Goal: Information Seeking & Learning: Find specific fact

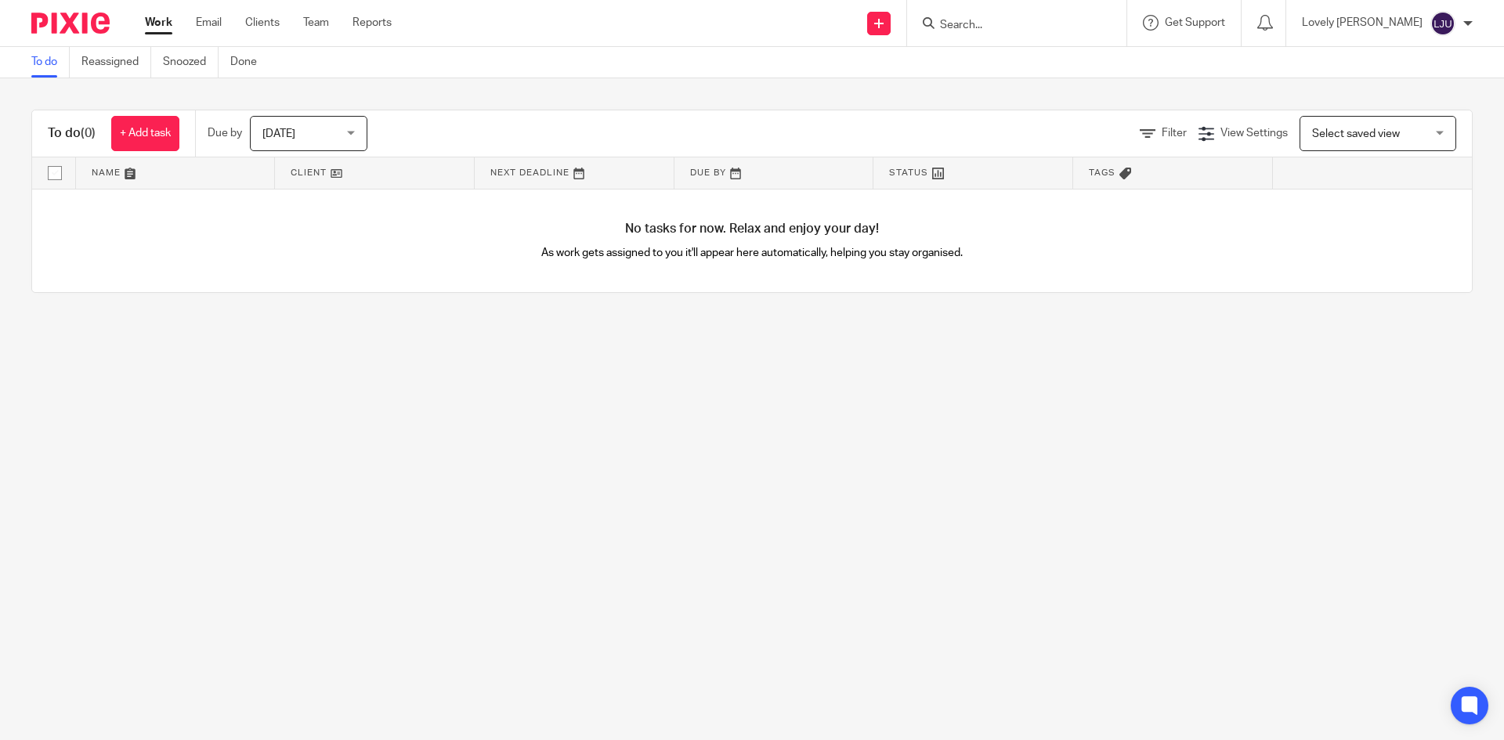
click at [971, 24] on input "Search" at bounding box center [1009, 26] width 141 height 14
type input "KIMAI"
click button "submit" at bounding box center [0, 0] width 0 height 0
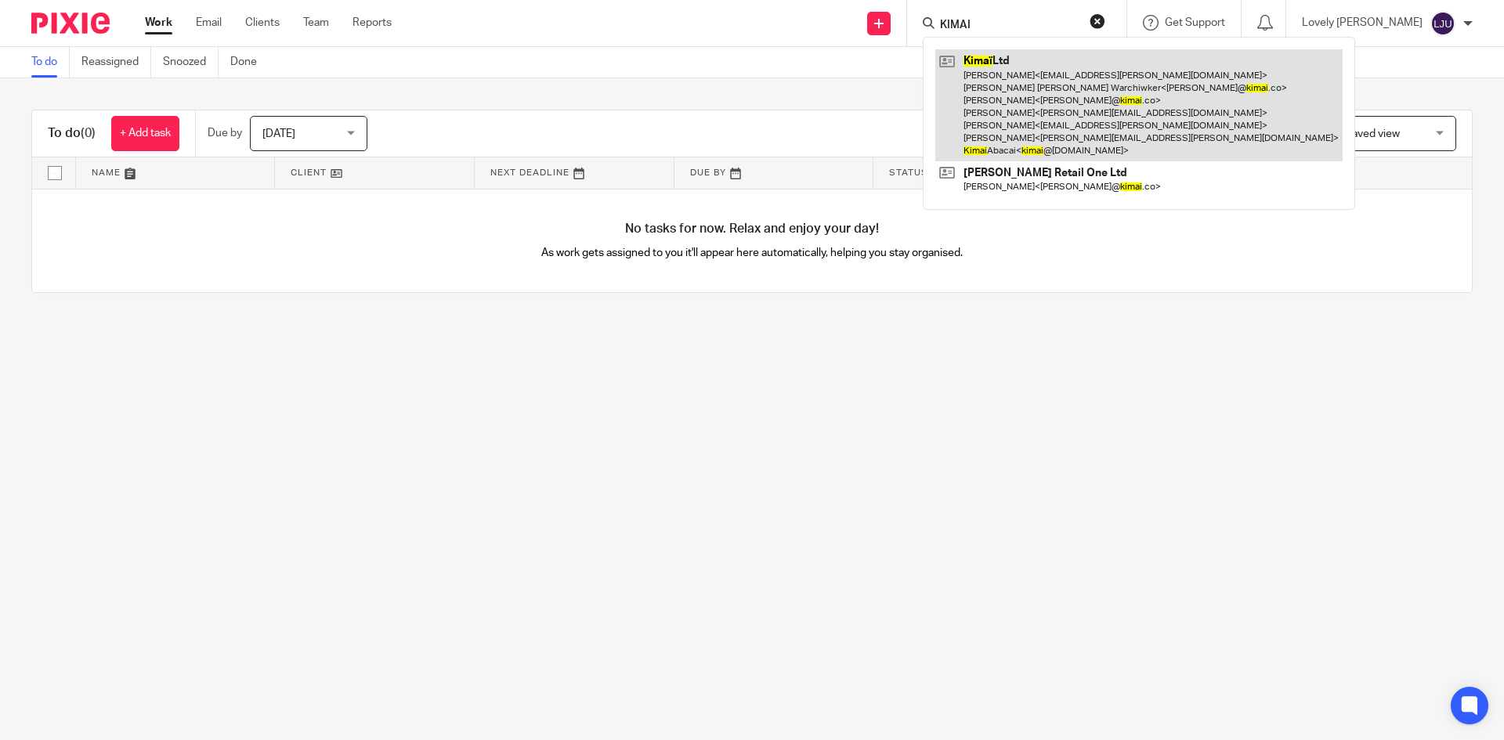
click at [1029, 143] on link at bounding box center [1138, 105] width 407 height 112
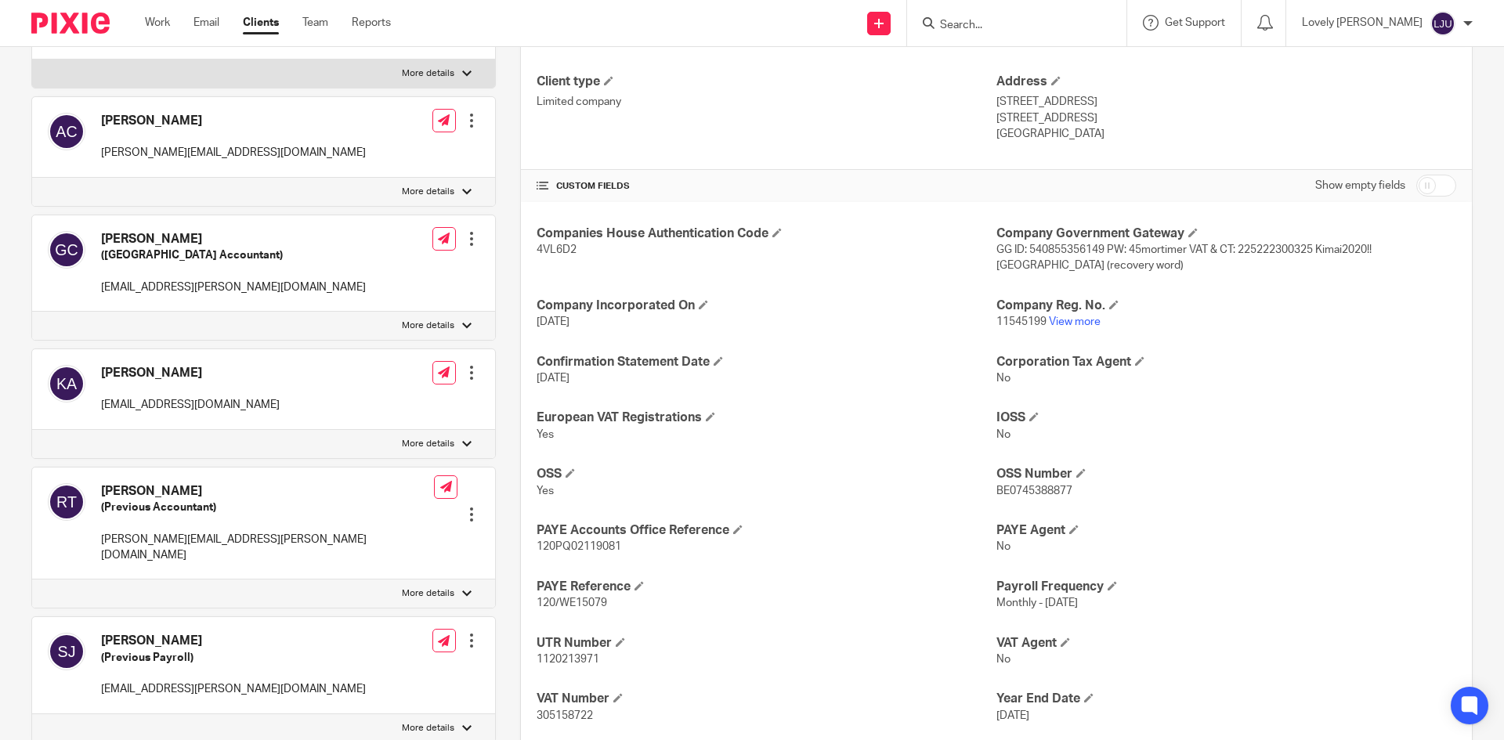
scroll to position [235, 0]
click at [581, 182] on h4 "CUSTOM FIELDS" at bounding box center [767, 187] width 460 height 13
click at [1395, 80] on h4 "Address" at bounding box center [1227, 82] width 460 height 16
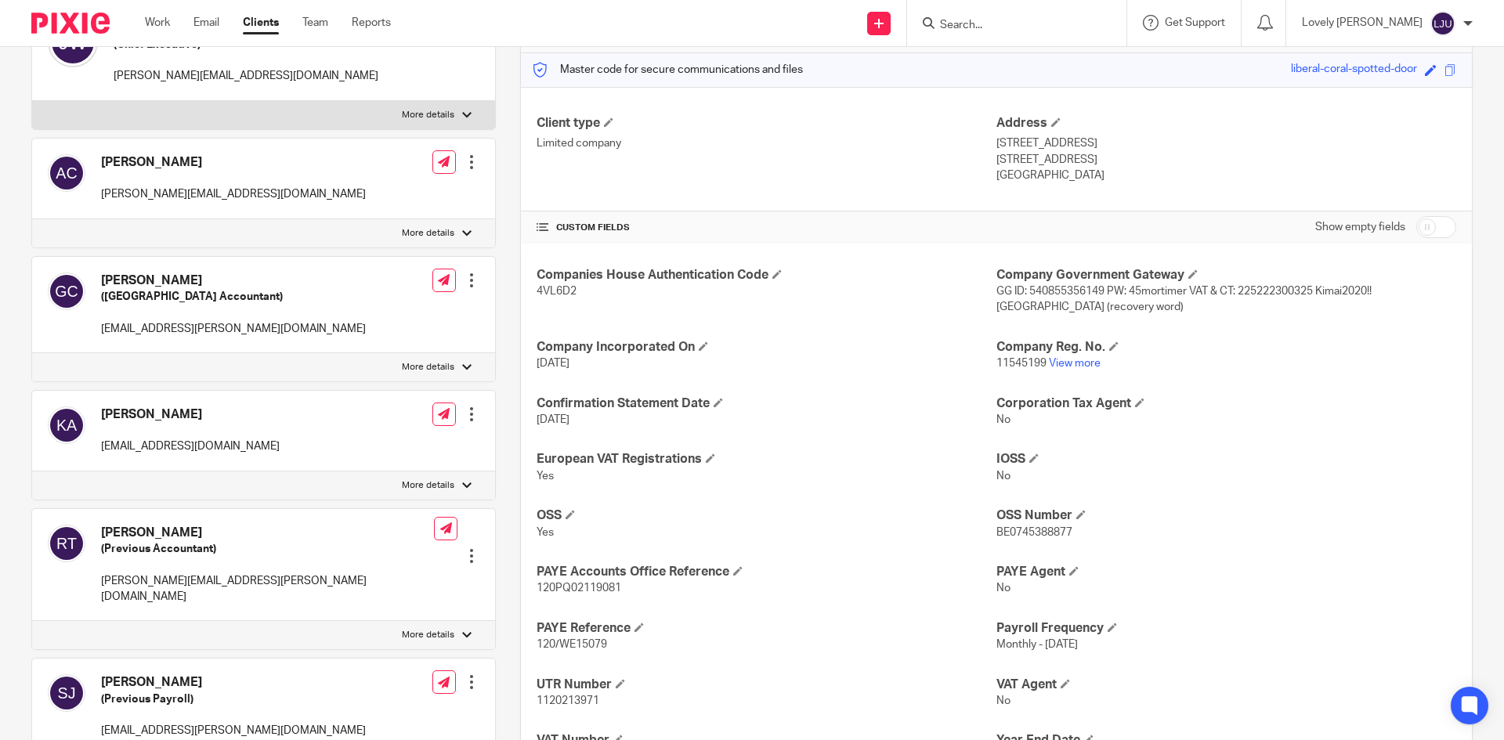
scroll to position [103, 0]
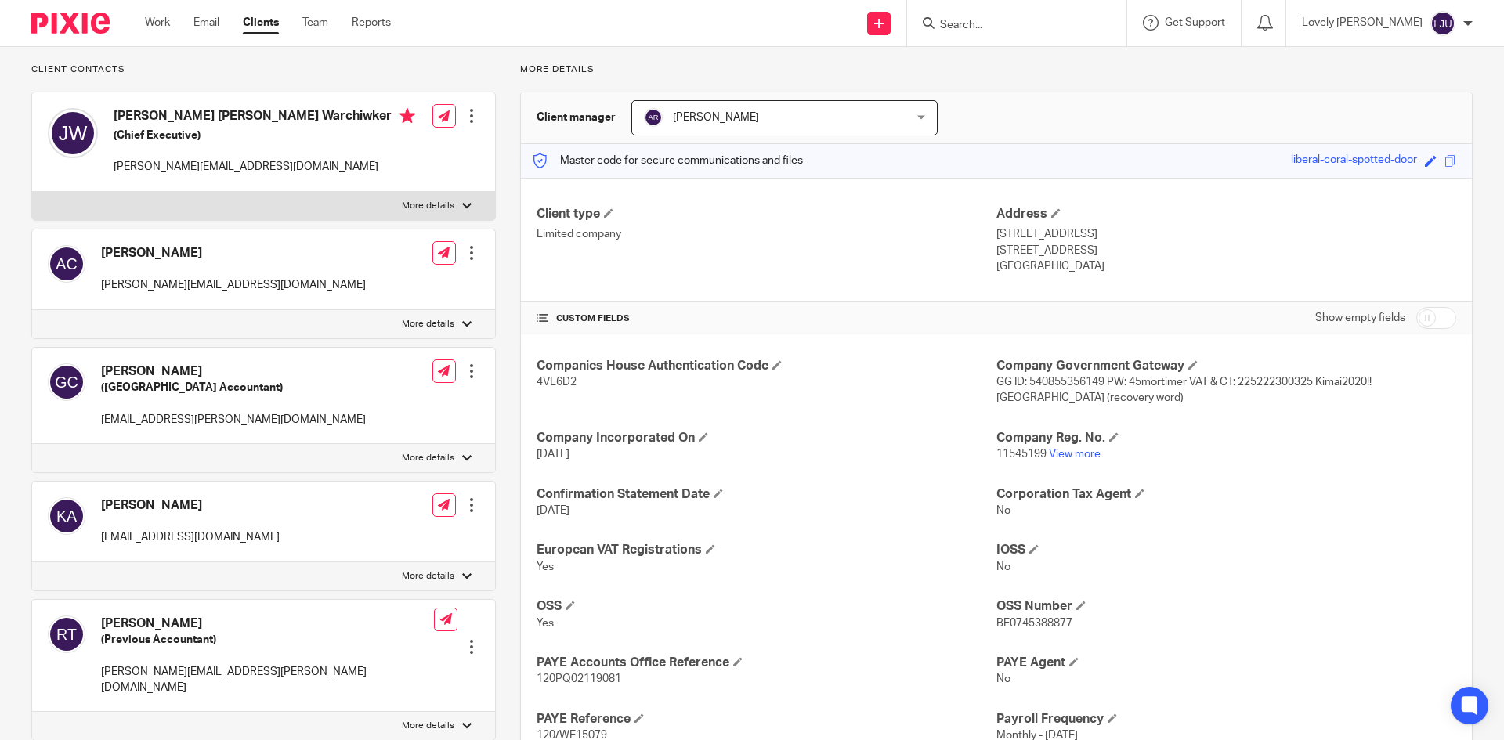
click at [977, 24] on input "Search" at bounding box center [1009, 26] width 141 height 14
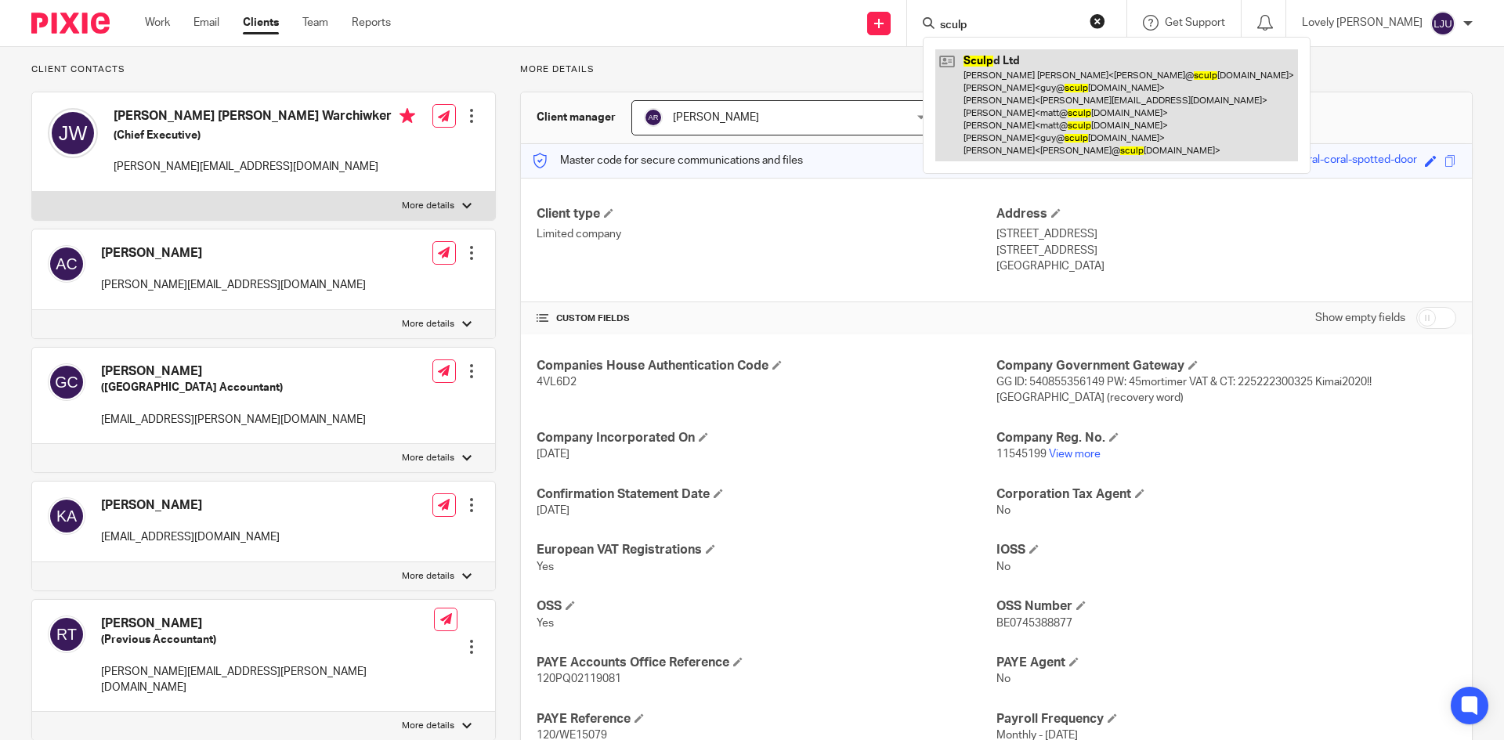
type input "sculp"
click at [1036, 79] on link at bounding box center [1116, 105] width 363 height 112
click at [1058, 114] on link at bounding box center [1116, 105] width 363 height 112
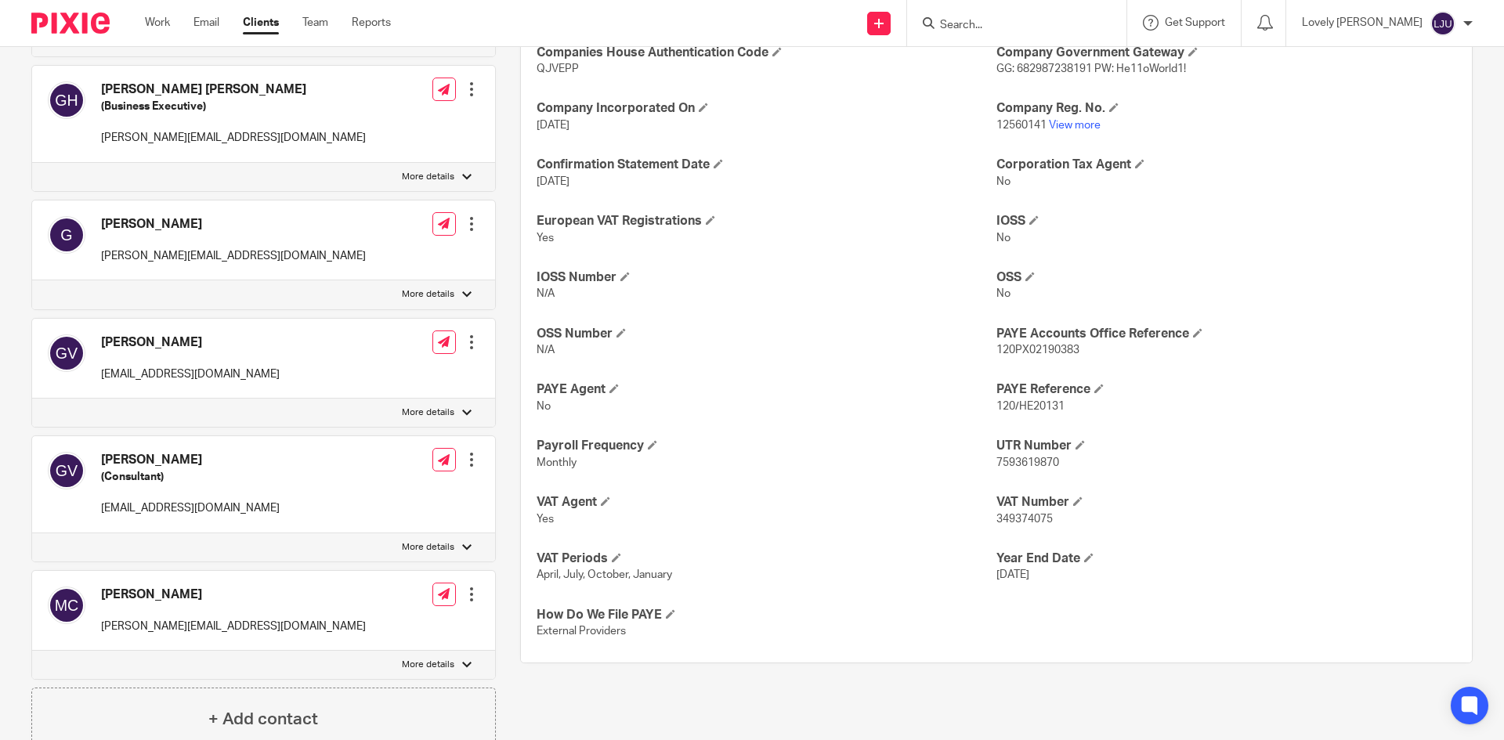
scroll to position [338, 0]
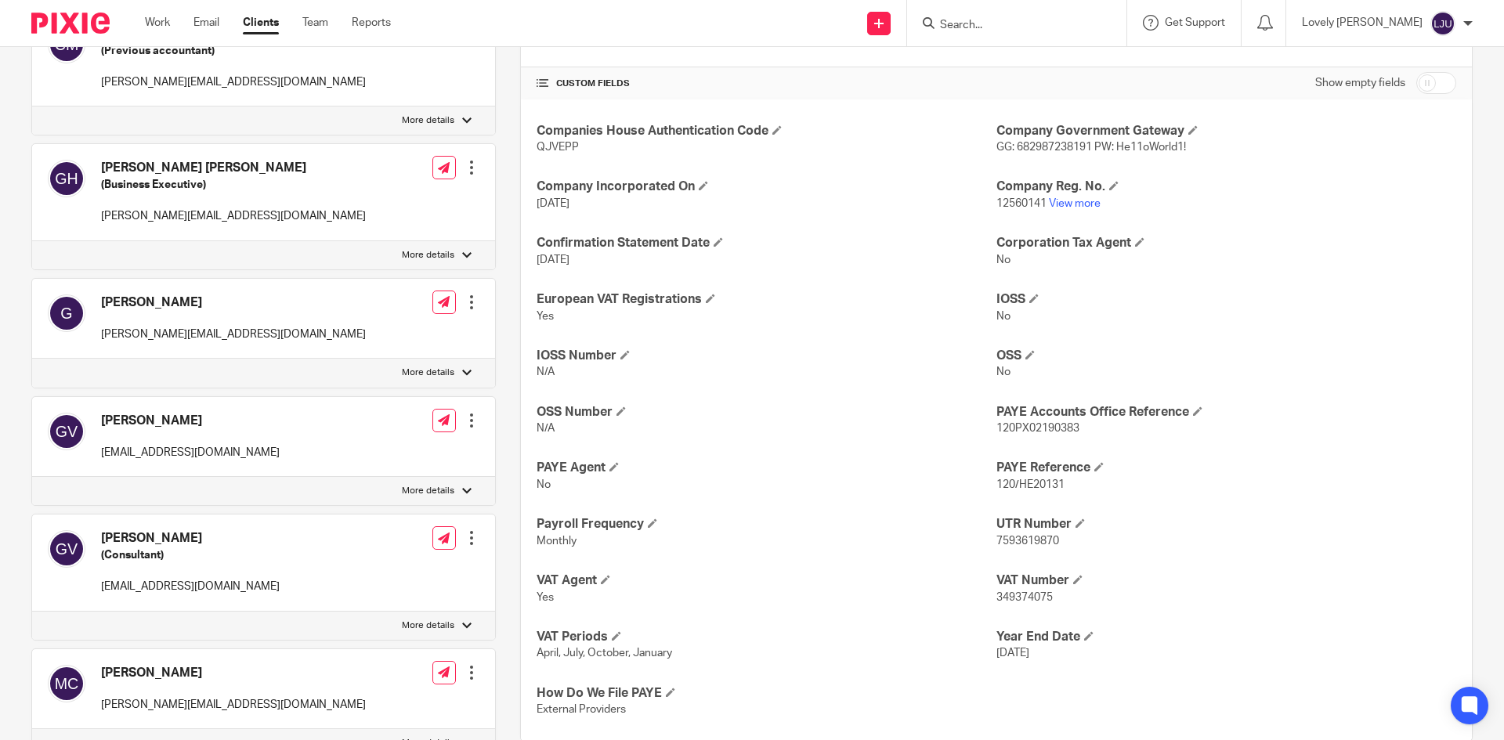
click at [987, 32] on input "Search" at bounding box center [1009, 26] width 141 height 14
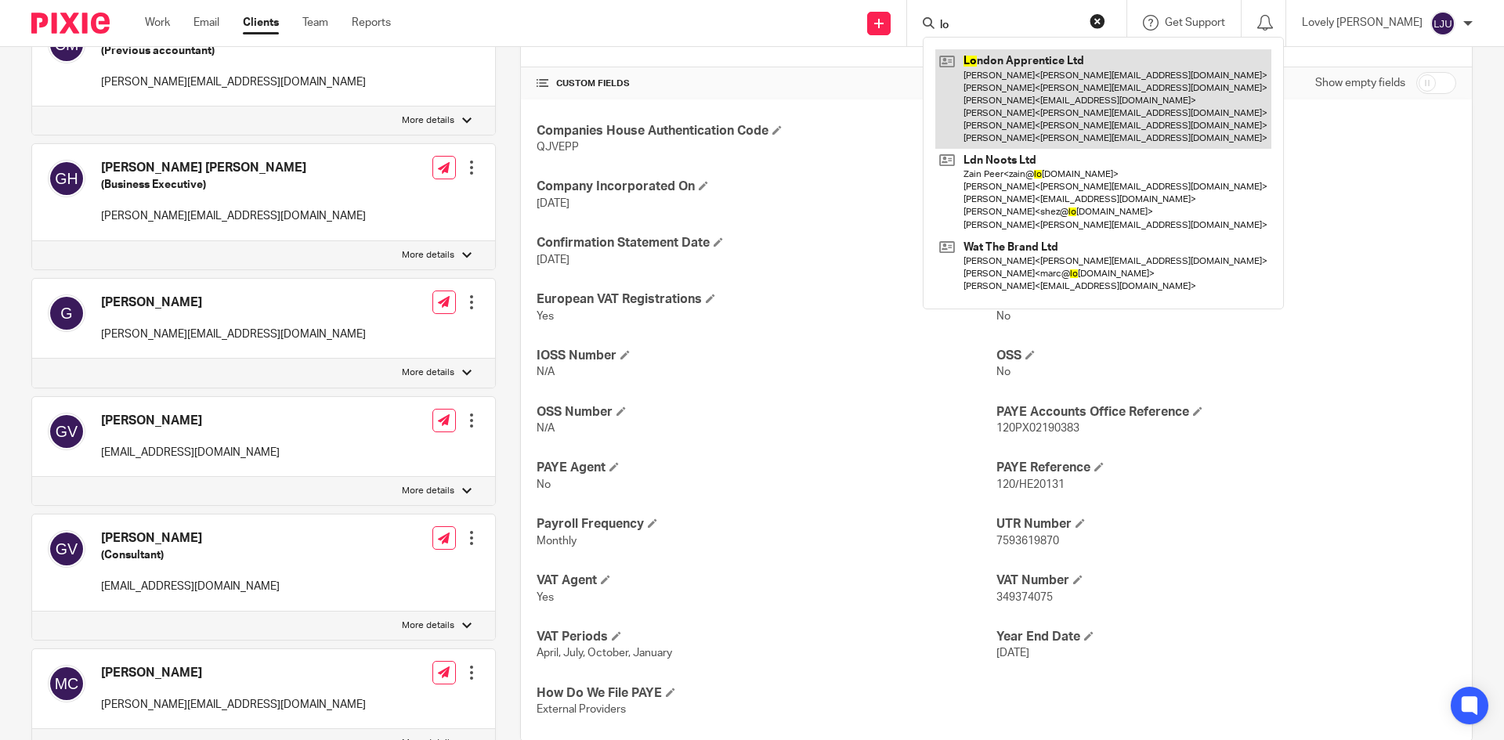
type input "lo"
click at [1058, 92] on link at bounding box center [1103, 99] width 336 height 100
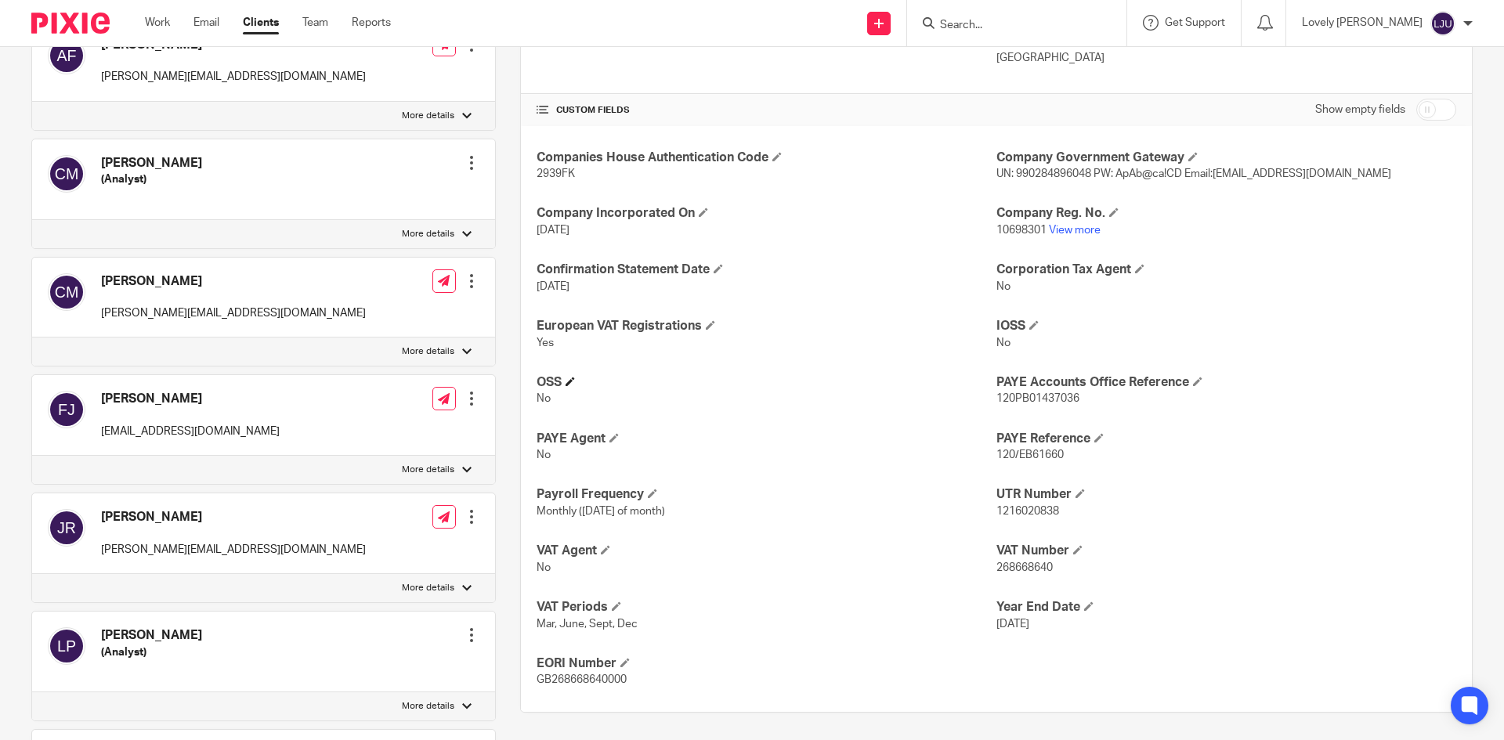
scroll to position [313, 0]
click at [1029, 33] on form at bounding box center [1022, 23] width 167 height 20
click at [967, 32] on input "Search" at bounding box center [1009, 26] width 141 height 14
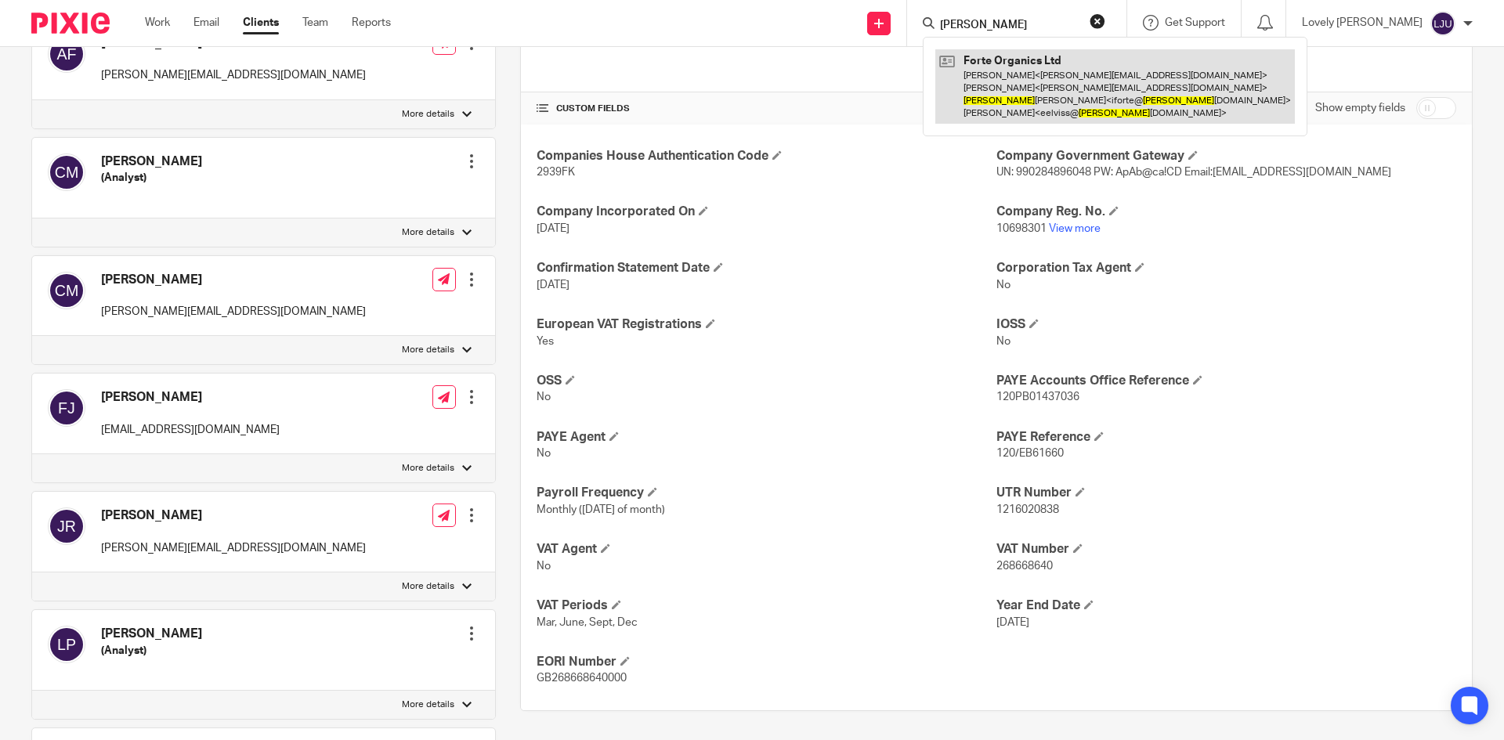
type input "irene"
click at [1029, 95] on link at bounding box center [1115, 86] width 360 height 74
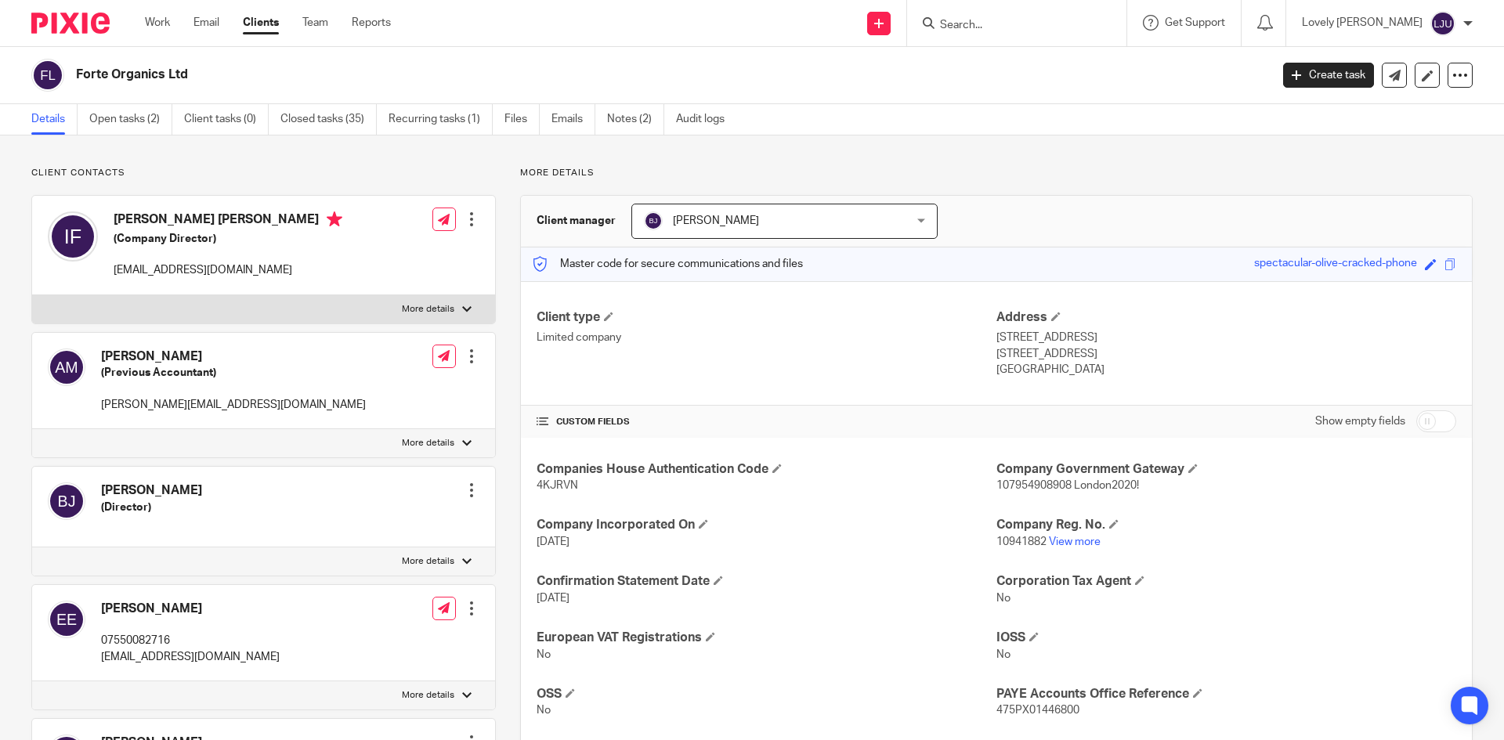
click at [1023, 33] on form at bounding box center [1022, 23] width 167 height 20
click at [1034, 27] on input "Search" at bounding box center [1009, 26] width 141 height 14
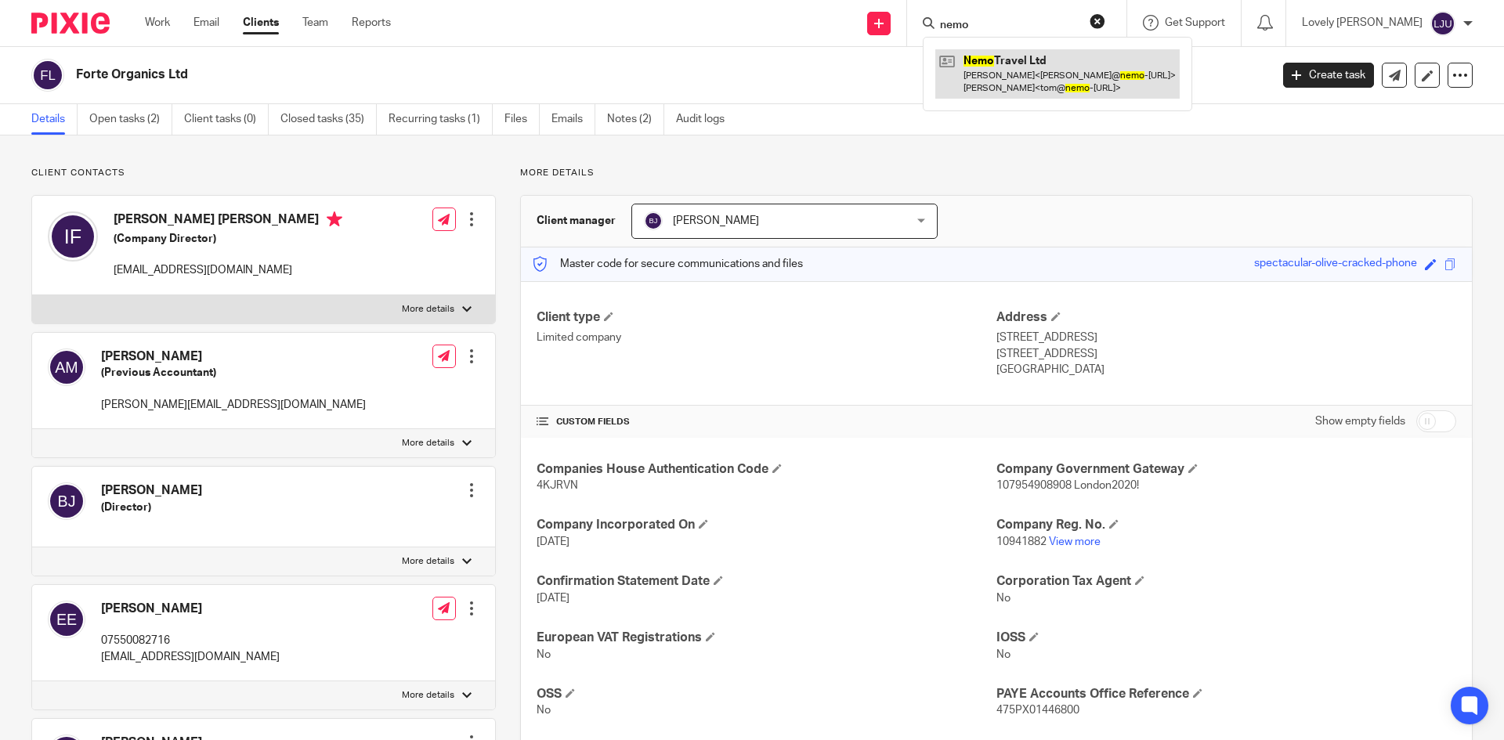
type input "nemo"
click at [1009, 81] on link at bounding box center [1057, 73] width 244 height 49
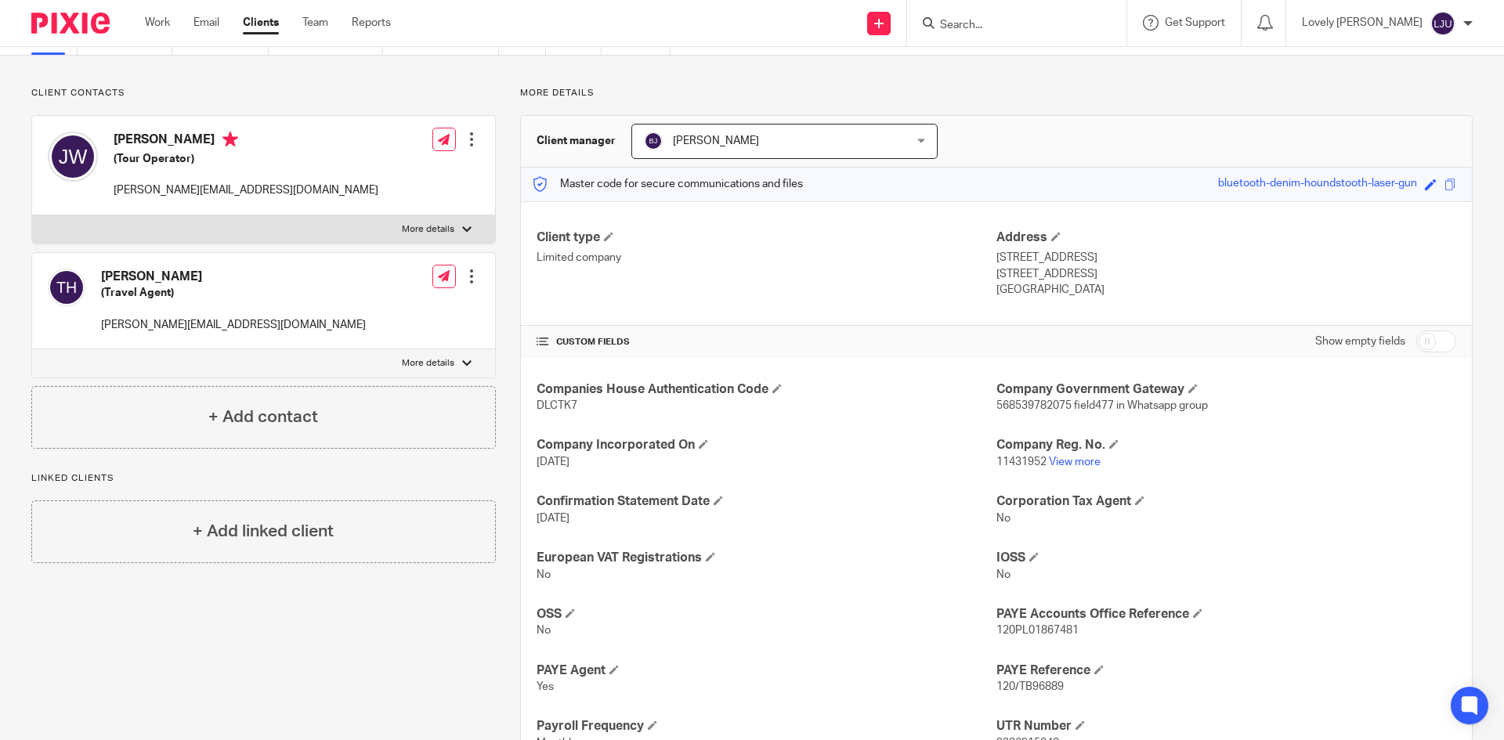
scroll to position [259, 0]
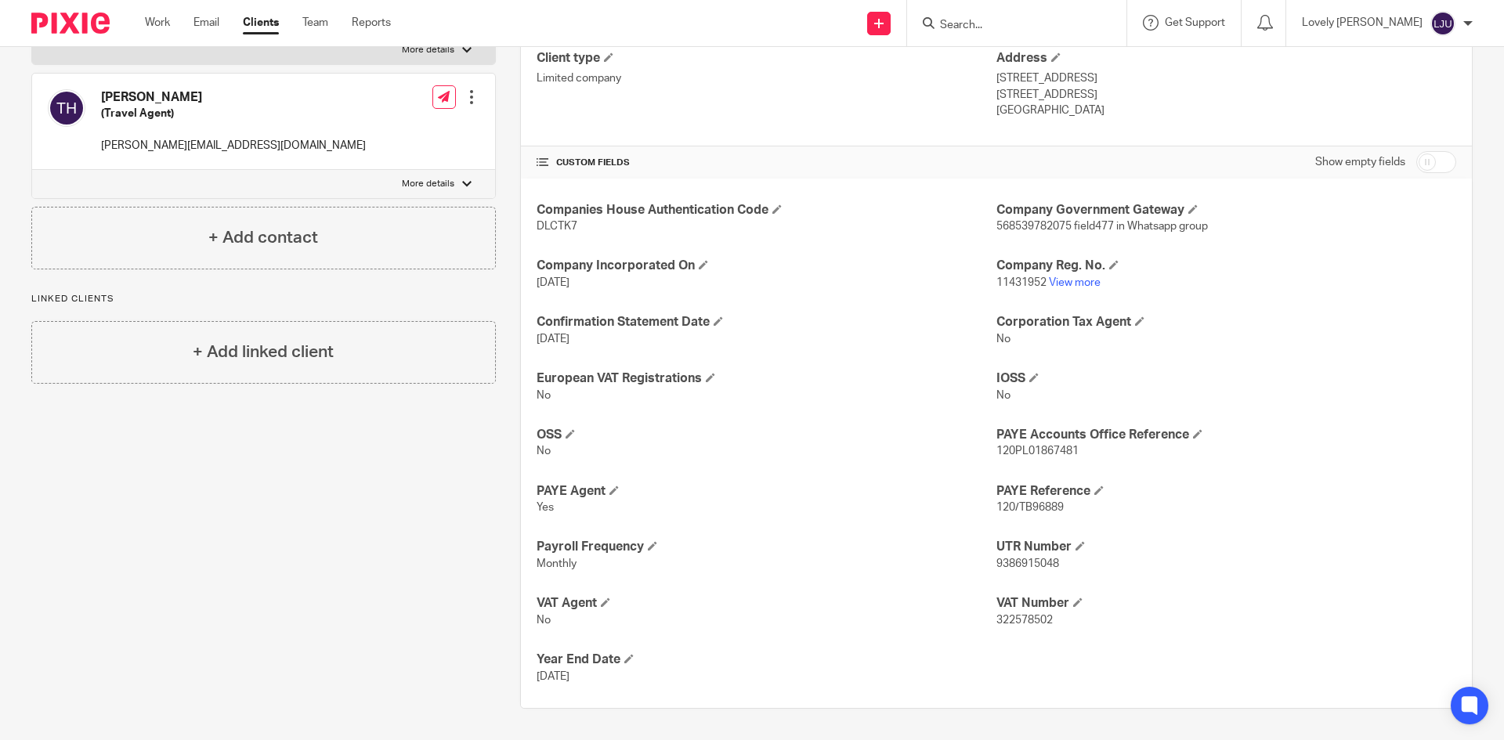
click at [1031, 25] on input "Search" at bounding box center [1009, 26] width 141 height 14
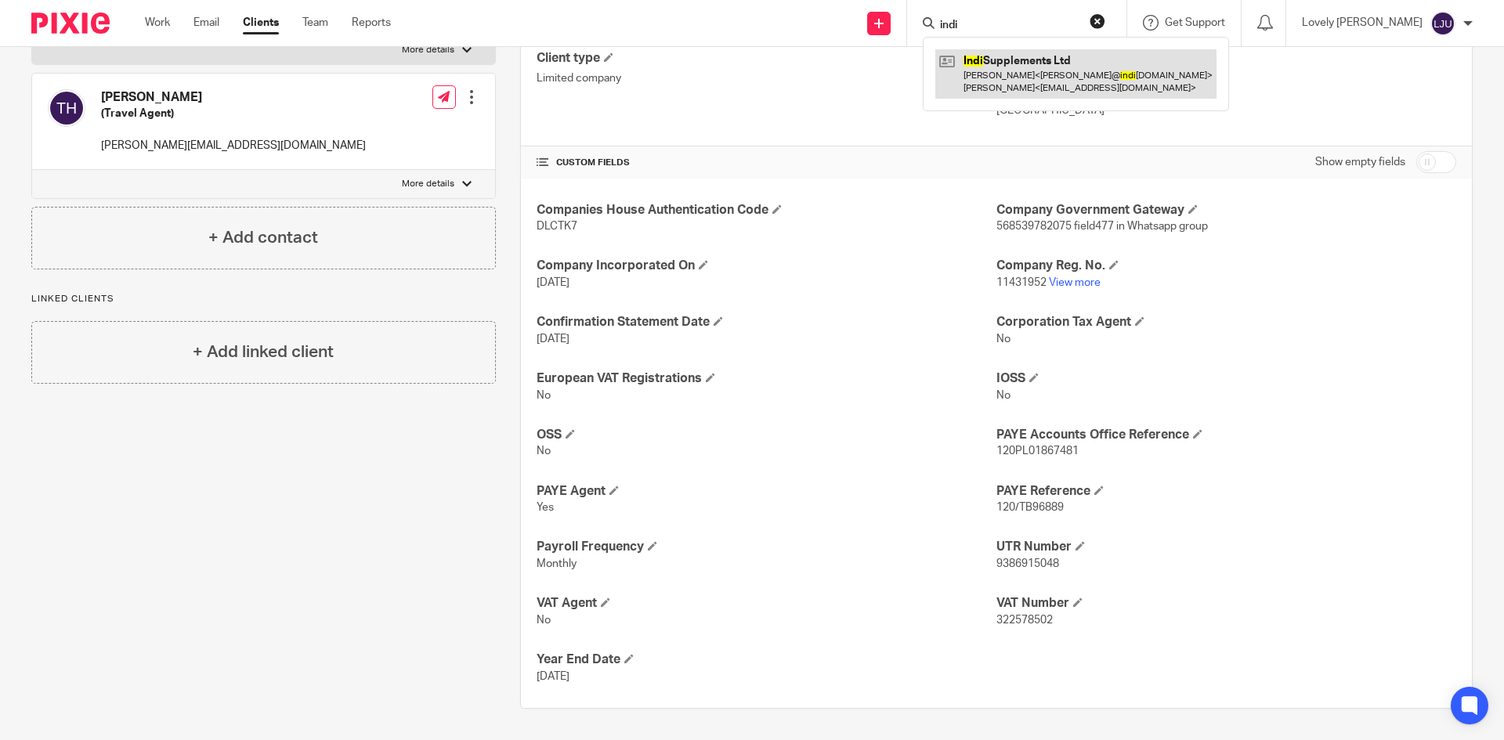
type input "indi"
click at [1116, 63] on link at bounding box center [1075, 73] width 281 height 49
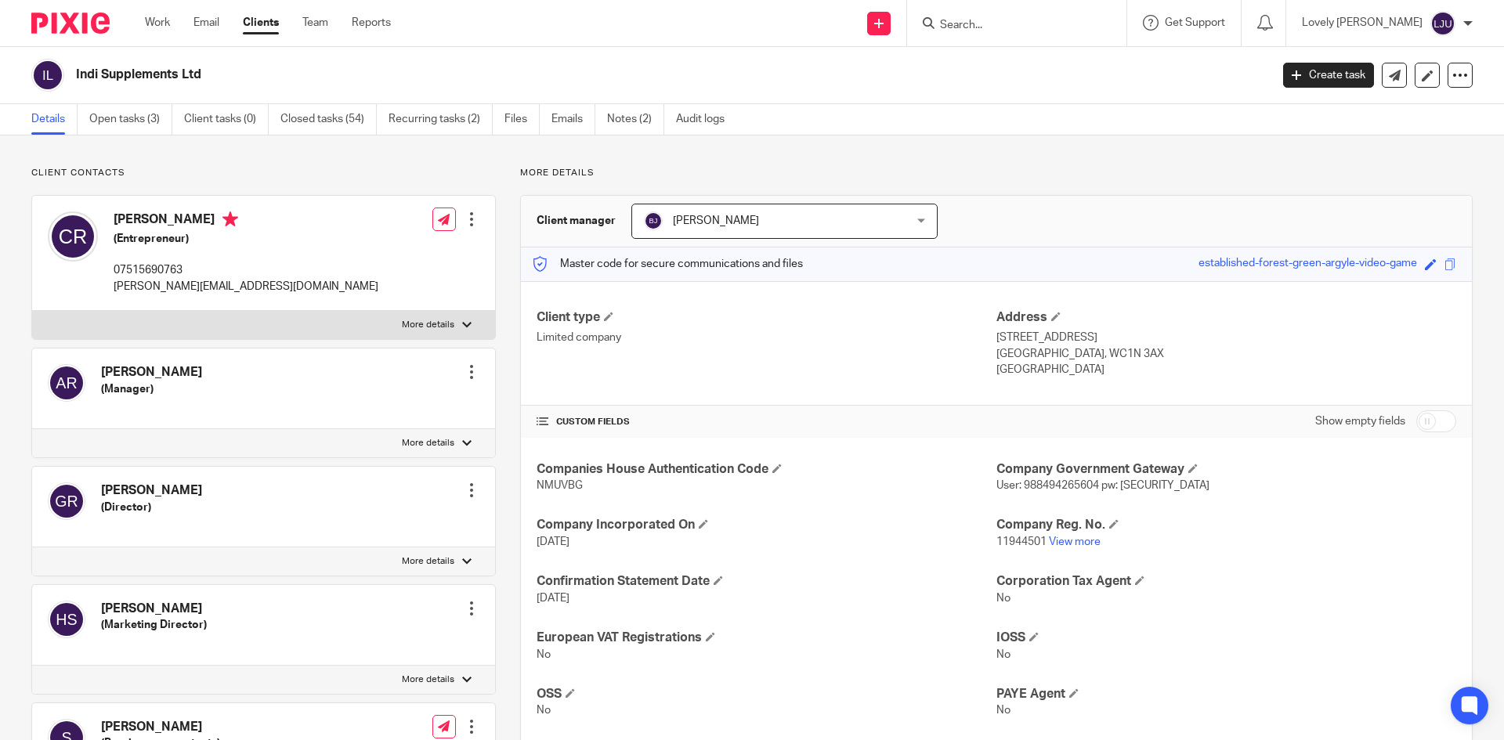
scroll to position [9, 0]
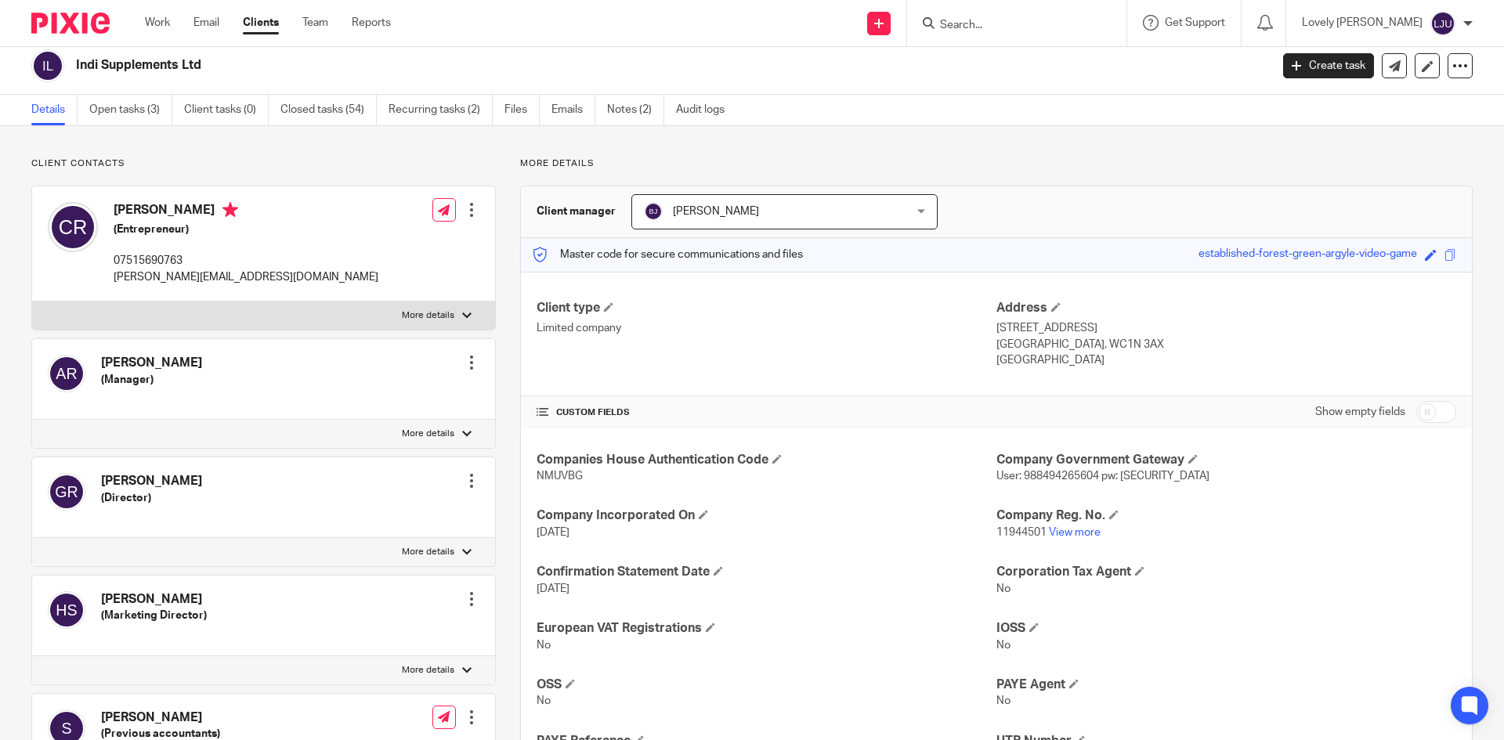
click at [1047, 37] on div at bounding box center [1016, 23] width 219 height 46
click at [1015, 31] on input "Search" at bounding box center [1009, 26] width 141 height 14
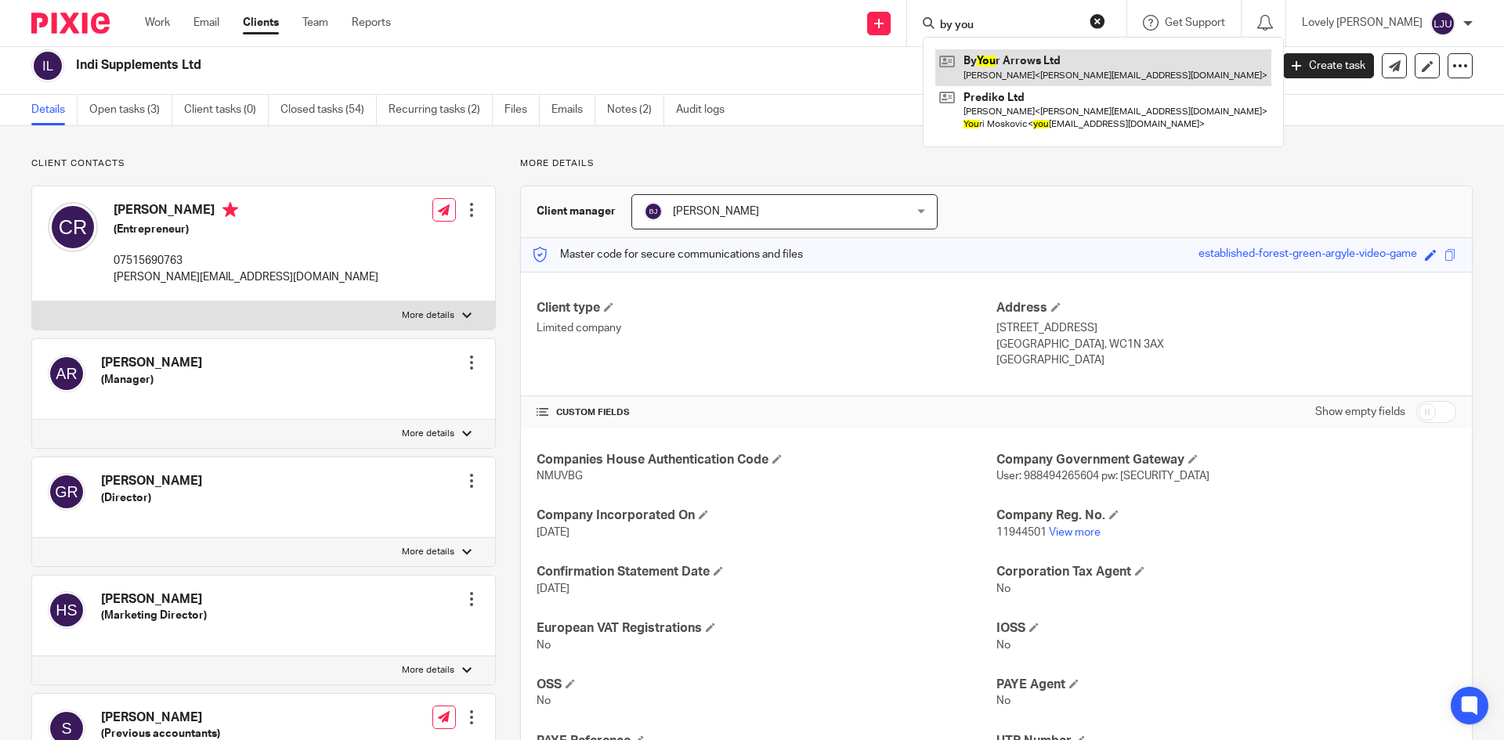
type input "by you"
click at [1028, 62] on link at bounding box center [1103, 67] width 336 height 36
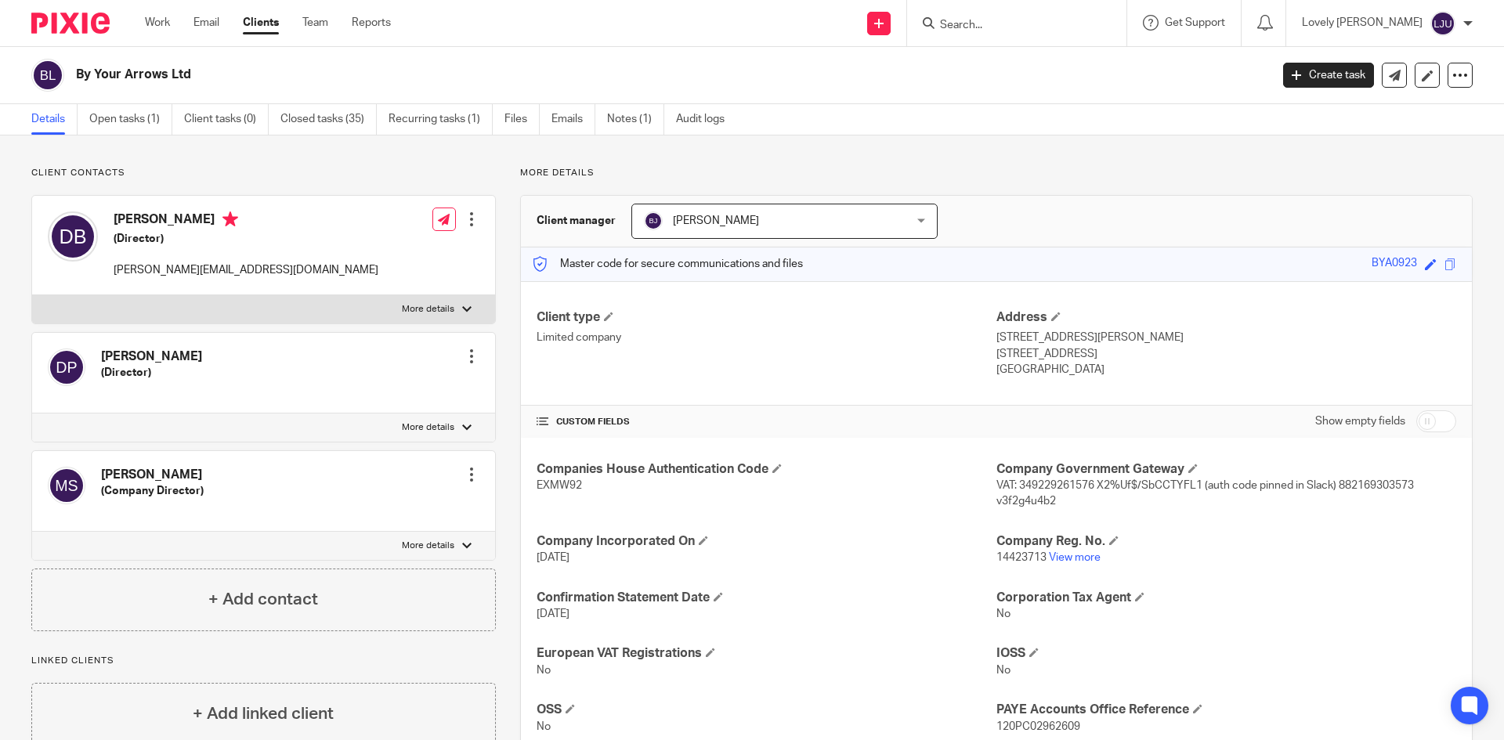
click at [556, 487] on span "EXMW92" at bounding box center [559, 485] width 45 height 11
copy span "EXMW92"
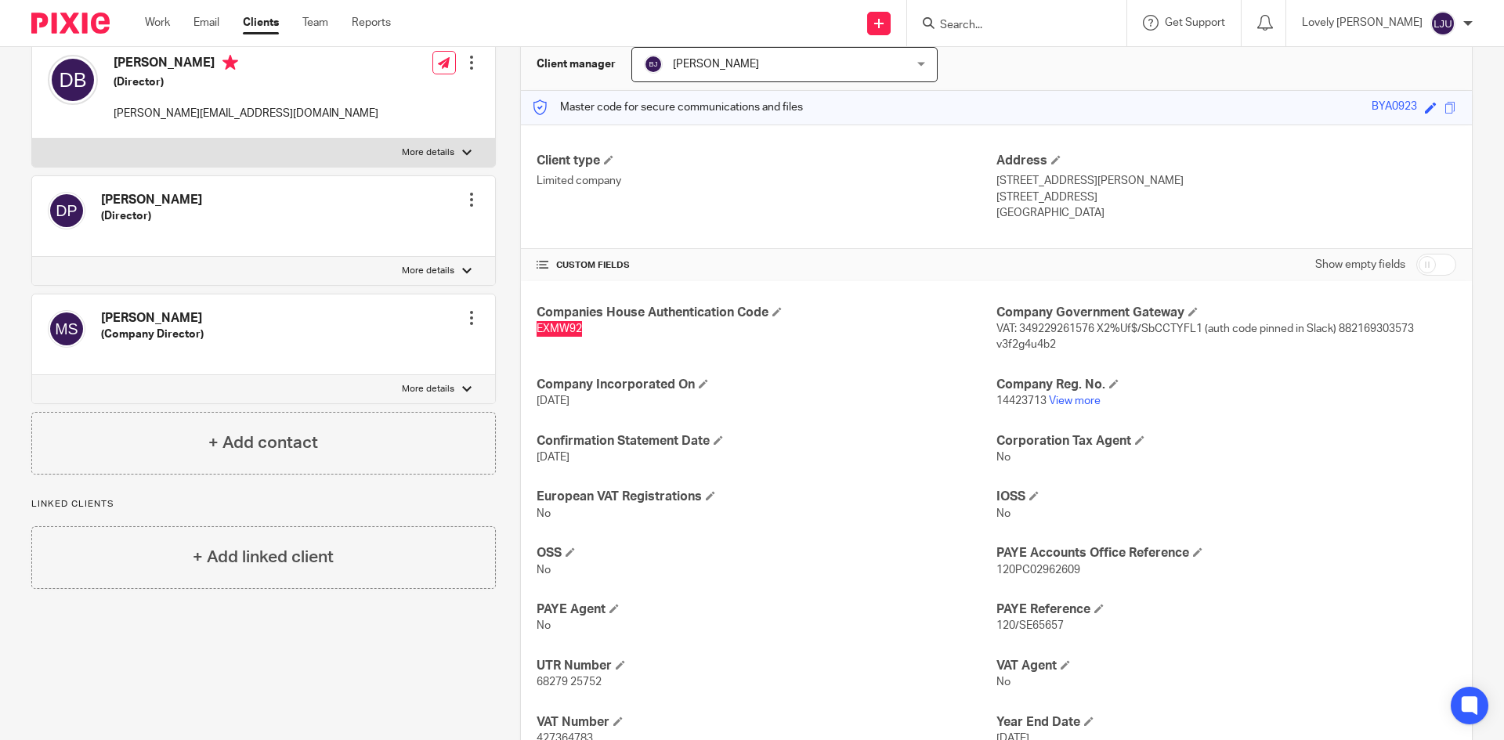
scroll to position [219, 0]
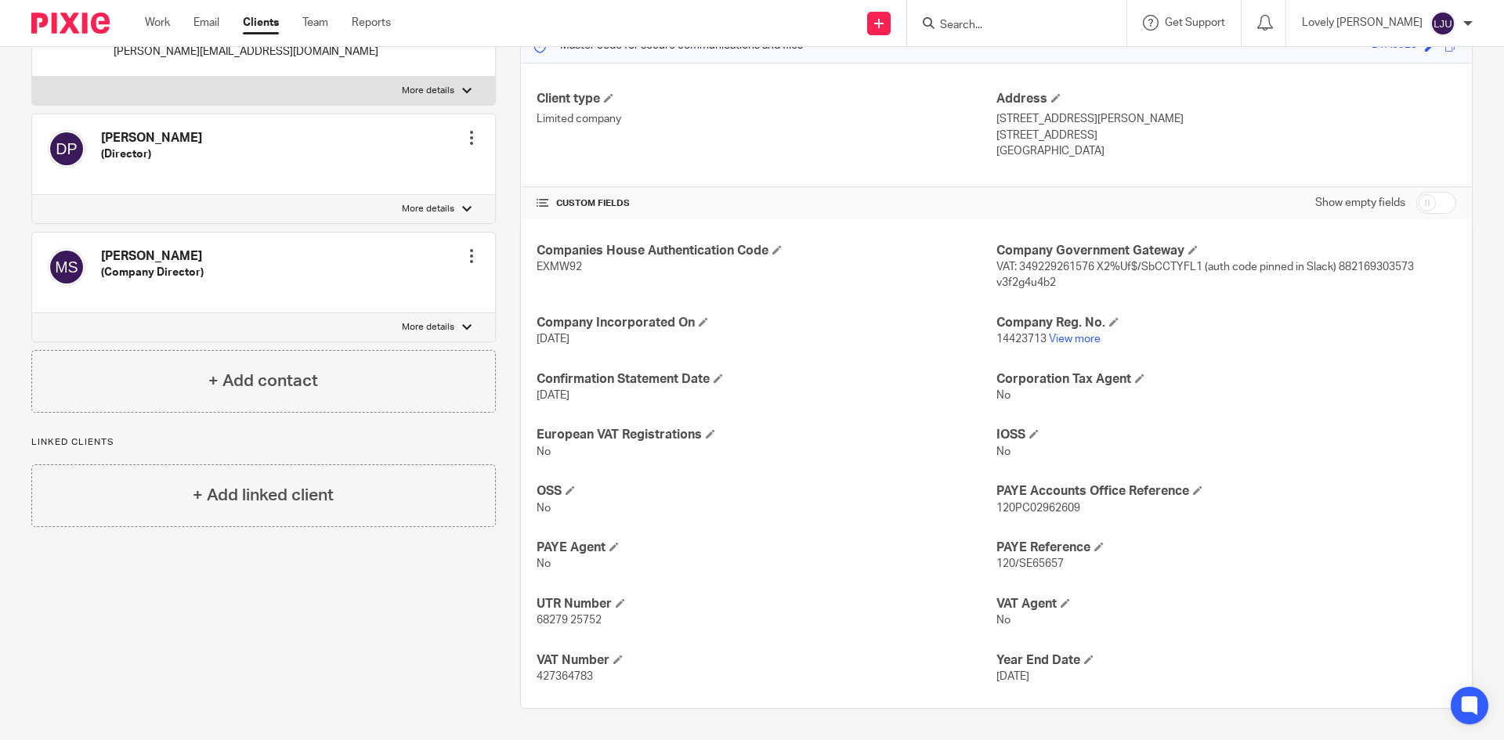
click at [1009, 335] on span "14423713" at bounding box center [1022, 339] width 50 height 11
copy p "14423713"
click at [559, 621] on span "68279 25752" at bounding box center [569, 620] width 65 height 11
click at [559, 620] on span "68279 25752" at bounding box center [569, 620] width 65 height 11
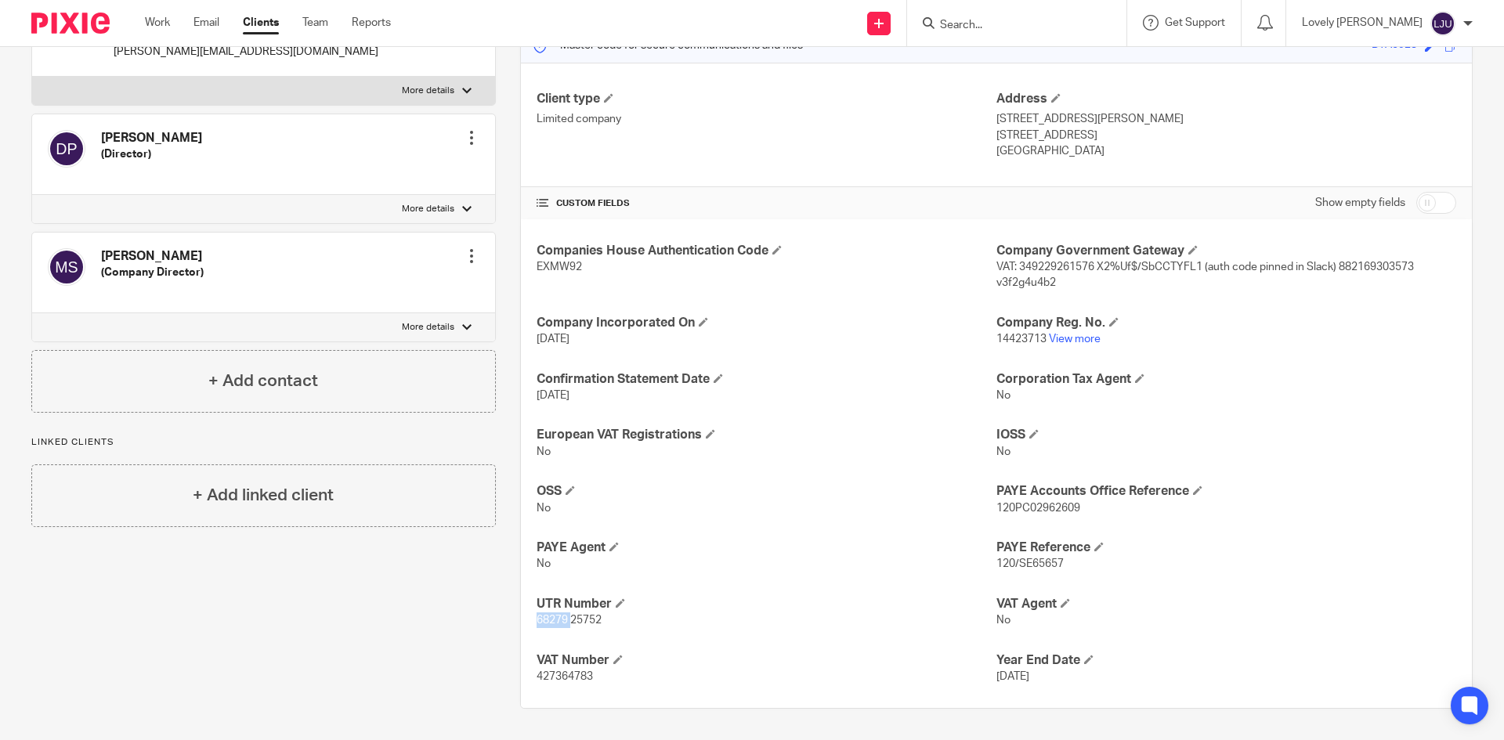
click at [559, 619] on span "68279 25752" at bounding box center [569, 620] width 65 height 11
click at [1026, 511] on span "120PC02962609" at bounding box center [1039, 508] width 84 height 11
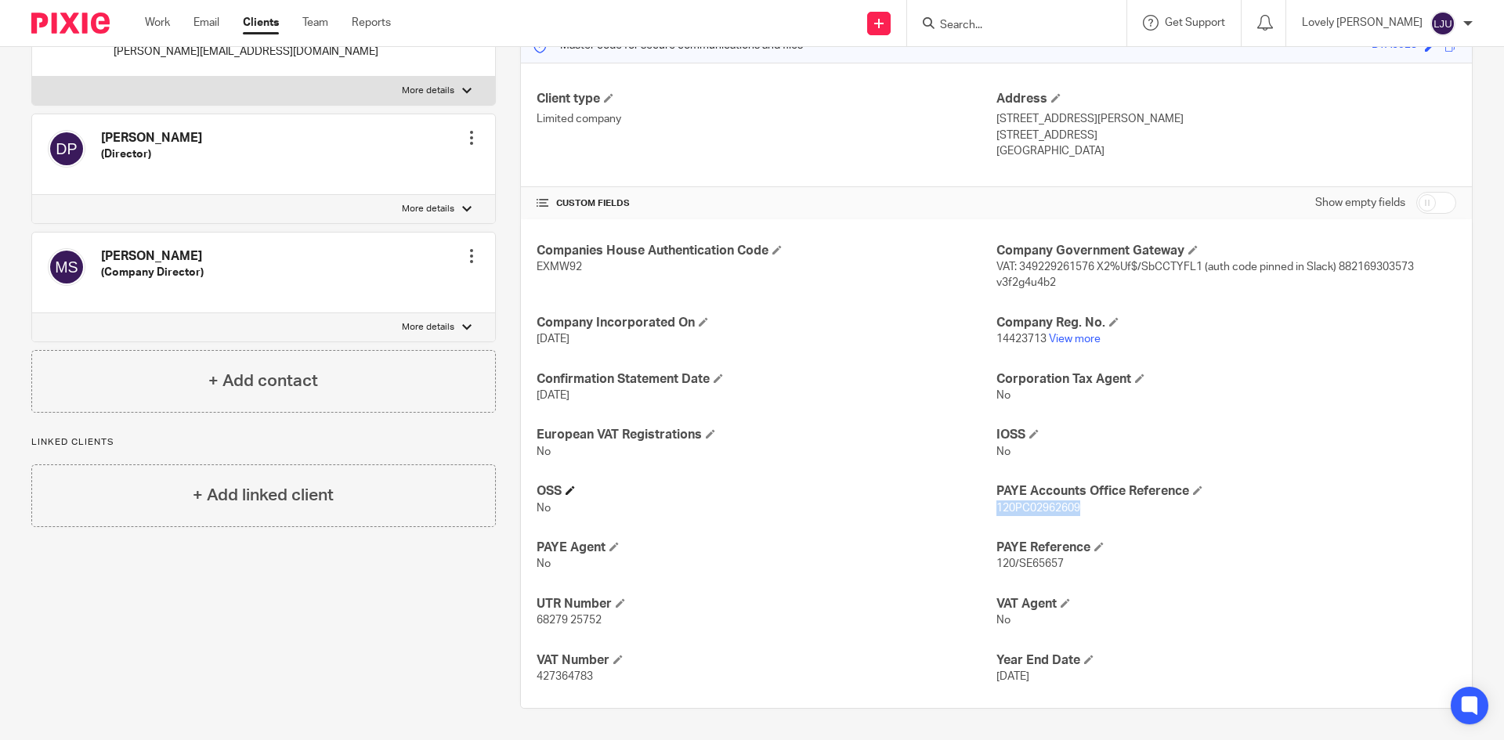
copy span "120PC02962609"
click at [570, 669] on p "427364783" at bounding box center [767, 677] width 460 height 16
click at [546, 675] on span "427364783" at bounding box center [565, 676] width 56 height 11
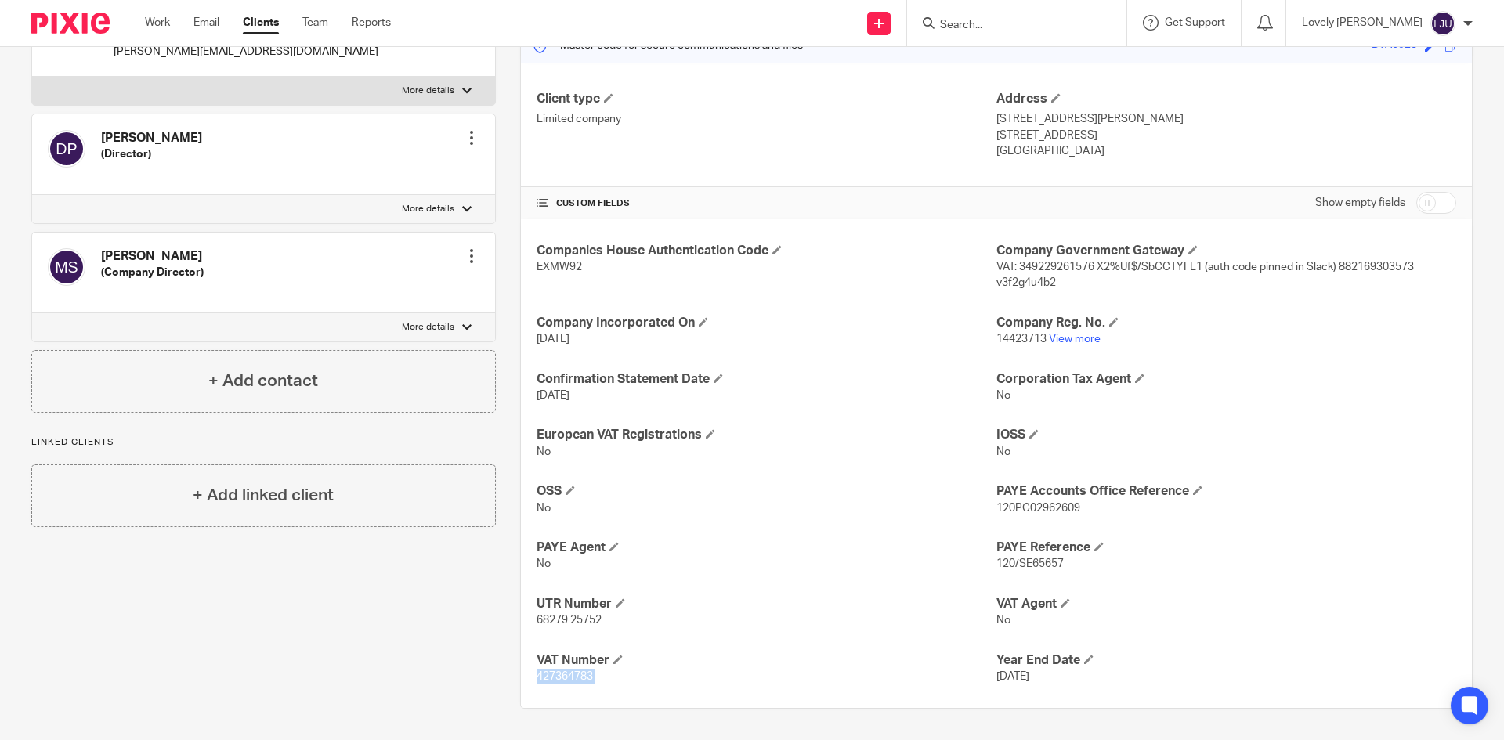
click at [546, 675] on span "427364783" at bounding box center [565, 676] width 56 height 11
click at [1344, 116] on p "71-75 Shelton Street, Covent Garden" at bounding box center [1227, 119] width 460 height 16
click at [559, 267] on span "EXMW92" at bounding box center [559, 267] width 45 height 11
click at [558, 267] on span "EXMW92" at bounding box center [559, 267] width 45 height 11
copy span "EXMW92"
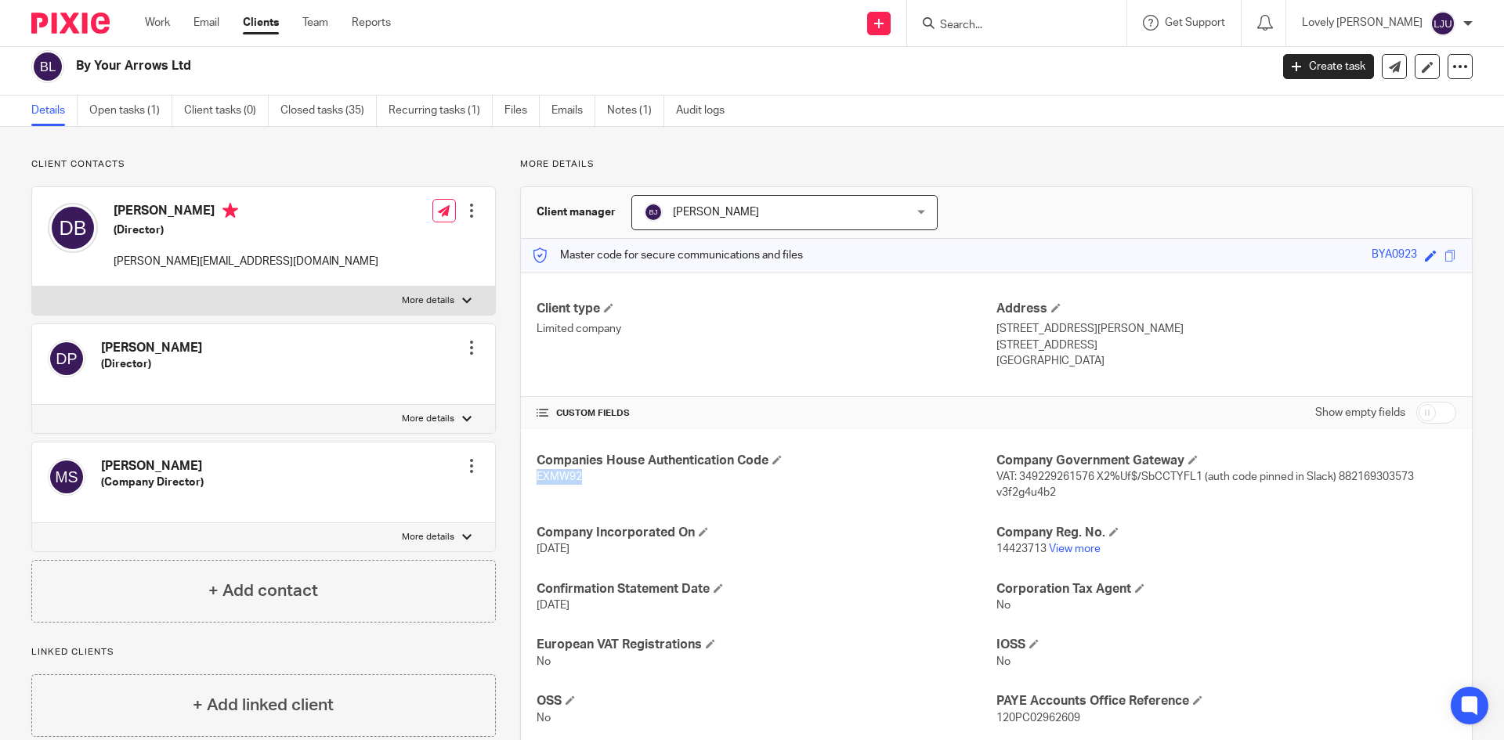
scroll to position [0, 0]
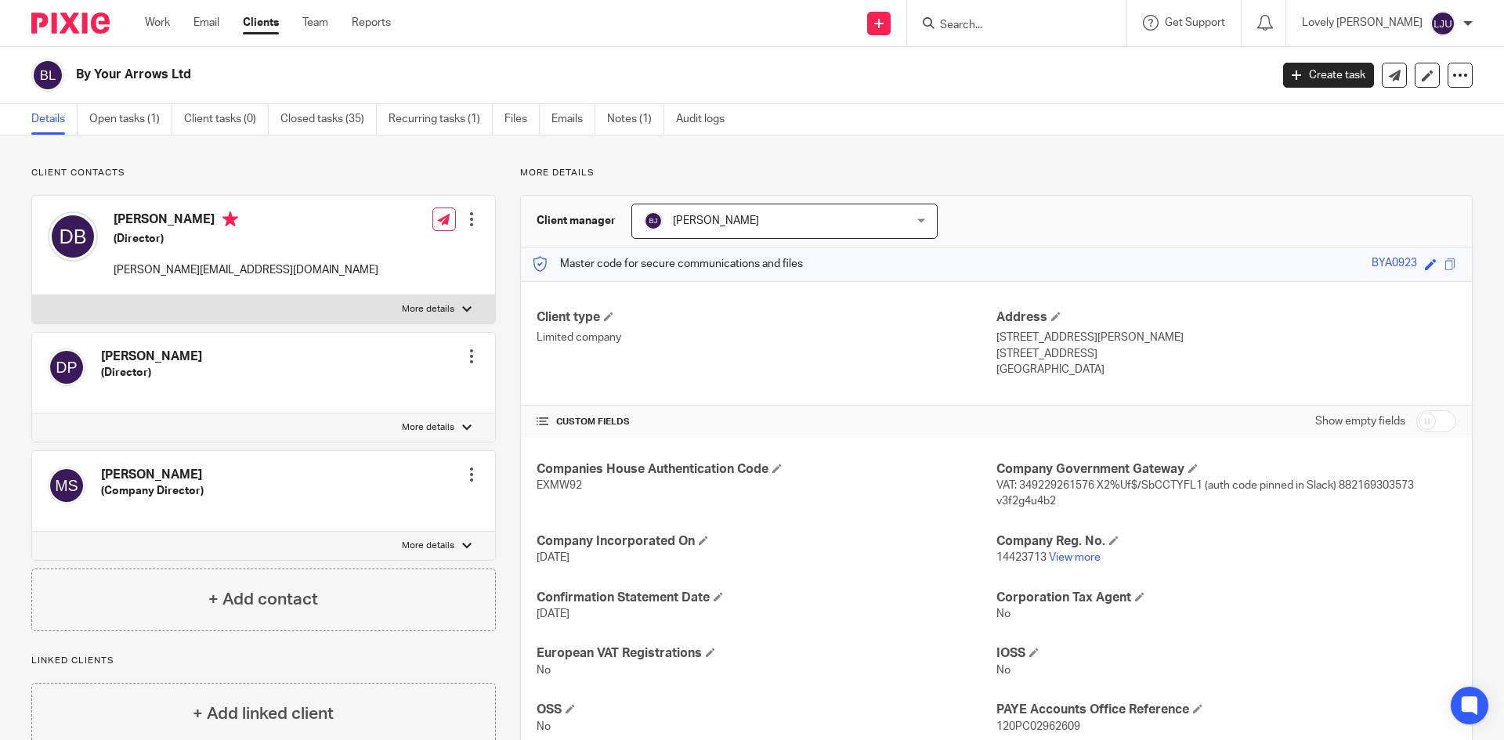
click at [1010, 30] on input "Search" at bounding box center [1009, 26] width 141 height 14
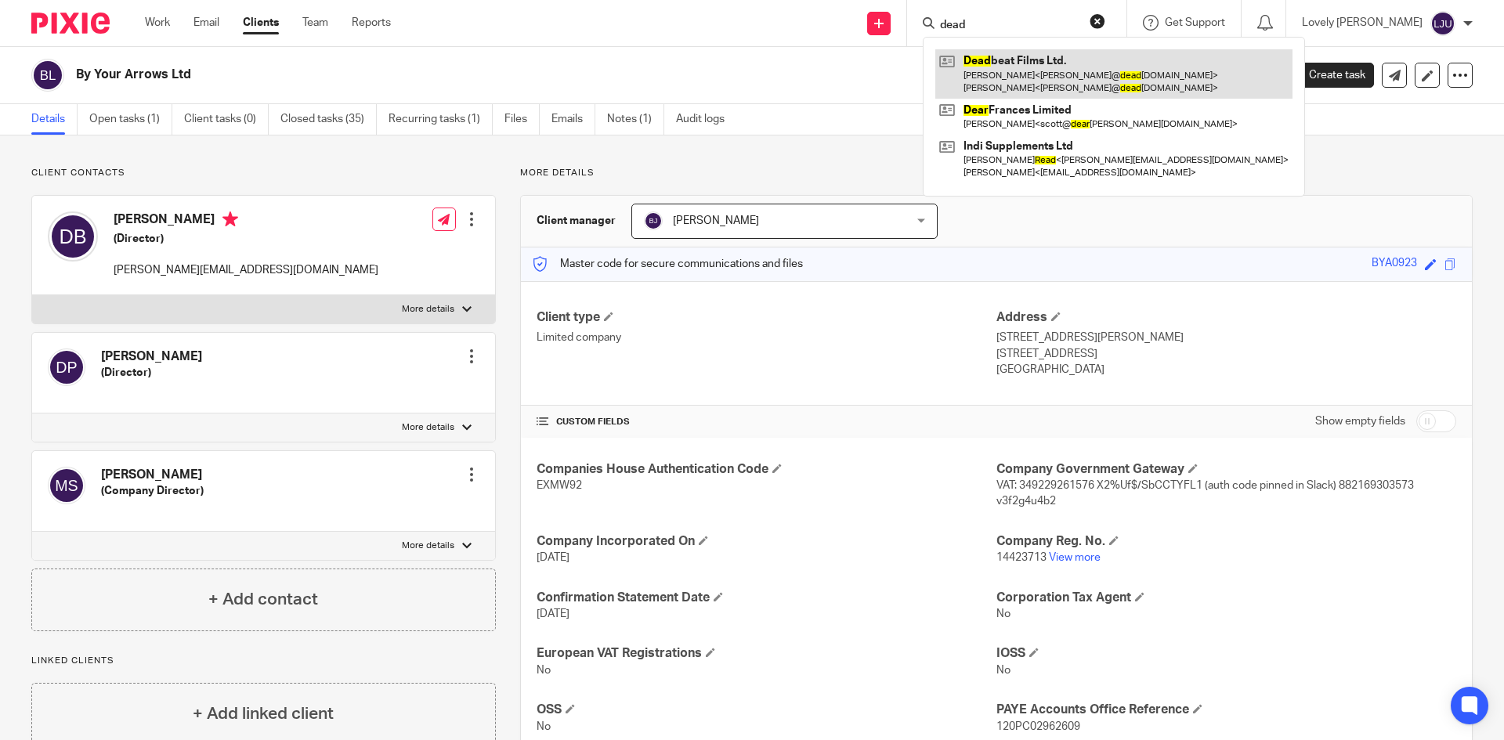
type input "dead"
click at [1037, 62] on link at bounding box center [1113, 73] width 357 height 49
click at [1041, 72] on link at bounding box center [1113, 73] width 357 height 49
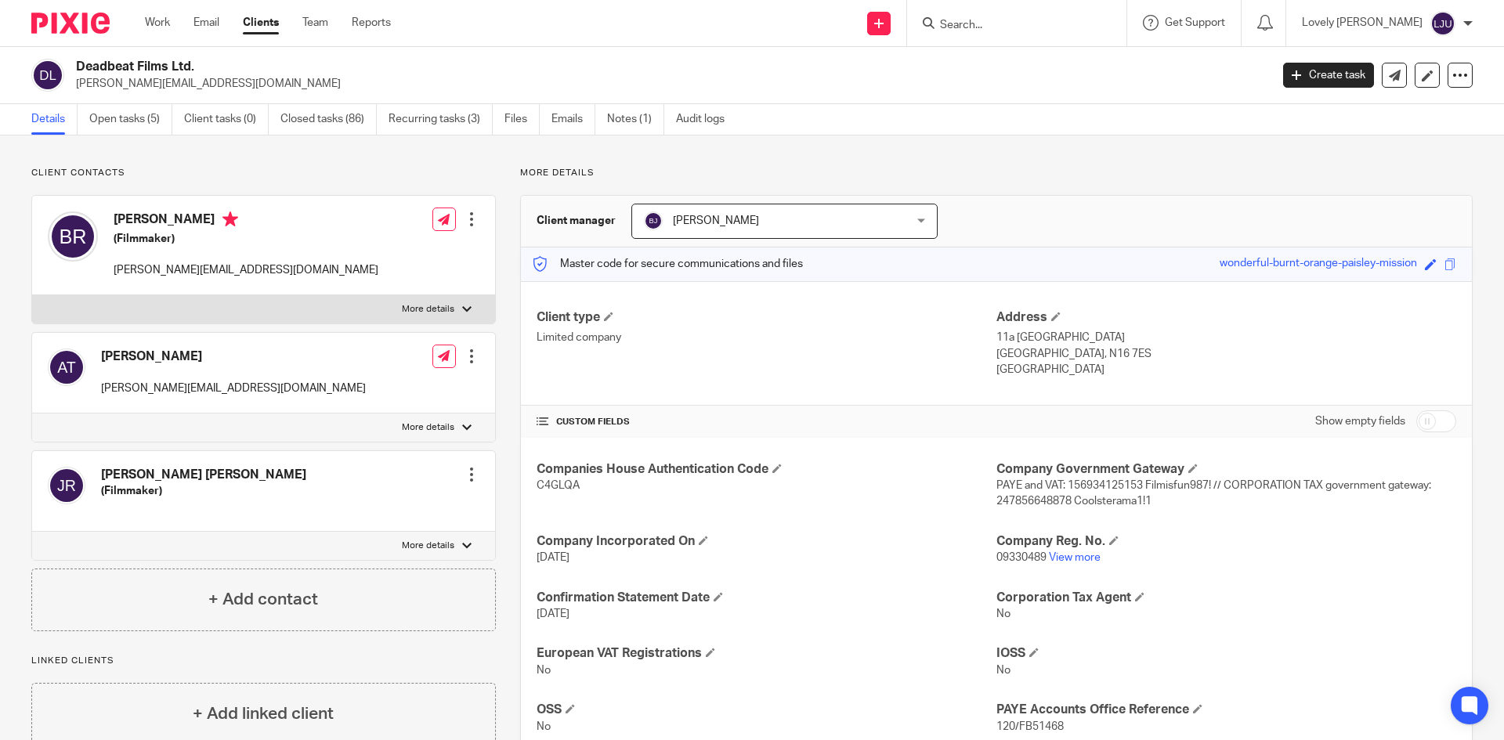
click at [559, 489] on span "C4GLQA" at bounding box center [558, 485] width 43 height 11
copy span "C4GLQA"
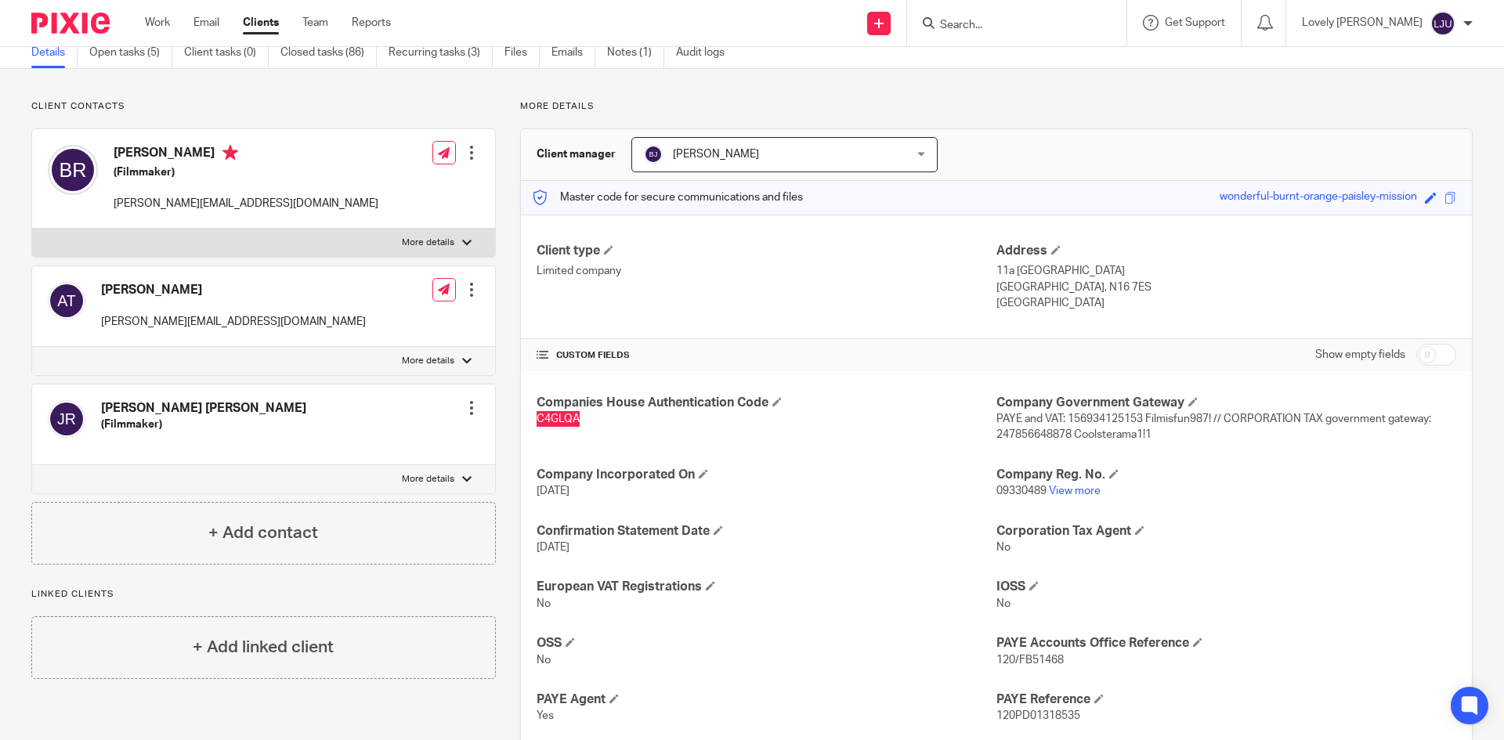
scroll to position [235, 0]
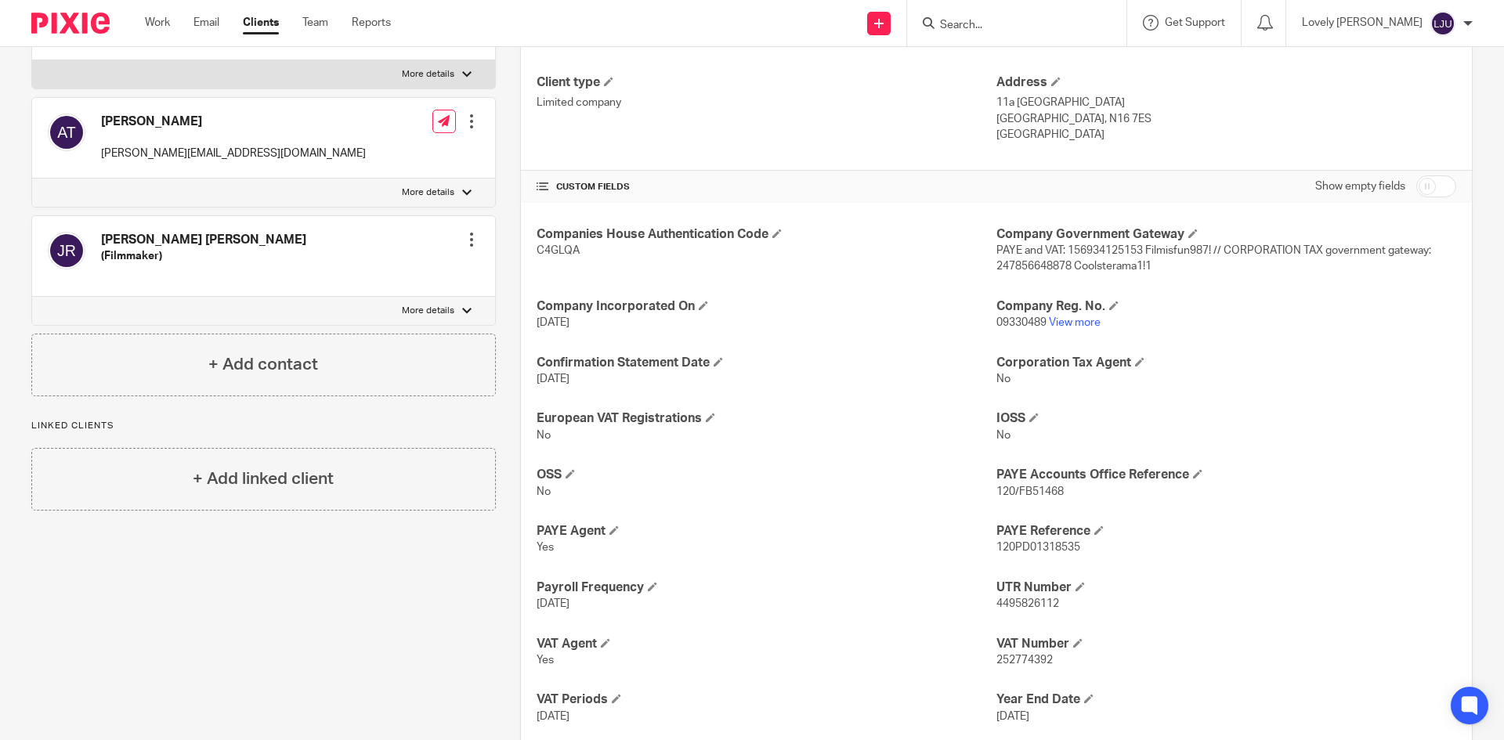
click at [1007, 323] on span "09330489" at bounding box center [1022, 322] width 50 height 11
click at [1011, 323] on span "09330489" at bounding box center [1022, 322] width 50 height 11
copy span "09330489"
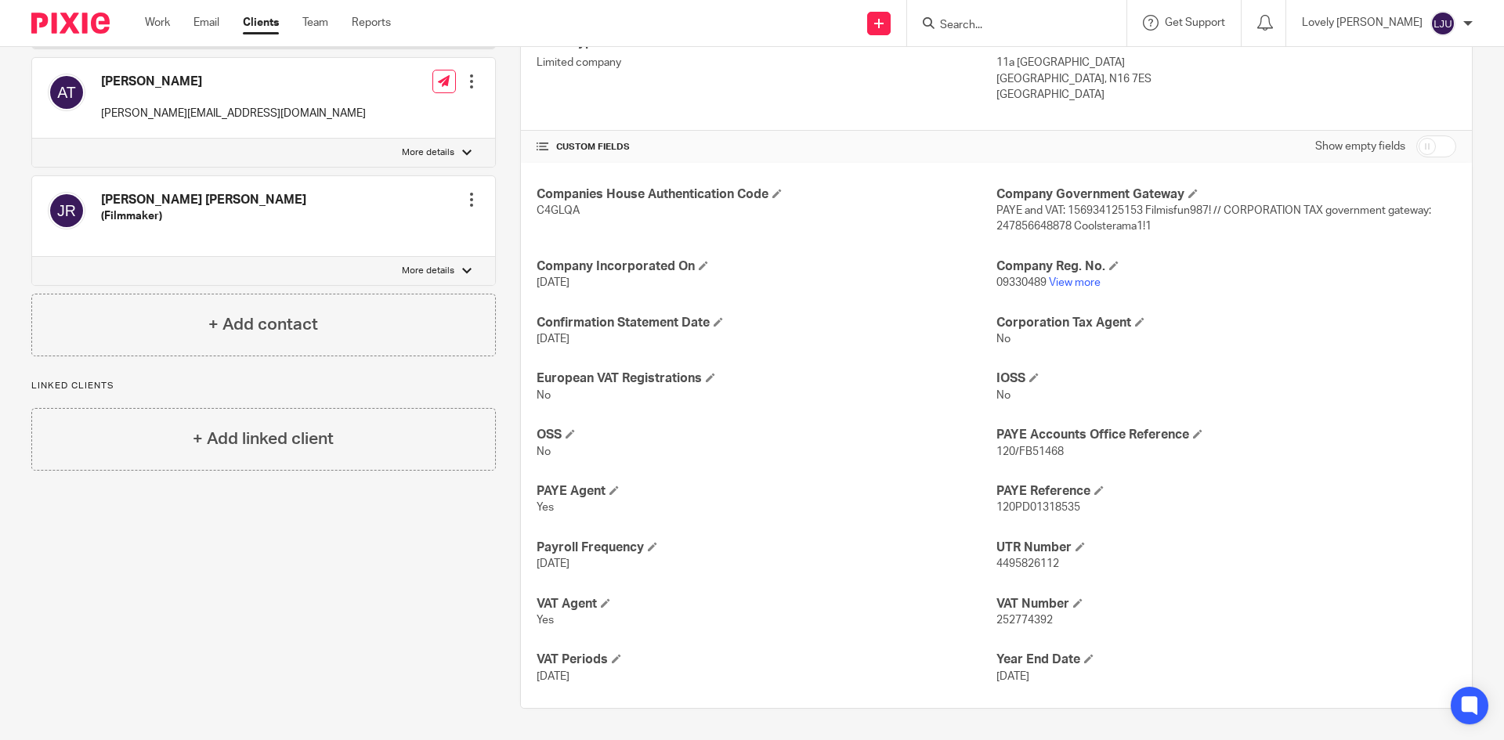
click at [1009, 557] on p "4495826112" at bounding box center [1227, 564] width 460 height 16
copy span "4495826112"
click at [1013, 447] on span "120/FB51468" at bounding box center [1030, 452] width 67 height 11
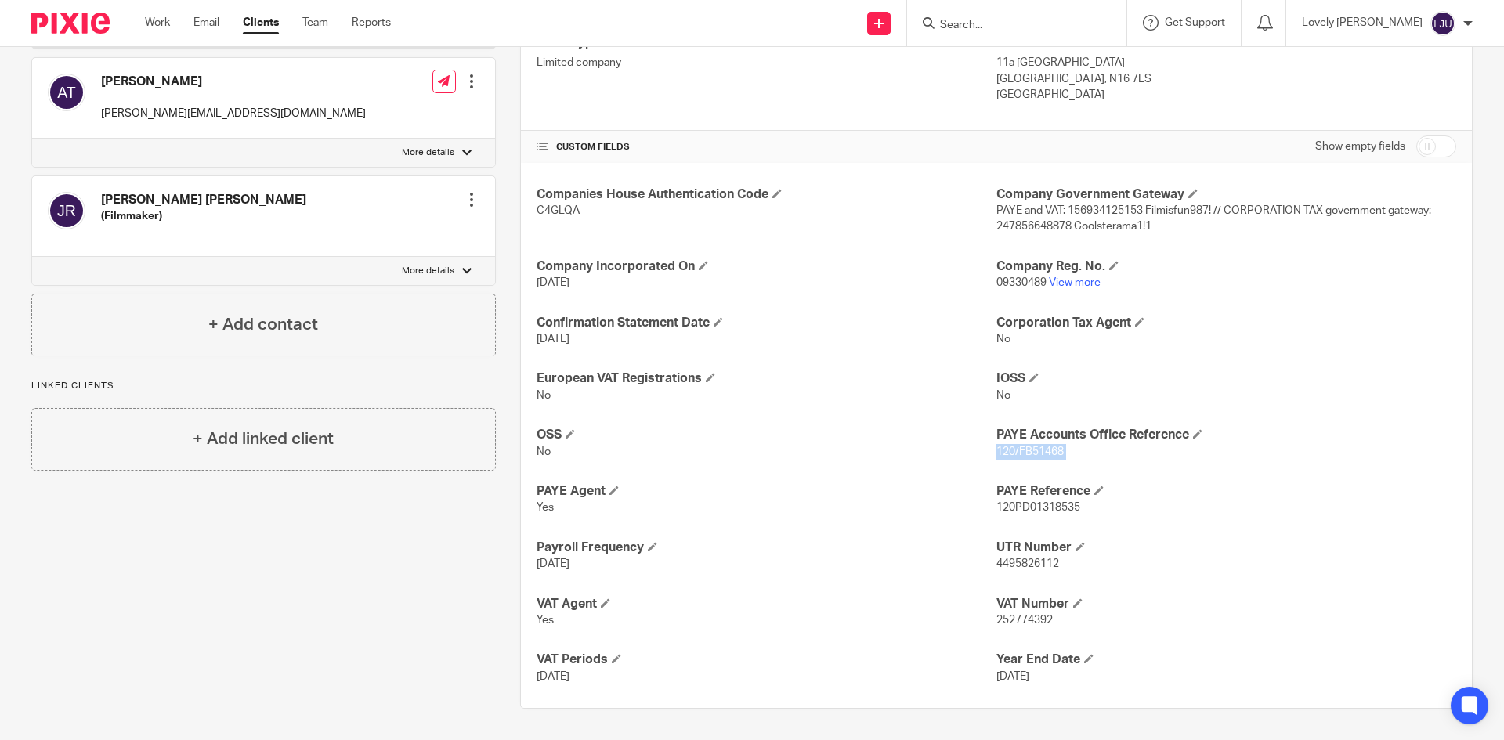
click at [1013, 447] on span "120/FB51468" at bounding box center [1030, 452] width 67 height 11
copy p "120/FB51468"
click at [1060, 453] on p "120/FB51468" at bounding box center [1227, 452] width 460 height 16
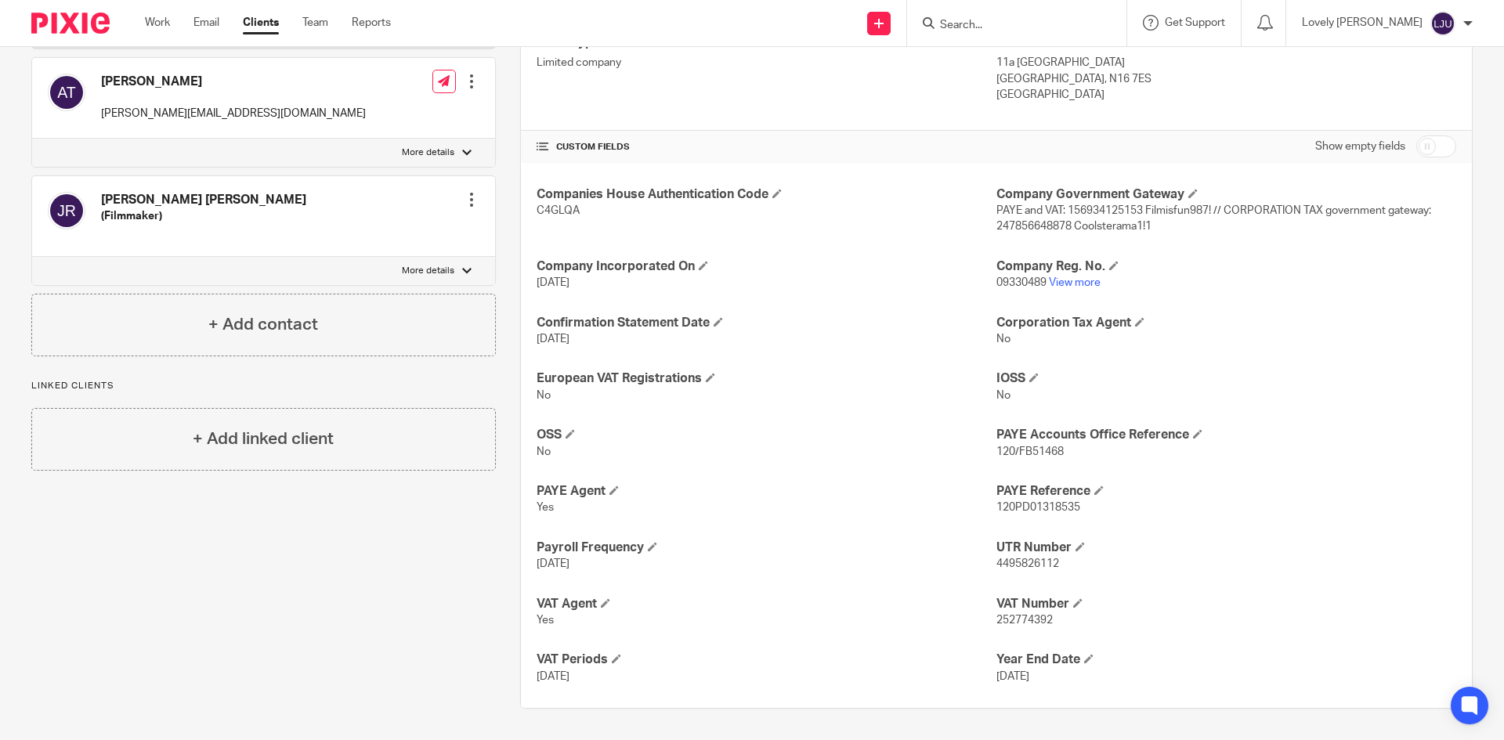
click at [1009, 616] on span "252774392" at bounding box center [1025, 620] width 56 height 11
click at [1009, 617] on span "252774392" at bounding box center [1025, 620] width 56 height 11
copy span "252774392"
drag, startPoint x: 988, startPoint y: 24, endPoint x: 978, endPoint y: 20, distance: 10.9
click at [988, 24] on input "Search" at bounding box center [1009, 26] width 141 height 14
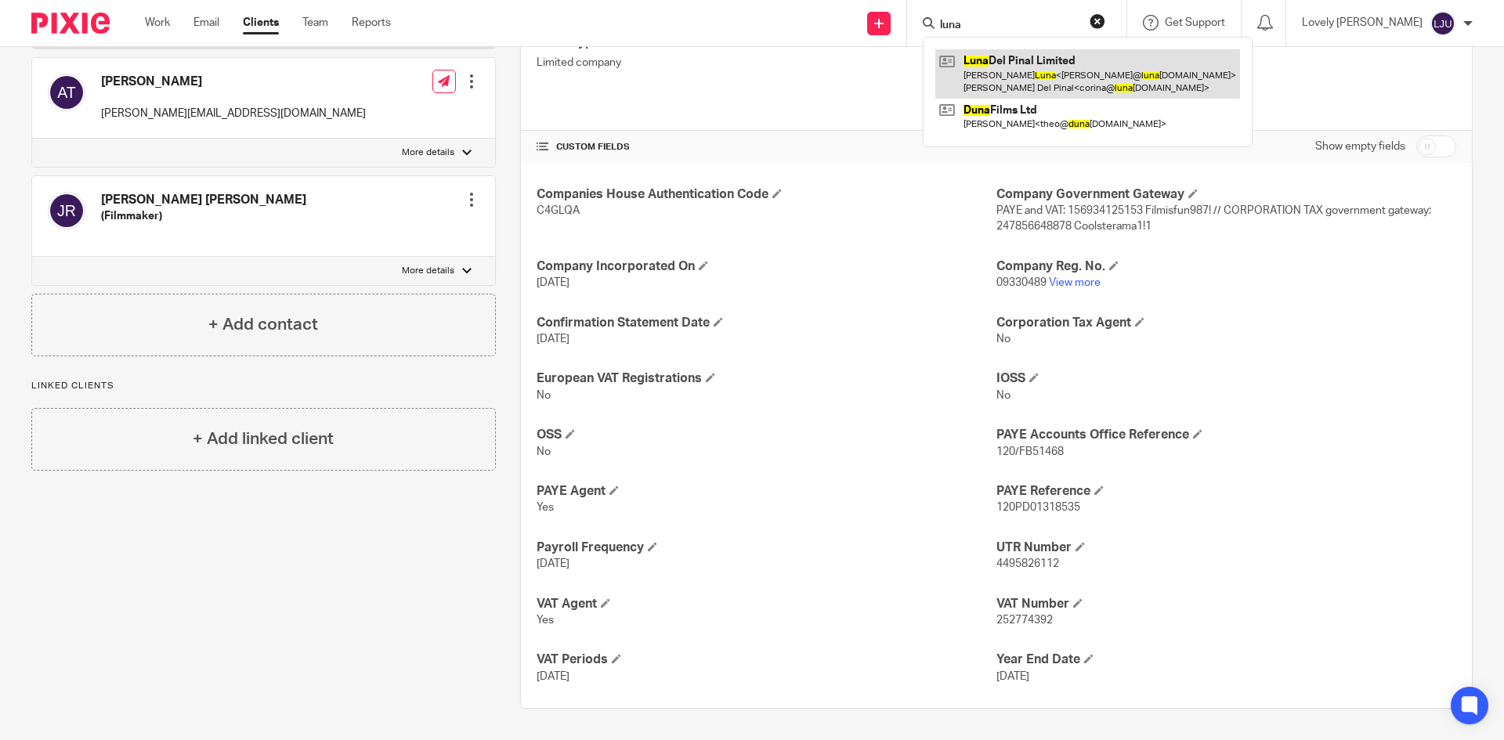
type input "luna"
click at [1033, 71] on link at bounding box center [1087, 73] width 305 height 49
click at [1020, 66] on link at bounding box center [1087, 73] width 305 height 49
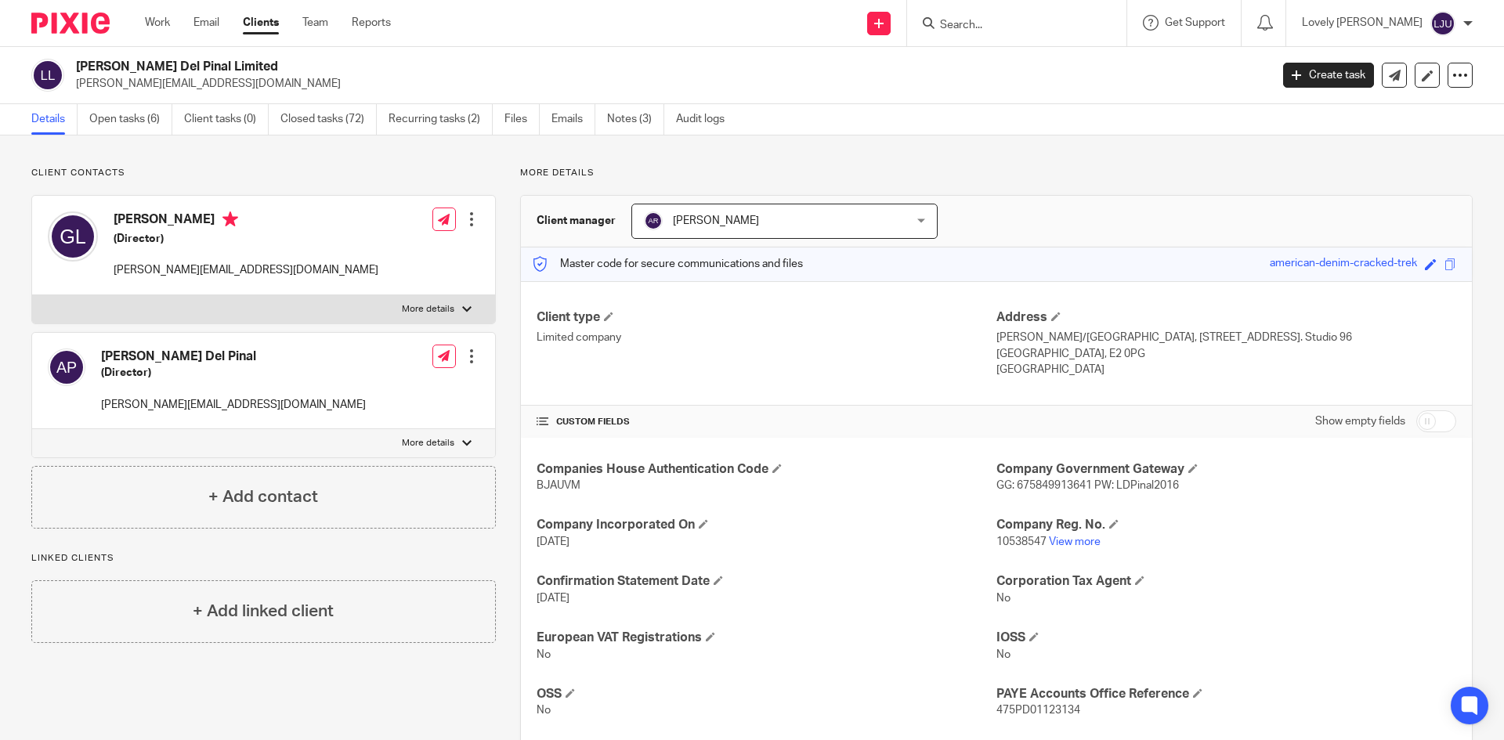
click at [552, 483] on span "BJAUVM" at bounding box center [559, 485] width 44 height 11
copy span "BJAUVM"
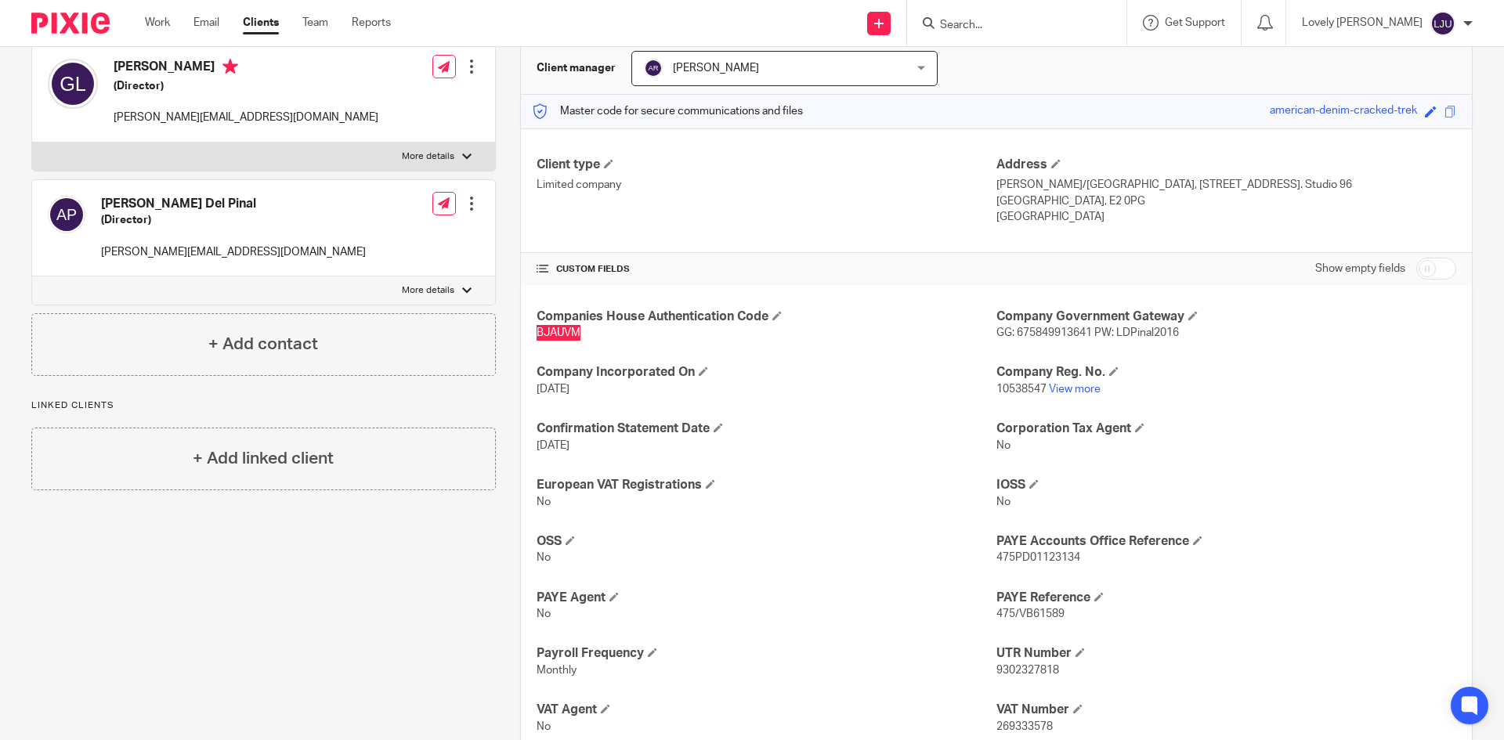
scroll to position [157, 0]
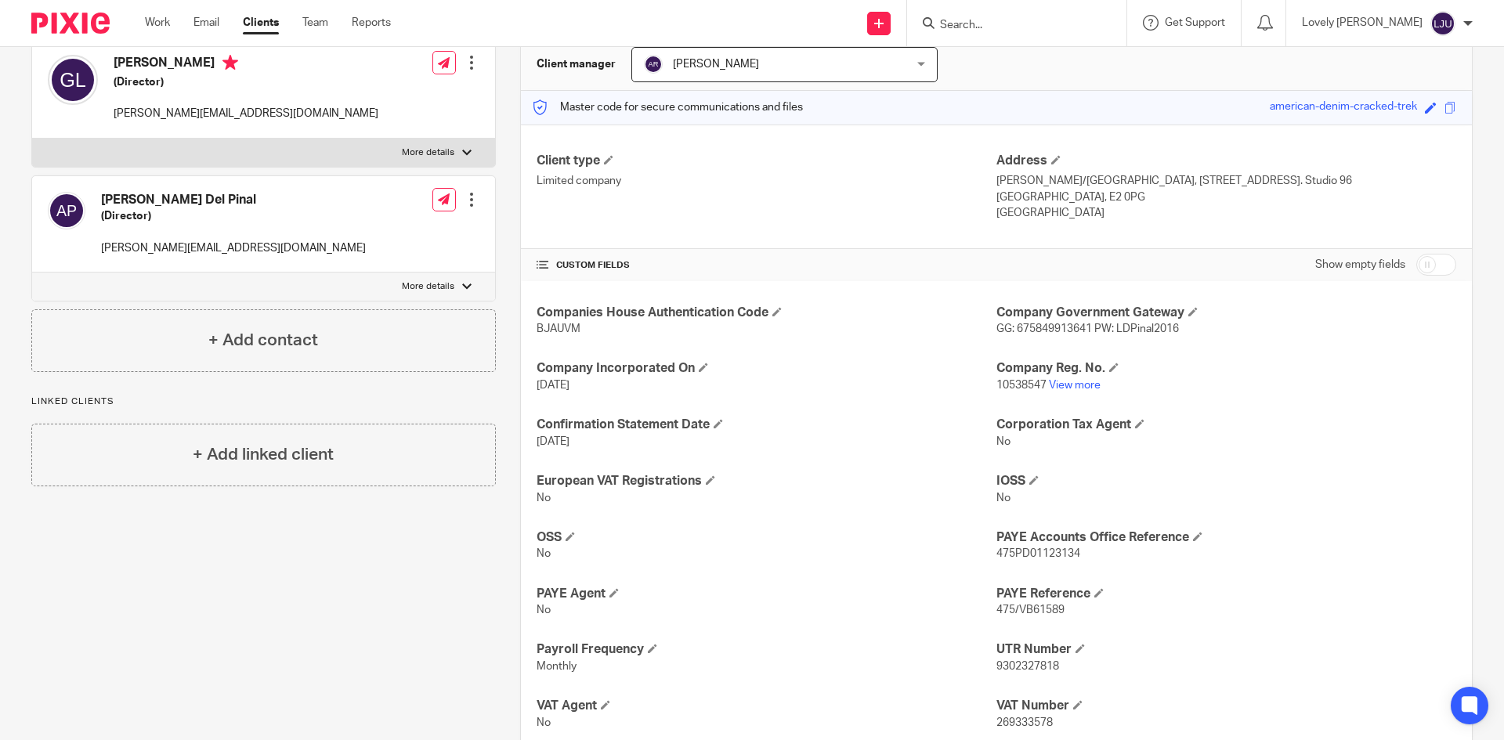
click at [1004, 385] on span "10538547" at bounding box center [1022, 385] width 50 height 11
copy p "10538547"
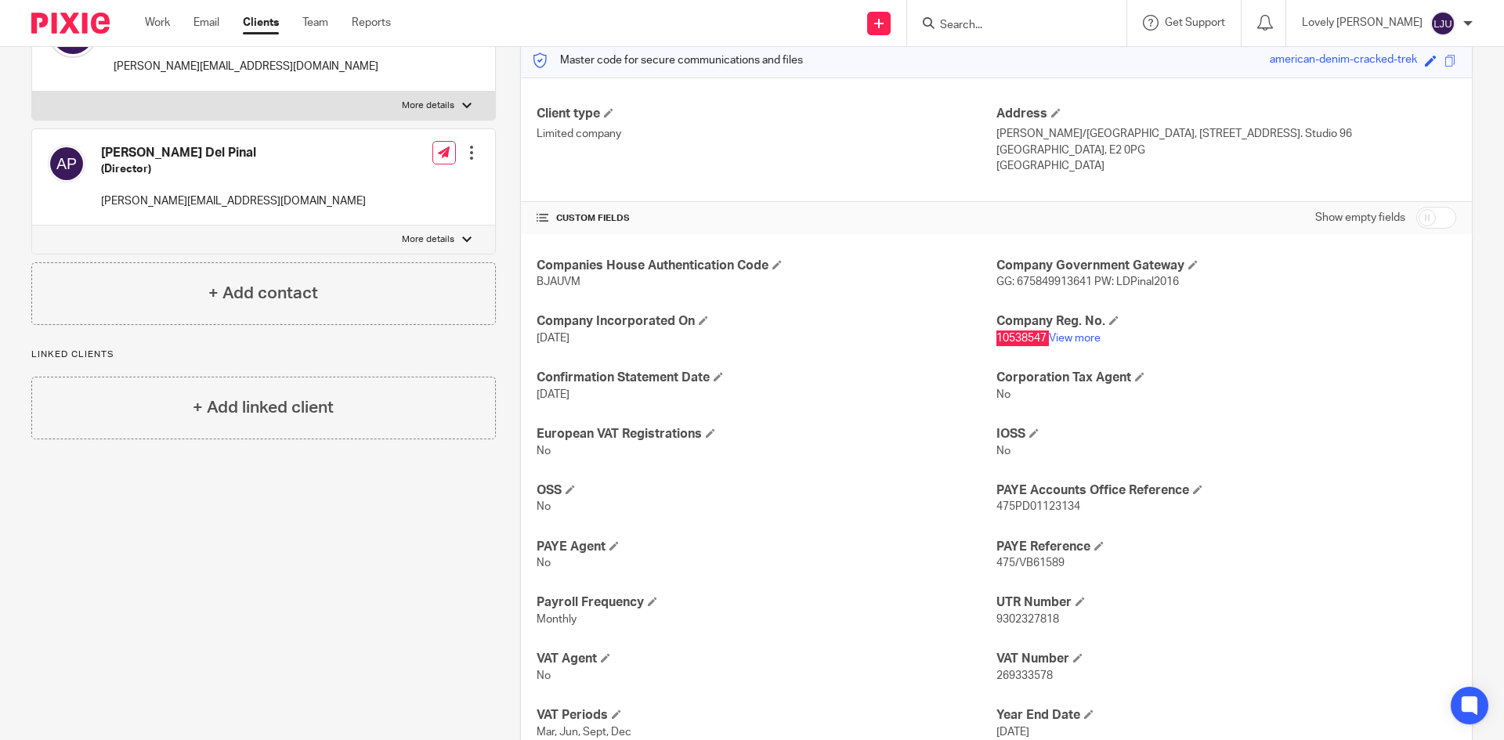
scroll to position [259, 0]
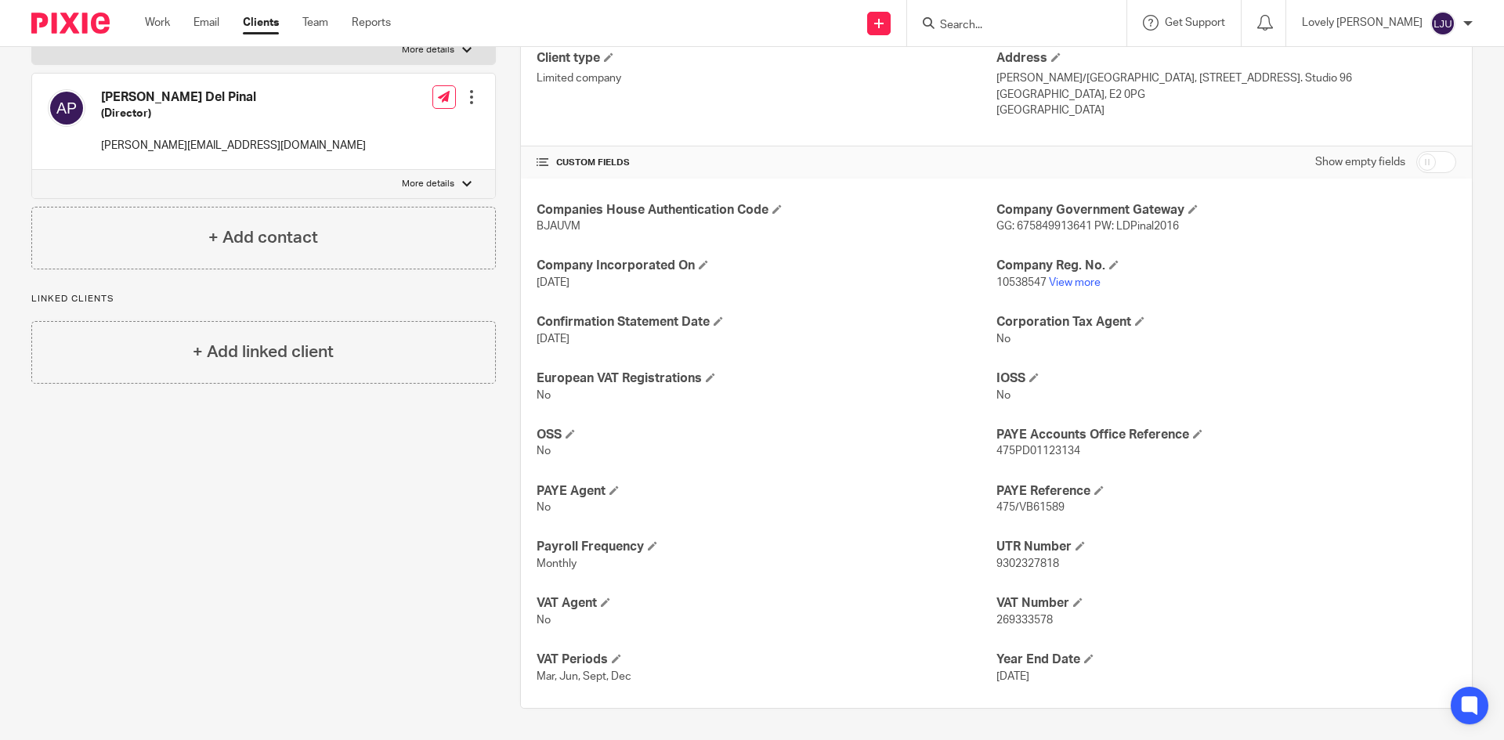
click at [1023, 566] on span "9302327818" at bounding box center [1028, 564] width 63 height 11
copy span "9302327818"
click at [1030, 450] on span "475PD01123134" at bounding box center [1039, 451] width 84 height 11
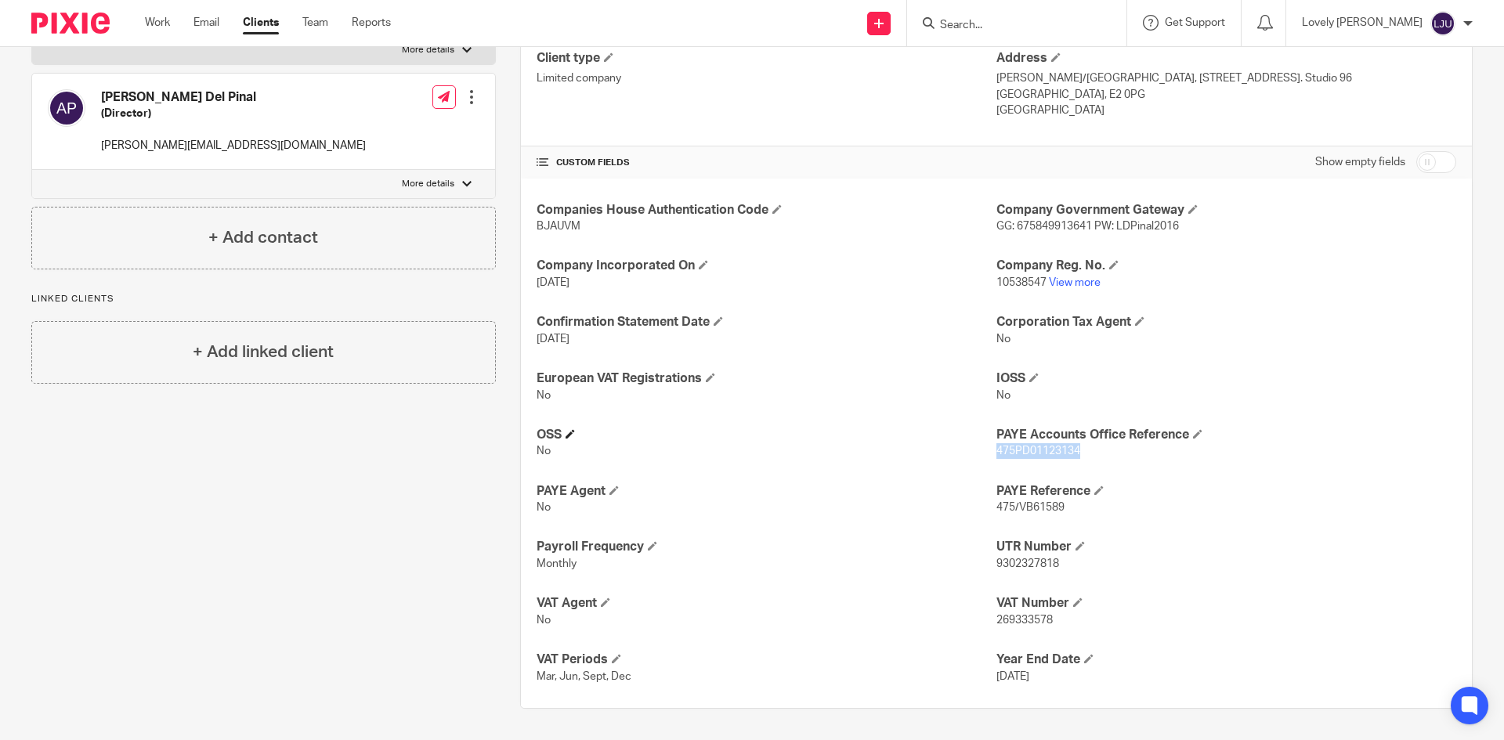
copy span "475PD01123134"
click at [1017, 615] on span "269333578" at bounding box center [1025, 620] width 56 height 11
copy span "269333578"
click at [414, 501] on div "Client contacts Ana Corina Del Pinal (Director) corina@lunadelpinal.com Edit co…" at bounding box center [251, 308] width 489 height 801
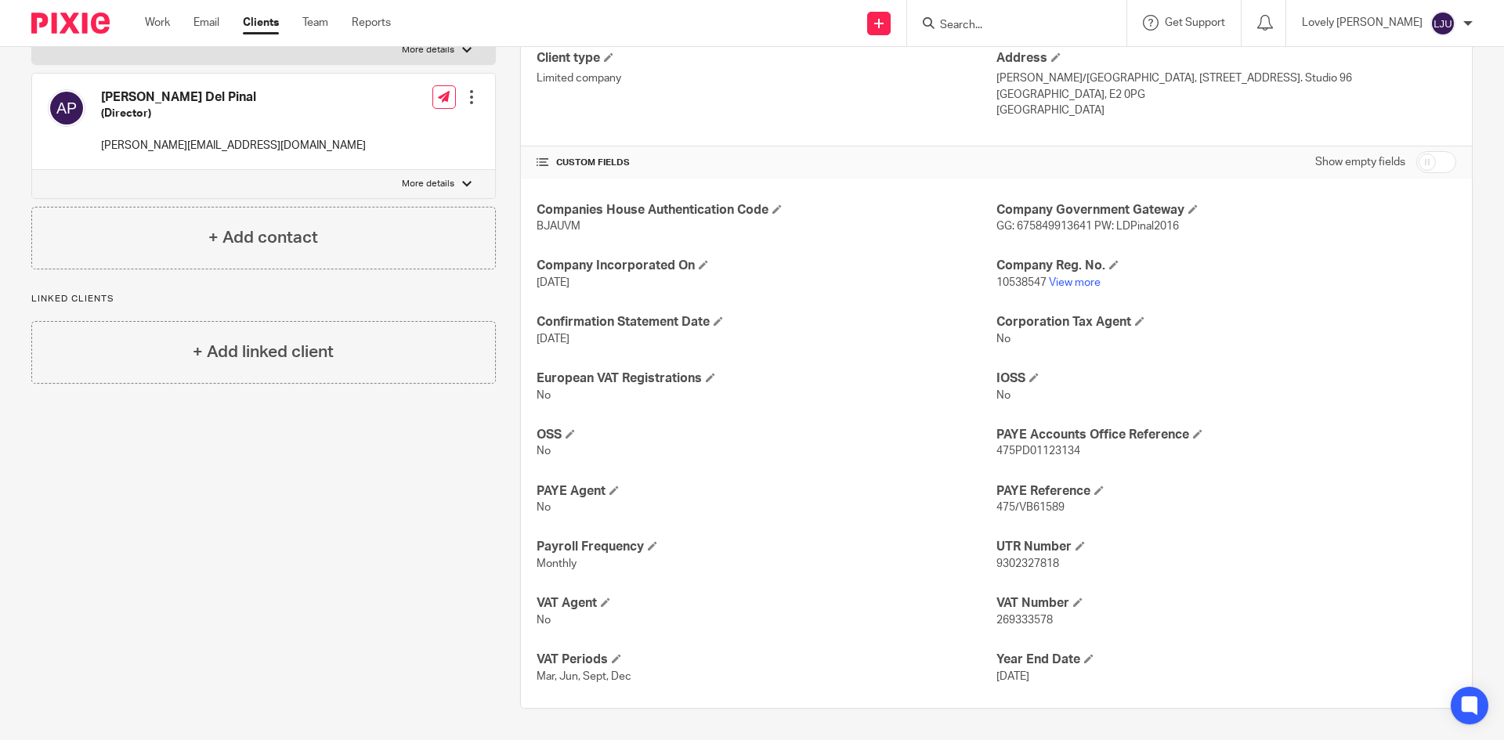
click at [1000, 22] on input "Search" at bounding box center [1009, 26] width 141 height 14
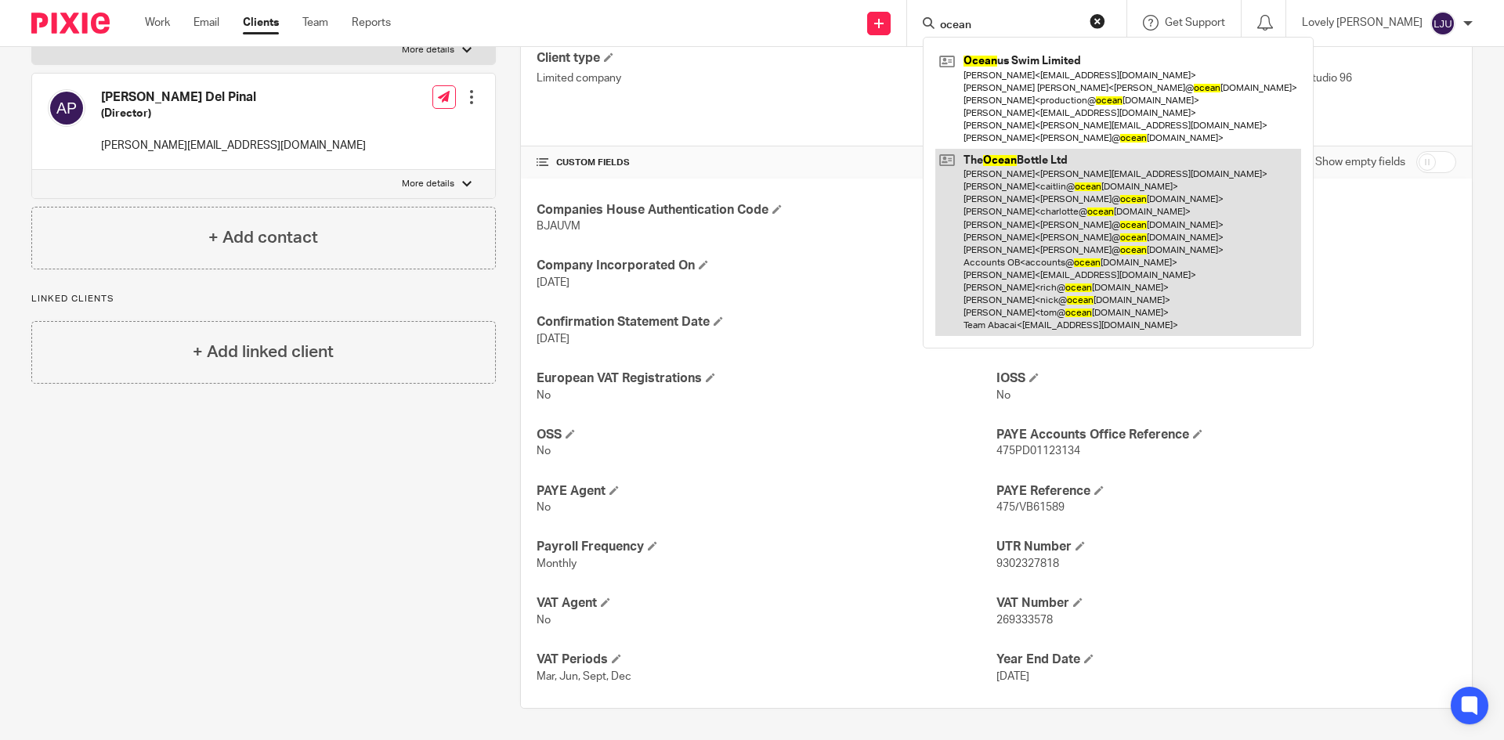
type input "ocean"
click at [1059, 182] on link at bounding box center [1118, 242] width 366 height 187
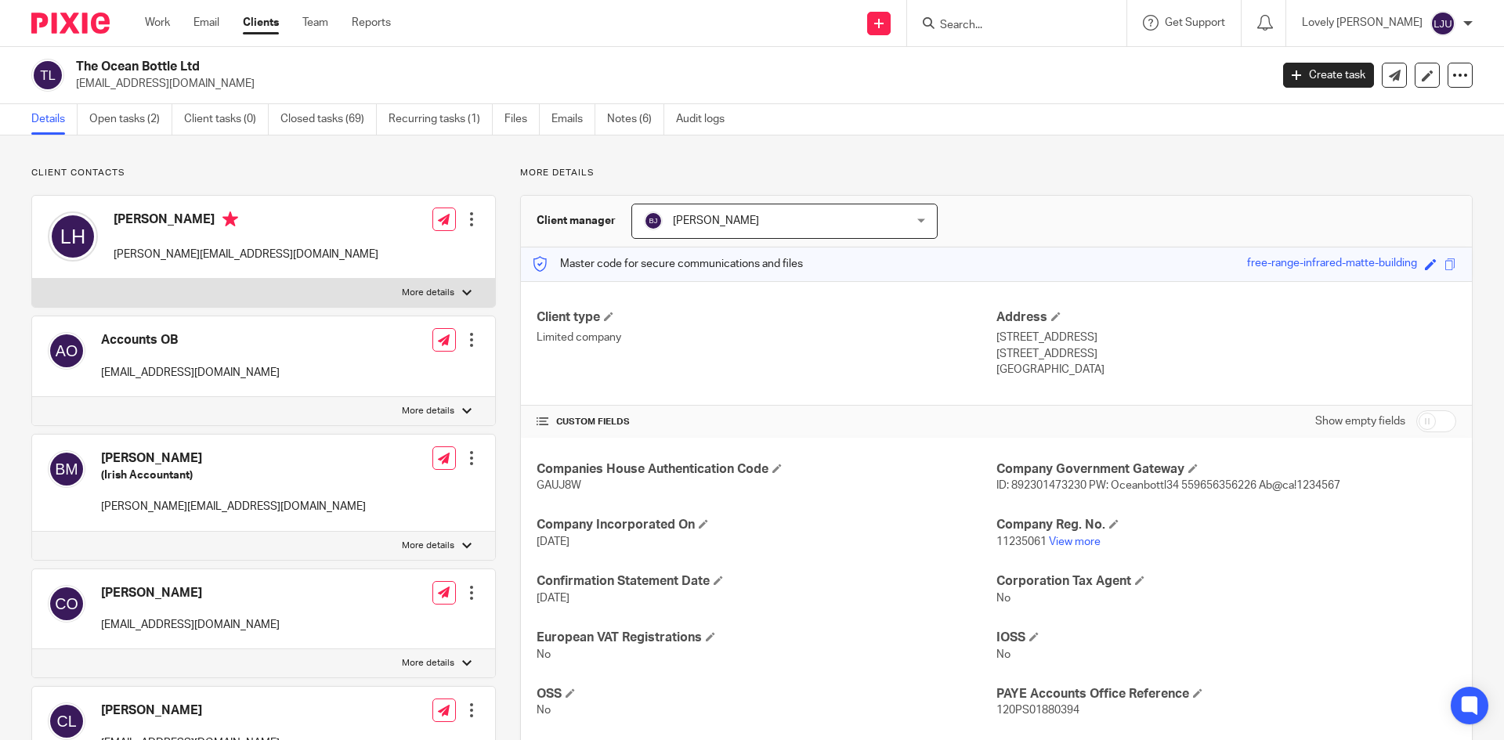
click at [562, 484] on span "GAUJ8W" at bounding box center [559, 485] width 45 height 11
copy span "GAUJ8W"
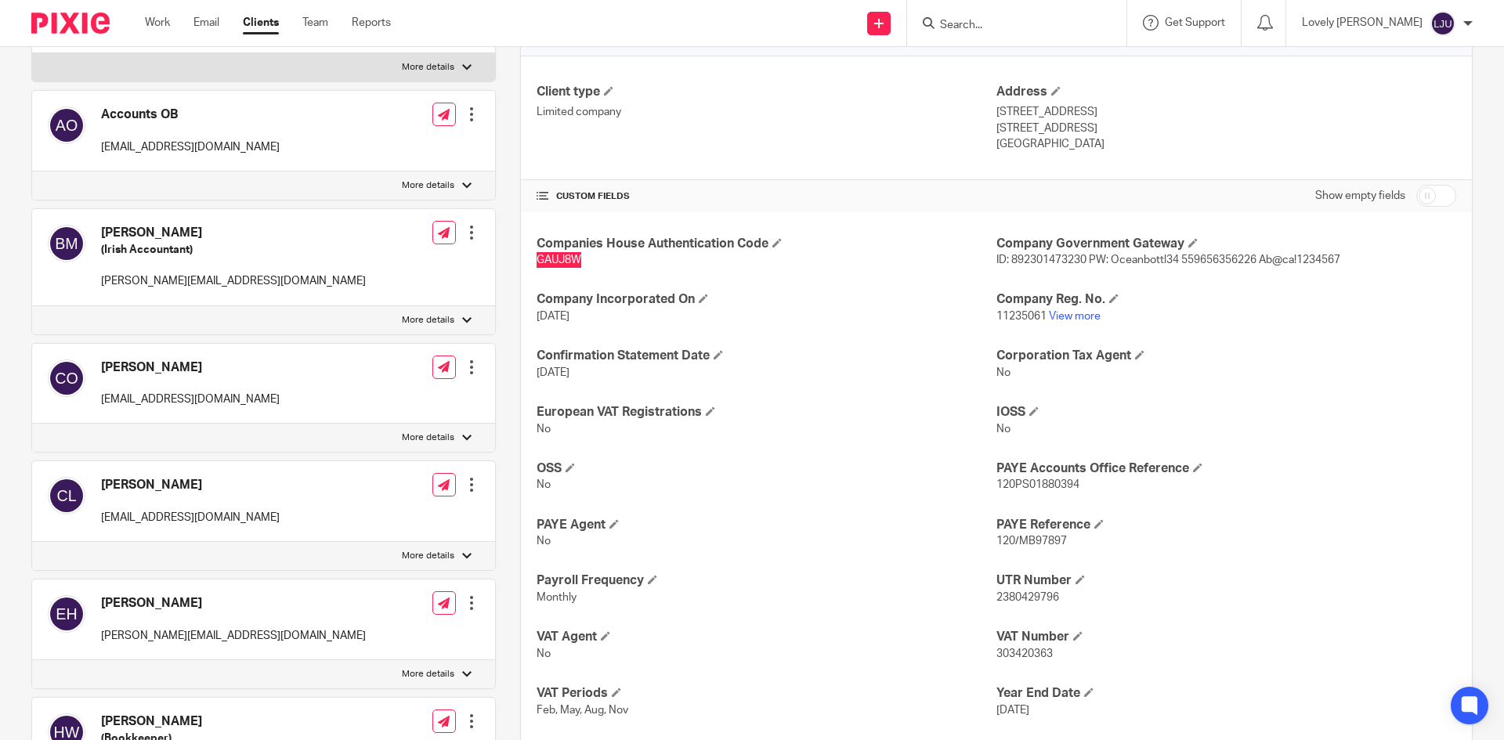
scroll to position [235, 0]
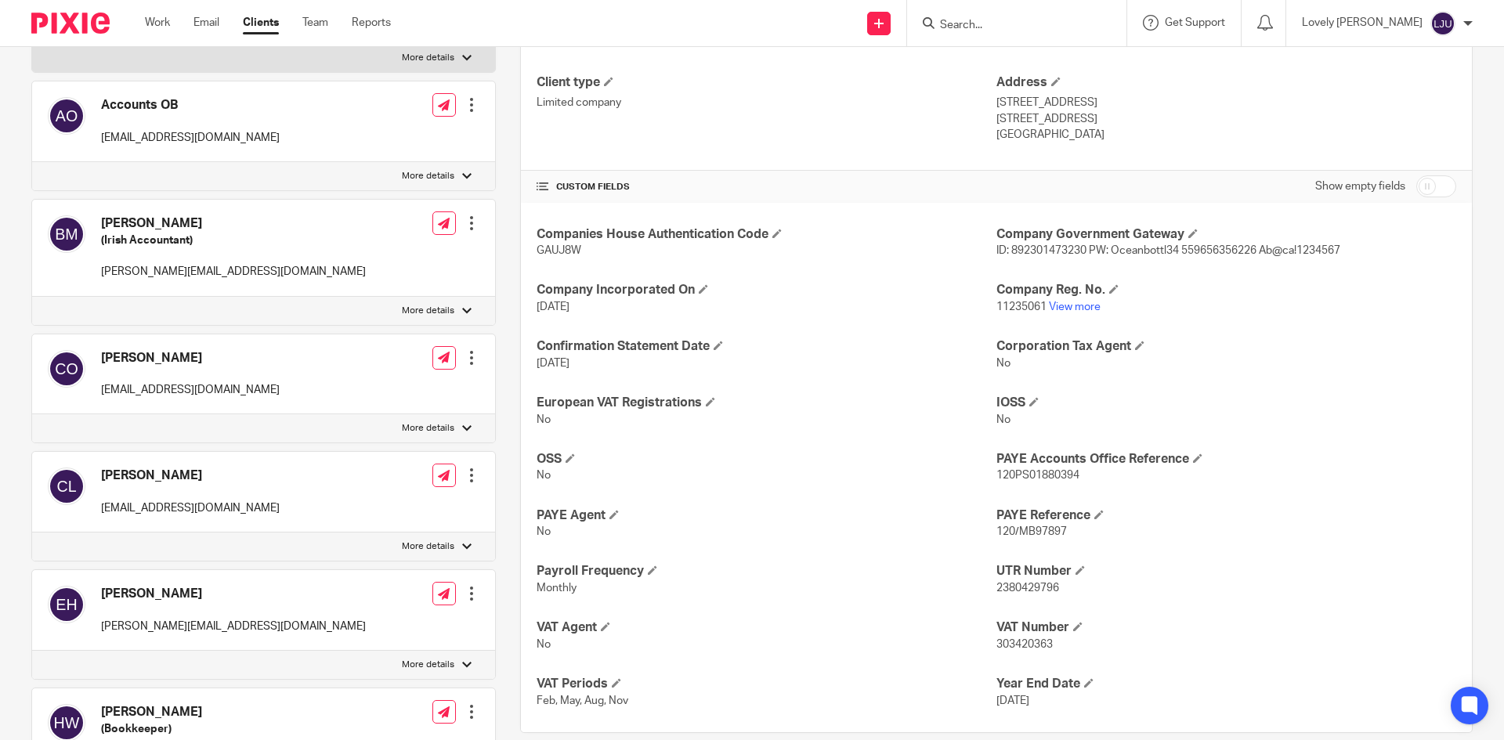
click at [1015, 306] on span "11235061" at bounding box center [1022, 307] width 50 height 11
copy p "11235061"
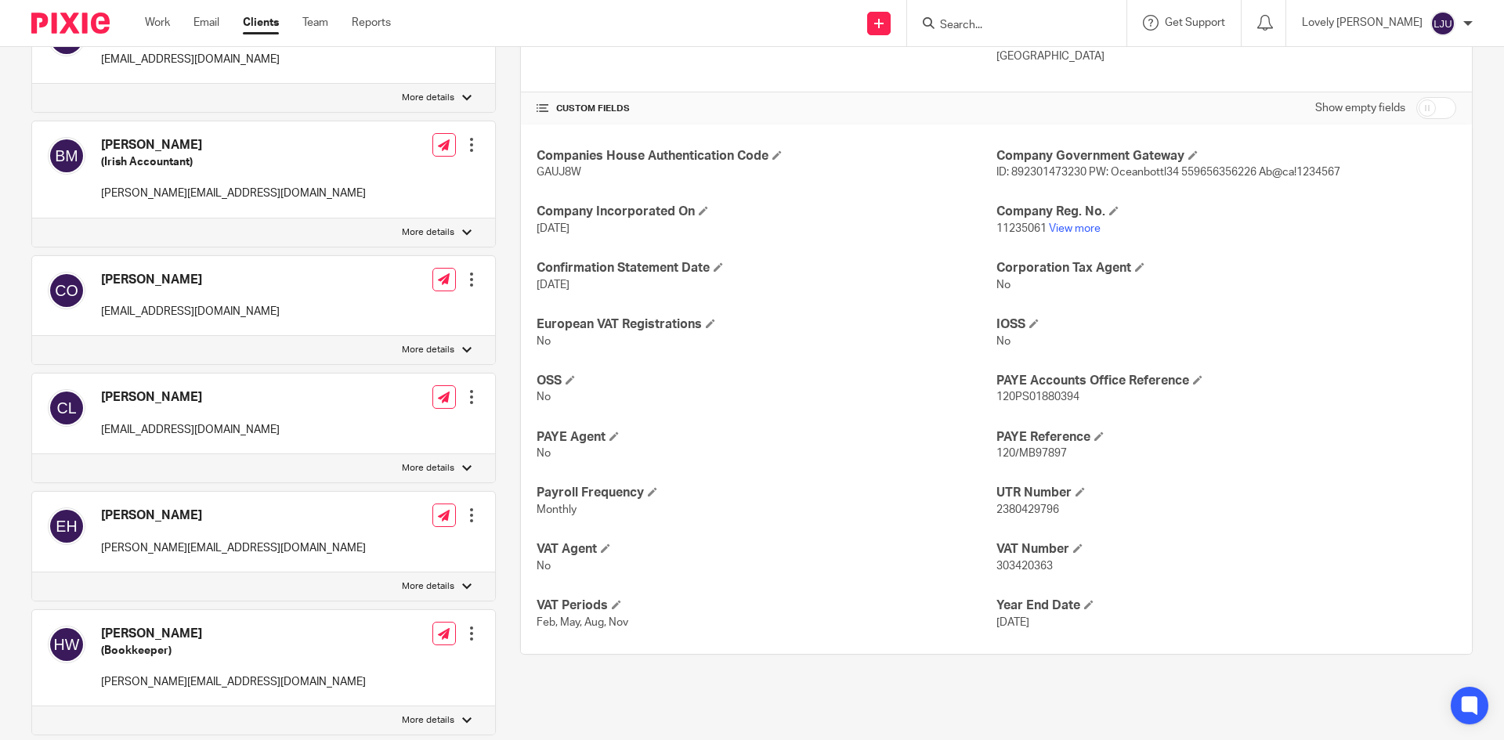
click at [1019, 505] on span "2380429796" at bounding box center [1028, 510] width 63 height 11
copy span "2380429796"
click at [1049, 447] on p "120/MB97897" at bounding box center [1227, 454] width 460 height 16
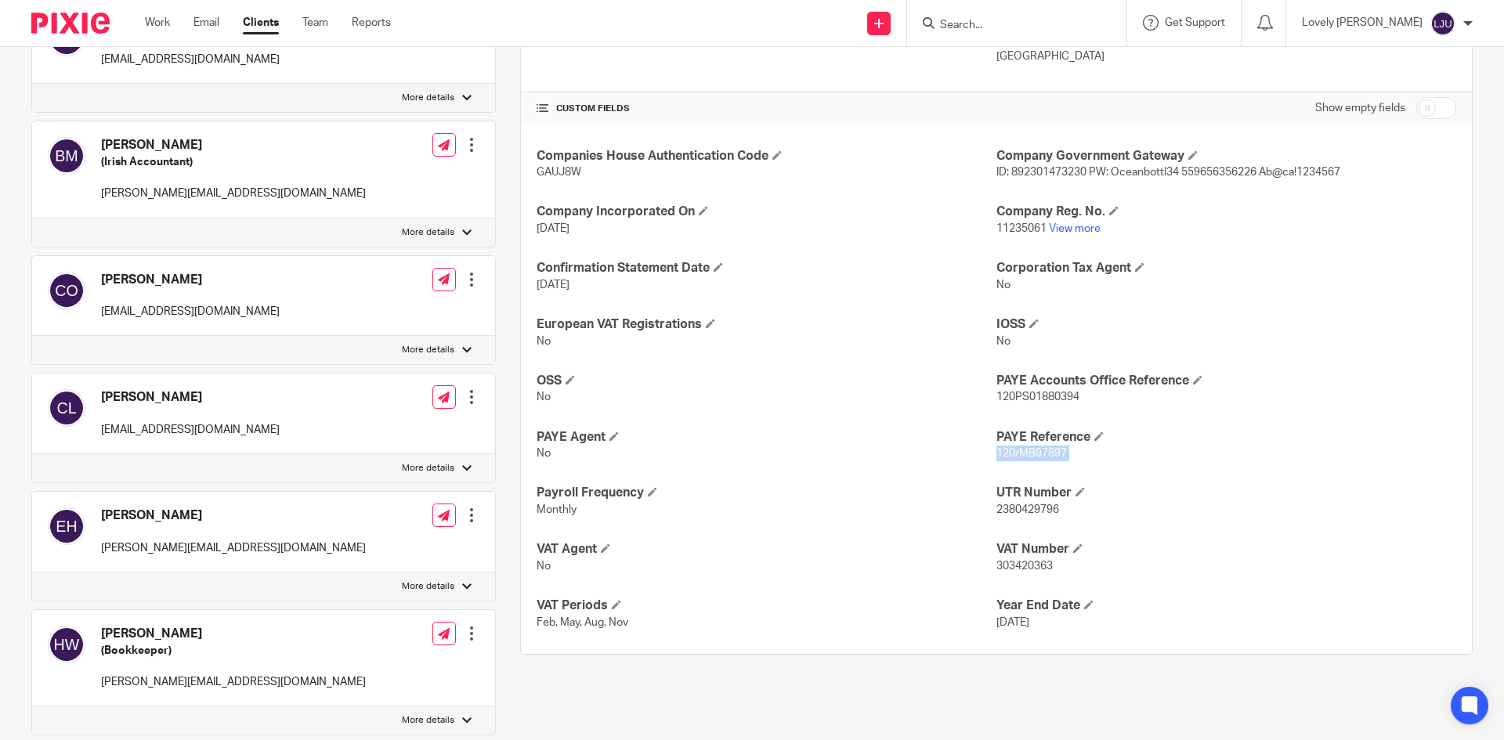
click at [1049, 447] on p "120/MB97897" at bounding box center [1227, 454] width 460 height 16
copy p "120/MB97897"
click at [1019, 564] on span "303420363" at bounding box center [1025, 566] width 56 height 11
click at [1020, 565] on span "303420363" at bounding box center [1025, 566] width 56 height 11
copy span "303420363"
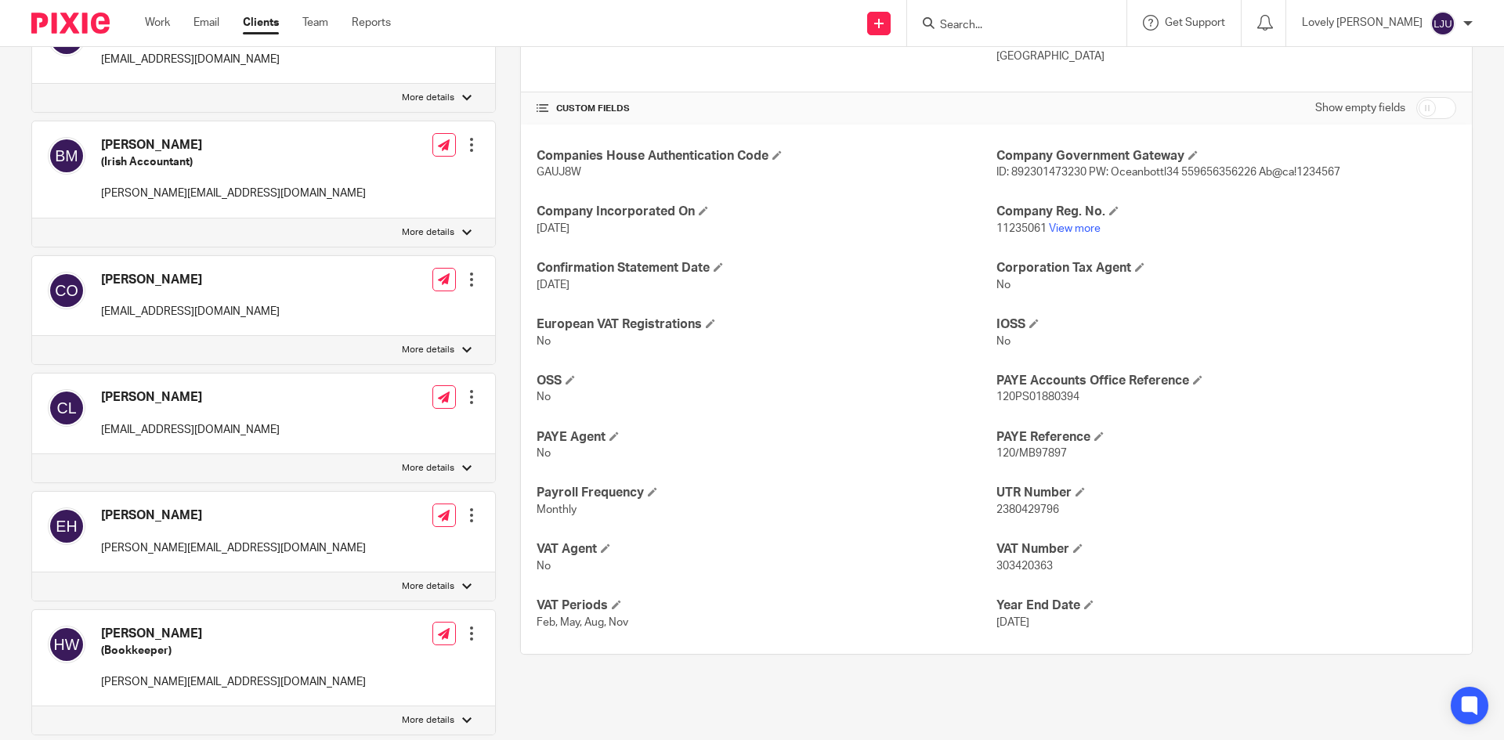
click at [994, 35] on div at bounding box center [1016, 23] width 219 height 46
click at [983, 24] on input "Search" at bounding box center [1009, 26] width 141 height 14
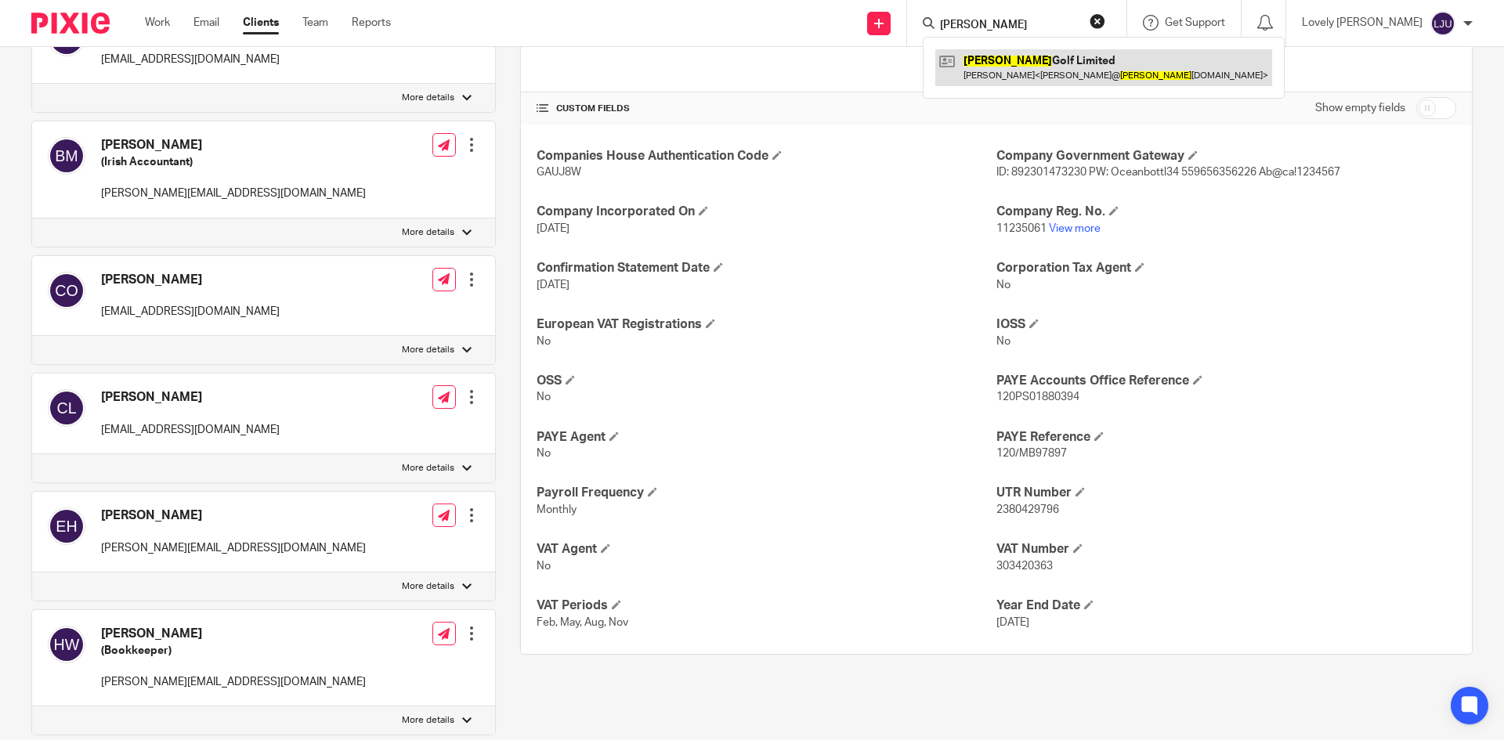
type input "stewart"
click at [1019, 79] on link at bounding box center [1103, 67] width 337 height 36
click at [1028, 60] on link at bounding box center [1103, 67] width 337 height 36
click at [1061, 69] on link at bounding box center [1103, 67] width 337 height 36
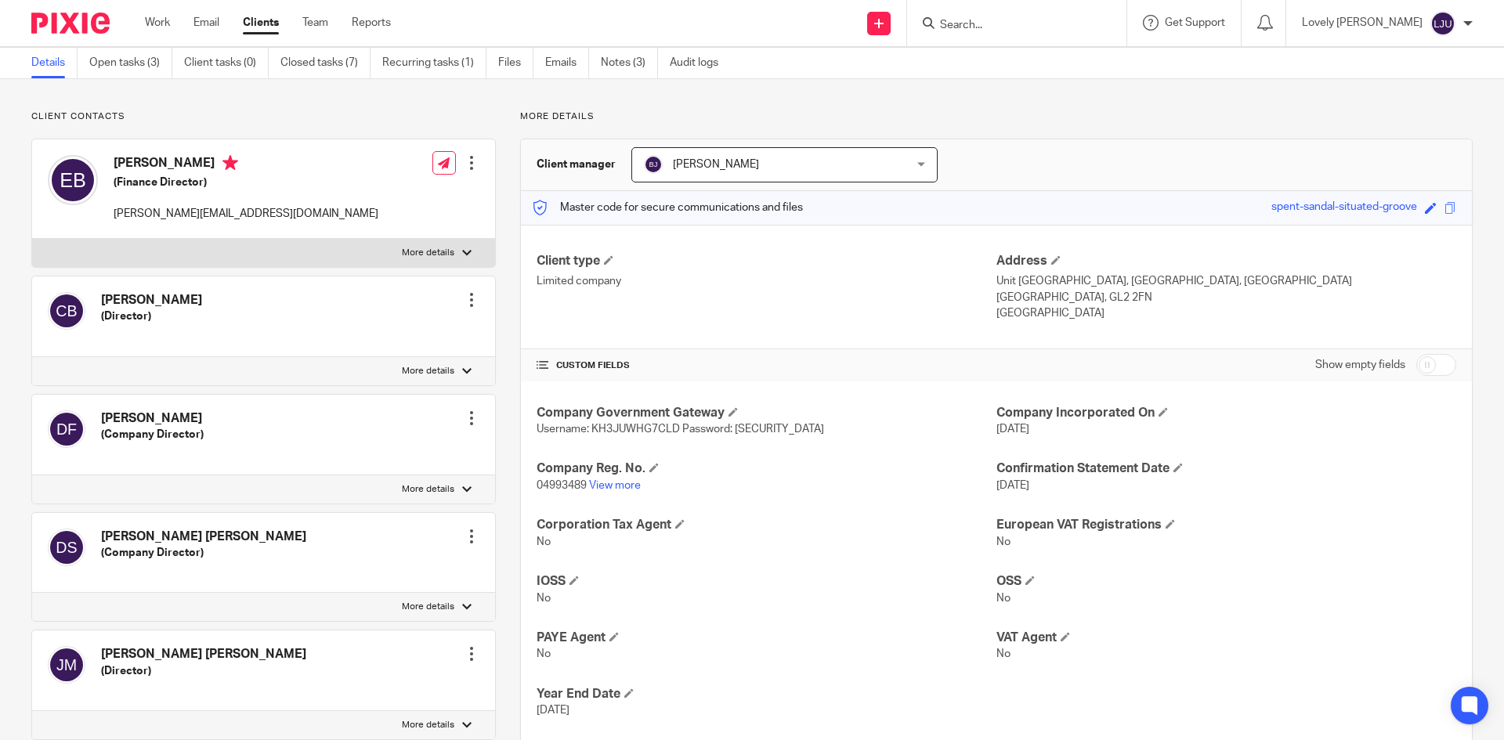
scroll to position [157, 0]
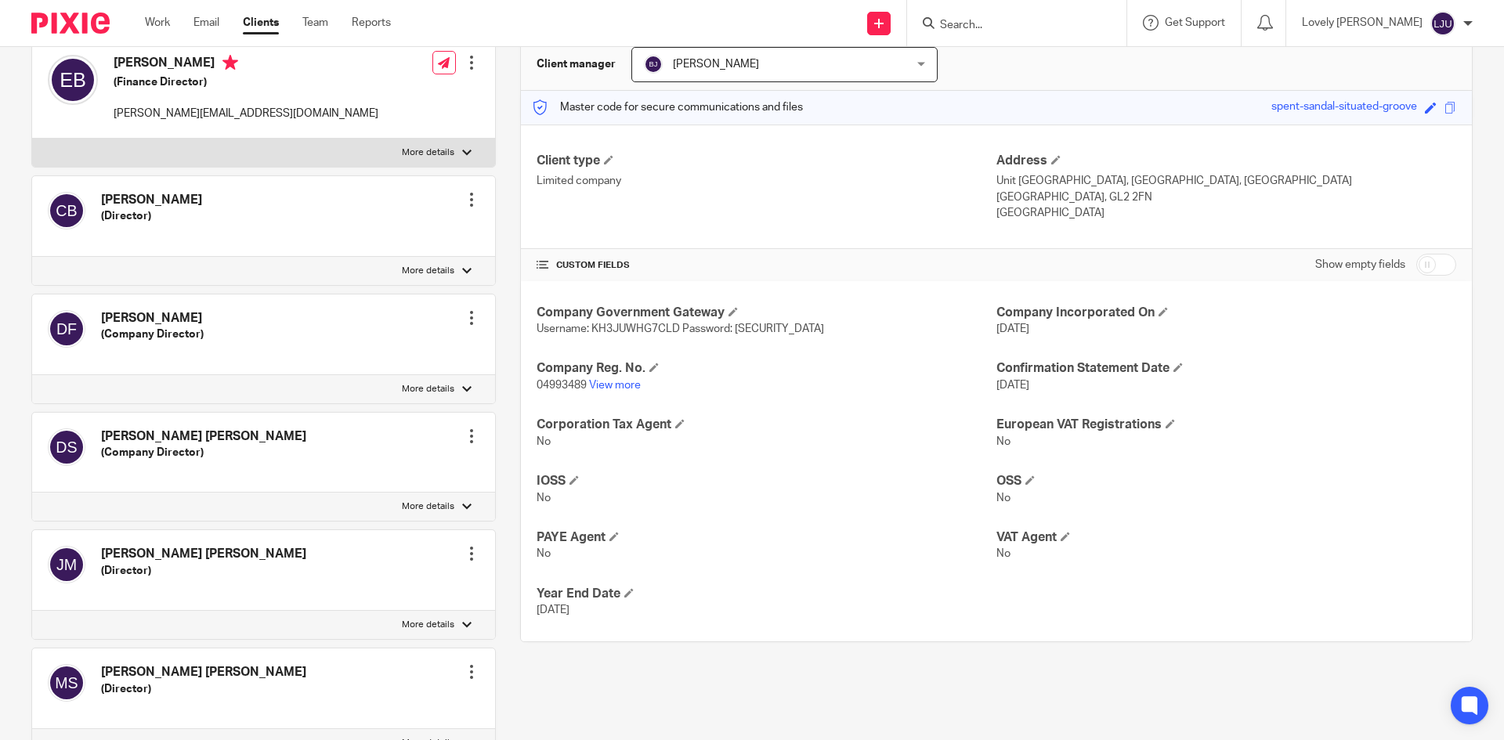
click at [552, 378] on p "04993489 View more" at bounding box center [767, 386] width 460 height 16
copy p "04993489"
click at [989, 29] on input "Search" at bounding box center [1009, 26] width 141 height 14
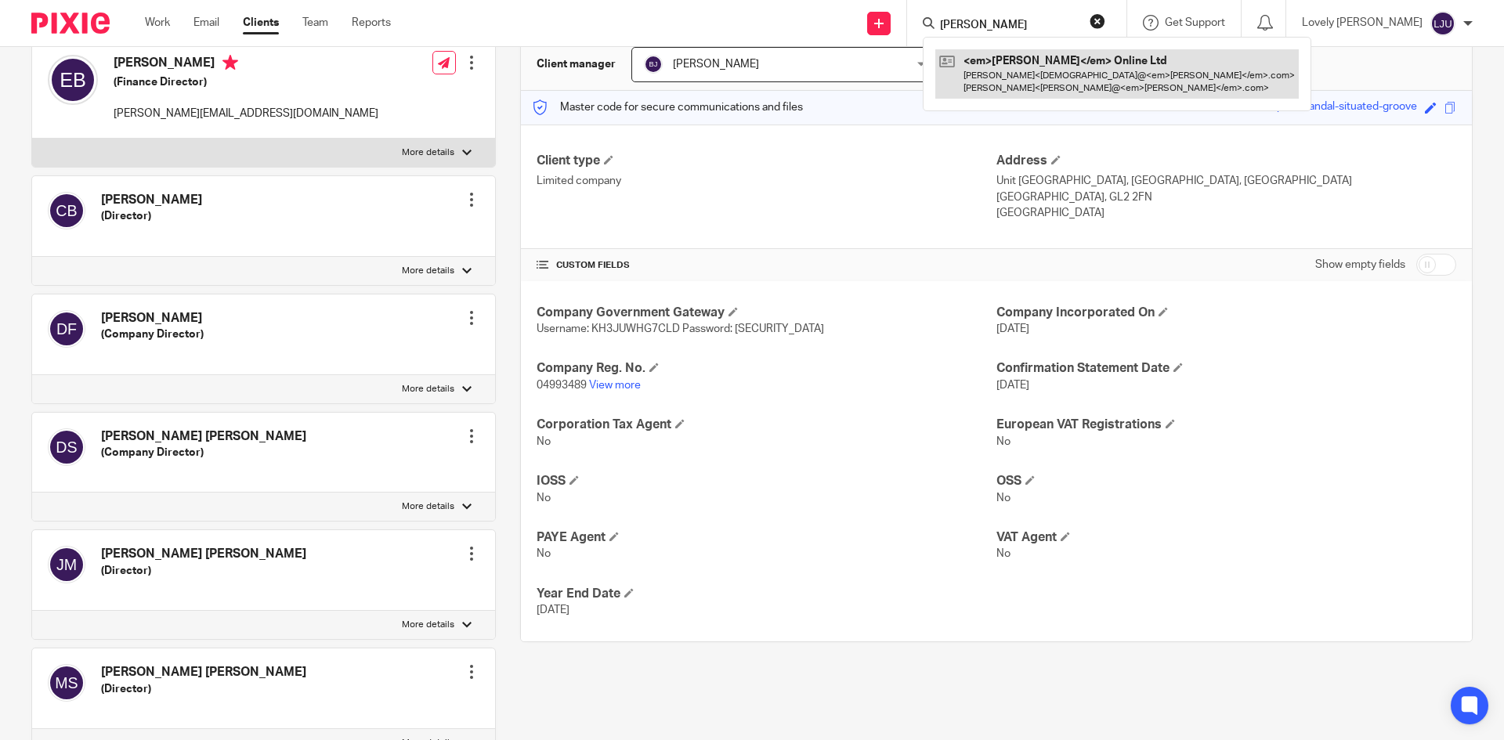
type input "[PERSON_NAME]"
click at [1098, 73] on link at bounding box center [1117, 73] width 364 height 49
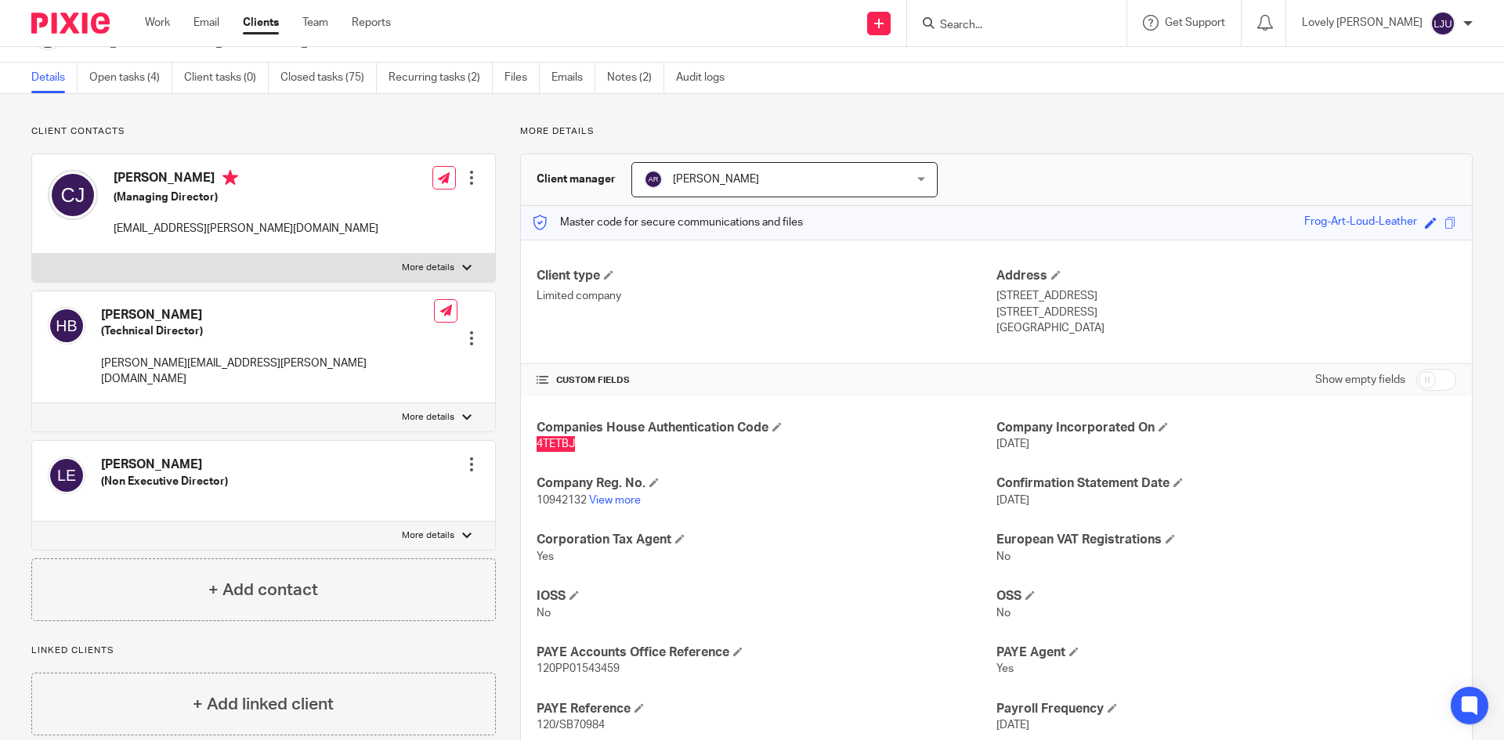
scroll to position [157, 0]
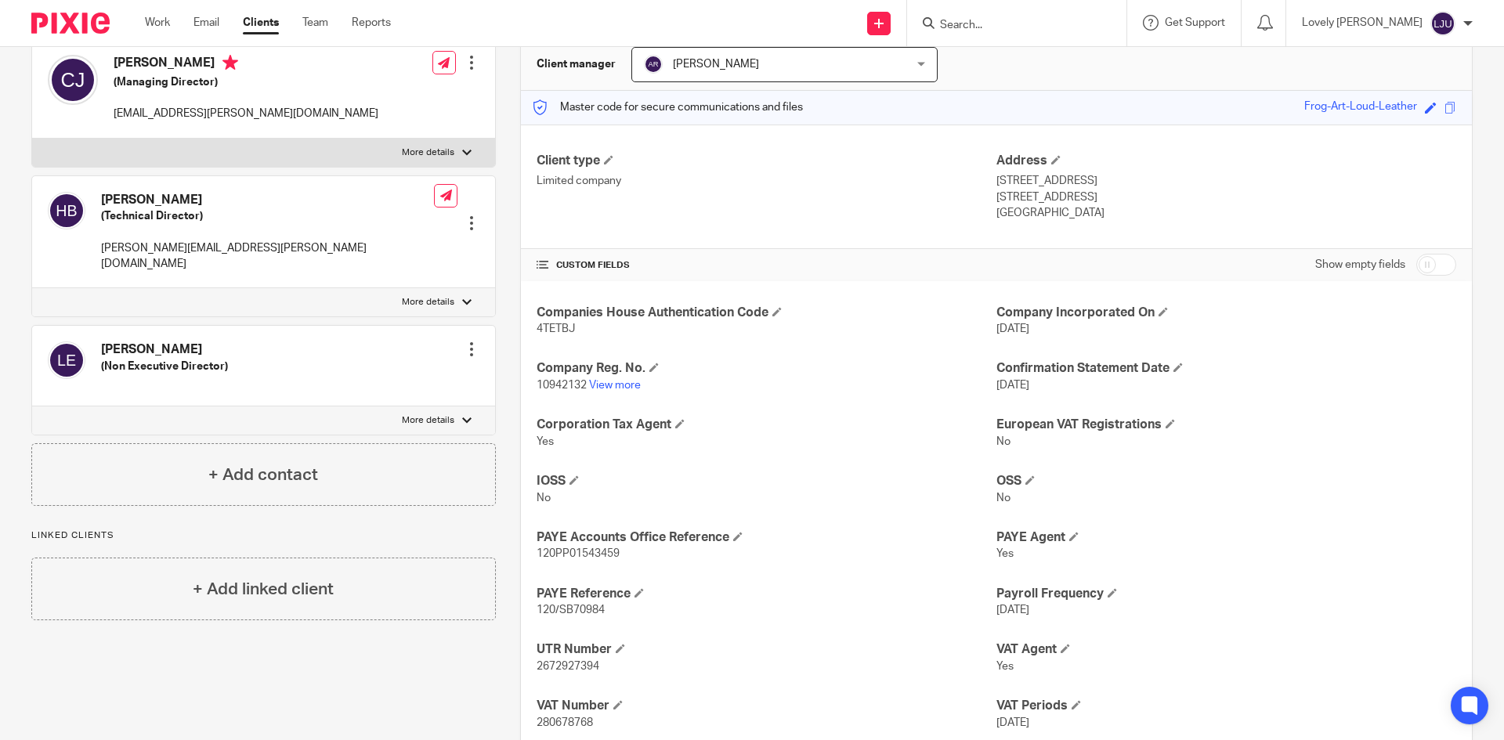
click at [556, 389] on span "10942132" at bounding box center [562, 385] width 50 height 11
copy p "10942132"
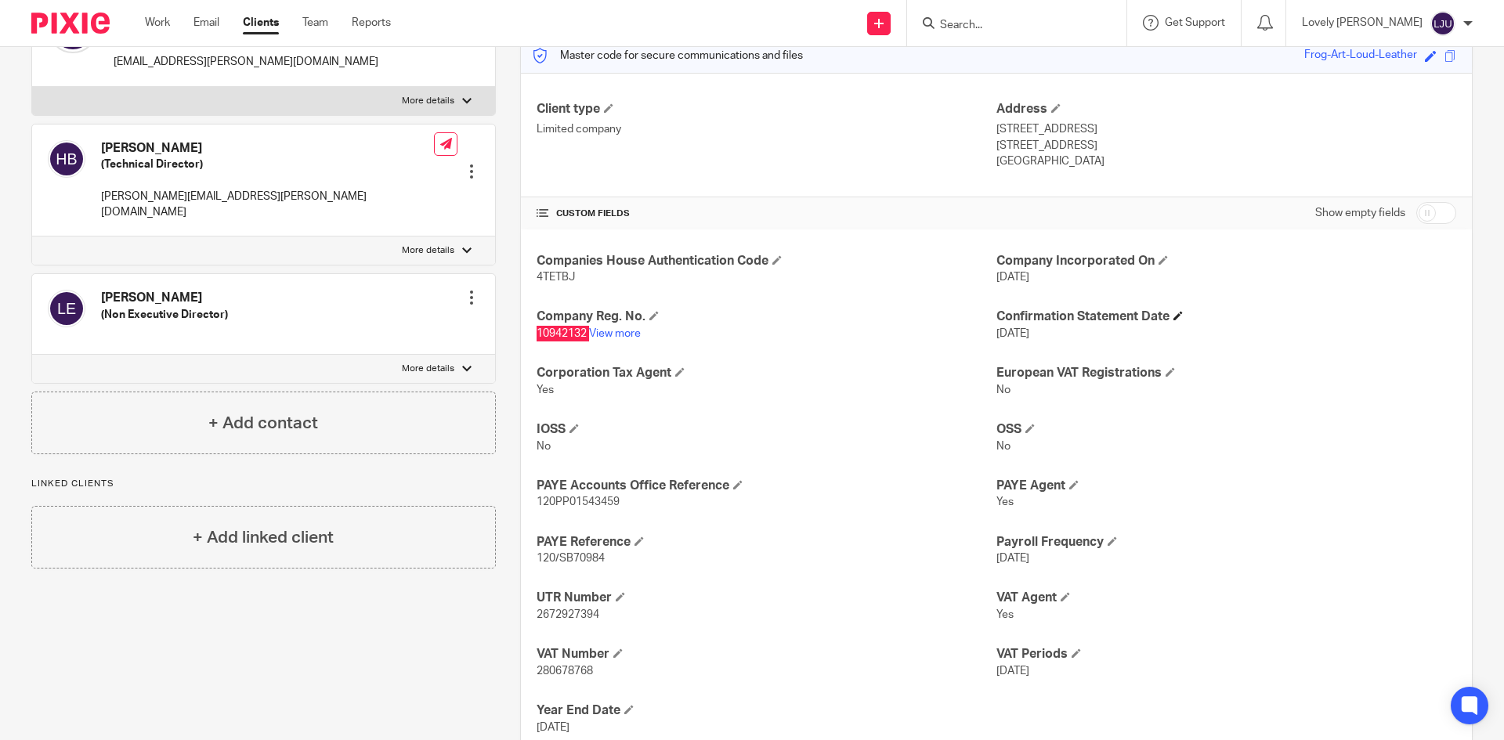
scroll to position [259, 0]
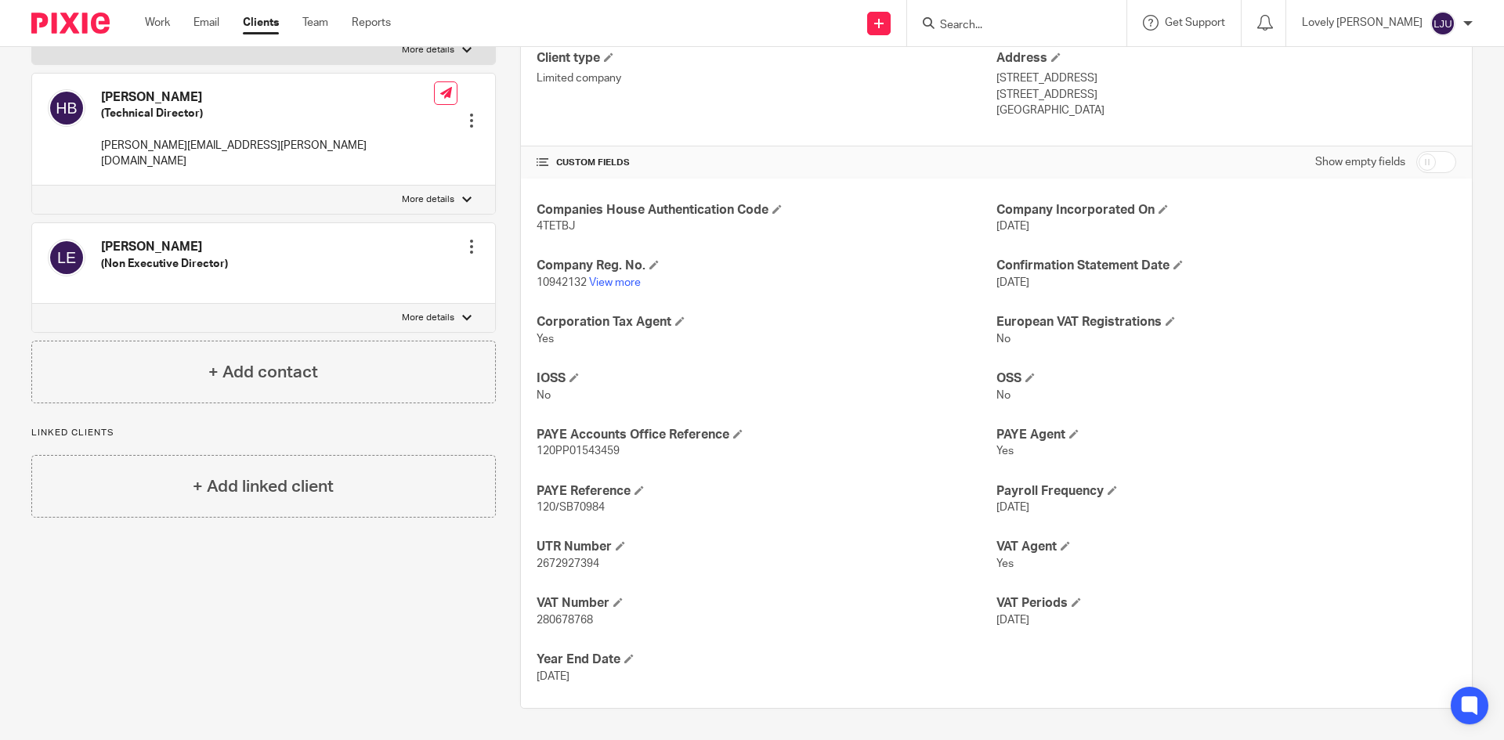
click at [552, 563] on span "2672927394" at bounding box center [568, 564] width 63 height 11
click at [553, 563] on span "2672927394" at bounding box center [568, 564] width 63 height 11
copy span "2672927394"
click at [570, 450] on span "120PP01543459" at bounding box center [578, 451] width 83 height 11
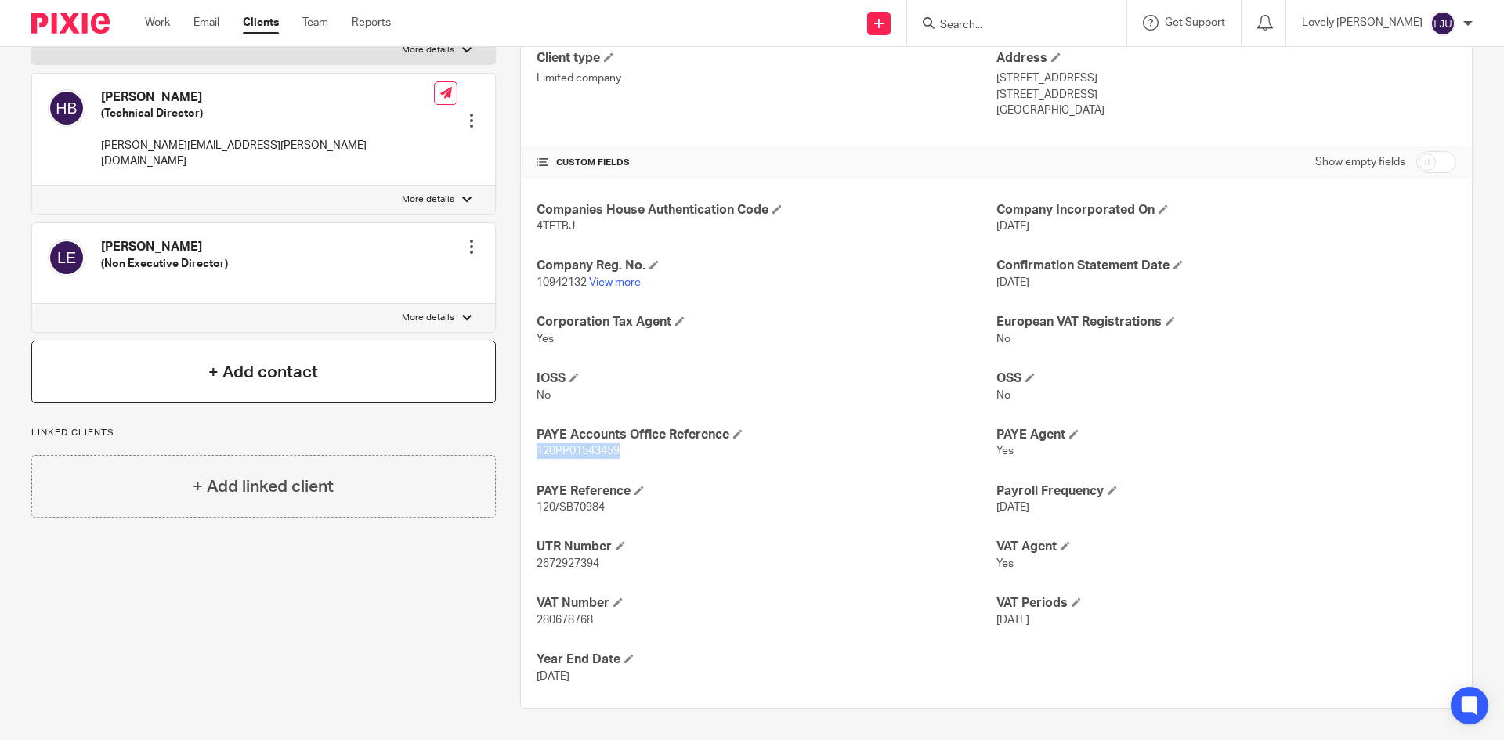
copy span "120PP01543459"
click at [557, 621] on span "280678768" at bounding box center [565, 620] width 56 height 11
copy span "280678768"
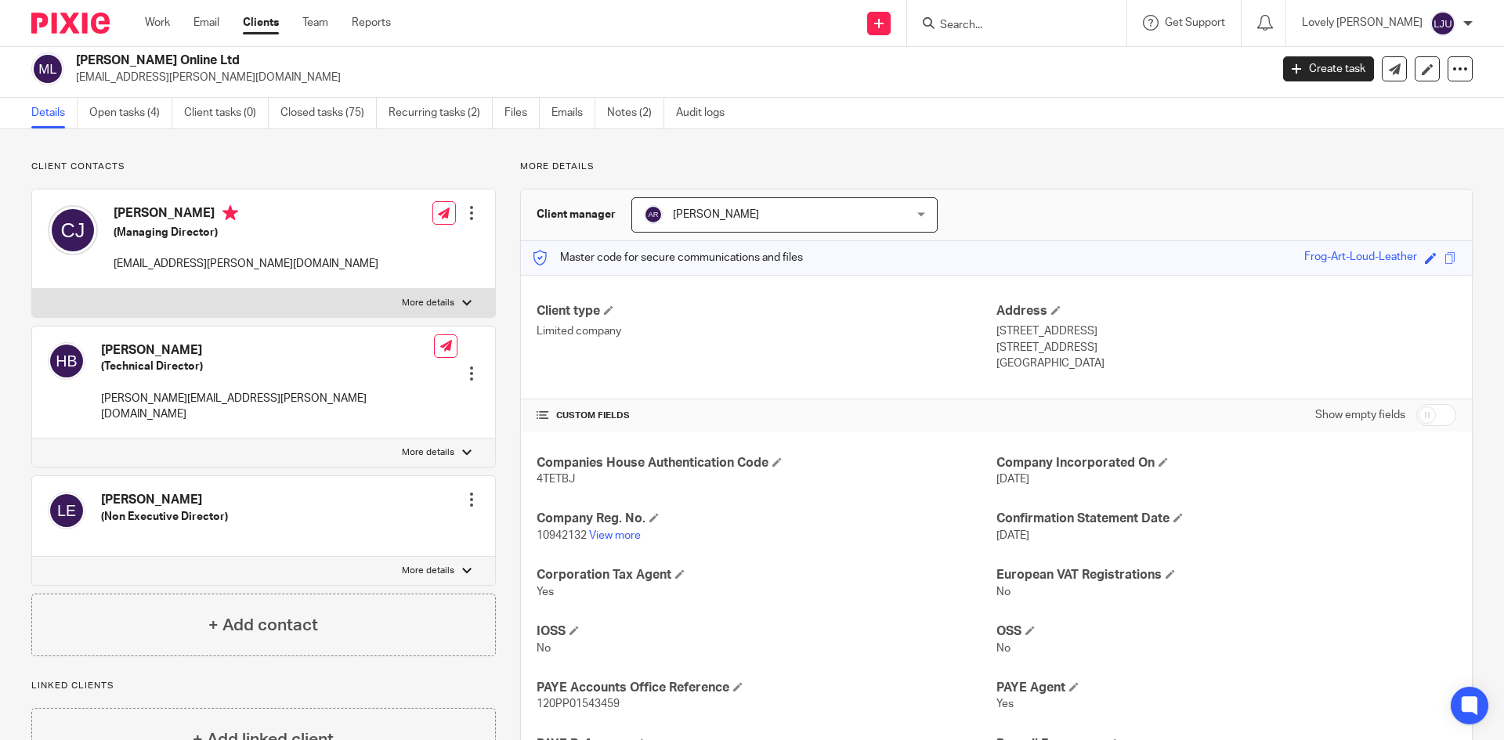
scroll to position [0, 0]
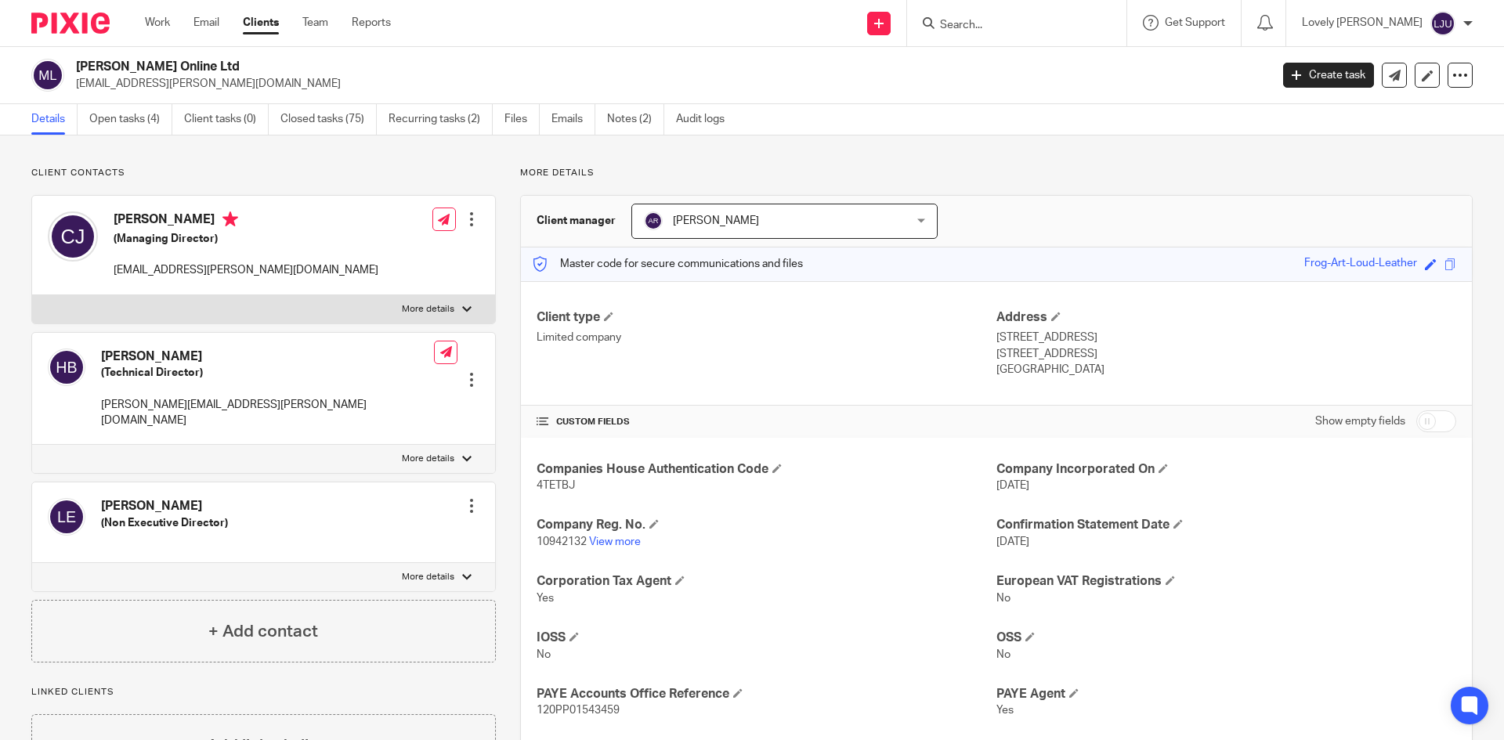
click at [1047, 36] on div at bounding box center [1016, 23] width 219 height 46
drag, startPoint x: 1003, startPoint y: 17, endPoint x: 1004, endPoint y: 38, distance: 20.4
click at [1003, 16] on form at bounding box center [1022, 23] width 167 height 20
click at [984, 24] on input "Search" at bounding box center [1009, 26] width 141 height 14
type input "laylo"
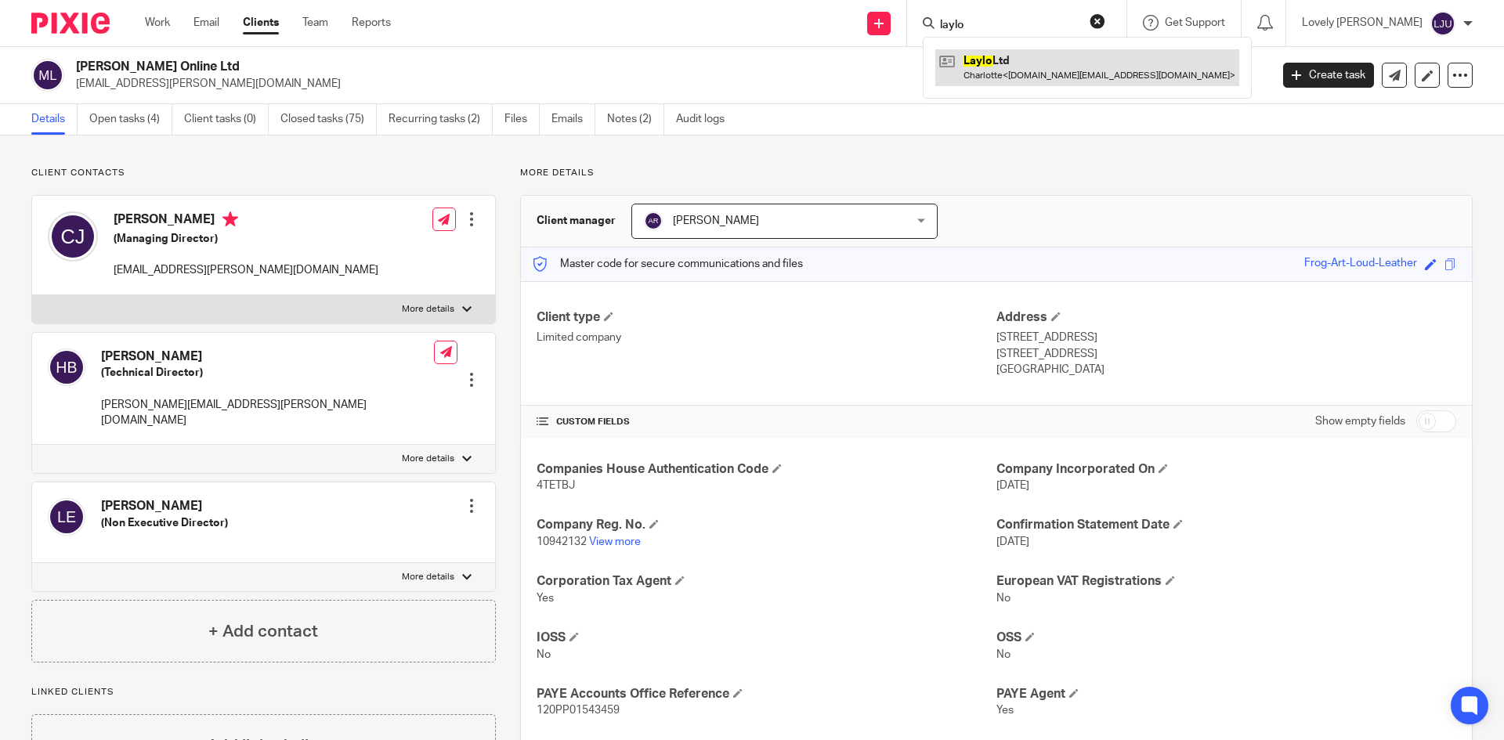
click at [1031, 61] on link at bounding box center [1087, 67] width 304 height 36
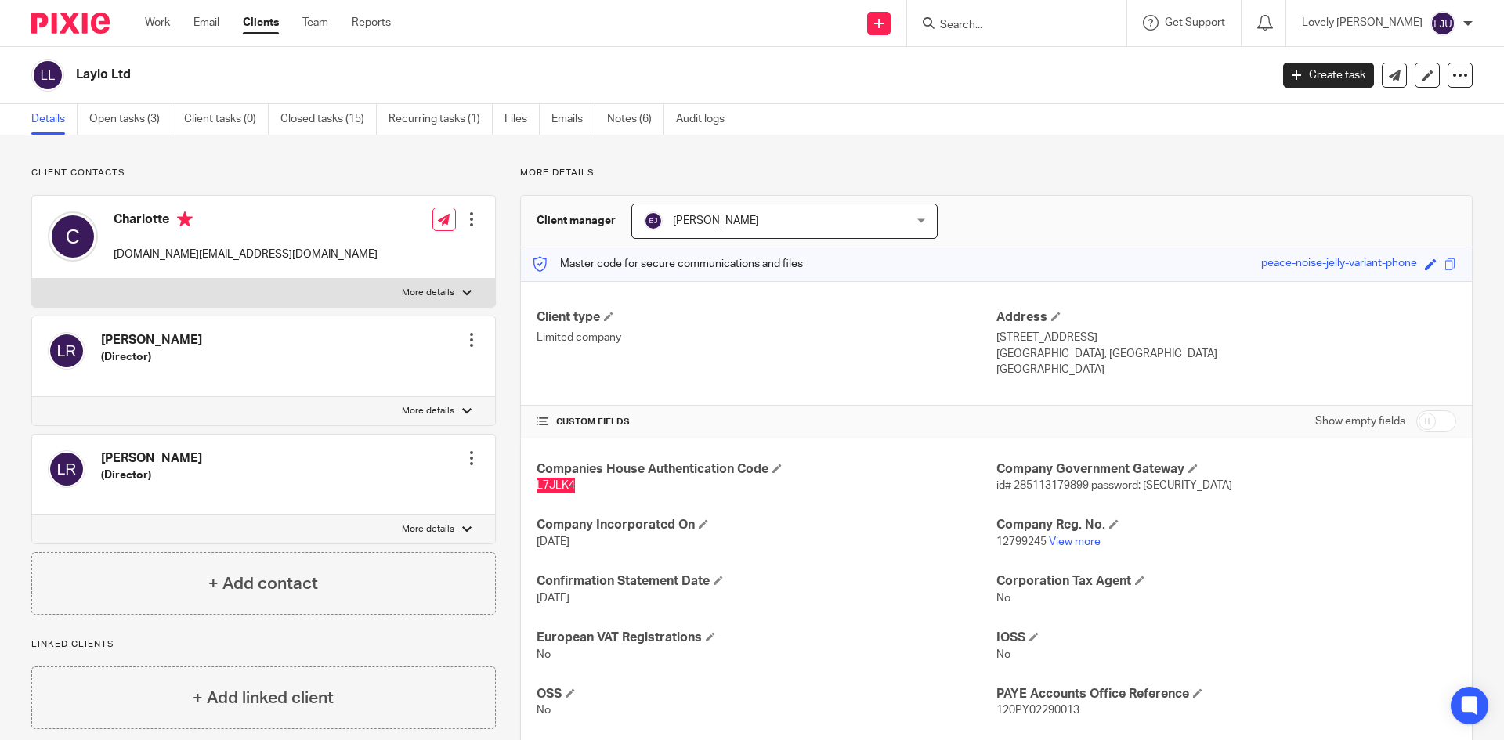
scroll to position [203, 0]
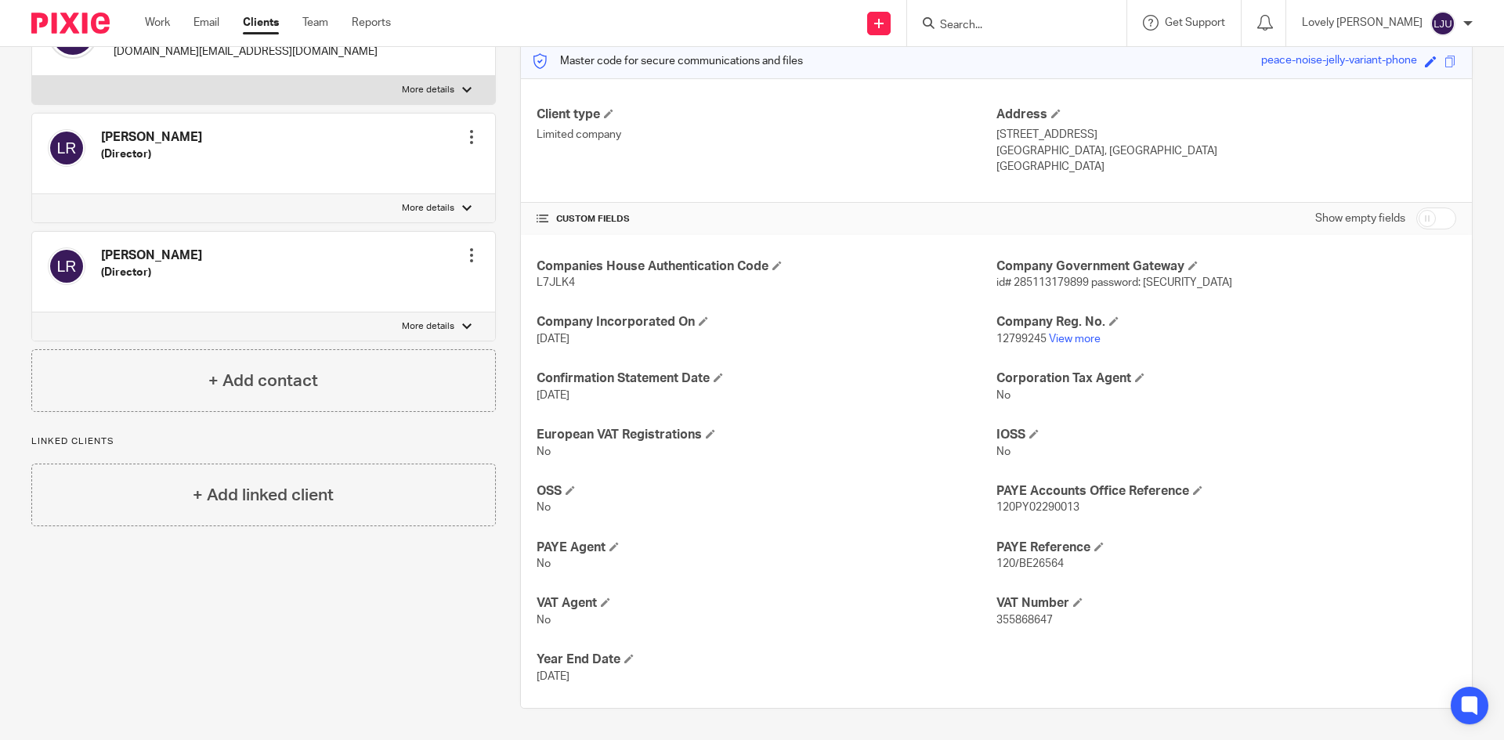
click at [1015, 338] on span "12799245" at bounding box center [1022, 339] width 50 height 11
copy p "12799245"
click at [1142, 143] on p "[GEOGRAPHIC_DATA], [GEOGRAPHIC_DATA]" at bounding box center [1227, 151] width 460 height 16
click at [1034, 507] on span "120PY02290013" at bounding box center [1038, 507] width 83 height 11
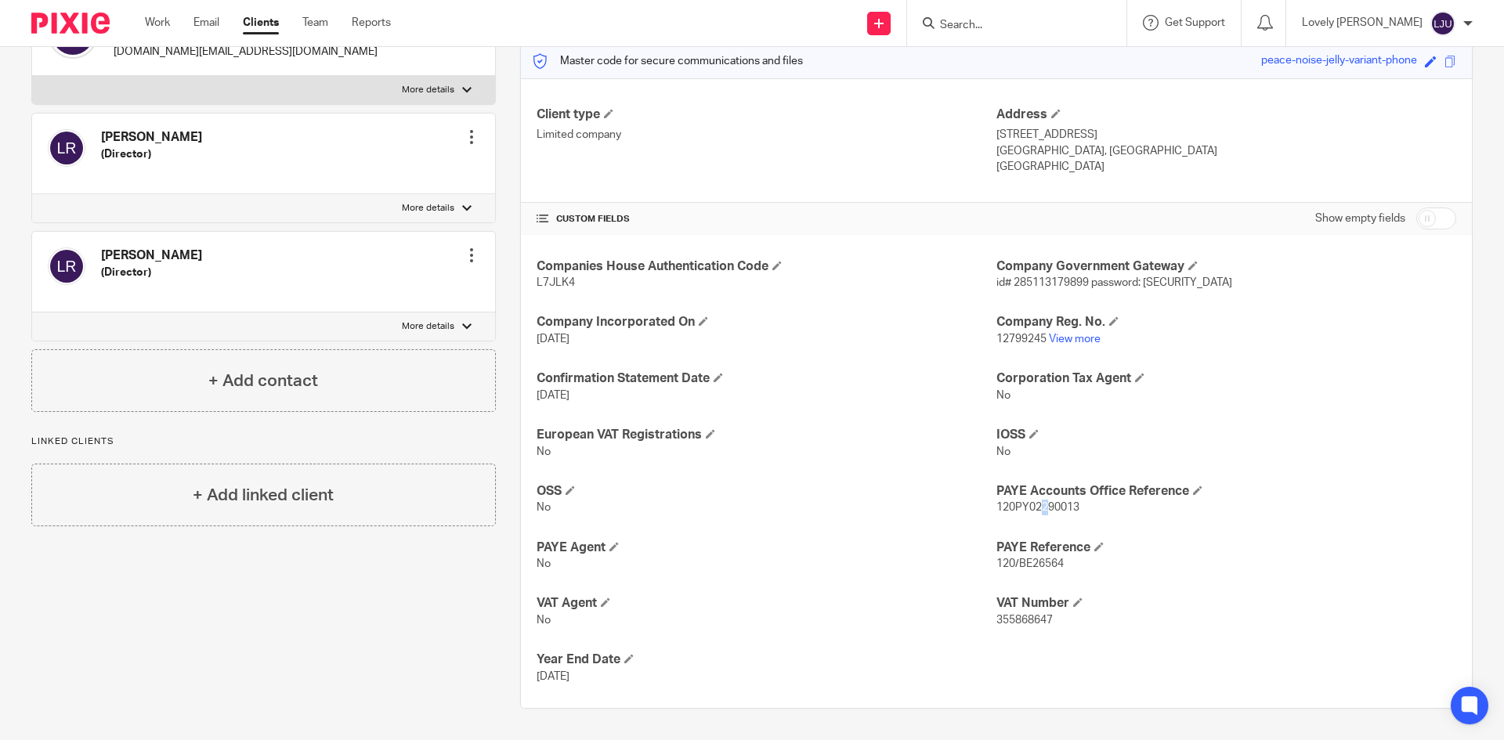
click at [1034, 507] on span "120PY02290013" at bounding box center [1038, 507] width 83 height 11
click at [1033, 507] on span "120PY02290013" at bounding box center [1038, 507] width 83 height 11
click at [1017, 624] on span "355868647" at bounding box center [1025, 620] width 56 height 11
click at [1016, 624] on span "355868647" at bounding box center [1025, 620] width 56 height 11
click at [1004, 621] on span "355868647" at bounding box center [1025, 620] width 56 height 11
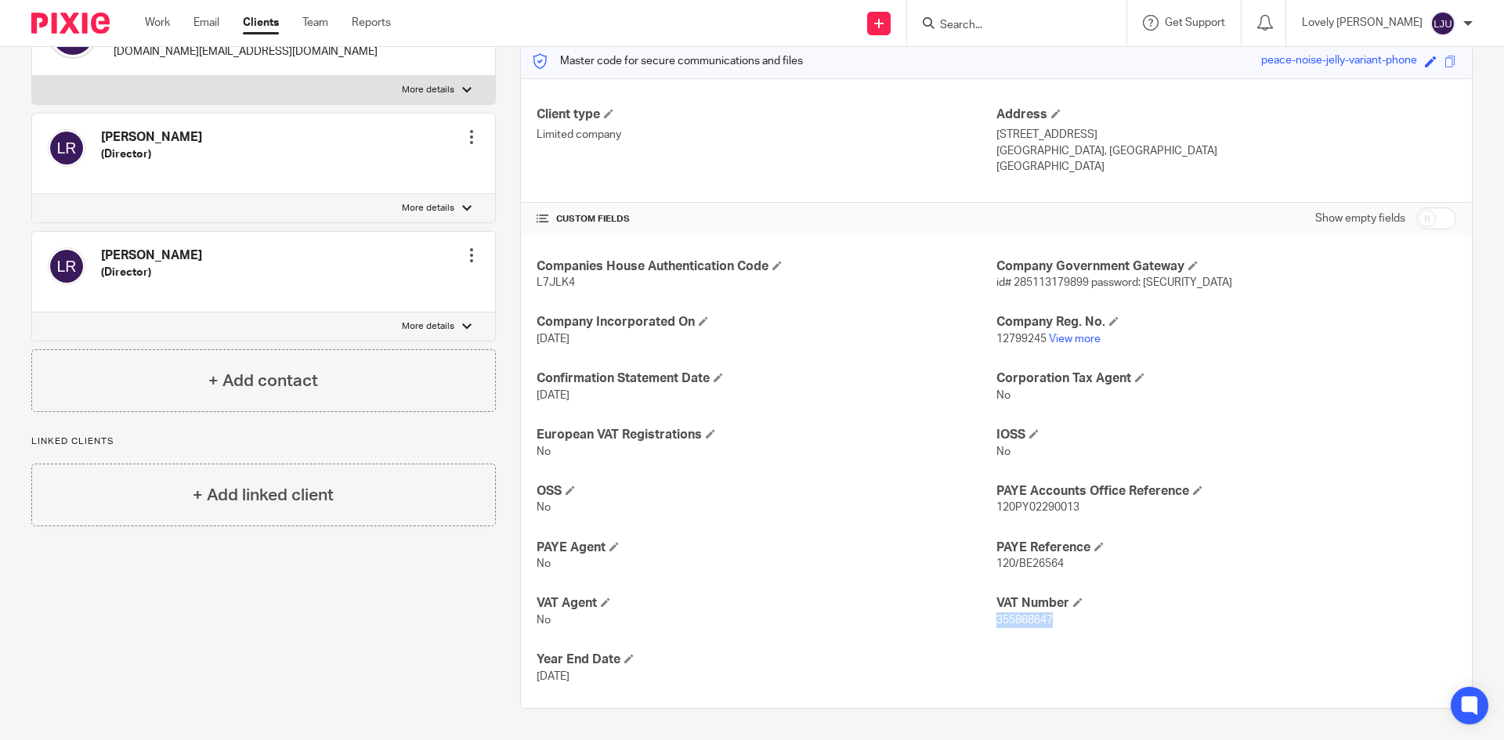
click at [1004, 621] on span "355868647" at bounding box center [1025, 620] width 56 height 11
copy span "355868647"
click at [1021, 34] on div at bounding box center [1016, 23] width 219 height 46
click at [1022, 27] on input "Search" at bounding box center [1009, 26] width 141 height 14
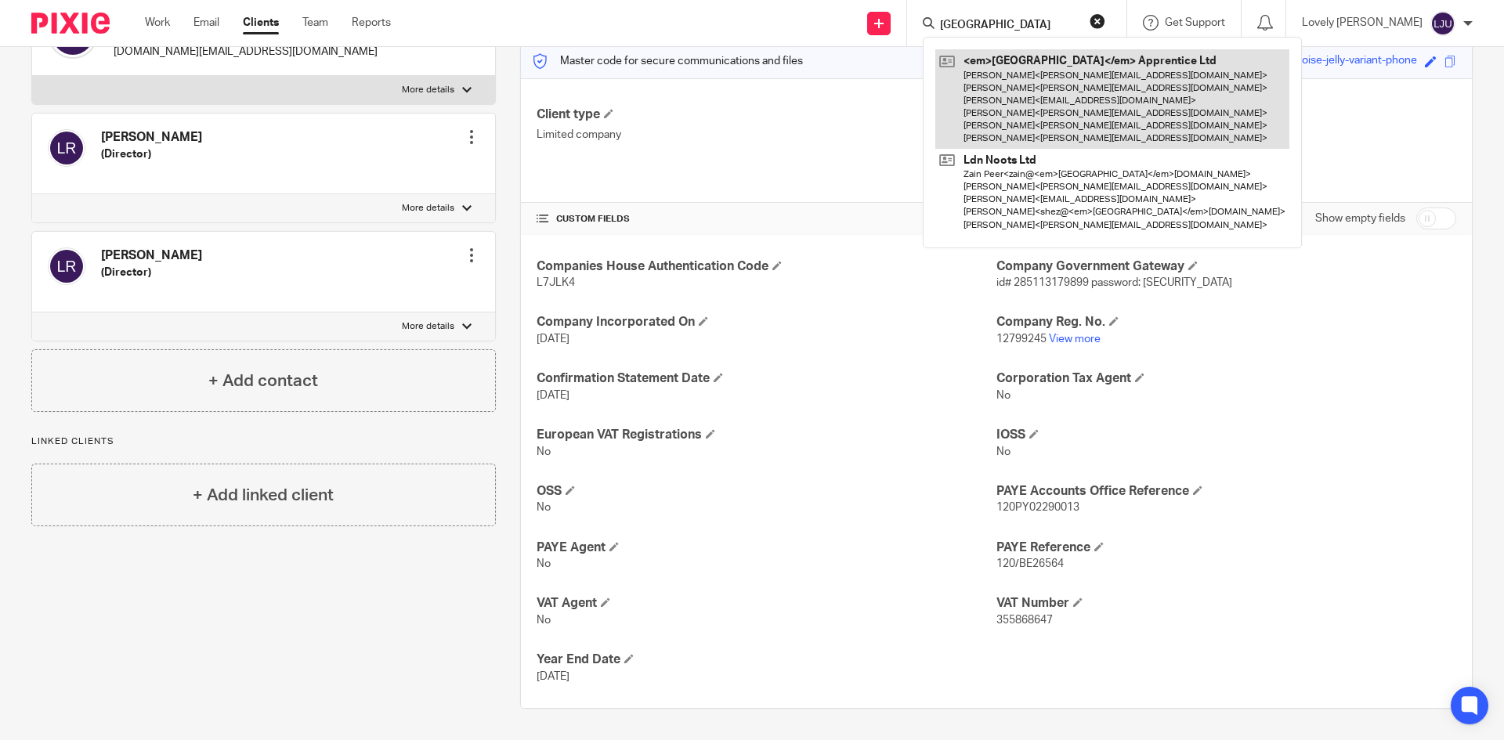
type input "london"
click at [1062, 103] on link at bounding box center [1112, 99] width 354 height 100
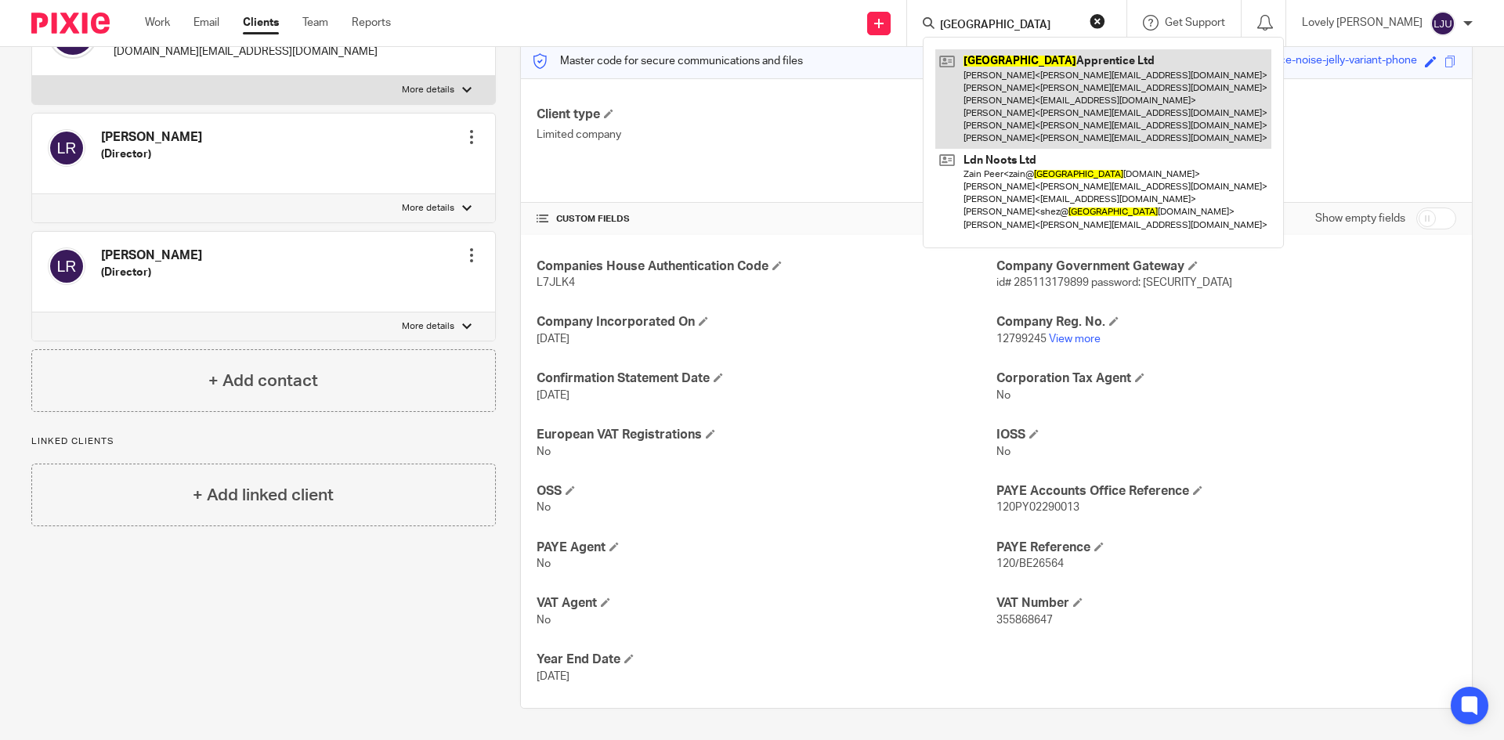
click at [1025, 79] on link at bounding box center [1103, 99] width 336 height 100
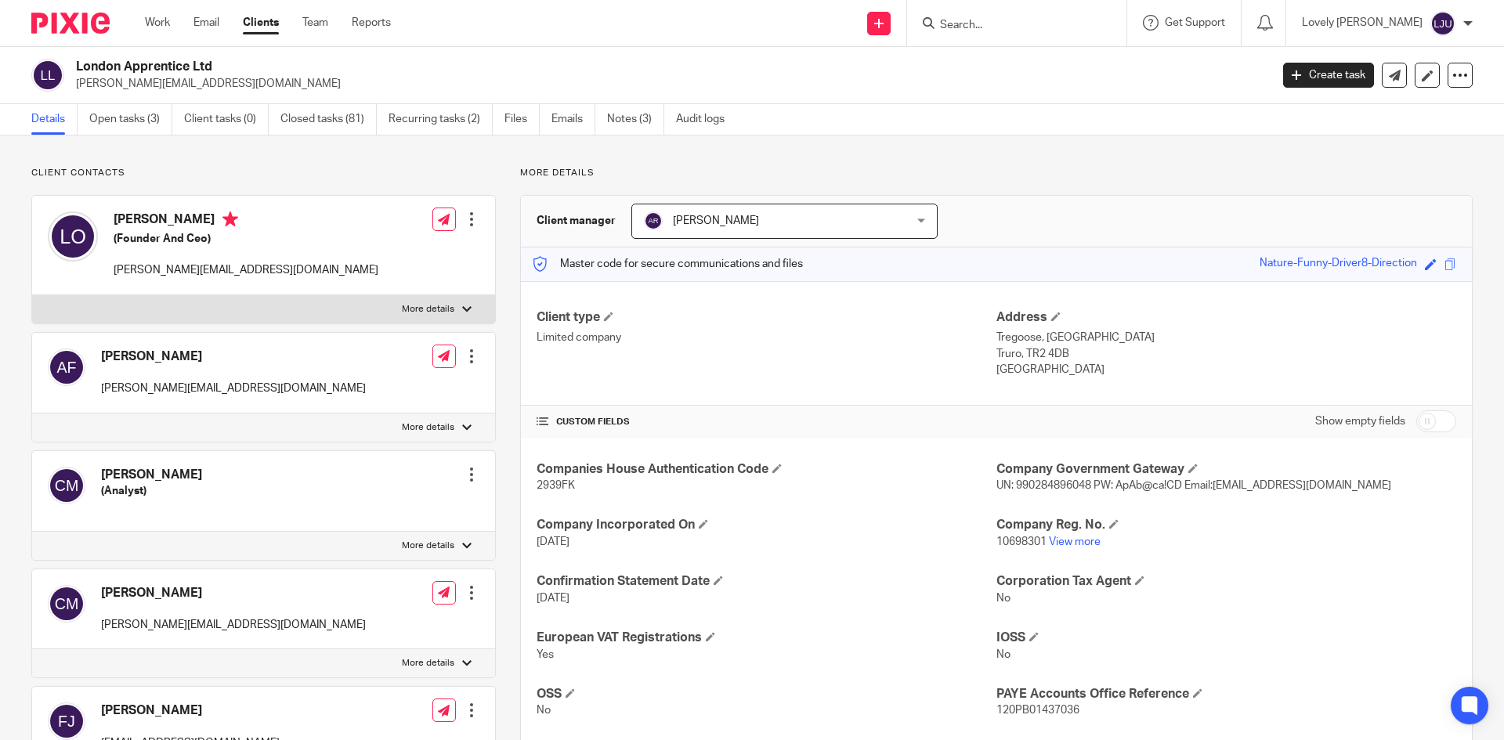
scroll to position [235, 0]
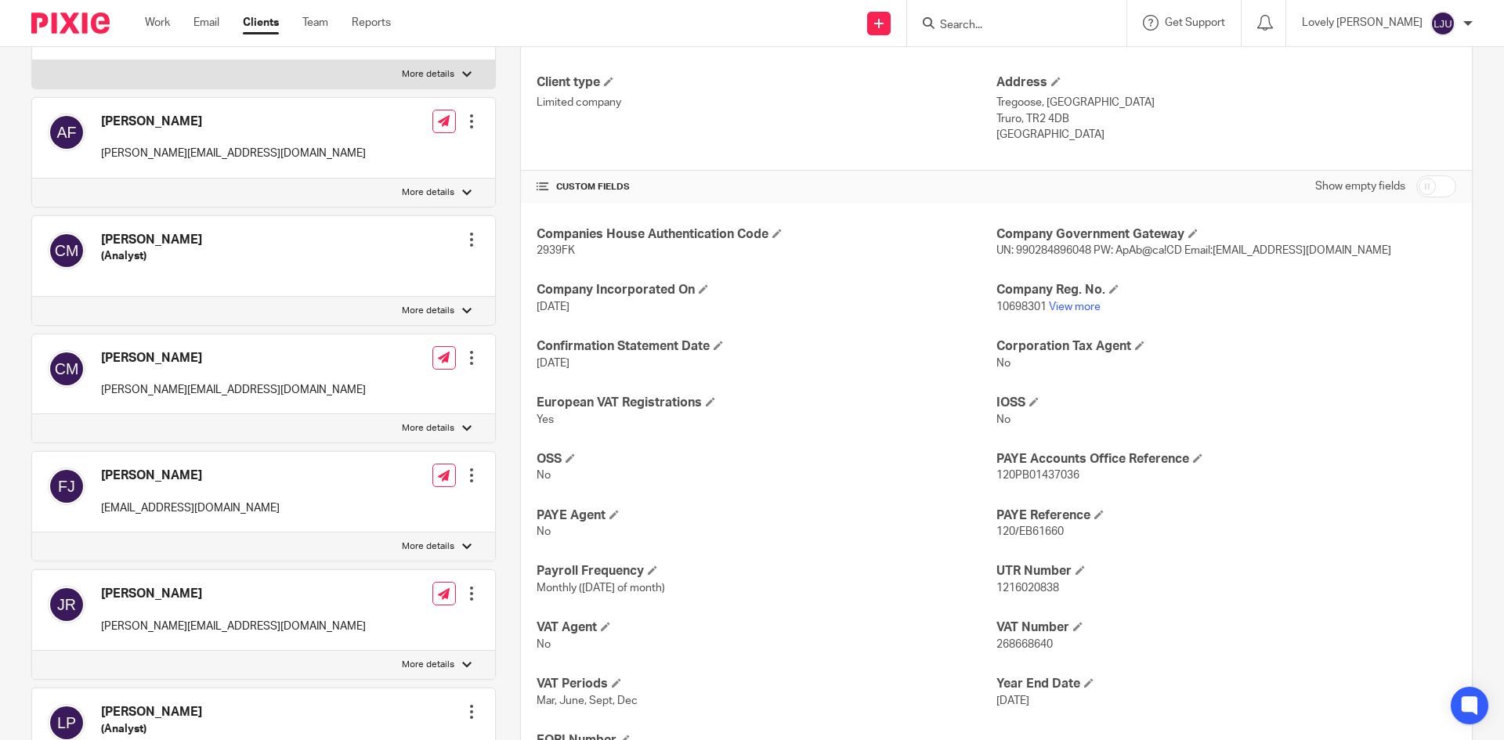
click at [556, 255] on span "2939FK" at bounding box center [556, 250] width 38 height 11
copy span "2939FK"
click at [1014, 308] on span "10698301" at bounding box center [1022, 307] width 50 height 11
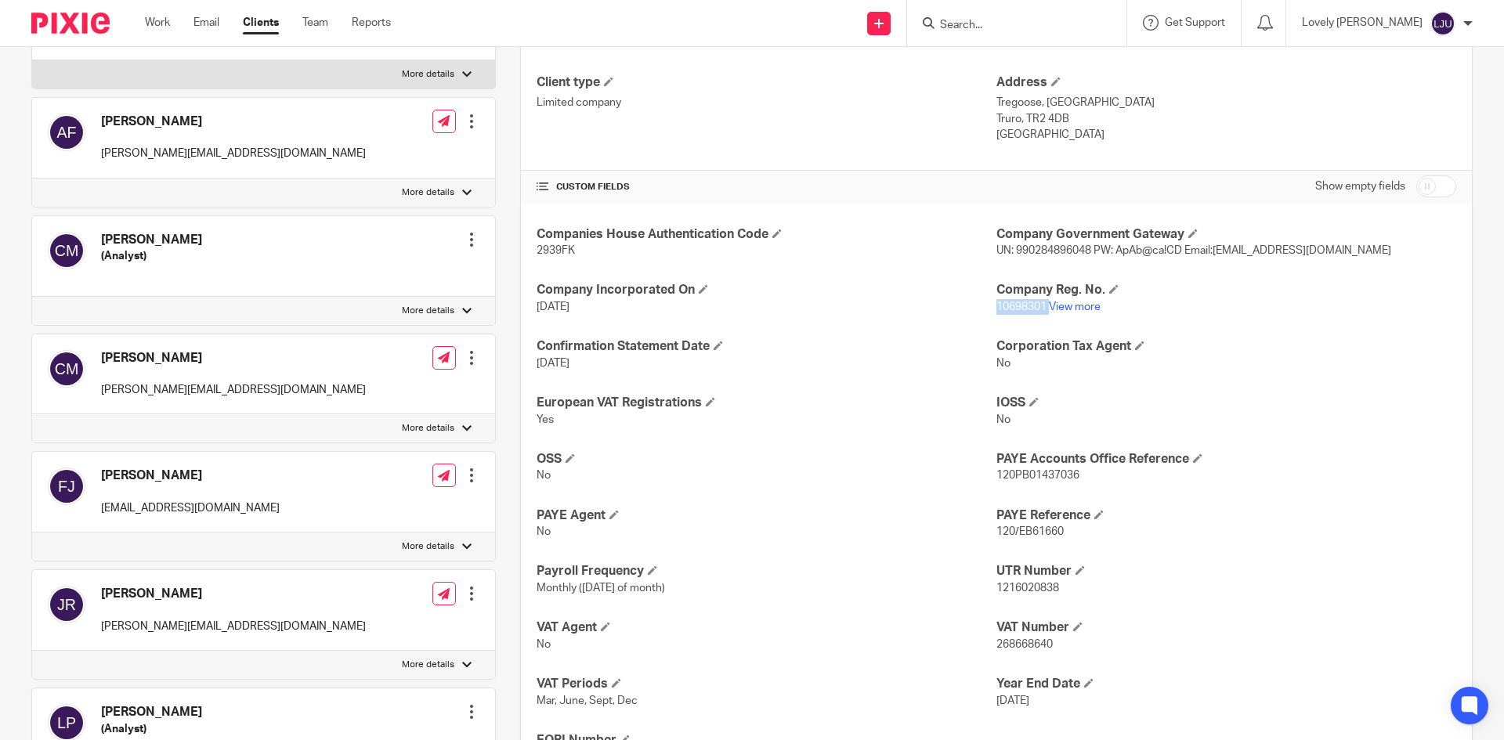
copy p "10698301"
click at [1041, 581] on p "1216020838" at bounding box center [1227, 589] width 460 height 16
copy span "1216020838"
click at [1022, 475] on span "120PB01437036" at bounding box center [1038, 475] width 83 height 11
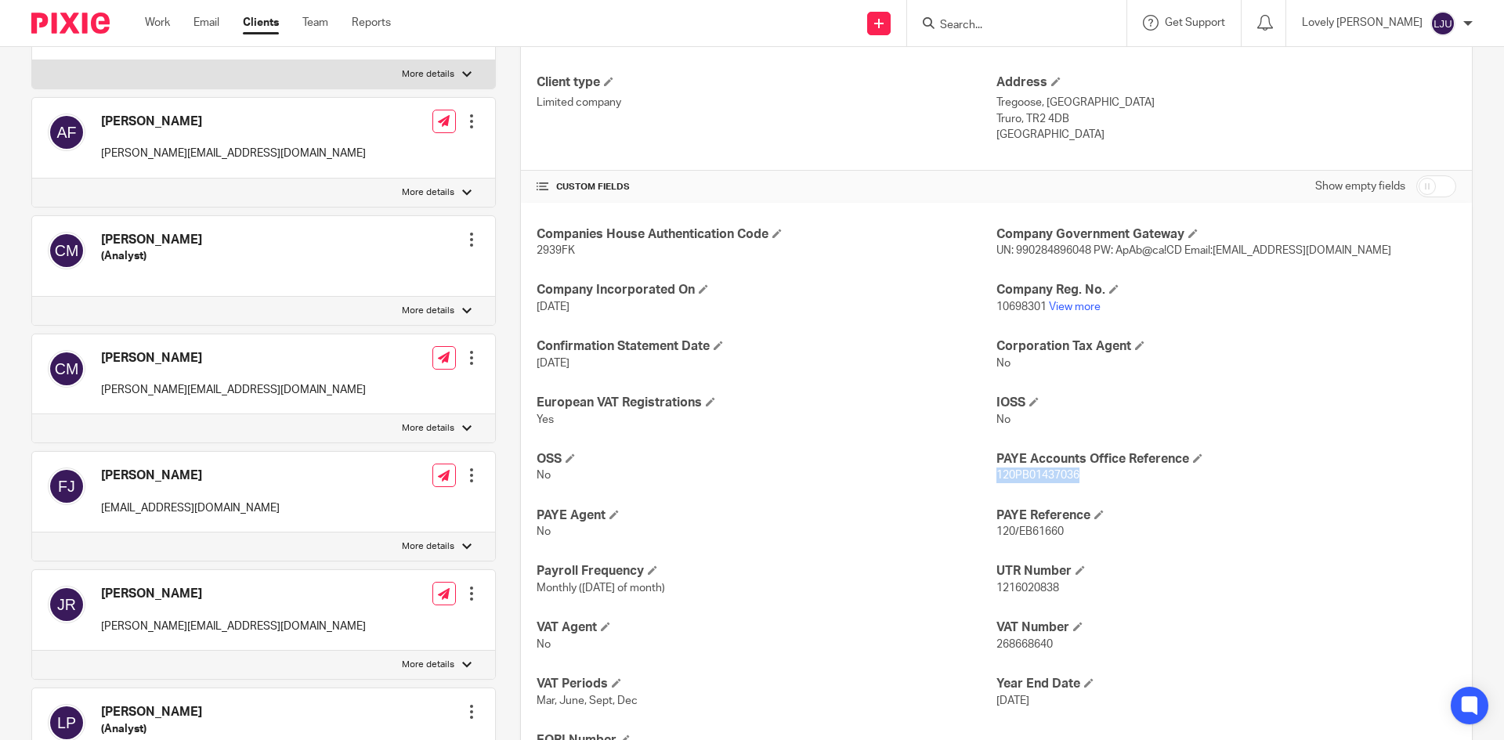
click at [1022, 475] on span "120PB01437036" at bounding box center [1038, 475] width 83 height 11
copy span "120PB01437036"
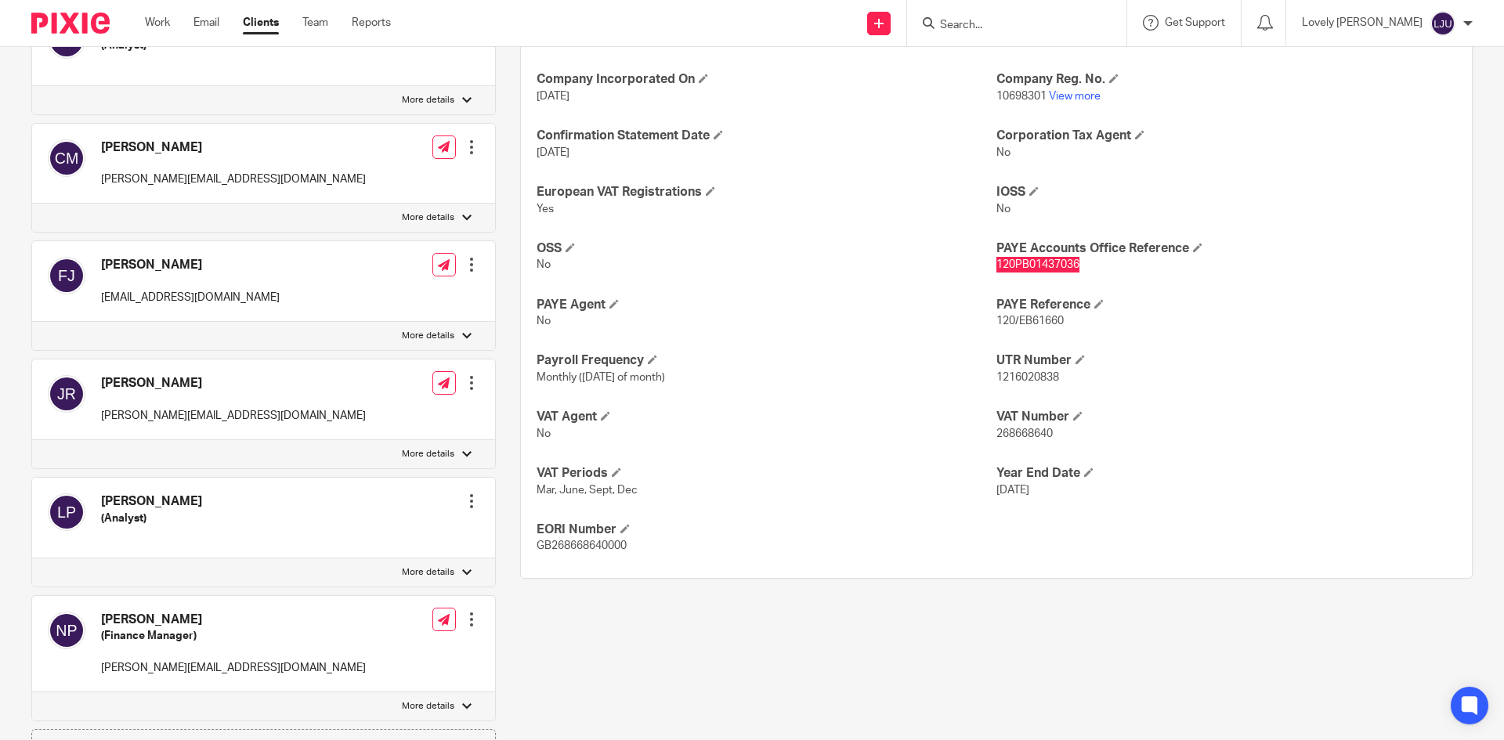
scroll to position [470, 0]
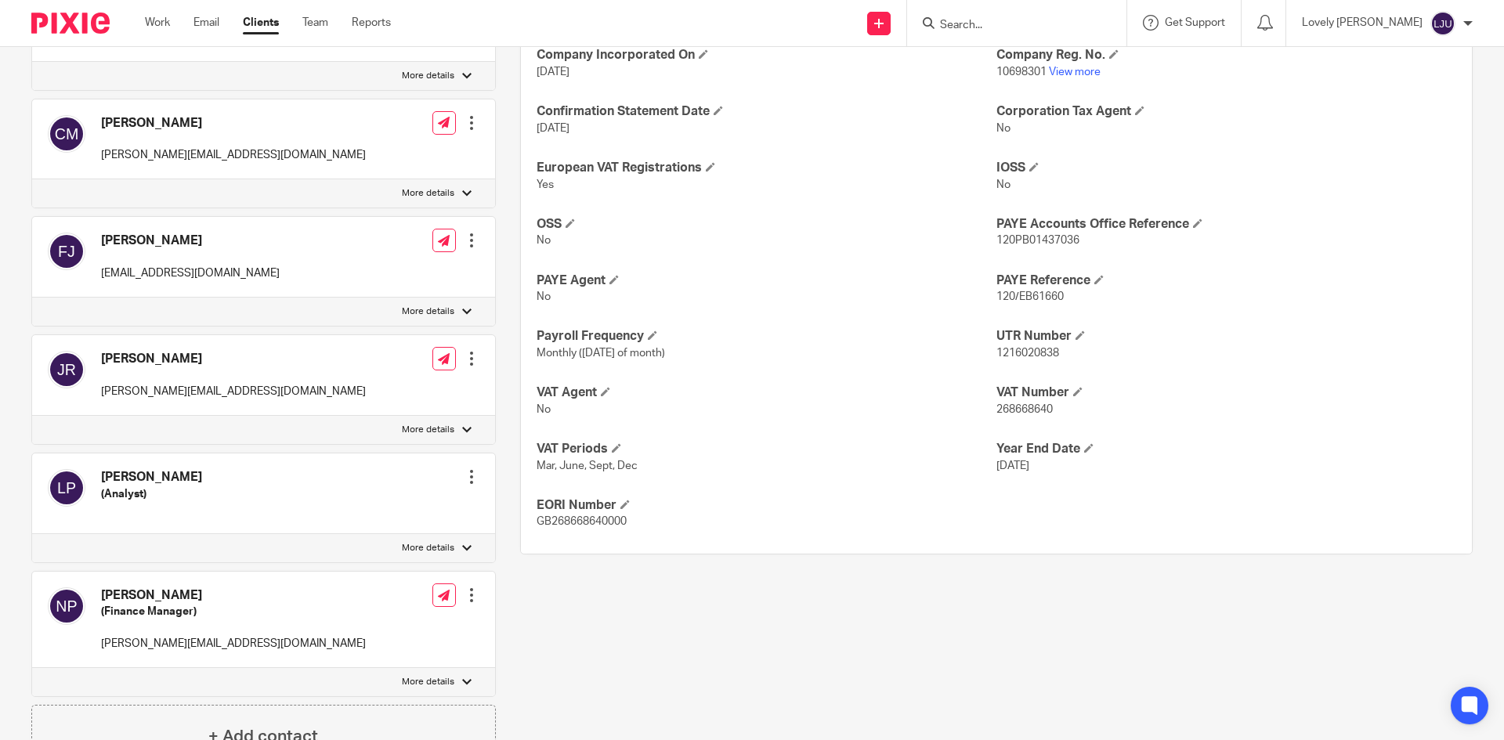
click at [1022, 413] on span "268668640" at bounding box center [1025, 409] width 56 height 11
copy span "268668640"
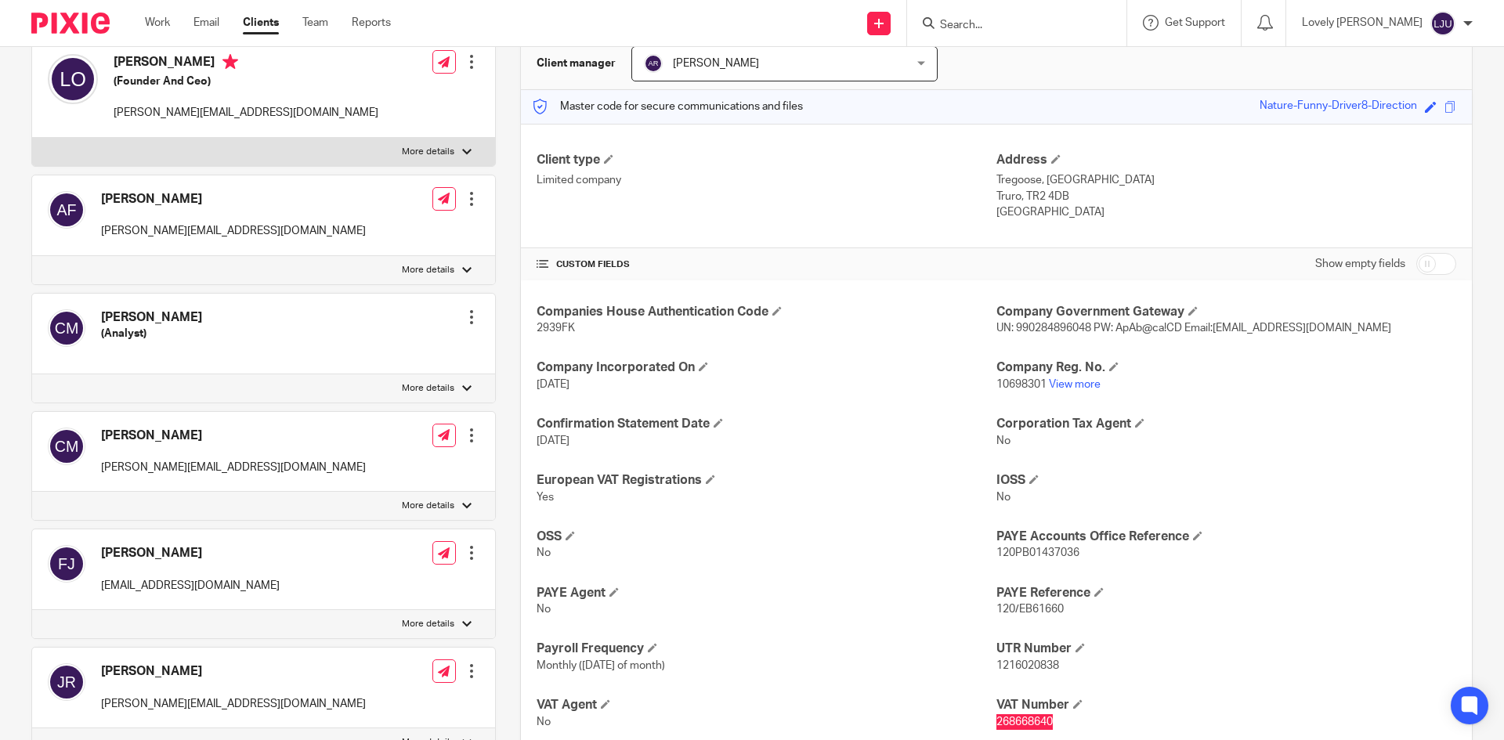
scroll to position [157, 0]
click at [1029, 26] on input "Search" at bounding box center [1009, 26] width 141 height 14
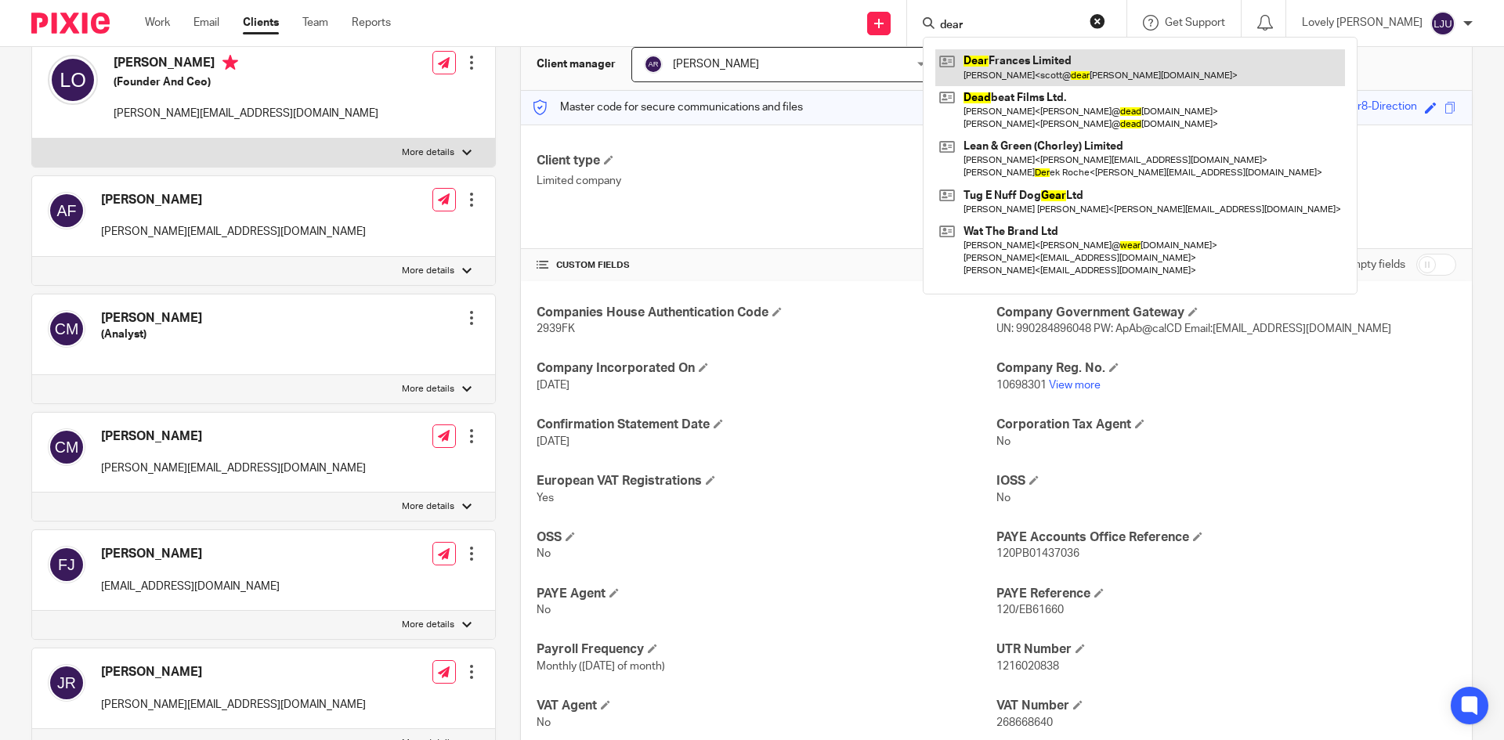
type input "dear"
click at [1062, 54] on link at bounding box center [1140, 67] width 410 height 36
click at [1058, 67] on link at bounding box center [1140, 67] width 410 height 36
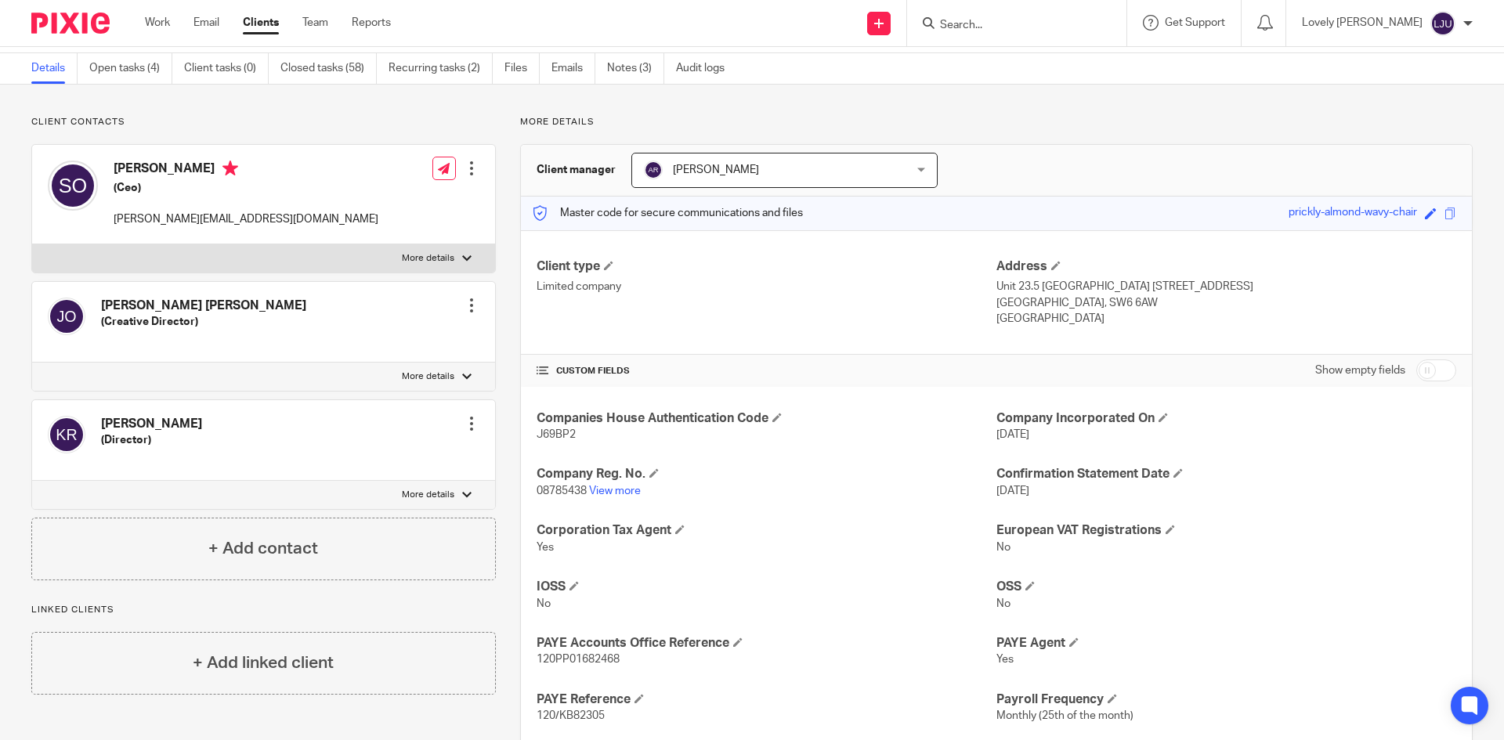
scroll to position [78, 0]
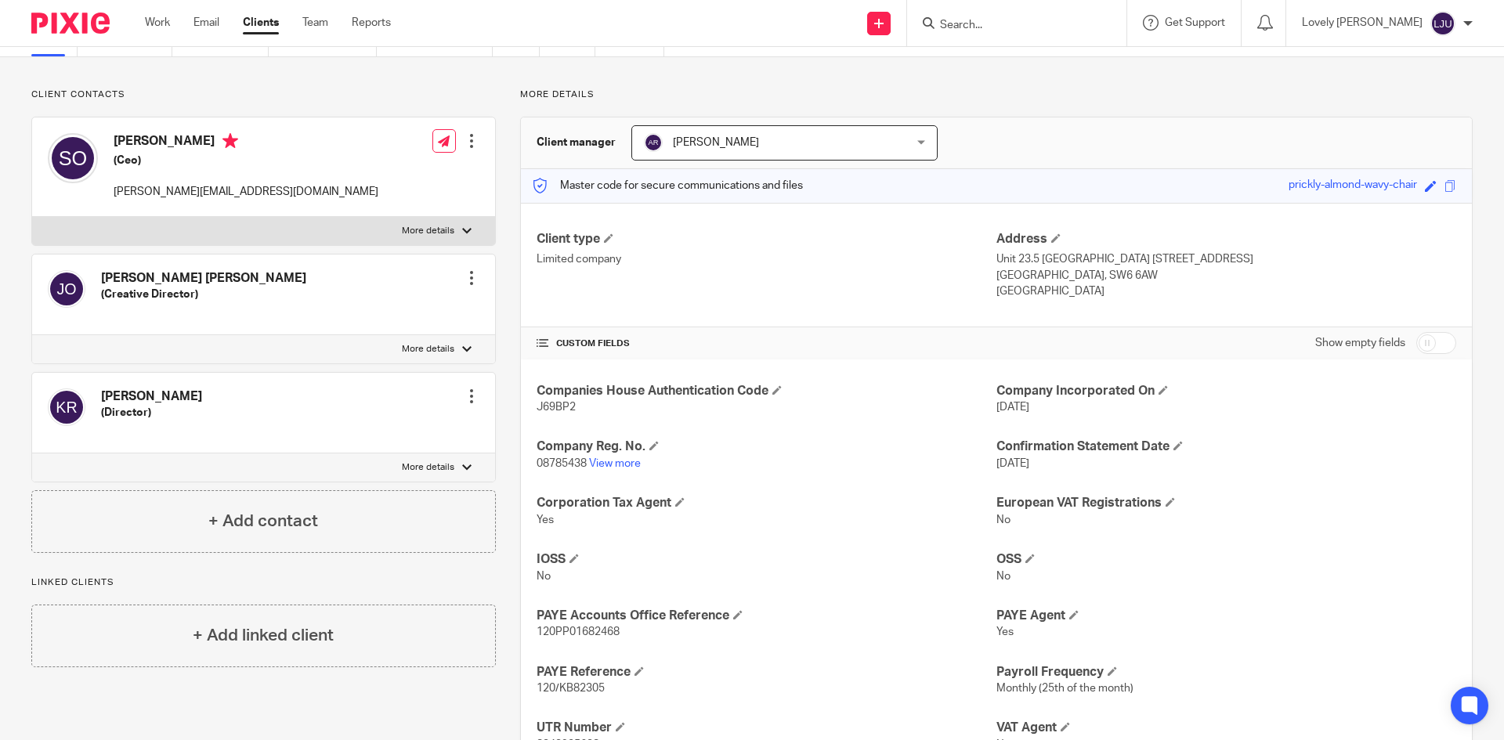
click at [548, 412] on span "J69BP2" at bounding box center [556, 407] width 39 height 11
copy span "J69BP2"
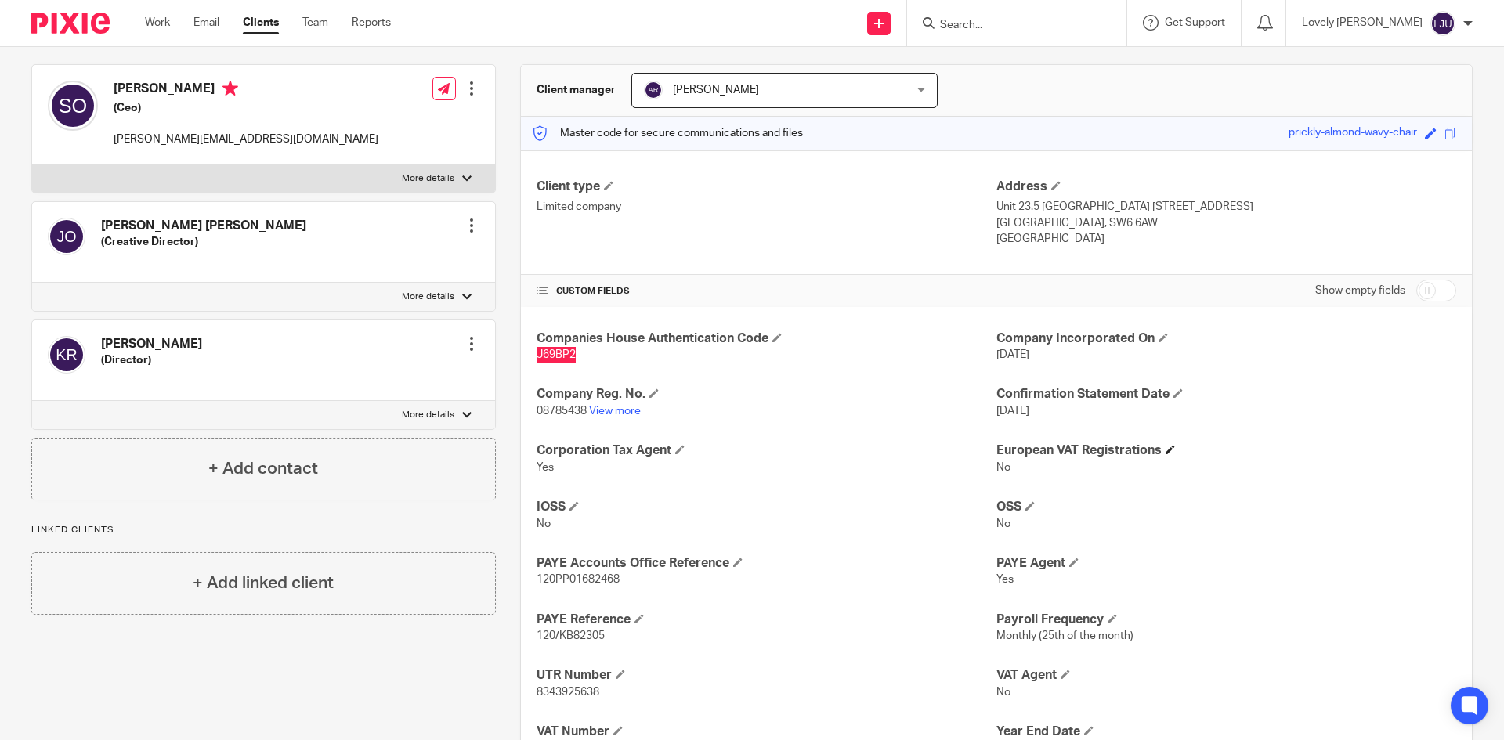
scroll to position [157, 0]
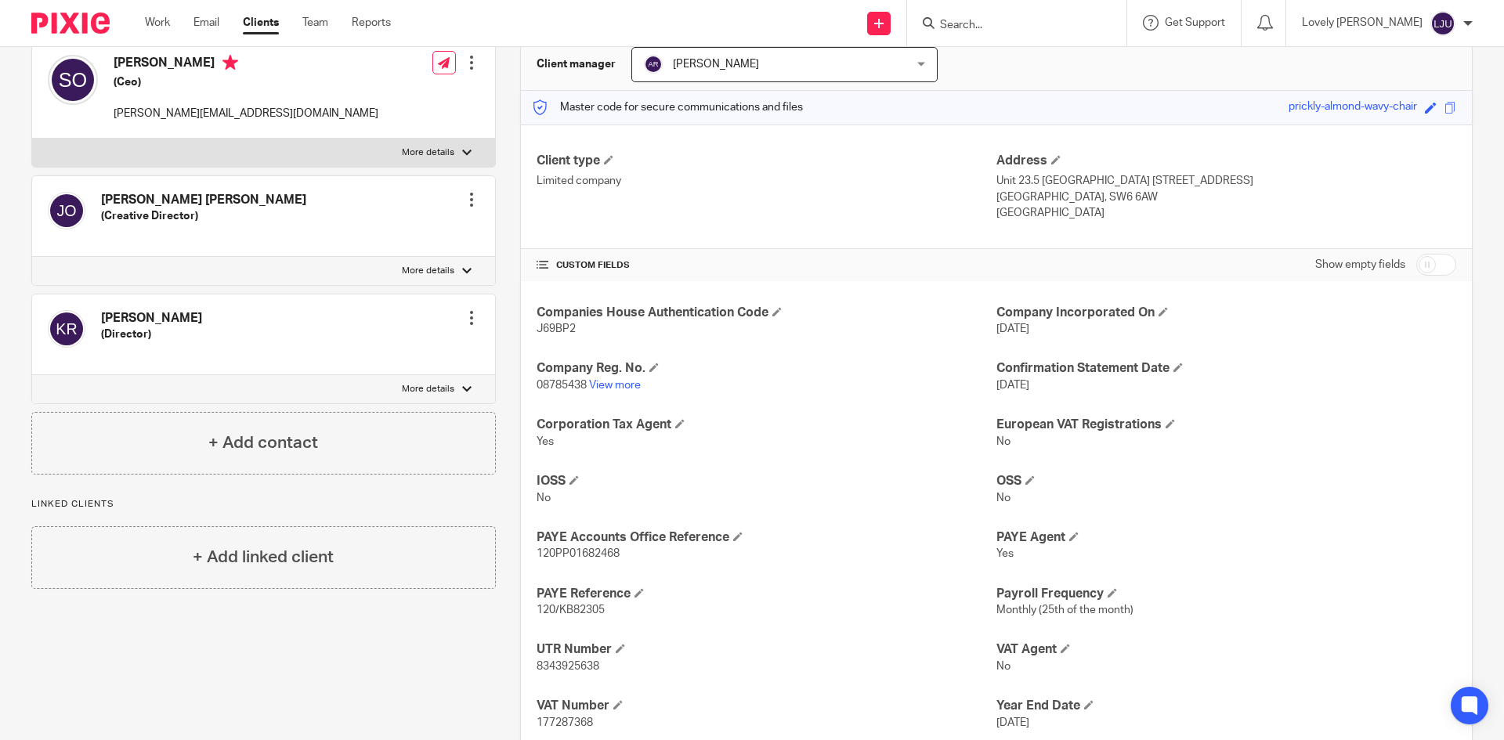
click at [559, 385] on span "08785438" at bounding box center [562, 385] width 50 height 11
copy p "08785438"
click at [1087, 73] on div "Client manager Adam Ramsden Adam Ramsden Abacai Accounting Adam Ramsden Bepi Jo…" at bounding box center [996, 65] width 951 height 52
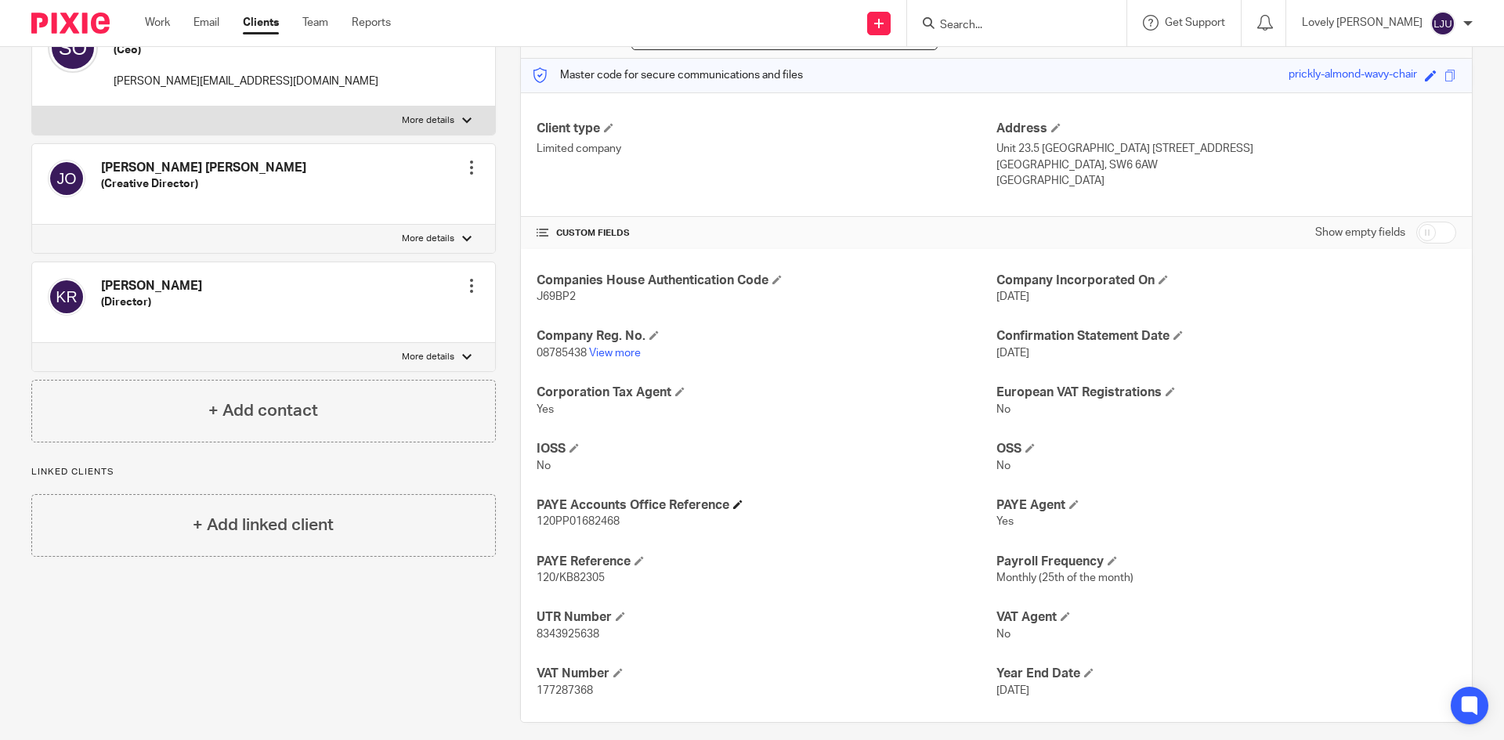
scroll to position [203, 0]
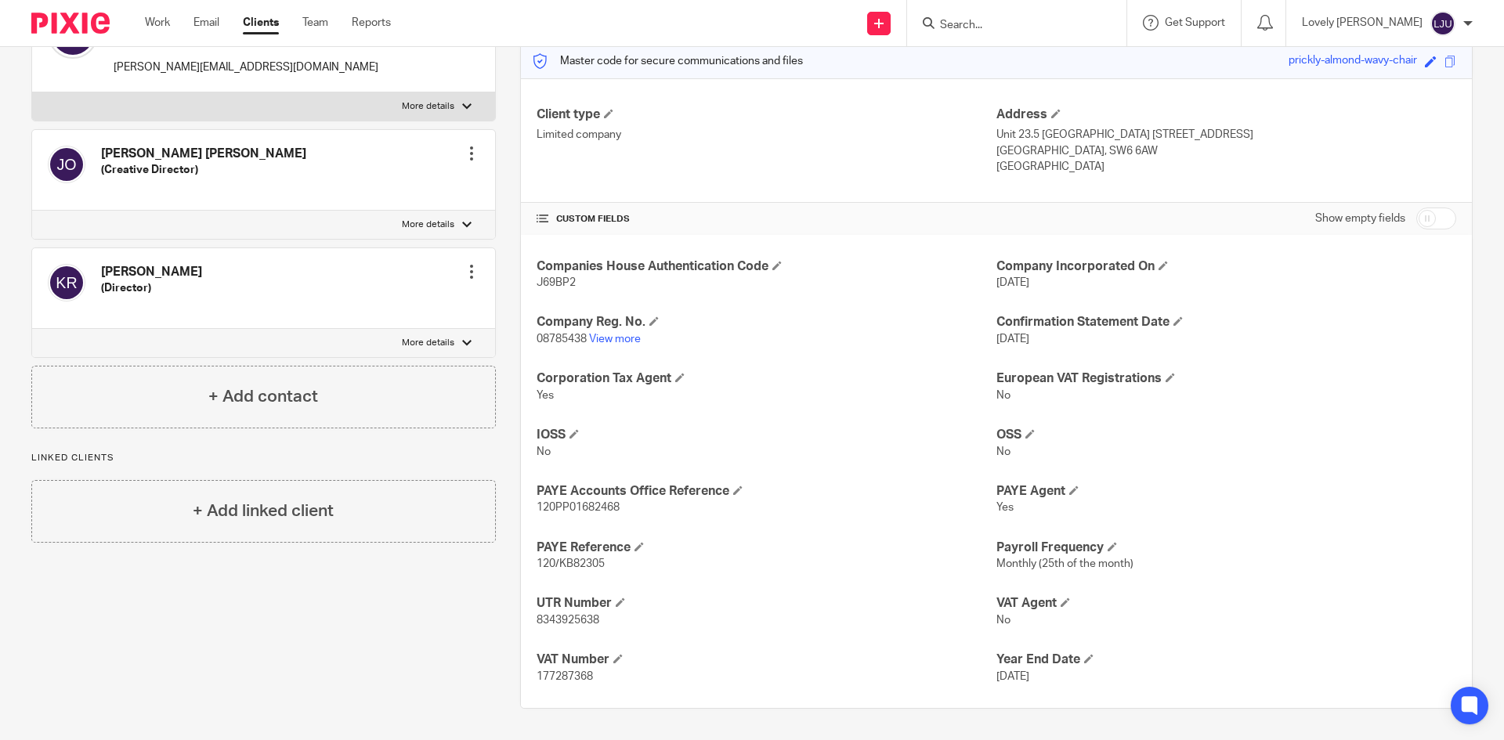
click at [564, 616] on span "8343925638" at bounding box center [568, 620] width 63 height 11
copy span "8343925638"
click at [618, 496] on h4 "PAYE Accounts Office Reference" at bounding box center [767, 491] width 460 height 16
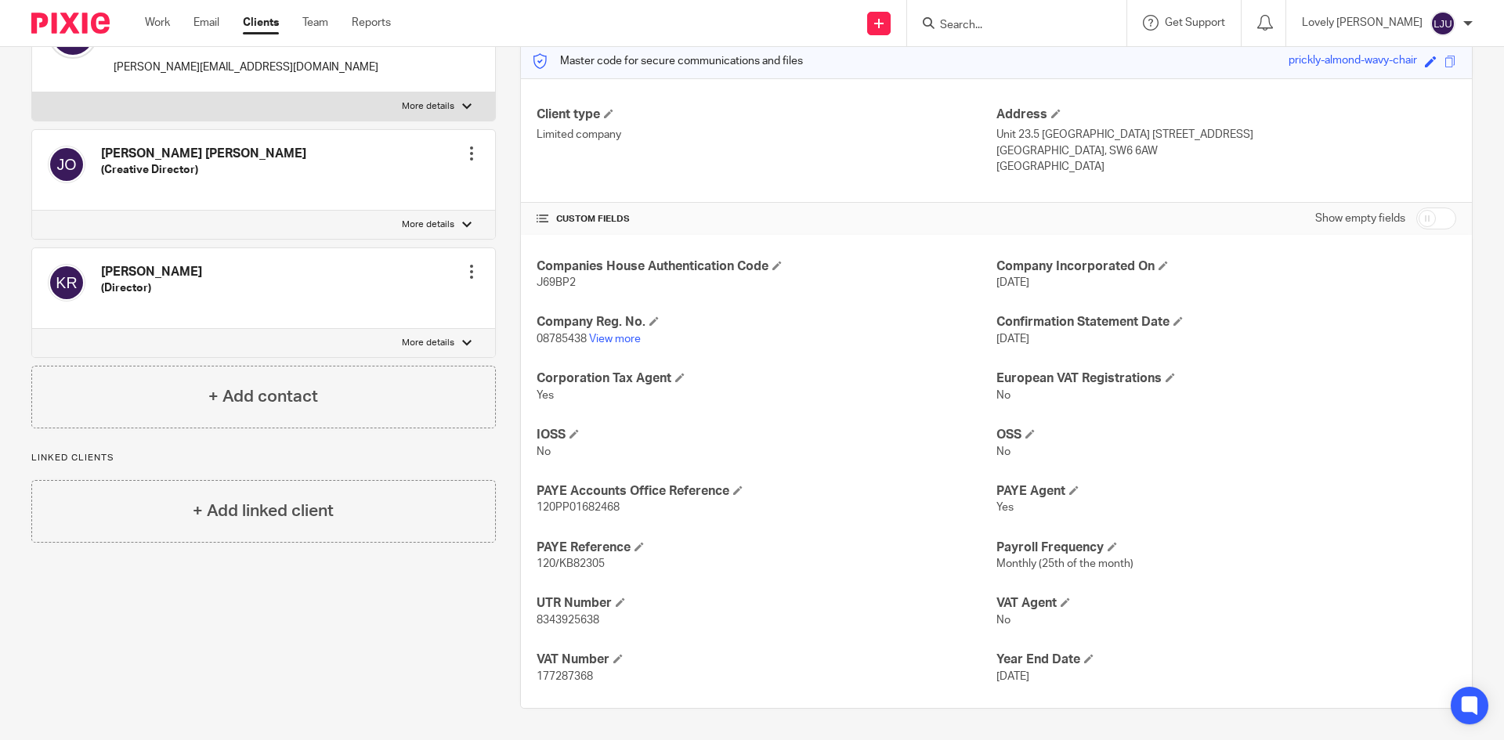
click at [582, 511] on span "120PP01682468" at bounding box center [578, 507] width 83 height 11
copy span "120PP01682468"
click at [566, 671] on span "177287368" at bounding box center [565, 676] width 56 height 11
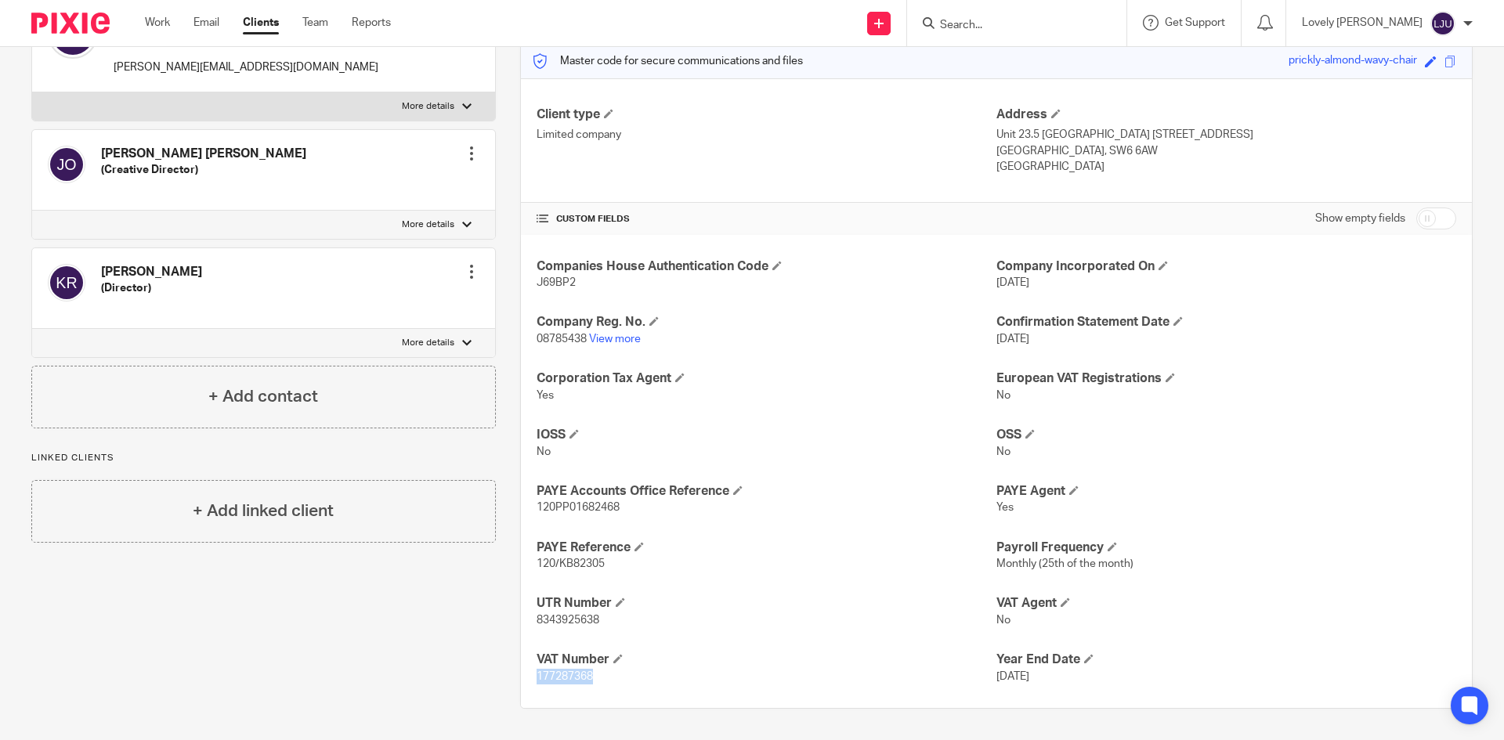
copy span "177287368"
click at [969, 22] on input "Search" at bounding box center [1009, 26] width 141 height 14
click at [1014, 21] on input "Search" at bounding box center [1009, 26] width 141 height 14
type input "cult mia"
click at [1037, 56] on link at bounding box center [1032, 67] width 194 height 36
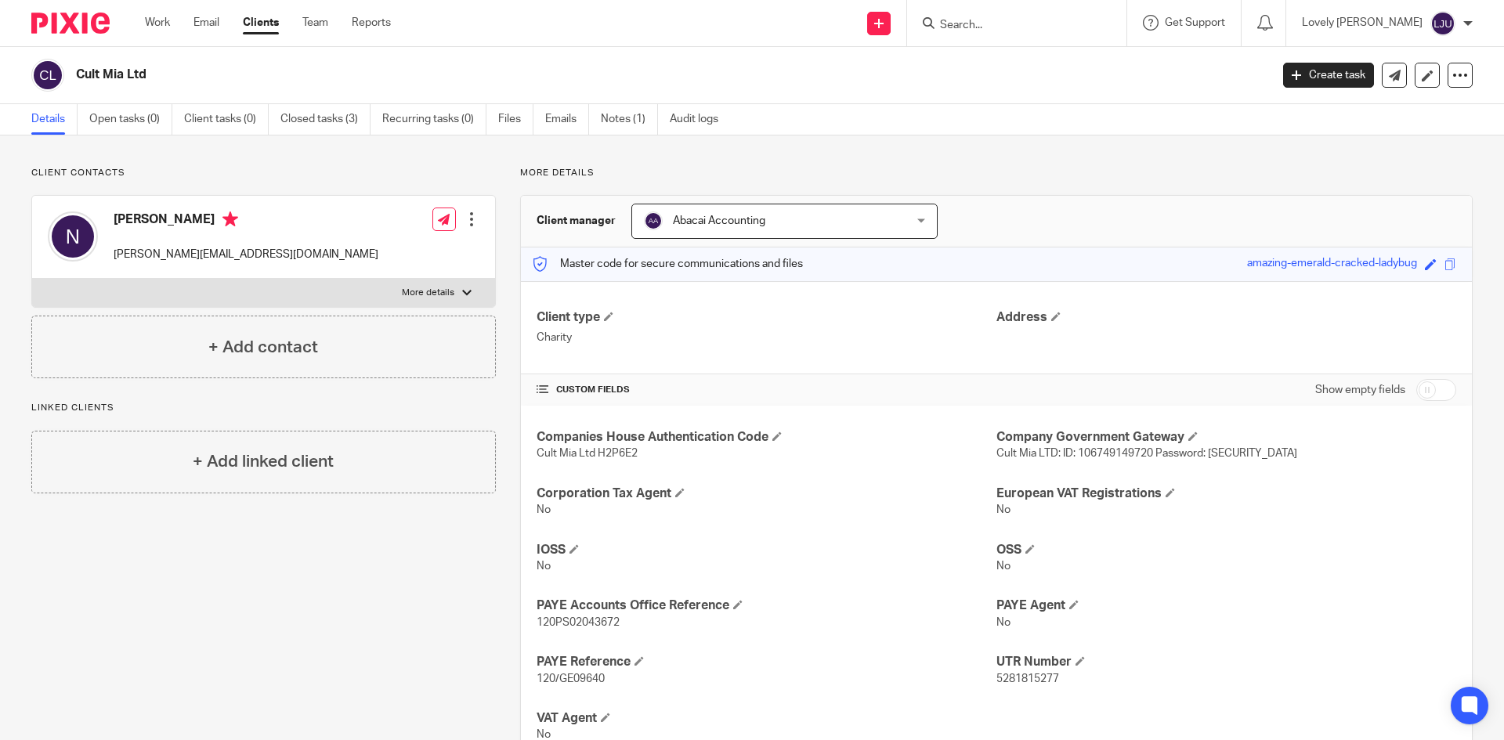
scroll to position [59, 0]
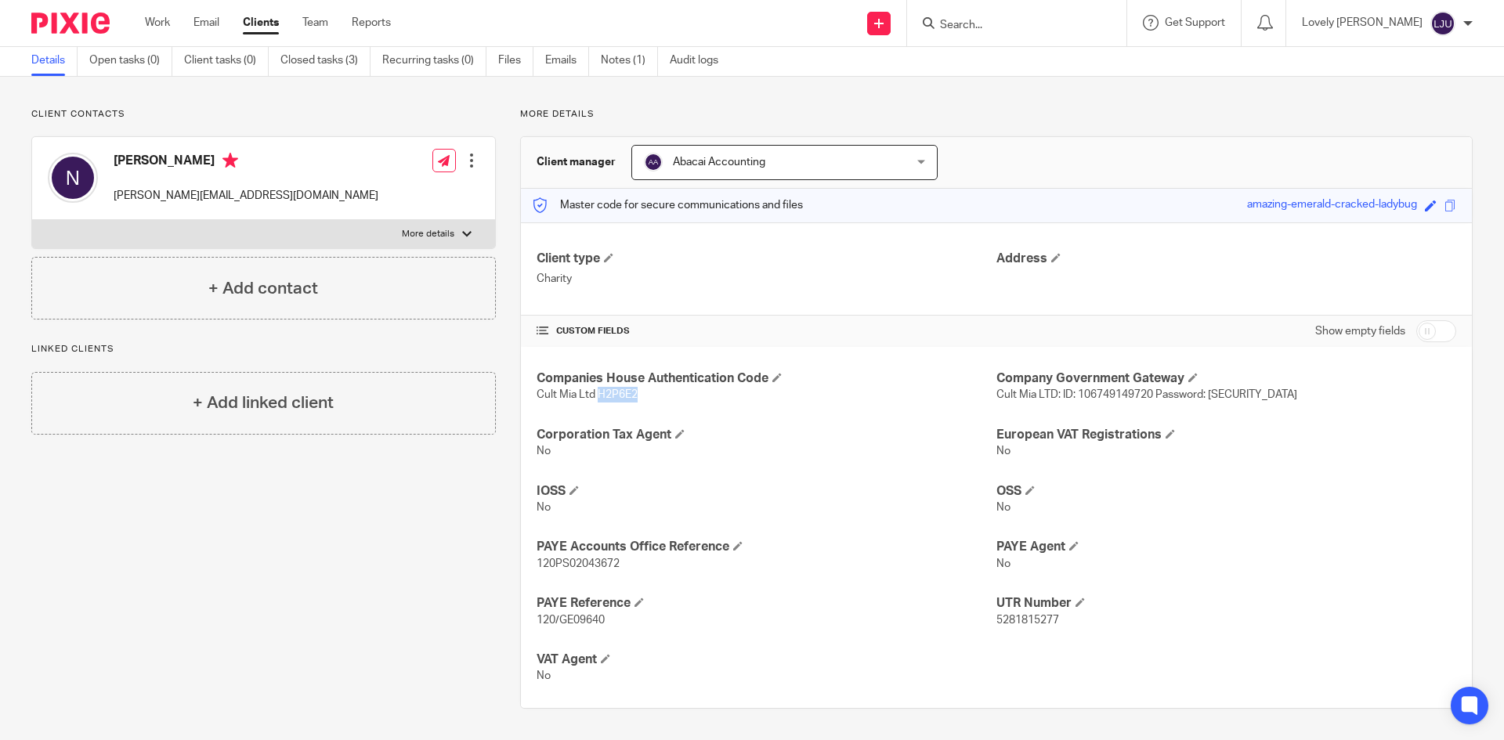
drag, startPoint x: 647, startPoint y: 395, endPoint x: 592, endPoint y: 398, distance: 54.9
click at [592, 398] on p "Cult Mia Ltd H2P6E2" at bounding box center [767, 395] width 460 height 16
copy span "H2P6E2"
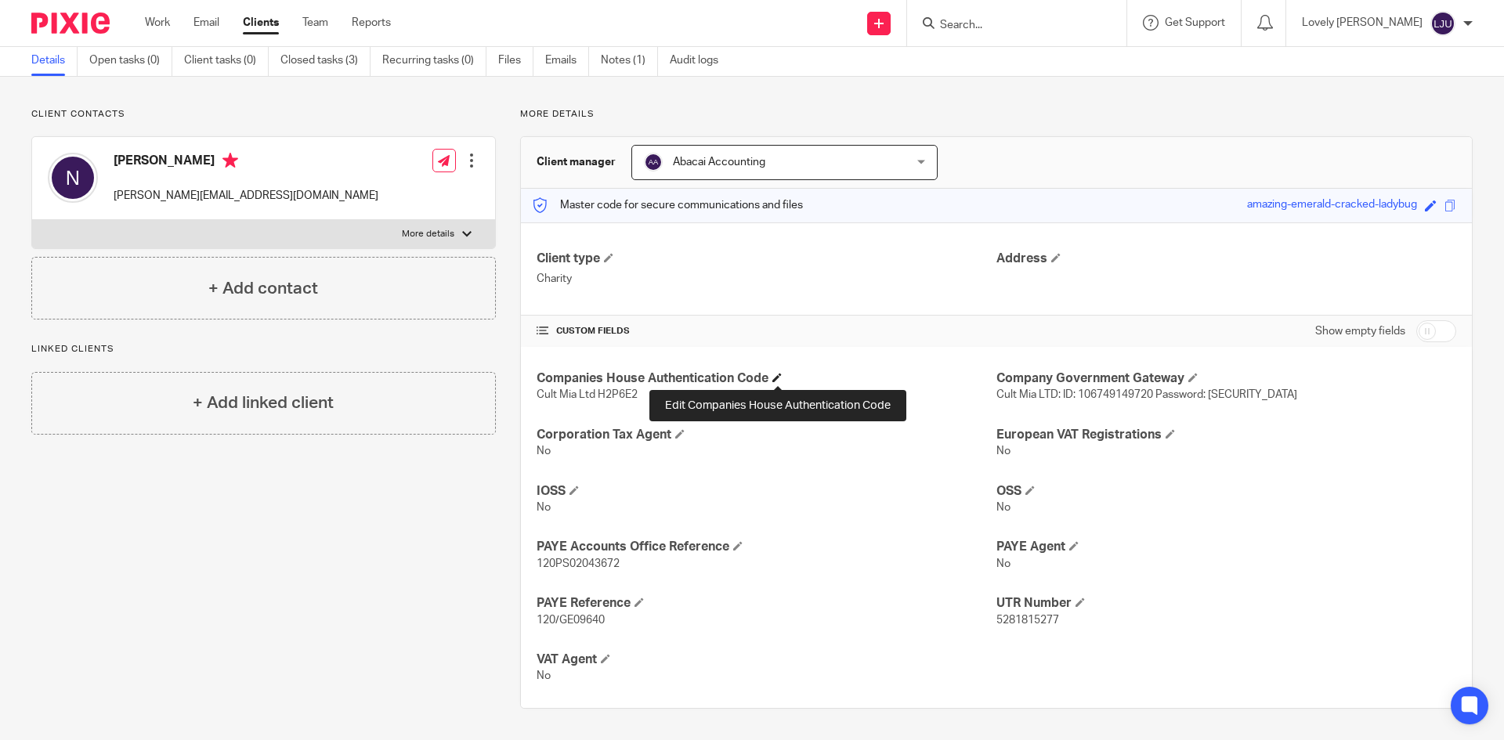
click at [773, 378] on span at bounding box center [776, 377] width 9 height 9
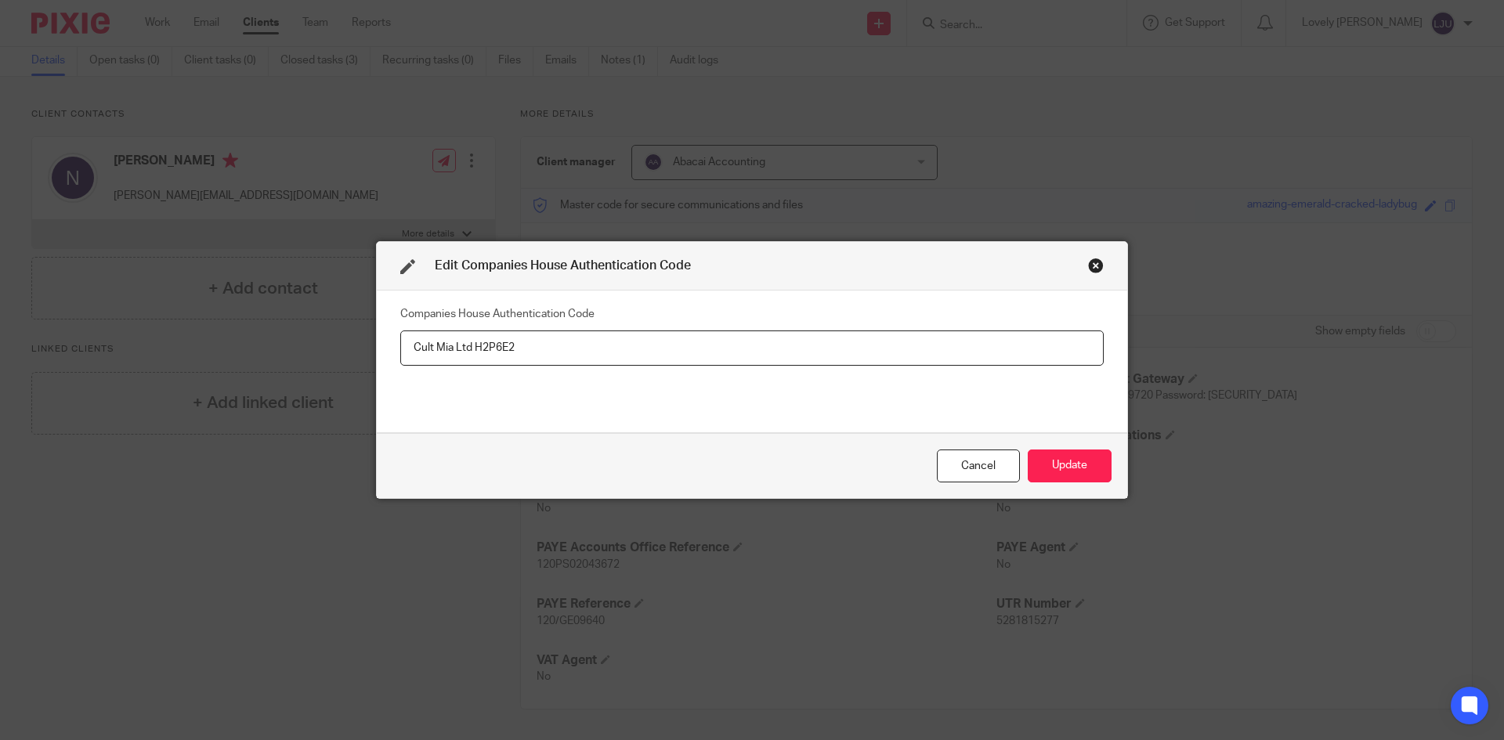
drag, startPoint x: 470, startPoint y: 345, endPoint x: 362, endPoint y: 326, distance: 109.7
click at [364, 325] on div "Edit Companies House Authentication Code Companies House Authentication Code Cu…" at bounding box center [752, 370] width 1504 height 740
type input "H2P6E2"
click at [1066, 476] on button "Update" at bounding box center [1070, 467] width 84 height 34
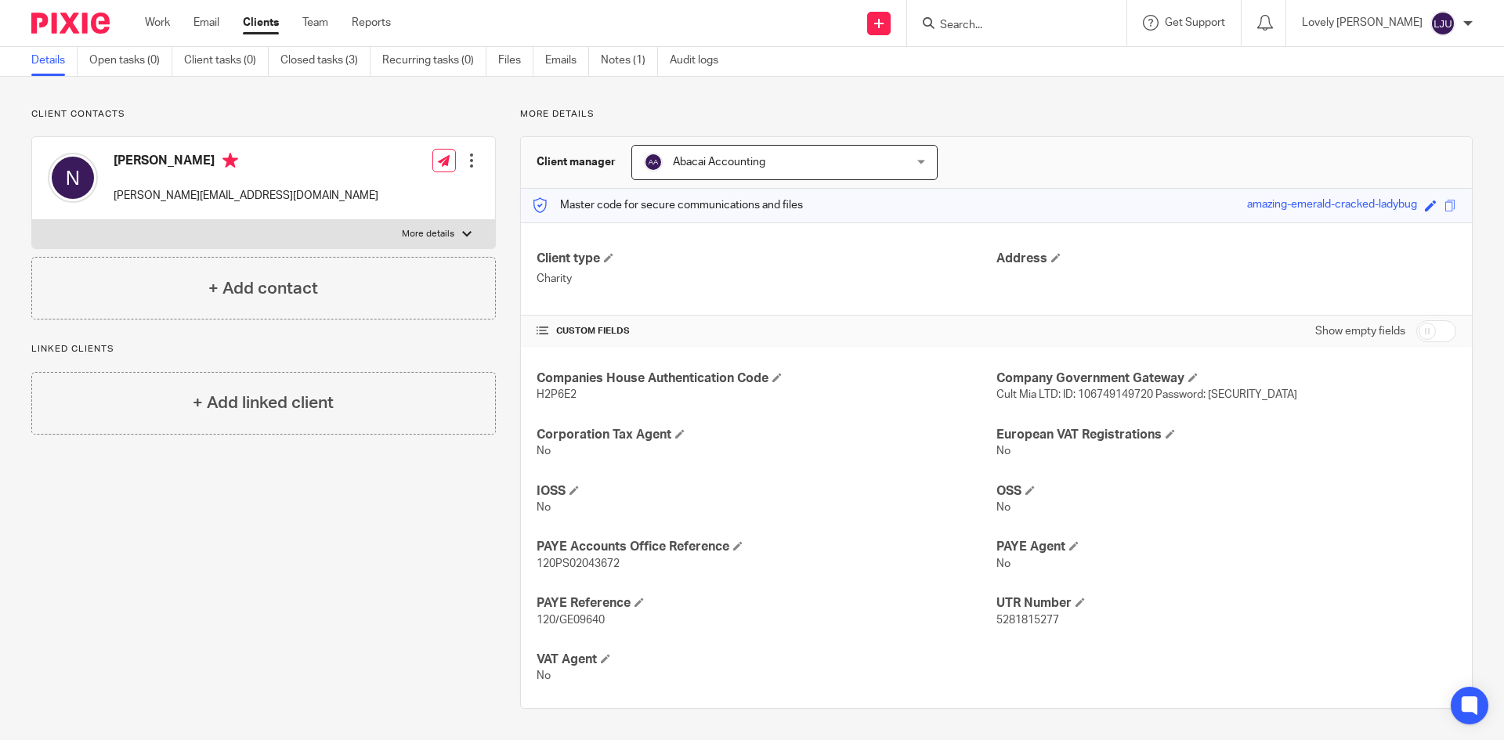
click at [1123, 92] on div "Client contacts [PERSON_NAME] [EMAIL_ADDRESS][DOMAIN_NAME] Edit contact Create …" at bounding box center [752, 409] width 1504 height 664
click at [1022, 618] on span "5281815277" at bounding box center [1028, 620] width 63 height 11
copy span "5281815277"
click at [597, 559] on span "120PS02043672" at bounding box center [578, 564] width 83 height 11
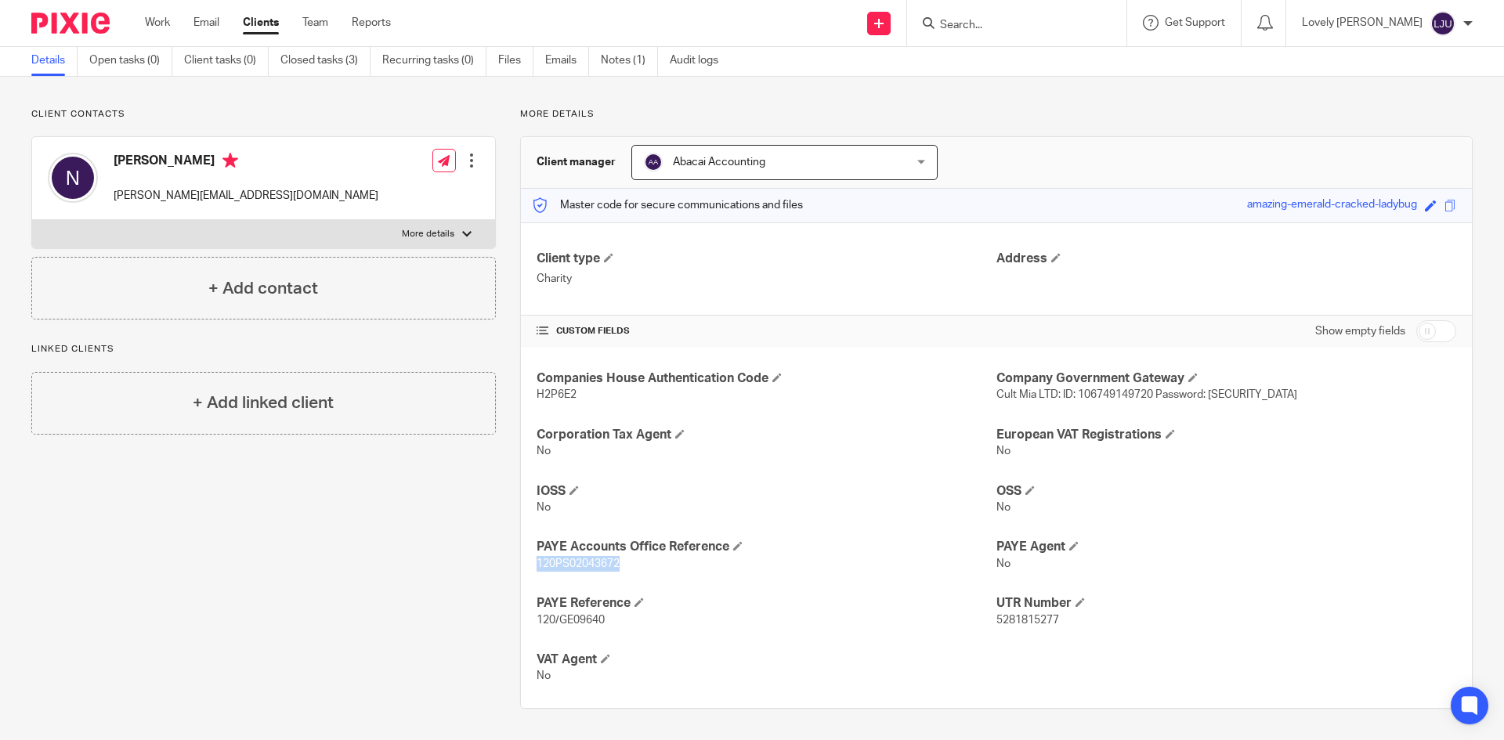
click at [597, 559] on span "120PS02043672" at bounding box center [578, 564] width 83 height 11
copy span "120PS02043672"
click at [1329, 550] on h4 "PAYE Agent" at bounding box center [1227, 547] width 460 height 16
click at [1077, 34] on div at bounding box center [1016, 23] width 219 height 46
click at [975, 13] on form at bounding box center [1022, 23] width 167 height 20
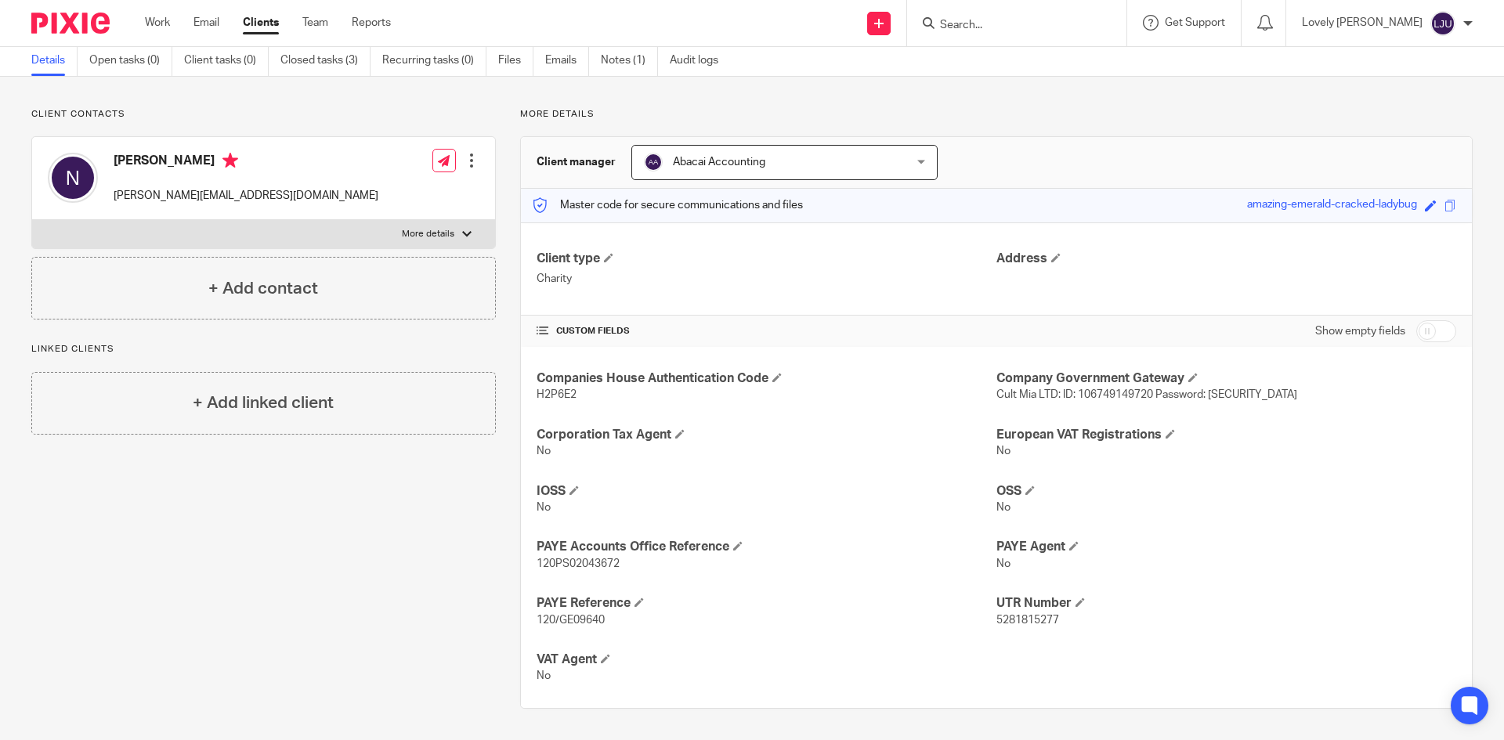
click at [980, 22] on input "Search" at bounding box center [1009, 26] width 141 height 14
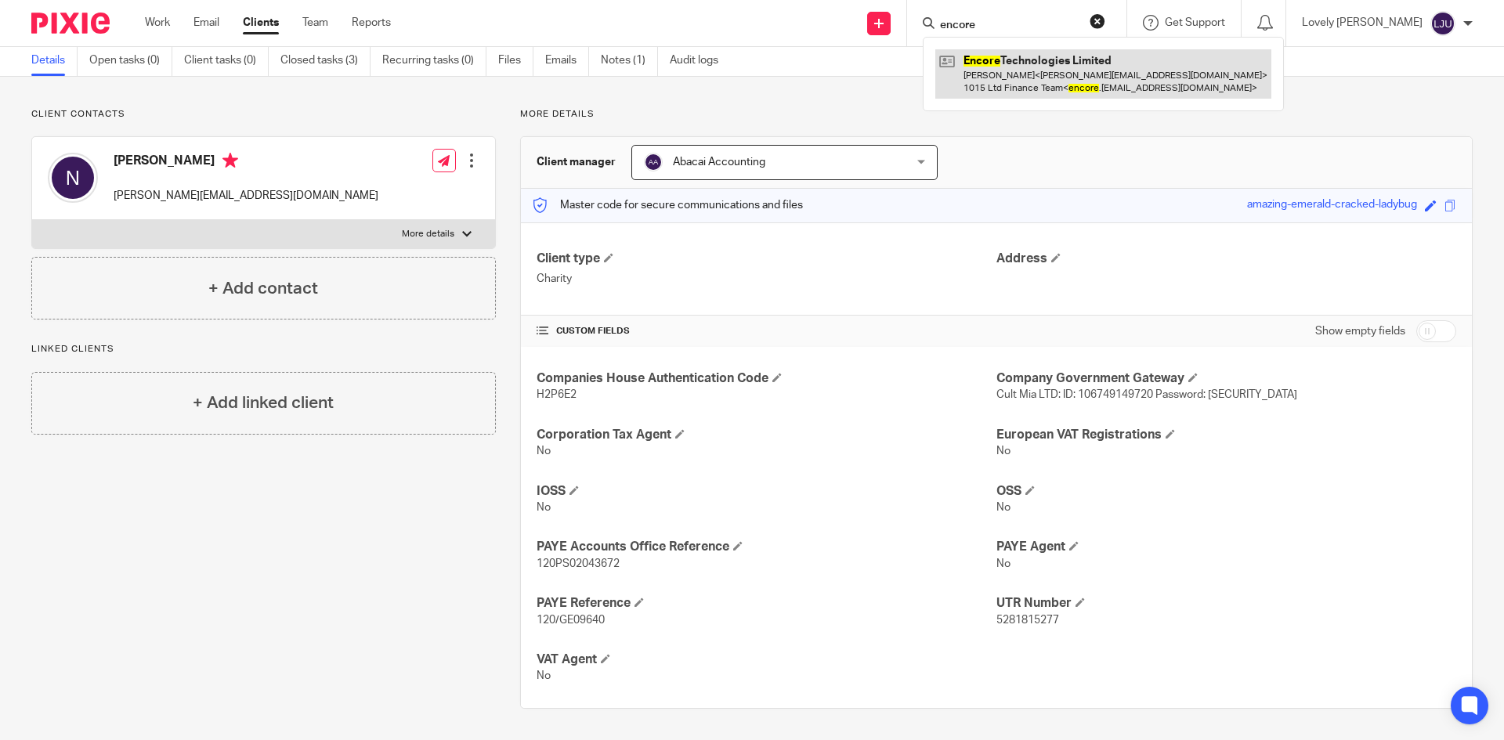
type input "encore"
click at [973, 70] on link at bounding box center [1103, 73] width 336 height 49
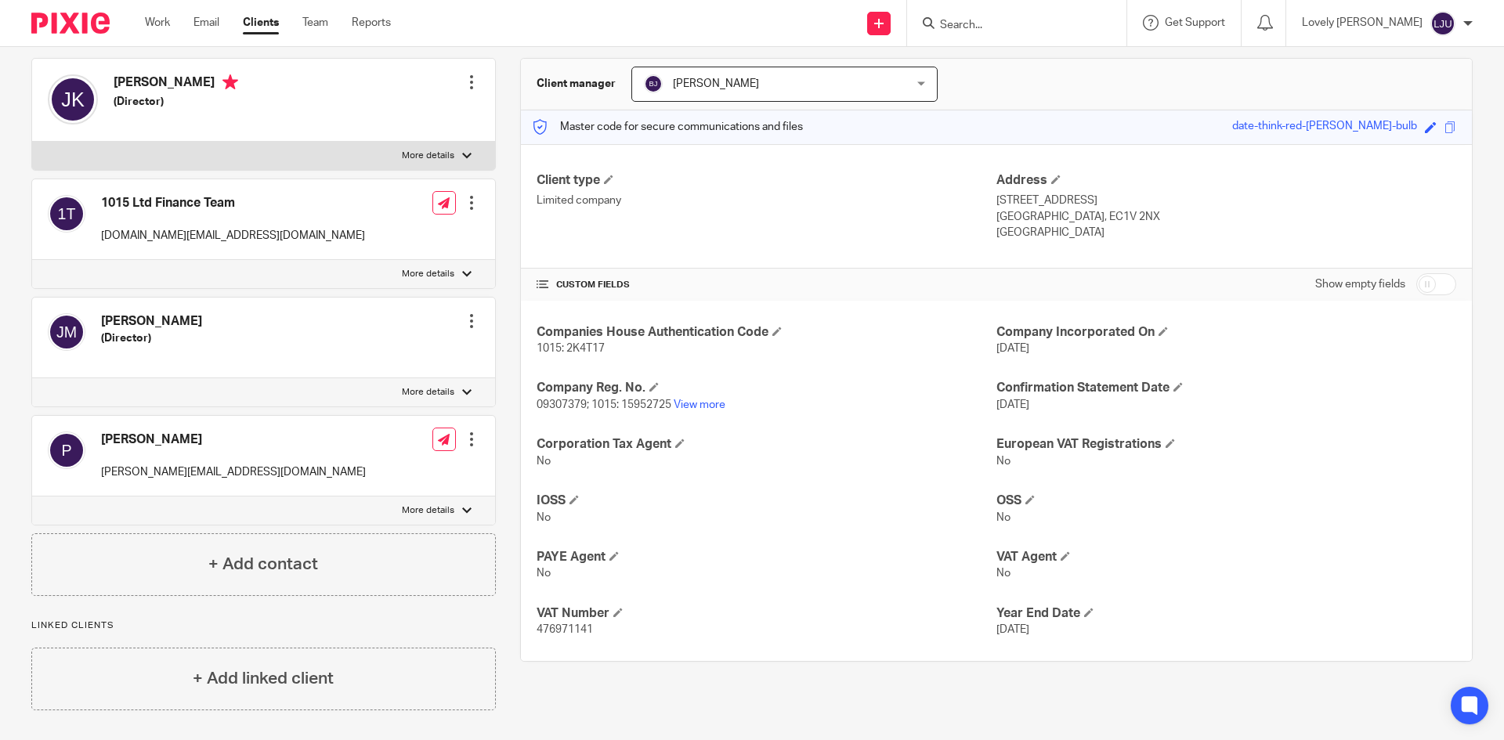
scroll to position [139, 0]
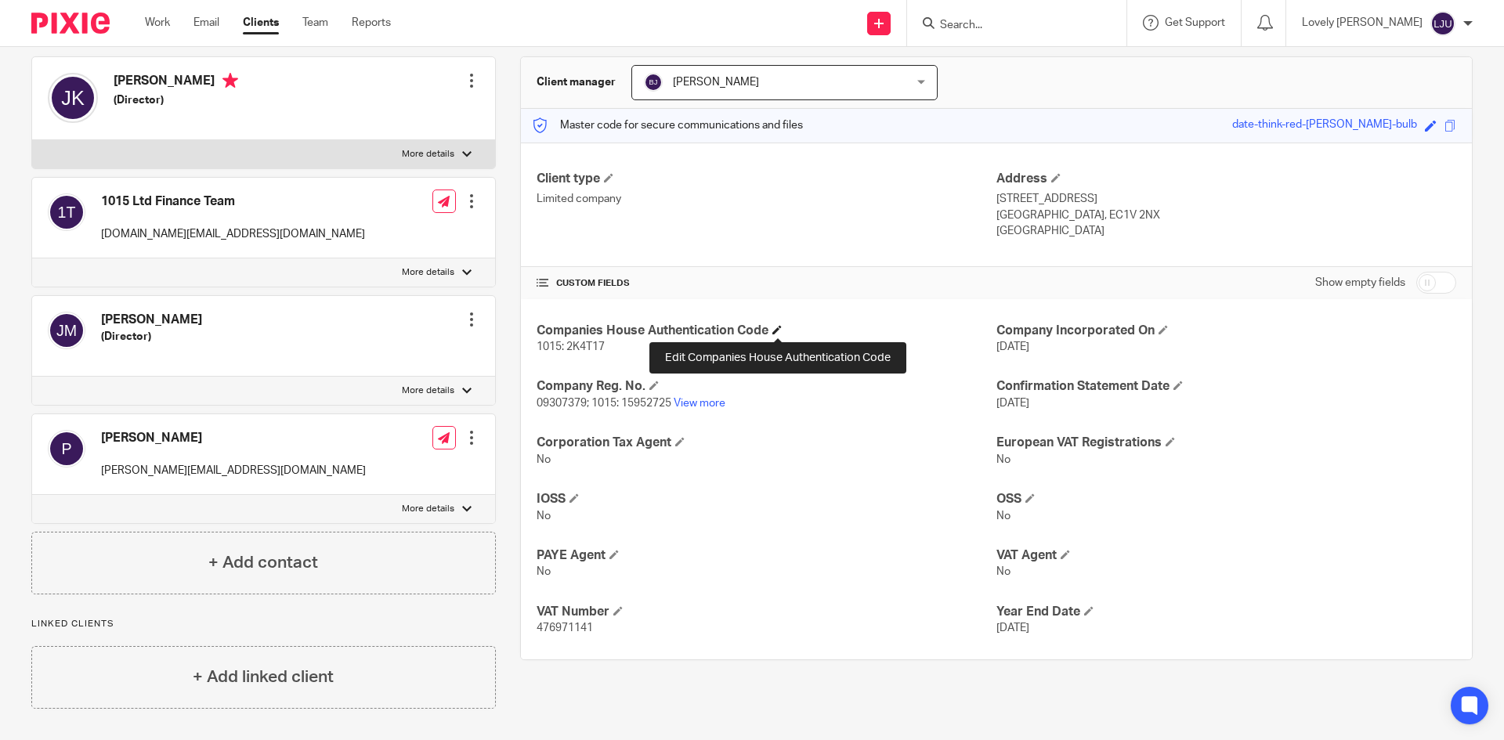
click at [774, 326] on span at bounding box center [776, 329] width 9 height 9
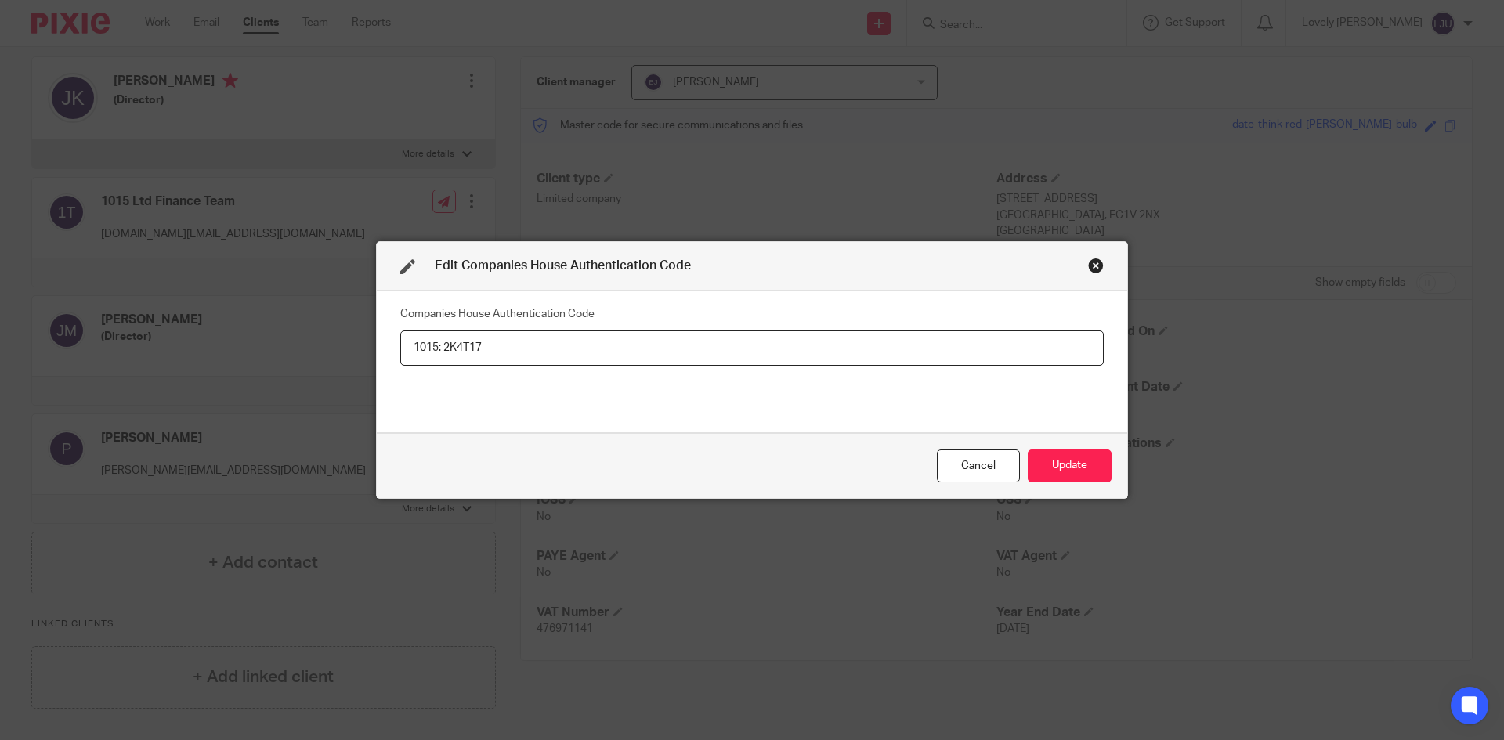
drag, startPoint x: 438, startPoint y: 340, endPoint x: 358, endPoint y: 335, distance: 80.1
click at [358, 335] on div "Edit Companies House Authentication Code Companies House Authentication Code 10…" at bounding box center [752, 370] width 1504 height 740
click at [435, 344] on input "2K4T17" at bounding box center [752, 348] width 704 height 35
type input "1015: 2K4T17"
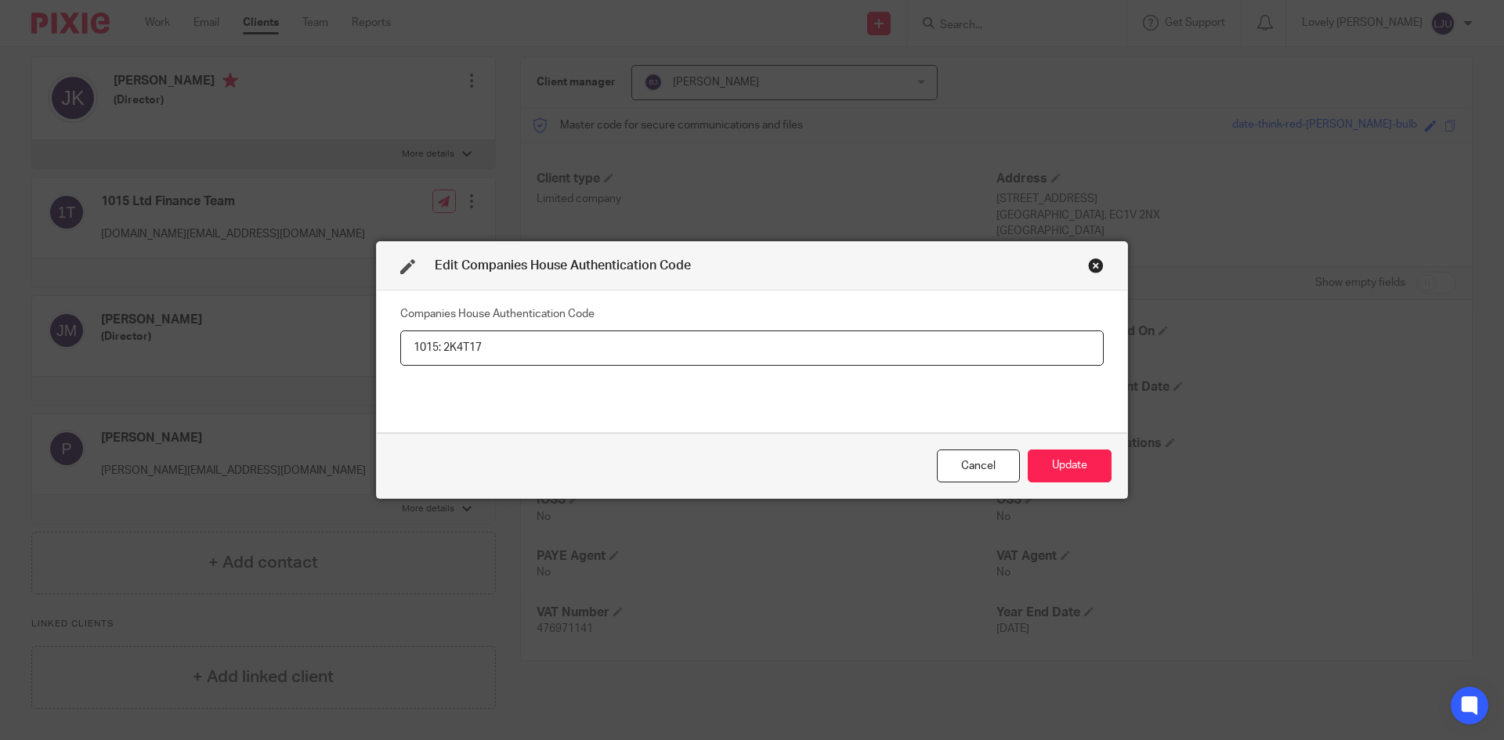
click at [479, 349] on input "1015: 2K4T17" at bounding box center [752, 348] width 704 height 35
drag, startPoint x: 473, startPoint y: 346, endPoint x: 440, endPoint y: 349, distance: 33.1
click at [440, 349] on input "1015: 2K4T17" at bounding box center [752, 348] width 704 height 35
click at [1091, 267] on div "Close this dialog window" at bounding box center [1096, 266] width 16 height 16
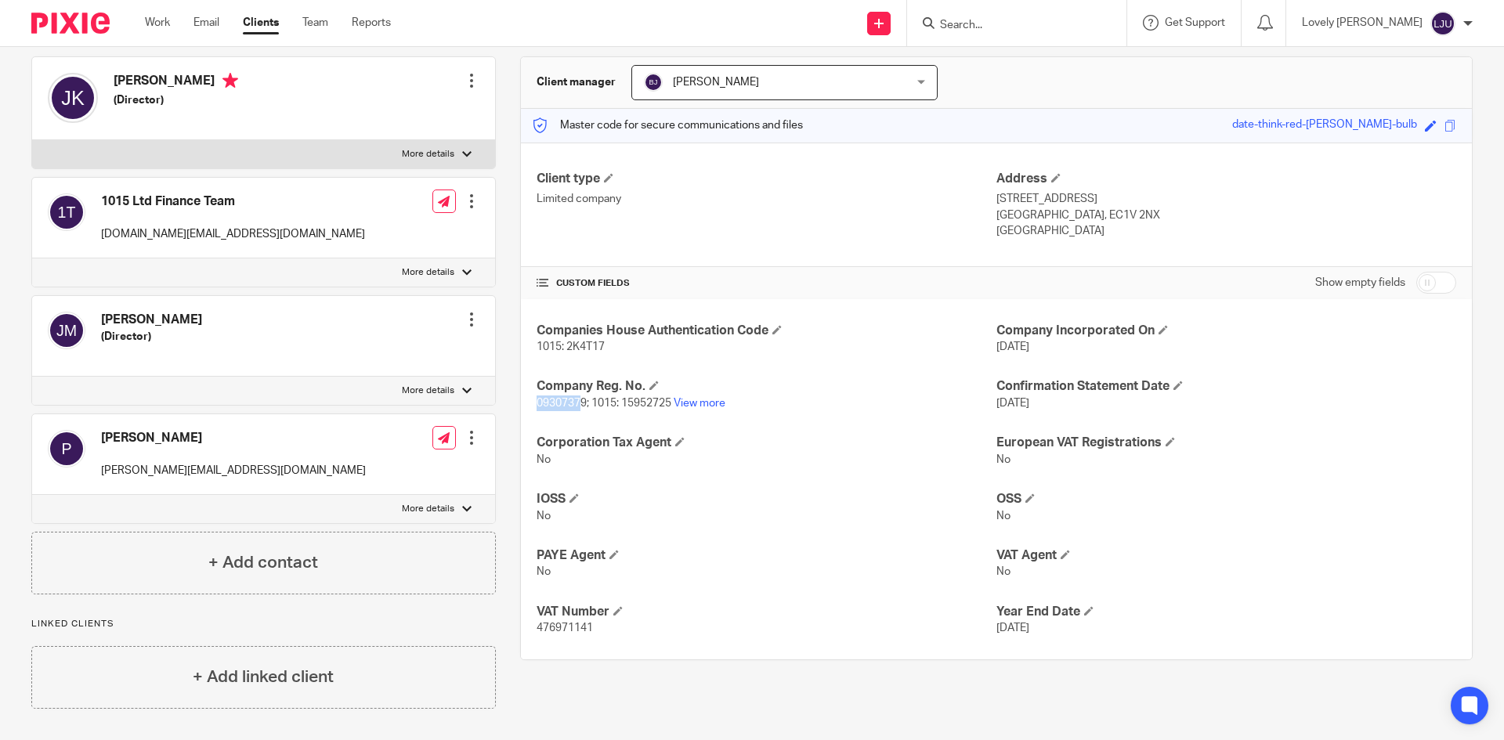
drag, startPoint x: 578, startPoint y: 403, endPoint x: 526, endPoint y: 403, distance: 51.7
click at [526, 403] on div "Companies House Authentication Code 1015: 2K4T17 Company Incorporated On 12 Nov…" at bounding box center [996, 479] width 951 height 361
click at [700, 405] on link "View more" at bounding box center [700, 403] width 52 height 11
click at [685, 485] on div "Companies House Authentication Code 1015: 2K4T17 Company Incorporated On 12 Nov…" at bounding box center [996, 479] width 951 height 361
click at [645, 396] on p "09307379; 1015: 15952725 View more" at bounding box center [767, 404] width 460 height 16
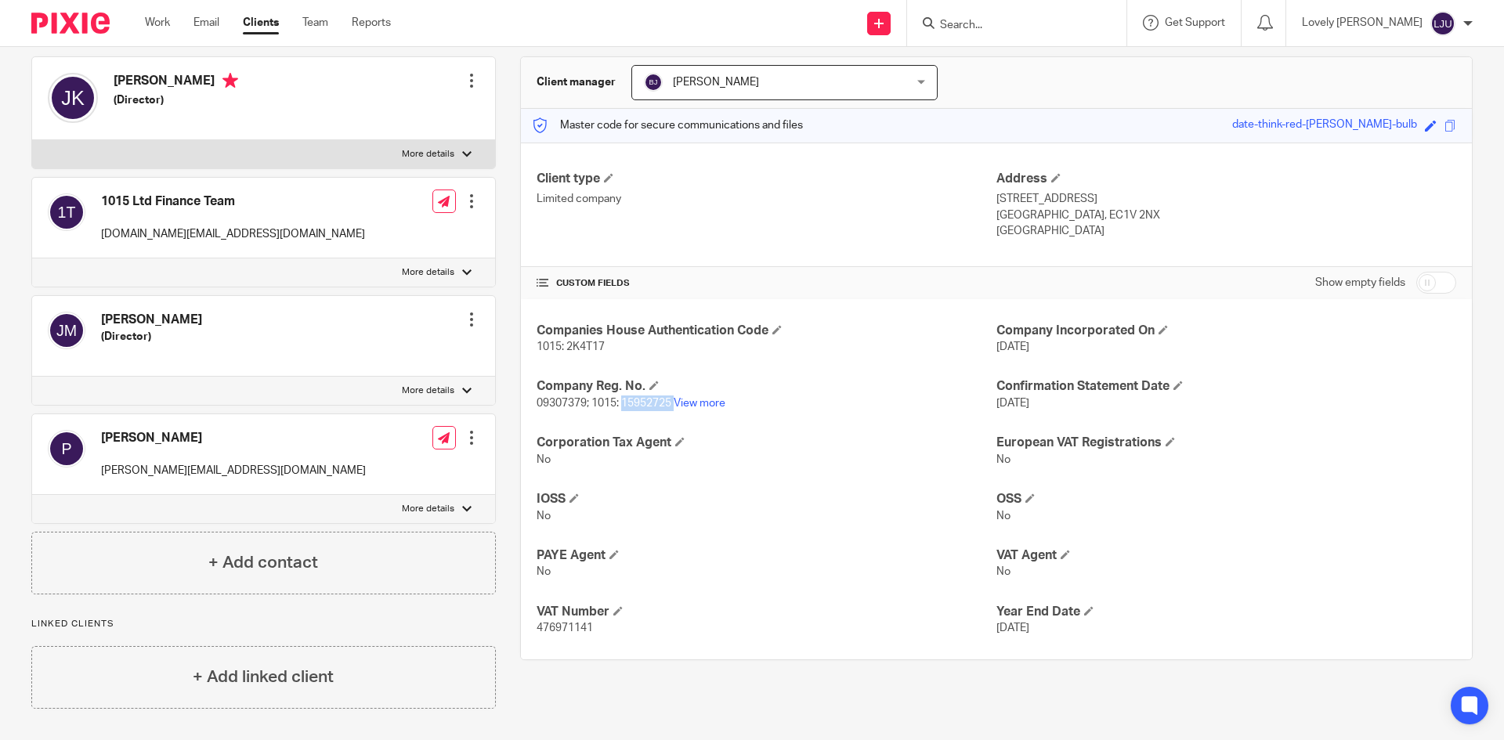
click at [645, 396] on p "09307379; 1015: 15952725 View more" at bounding box center [767, 404] width 460 height 16
copy p "15952725"
click at [1358, 548] on h4 "VAT Agent" at bounding box center [1227, 556] width 460 height 16
click at [576, 617] on h4 "VAT Number" at bounding box center [767, 612] width 460 height 16
click at [566, 625] on span "476971141" at bounding box center [565, 628] width 56 height 11
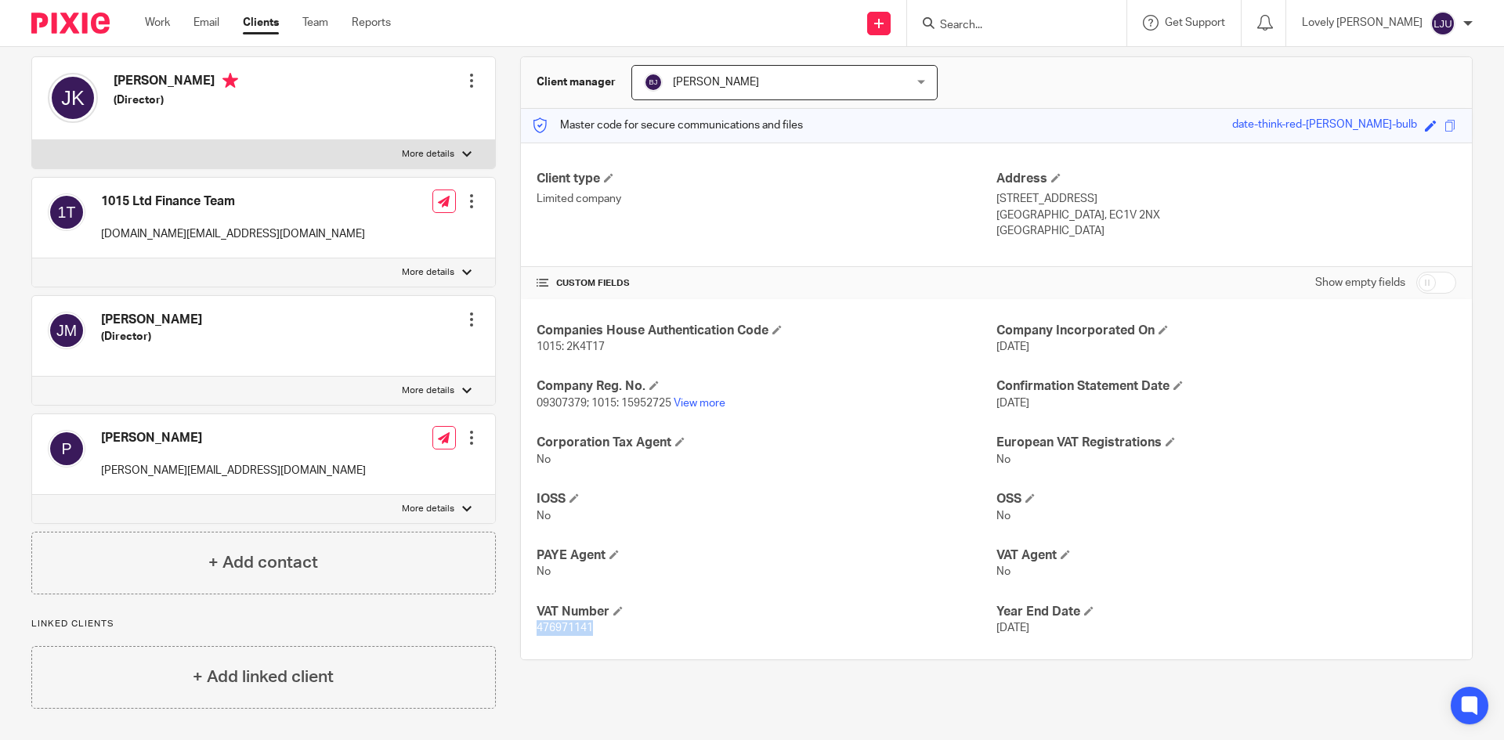
click at [566, 625] on span "476971141" at bounding box center [565, 628] width 56 height 11
copy span "476971141"
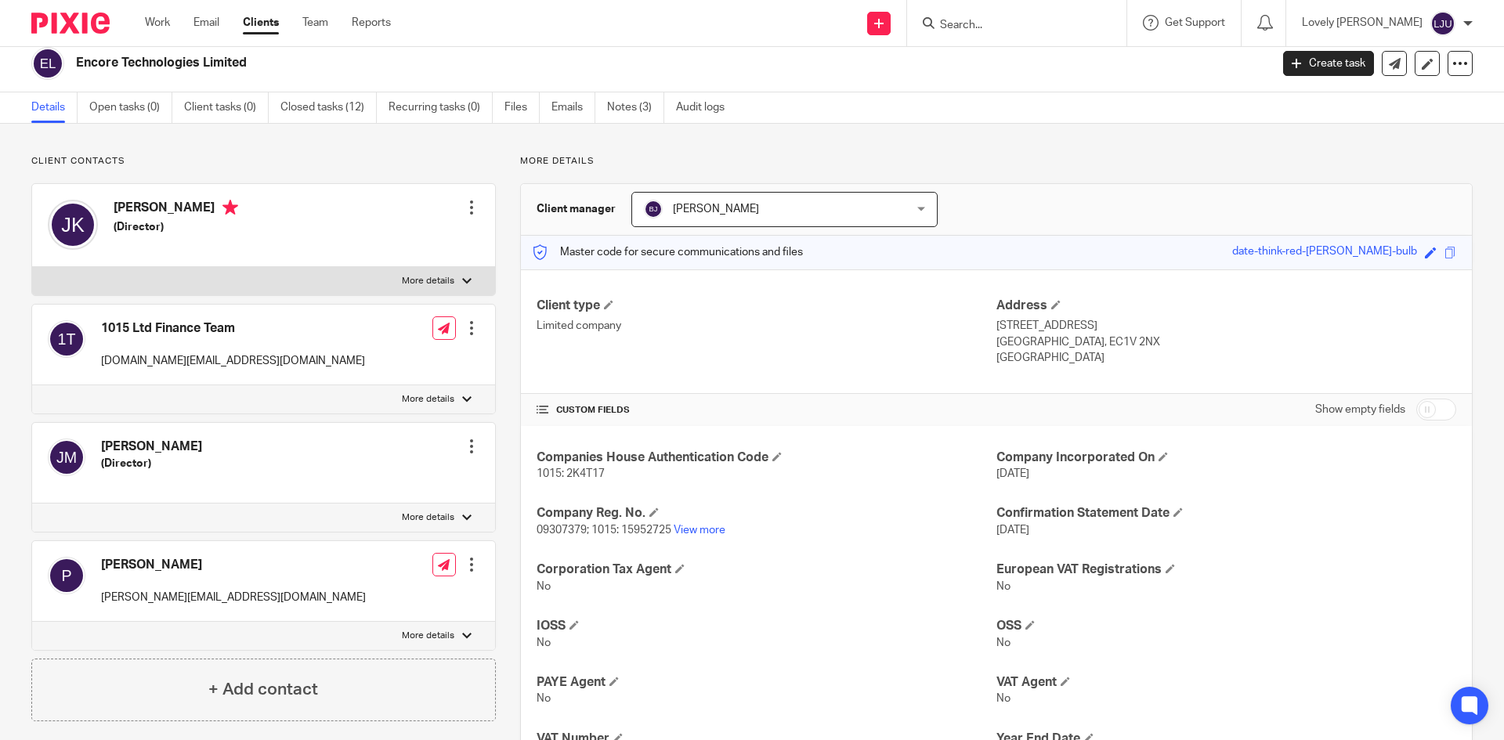
scroll to position [0, 0]
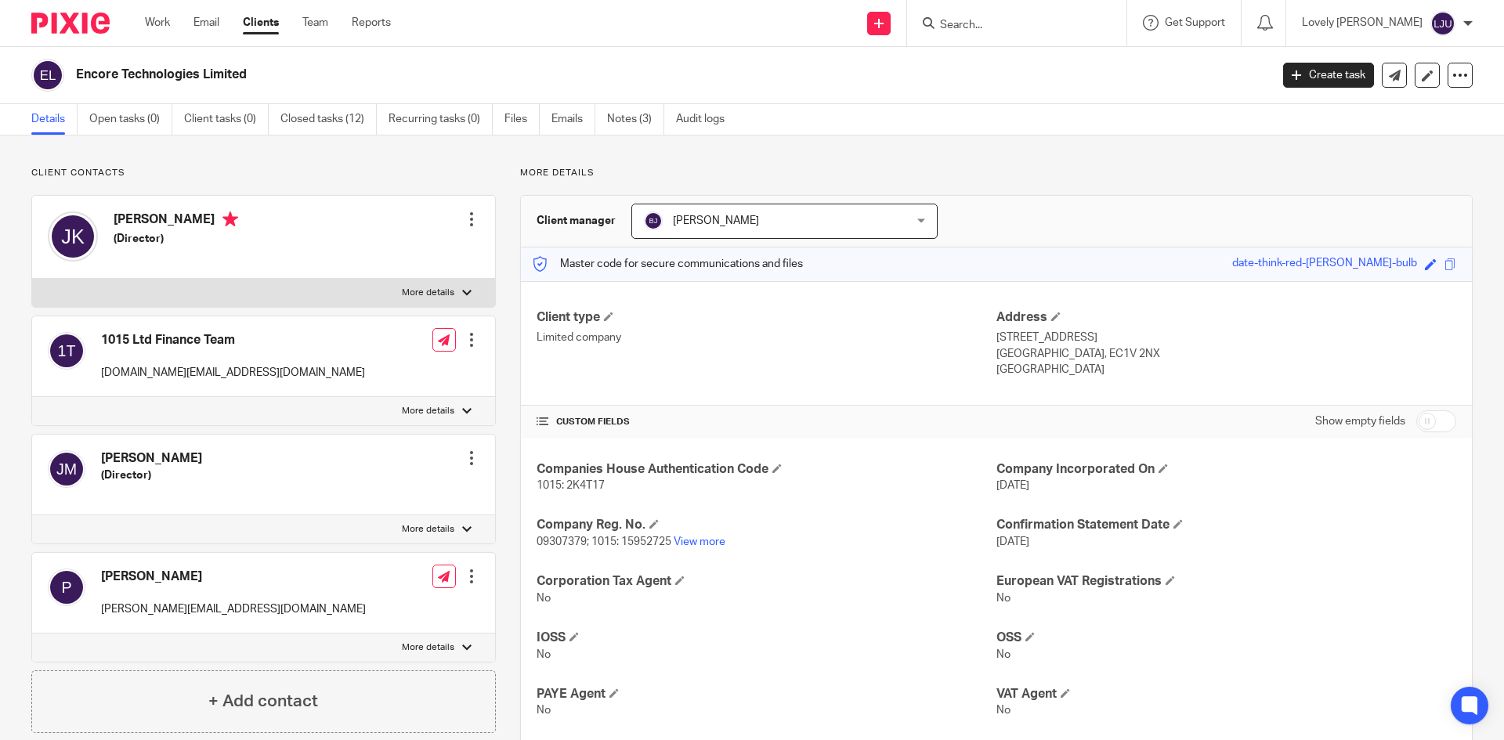
click at [1004, 16] on form at bounding box center [1022, 23] width 167 height 20
click at [989, 24] on input "Search" at bounding box center [1009, 26] width 141 height 14
type input "warde"
click at [1016, 56] on link at bounding box center [1080, 67] width 291 height 36
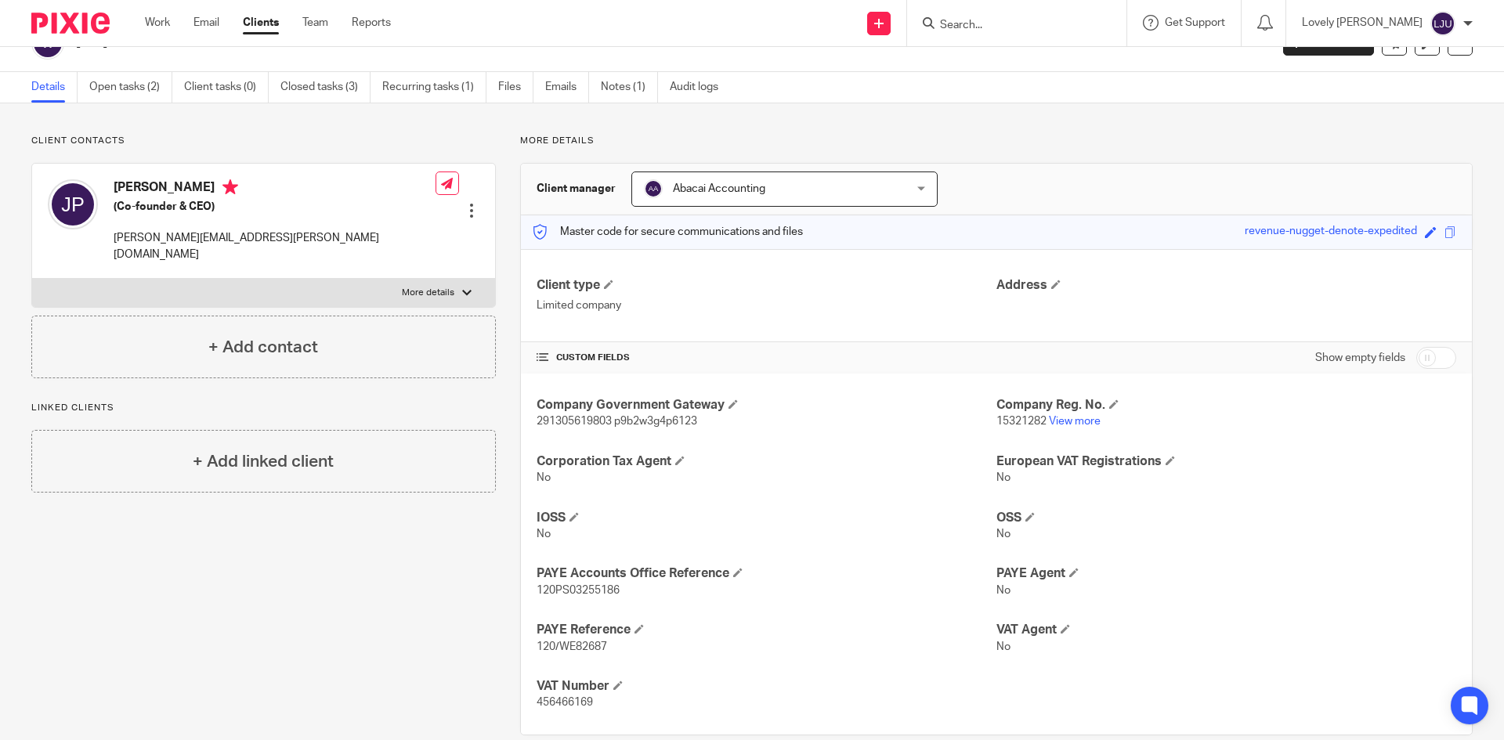
scroll to position [59, 0]
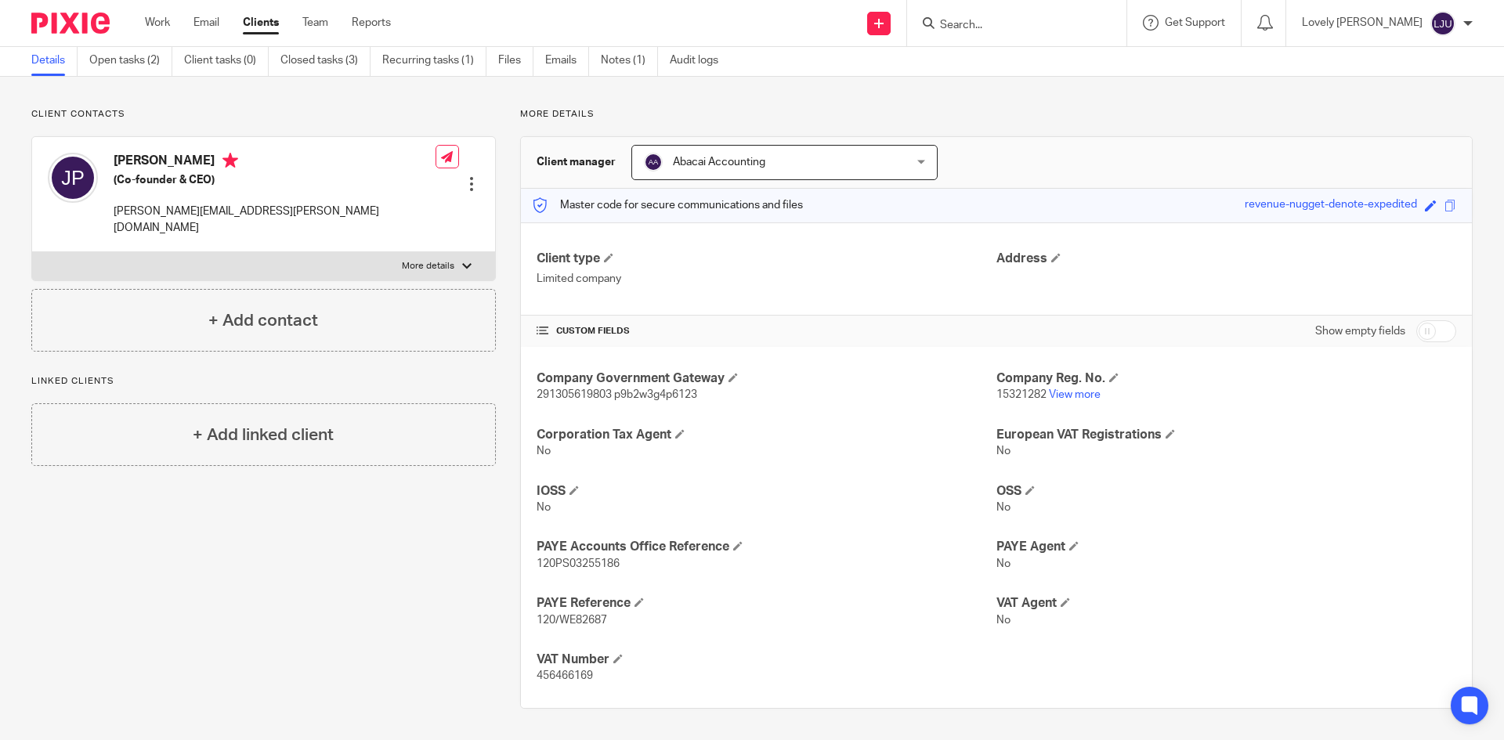
click at [1011, 397] on span "15321282" at bounding box center [1022, 394] width 50 height 11
copy p "15321282"
click at [1138, 70] on div "Details Open tasks (2) Client tasks (0) Closed tasks (3) Recurring tasks (1) Fi…" at bounding box center [752, 60] width 1504 height 31
click at [567, 570] on p "120PS03255186" at bounding box center [767, 564] width 460 height 16
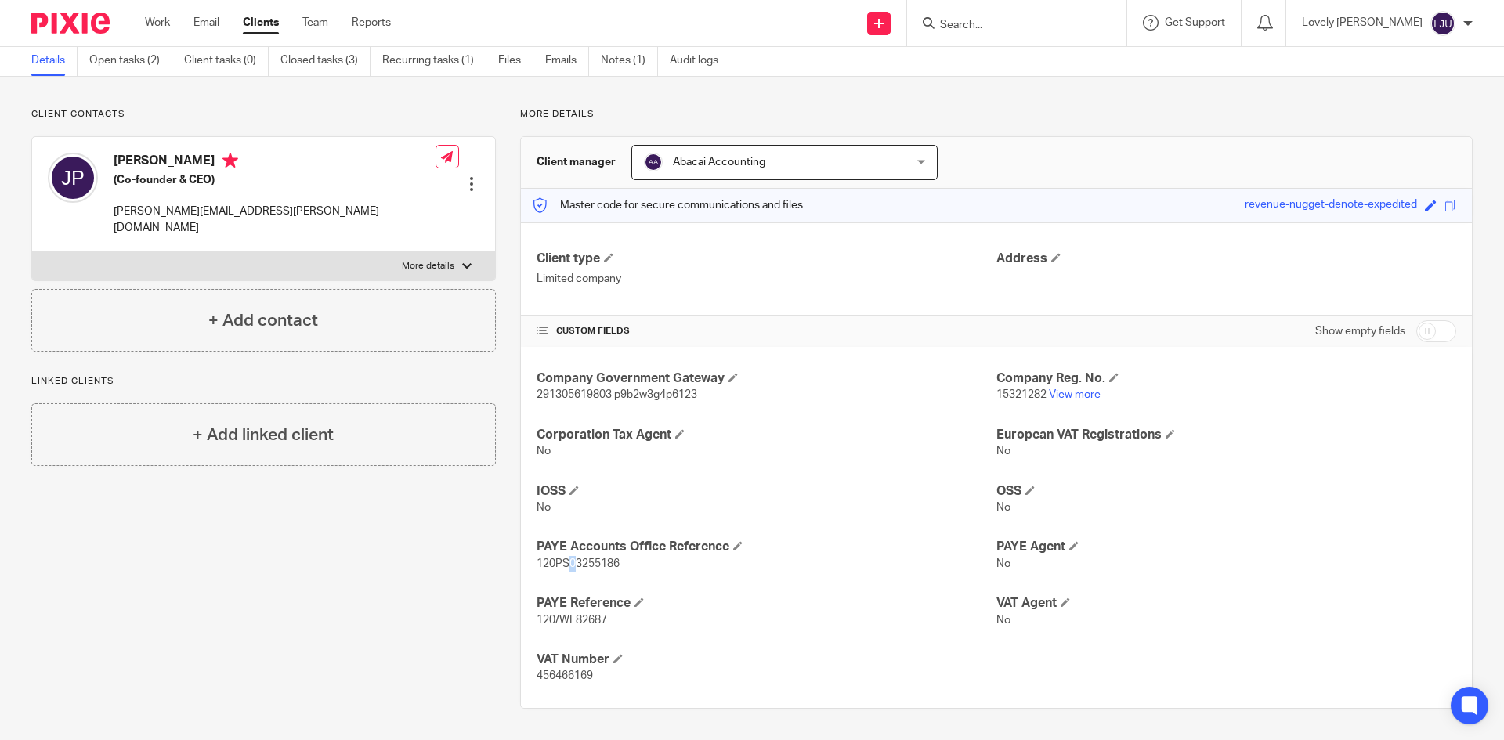
click at [567, 570] on p "120PS03255186" at bounding box center [767, 564] width 460 height 16
click at [559, 559] on span "120PS03255186" at bounding box center [578, 564] width 83 height 11
copy p "120PS03255186"
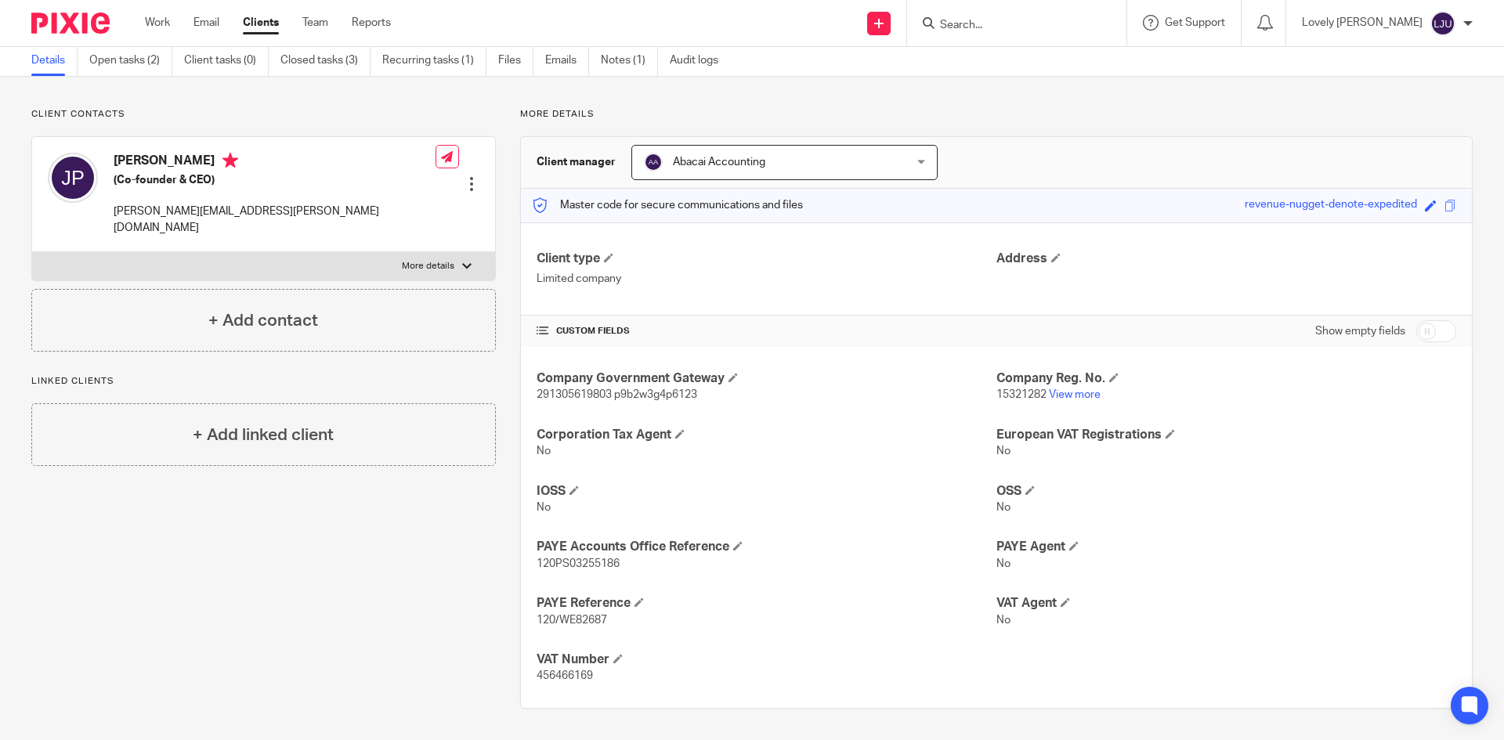
click at [560, 672] on span "456466169" at bounding box center [565, 676] width 56 height 11
copy span "456466169"
click at [1027, 19] on input "Search" at bounding box center [1009, 26] width 141 height 14
type input "yumi"
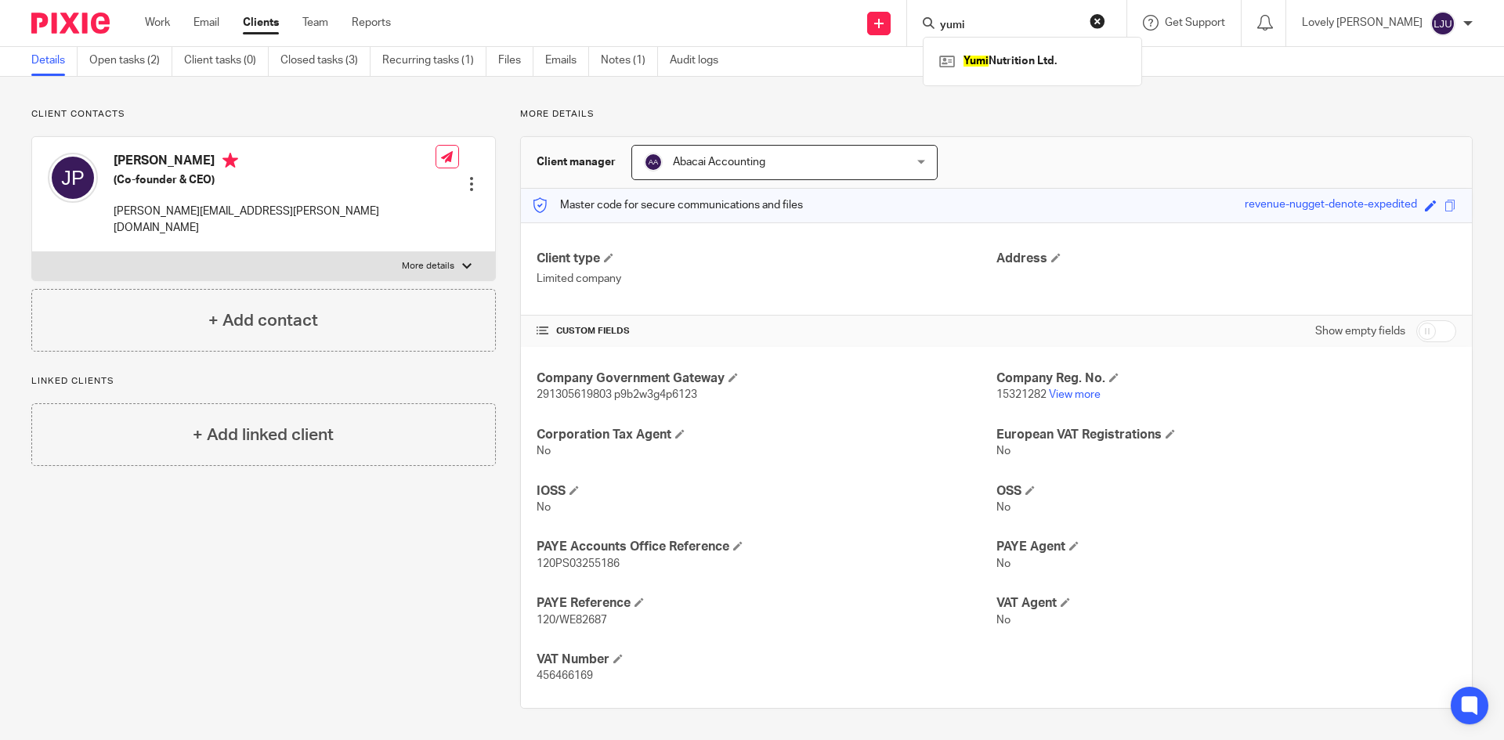
click at [1042, 42] on div "Yumi Nutrition Ltd." at bounding box center [1032, 61] width 219 height 49
click at [1033, 70] on link at bounding box center [1032, 61] width 194 height 24
click at [1000, 63] on link at bounding box center [1032, 61] width 194 height 24
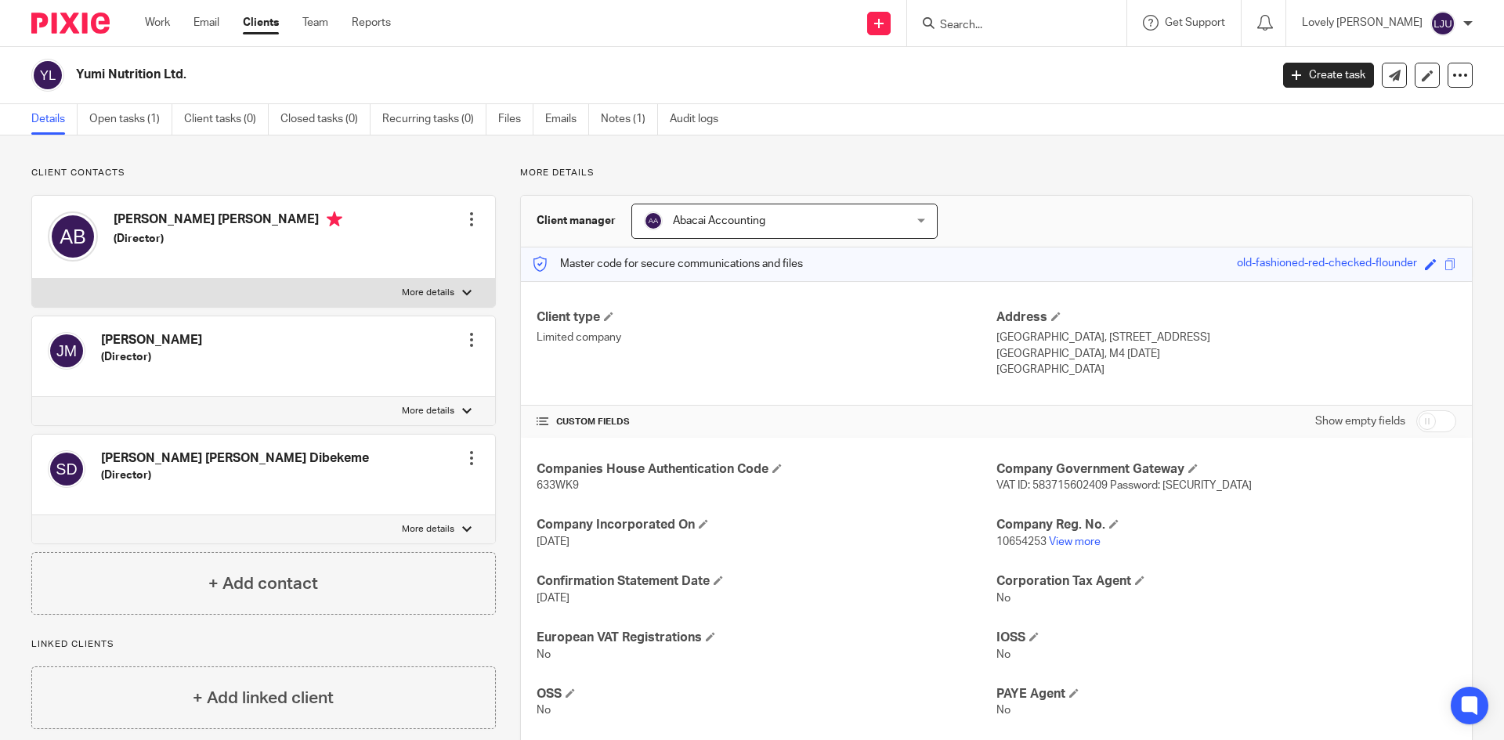
click at [560, 481] on span "633WK9" at bounding box center [558, 485] width 42 height 11
copy span "633WK9"
click at [1010, 538] on span "10654253" at bounding box center [1022, 542] width 50 height 11
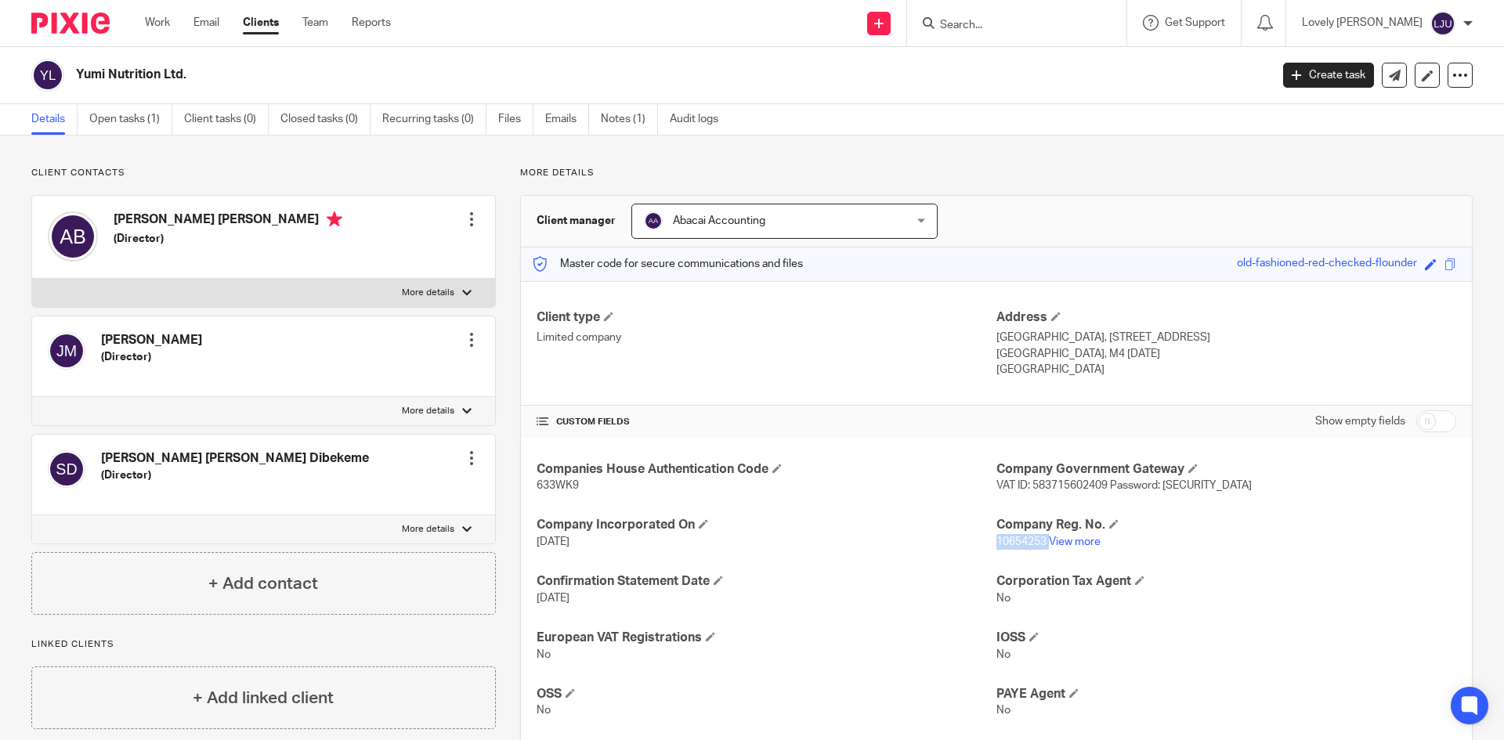
copy p "10654253"
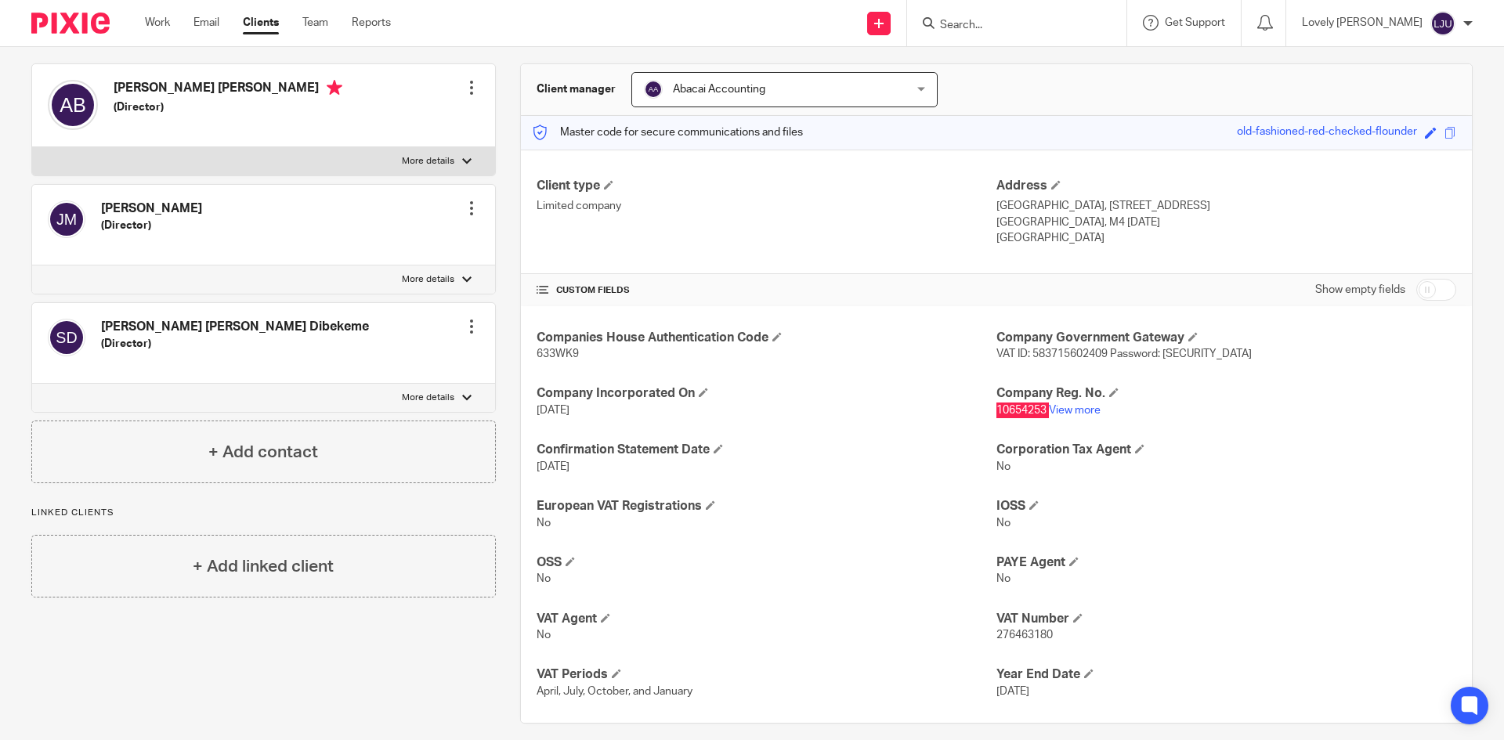
scroll to position [147, 0]
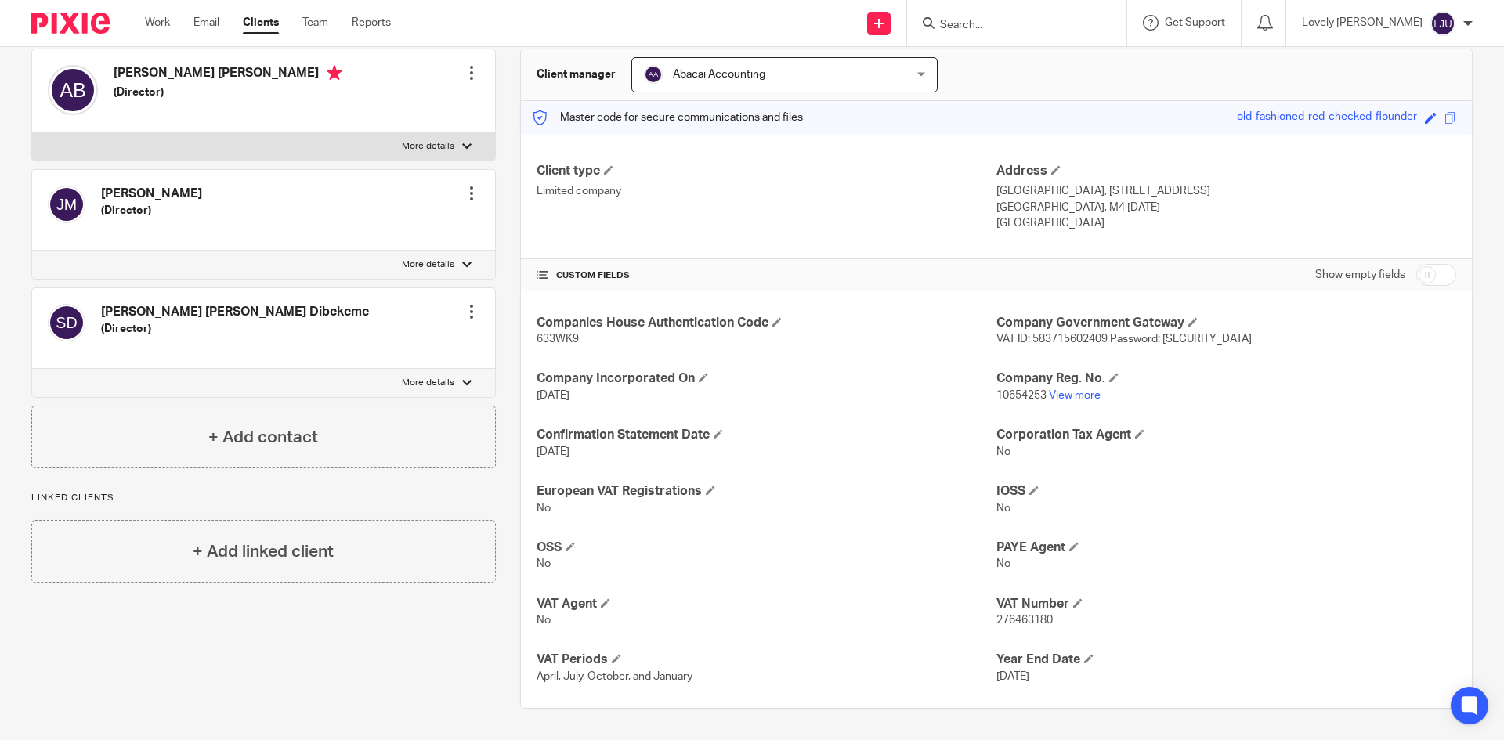
click at [1190, 71] on div "Client manager Abacai Accounting Abacai Accounting Abacai Accounting Adam Ramsd…" at bounding box center [996, 75] width 951 height 52
click at [1058, 75] on div "Client manager Abacai Accounting Abacai Accounting Abacai Accounting Adam Ramsd…" at bounding box center [996, 75] width 951 height 52
click at [1000, 611] on h4 "VAT Number" at bounding box center [1227, 604] width 460 height 16
click at [1006, 621] on span "276463180" at bounding box center [1025, 620] width 56 height 11
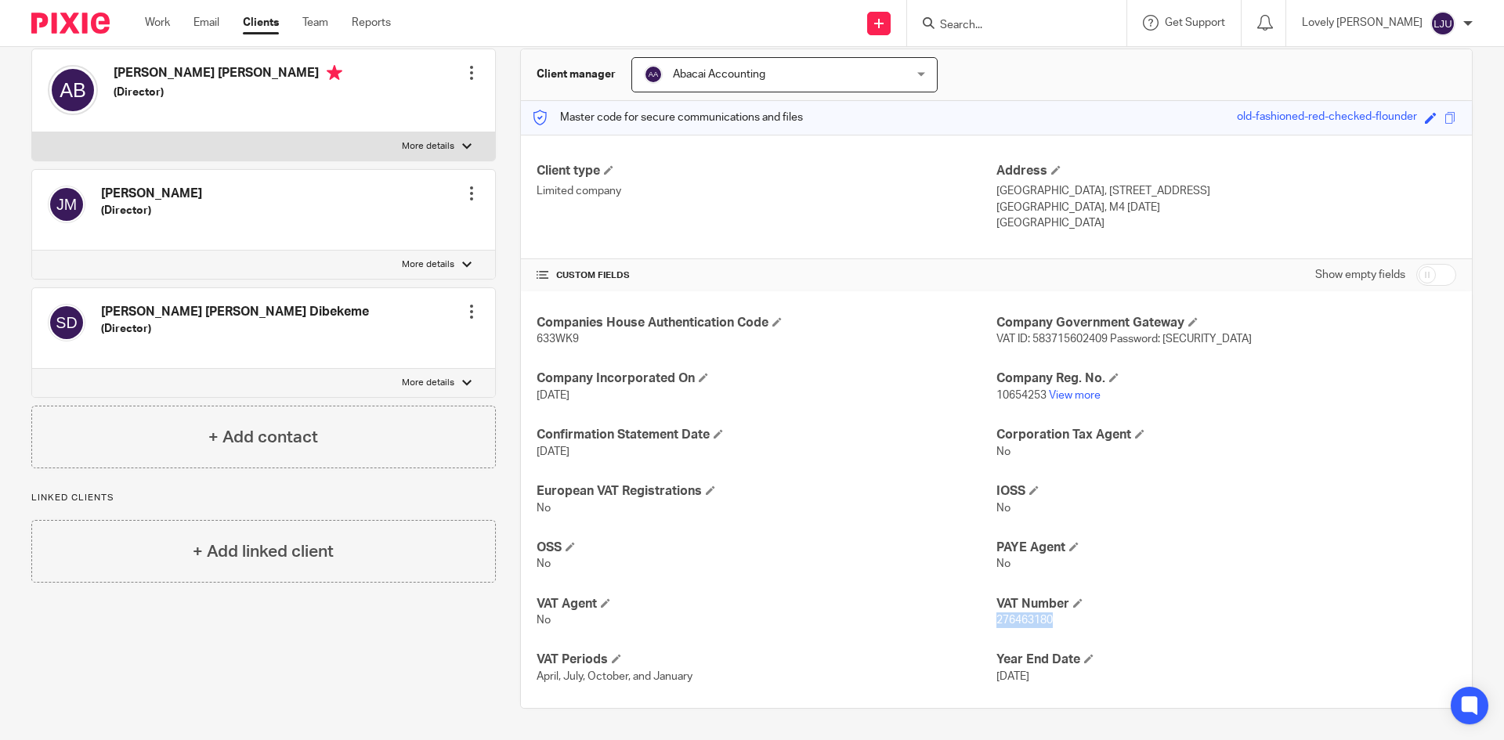
click at [1006, 621] on span "276463180" at bounding box center [1025, 620] width 56 height 11
copy p "276463180"
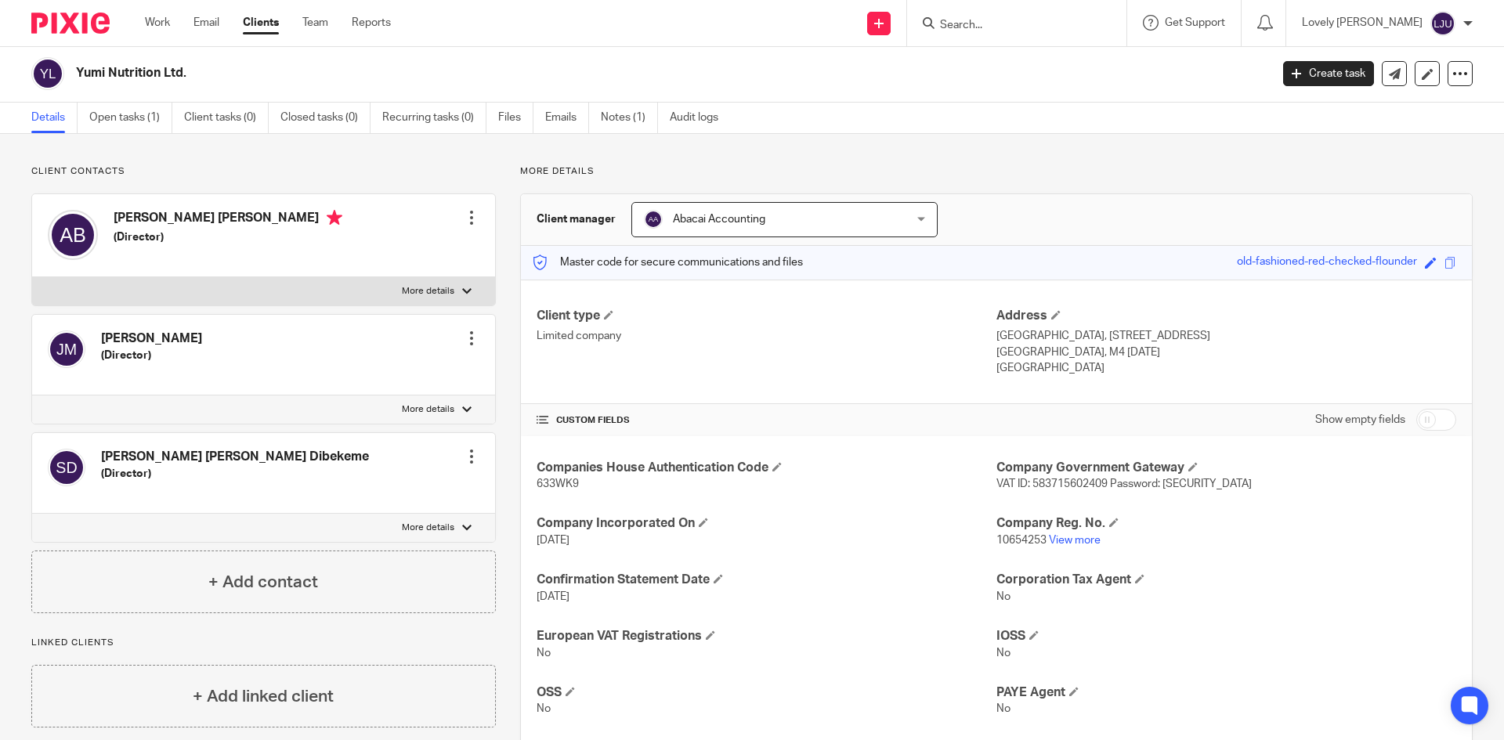
scroll to position [0, 0]
click at [1018, 14] on form at bounding box center [1022, 23] width 167 height 20
drag, startPoint x: 1013, startPoint y: 25, endPoint x: 1004, endPoint y: 25, distance: 9.4
click at [1012, 25] on input "Search" at bounding box center [1009, 26] width 141 height 14
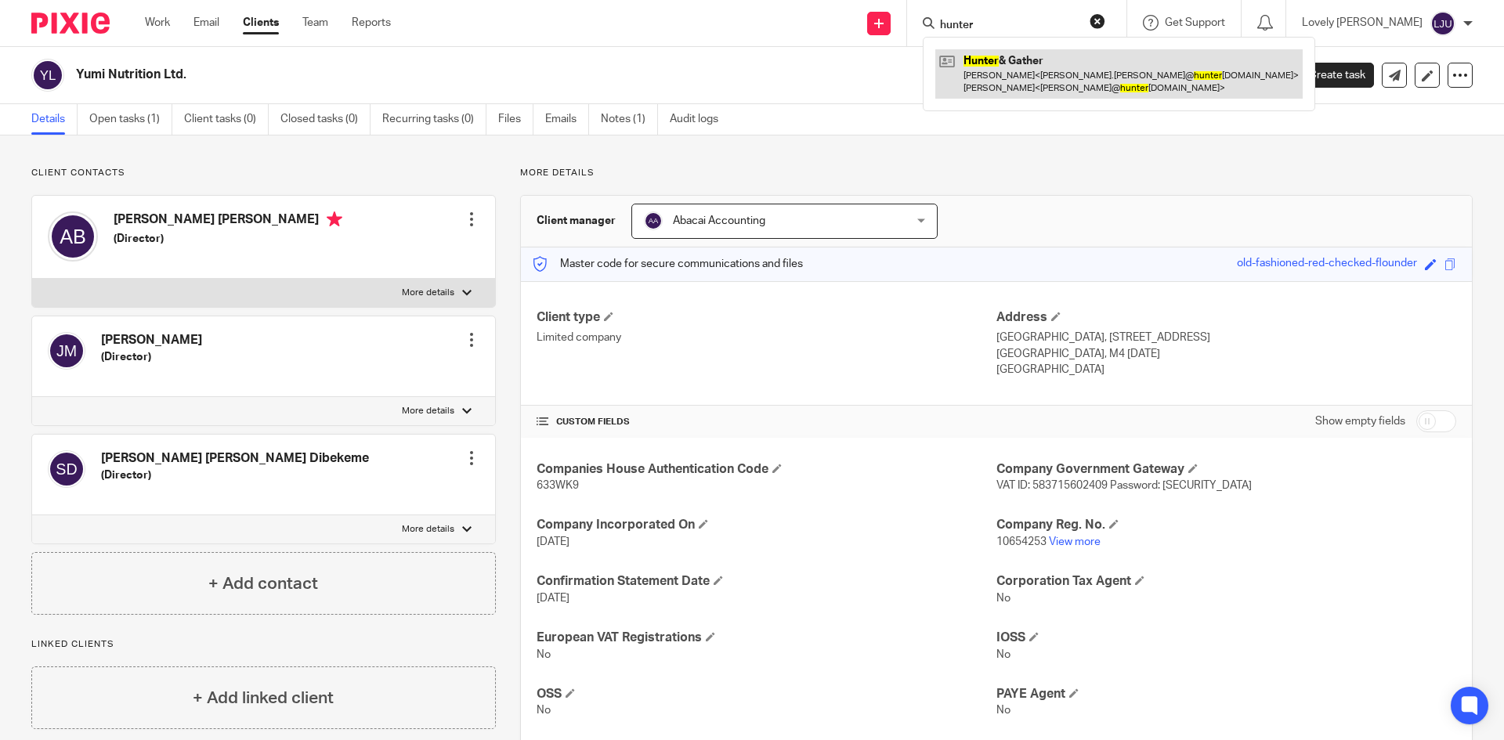
type input "hunter"
click at [1106, 69] on link at bounding box center [1118, 73] width 367 height 49
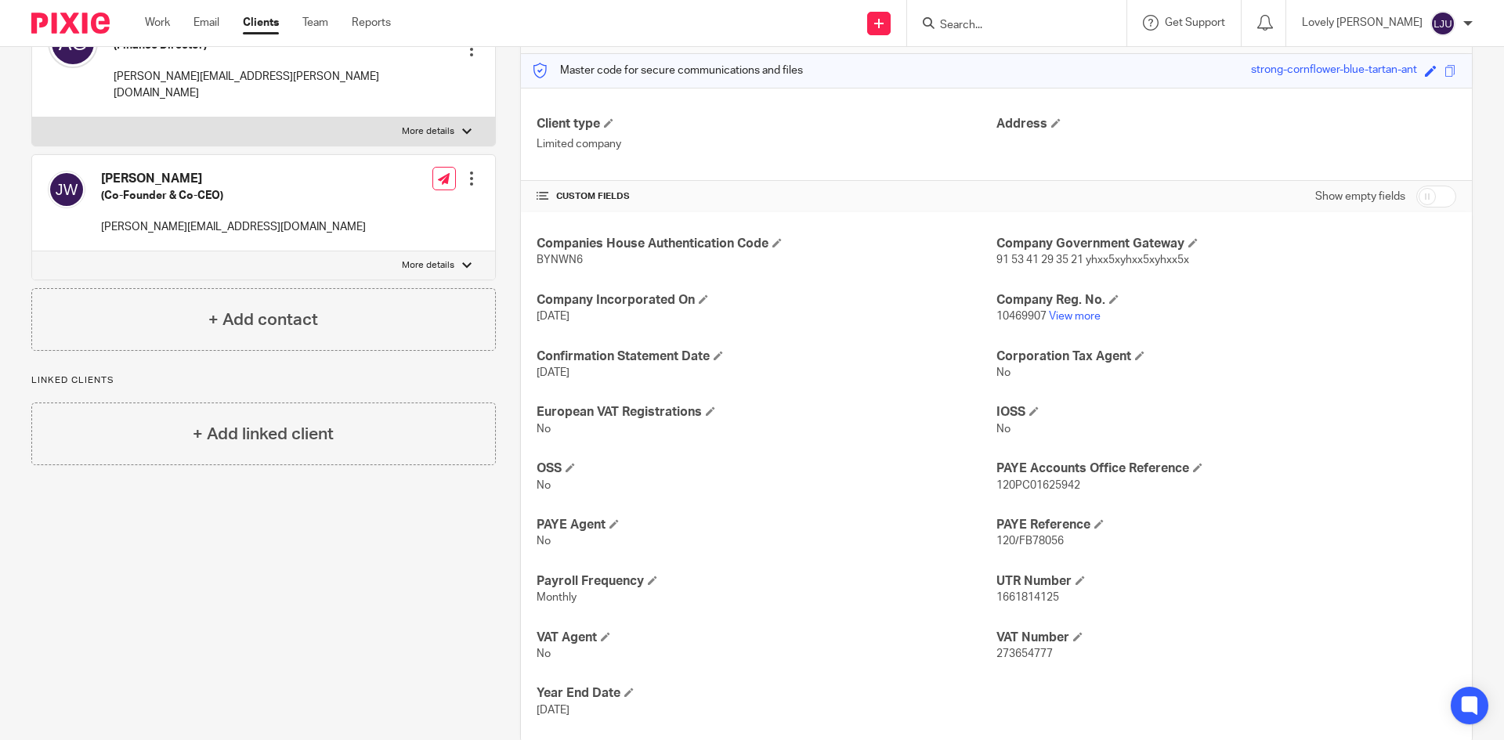
scroll to position [227, 0]
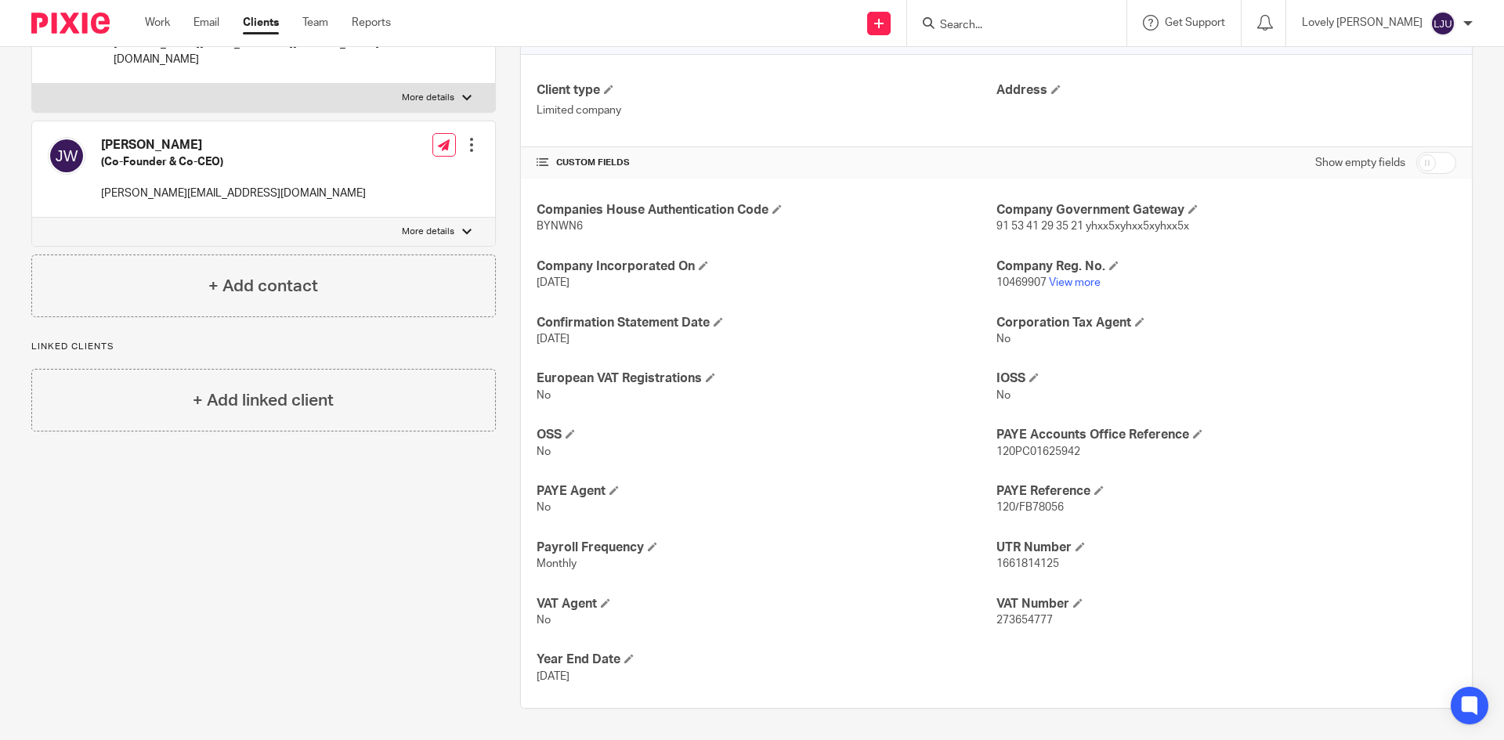
click at [544, 230] on span "BYNWN6" at bounding box center [560, 226] width 46 height 11
copy span "BYNWN6"
click at [1032, 279] on span "10469907" at bounding box center [1022, 282] width 50 height 11
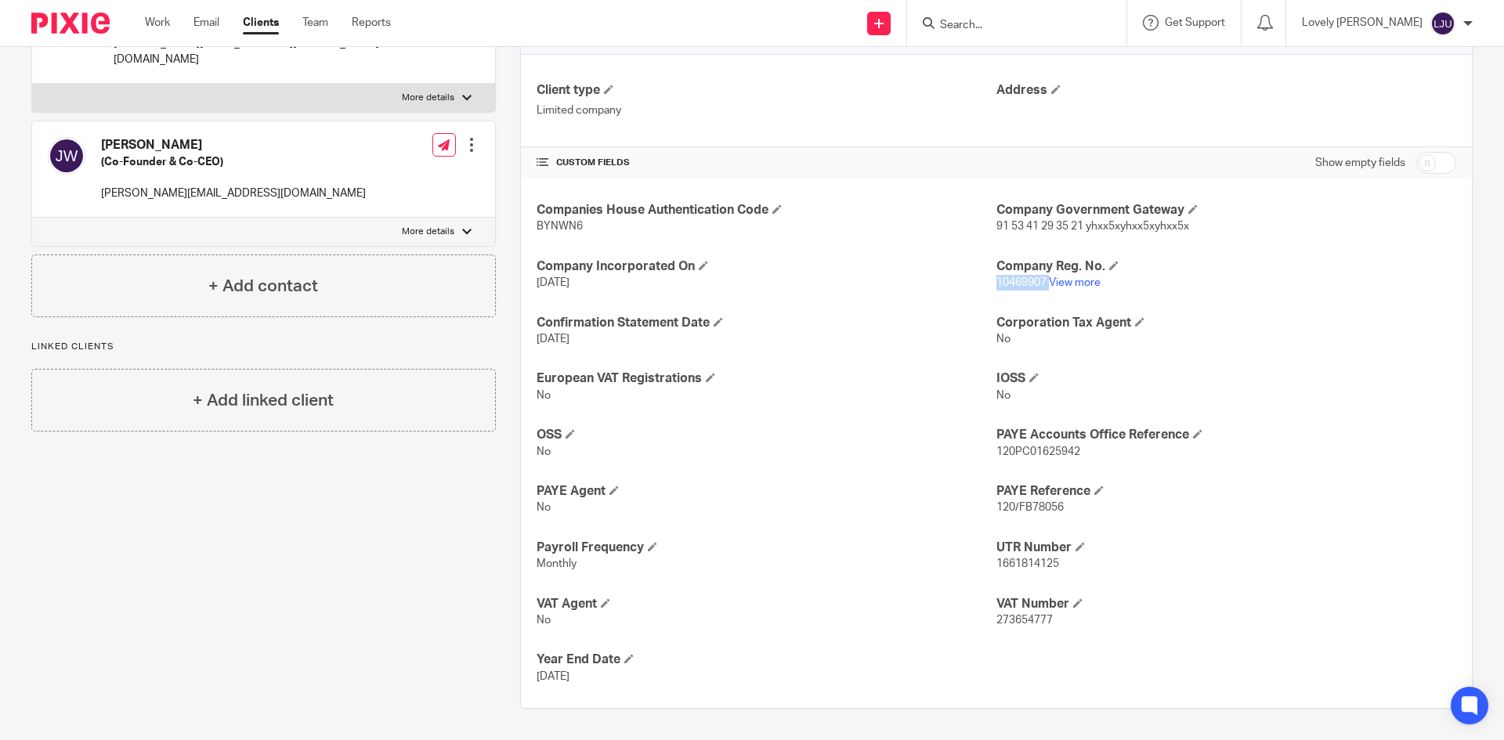
copy p "10469907"
click at [1197, 92] on h4 "Address" at bounding box center [1227, 90] width 460 height 16
click at [1010, 565] on span "1661814125" at bounding box center [1028, 564] width 63 height 11
copy span "1661814125"
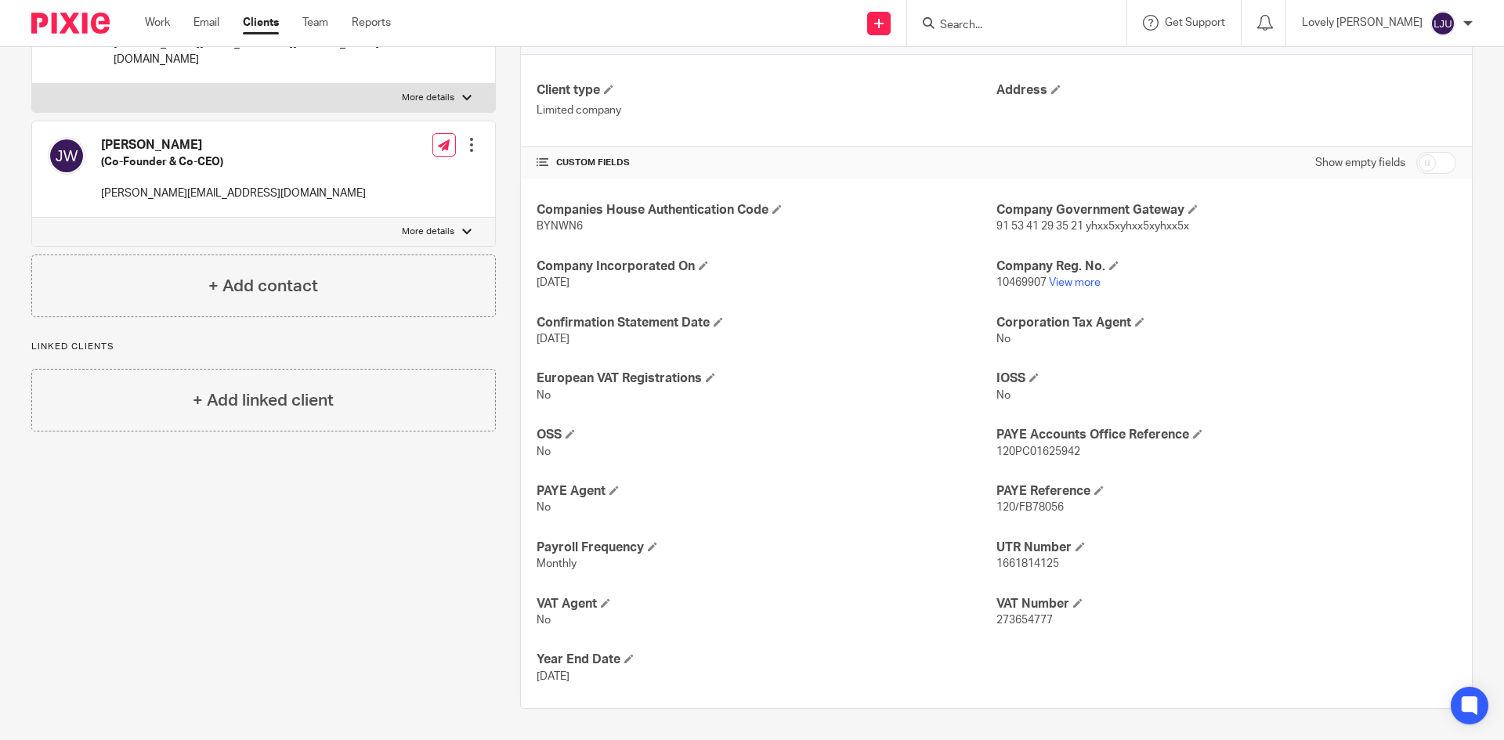
click at [1044, 447] on span "120PC01625942" at bounding box center [1039, 452] width 84 height 11
copy span "120PC01625942"
click at [1026, 560] on span "1661814125" at bounding box center [1028, 564] width 63 height 11
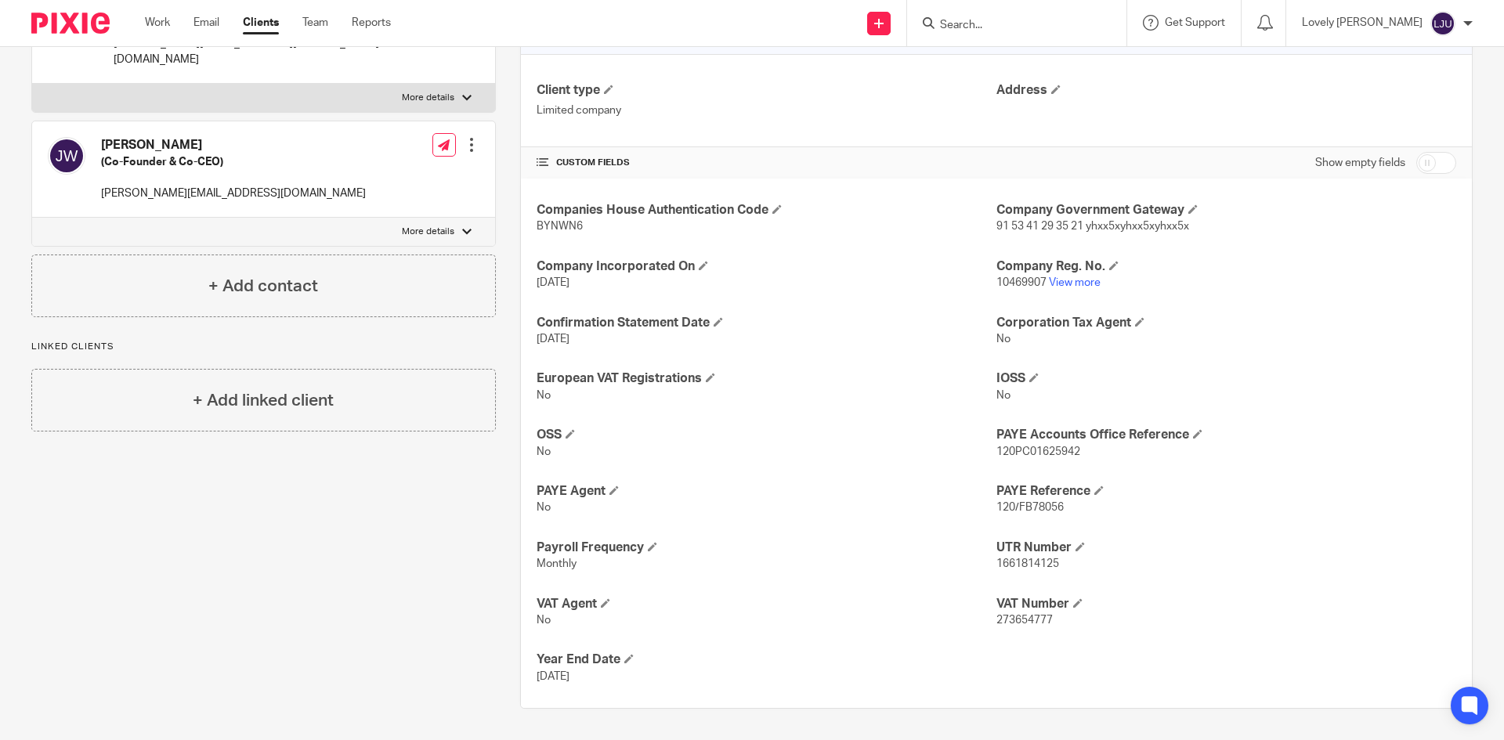
click at [1034, 445] on p "120PC01625942" at bounding box center [1227, 452] width 460 height 16
copy span "120PC01625942"
click at [1033, 622] on span "273654777" at bounding box center [1025, 620] width 56 height 11
click at [1033, 621] on span "273654777" at bounding box center [1025, 620] width 56 height 11
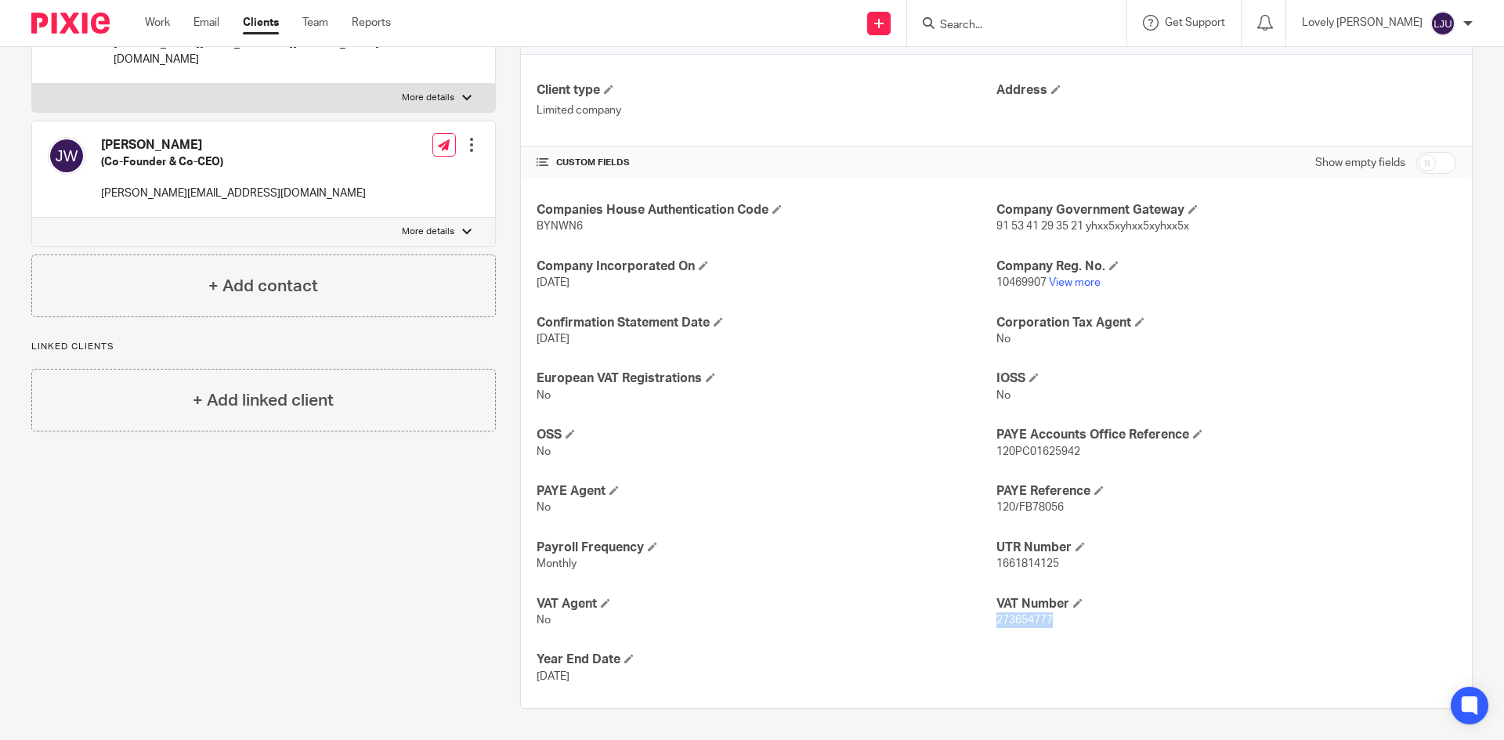
copy span "273654777"
drag, startPoint x: 1199, startPoint y: 17, endPoint x: 1194, endPoint y: 27, distance: 10.5
click at [1195, 24] on span "Get Support" at bounding box center [1195, 22] width 60 height 11
click at [1047, 20] on input "Search" at bounding box center [1009, 26] width 141 height 14
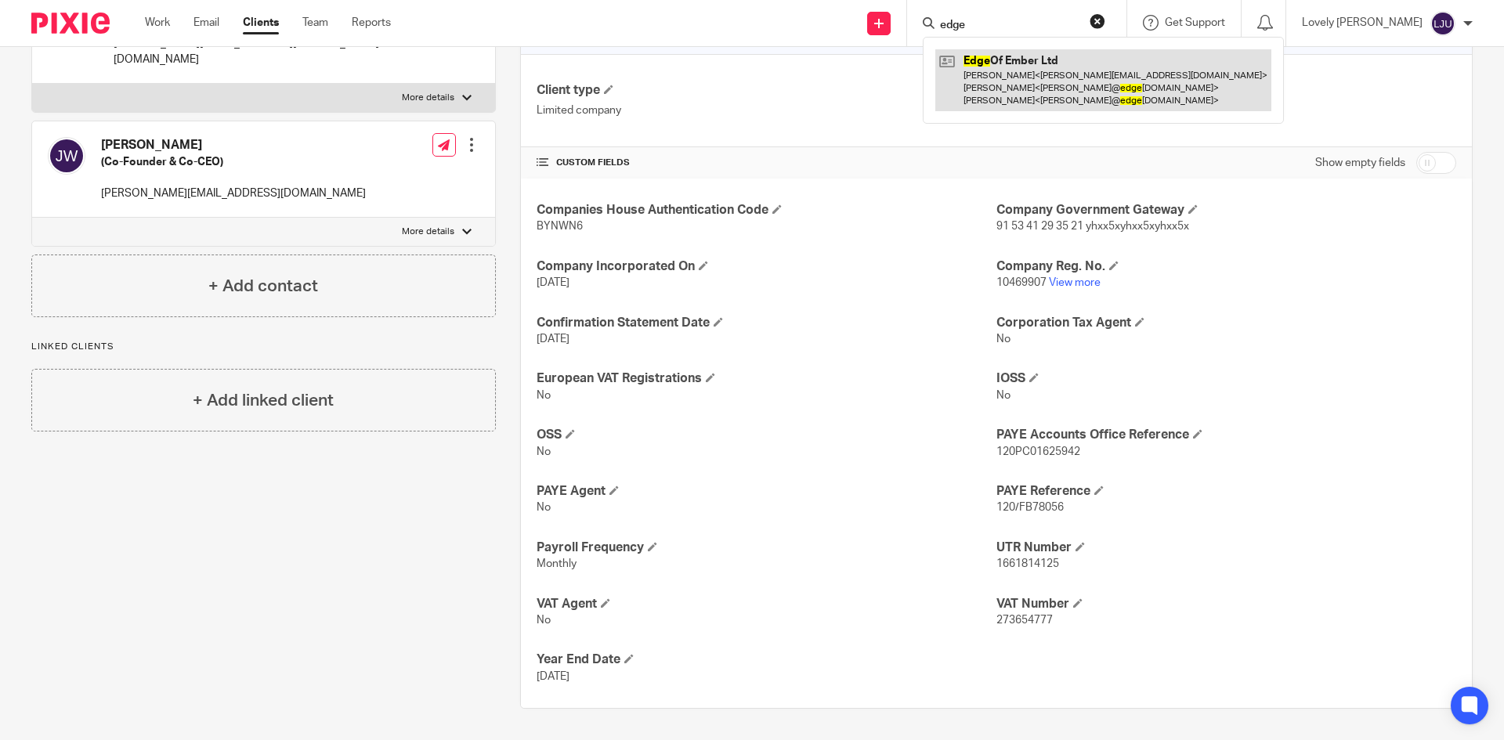
type input "edge"
click at [1029, 62] on link at bounding box center [1103, 80] width 336 height 62
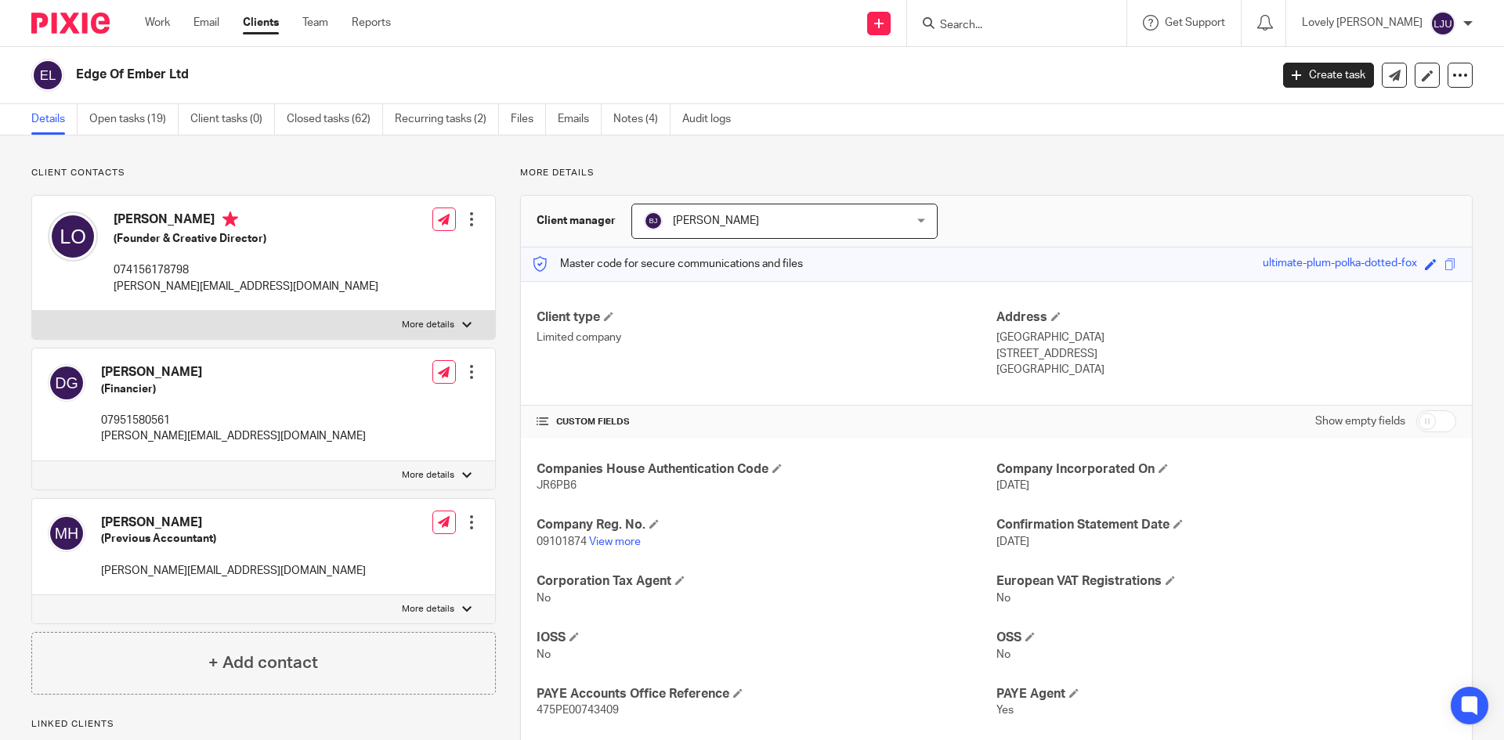
click at [562, 479] on p "JR6PB6" at bounding box center [767, 486] width 460 height 16
copy span "JR6PB6"
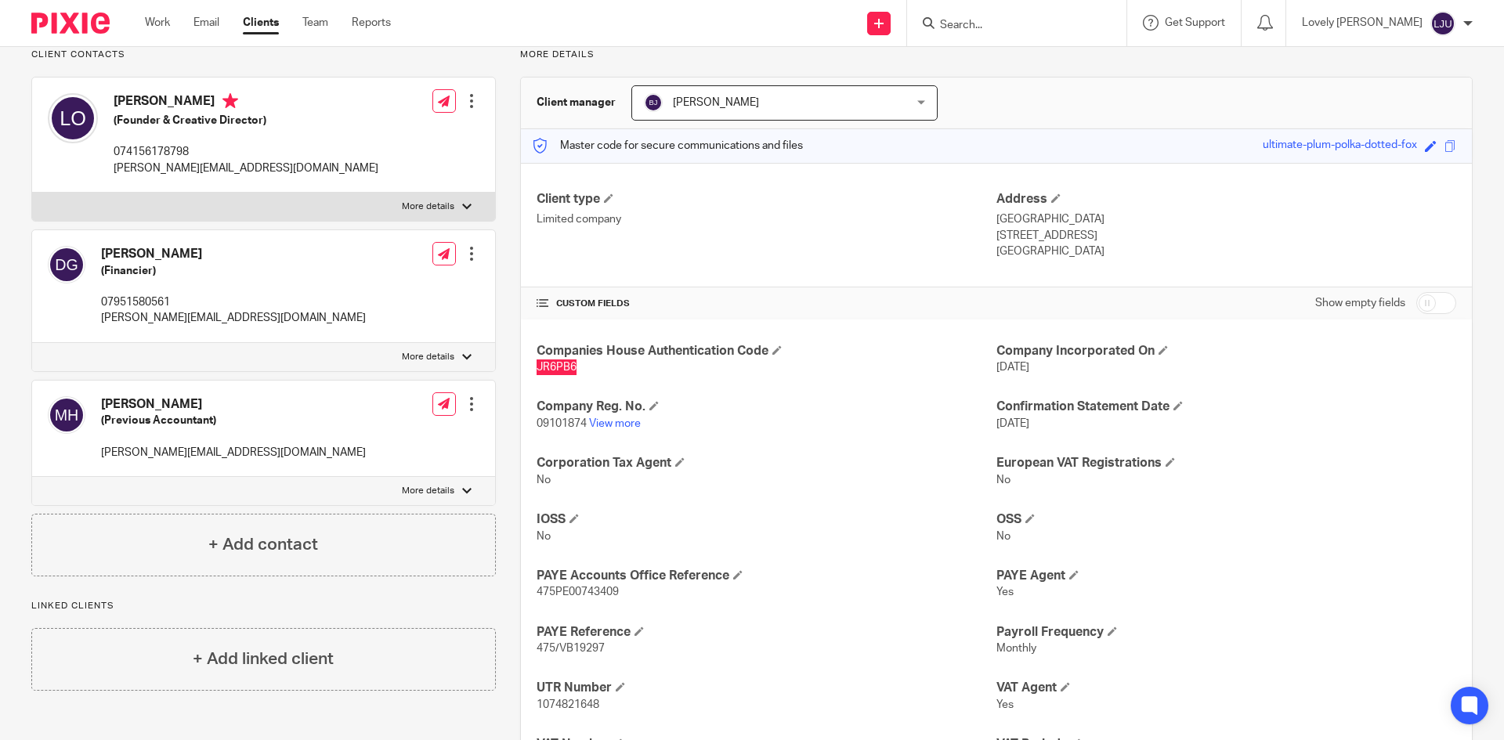
scroll to position [259, 0]
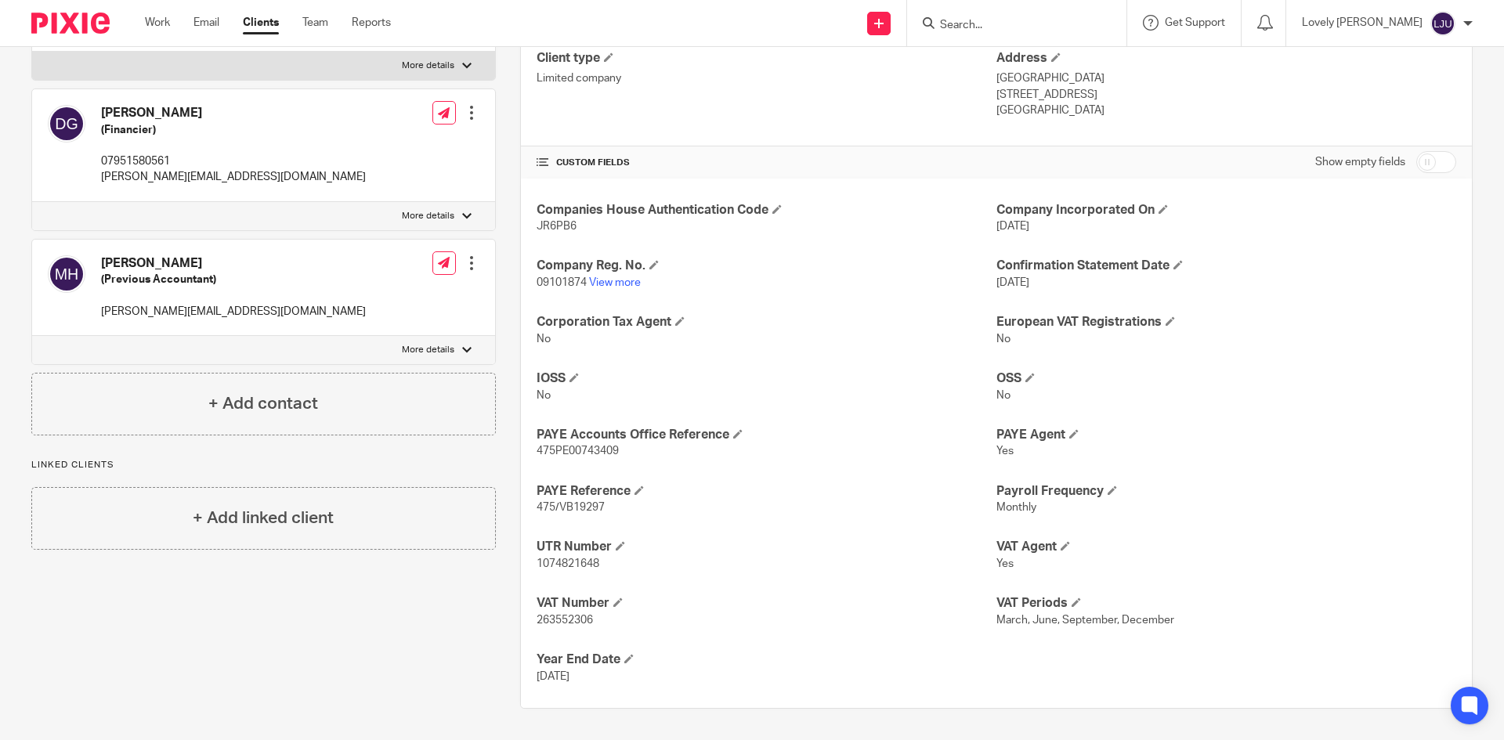
click at [548, 287] on span "09101874" at bounding box center [562, 282] width 50 height 11
copy p "09101874"
click at [548, 565] on span "1074821648" at bounding box center [568, 564] width 63 height 11
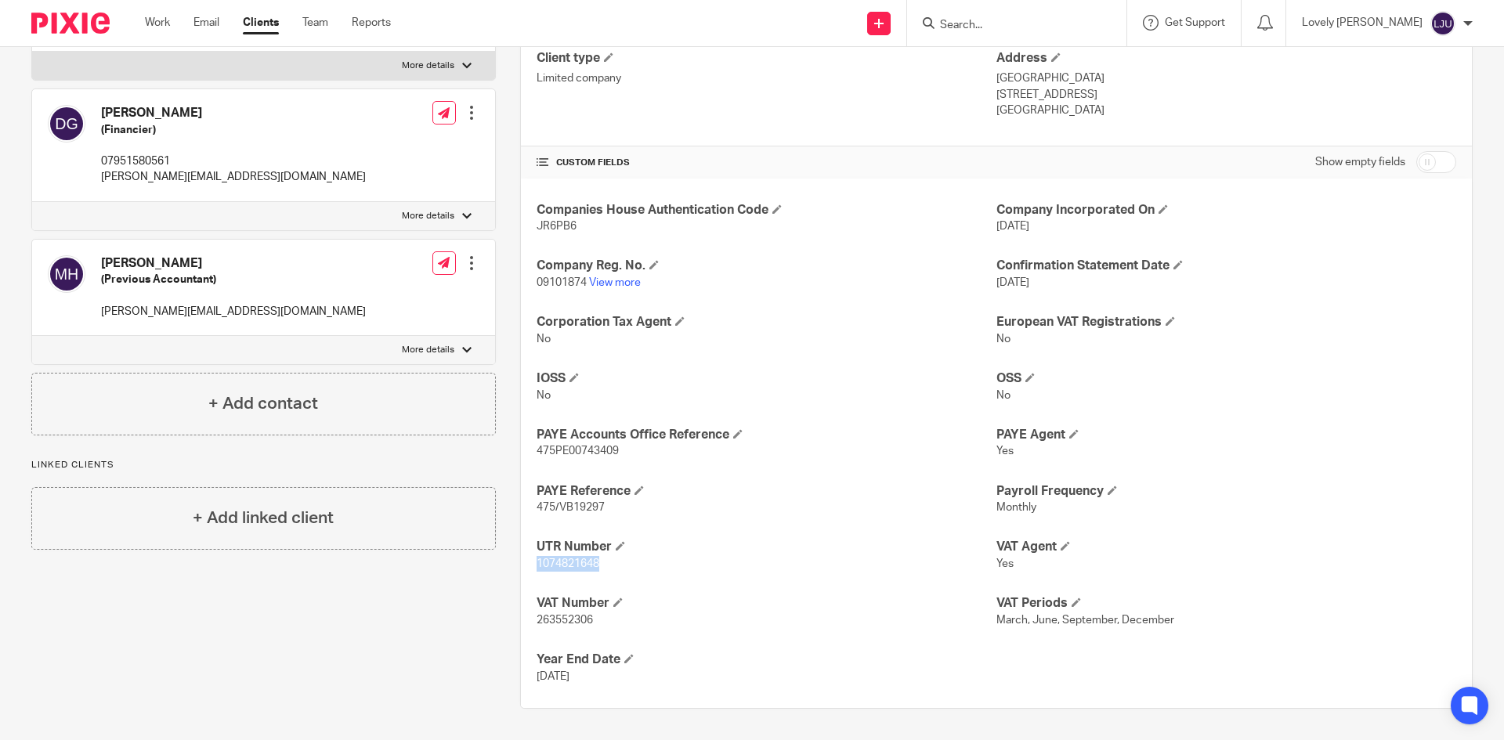
copy span "1074821648"
click at [590, 450] on span "475PE00743409" at bounding box center [578, 451] width 82 height 11
copy span "475PE00743409"
click at [554, 616] on span "263552306" at bounding box center [565, 620] width 56 height 11
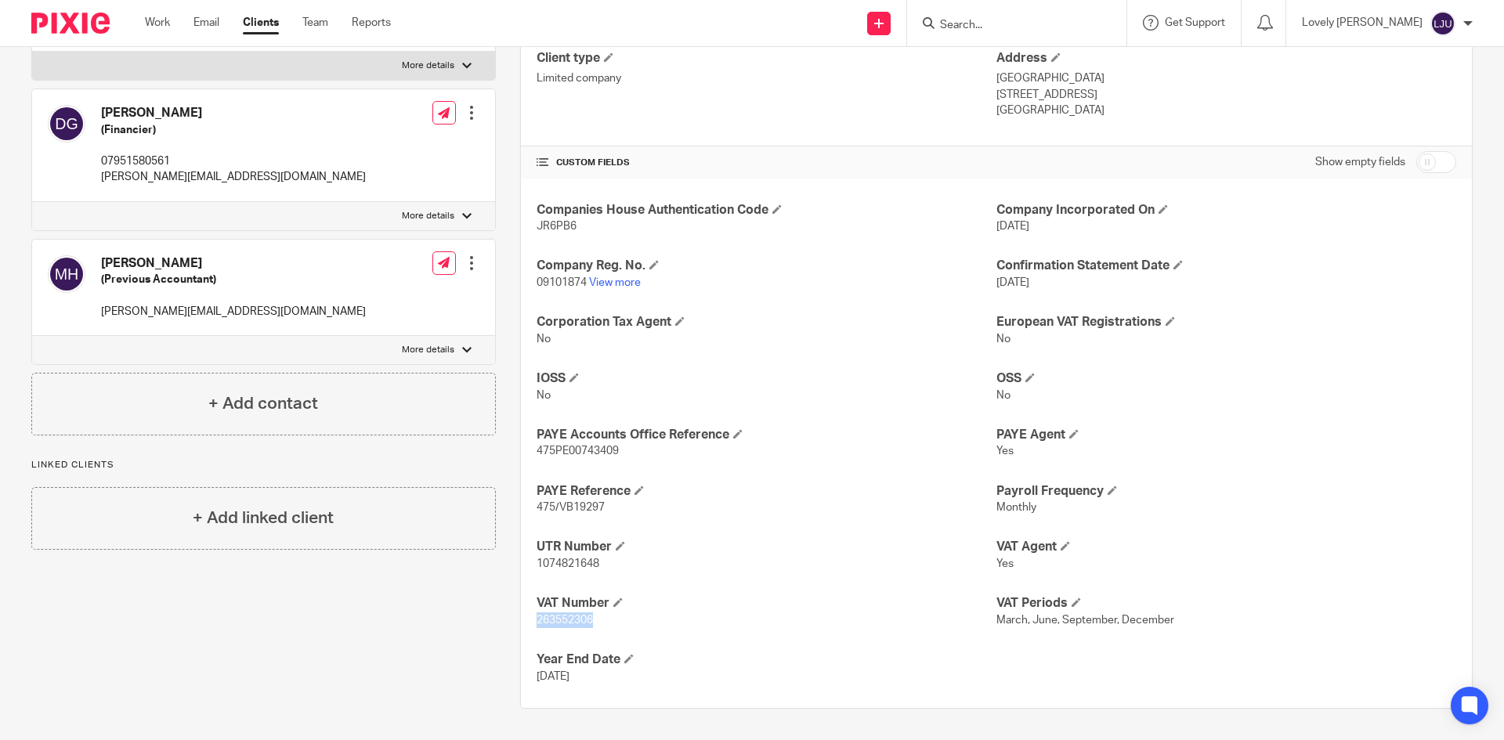
click at [554, 616] on span "263552306" at bounding box center [565, 620] width 56 height 11
copy span "263552306"
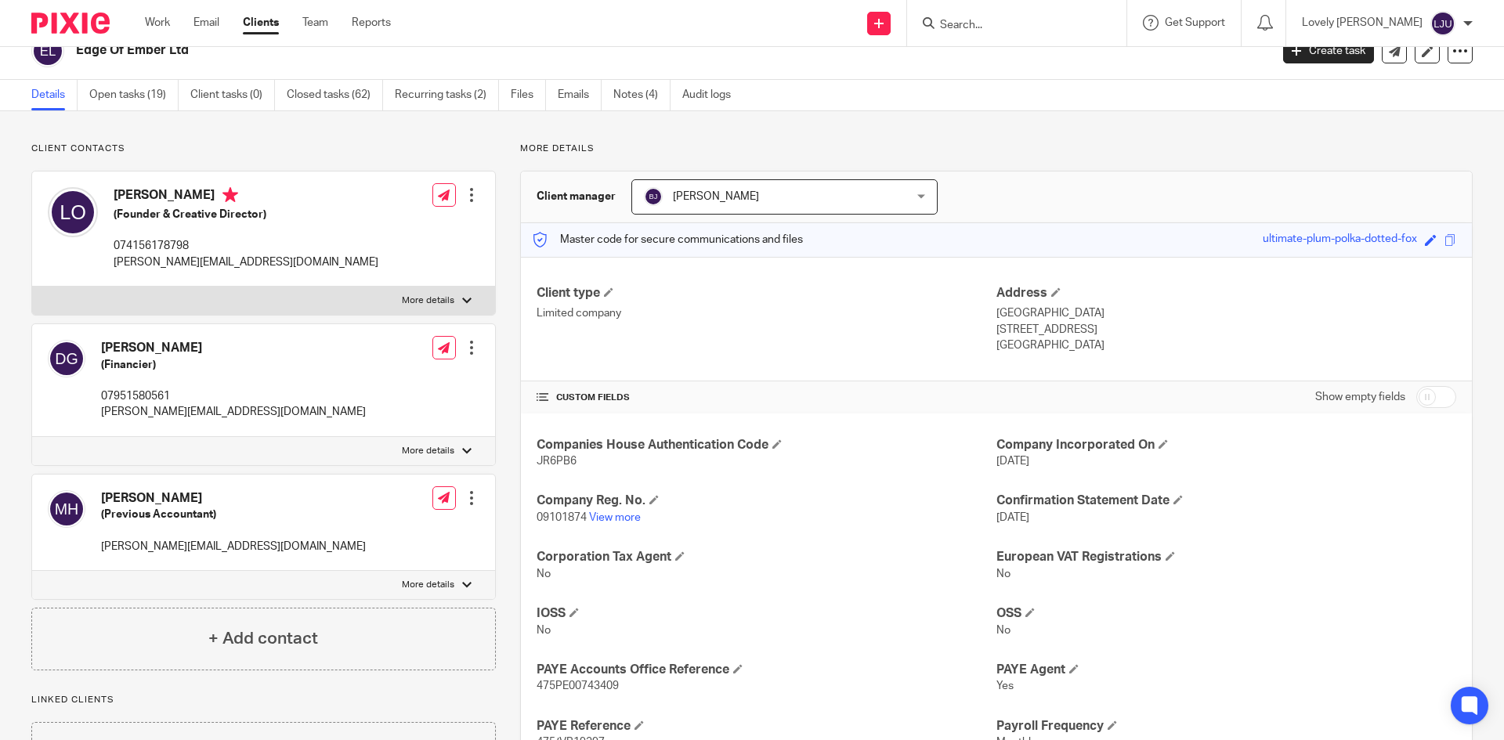
scroll to position [0, 0]
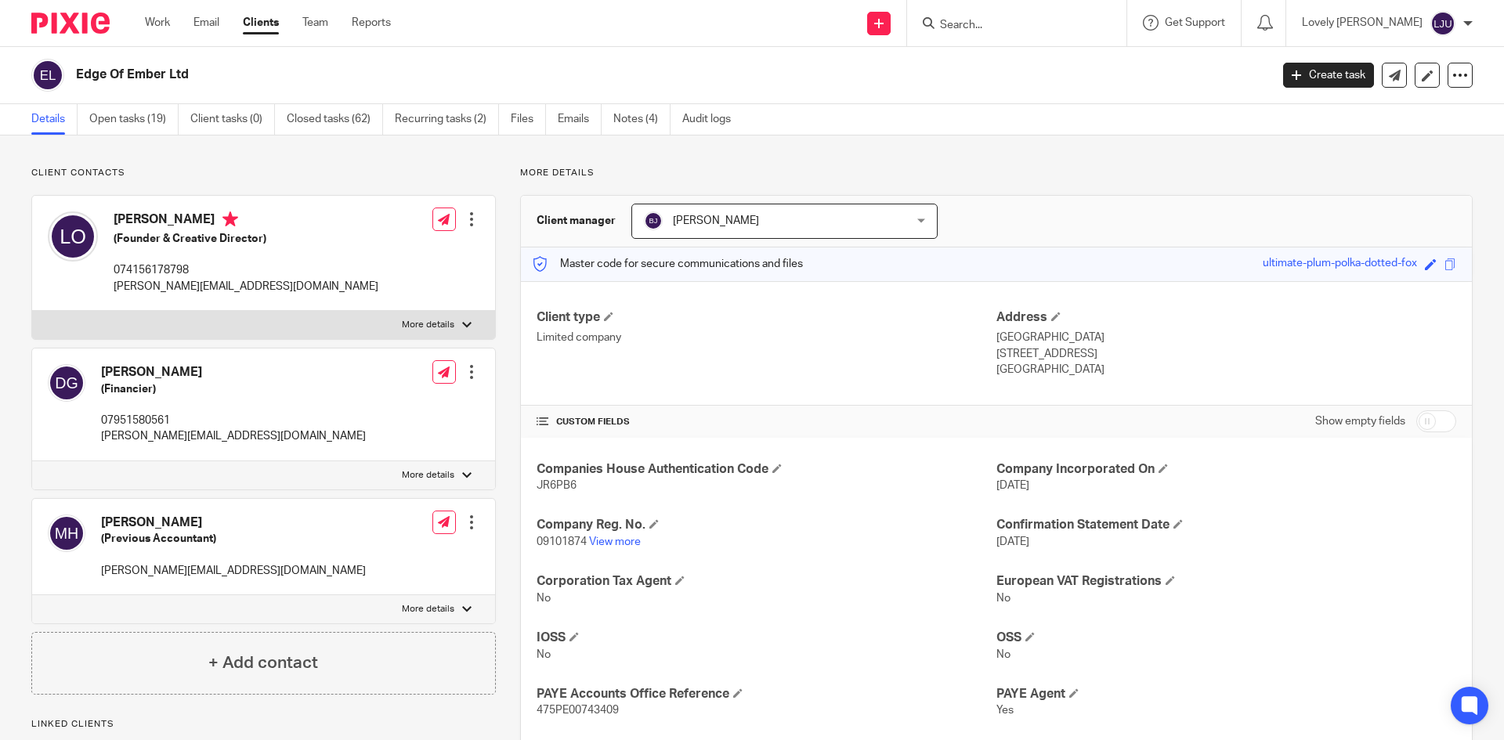
click at [1062, 13] on form at bounding box center [1022, 23] width 167 height 20
click at [1039, 24] on input "Search" at bounding box center [1009, 26] width 141 height 14
type input "a"
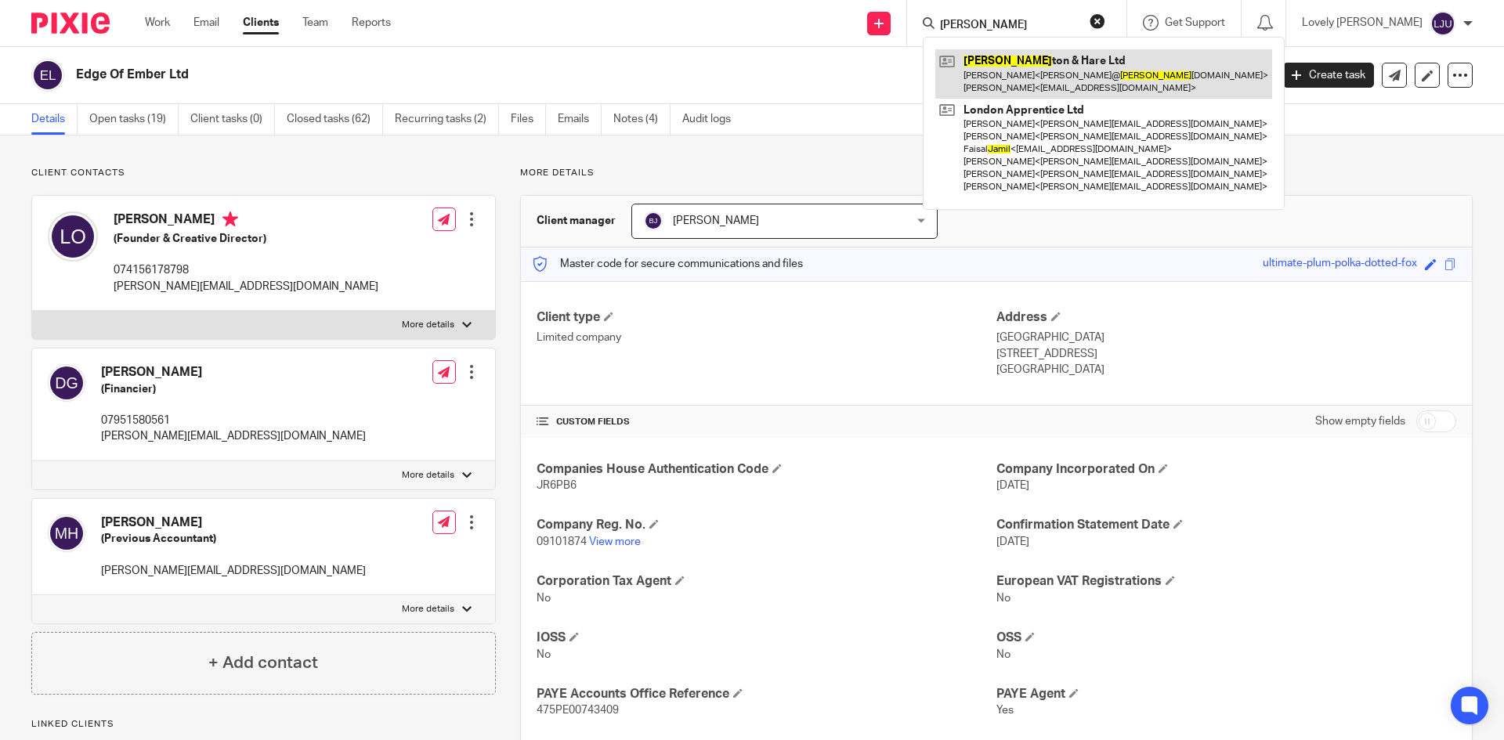
type input "hamil"
click at [1020, 71] on link at bounding box center [1103, 73] width 337 height 49
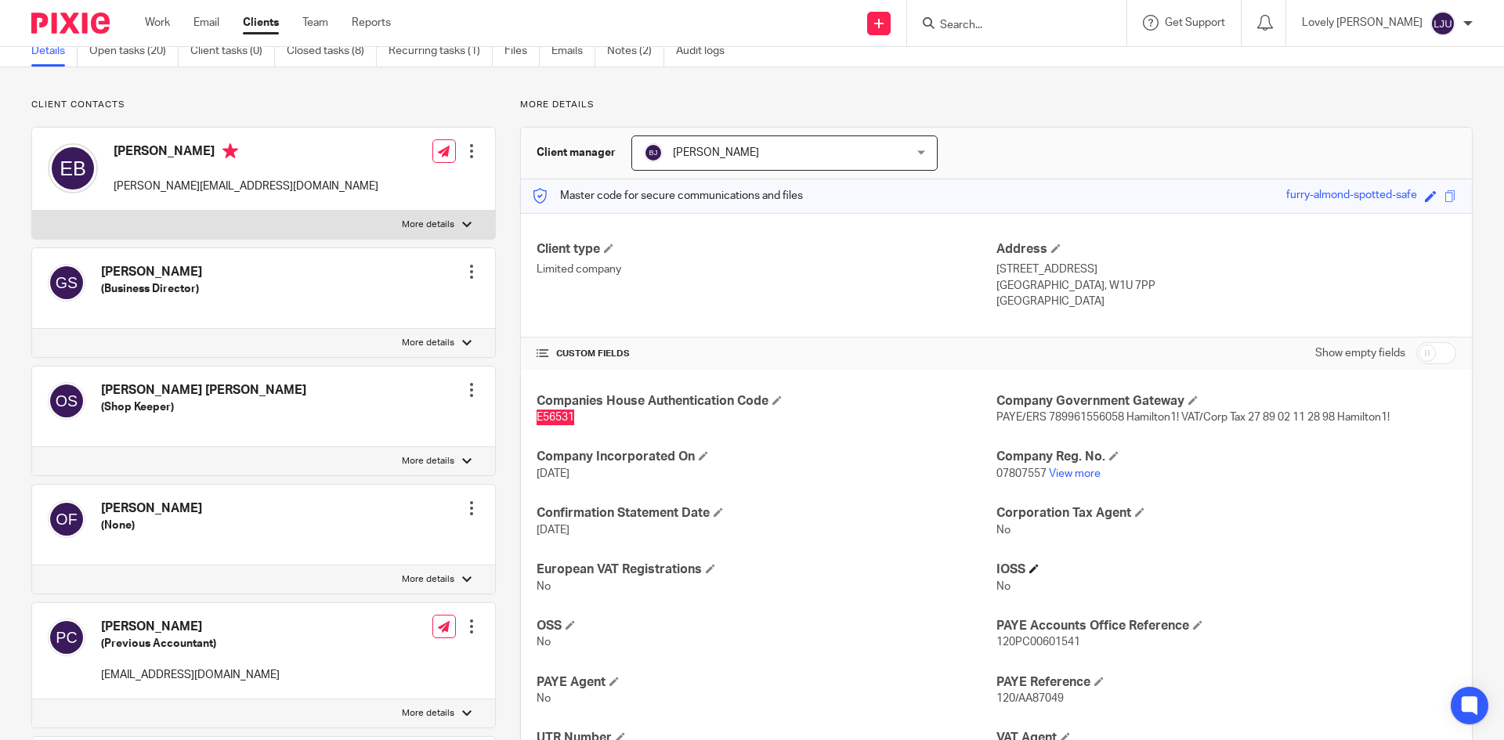
scroll to position [235, 0]
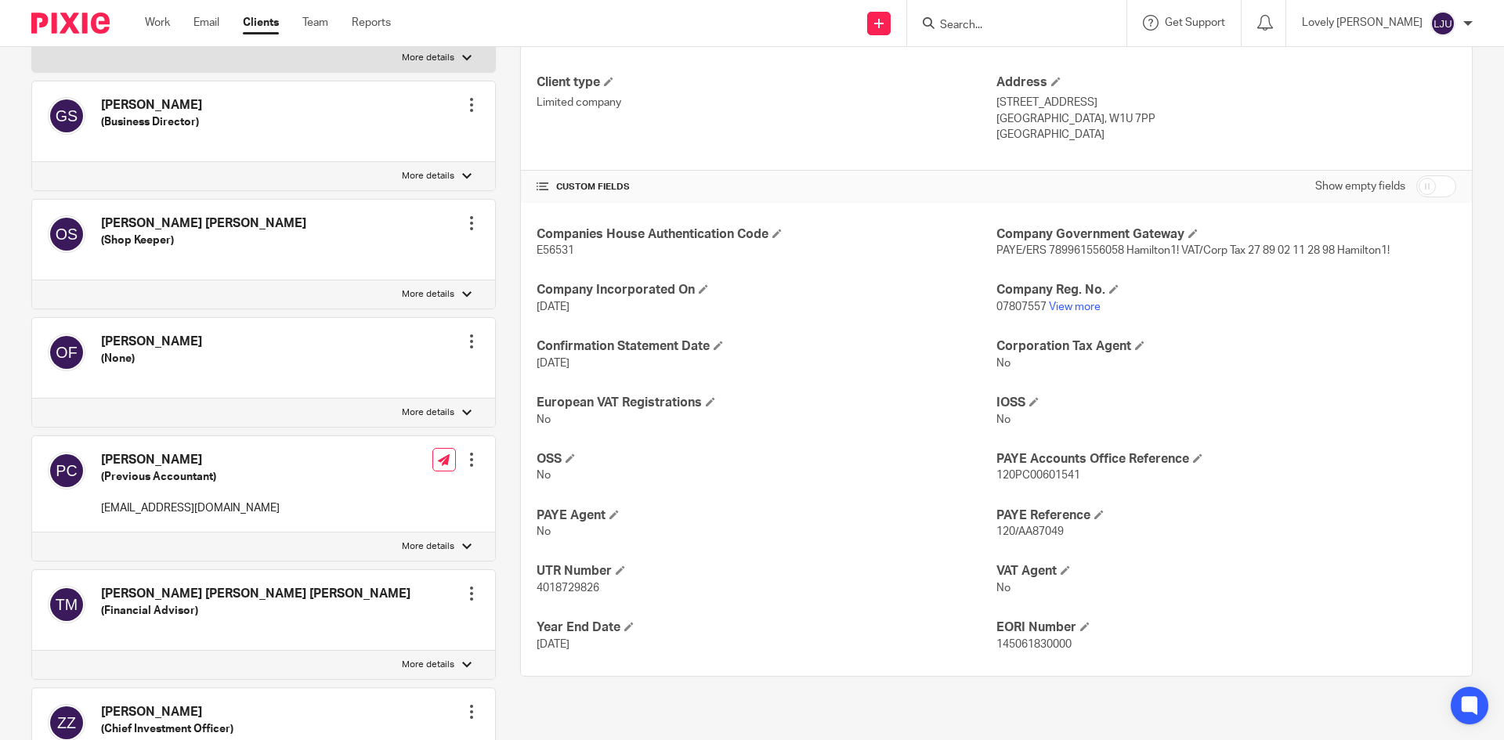
click at [1019, 308] on span "07807557" at bounding box center [1022, 307] width 50 height 11
click at [1018, 308] on span "07807557" at bounding box center [1022, 307] width 50 height 11
copy span "07807557"
click at [562, 584] on span "4018729826" at bounding box center [568, 588] width 63 height 11
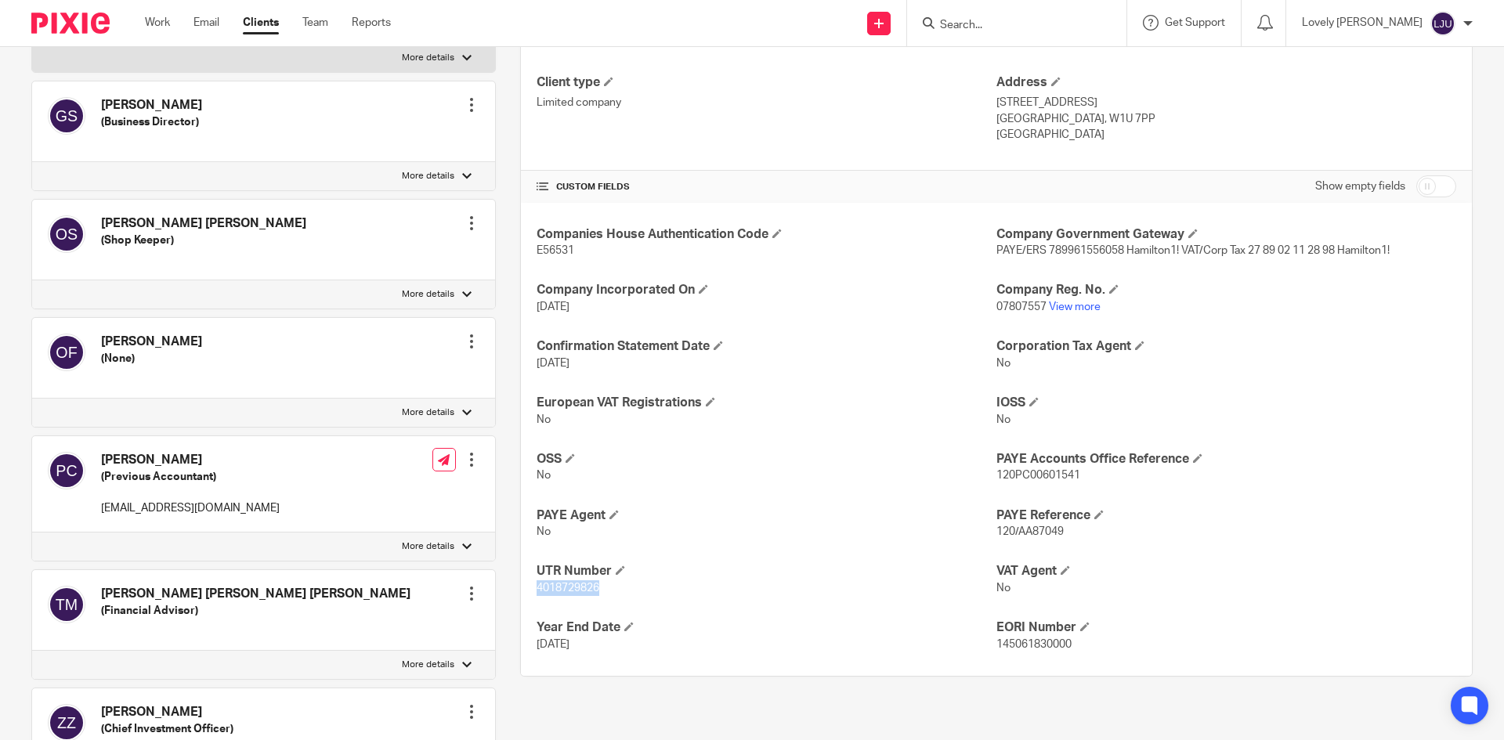
copy span "4018729826"
click at [1054, 472] on span "120PC00601541" at bounding box center [1039, 475] width 84 height 11
copy span "120PC00601541"
click at [1232, 583] on p "No" at bounding box center [1227, 589] width 460 height 16
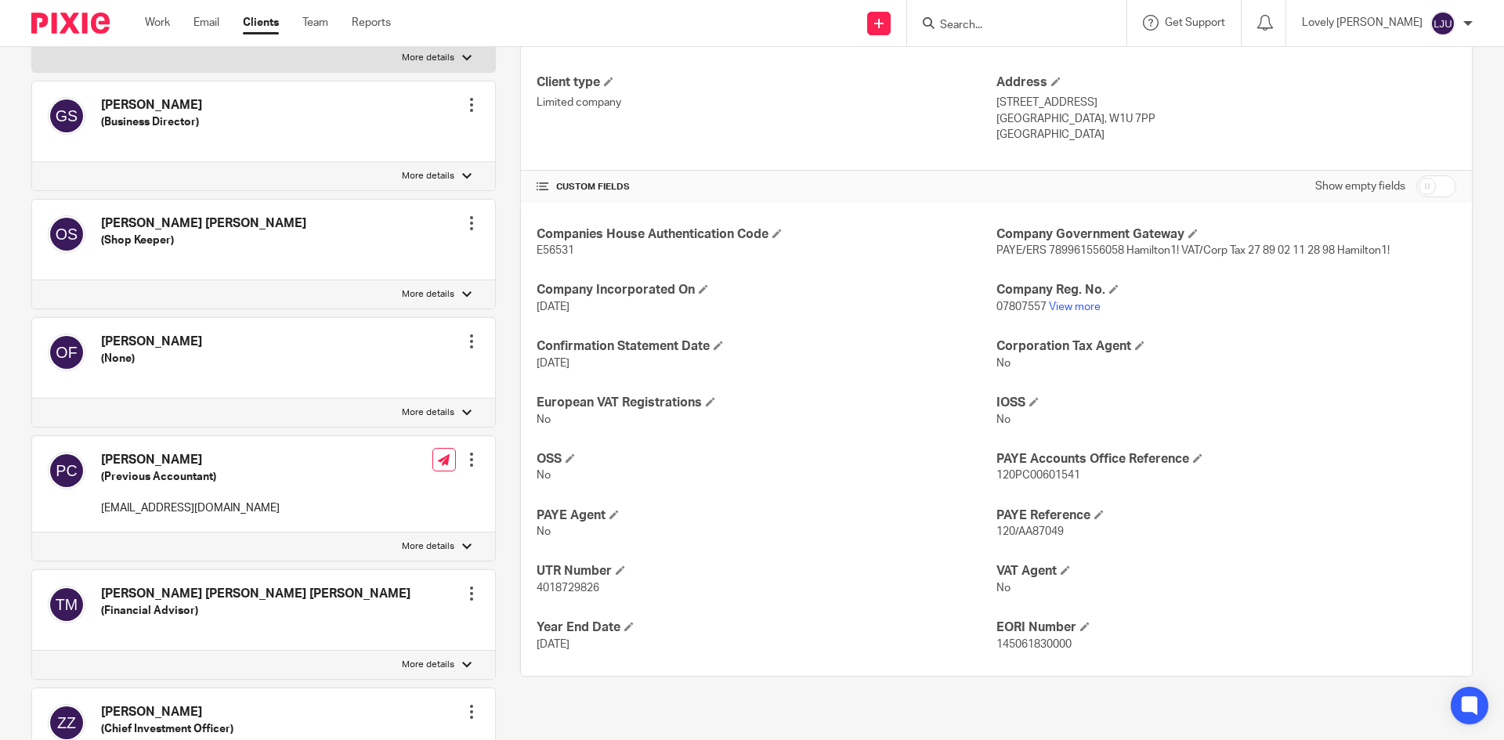
drag, startPoint x: 1084, startPoint y: 38, endPoint x: 885, endPoint y: 113, distance: 213.2
click at [1083, 38] on div at bounding box center [1016, 23] width 219 height 46
click at [1015, 16] on form at bounding box center [1022, 23] width 167 height 20
drag, startPoint x: 980, startPoint y: 13, endPoint x: 988, endPoint y: 16, distance: 8.8
click at [982, 10] on div at bounding box center [1016, 23] width 219 height 46
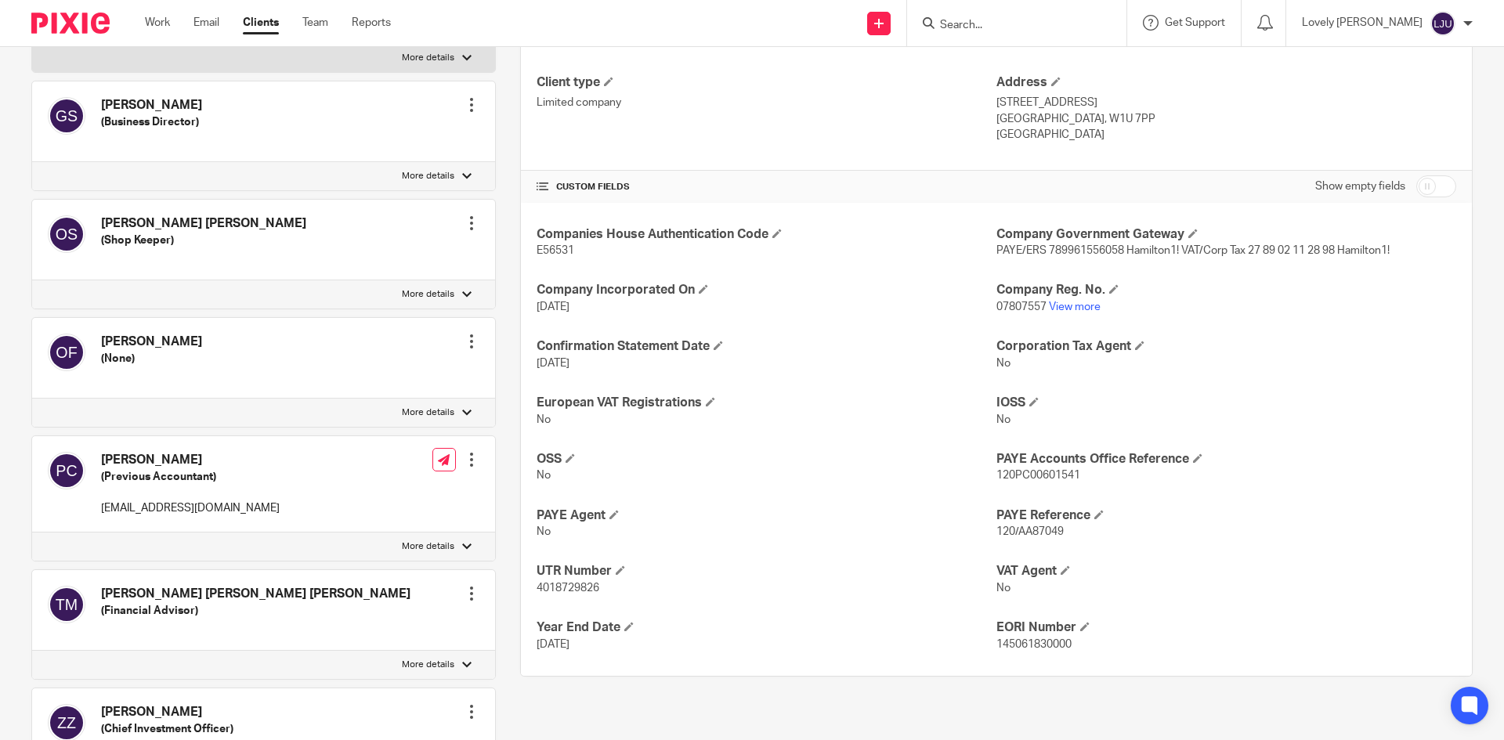
click at [1003, 27] on input "Search" at bounding box center [1009, 26] width 141 height 14
type input "broad"
click at [1009, 53] on link at bounding box center [1033, 67] width 197 height 36
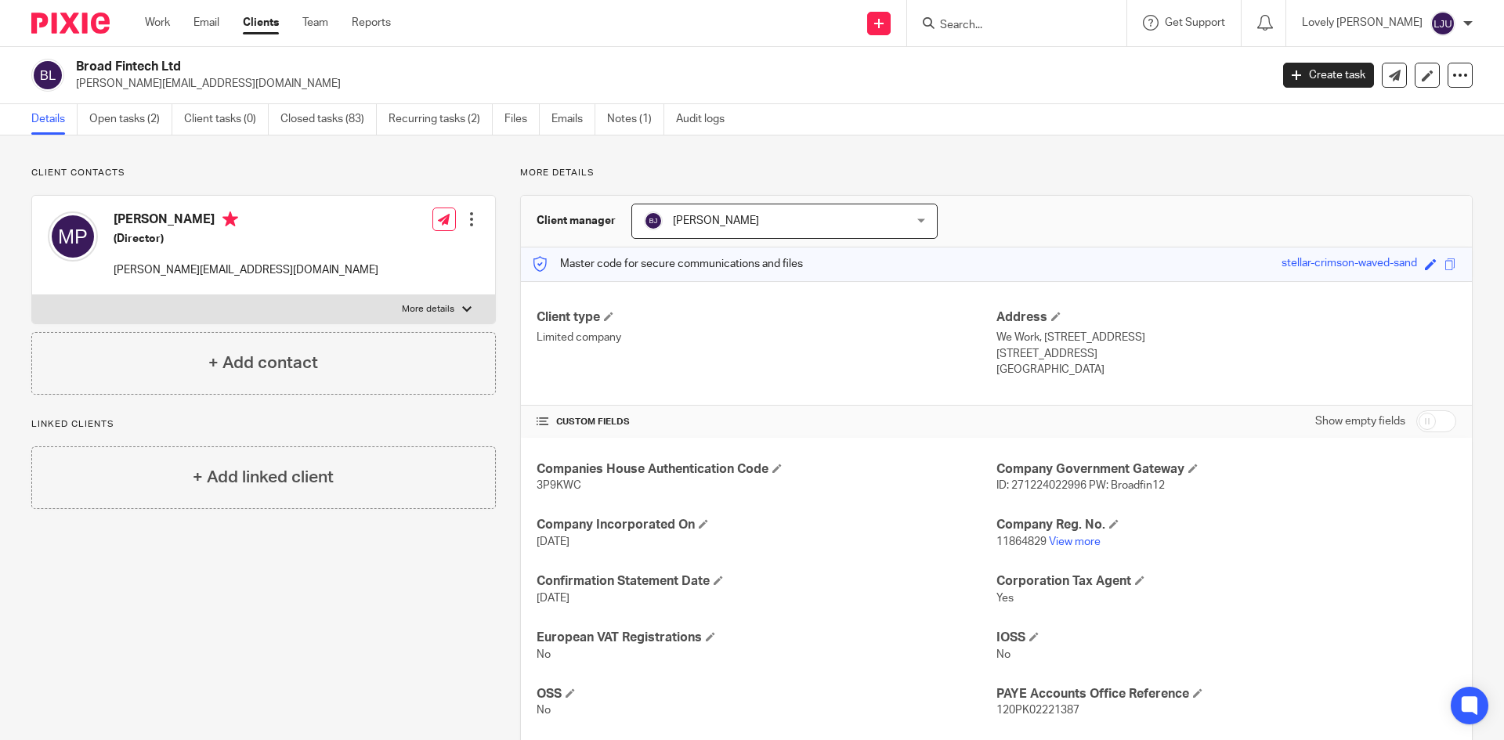
click at [553, 483] on span "3P9KWC" at bounding box center [559, 485] width 45 height 11
click at [552, 483] on span "3P9KWC" at bounding box center [559, 485] width 45 height 11
click at [551, 483] on span "3P9KWC" at bounding box center [559, 485] width 45 height 11
copy span "3P9KWC"
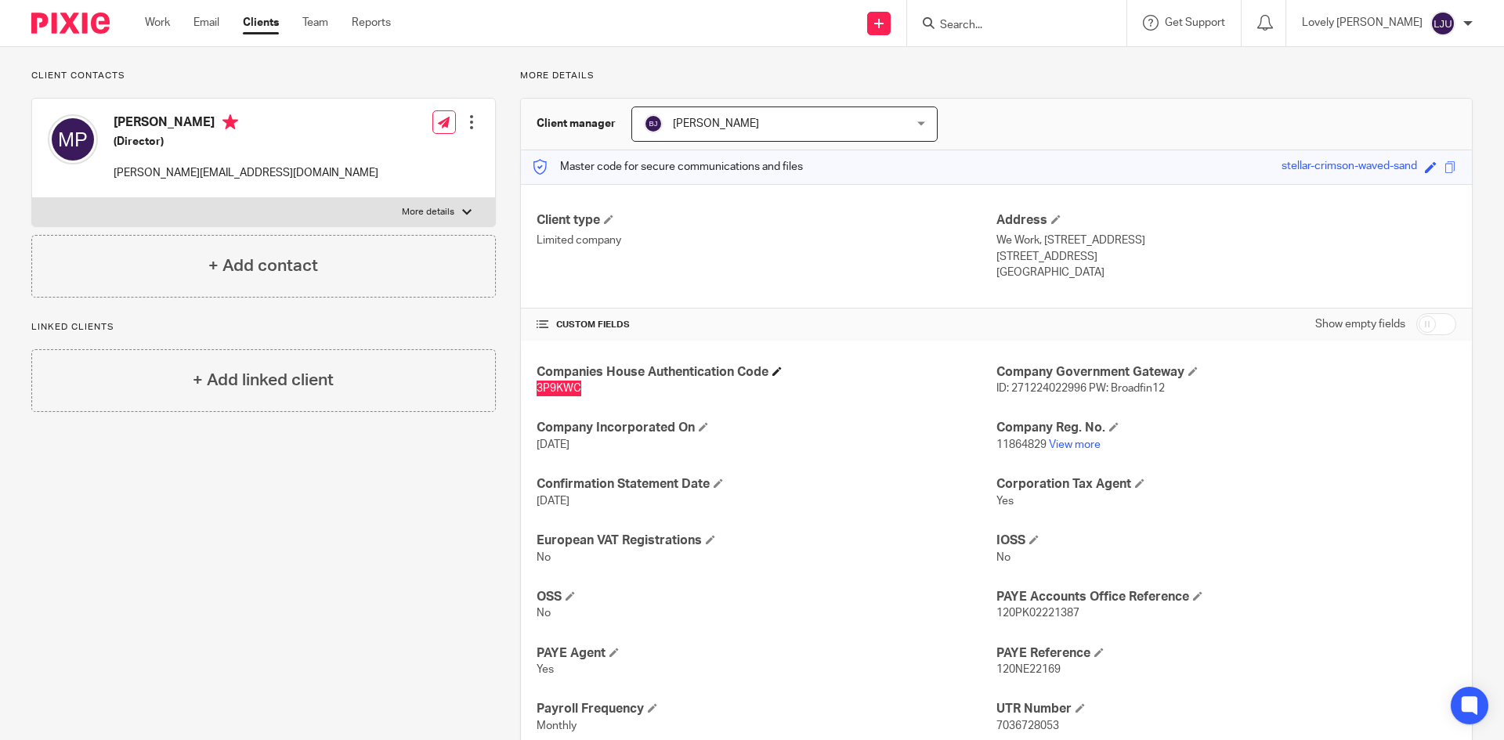
scroll to position [259, 0]
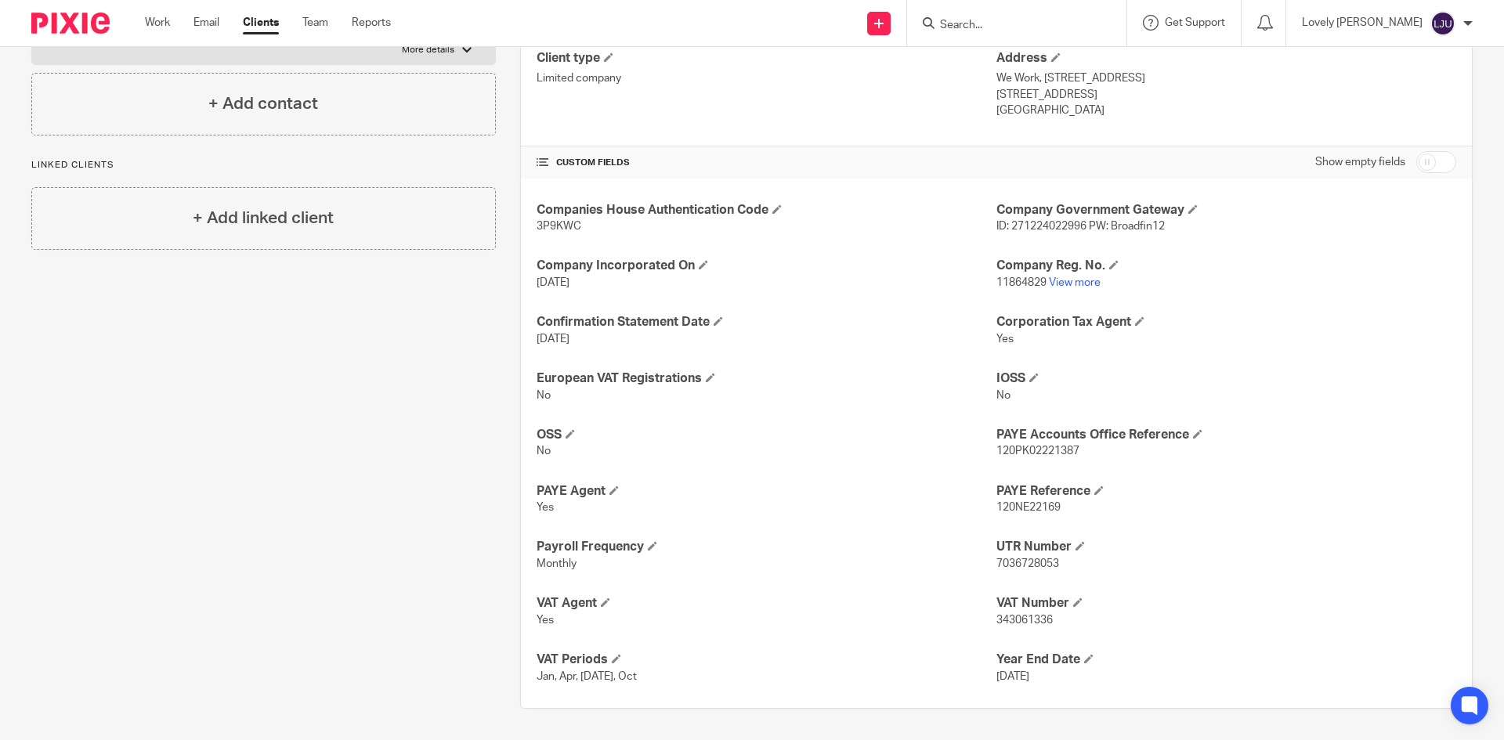
click at [1008, 284] on span "11864829" at bounding box center [1022, 282] width 50 height 11
copy p "11864829"
click at [1227, 113] on p "[GEOGRAPHIC_DATA]" at bounding box center [1227, 111] width 460 height 16
click at [1022, 559] on span "7036728053" at bounding box center [1028, 564] width 63 height 11
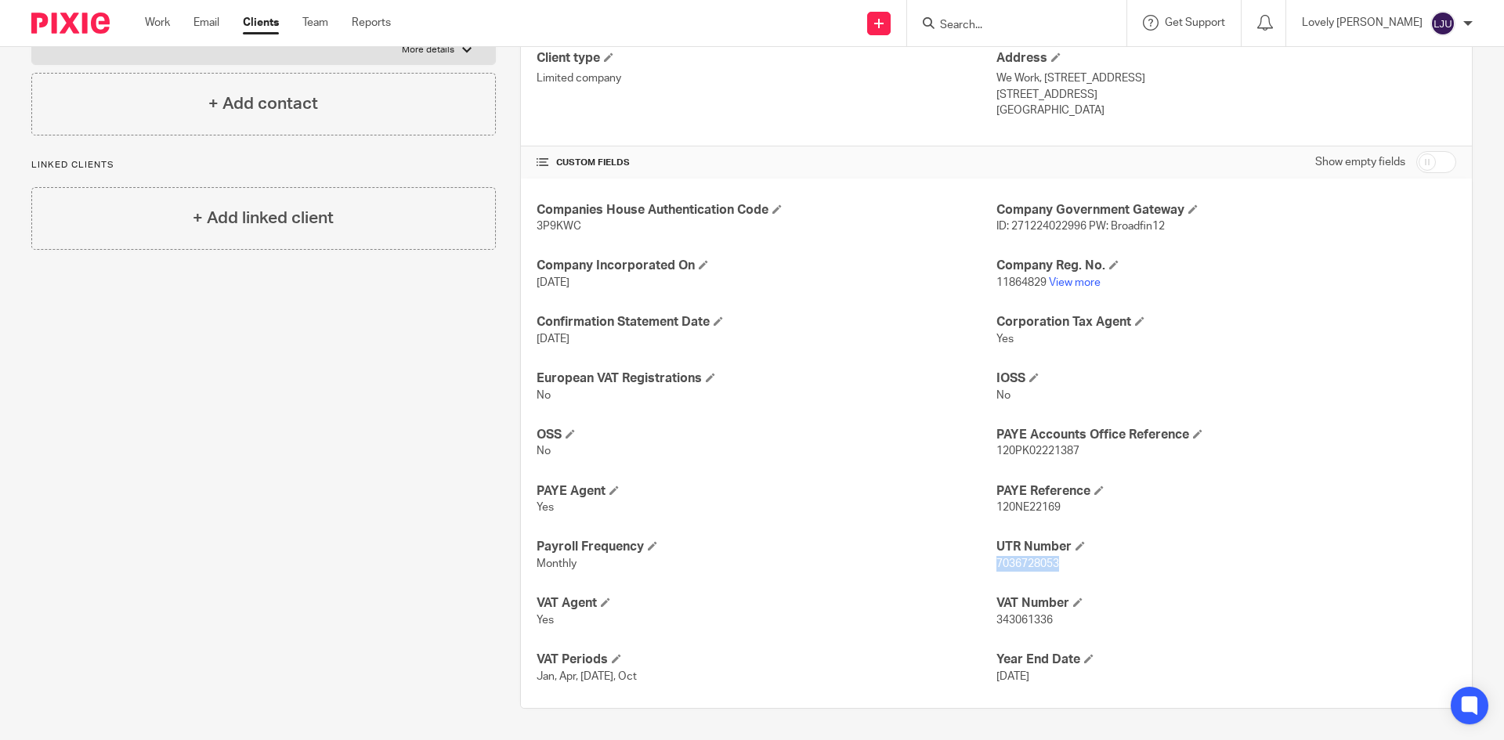
click at [1022, 559] on span "7036728053" at bounding box center [1028, 564] width 63 height 11
copy span "7036728053"
click at [1047, 442] on h4 "PAYE Accounts Office Reference" at bounding box center [1227, 435] width 460 height 16
click at [1047, 450] on span "120PK02221387" at bounding box center [1038, 451] width 83 height 11
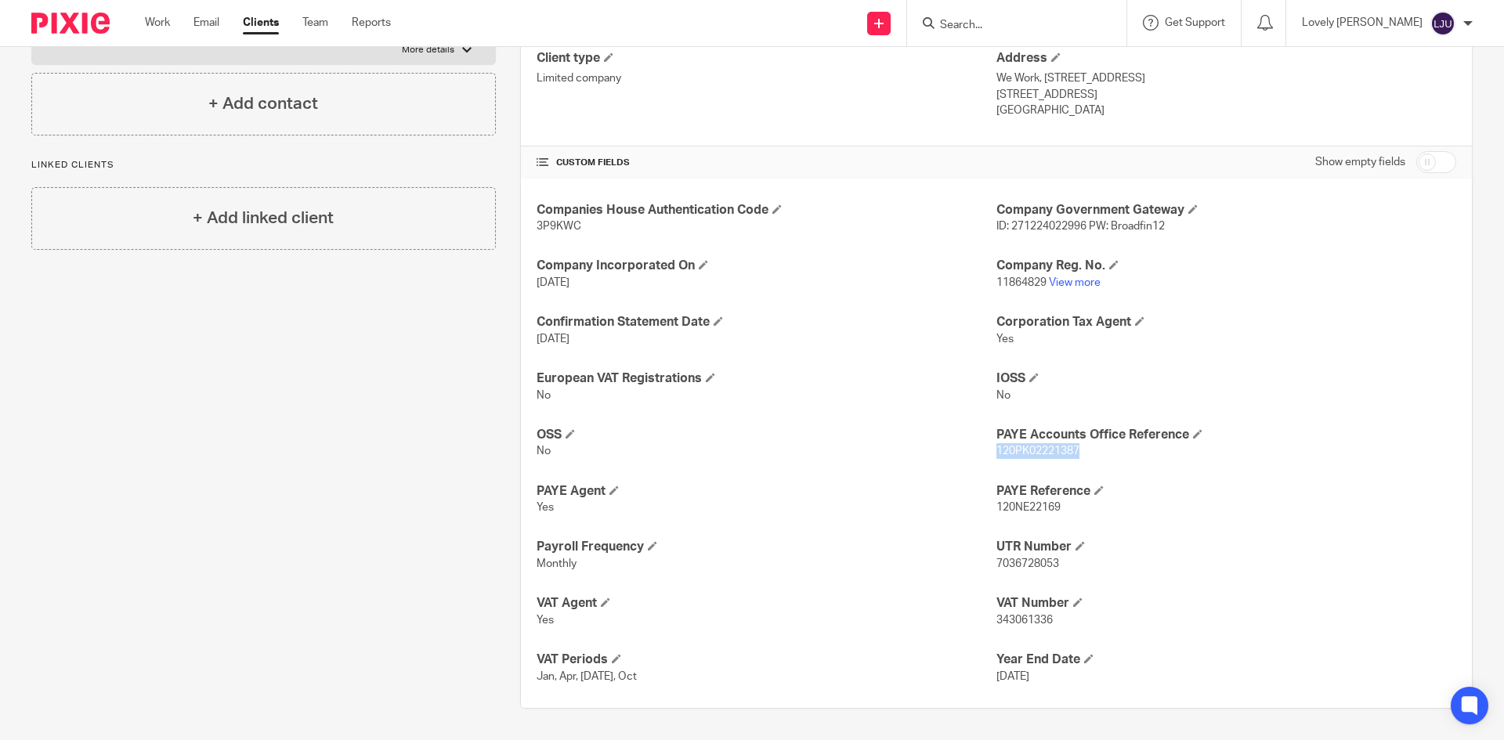
click at [1047, 450] on span "120PK02221387" at bounding box center [1038, 451] width 83 height 11
copy span "120PK02221387"
drag, startPoint x: 661, startPoint y: 637, endPoint x: 451, endPoint y: 501, distance: 250.3
click at [451, 501] on div "Client contacts Marcos Pileggi (Director) marcos@broad.app Edit contact Create …" at bounding box center [251, 308] width 489 height 801
click at [1007, 623] on span "343061336" at bounding box center [1025, 620] width 56 height 11
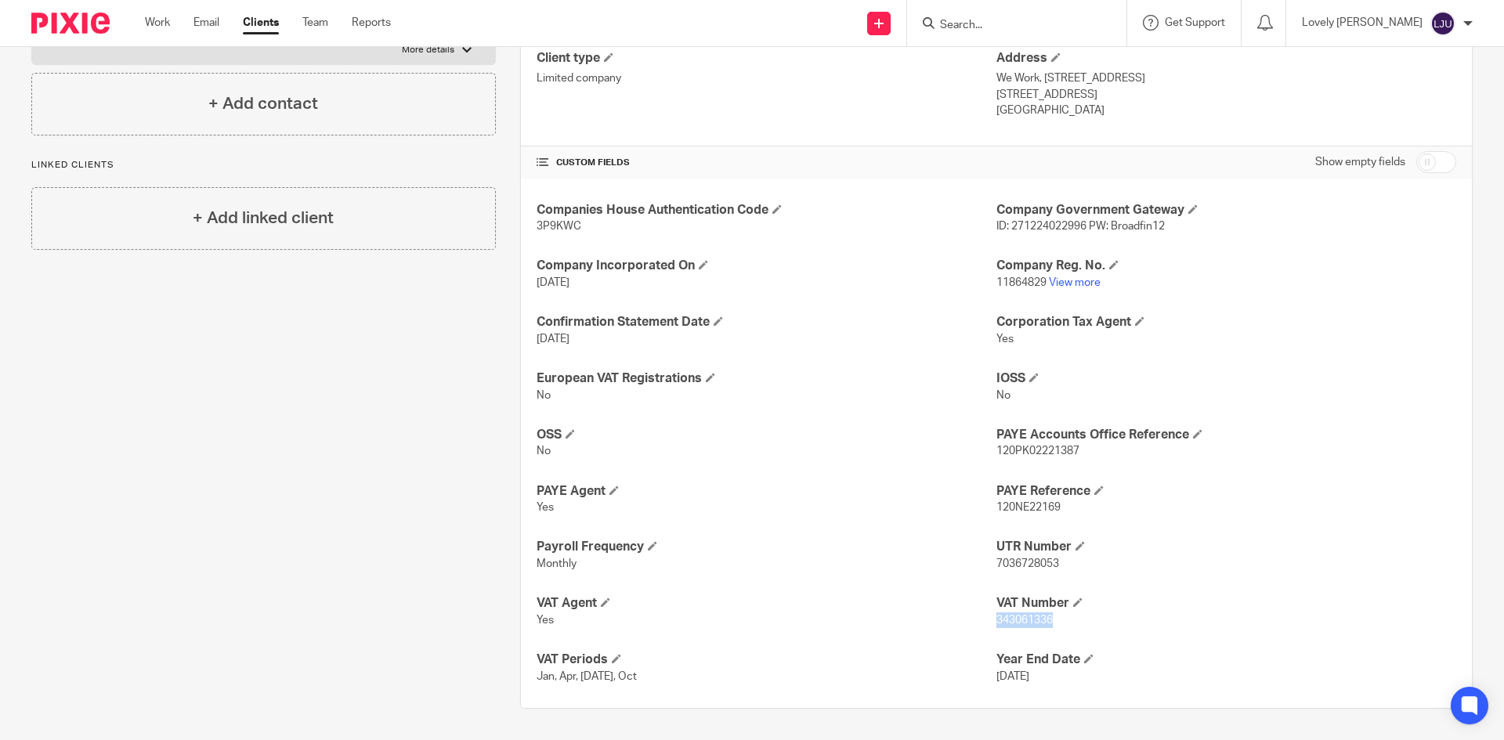
click at [1007, 623] on span "343061336" at bounding box center [1025, 620] width 56 height 11
copy span "343061336"
drag, startPoint x: 990, startPoint y: 26, endPoint x: 979, endPoint y: 38, distance: 16.6
click at [986, 25] on input "Search" at bounding box center [1009, 26] width 141 height 14
type input "bund"
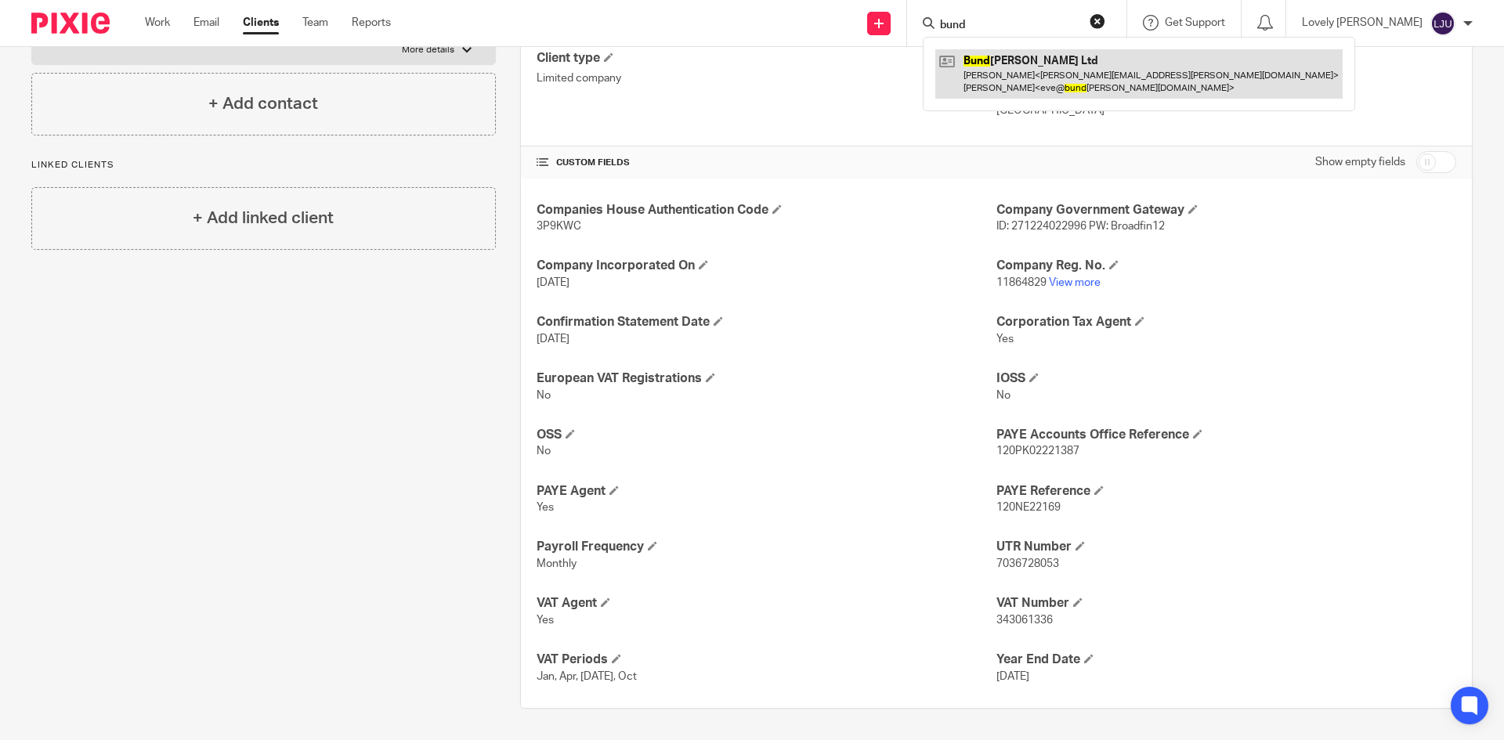
click at [1012, 80] on link at bounding box center [1138, 73] width 407 height 49
click at [1029, 67] on link at bounding box center [1138, 73] width 407 height 49
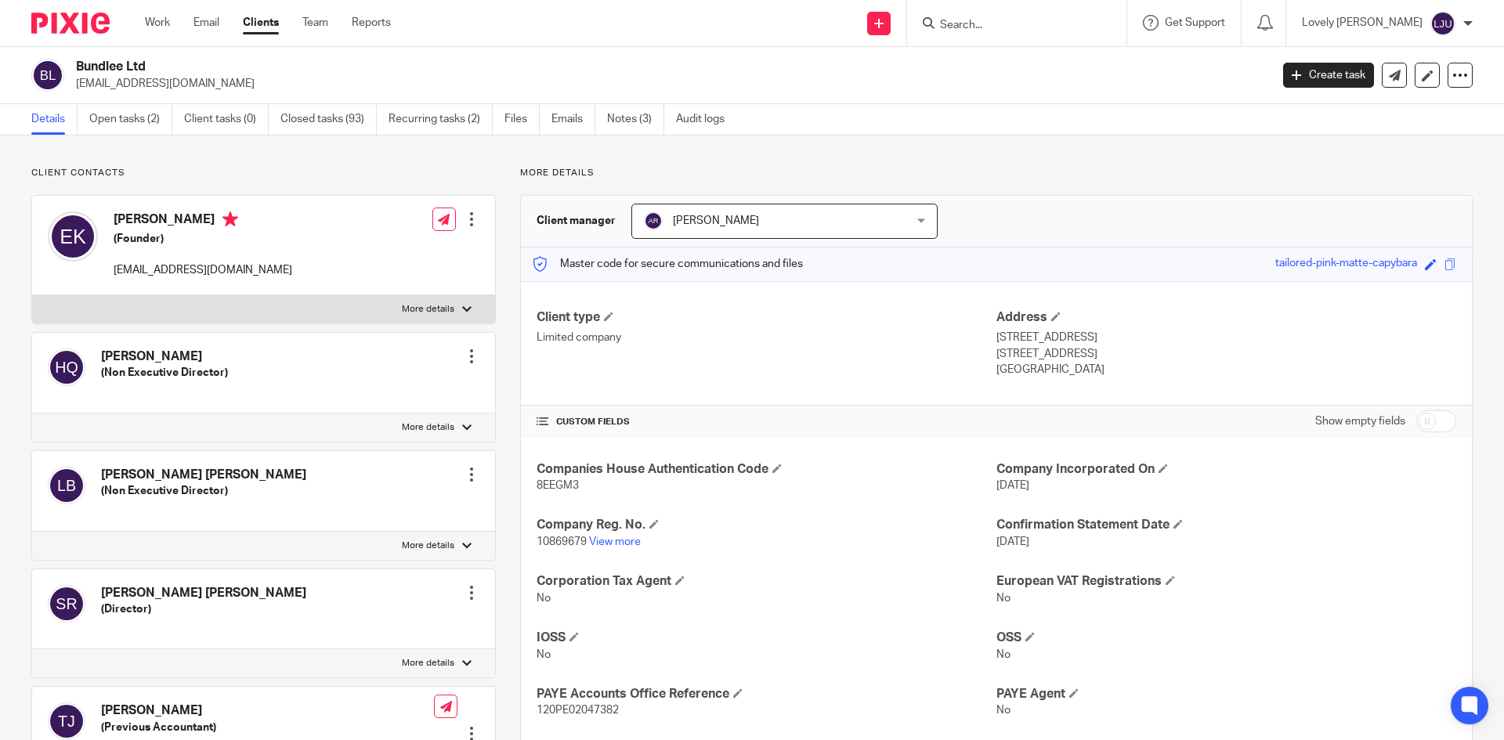
click at [541, 494] on p "8EEGM3" at bounding box center [767, 486] width 460 height 16
copy span "8EEGM3"
click at [1033, 9] on div at bounding box center [1016, 23] width 219 height 46
click at [1013, 29] on input "Search" at bounding box center [1009, 26] width 141 height 14
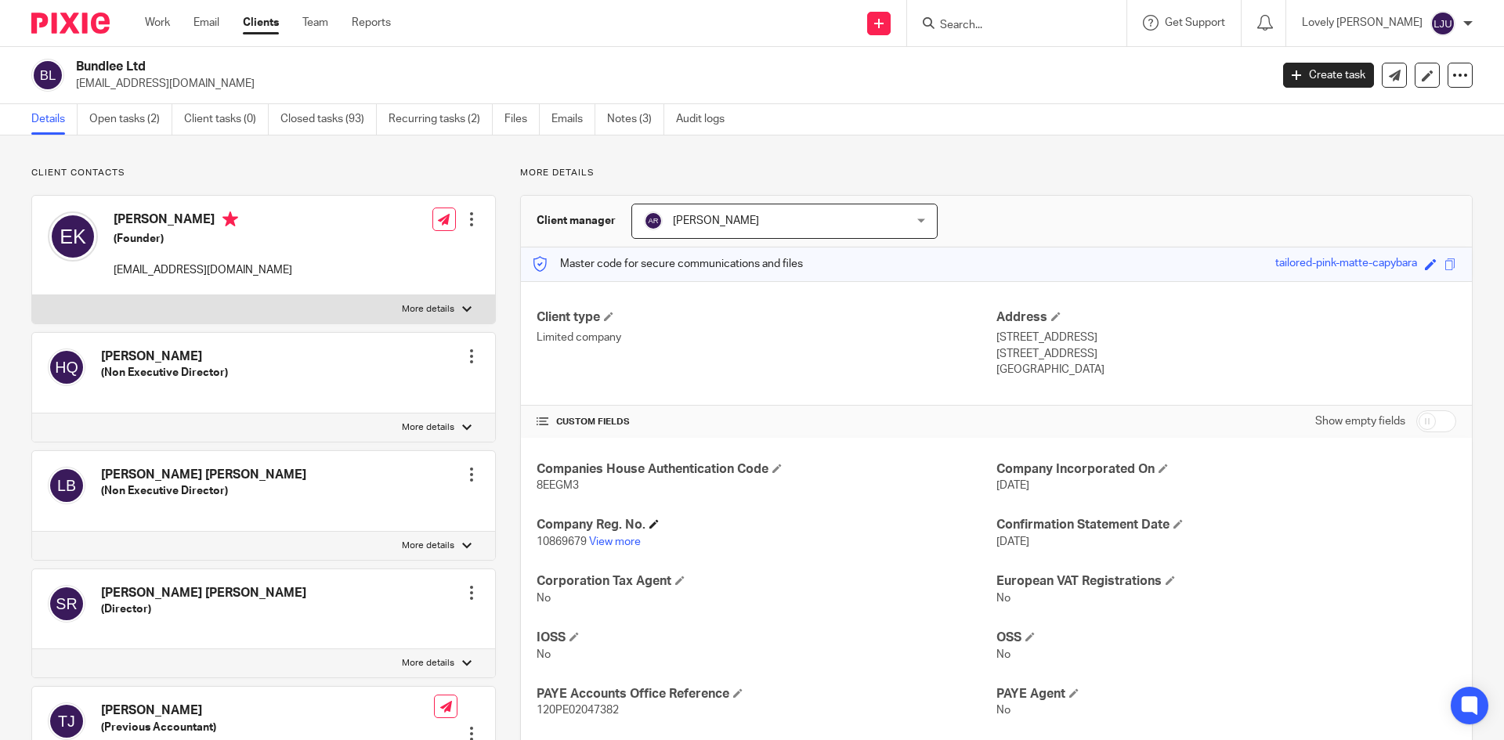
click at [537, 530] on h4 "Company Reg. No." at bounding box center [767, 525] width 460 height 16
click at [545, 541] on span "10869679" at bounding box center [562, 542] width 50 height 11
copy p "10869679"
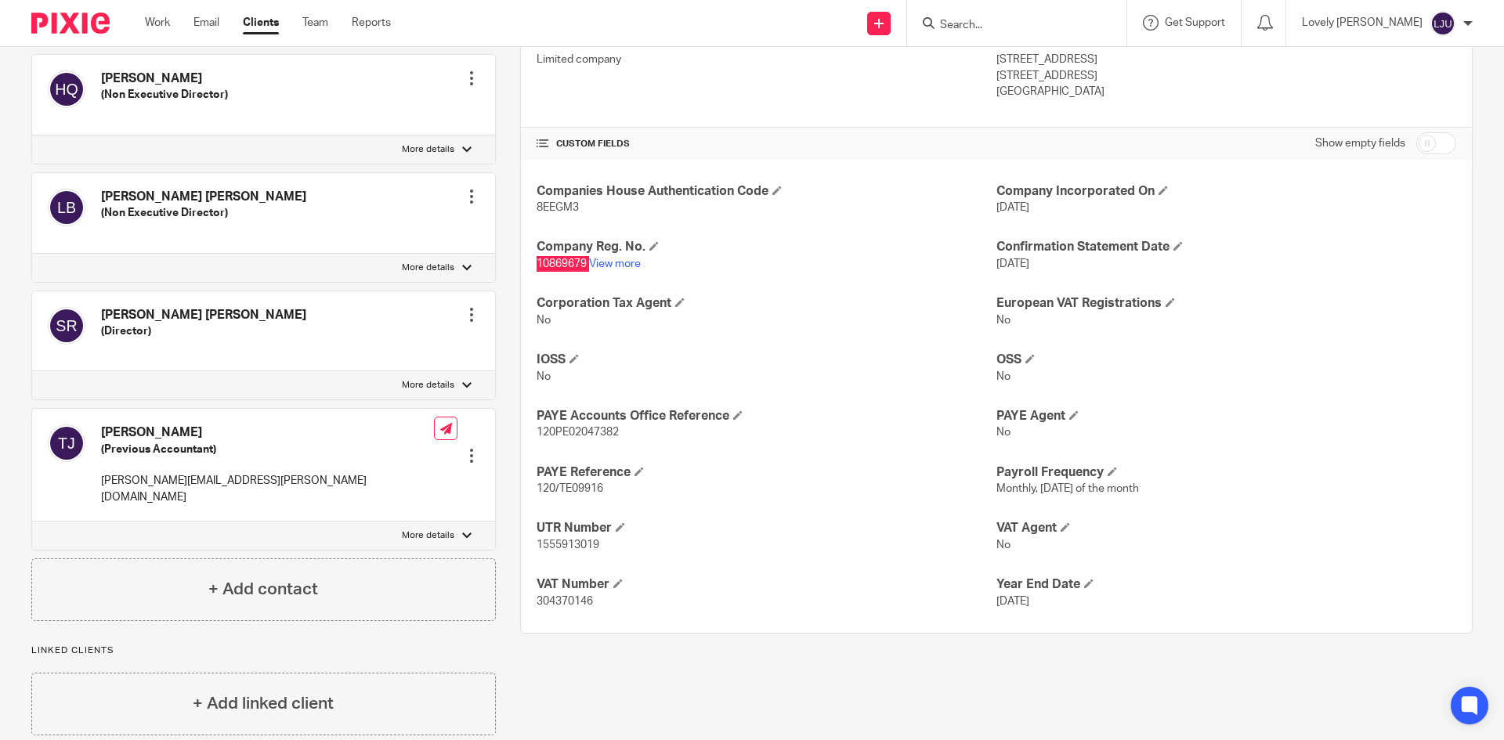
scroll to position [289, 0]
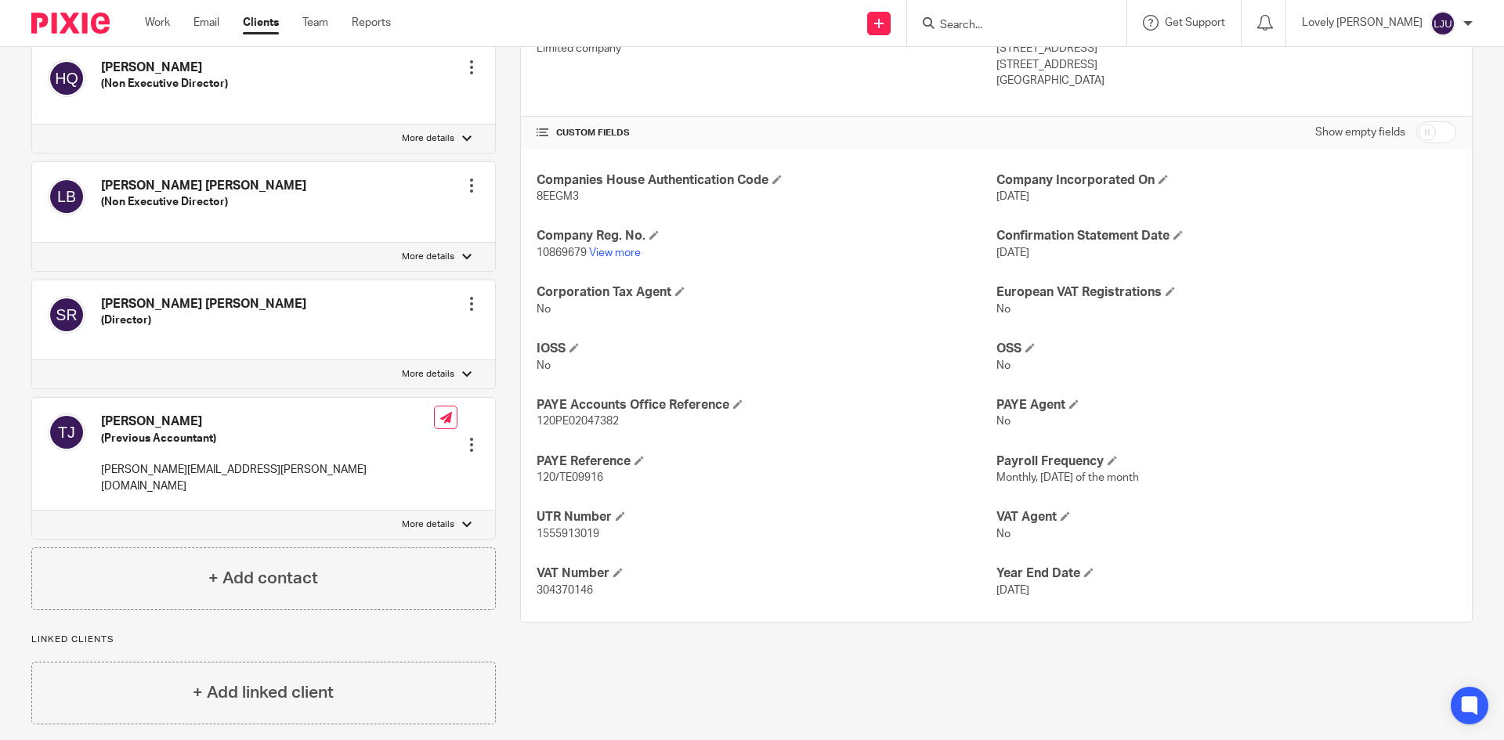
click at [565, 534] on span "1555913019" at bounding box center [568, 534] width 63 height 11
copy span "1555913019"
click at [570, 424] on span "120PE02047382" at bounding box center [578, 421] width 82 height 11
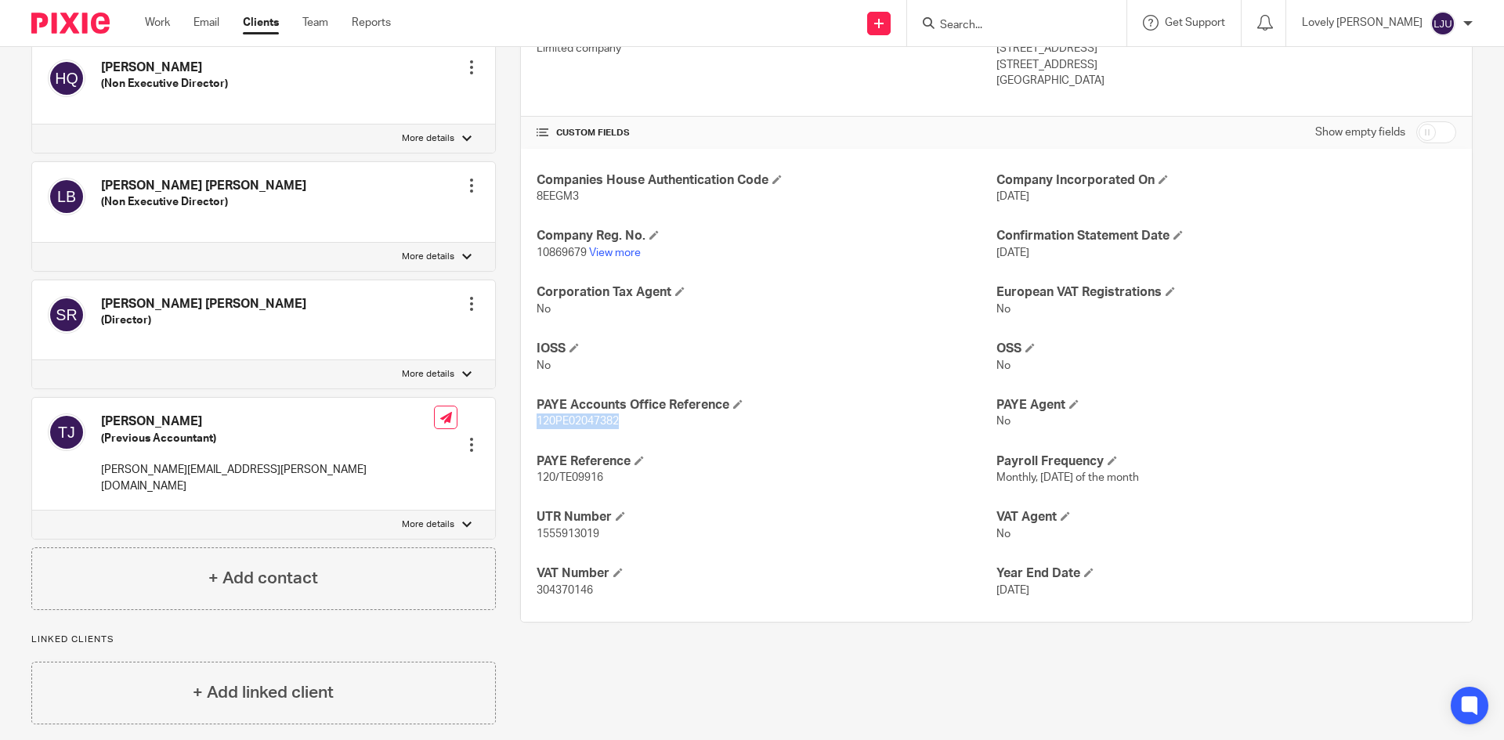
copy span "120PE02047382"
click at [564, 586] on span "304370146" at bounding box center [565, 590] width 56 height 11
copy span "304370146"
click at [981, 20] on input "Search" at bounding box center [1009, 26] width 141 height 14
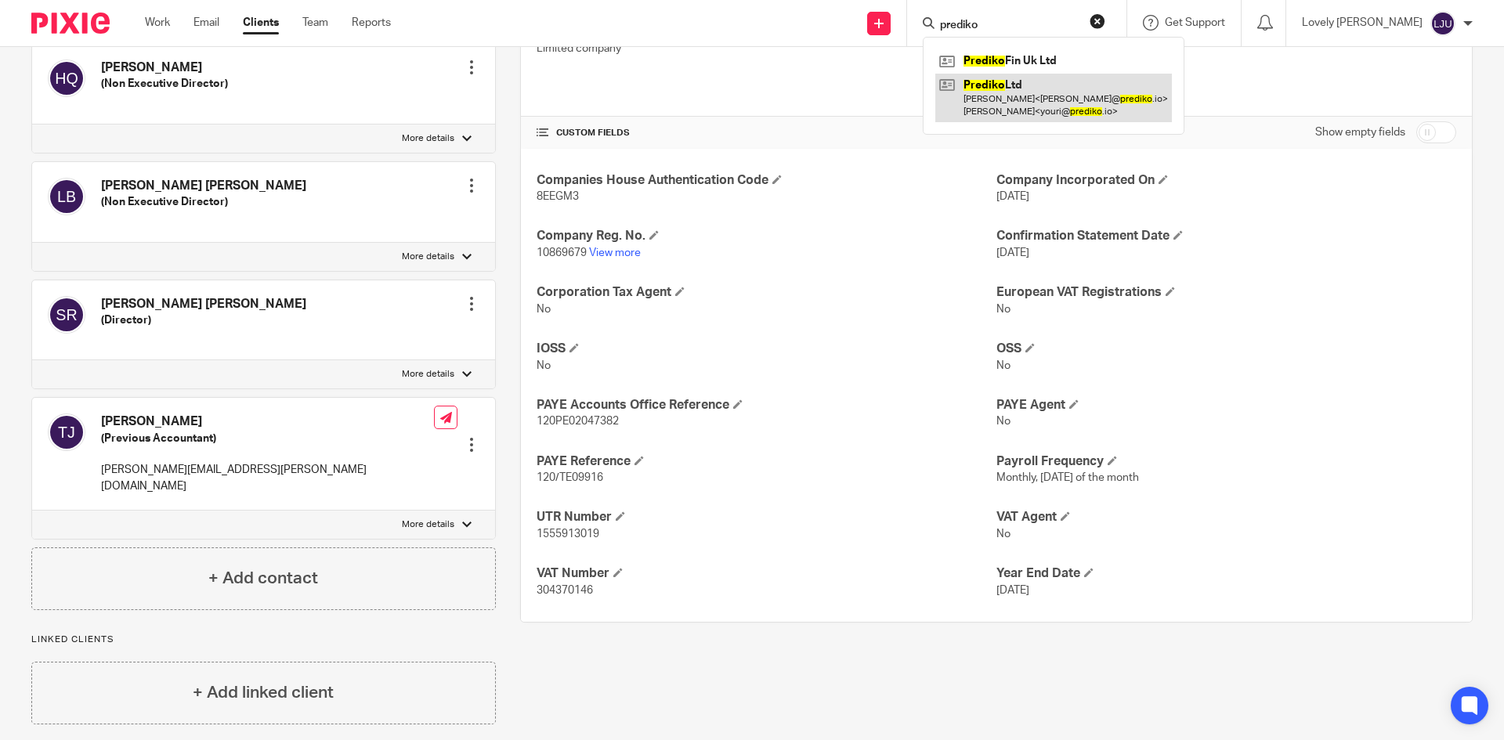
type input "prediko"
click at [1003, 98] on link at bounding box center [1053, 98] width 237 height 49
click at [1001, 88] on link at bounding box center [1053, 98] width 237 height 49
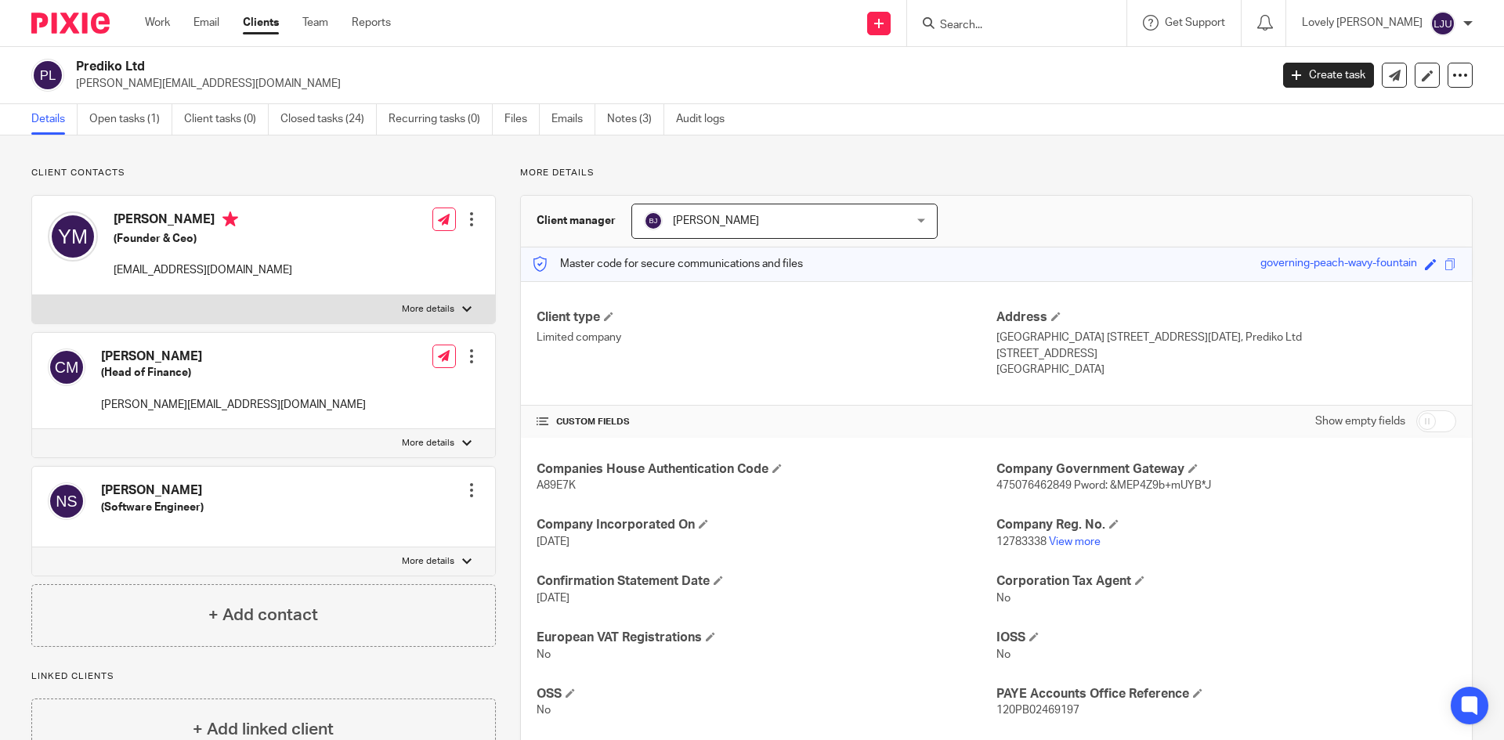
click at [555, 479] on p "A89E7K" at bounding box center [767, 486] width 460 height 16
click at [557, 479] on p "A89E7K" at bounding box center [767, 486] width 460 height 16
copy span "A89E7K"
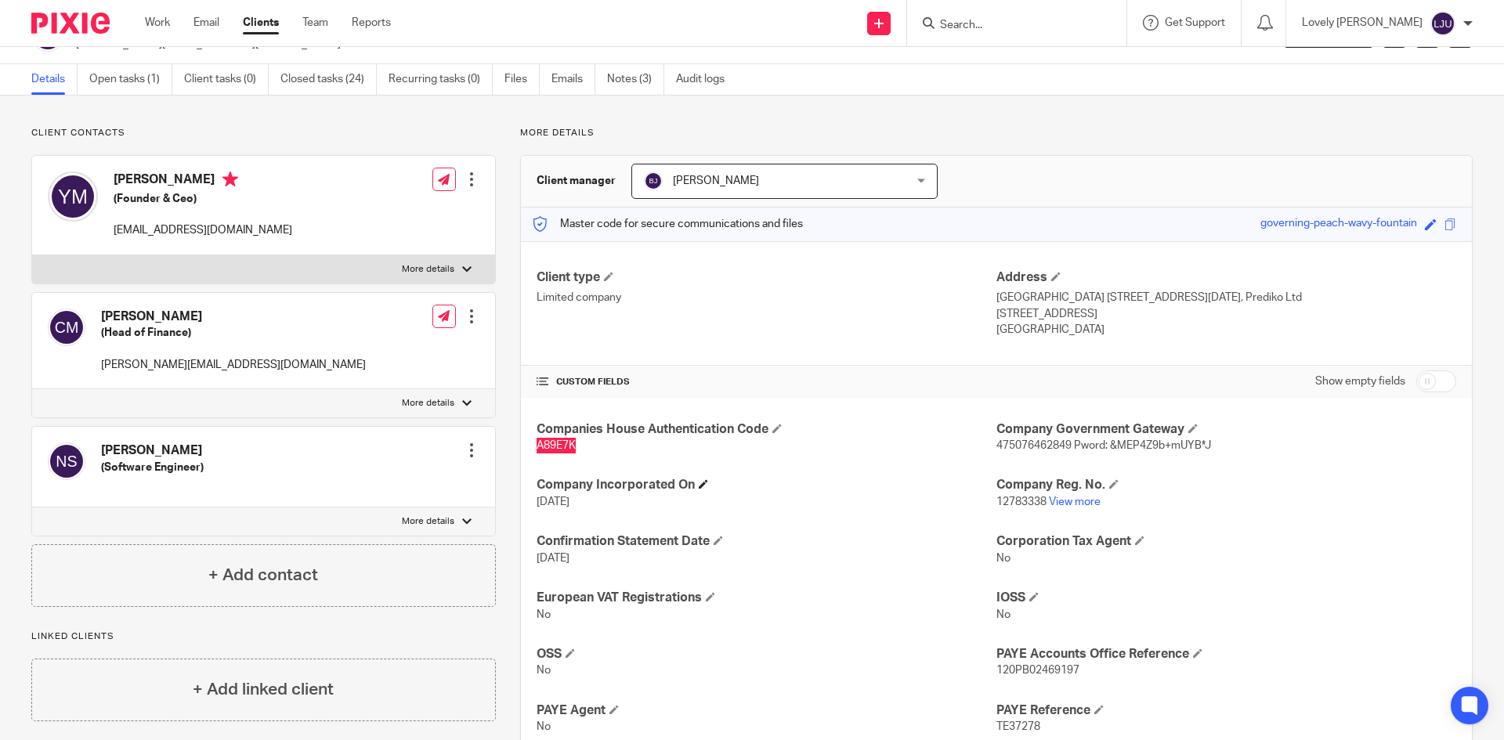
scroll to position [78, 0]
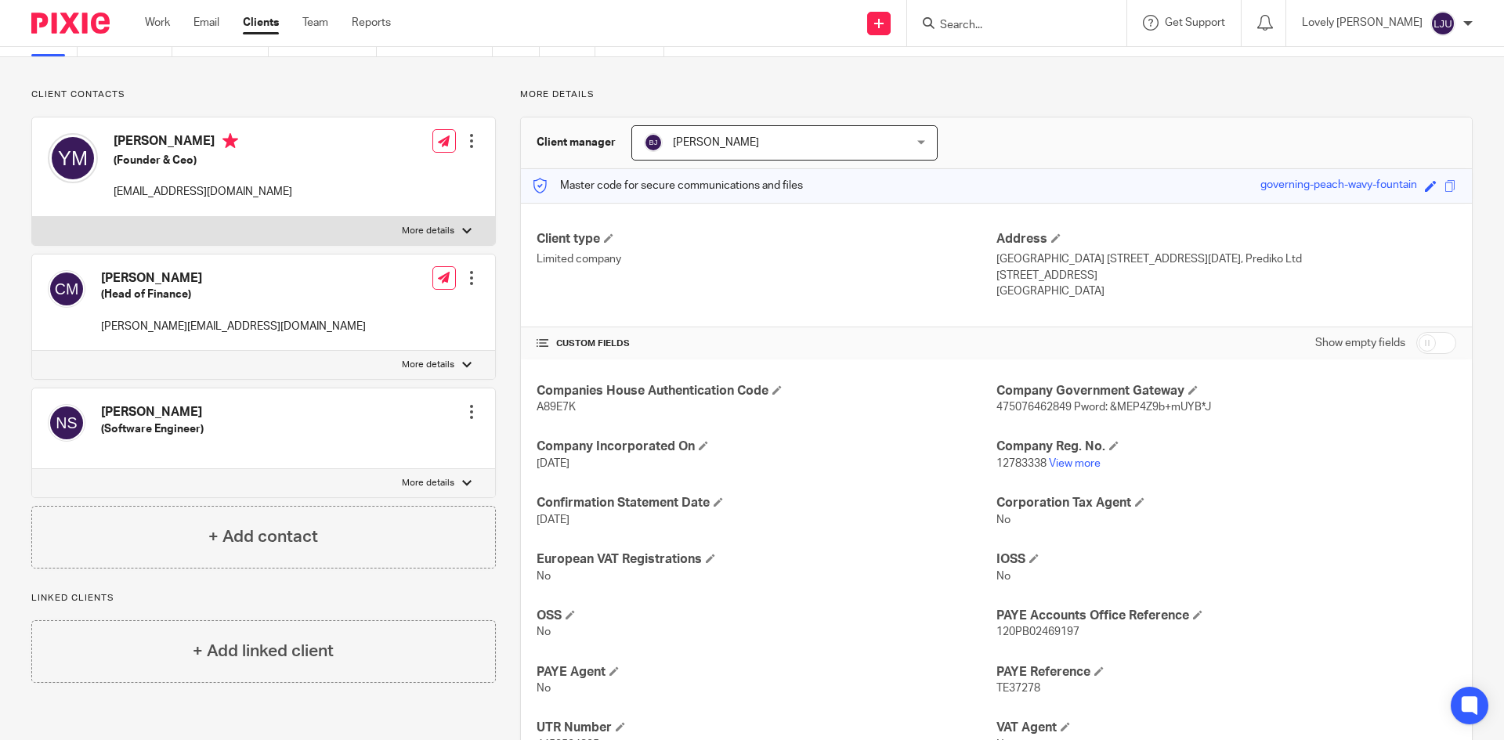
click at [1008, 459] on span "12783338" at bounding box center [1022, 463] width 50 height 11
copy p "12783338"
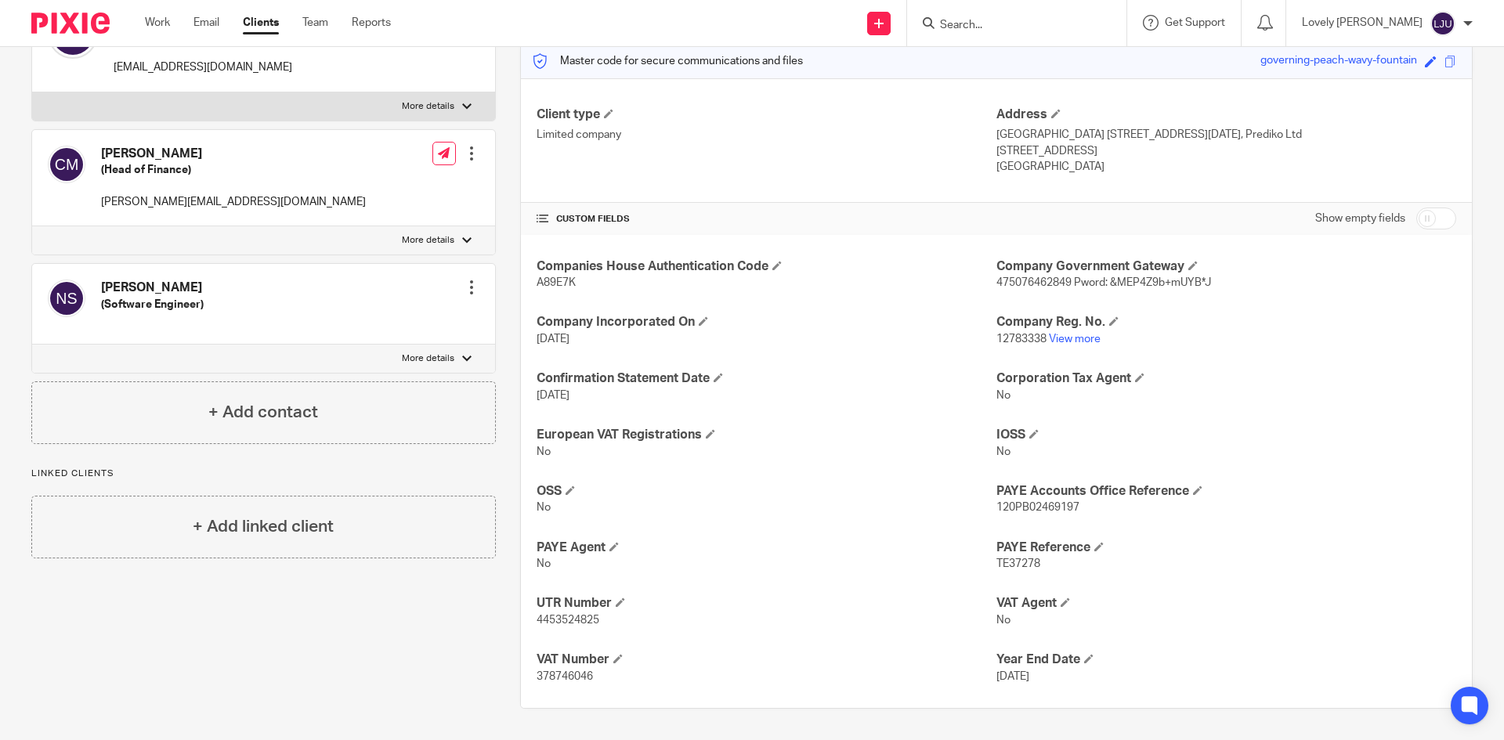
click at [553, 615] on span "4453524825" at bounding box center [568, 620] width 63 height 11
click at [553, 608] on h4 "UTR Number" at bounding box center [767, 603] width 460 height 16
click at [555, 622] on span "4453524825" at bounding box center [568, 620] width 63 height 11
copy span "4453524825"
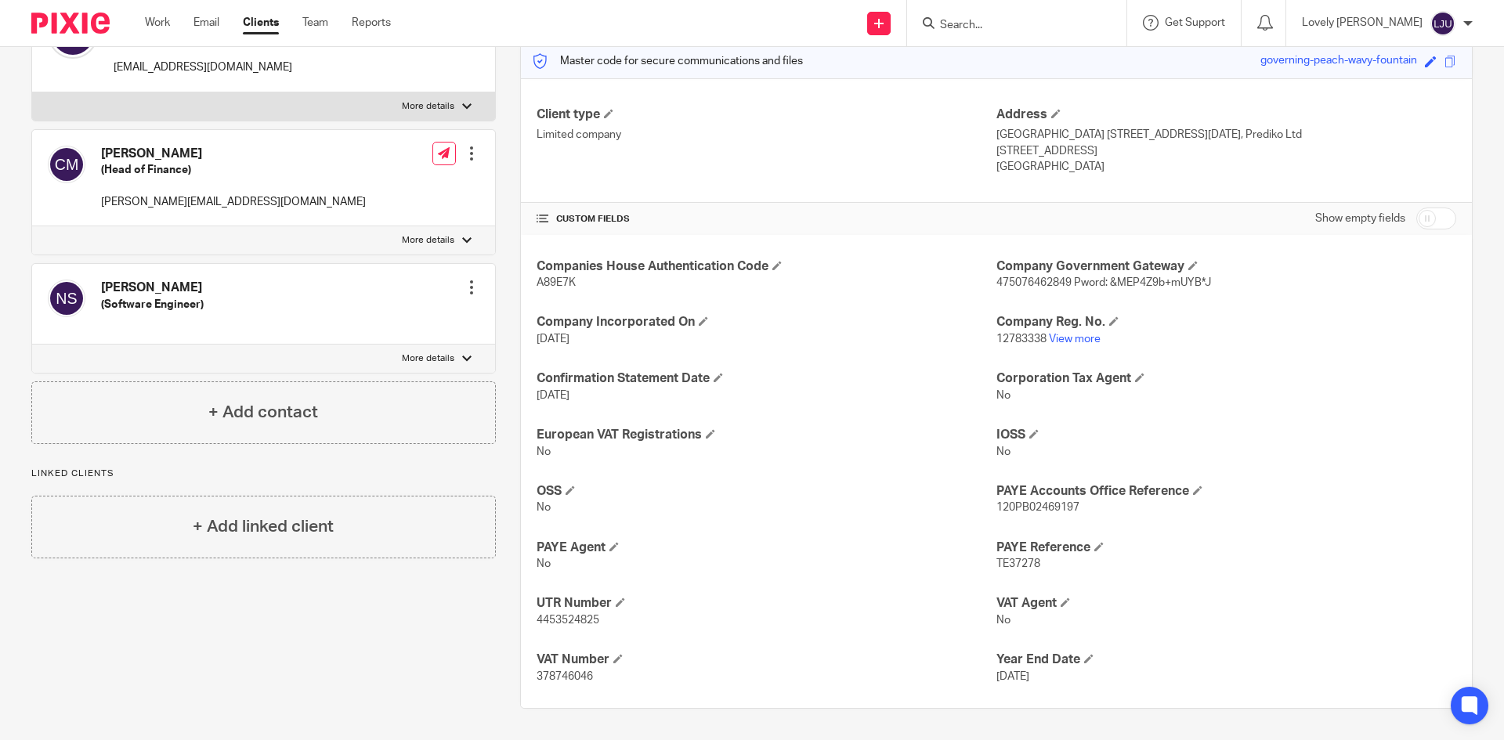
click at [1029, 513] on span "120PB02469197" at bounding box center [1038, 507] width 83 height 11
copy span "120PB02469197"
click at [563, 672] on span "378746046" at bounding box center [565, 676] width 56 height 11
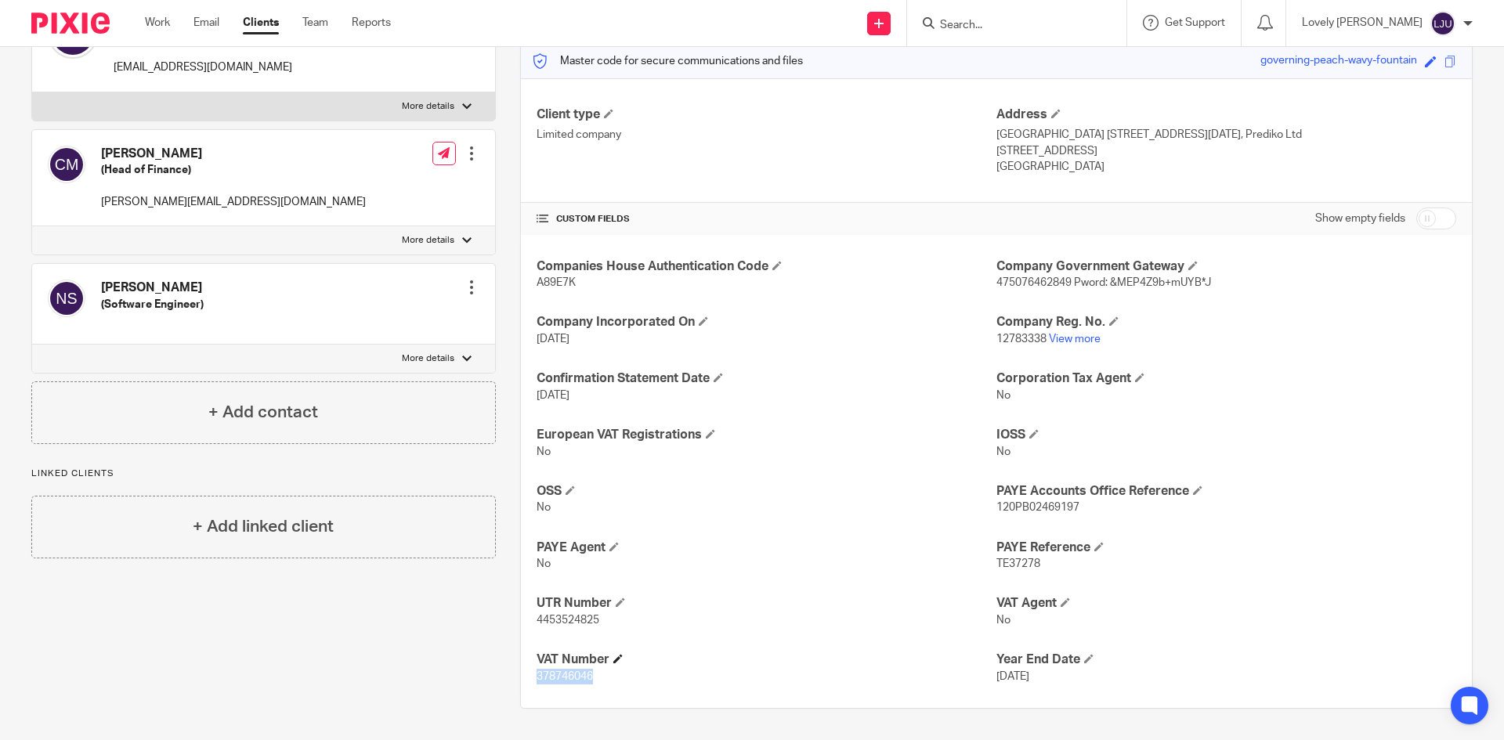
copy span "378746046"
click at [1011, 27] on input "Search" at bounding box center [1009, 26] width 141 height 14
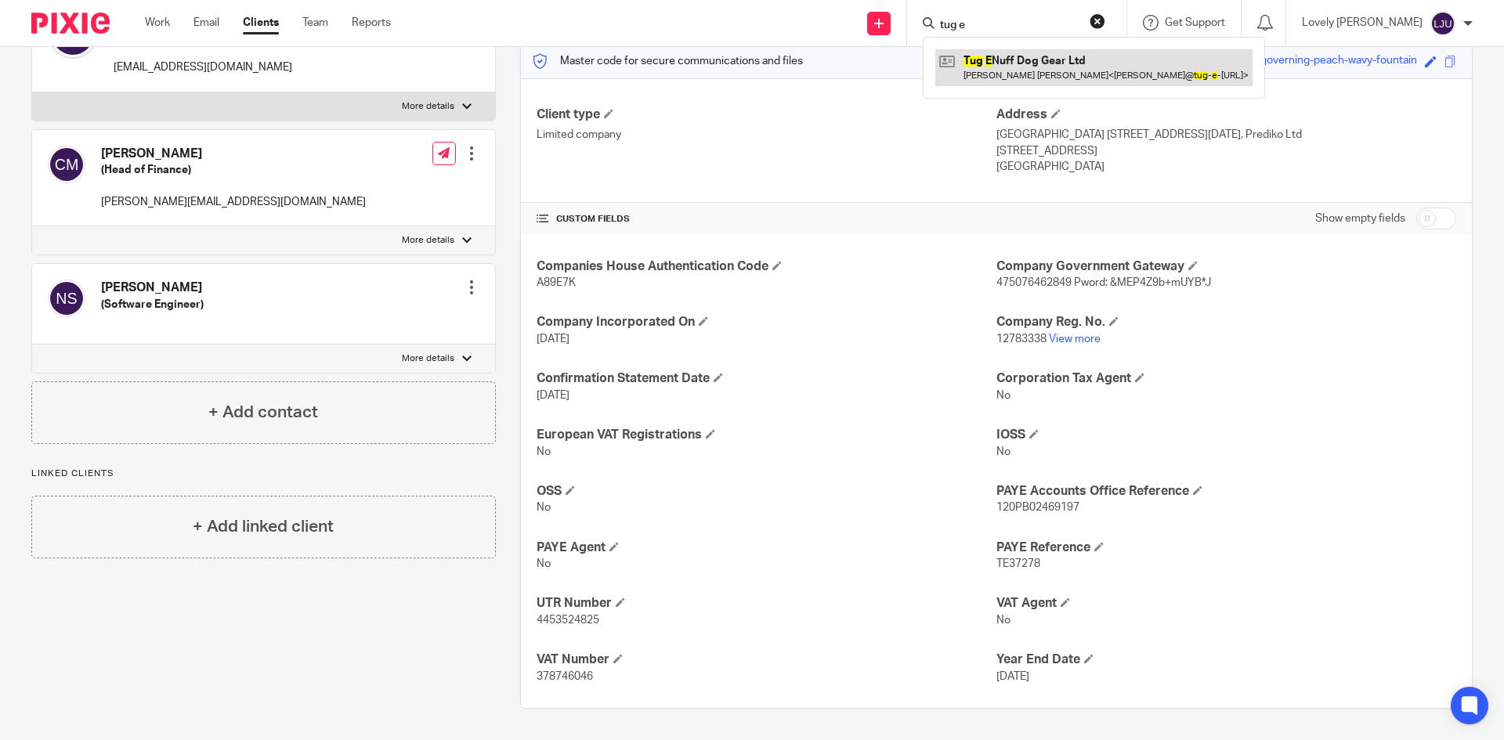
type input "tug e"
click at [1022, 60] on link at bounding box center [1093, 67] width 317 height 36
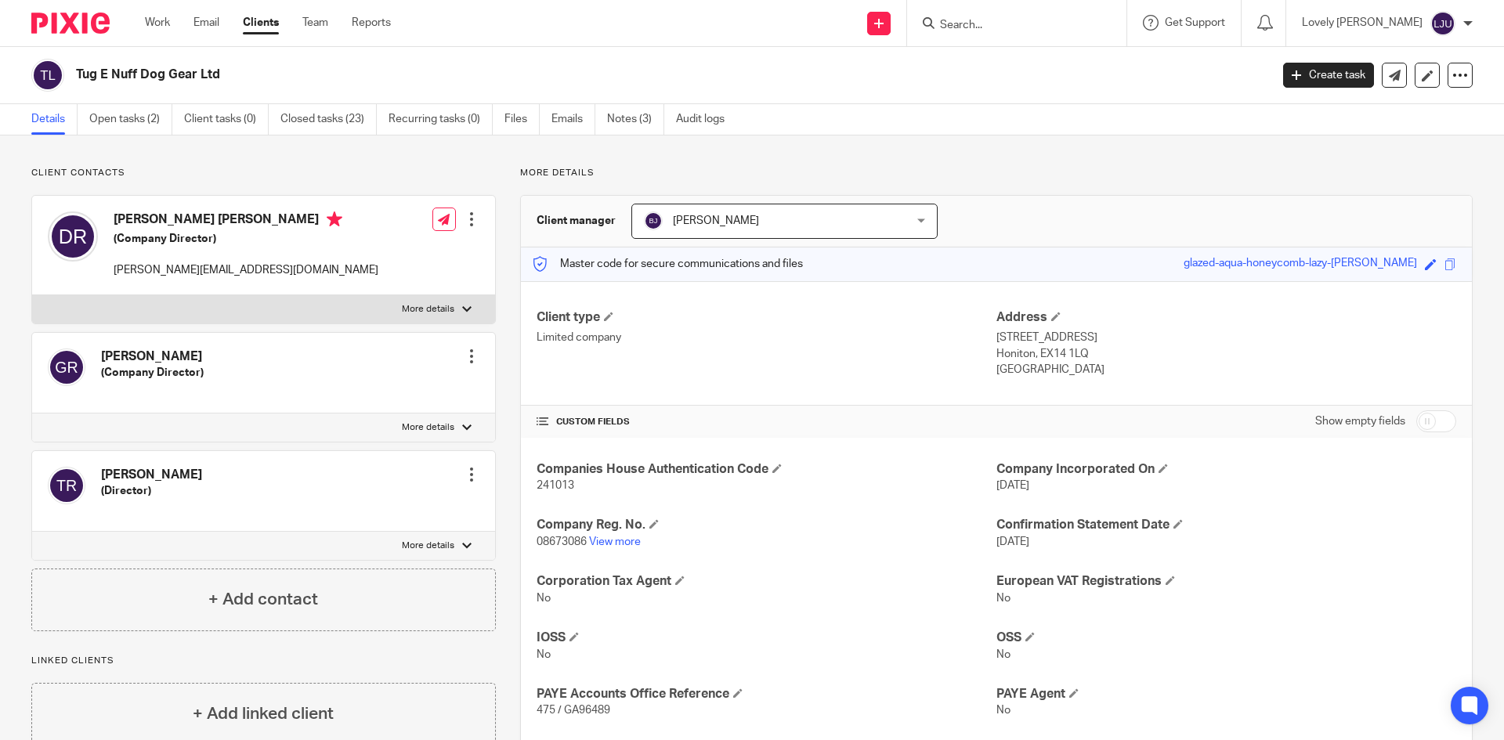
click at [558, 480] on span "241013" at bounding box center [556, 485] width 38 height 11
copy span "241013"
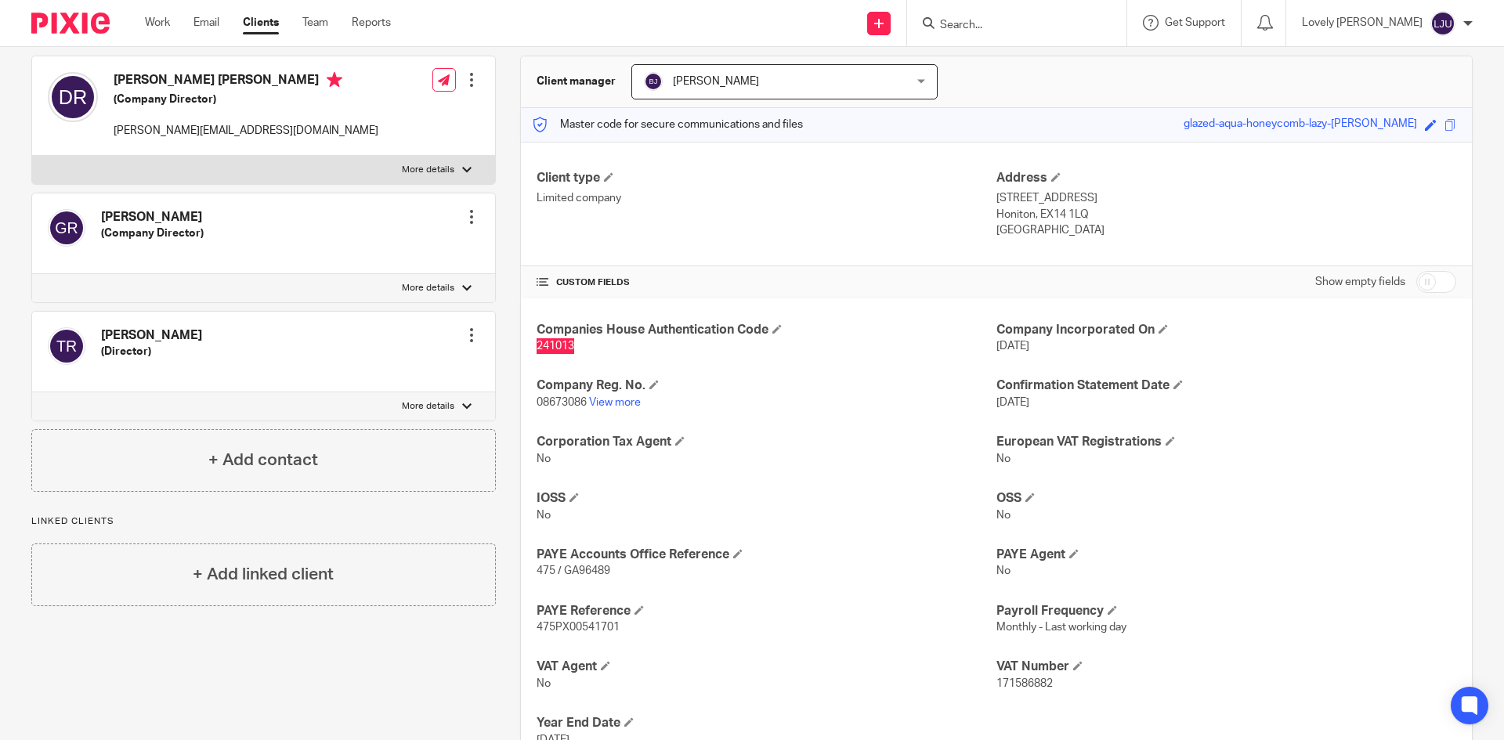
scroll to position [203, 0]
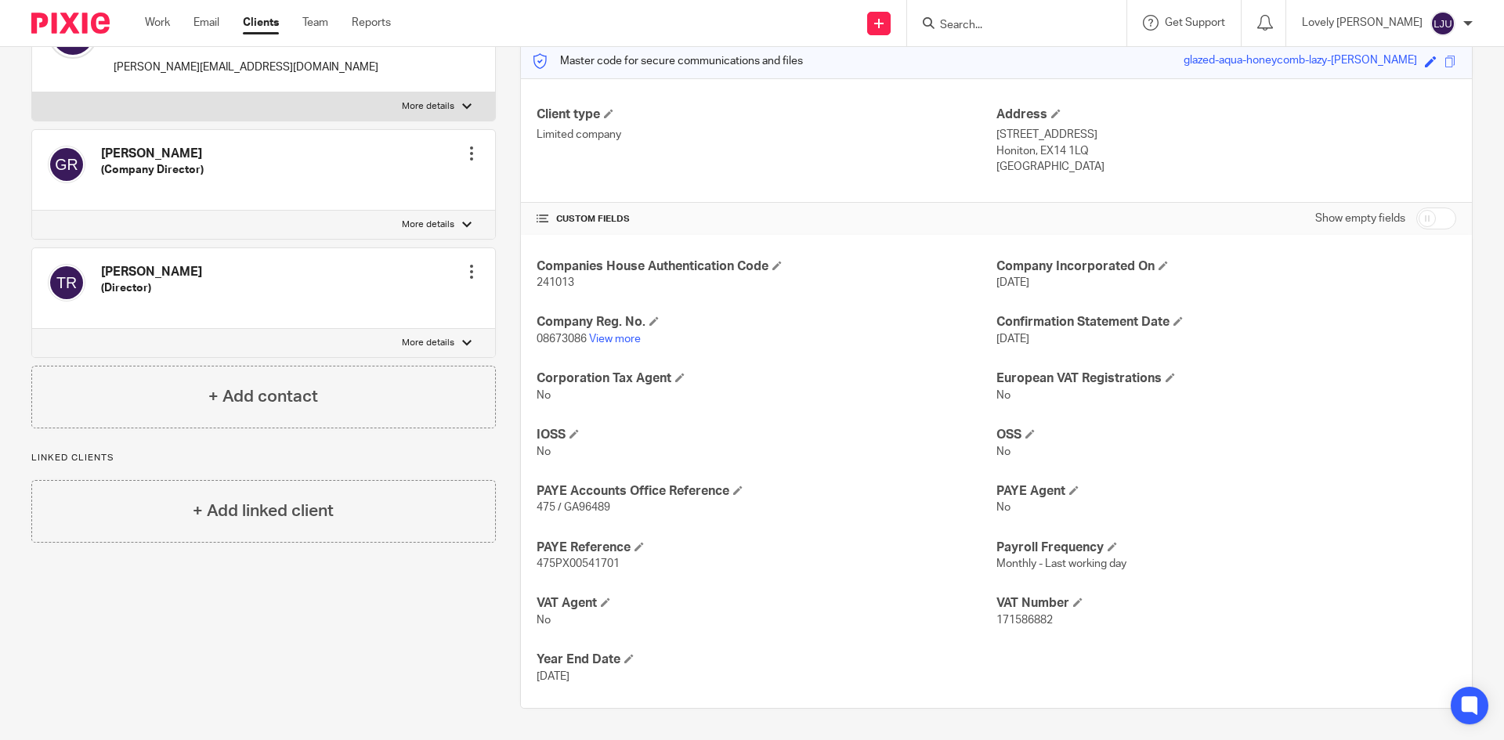
click at [566, 338] on span "08673086" at bounding box center [562, 339] width 50 height 11
copy p "08673086"
drag, startPoint x: 1407, startPoint y: 411, endPoint x: 1426, endPoint y: 440, distance: 35.2
click at [1409, 420] on div "Companies House Authentication Code 241013 Company Incorporated On [DATE] Compa…" at bounding box center [996, 471] width 951 height 473
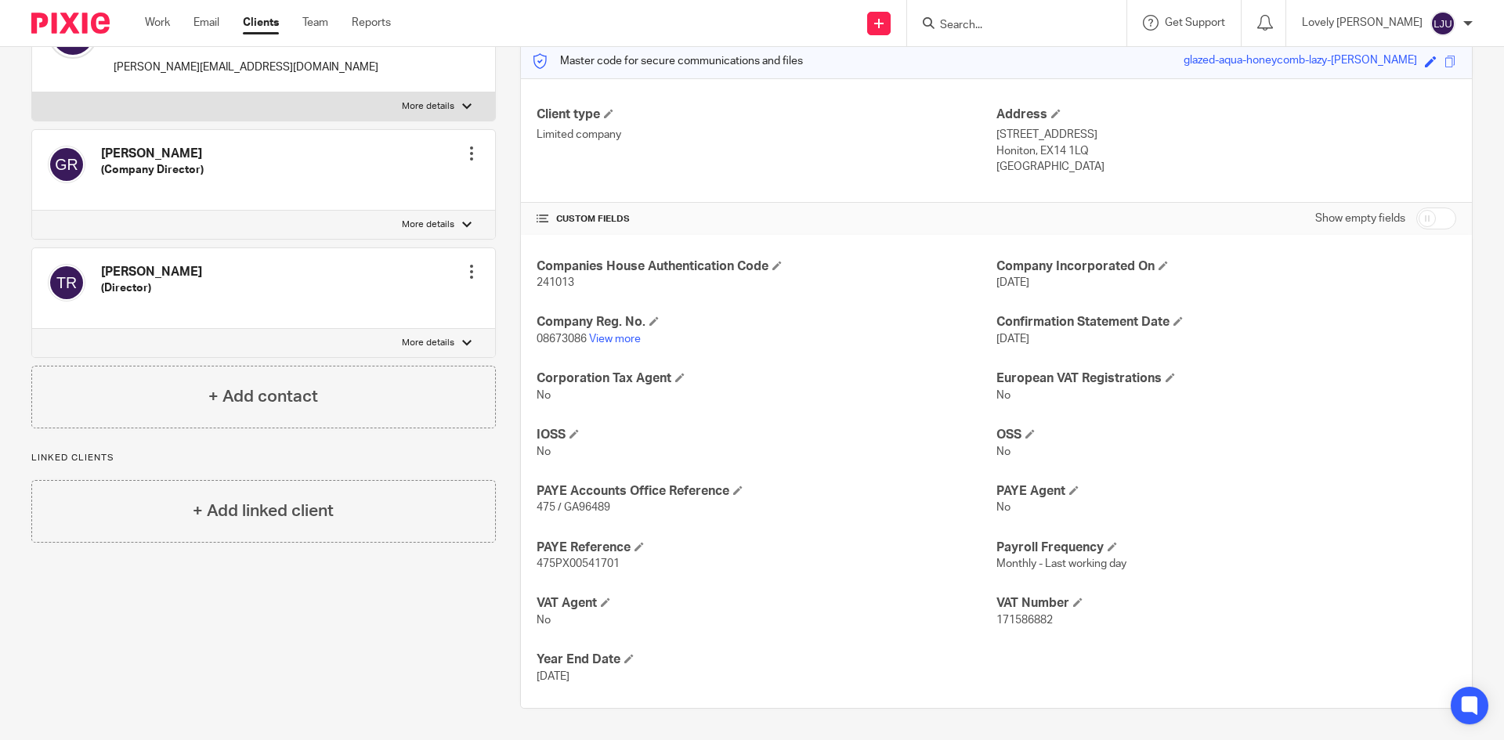
click at [587, 513] on span "475 / GA96489" at bounding box center [574, 507] width 74 height 11
copy p "475 / GA96489"
click at [1215, 163] on p "[GEOGRAPHIC_DATA]" at bounding box center [1227, 167] width 460 height 16
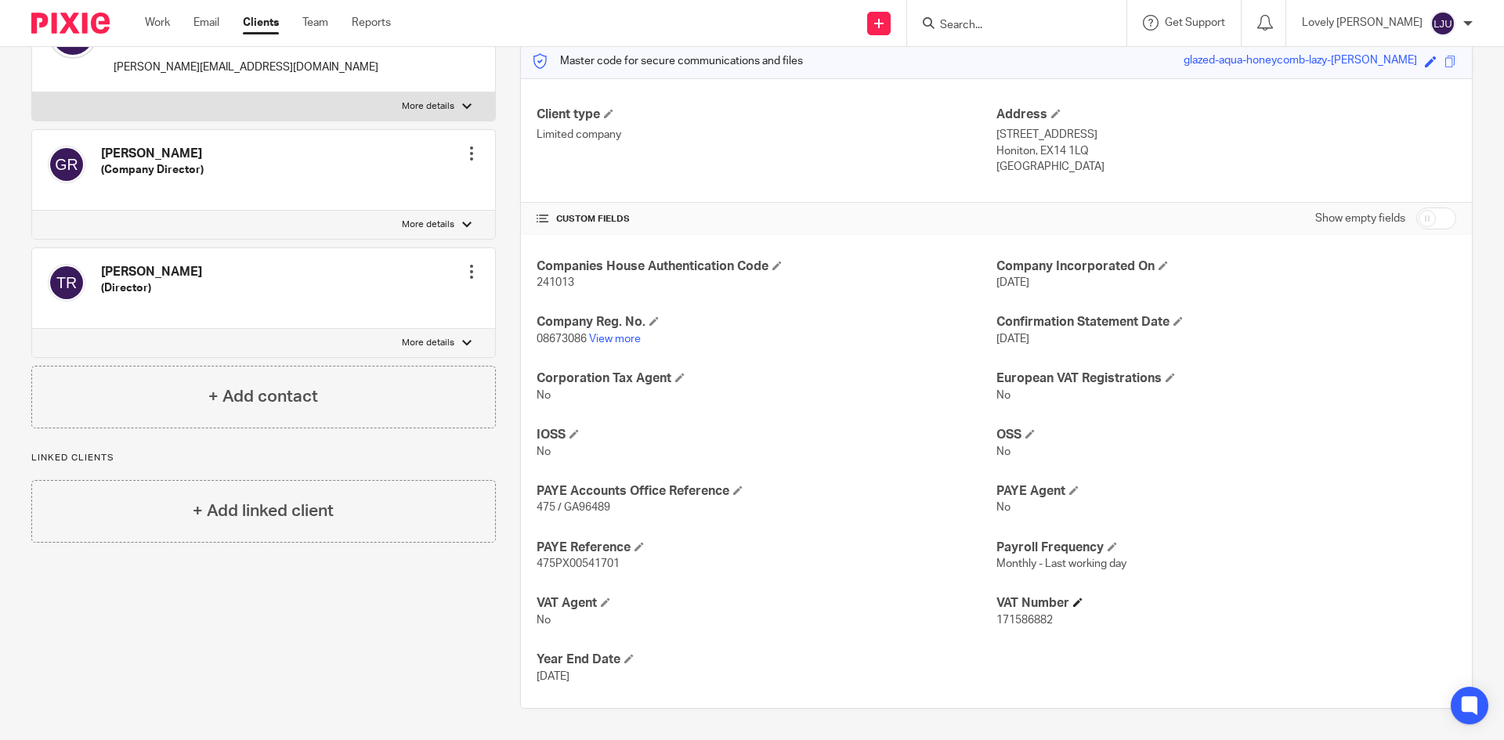
click at [1012, 611] on h4 "VAT Number" at bounding box center [1227, 603] width 460 height 16
click at [1012, 610] on h4 "VAT Number" at bounding box center [1227, 603] width 460 height 16
click at [1011, 620] on span "171586882" at bounding box center [1025, 620] width 56 height 11
copy span "171586882"
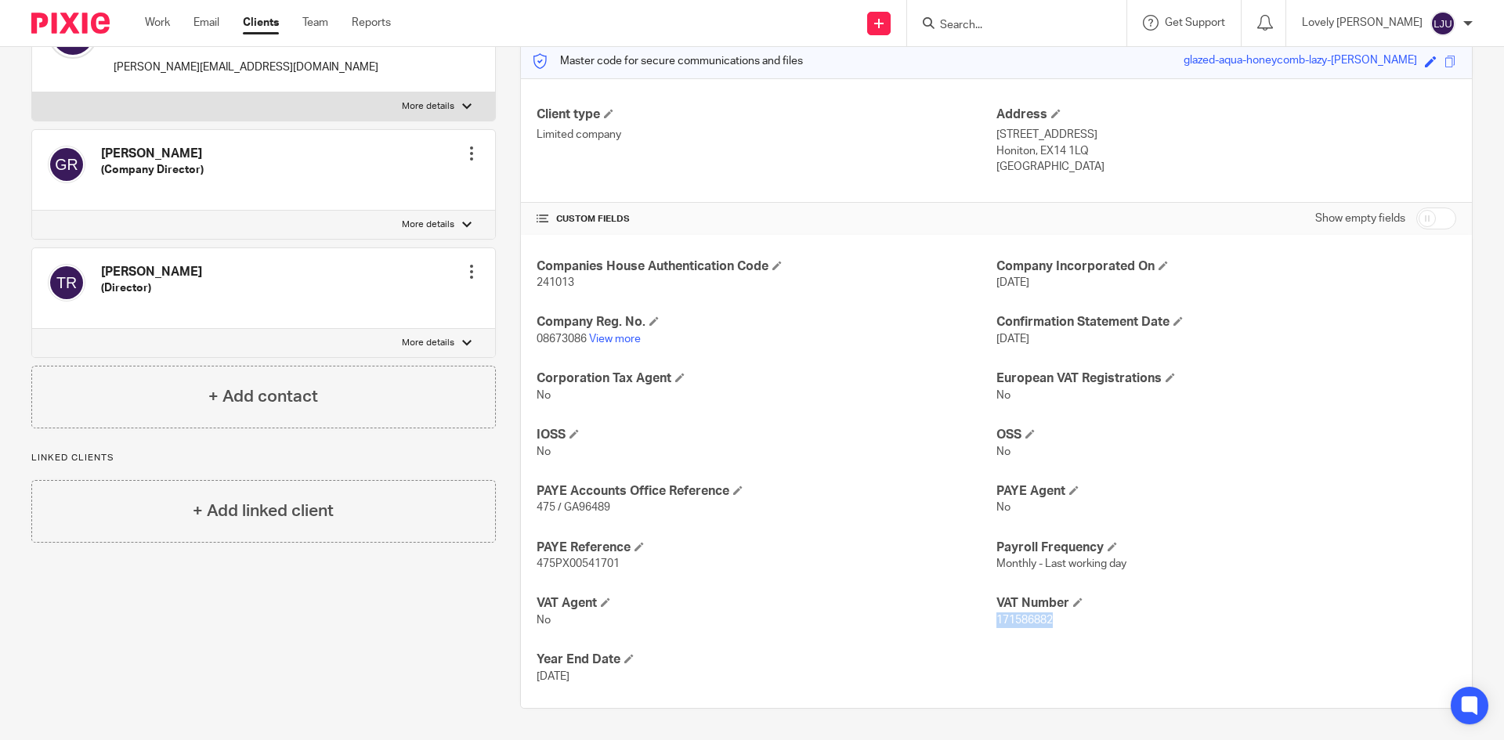
click at [1065, 24] on input "Search" at bounding box center [1009, 26] width 141 height 14
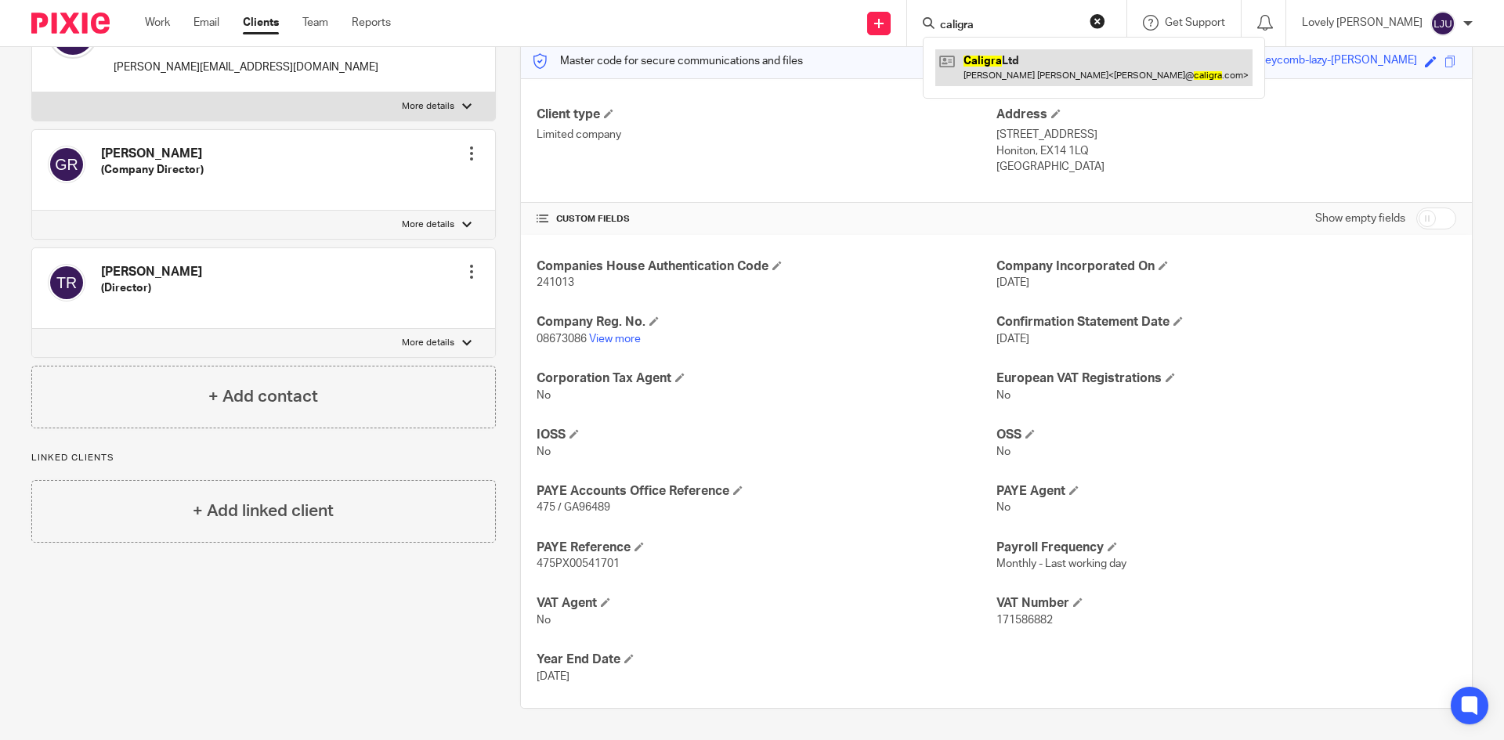
type input "caligra"
click at [1015, 64] on link at bounding box center [1093, 67] width 317 height 36
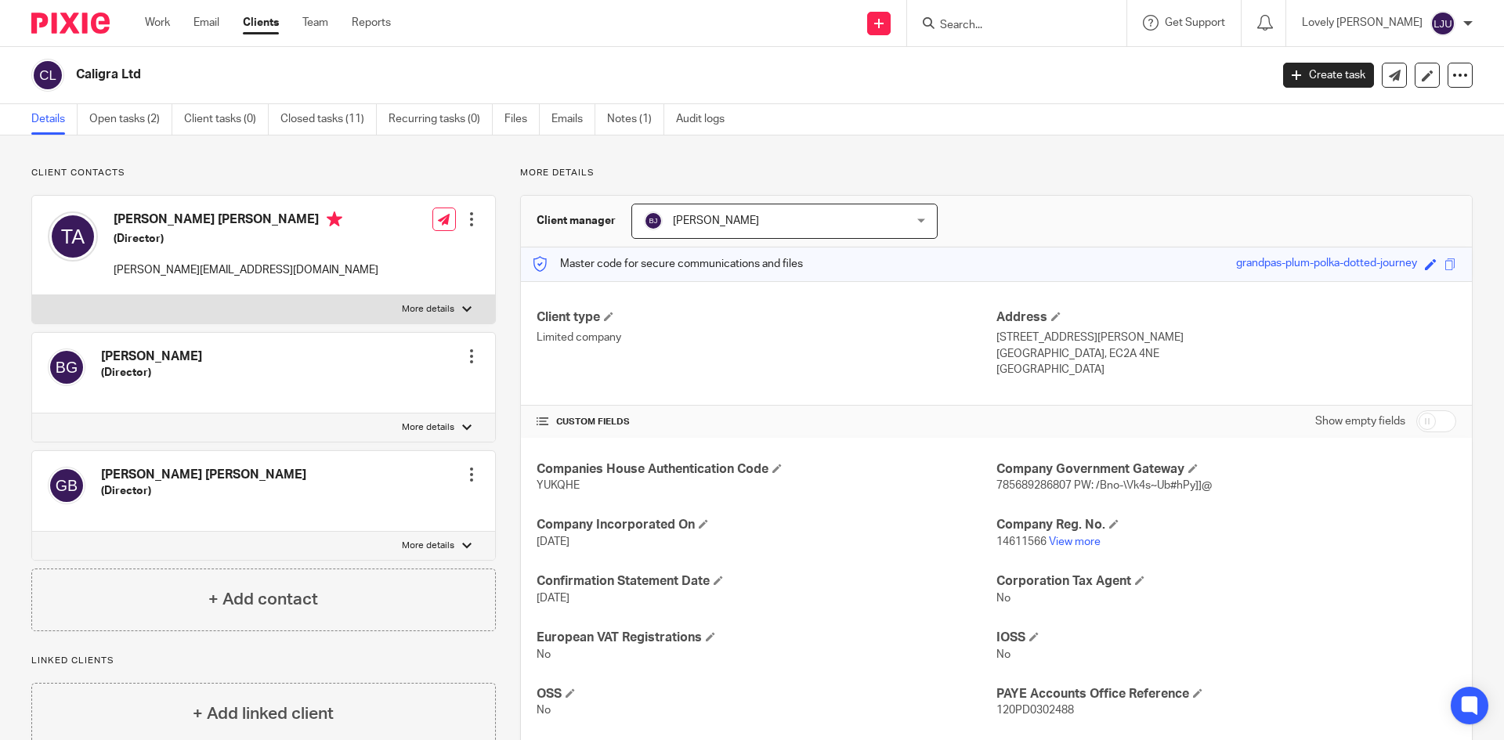
click at [567, 482] on span "YUKQHE" at bounding box center [558, 485] width 43 height 11
copy span "YUKQHE"
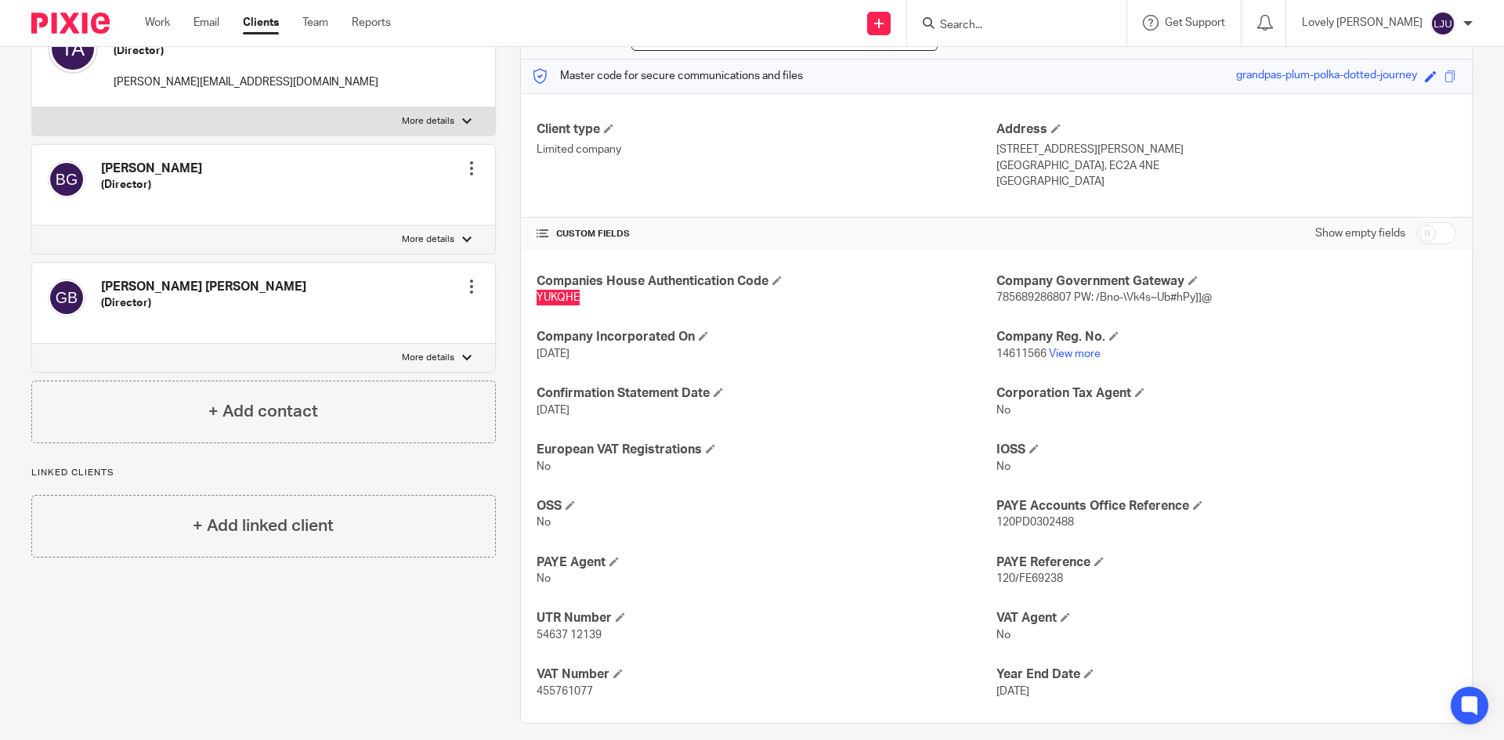
scroll to position [203, 0]
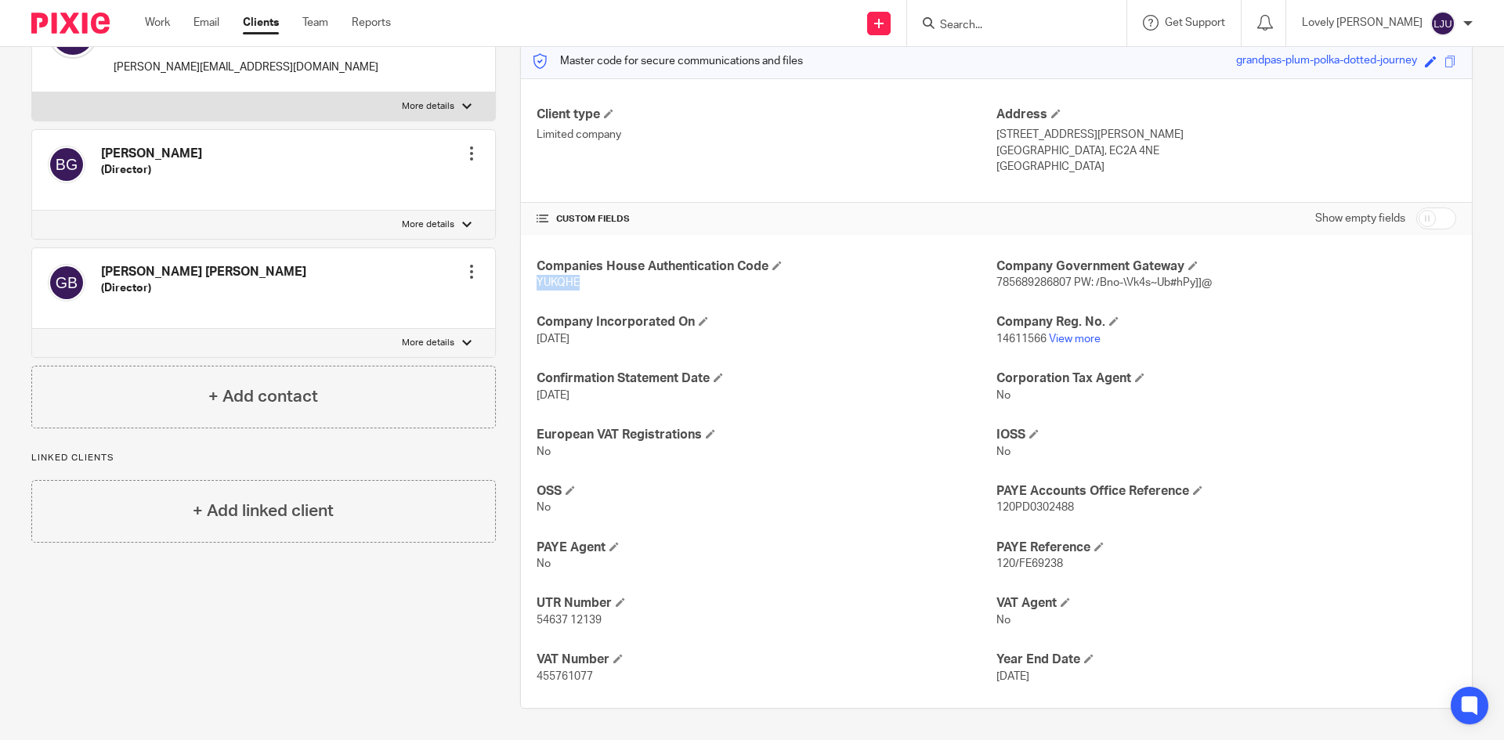
click at [1005, 342] on span "14611566" at bounding box center [1022, 339] width 50 height 11
copy p "14611566"
click at [529, 624] on div "Companies House Authentication Code YUKQHE Company Government Gateway 785689286…" at bounding box center [996, 471] width 951 height 473
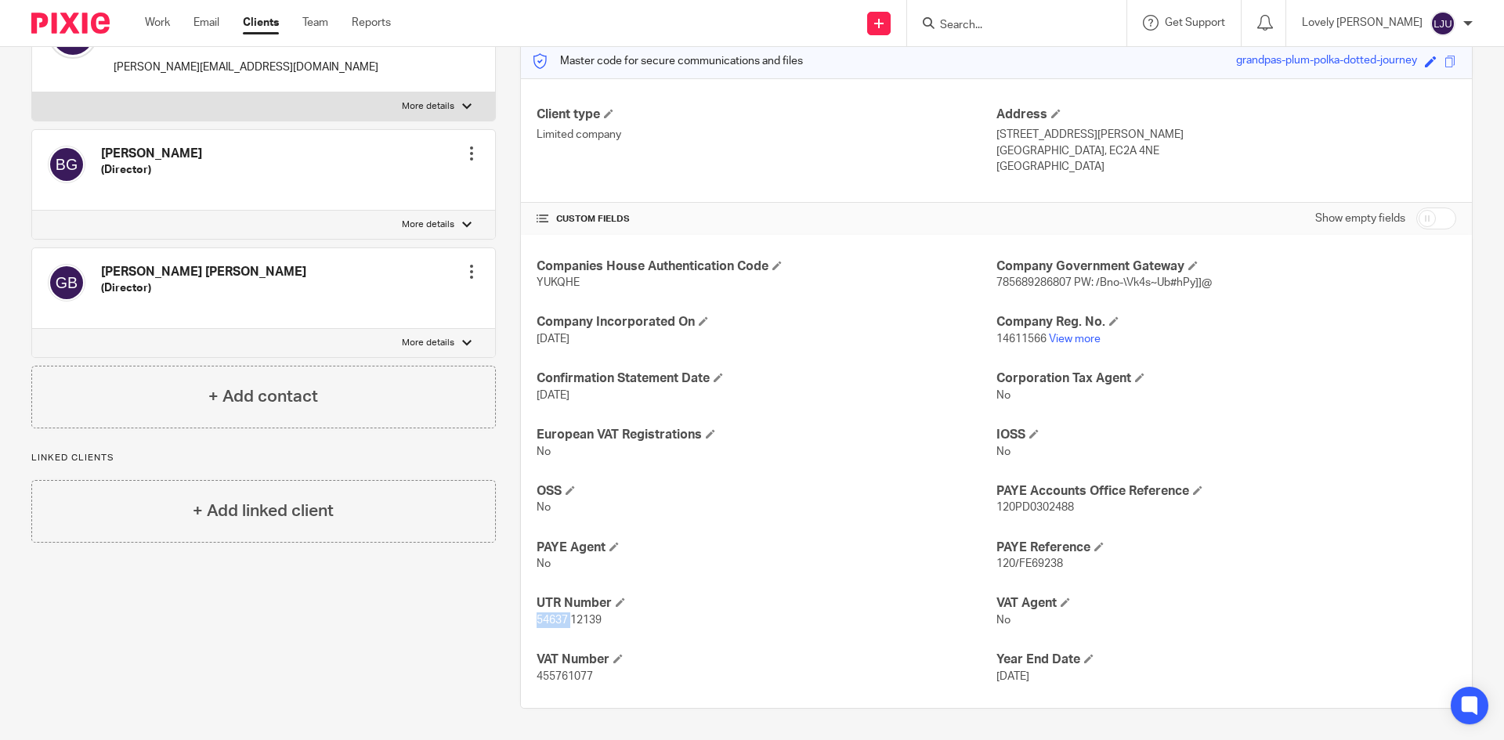
click at [529, 624] on div "Companies House Authentication Code YUKQHE Company Government Gateway 785689286…" at bounding box center [996, 471] width 951 height 473
click at [538, 619] on span "54637 12139" at bounding box center [569, 620] width 65 height 11
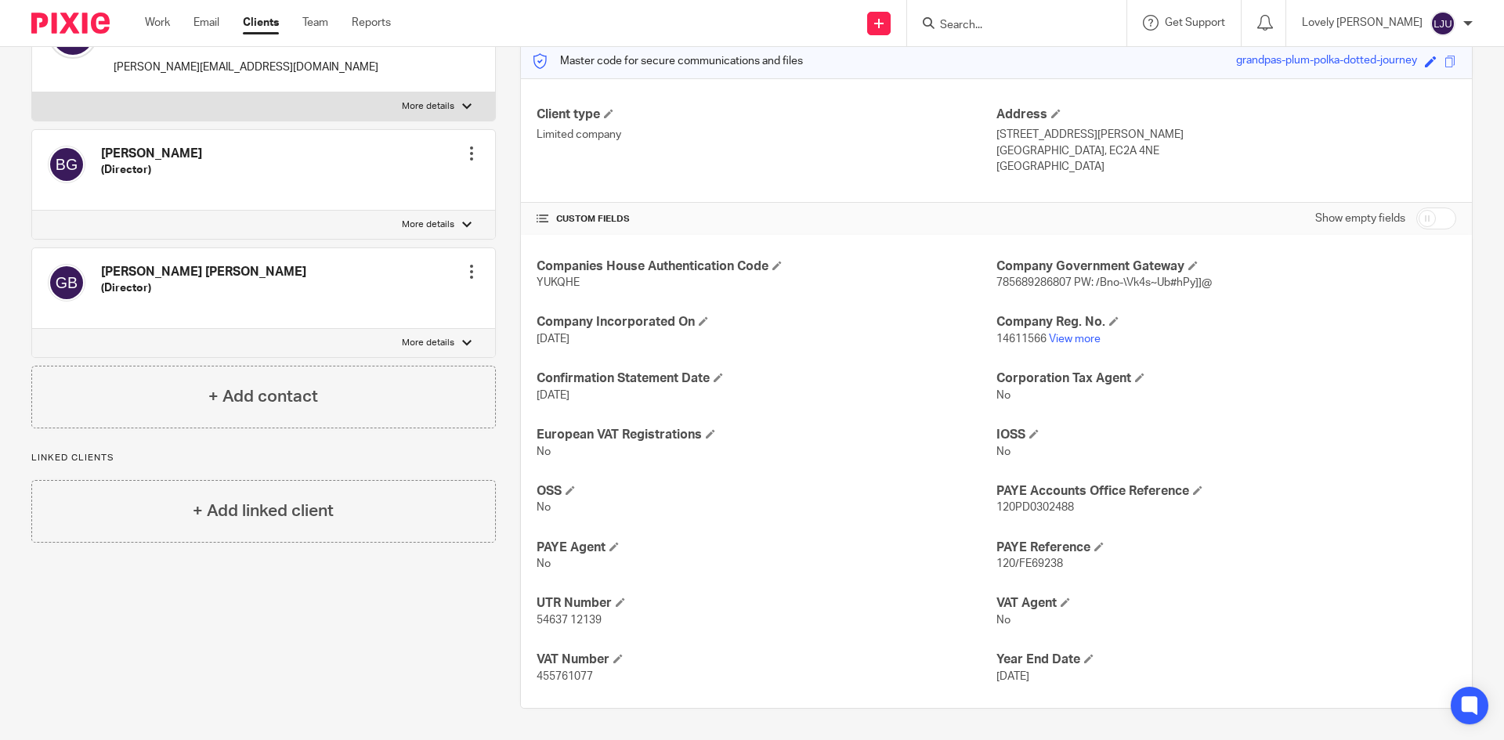
click at [1058, 506] on span "120PD0302488" at bounding box center [1036, 507] width 78 height 11
copy span "120PD0302488"
click at [566, 680] on span "455761077" at bounding box center [565, 676] width 56 height 11
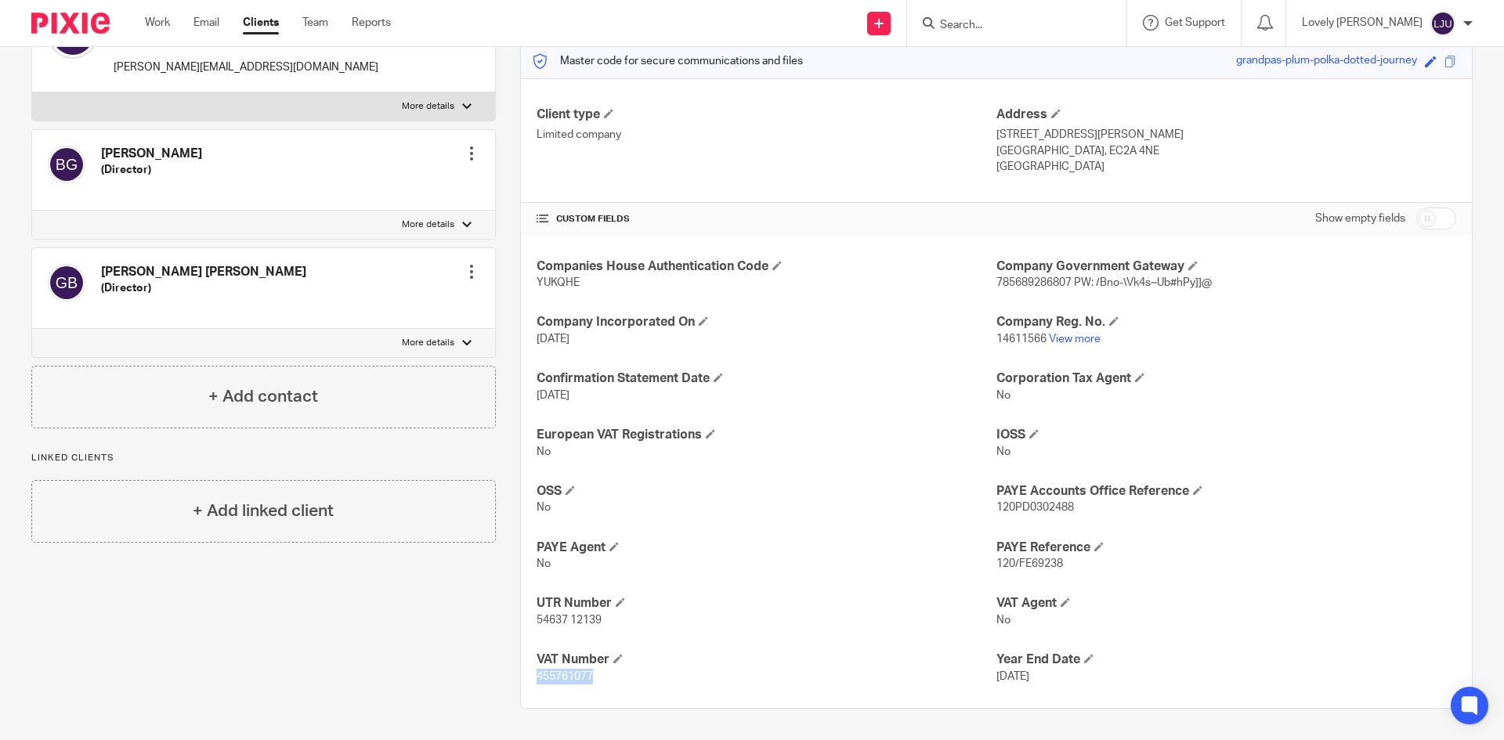
copy span "455761077"
click at [1005, 28] on input "Search" at bounding box center [1009, 26] width 141 height 14
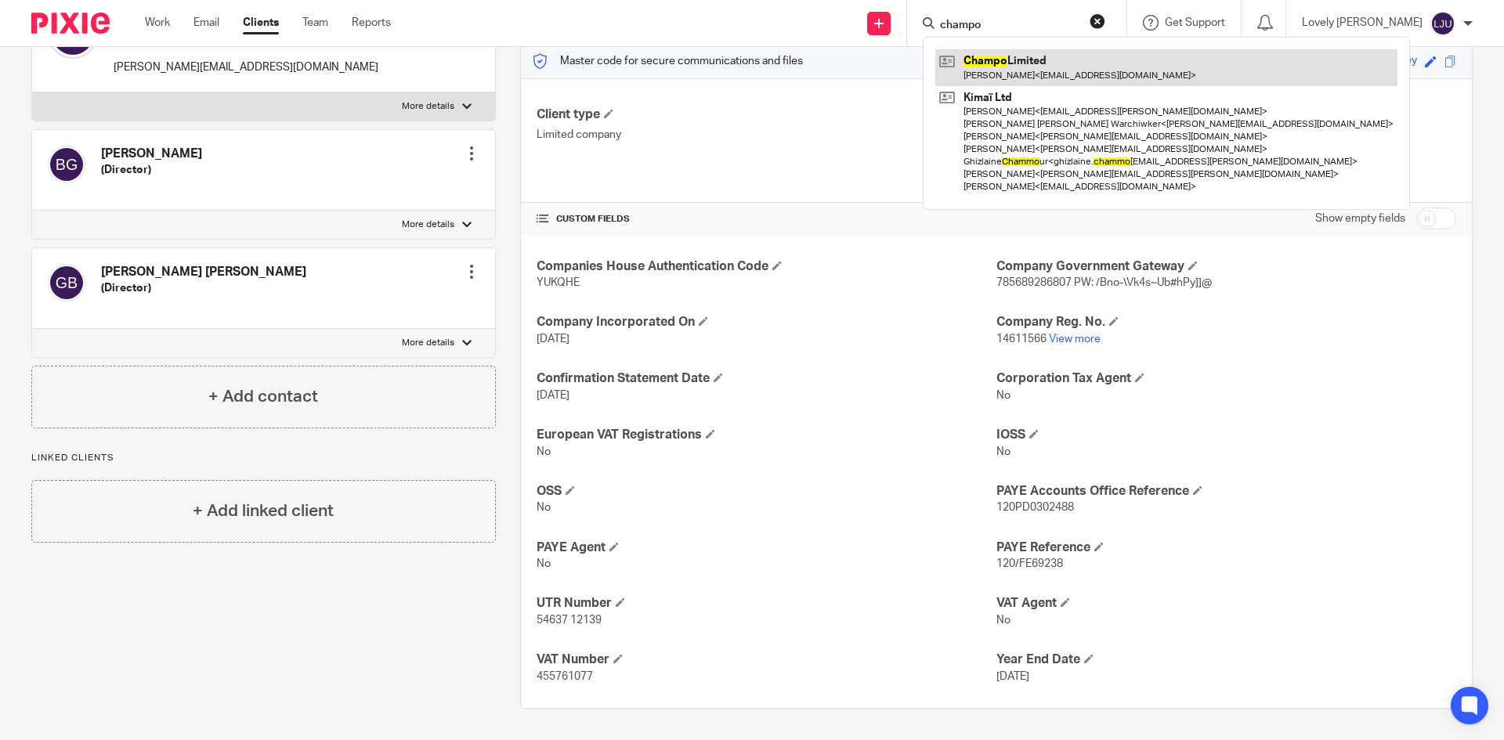
type input "champo"
click at [1073, 61] on link at bounding box center [1166, 67] width 462 height 36
click at [1050, 67] on link at bounding box center [1166, 67] width 462 height 36
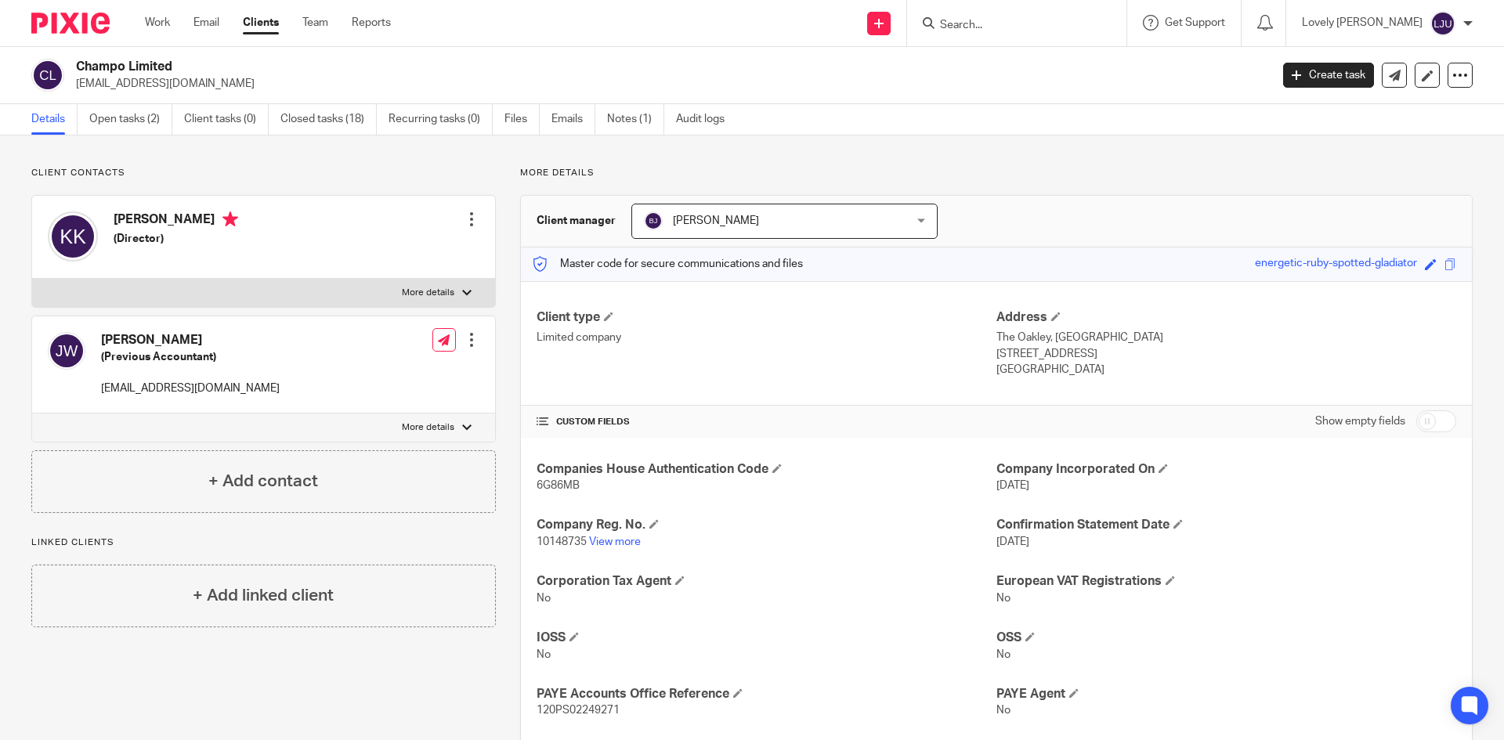
click at [537, 479] on p "6G86MB" at bounding box center [767, 486] width 460 height 16
copy span "6G86MB"
click at [566, 534] on p "10148735 View more" at bounding box center [767, 542] width 460 height 16
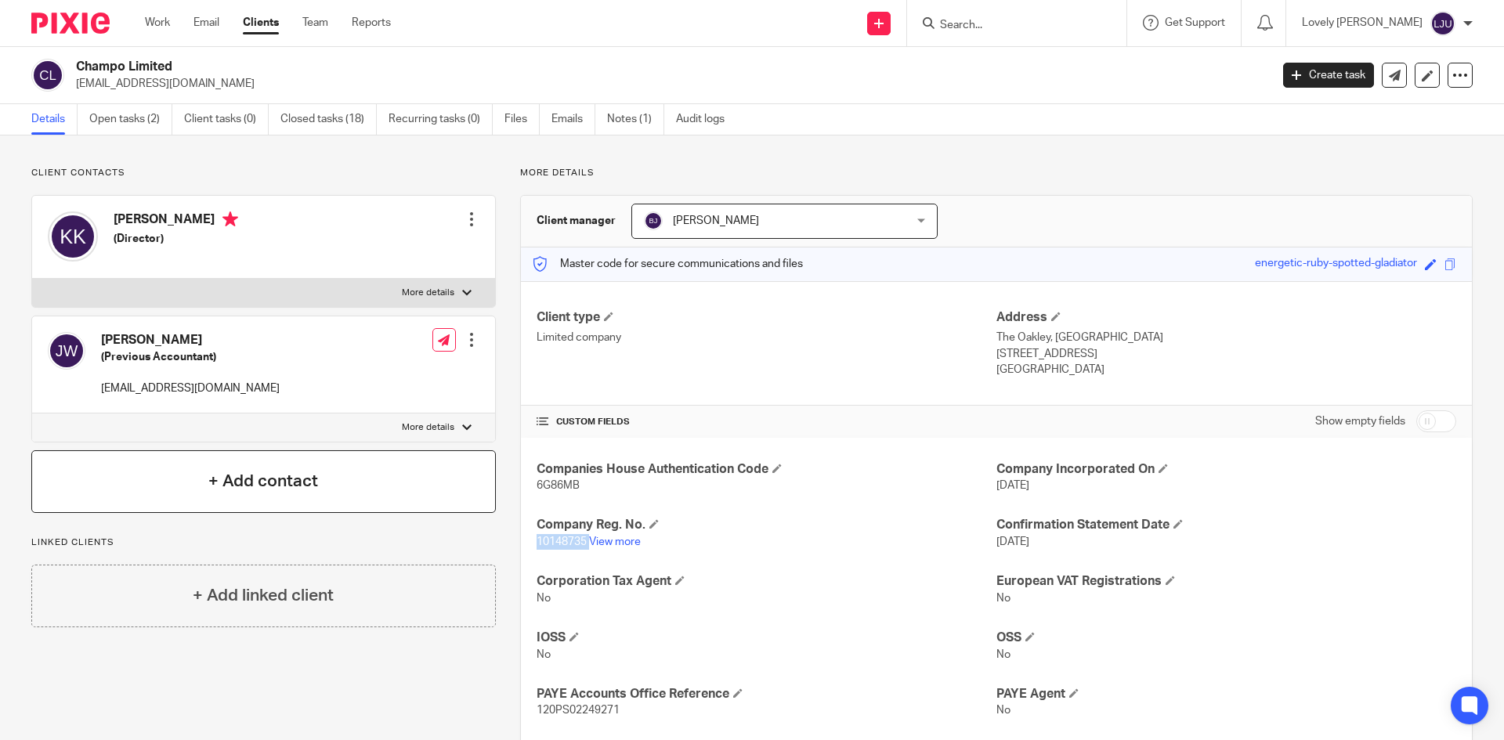
copy p "10148735"
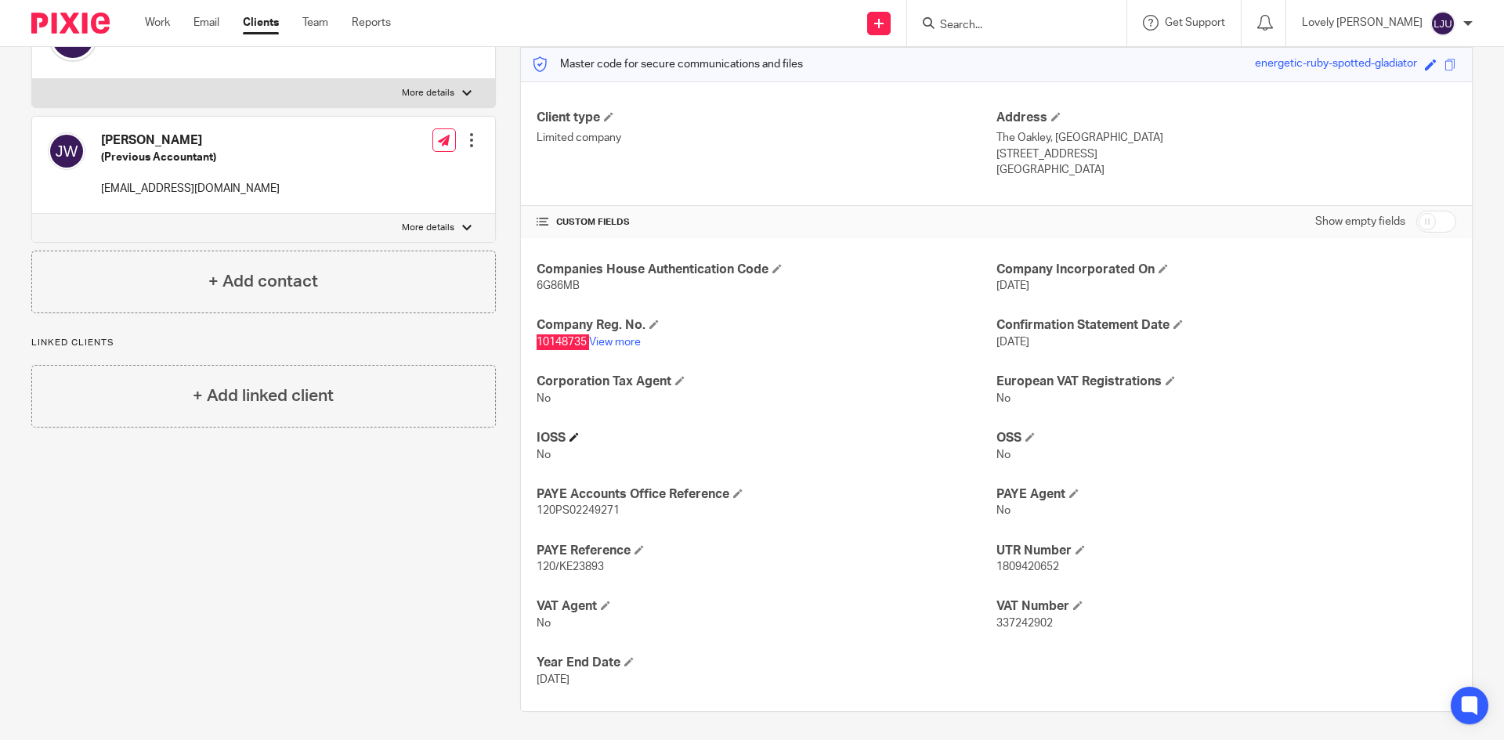
scroll to position [203, 0]
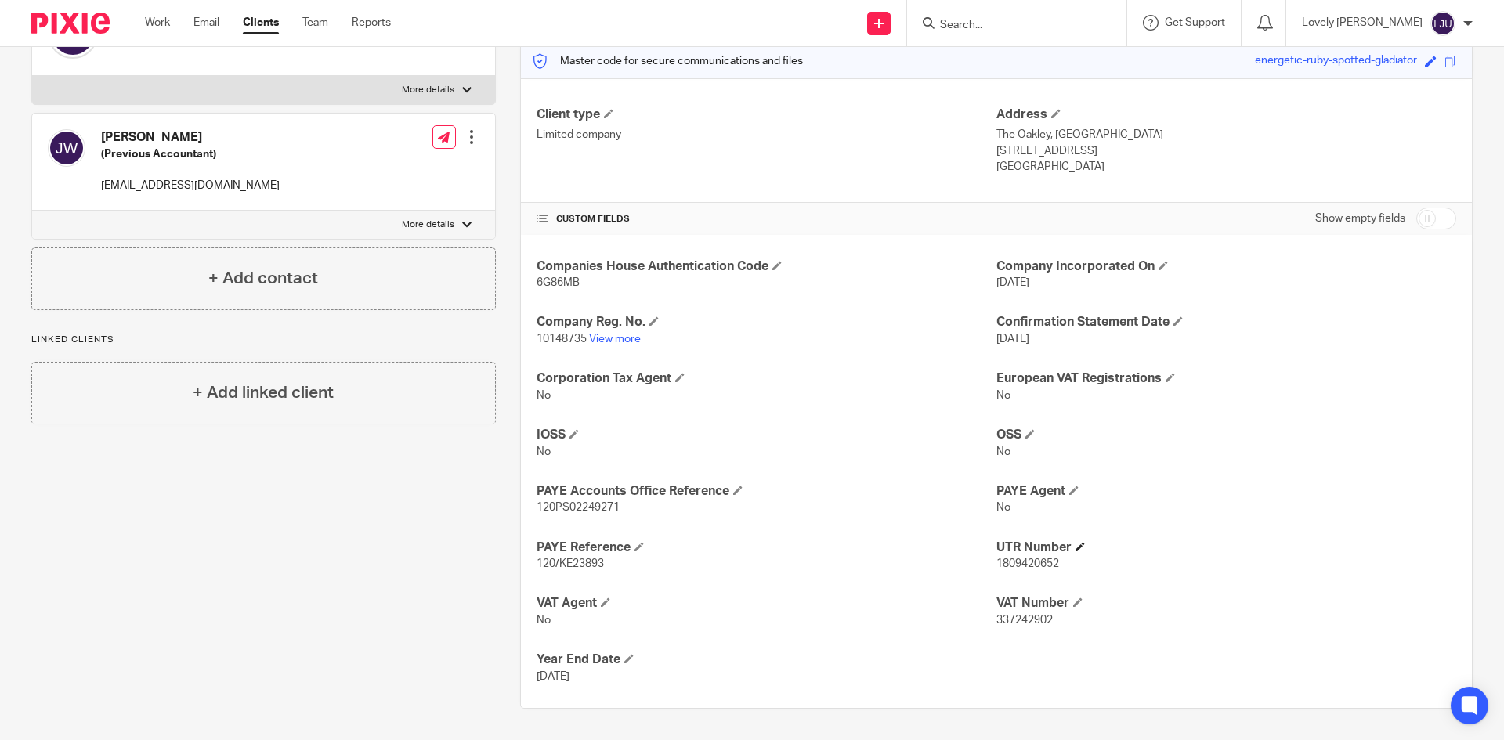
click at [1014, 555] on h4 "UTR Number" at bounding box center [1227, 548] width 460 height 16
click at [1010, 562] on span "1809420652" at bounding box center [1028, 564] width 63 height 11
copy span "1809420652"
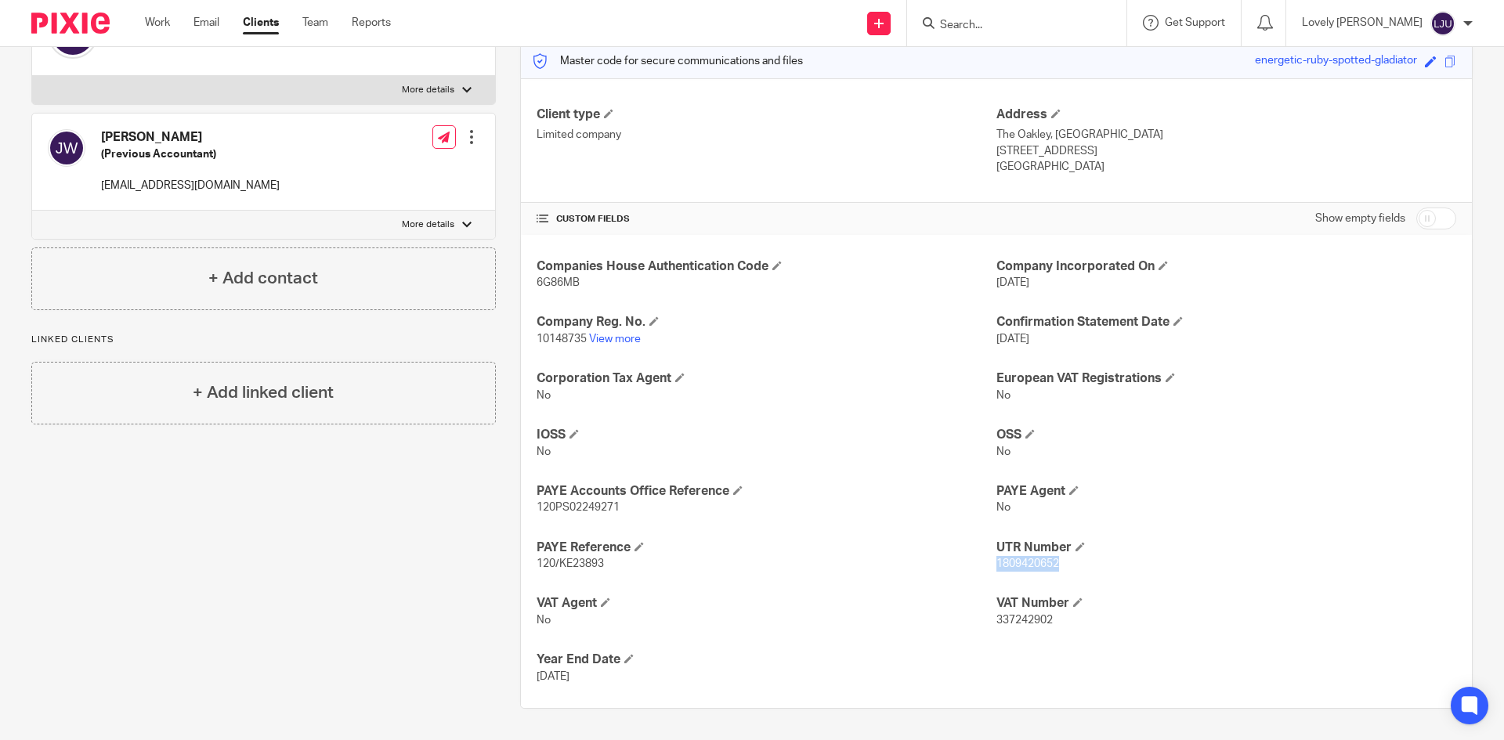
click at [588, 510] on span "120PS02249271" at bounding box center [578, 507] width 83 height 11
copy span "120PS02249271"
click at [1005, 615] on span "337242902" at bounding box center [1025, 620] width 56 height 11
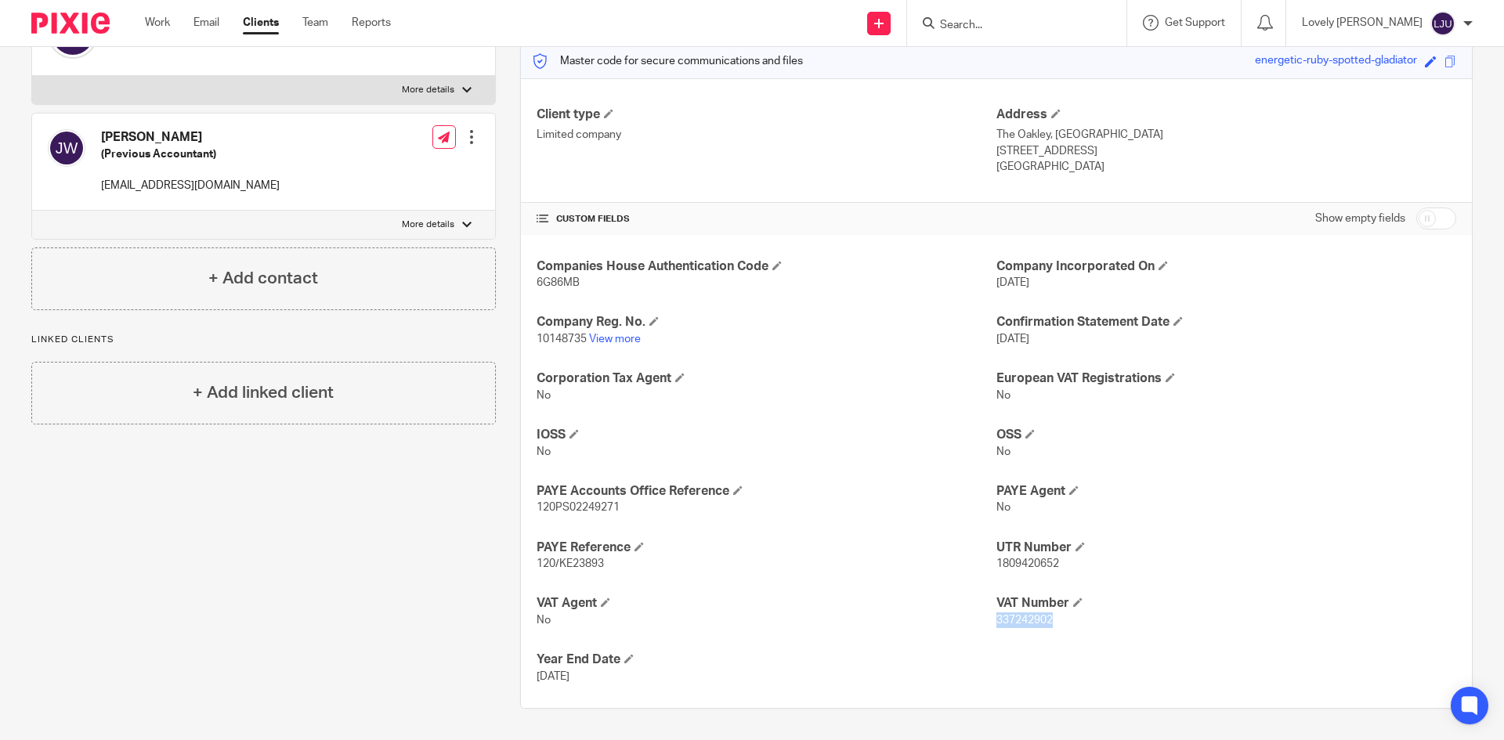
copy span "337242902"
click at [1064, 25] on input "Search" at bounding box center [1009, 26] width 141 height 14
paste input "Sock Snob"
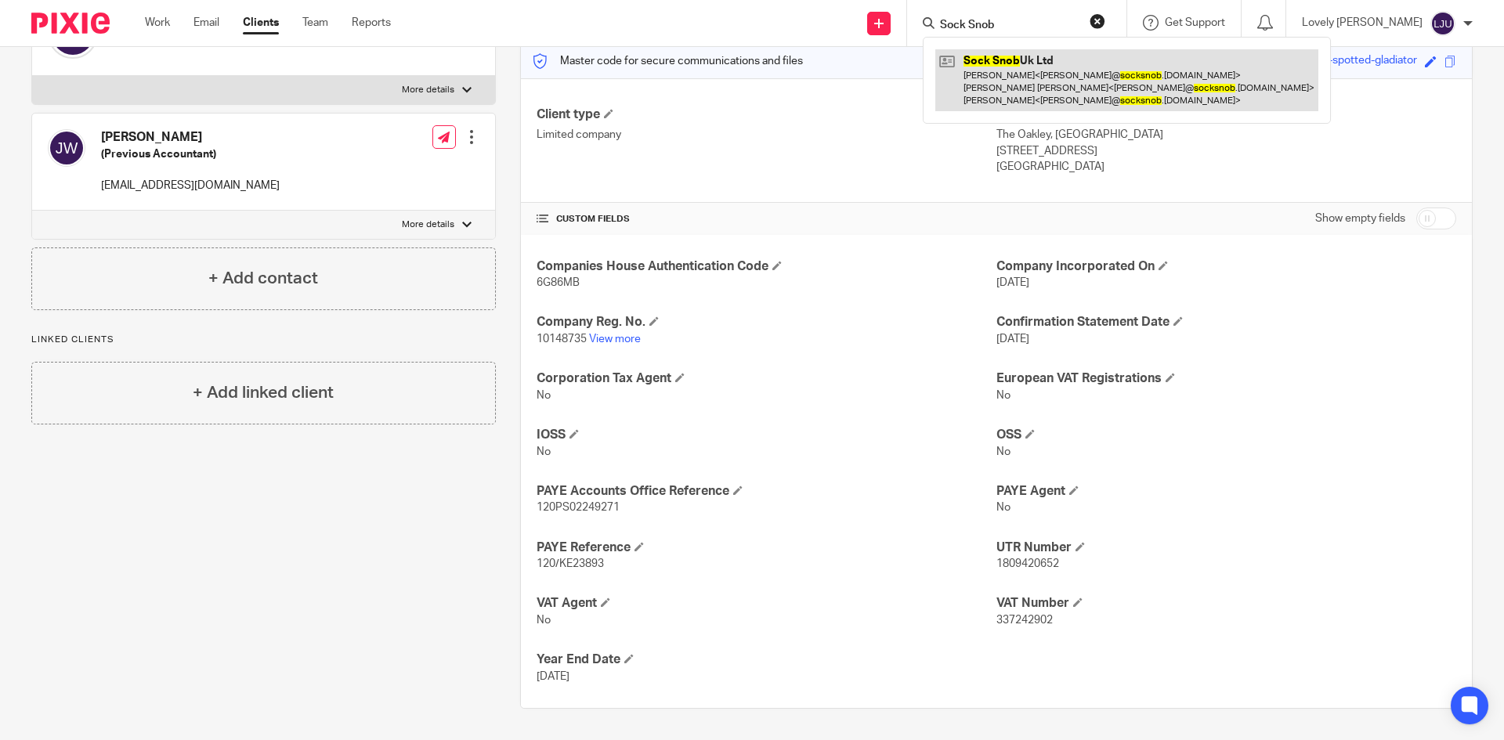
type input "Sock Snob"
click at [1060, 67] on link at bounding box center [1126, 80] width 383 height 62
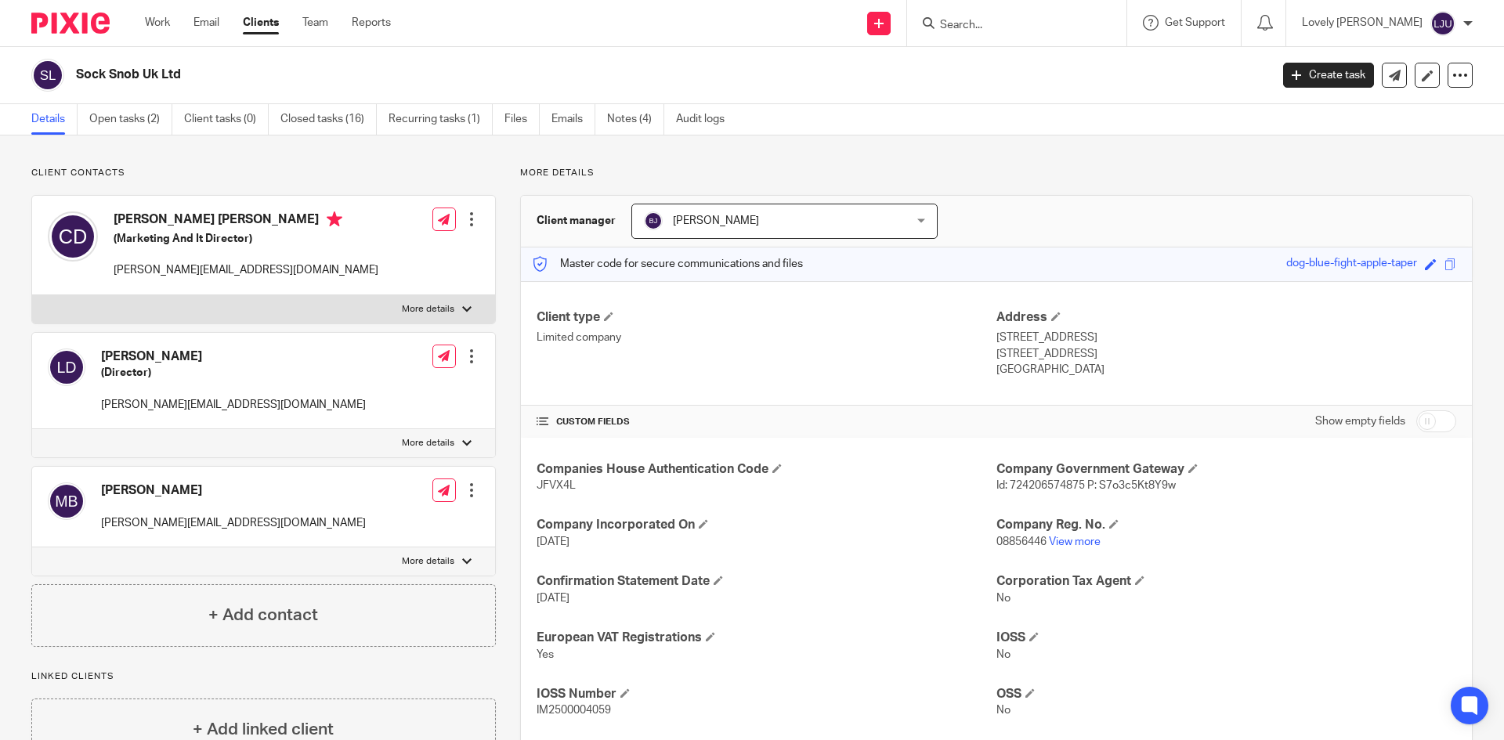
click at [556, 486] on span "JFVX4L" at bounding box center [556, 485] width 39 height 11
copy span "JFVX4L"
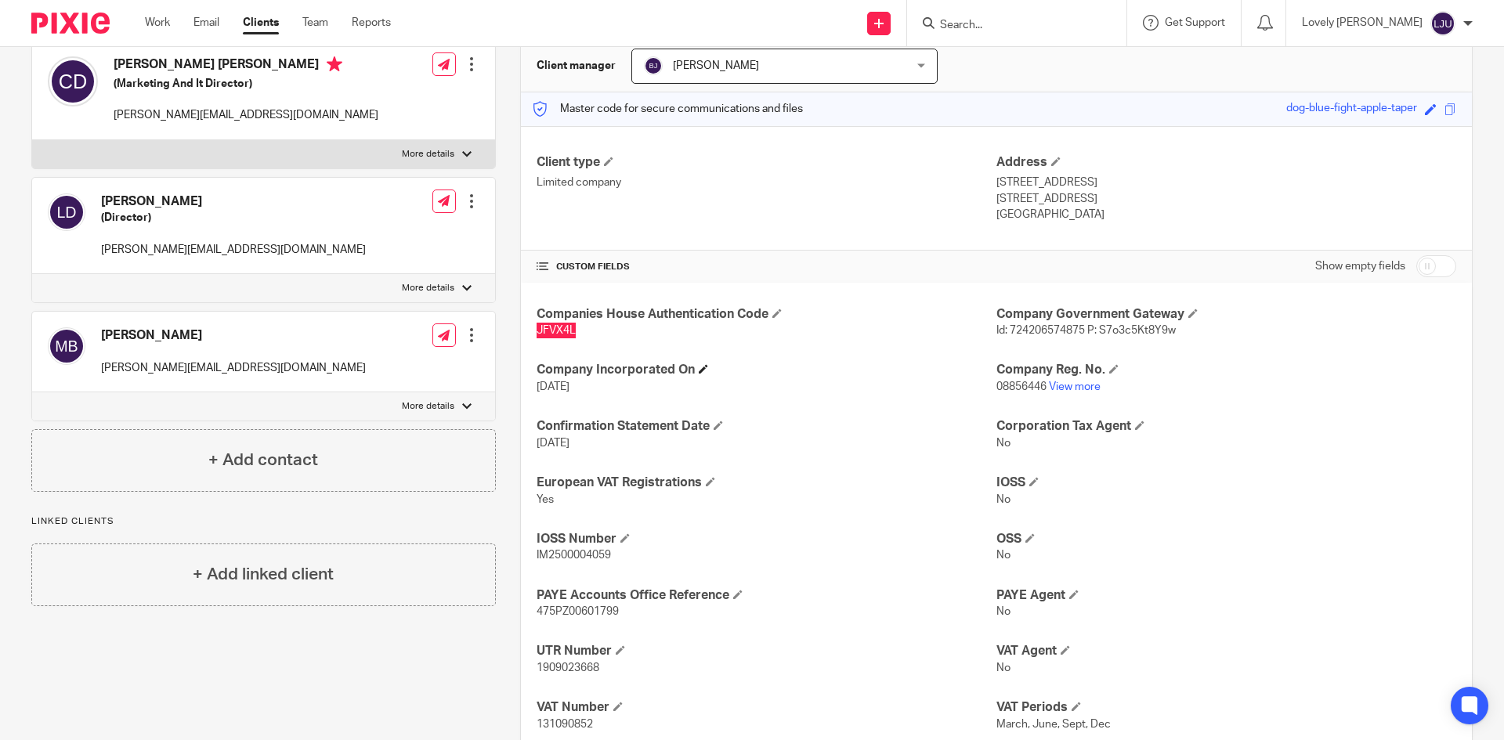
scroll to position [157, 0]
click at [1008, 378] on p "08856446 View more" at bounding box center [1227, 386] width 460 height 16
copy p "08856446"
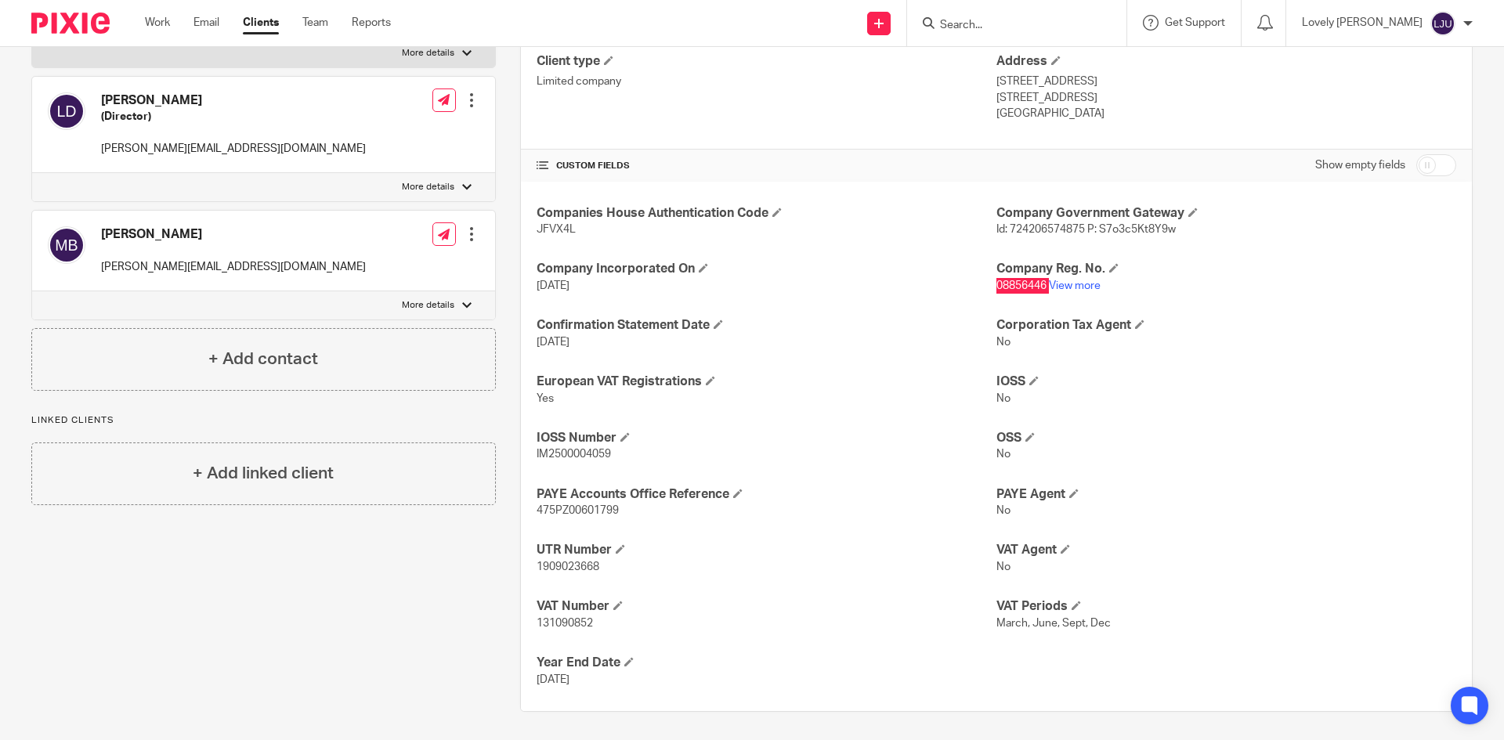
scroll to position [259, 0]
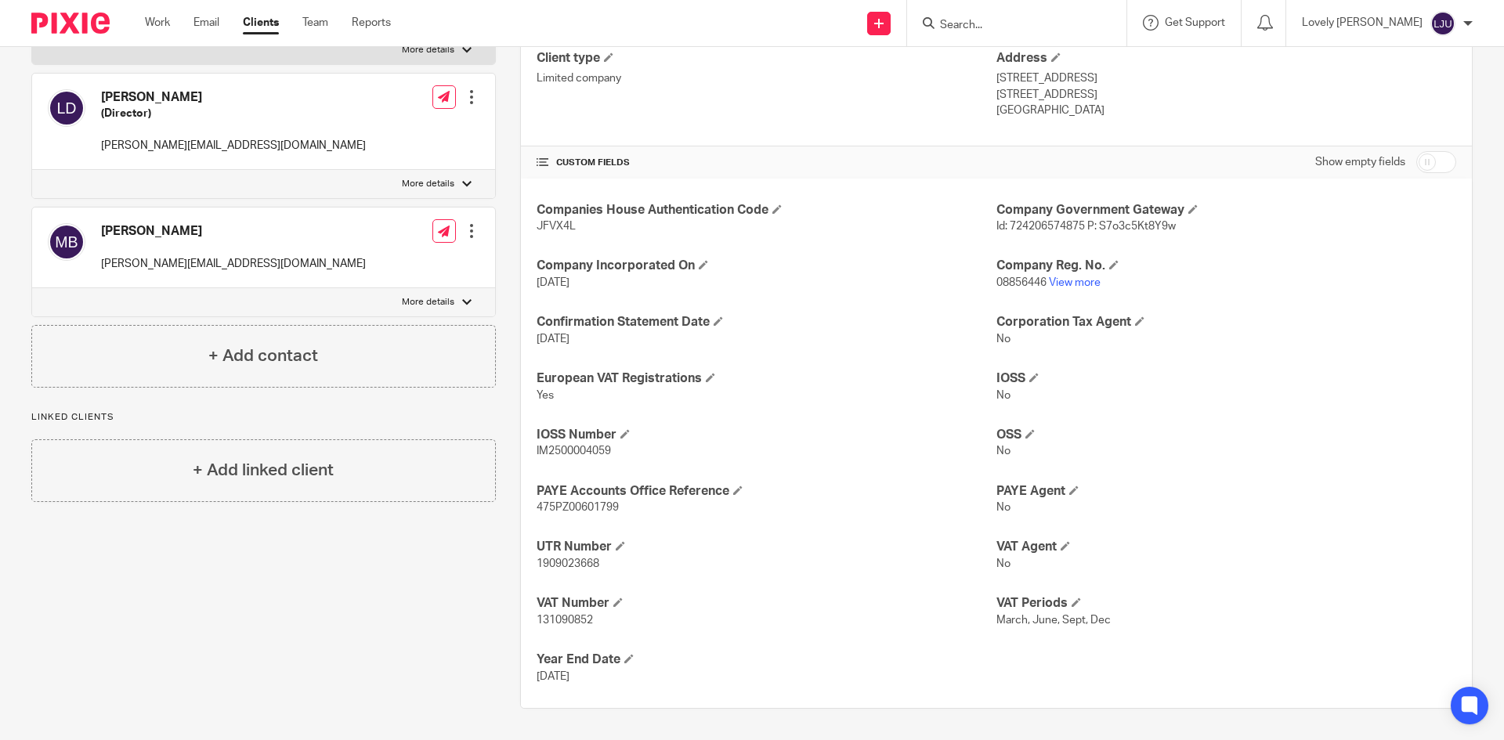
click at [549, 561] on span "1909023668" at bounding box center [568, 564] width 63 height 11
copy span "1909023668"
click at [561, 509] on span "475PZ00601799" at bounding box center [578, 507] width 82 height 11
click at [559, 509] on span "475PZ00601799" at bounding box center [578, 507] width 82 height 11
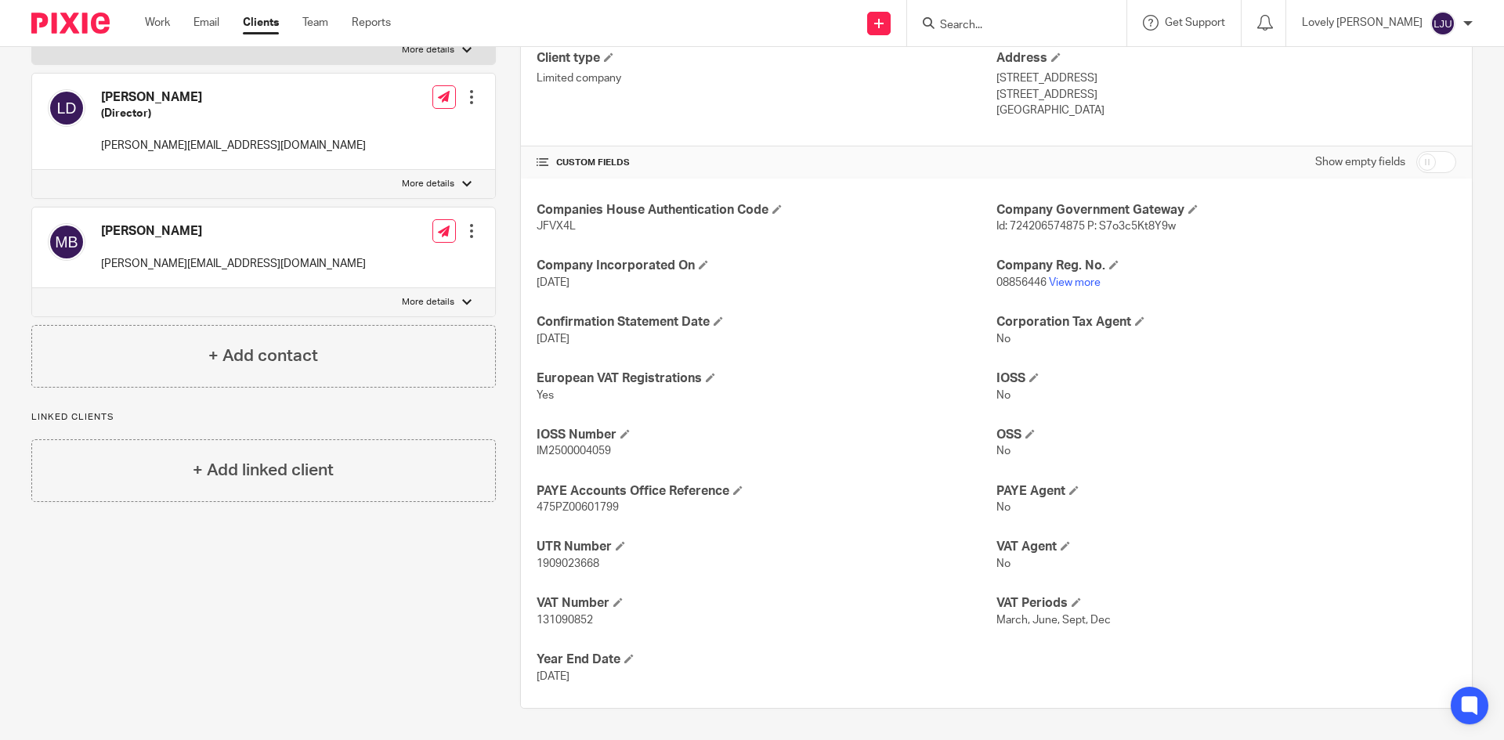
click at [553, 505] on span "475PZ00601799" at bounding box center [578, 507] width 82 height 11
copy span "475PZ00601799"
click at [1189, 135] on div "Client type Limited company Address [STREET_ADDRESS] [STREET_ADDRESS] [GEOGRAPH…" at bounding box center [996, 84] width 951 height 125
click at [570, 609] on h4 "VAT Number" at bounding box center [767, 603] width 460 height 16
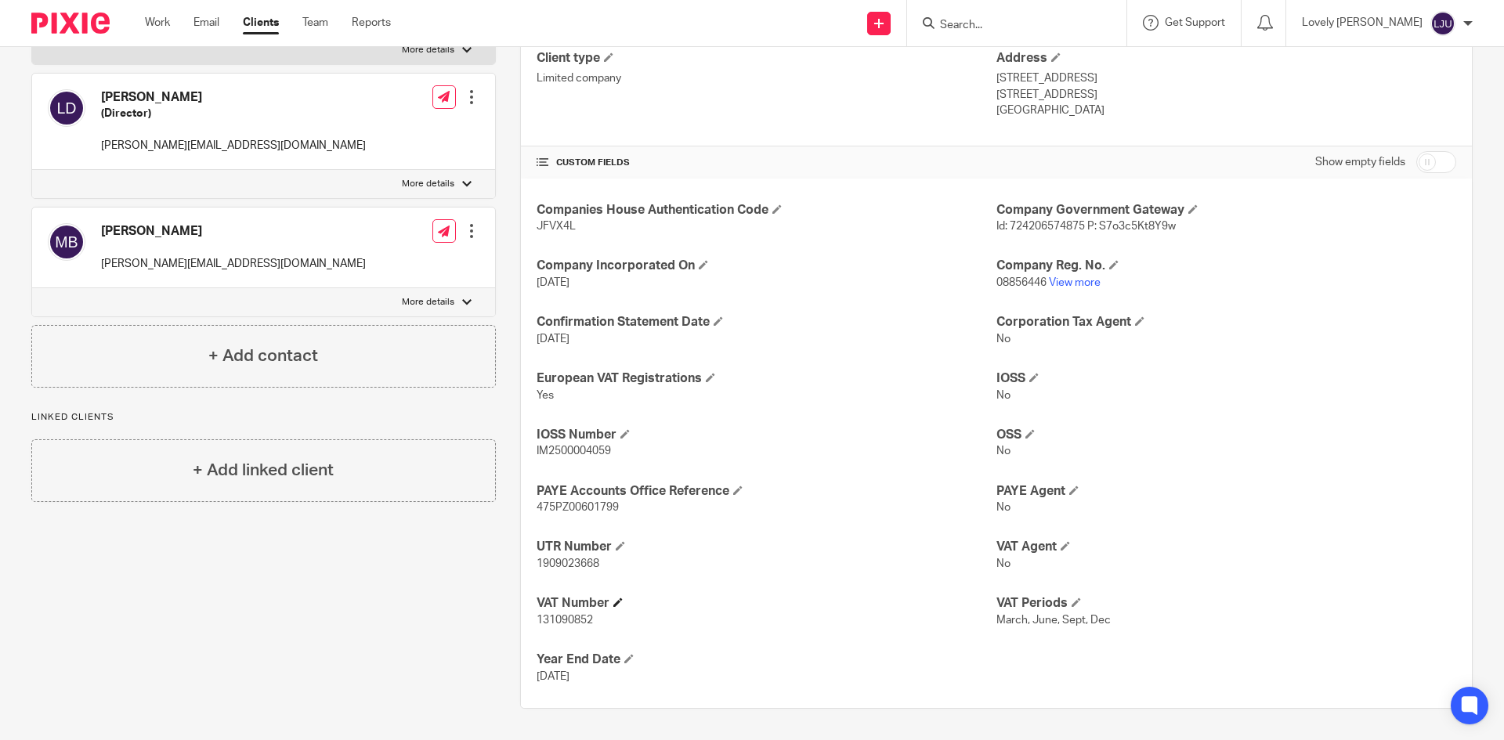
click at [570, 609] on h4 "VAT Number" at bounding box center [767, 603] width 460 height 16
click at [566, 615] on span "131090852" at bounding box center [565, 620] width 56 height 11
copy span "131090852"
click at [999, 19] on input "Search" at bounding box center [1009, 26] width 141 height 14
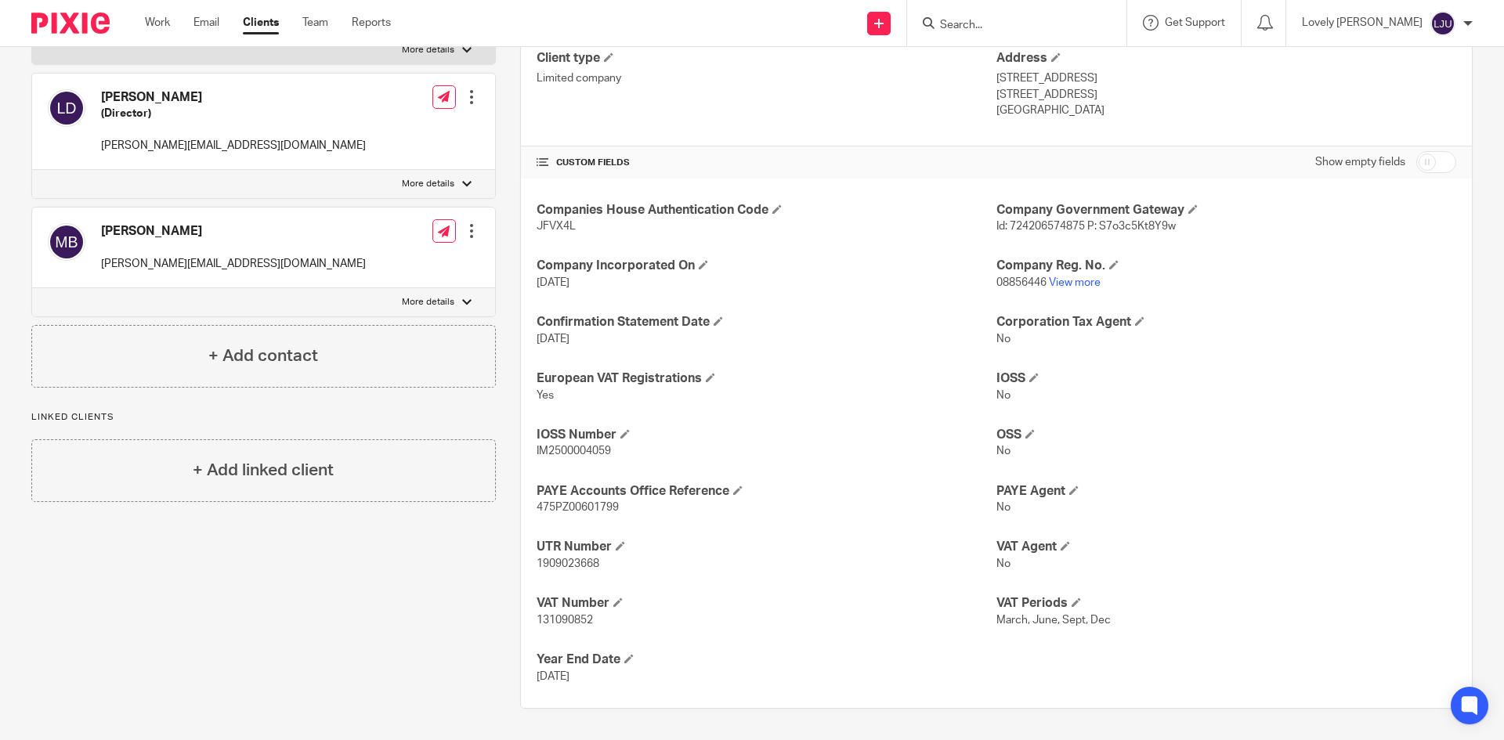
paste input "Whites Beaconsfield"
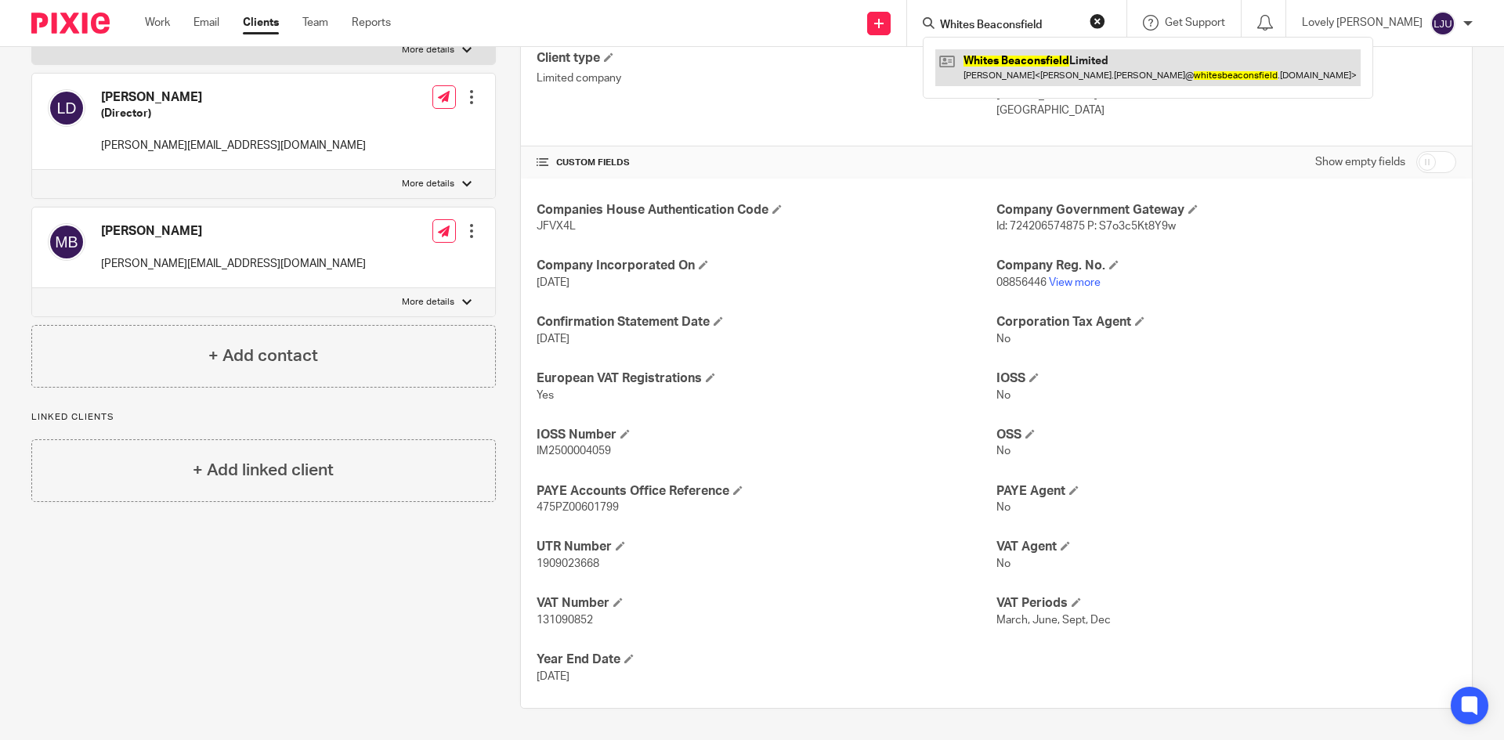
type input "Whites Beaconsfield"
click at [1019, 72] on link at bounding box center [1147, 67] width 425 height 36
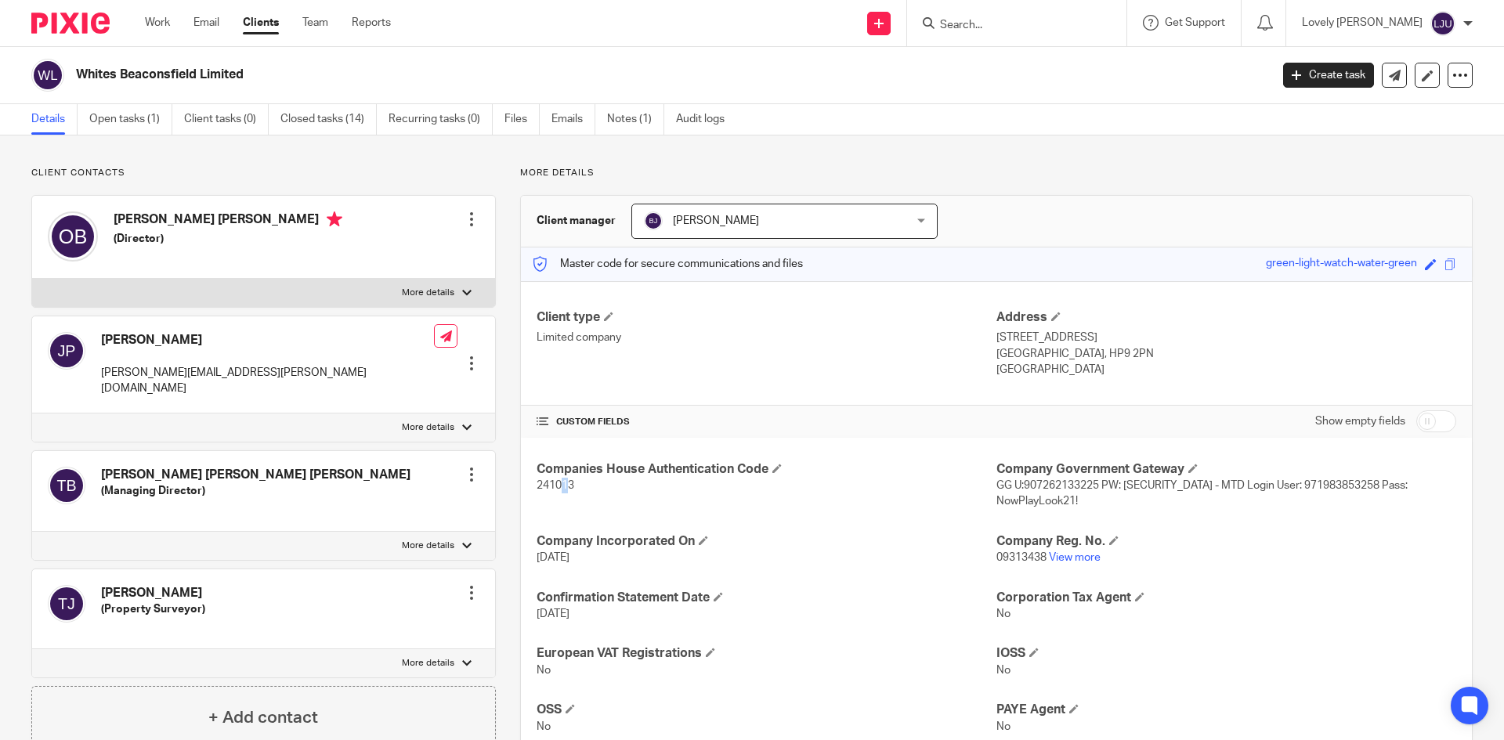
click at [560, 484] on span "241013" at bounding box center [556, 485] width 38 height 11
click at [559, 485] on span "241013" at bounding box center [556, 485] width 38 height 11
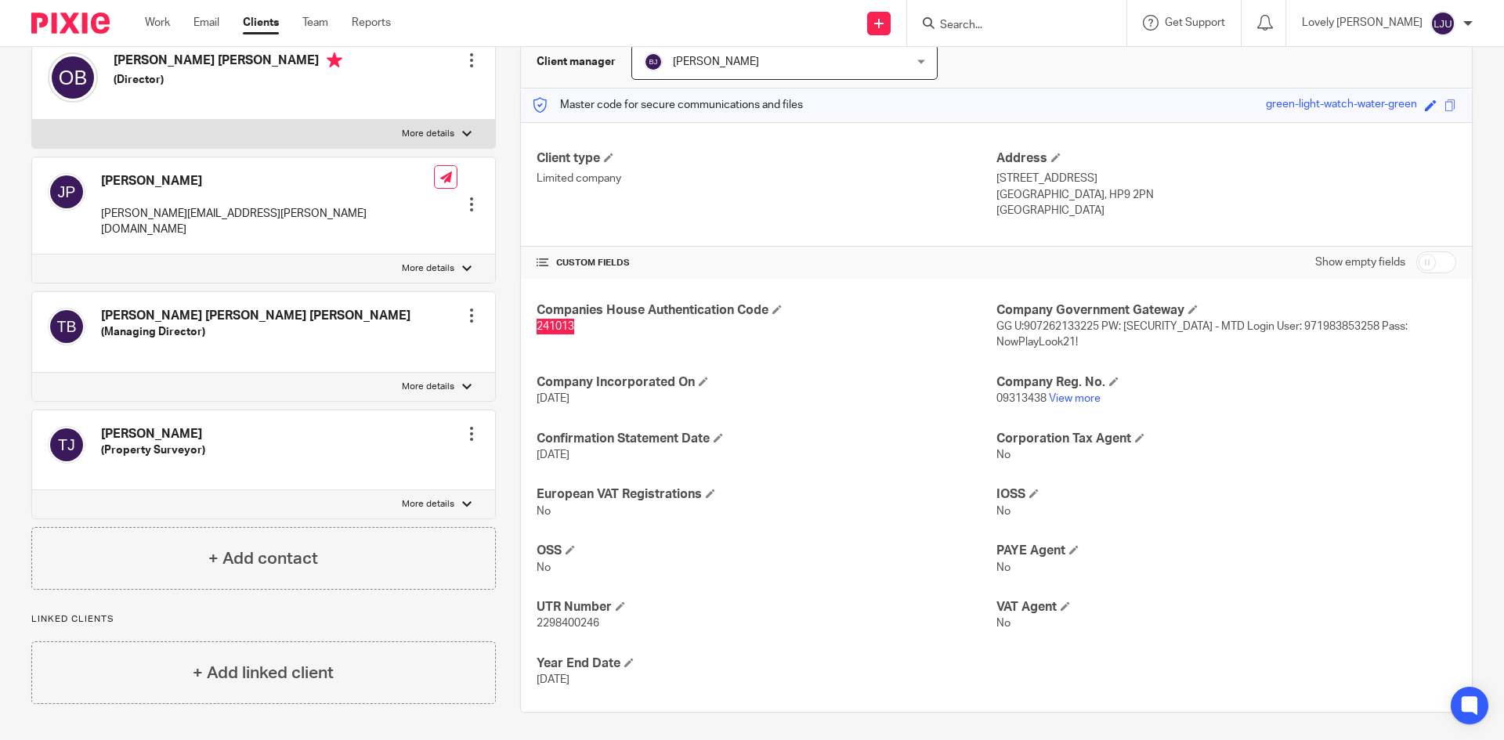
scroll to position [163, 0]
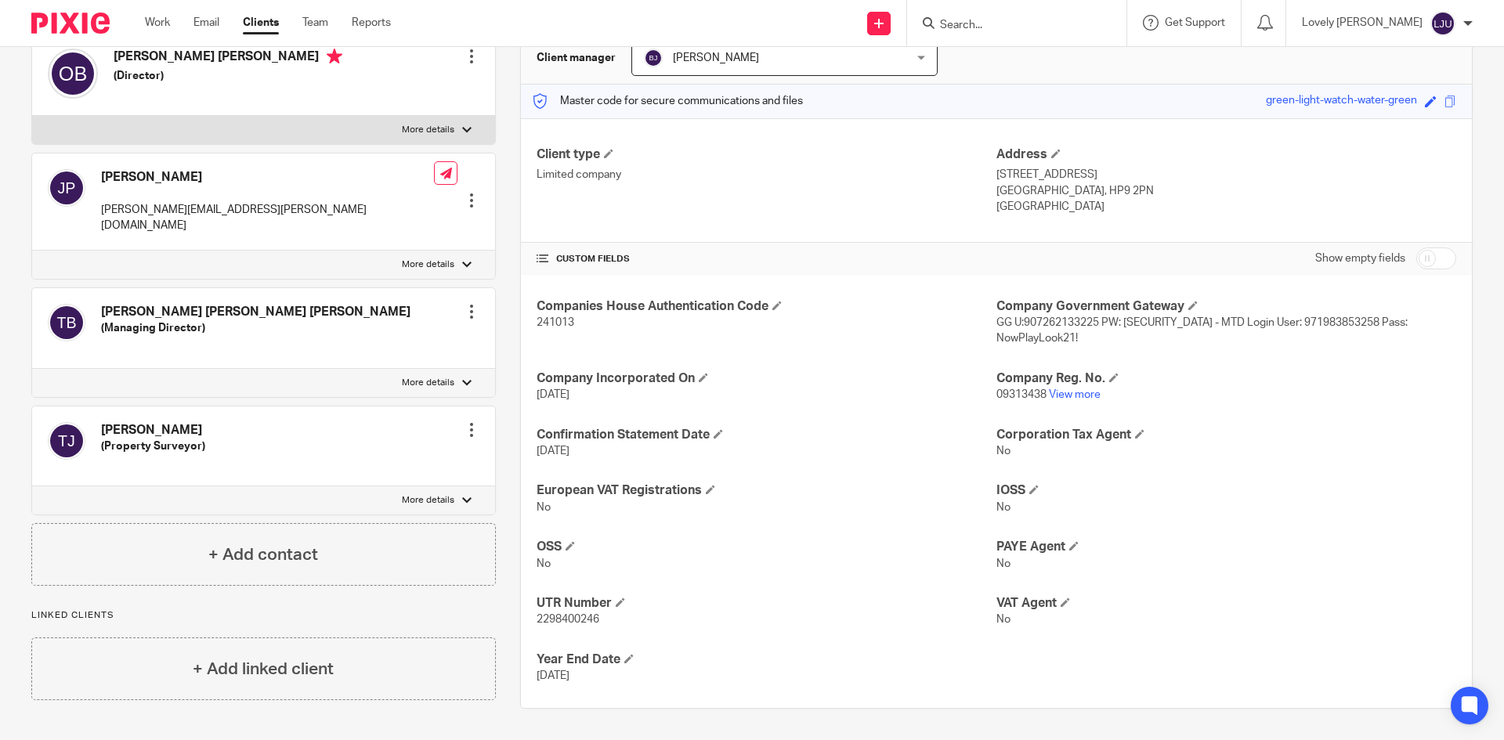
click at [1002, 396] on span "09313438" at bounding box center [1022, 394] width 50 height 11
copy p "09313438"
click at [570, 619] on span "2298400246" at bounding box center [568, 619] width 63 height 11
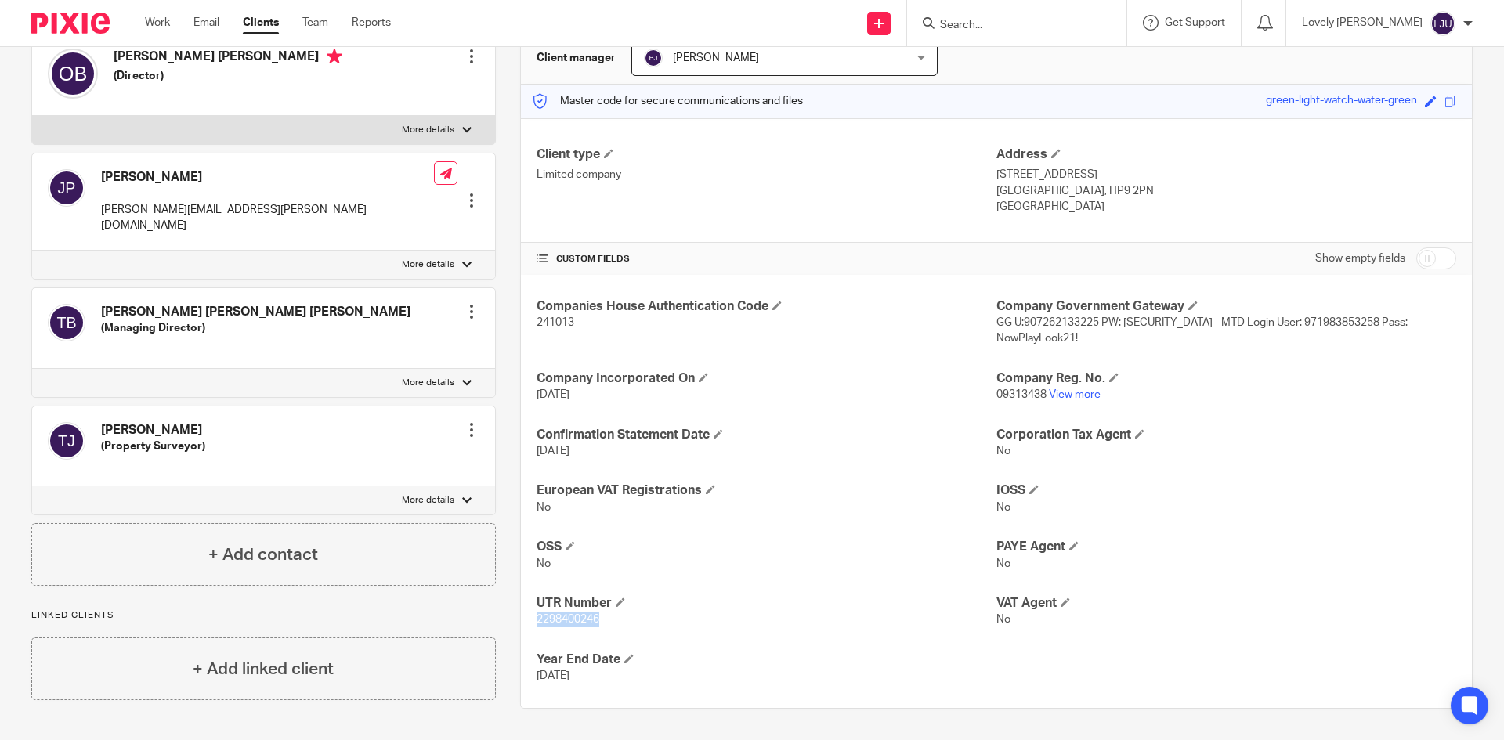
click at [570, 619] on span "2298400246" at bounding box center [568, 619] width 63 height 11
copy span "2298400246"
click at [1250, 508] on p "No" at bounding box center [1227, 508] width 460 height 16
click at [1171, 213] on p "England" at bounding box center [1227, 207] width 460 height 16
drag, startPoint x: 975, startPoint y: 45, endPoint x: 978, endPoint y: 34, distance: 11.2
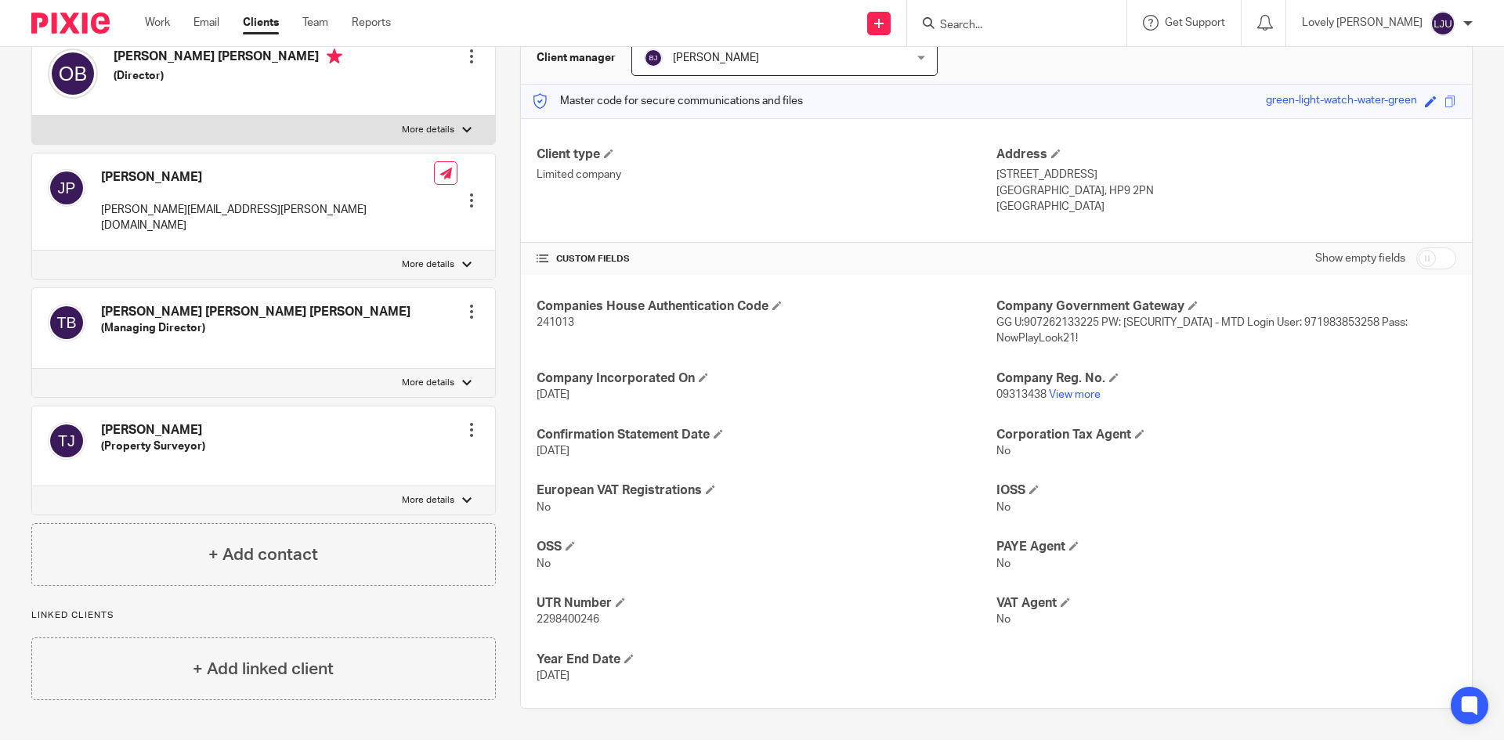
click at [977, 42] on div at bounding box center [1016, 23] width 219 height 46
click at [979, 31] on input "Search" at bounding box center [1009, 26] width 141 height 14
type input "recorder"
click at [1013, 55] on link at bounding box center [1034, 67] width 198 height 36
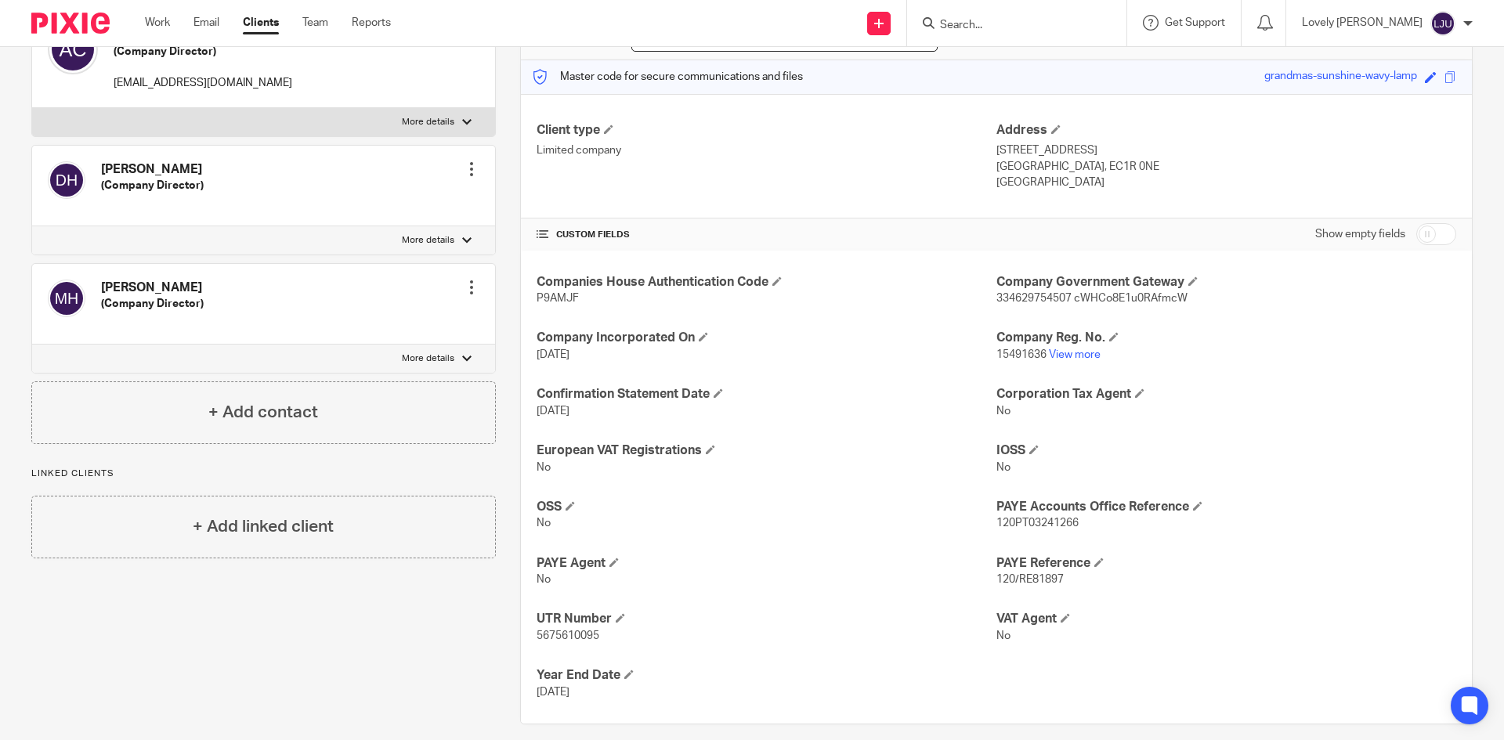
scroll to position [203, 0]
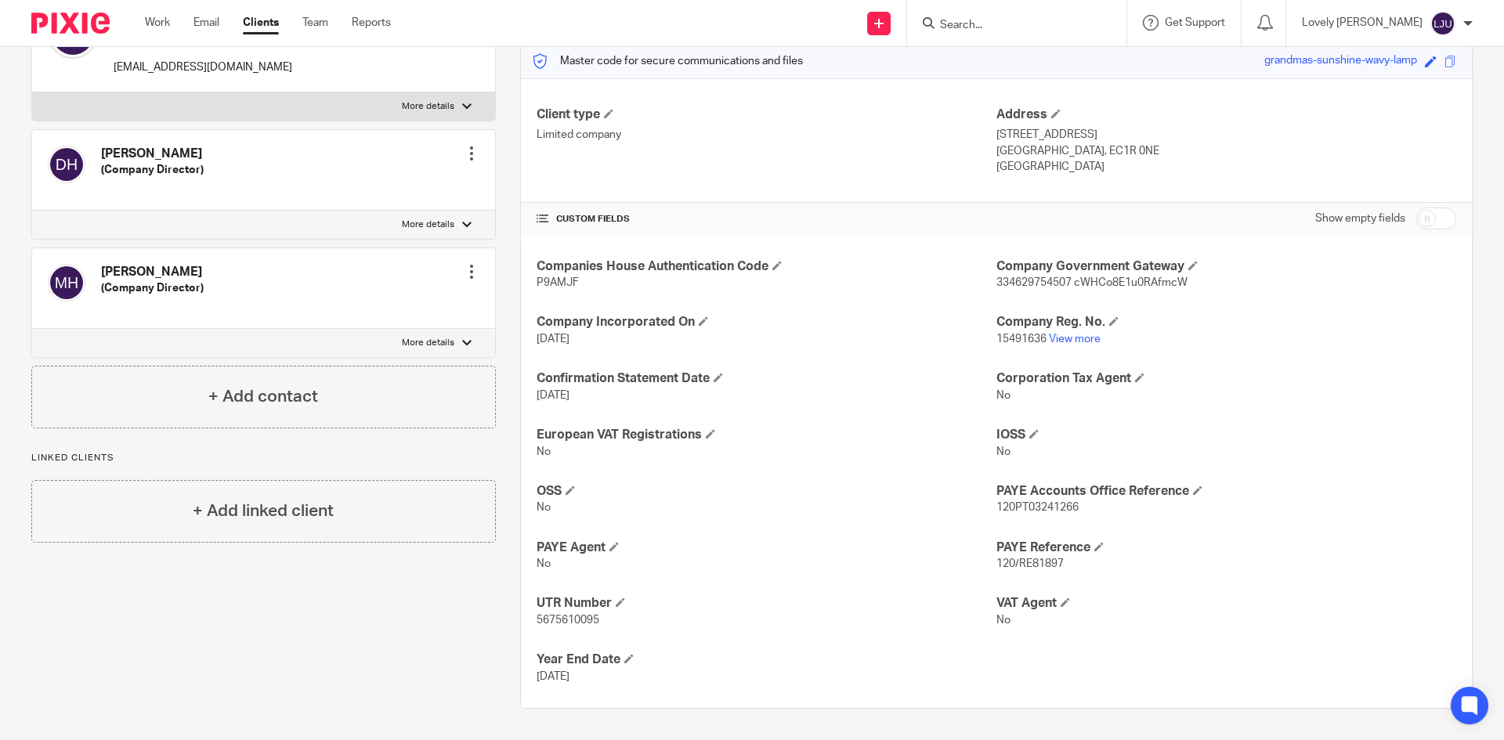
click at [547, 284] on span "P9AMJF" at bounding box center [558, 282] width 42 height 11
copy span "P9AMJF"
click at [1012, 334] on span "15491636" at bounding box center [1022, 339] width 50 height 11
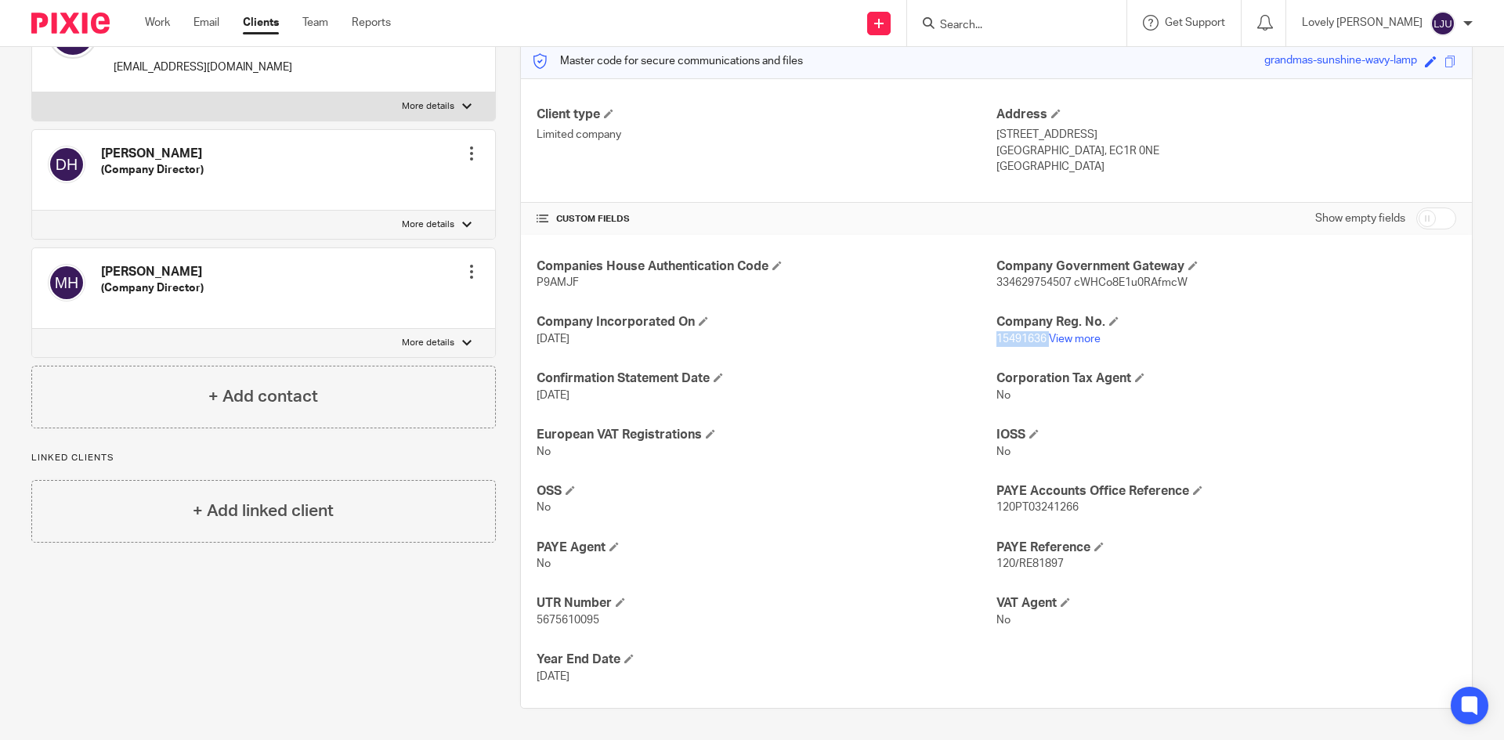
copy p "15491636"
click at [544, 624] on span "5675610095" at bounding box center [568, 620] width 63 height 11
click at [546, 622] on span "5675610095" at bounding box center [568, 620] width 63 height 11
copy span "5675610095"
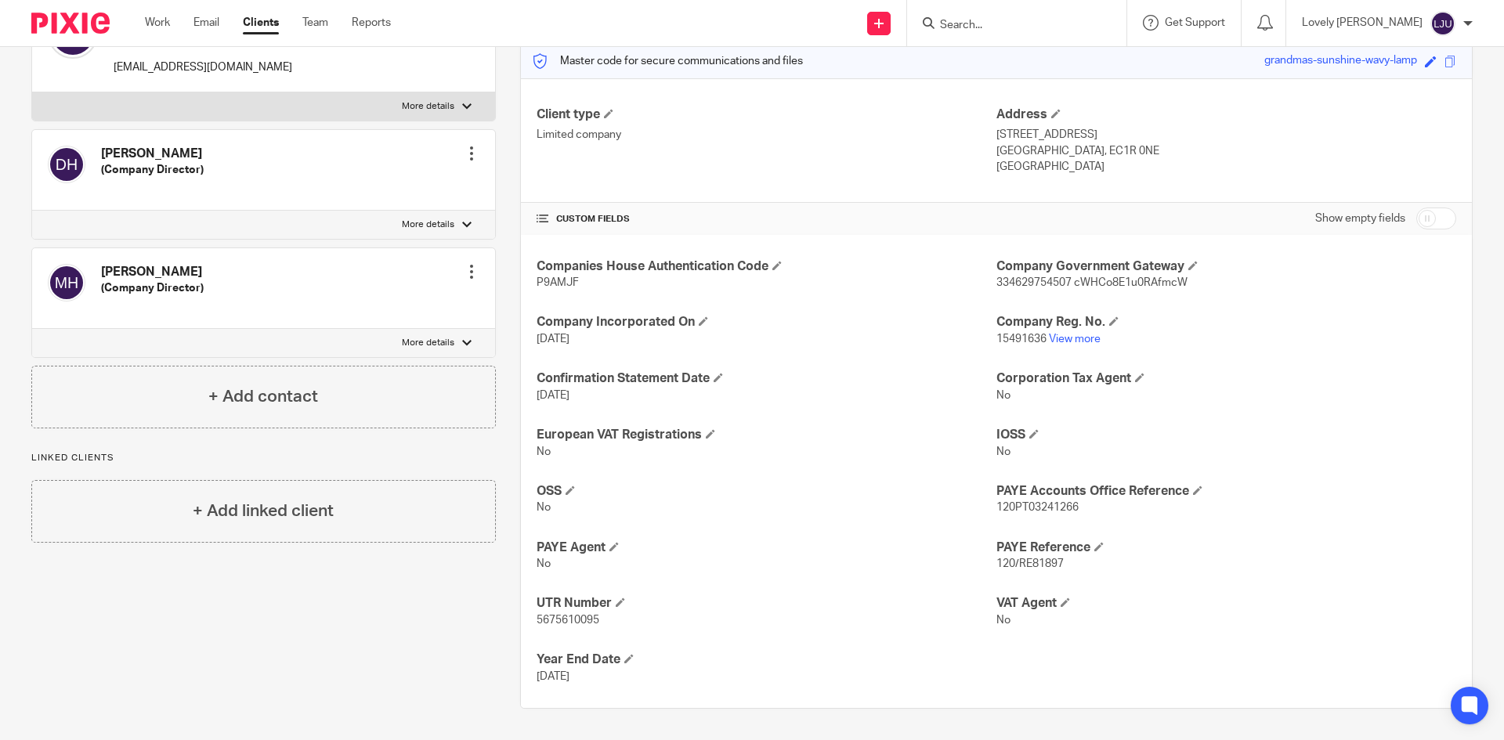
click at [1015, 506] on span "120PT03241266" at bounding box center [1038, 507] width 82 height 11
copy span "120PT03241266"
click at [1232, 143] on p "[GEOGRAPHIC_DATA], EC1R 0NE" at bounding box center [1227, 151] width 460 height 16
click at [1015, 31] on input "Search" at bounding box center [1009, 26] width 141 height 14
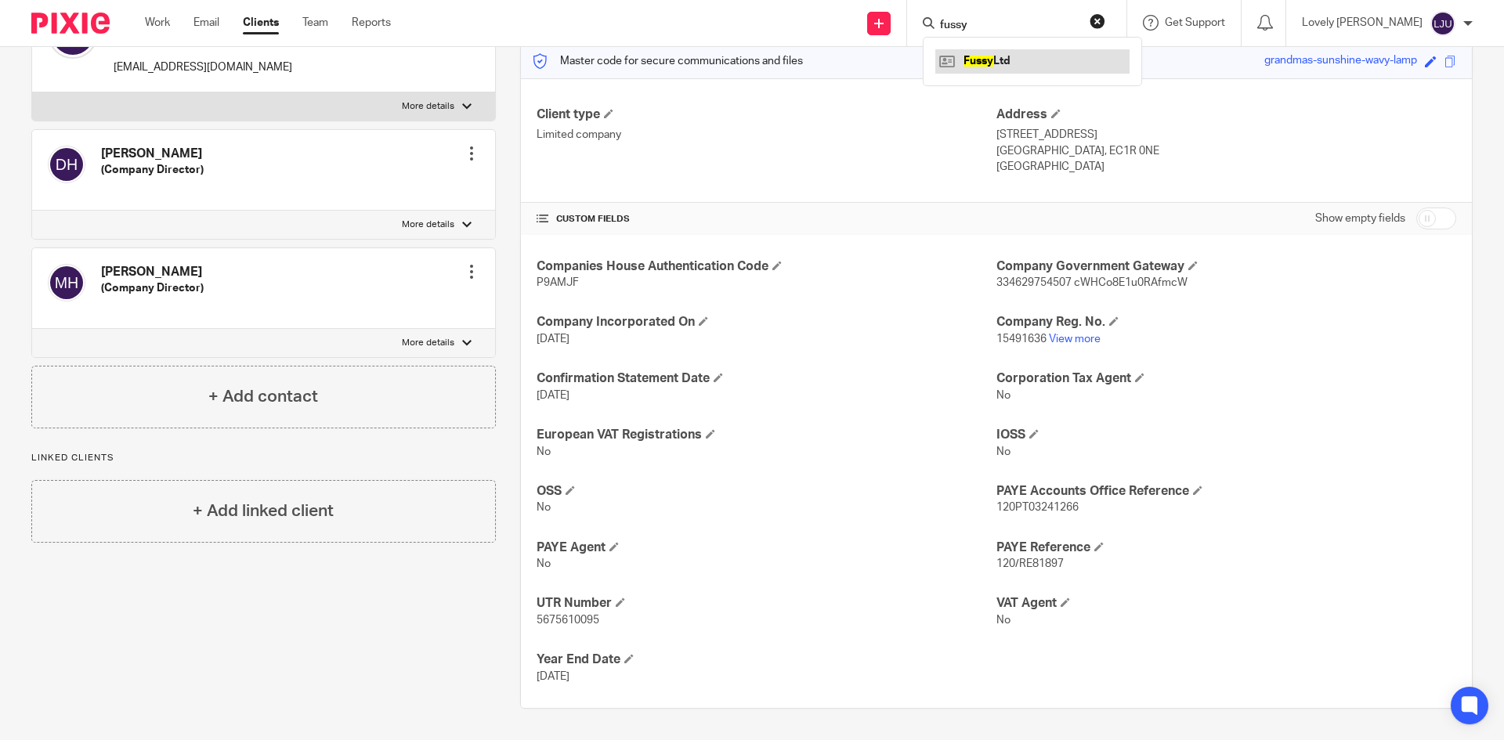
type input "fussy"
click at [1088, 60] on link at bounding box center [1032, 61] width 194 height 24
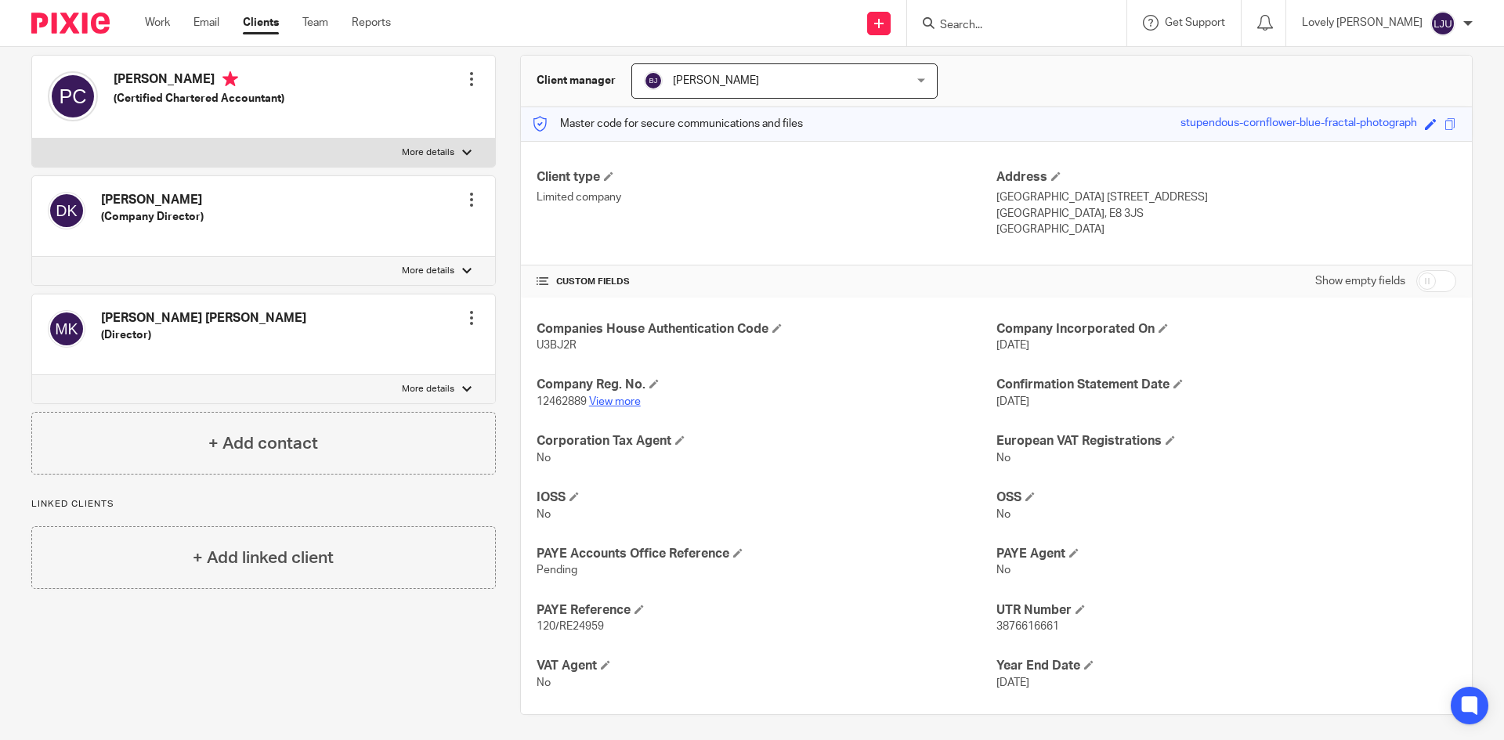
scroll to position [147, 0]
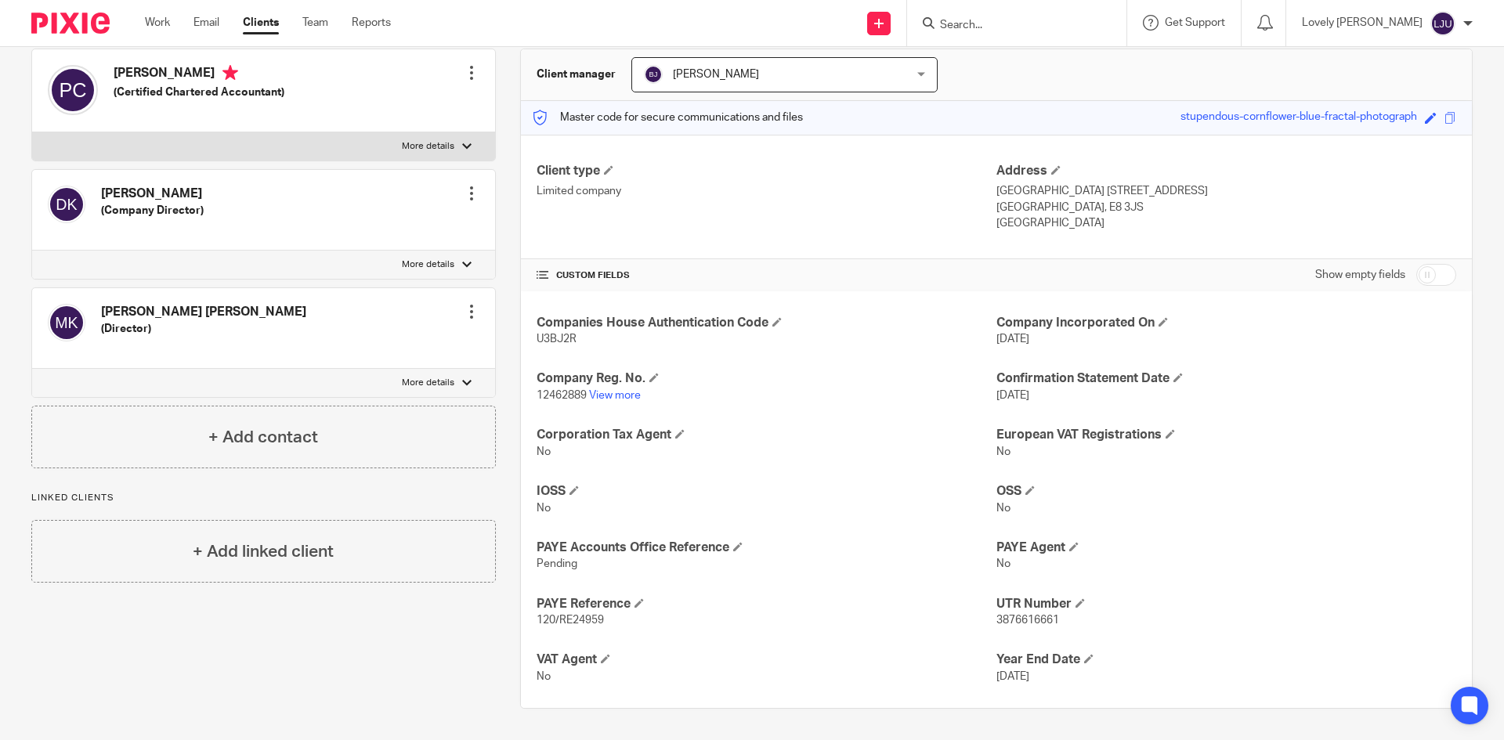
click at [555, 335] on span "U3BJ2R" at bounding box center [557, 339] width 40 height 11
copy span "U3BJ2R"
click at [576, 396] on span "12462889" at bounding box center [562, 395] width 50 height 11
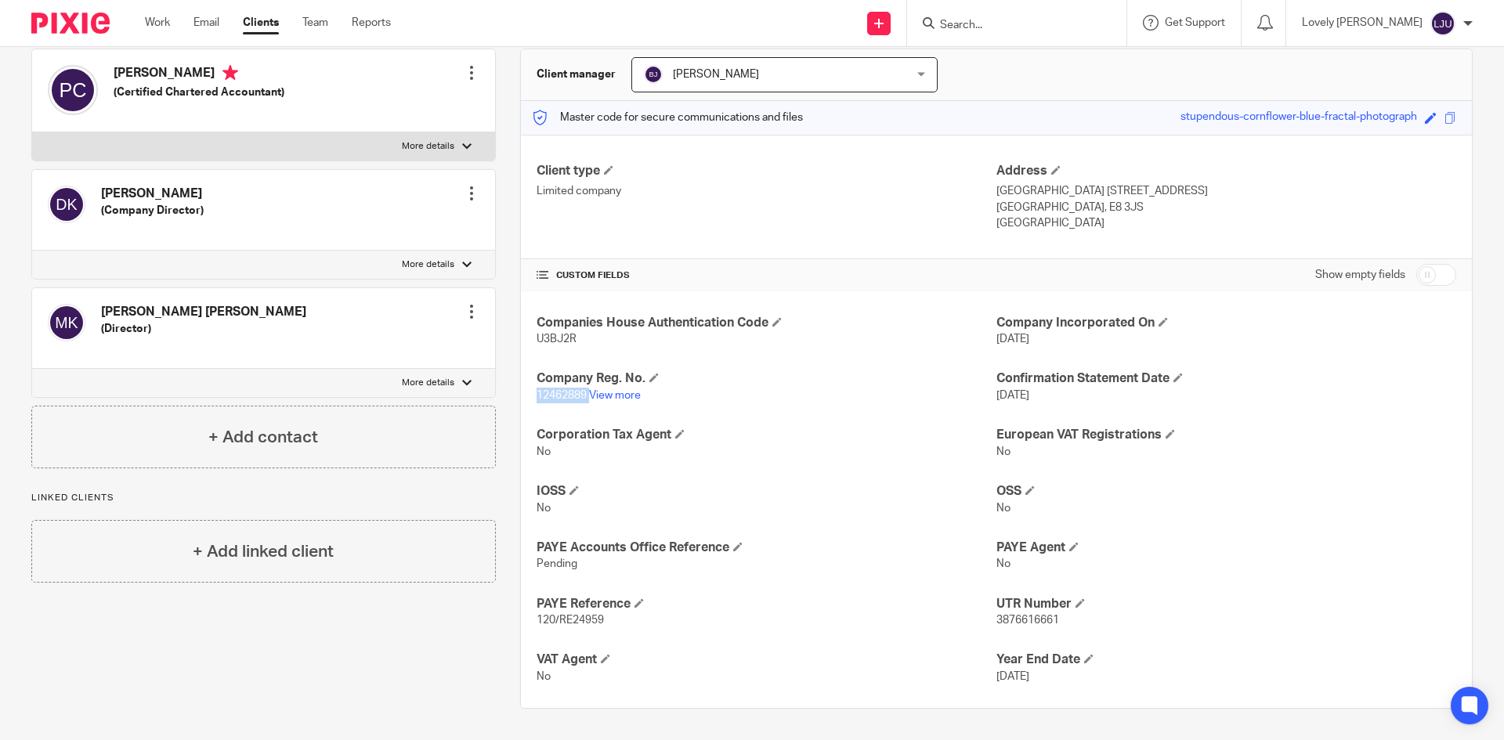
copy p "12462889"
click at [1004, 619] on span "3876616661" at bounding box center [1028, 620] width 63 height 11
copy span "3876616661"
click at [1402, 418] on div "Companies House Authentication Code U3BJ2R Company Incorporated On 14 Feb 2020 …" at bounding box center [996, 500] width 951 height 418
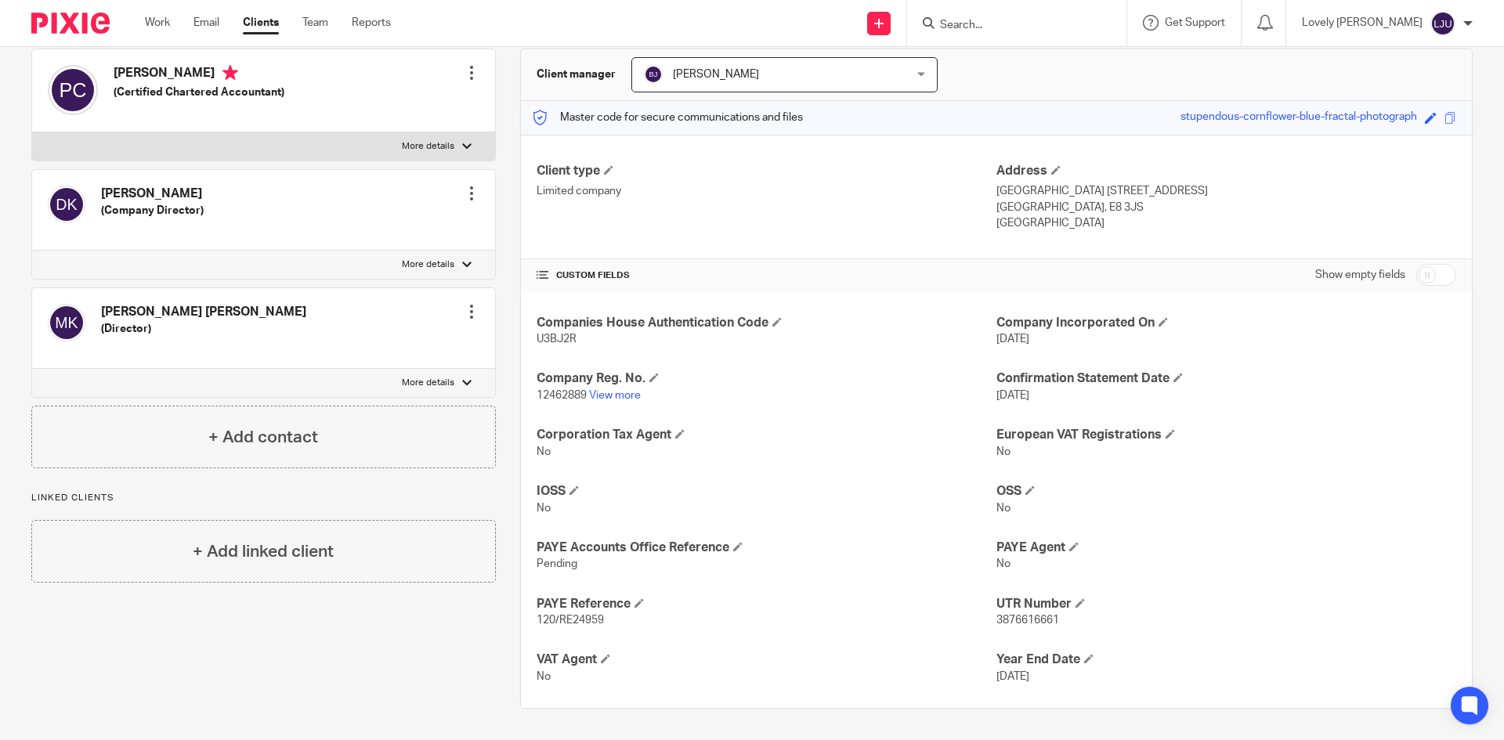
click at [1034, 17] on form at bounding box center [1022, 23] width 167 height 20
click at [1035, 19] on input "Search" at bounding box center [1009, 26] width 141 height 14
type input "lickd"
click at [1026, 70] on link at bounding box center [1032, 61] width 194 height 24
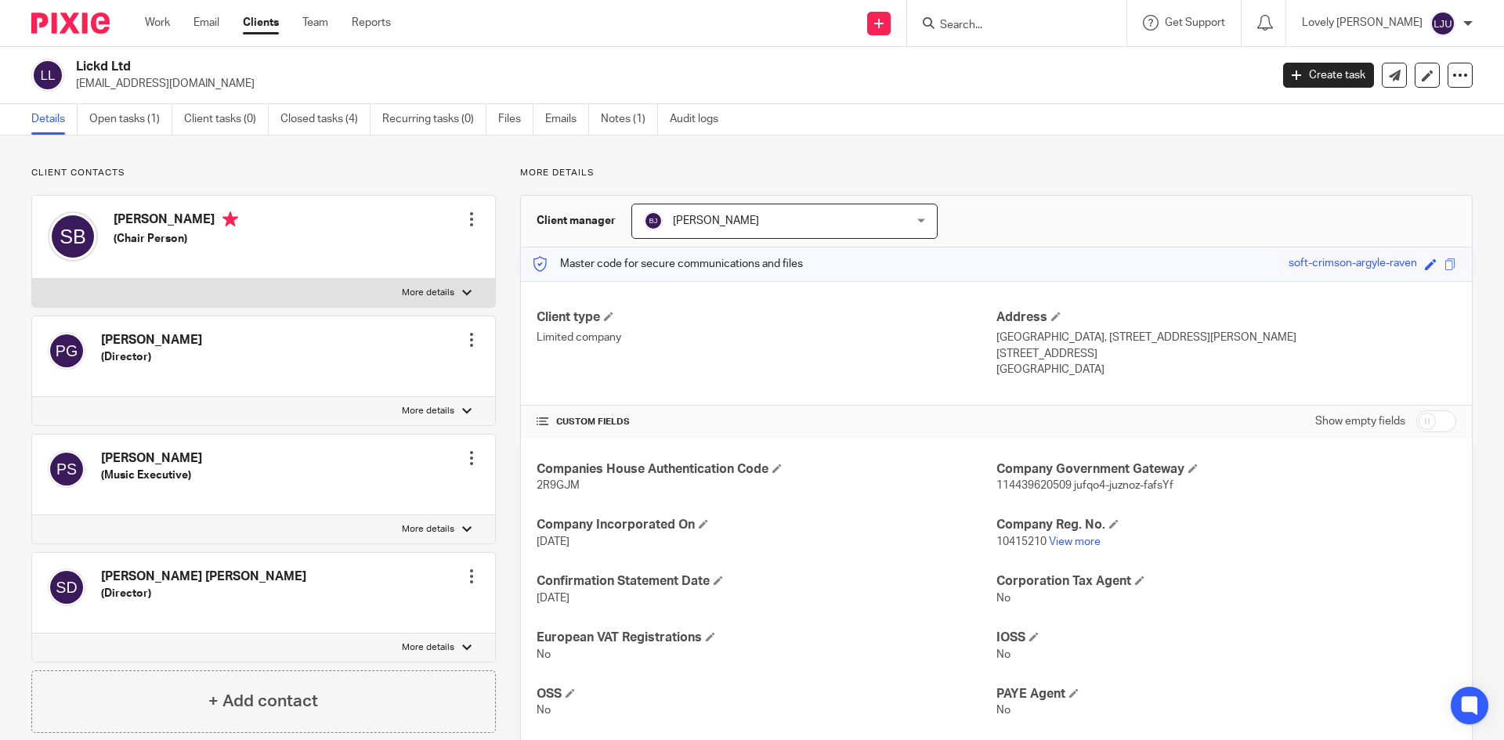
click at [559, 489] on span "2R9GJM" at bounding box center [558, 485] width 43 height 11
click at [558, 487] on span "2R9GJM" at bounding box center [558, 485] width 43 height 11
copy span "2R9GJM"
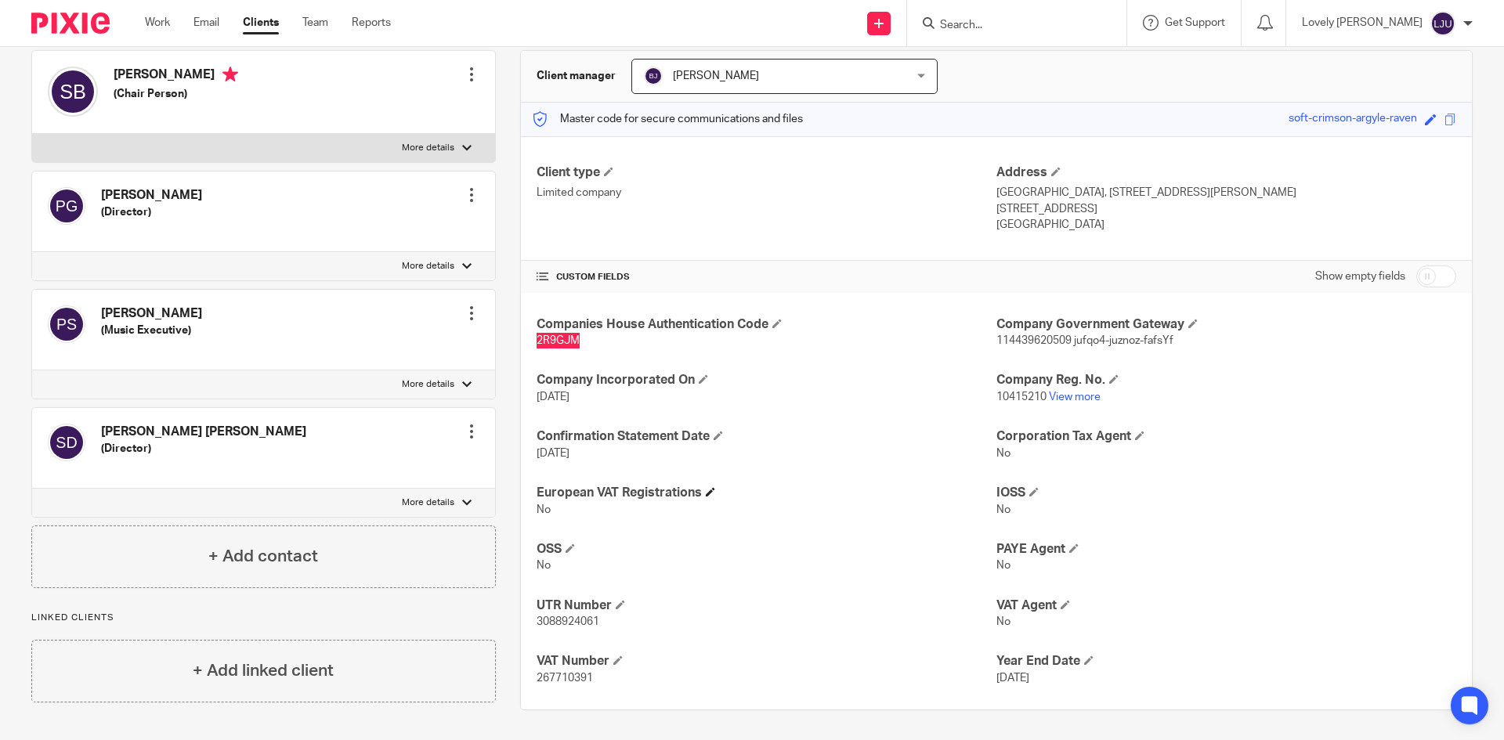
scroll to position [147, 0]
click at [1015, 390] on span "10415210" at bounding box center [1022, 395] width 50 height 11
copy p "10415210"
click at [563, 623] on span "3088924061" at bounding box center [568, 620] width 63 height 11
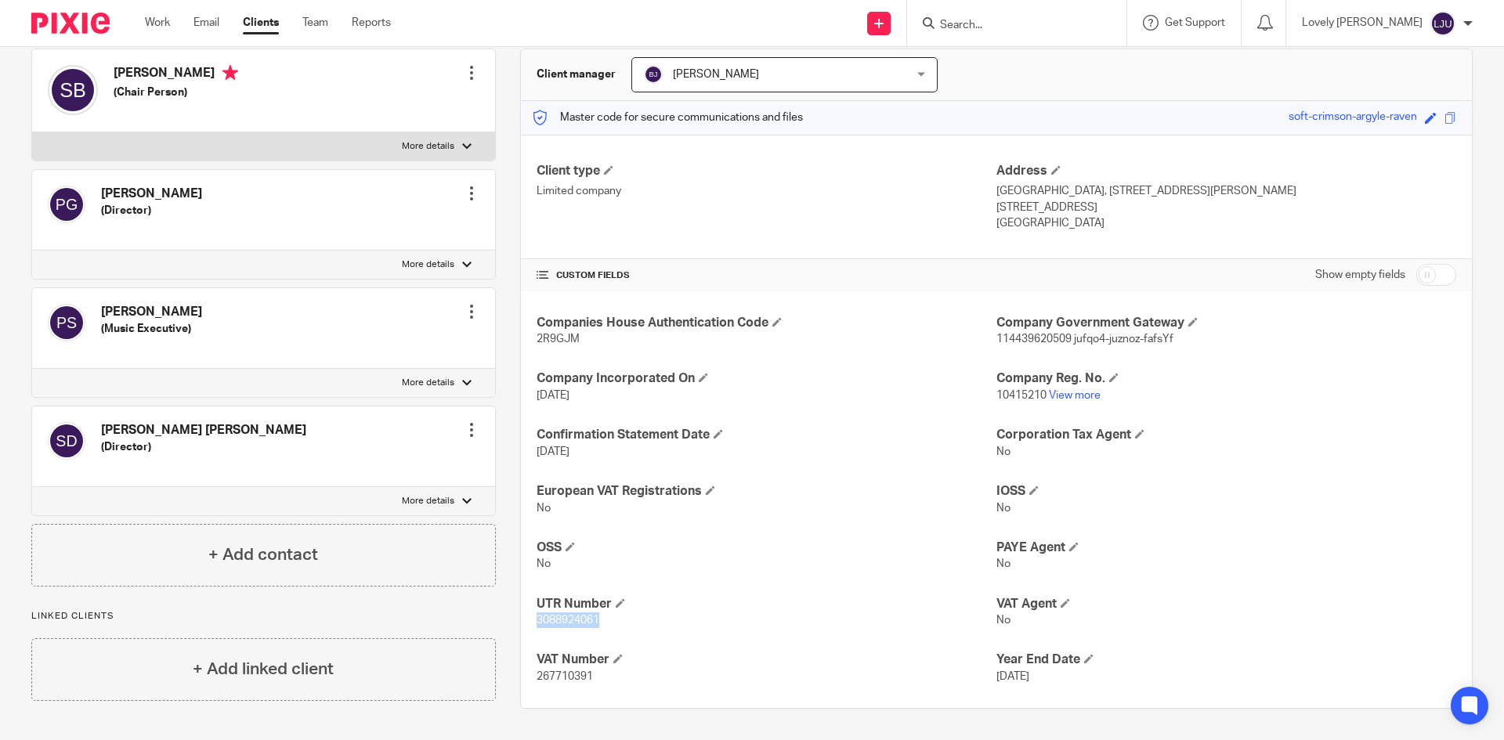
click at [563, 623] on span "3088924061" at bounding box center [568, 620] width 63 height 11
copy span "3088924061"
click at [567, 678] on span "267710391" at bounding box center [565, 676] width 56 height 11
copy span "267710391"
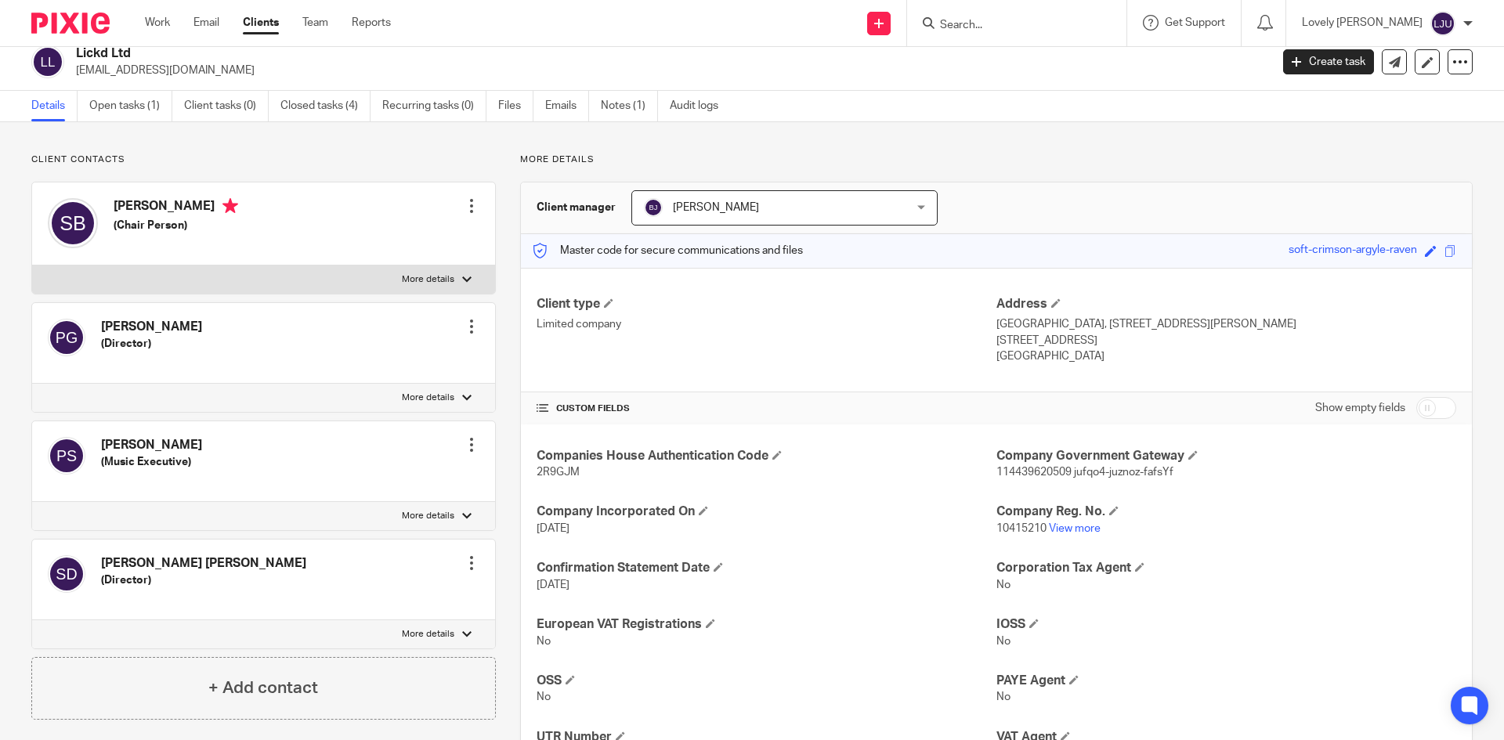
scroll to position [0, 0]
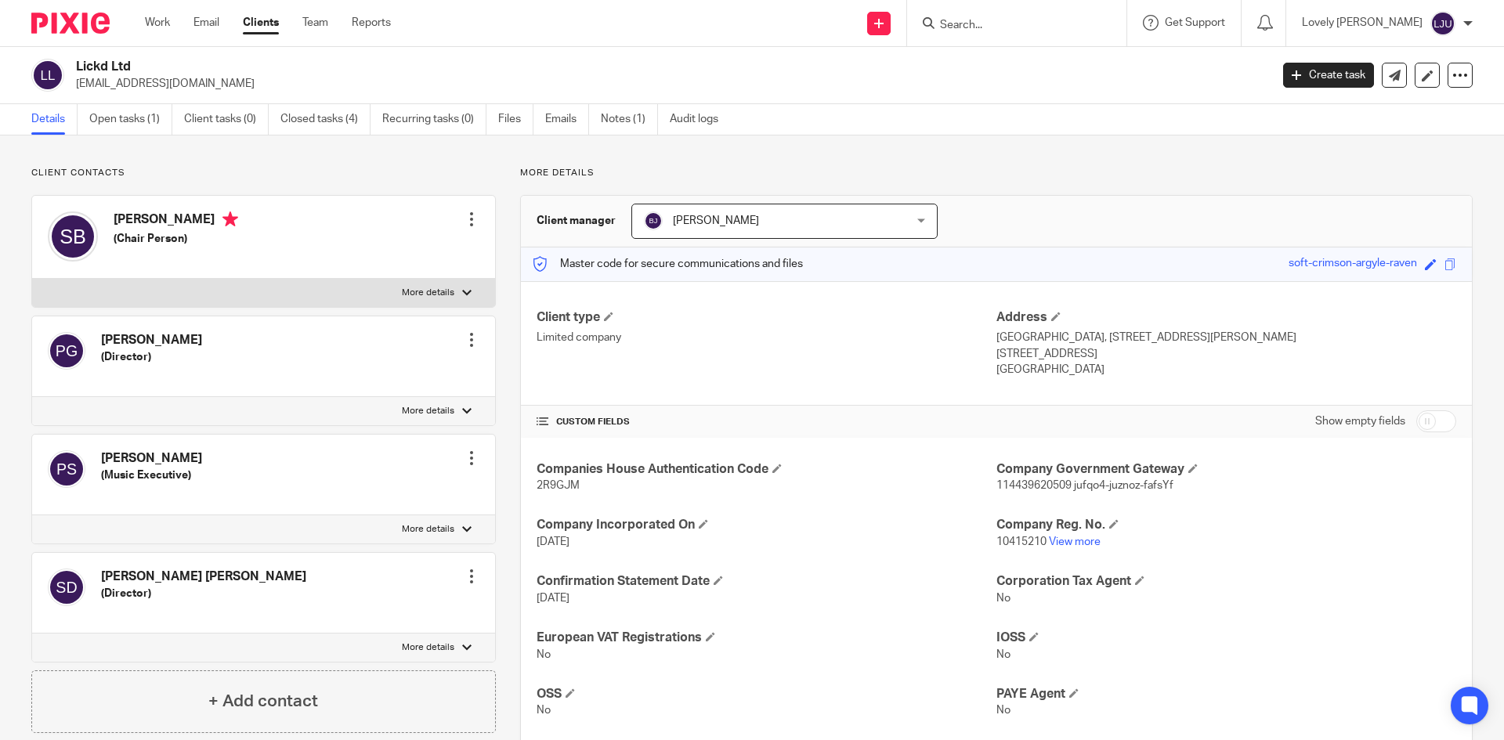
click at [1062, 24] on input "Search" at bounding box center [1009, 26] width 141 height 14
type input "perfect ted"
click button "submit" at bounding box center [0, 0] width 0 height 0
click at [1044, 20] on input "perfect ted" at bounding box center [1009, 26] width 141 height 14
click button "submit" at bounding box center [0, 0] width 0 height 0
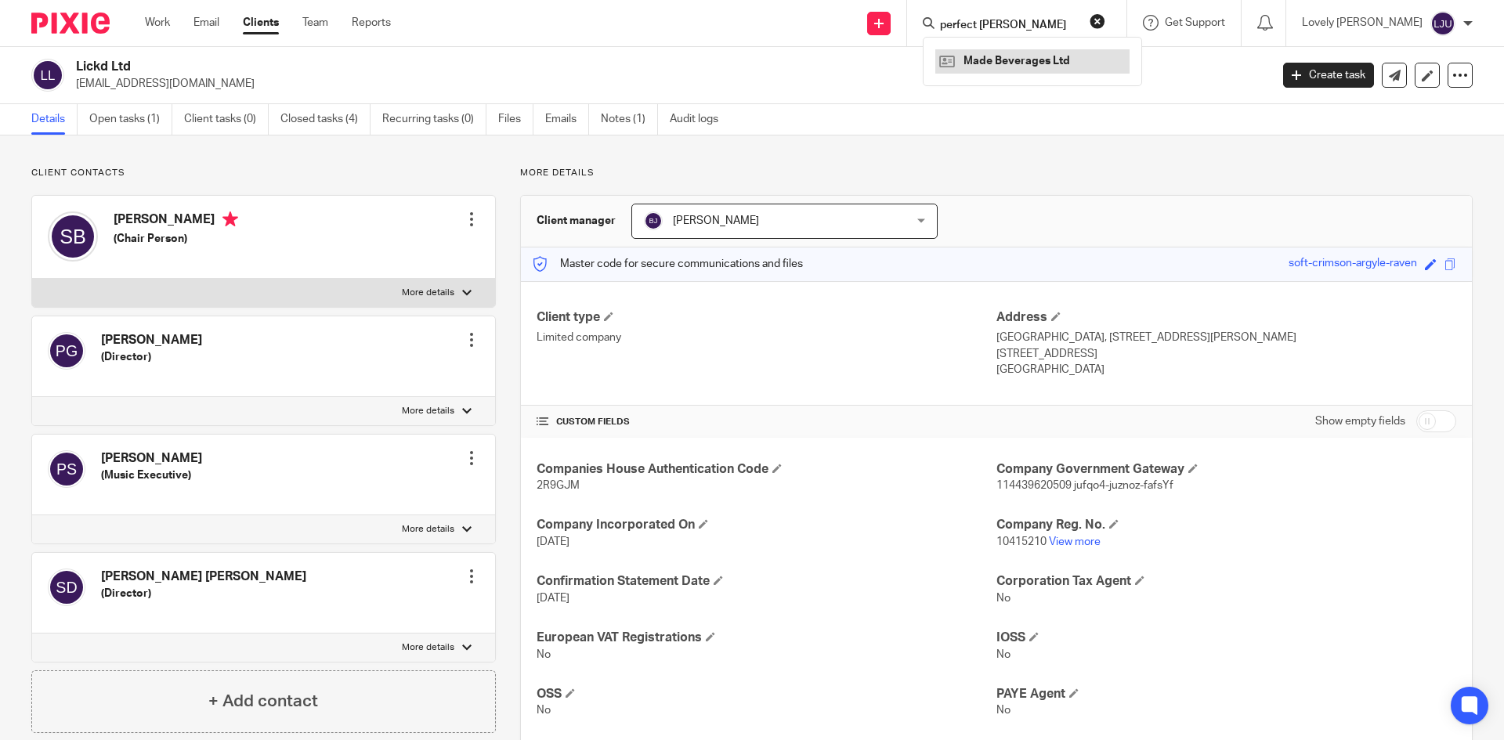
click at [1023, 54] on link at bounding box center [1032, 61] width 194 height 24
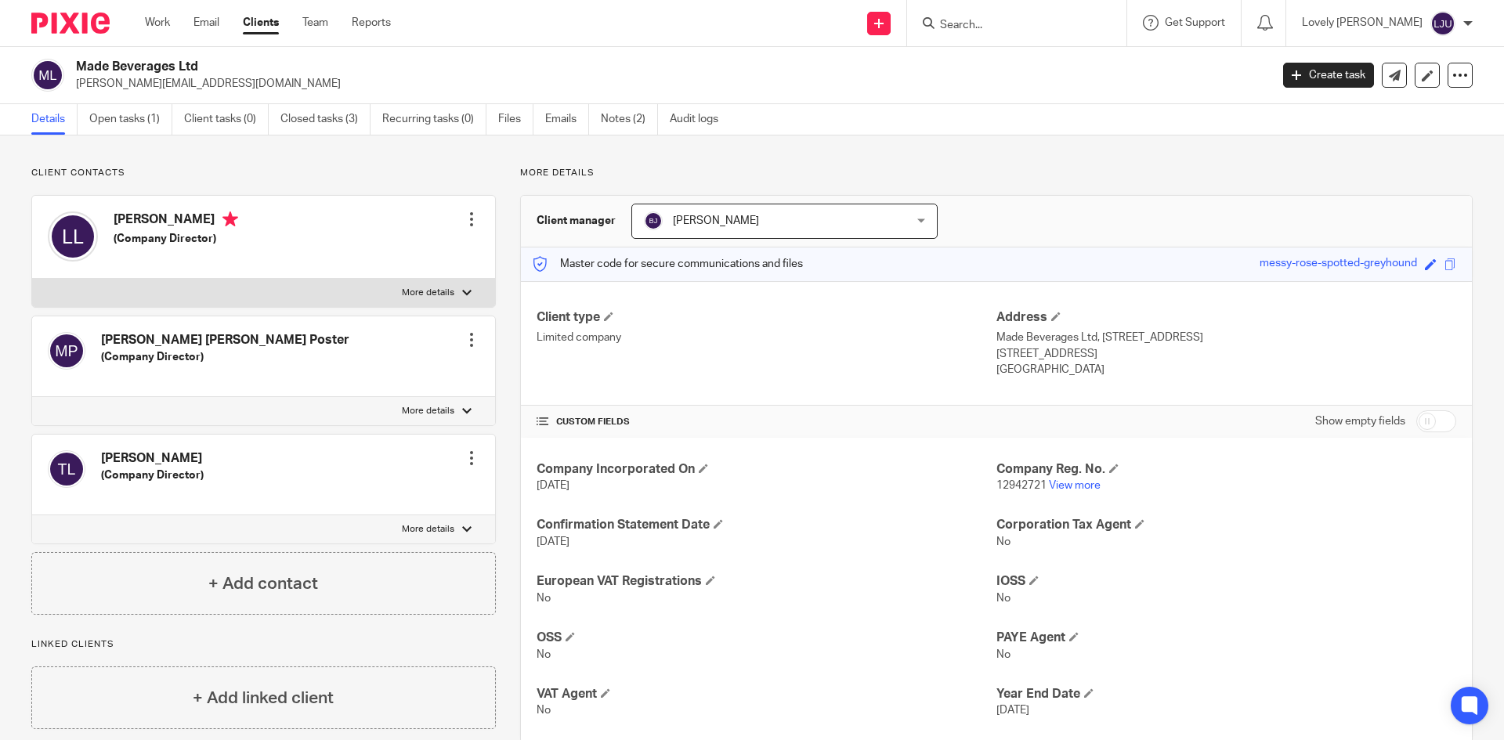
click at [1032, 36] on div at bounding box center [1016, 23] width 219 height 46
click at [1015, 24] on input "Search" at bounding box center [1009, 26] width 141 height 14
type input "perfe"
drag, startPoint x: 555, startPoint y: 52, endPoint x: 597, endPoint y: 38, distance: 43.9
click at [562, 49] on div "Made Beverages Ltd [PERSON_NAME][EMAIL_ADDRESS][DOMAIN_NAME] Create task Update…" at bounding box center [752, 75] width 1504 height 57
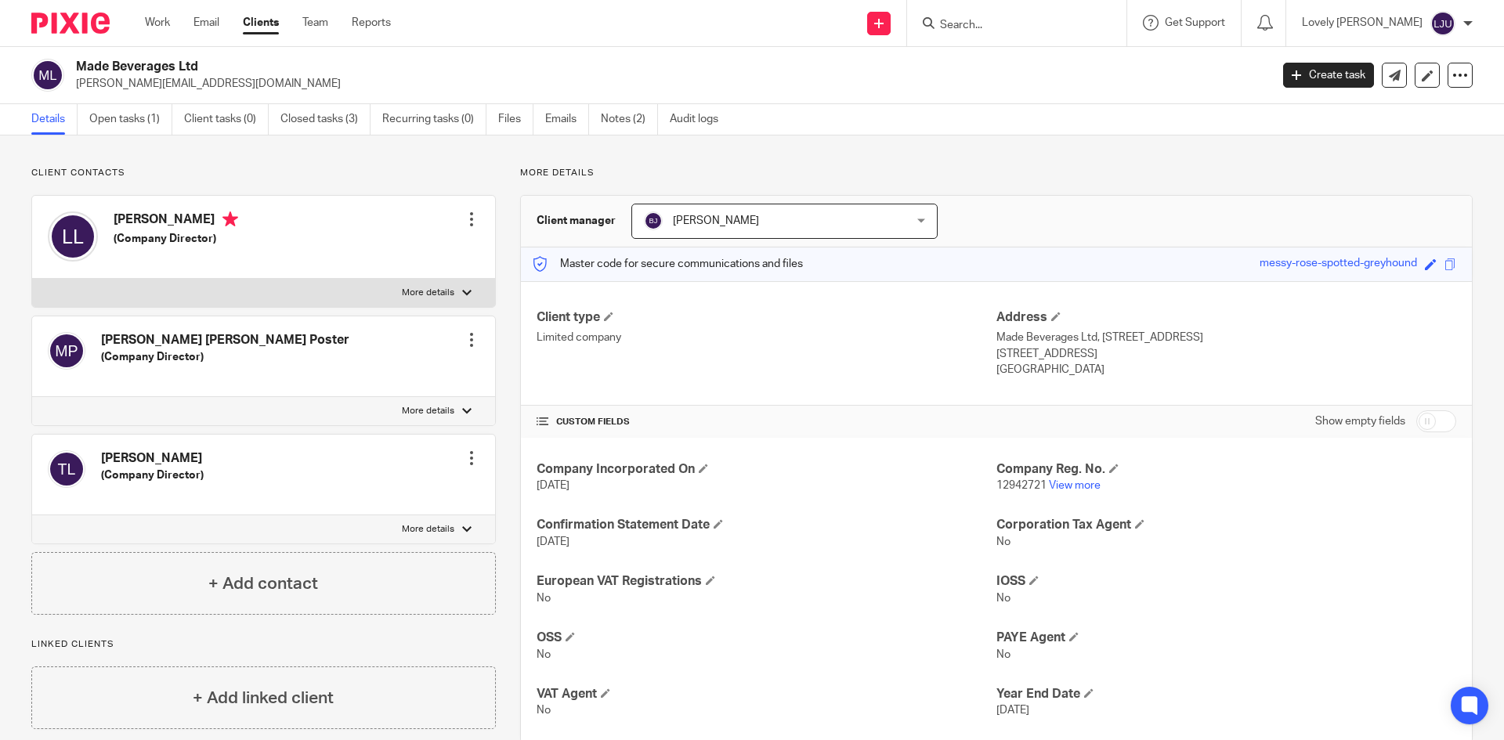
drag, startPoint x: 100, startPoint y: 570, endPoint x: 53, endPoint y: 599, distance: 54.1
click at [92, 578] on div "+ Add contact" at bounding box center [263, 583] width 465 height 63
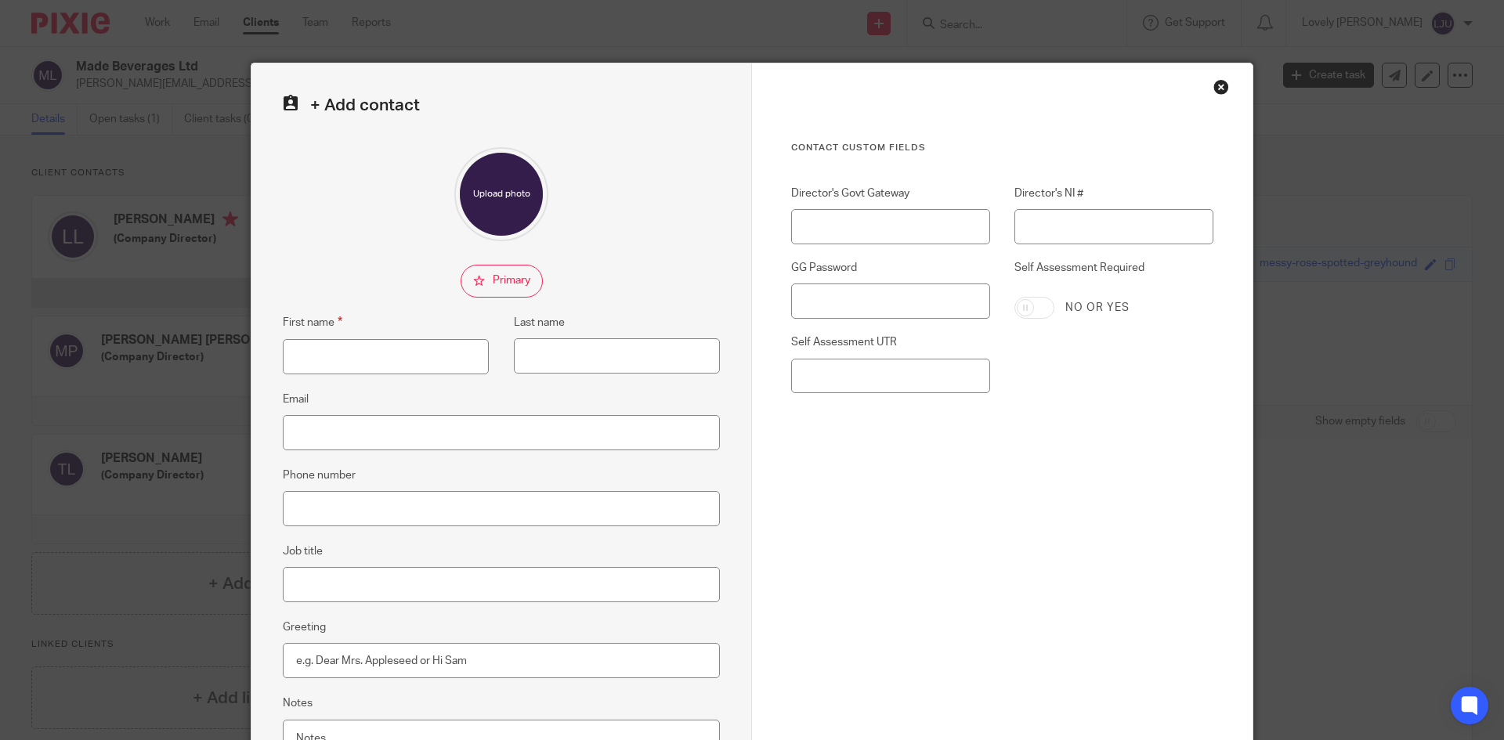
click at [1217, 85] on div "Close this dialog window" at bounding box center [1222, 87] width 16 height 16
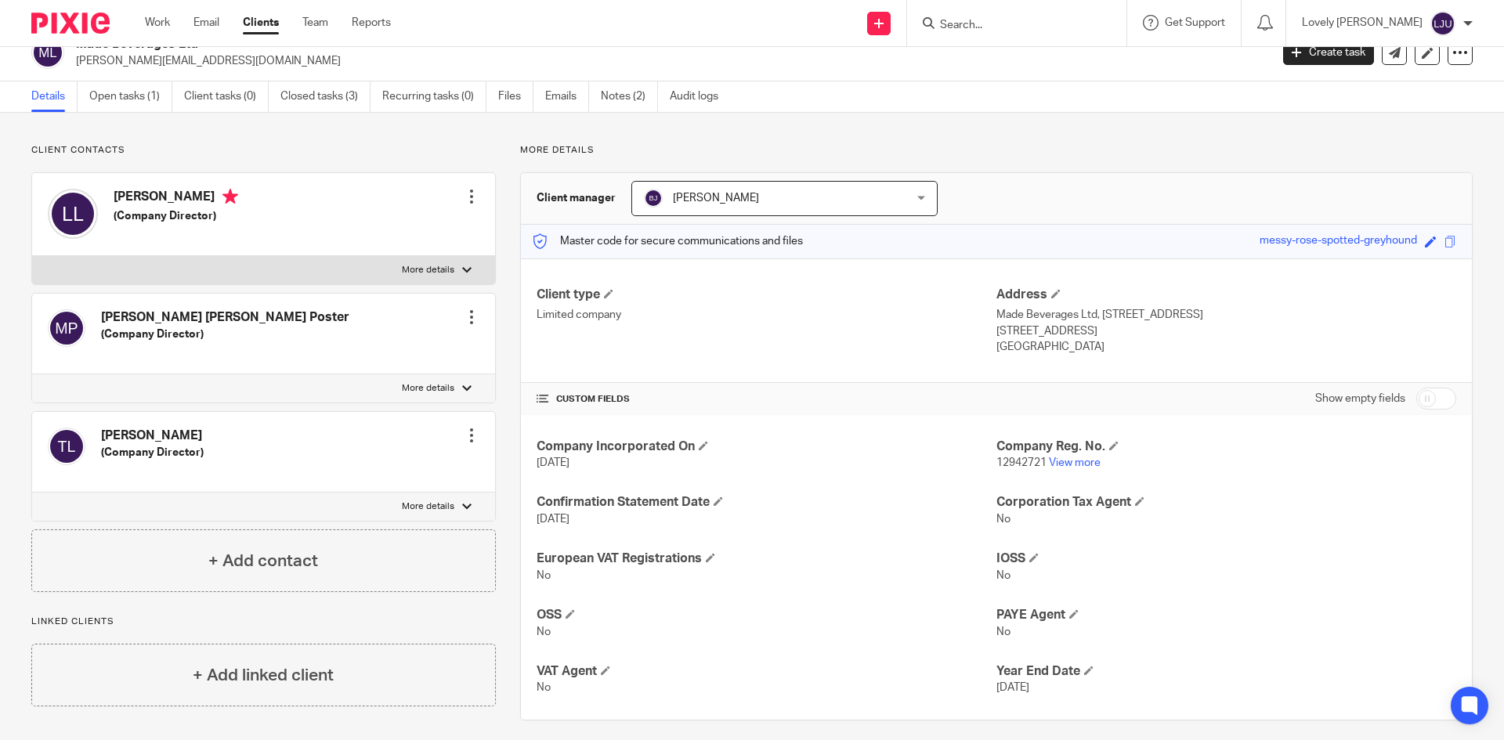
scroll to position [34, 0]
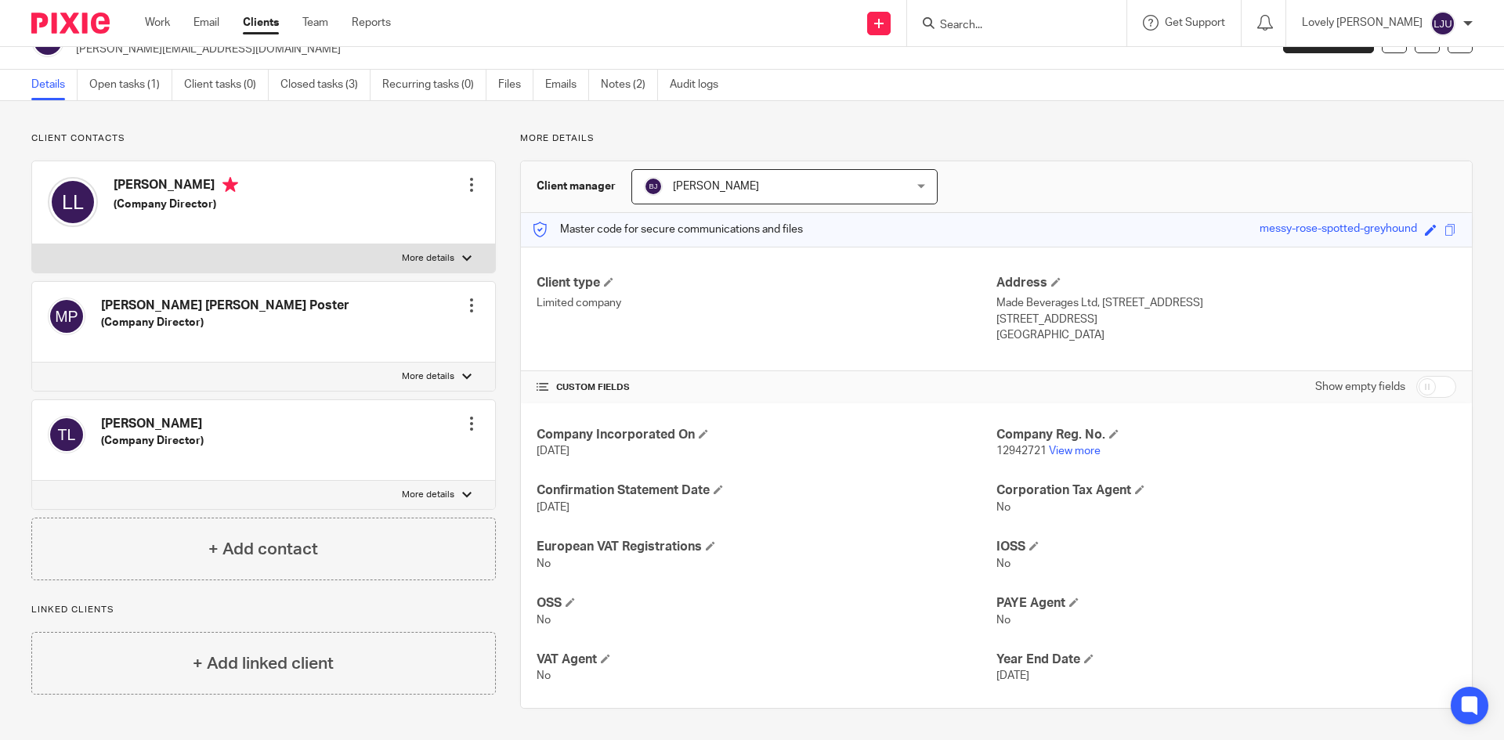
click at [1006, 448] on span "12942721" at bounding box center [1022, 451] width 50 height 11
click at [1006, 447] on span "12942721" at bounding box center [1022, 451] width 50 height 11
copy span "12942721"
click at [991, 31] on input "Search" at bounding box center [1009, 26] width 141 height 14
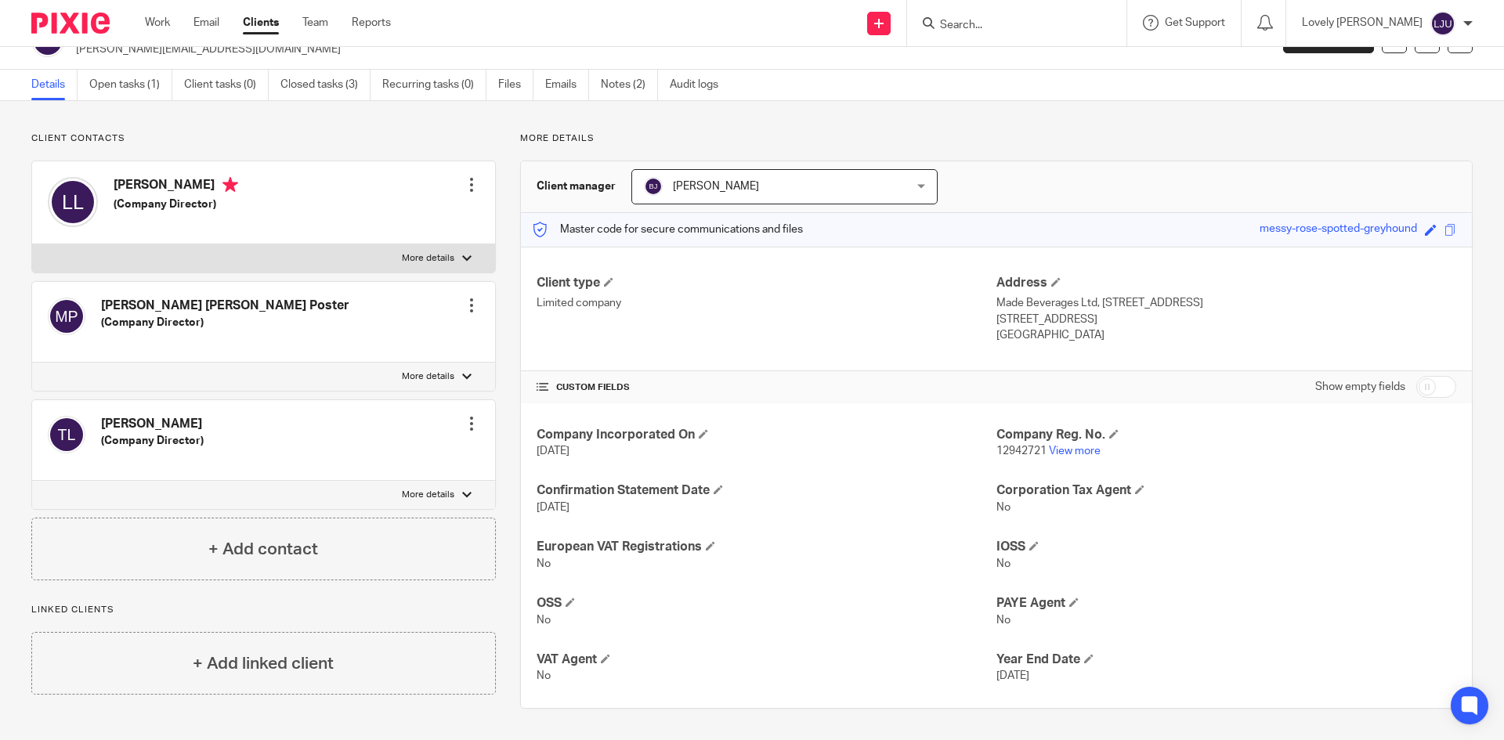
click at [969, 29] on input "Search" at bounding box center [1009, 26] width 141 height 14
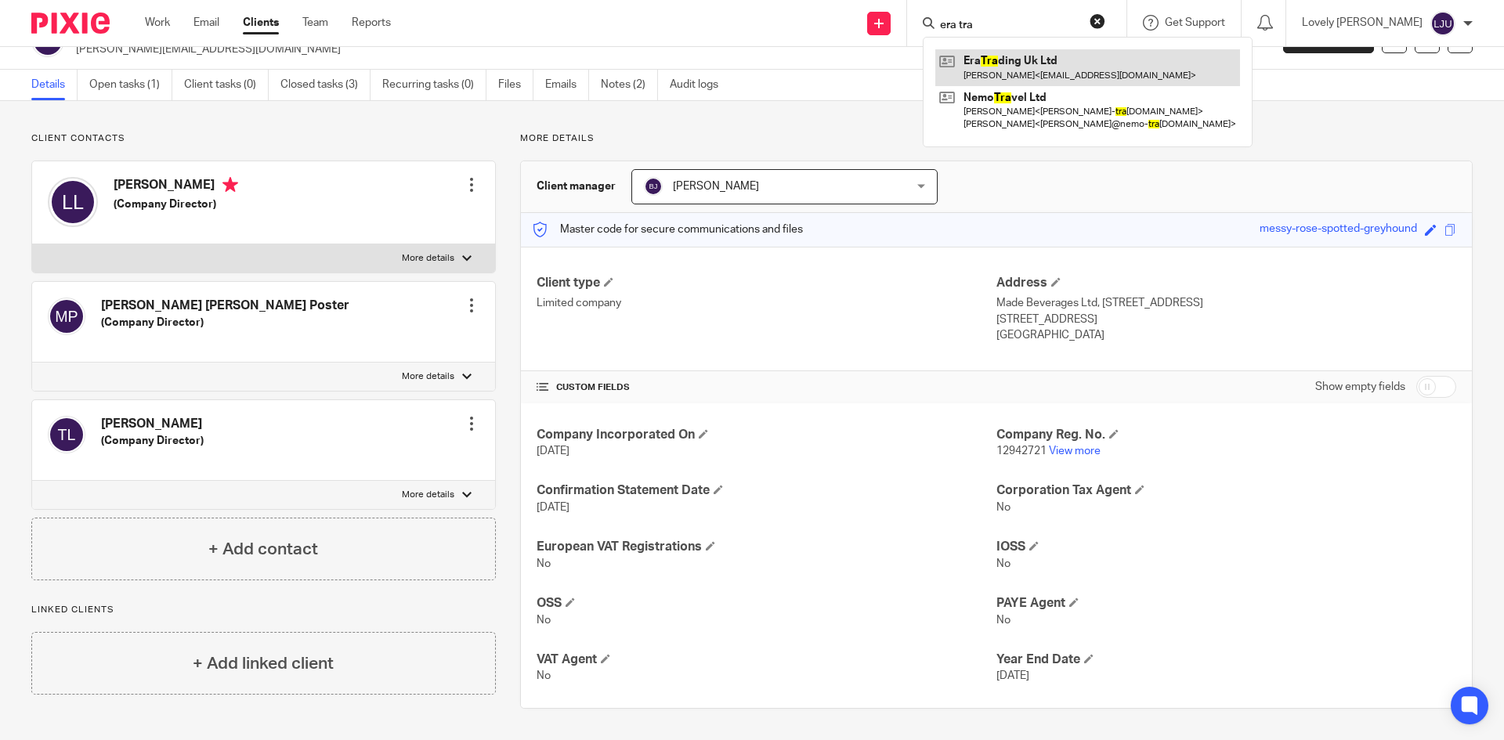
type input "era tra"
click at [1024, 74] on link at bounding box center [1087, 67] width 305 height 36
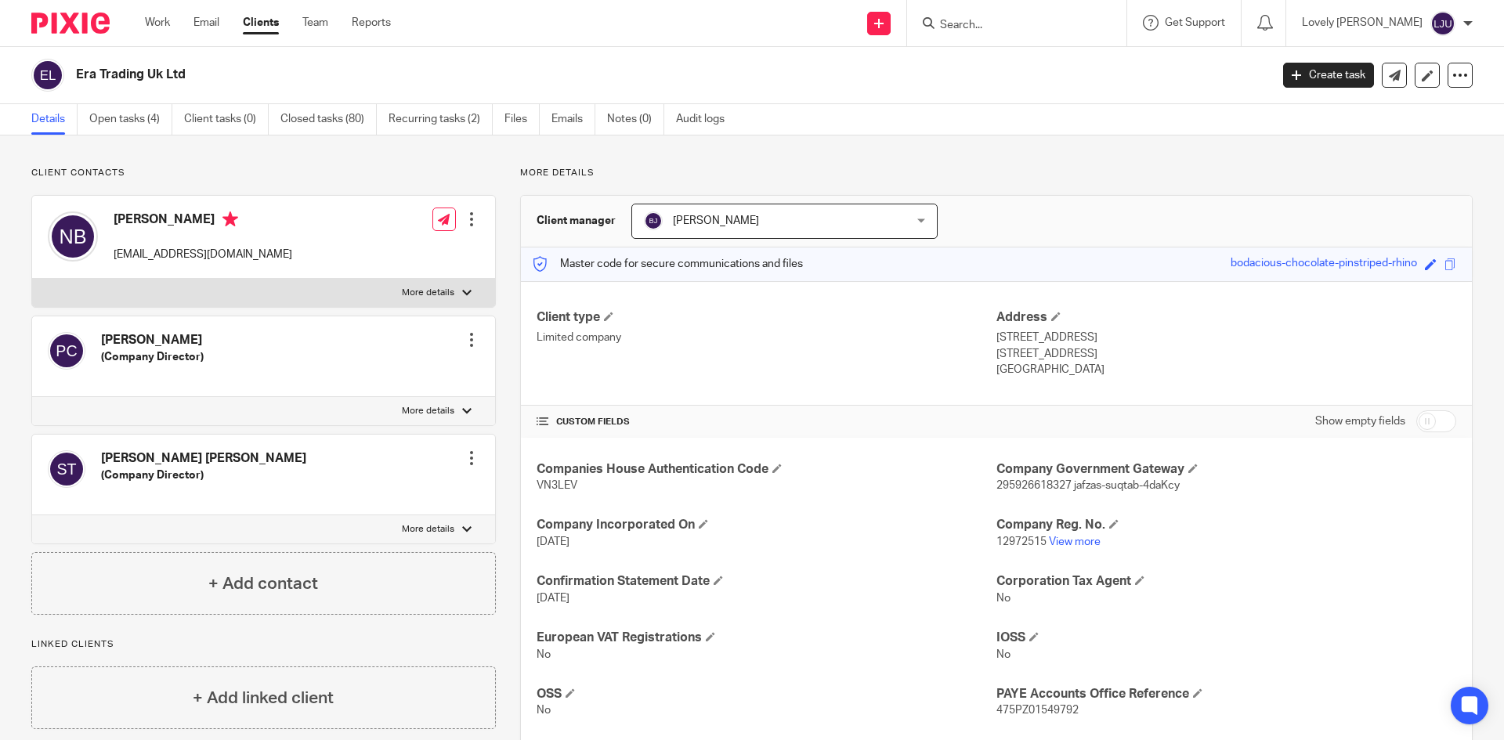
click at [1049, 26] on input "Search" at bounding box center [1009, 26] width 141 height 14
paste input "Era Commodities"
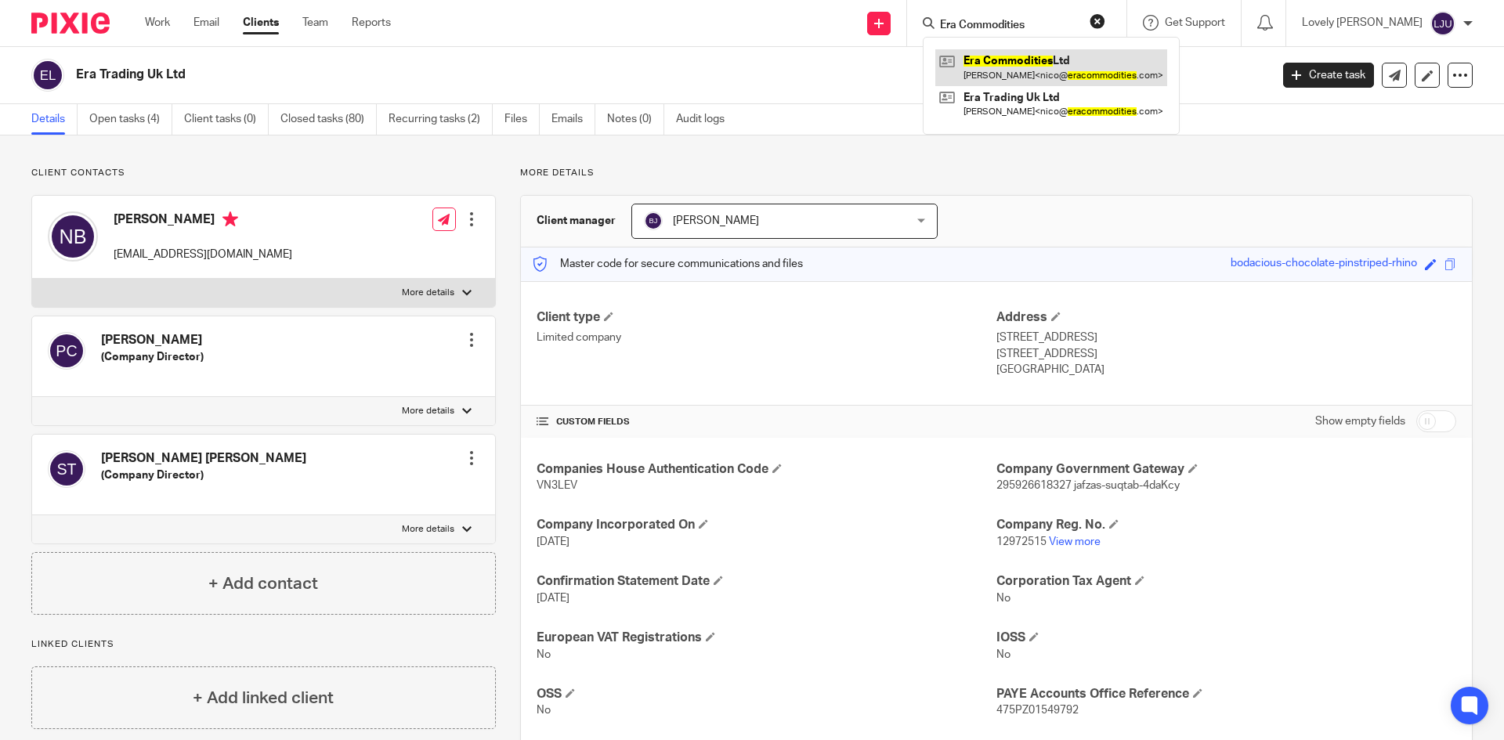
type input "Era Commodities"
click at [1013, 58] on link at bounding box center [1051, 67] width 232 height 36
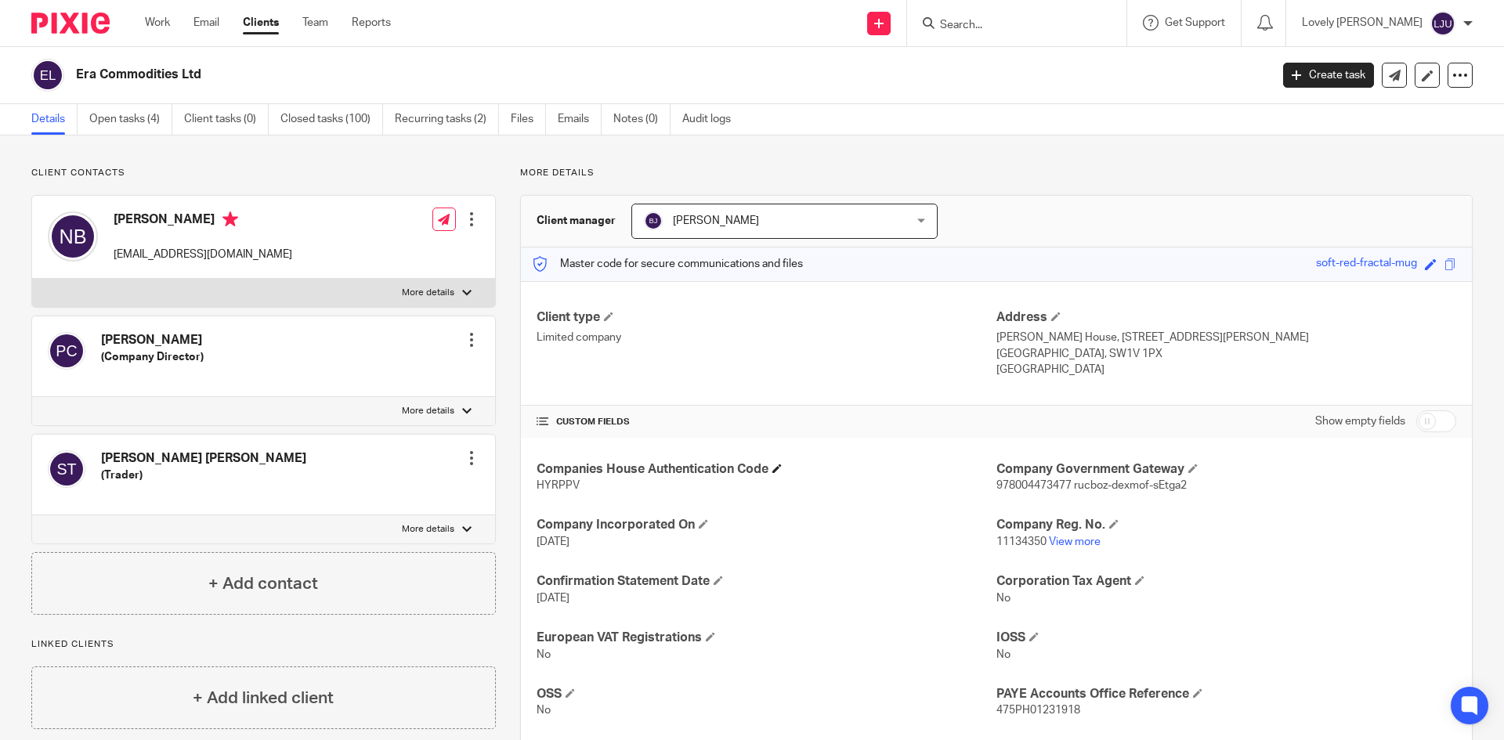
click at [545, 476] on h4 "Companies House Authentication Code" at bounding box center [767, 469] width 460 height 16
click at [549, 485] on span "HYRPPV" at bounding box center [558, 485] width 43 height 11
click at [550, 485] on span "HYRPPV" at bounding box center [558, 485] width 43 height 11
copy span "HYRPPV"
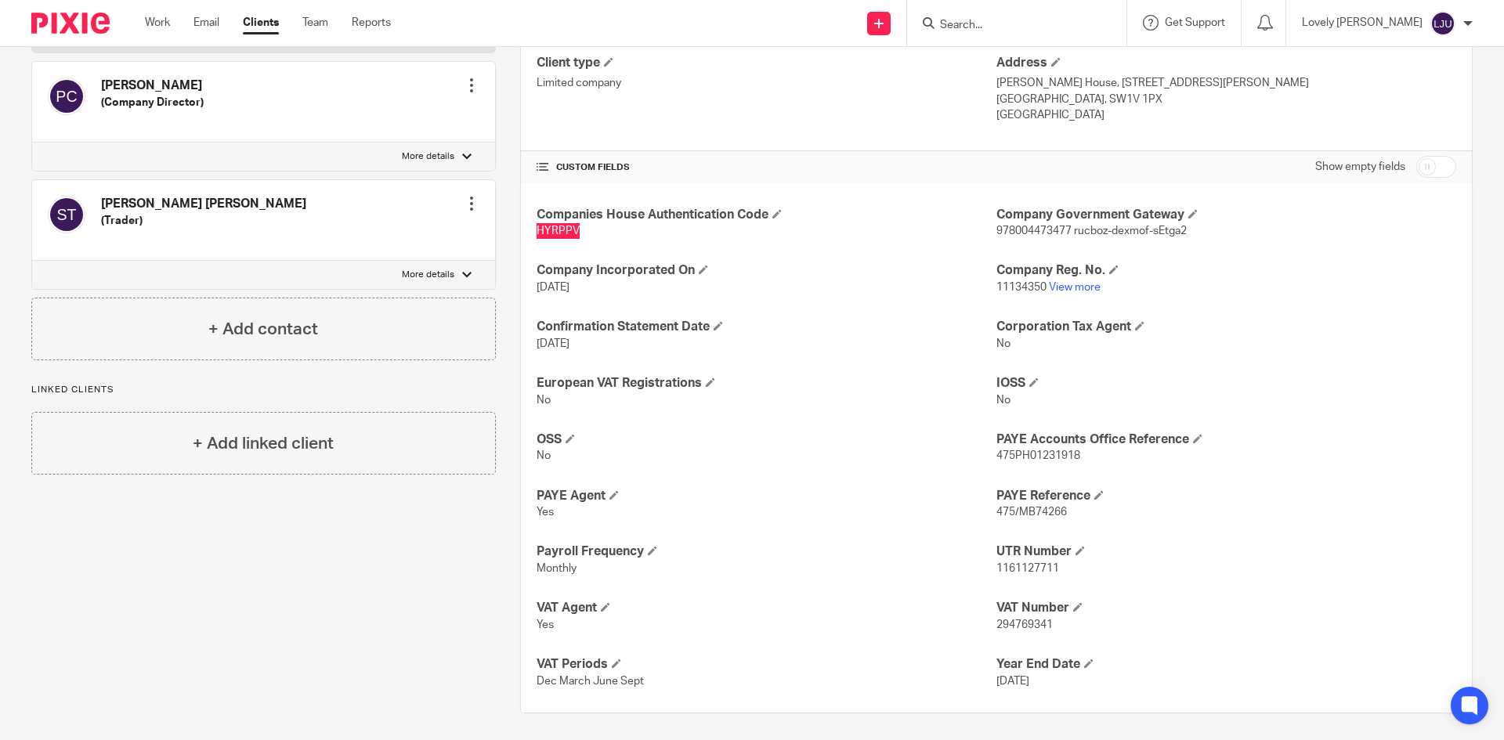
scroll to position [259, 0]
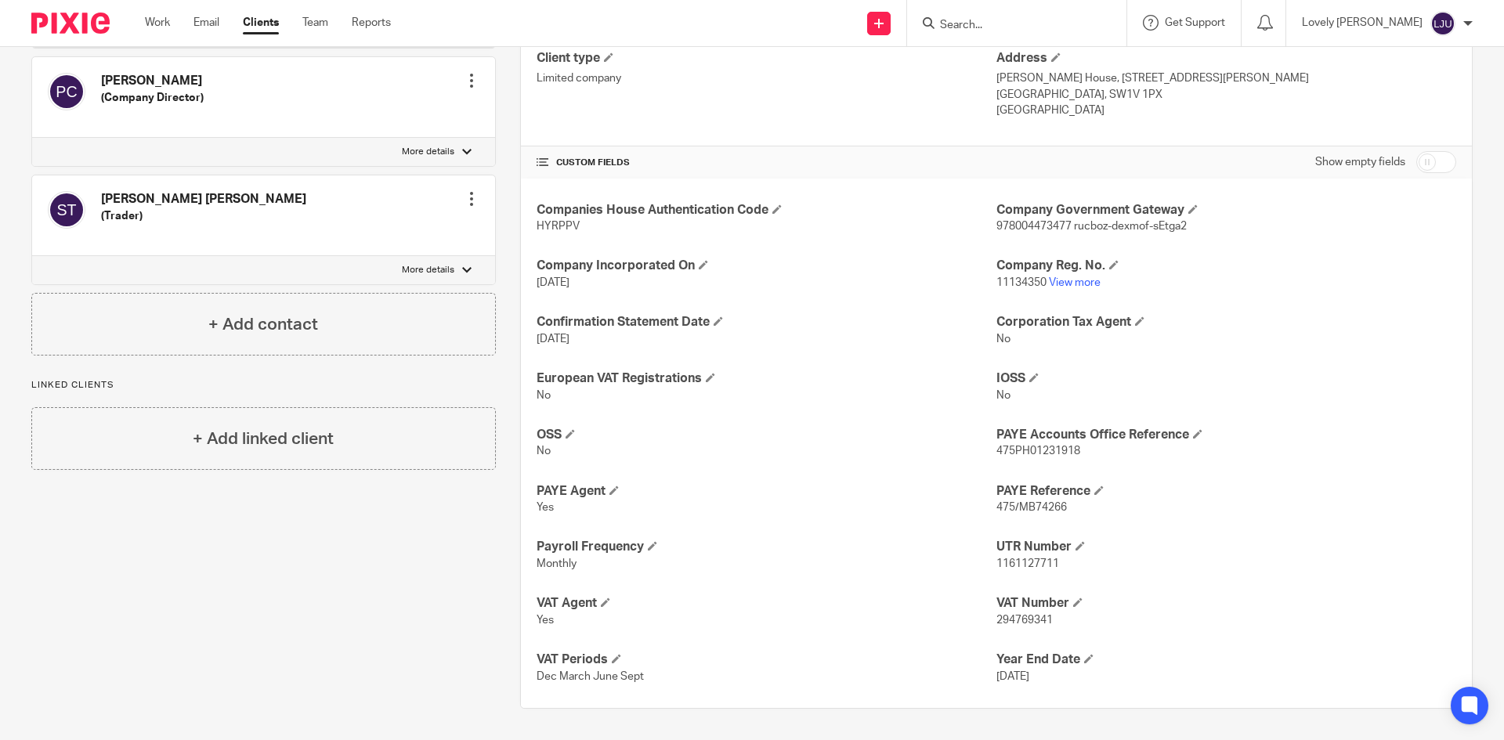
click at [1016, 286] on span "11134350" at bounding box center [1022, 282] width 50 height 11
copy p "11134350"
click at [1023, 563] on span "1161127711" at bounding box center [1028, 564] width 63 height 11
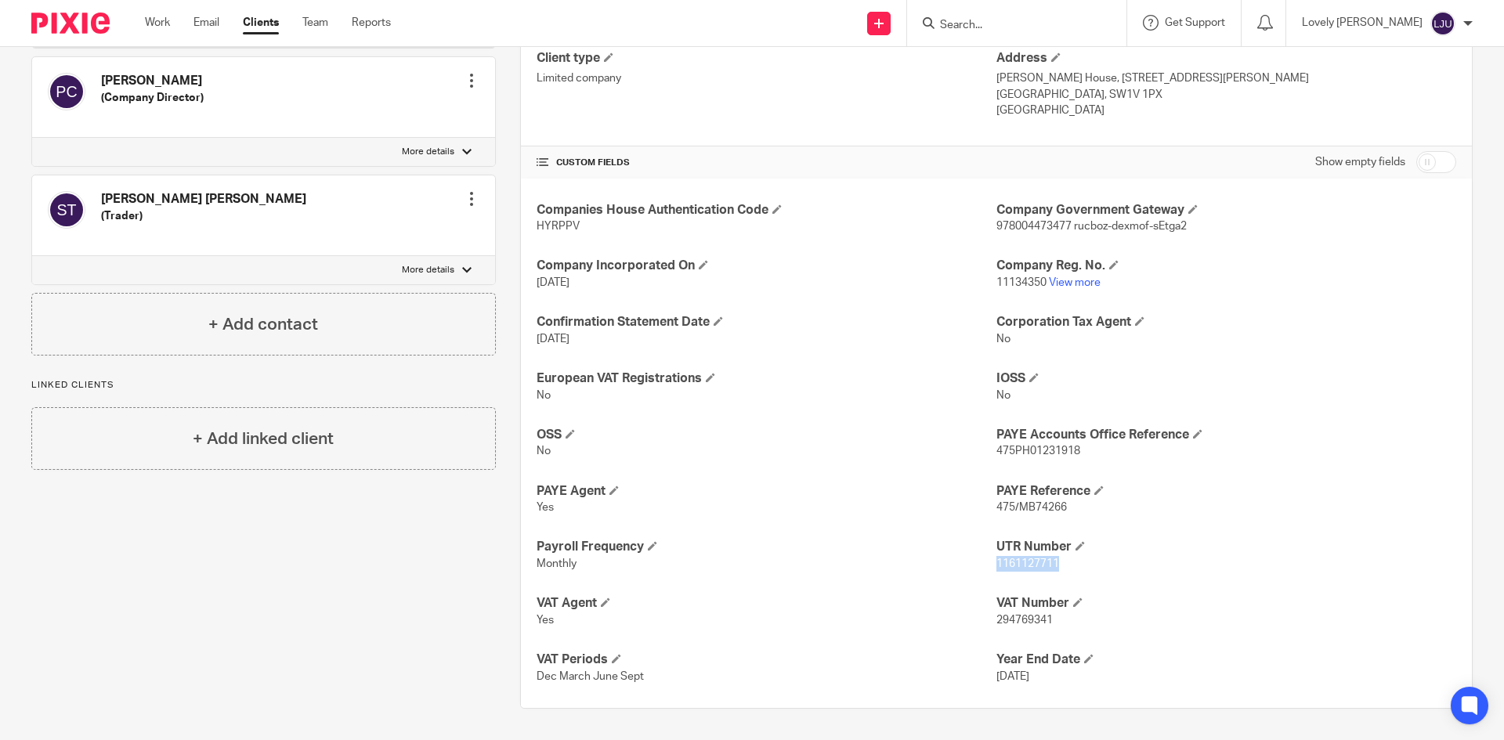
copy span "1161127711"
click at [1045, 451] on span "475PH01231918" at bounding box center [1039, 451] width 84 height 11
copy span "475PH01231918"
click at [1016, 613] on p "294769341" at bounding box center [1227, 621] width 460 height 16
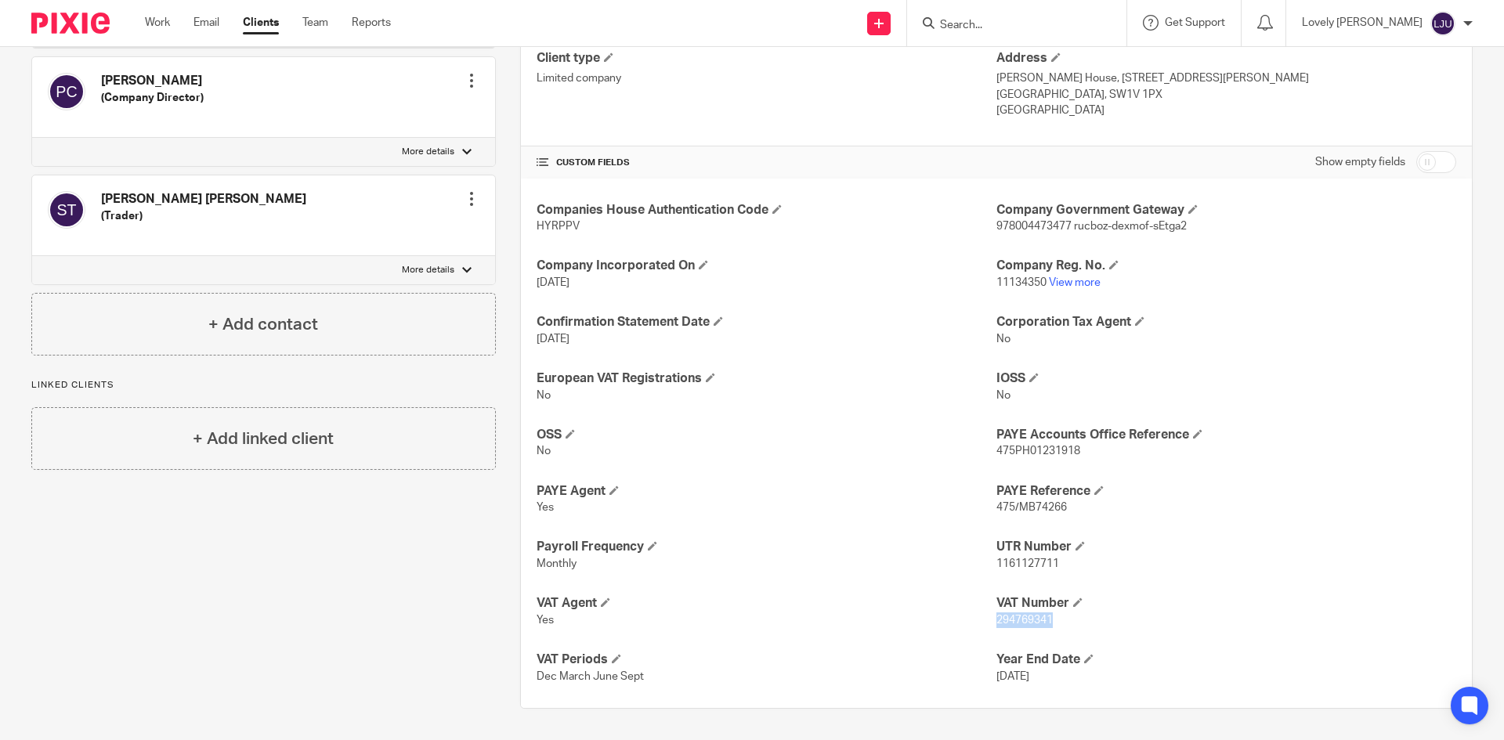
click at [1016, 613] on p "294769341" at bounding box center [1227, 621] width 460 height 16
copy span "294769341"
click at [550, 230] on span "HYRPPV" at bounding box center [558, 226] width 43 height 11
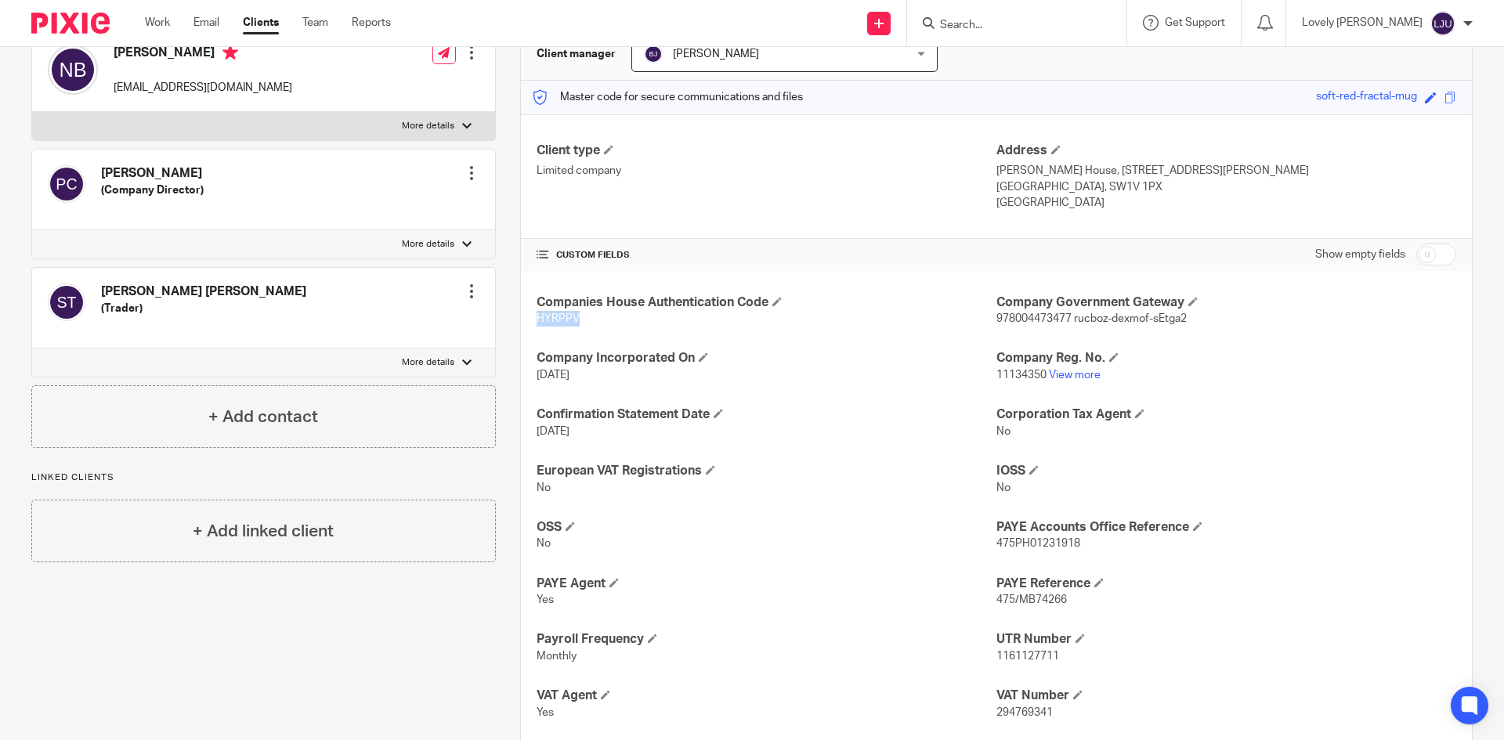
scroll to position [0, 0]
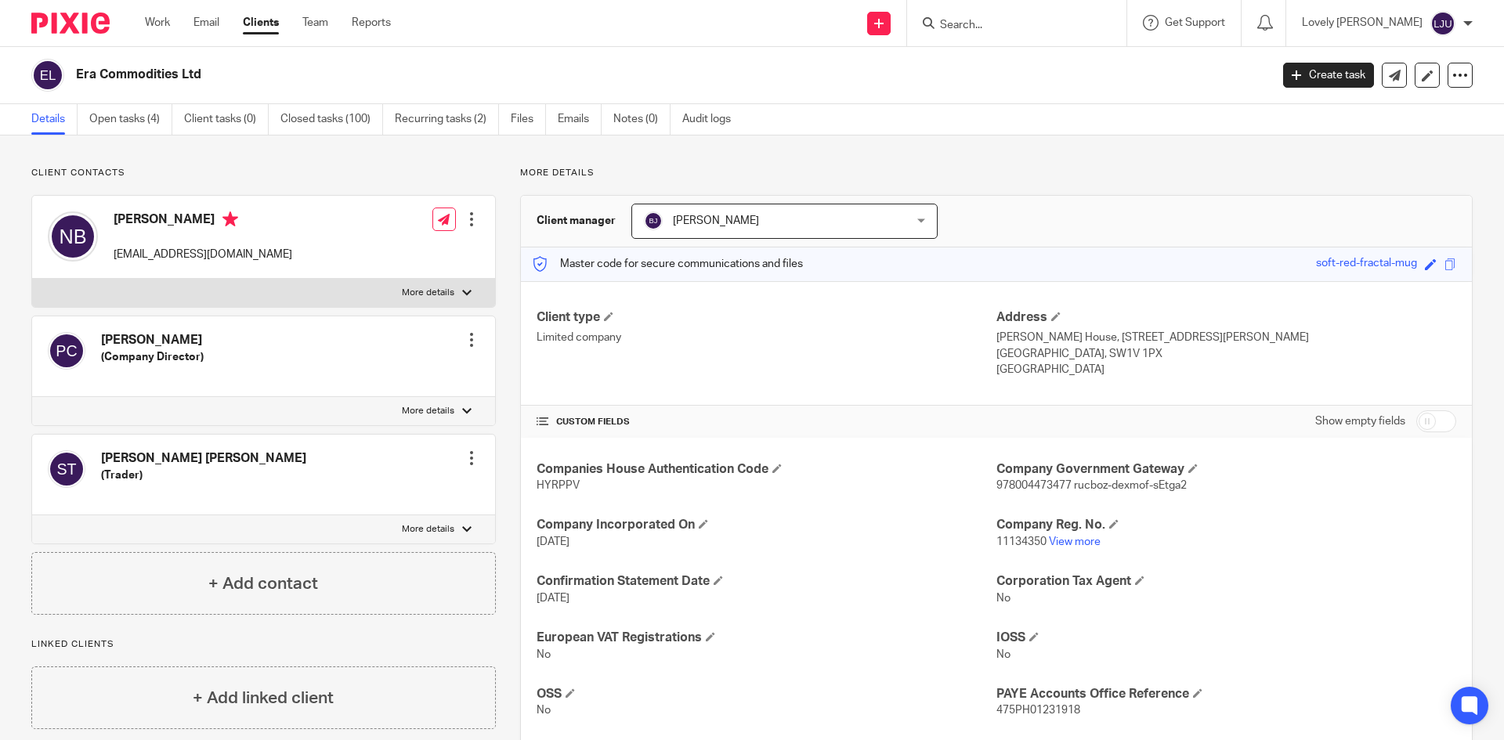
click at [991, 17] on form at bounding box center [1022, 23] width 167 height 20
click at [997, 20] on input "Search" at bounding box center [1009, 26] width 141 height 14
paste input "ERA Trading"
type input "ERA Trading"
click at [1002, 61] on link at bounding box center [1067, 67] width 265 height 36
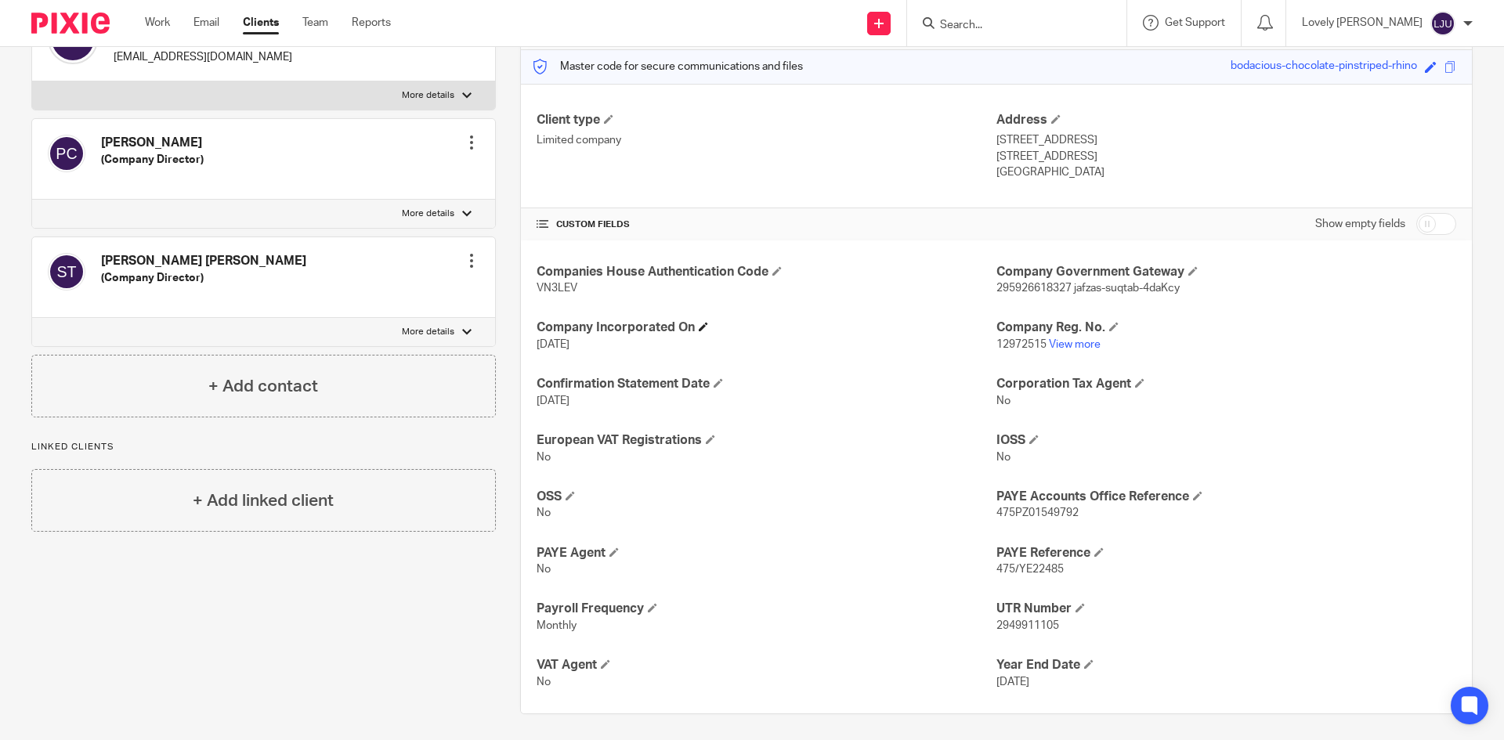
scroll to position [203, 0]
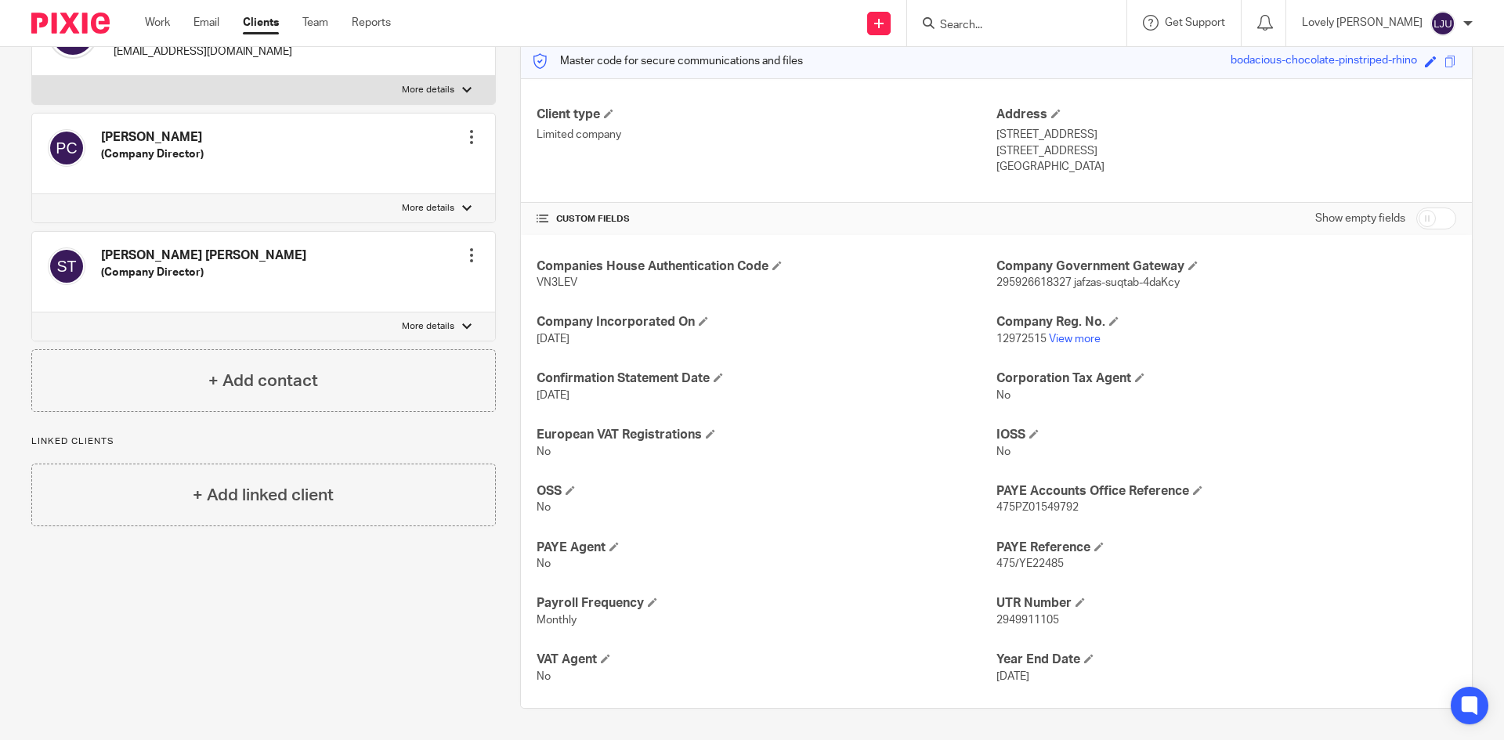
click at [546, 280] on span "VN3LEV" at bounding box center [557, 282] width 41 height 11
copy span "VN3LEV"
click at [1001, 338] on span "12972515" at bounding box center [1022, 339] width 50 height 11
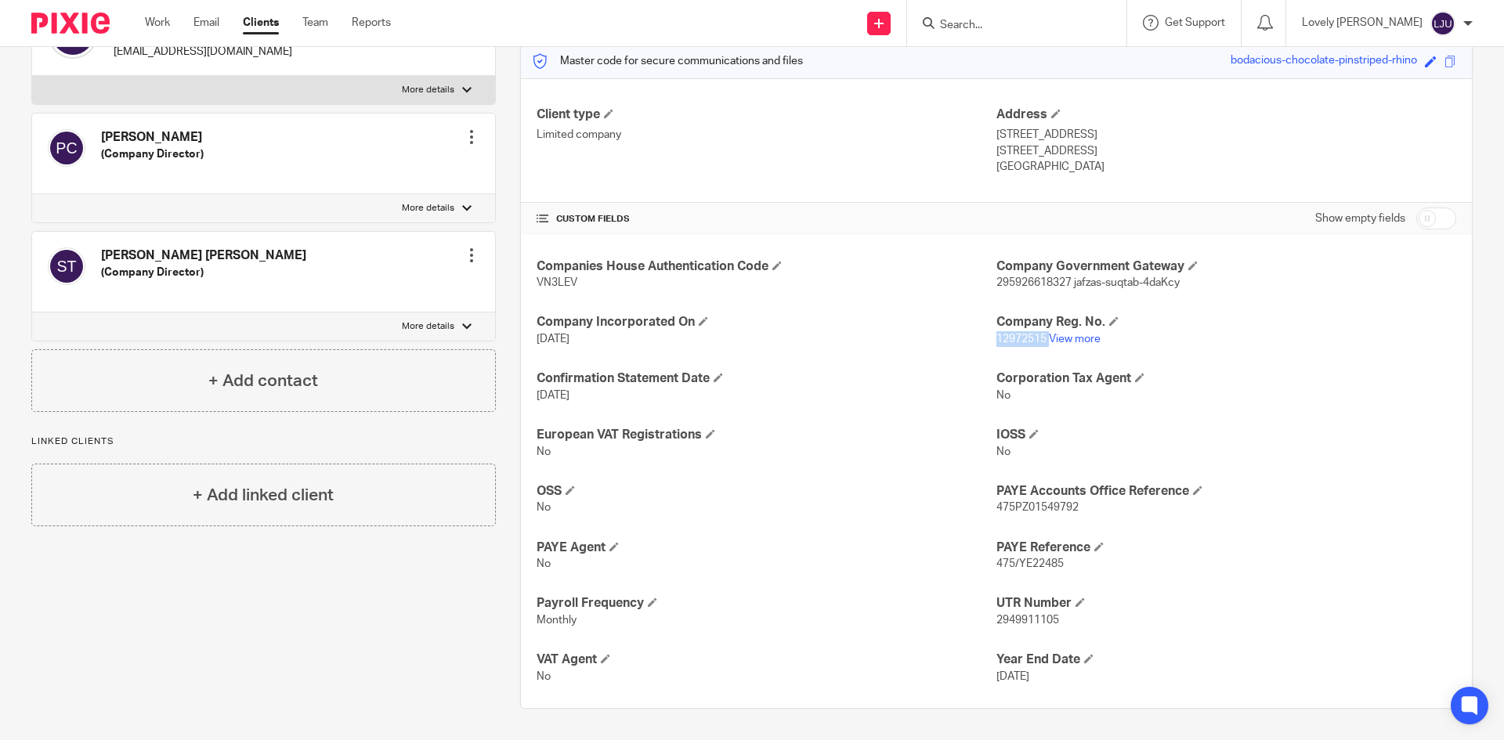
copy p "12972515"
click at [1001, 613] on p "2949911105" at bounding box center [1227, 621] width 460 height 16
copy span "2949911105"
click at [998, 505] on span "475PZ01549792" at bounding box center [1038, 507] width 82 height 11
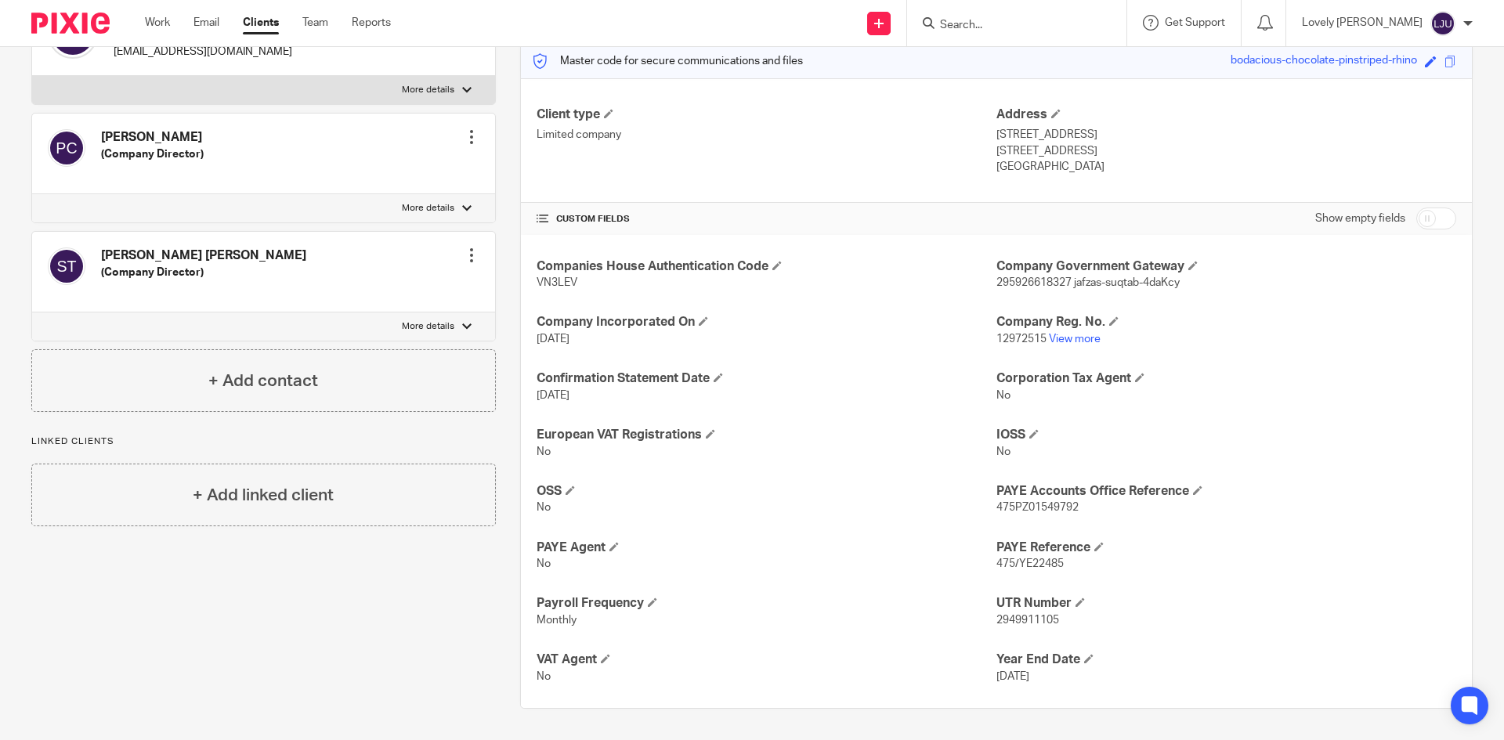
click at [998, 505] on span "475PZ01549792" at bounding box center [1038, 507] width 82 height 11
copy span "475PZ01549792"
click at [1301, 119] on h4 "Address" at bounding box center [1227, 115] width 460 height 16
click at [79, 16] on img at bounding box center [70, 23] width 78 height 21
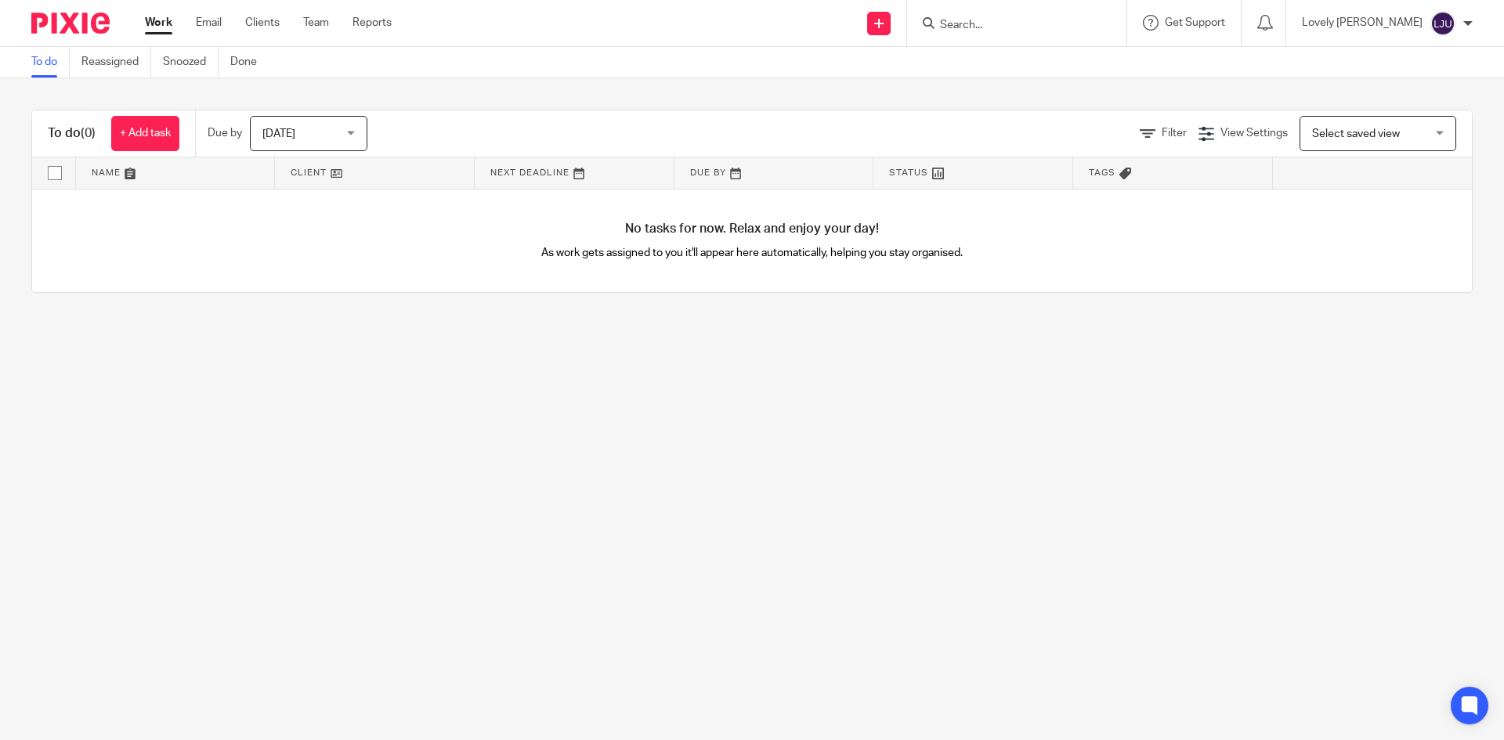
click at [997, 27] on input "Search" at bounding box center [1009, 26] width 141 height 14
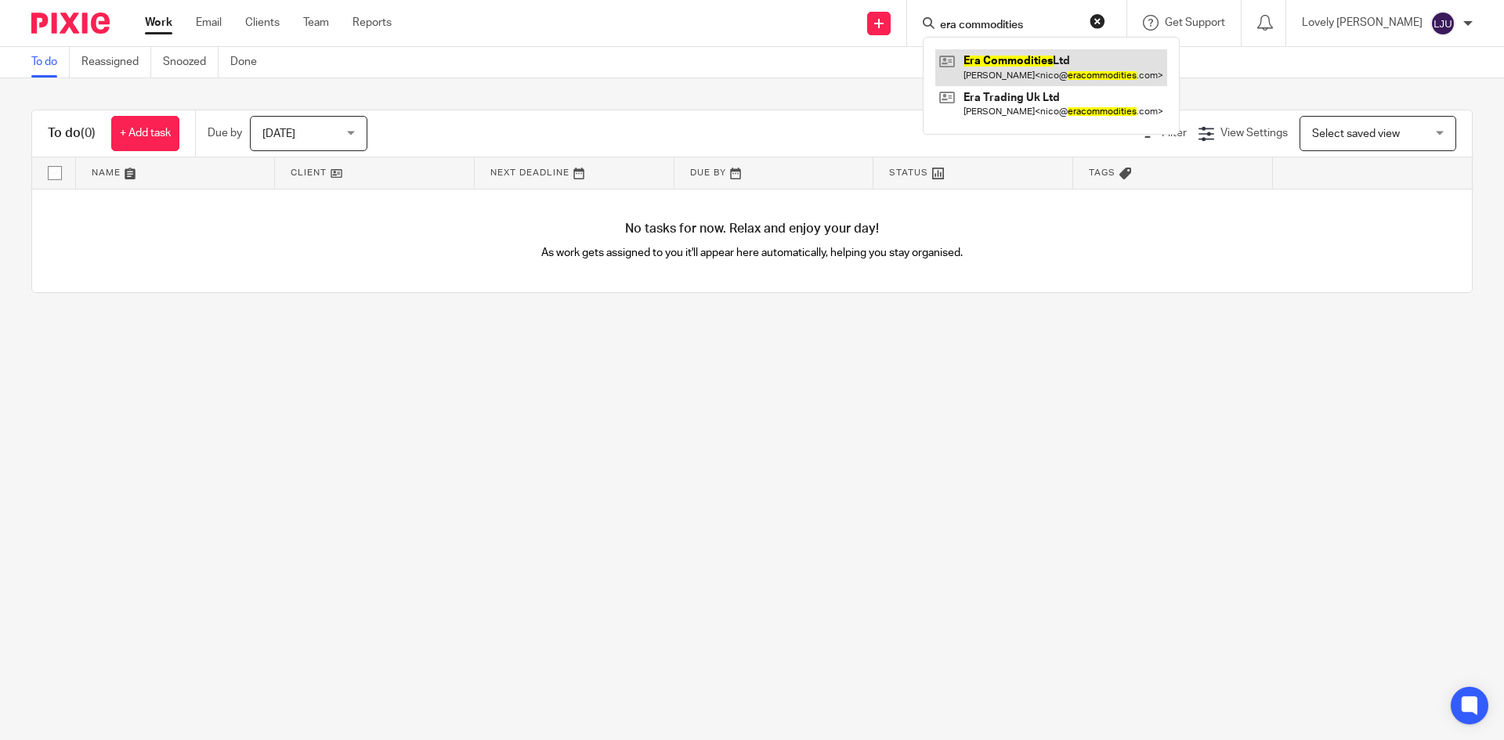
type input "era commodities"
click at [1084, 68] on link at bounding box center [1051, 67] width 232 height 36
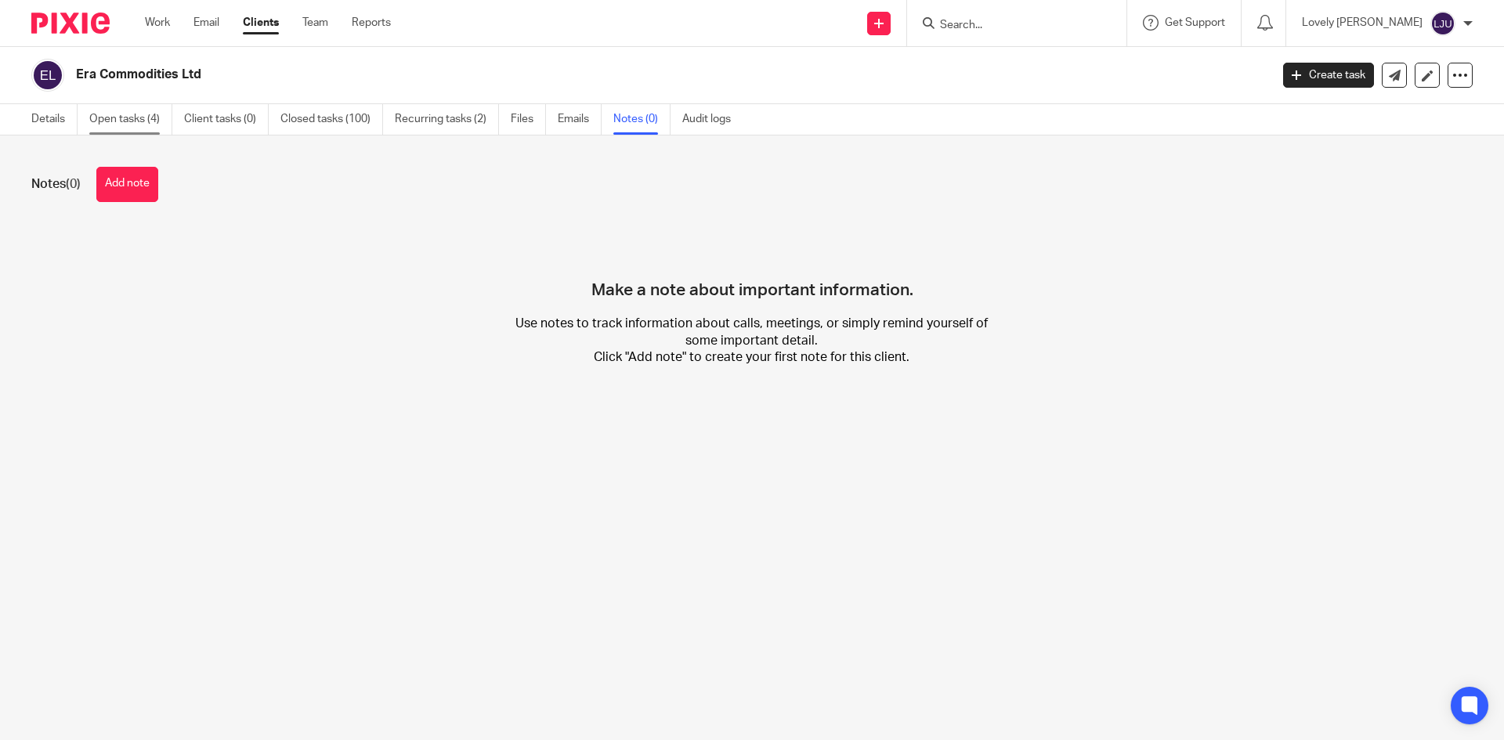
click at [130, 116] on link "Open tasks (4)" at bounding box center [130, 119] width 83 height 31
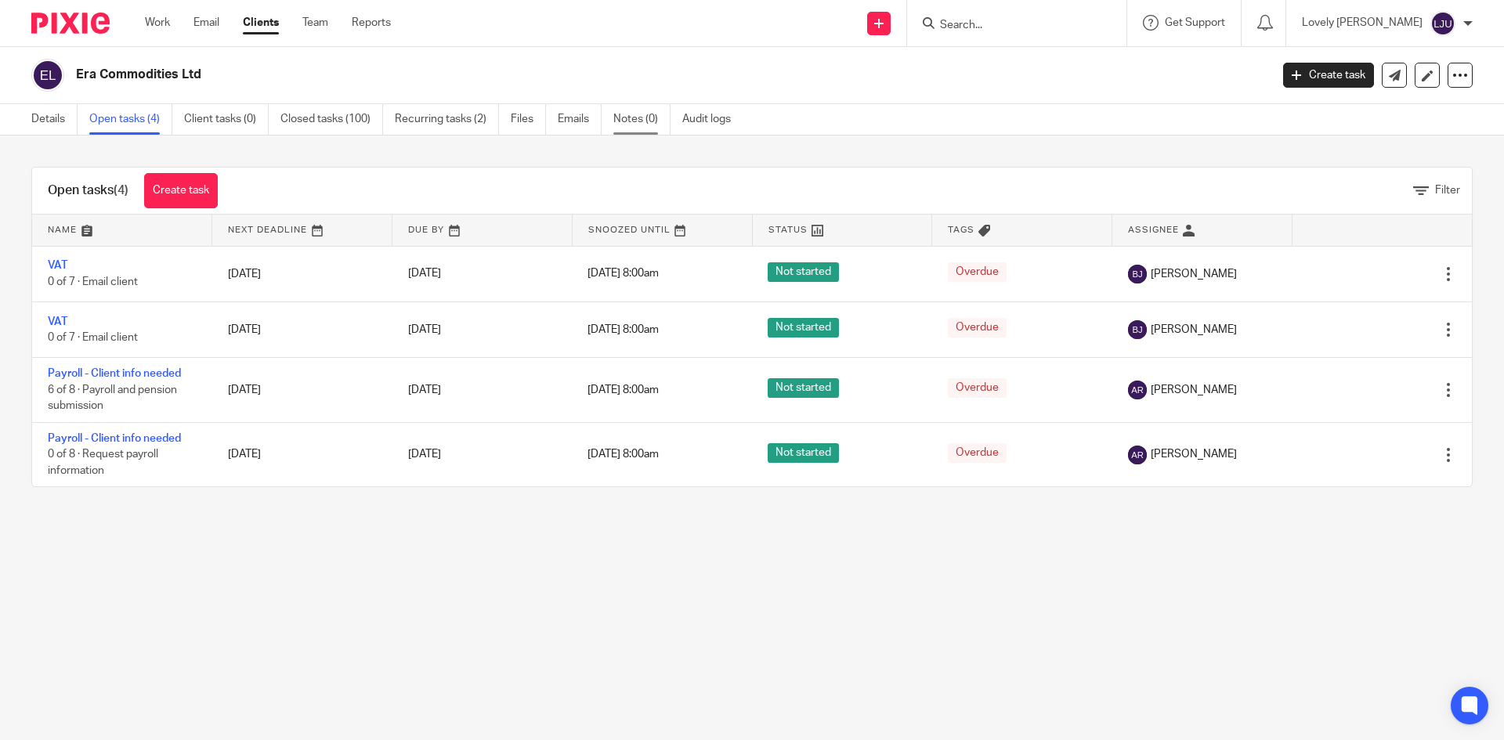
click at [629, 115] on link "Notes (0)" at bounding box center [641, 119] width 57 height 31
click at [959, 16] on div at bounding box center [1014, 23] width 183 height 20
click at [978, 19] on input "Search" at bounding box center [1009, 26] width 141 height 14
type input "era trading"
click at [1037, 53] on link at bounding box center [1067, 67] width 265 height 36
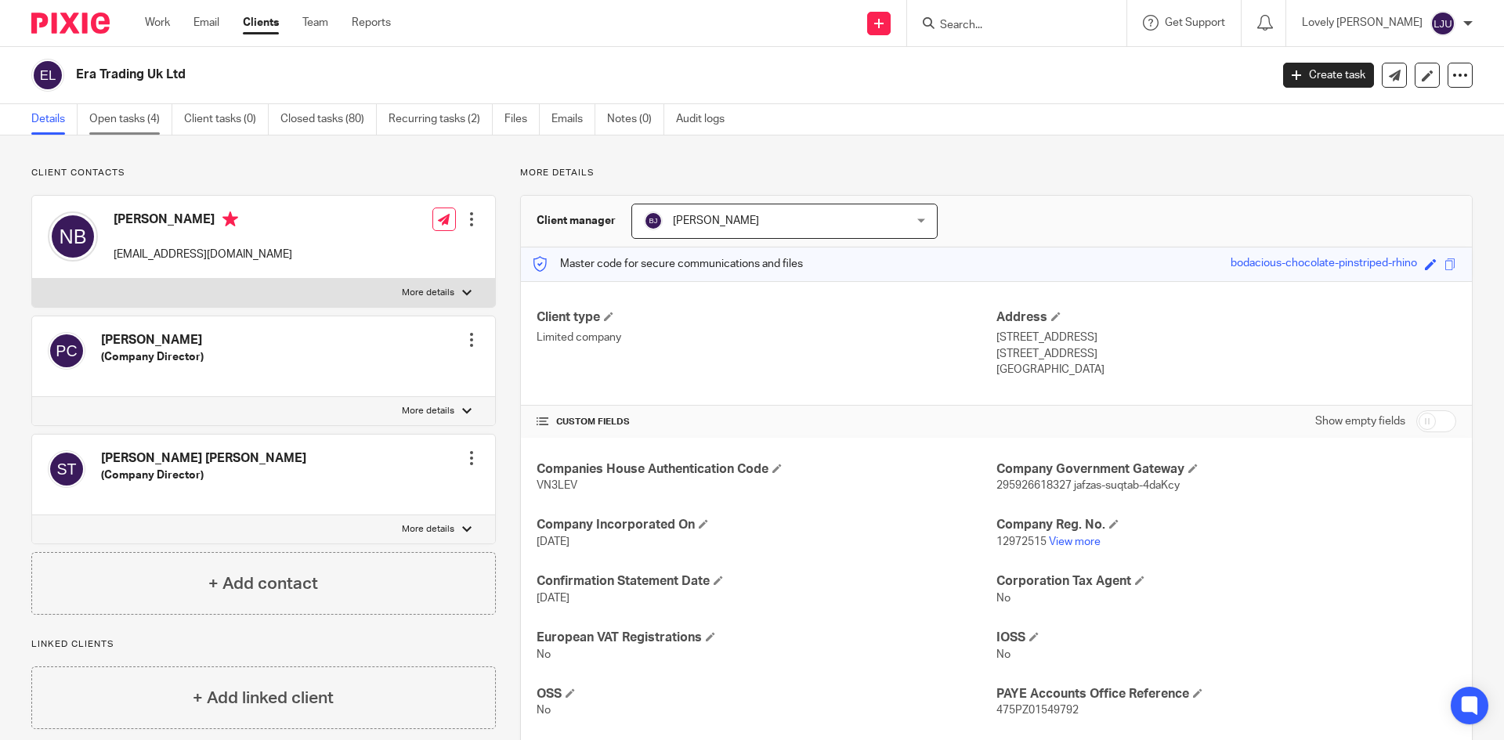
click at [139, 114] on link "Open tasks (4)" at bounding box center [130, 119] width 83 height 31
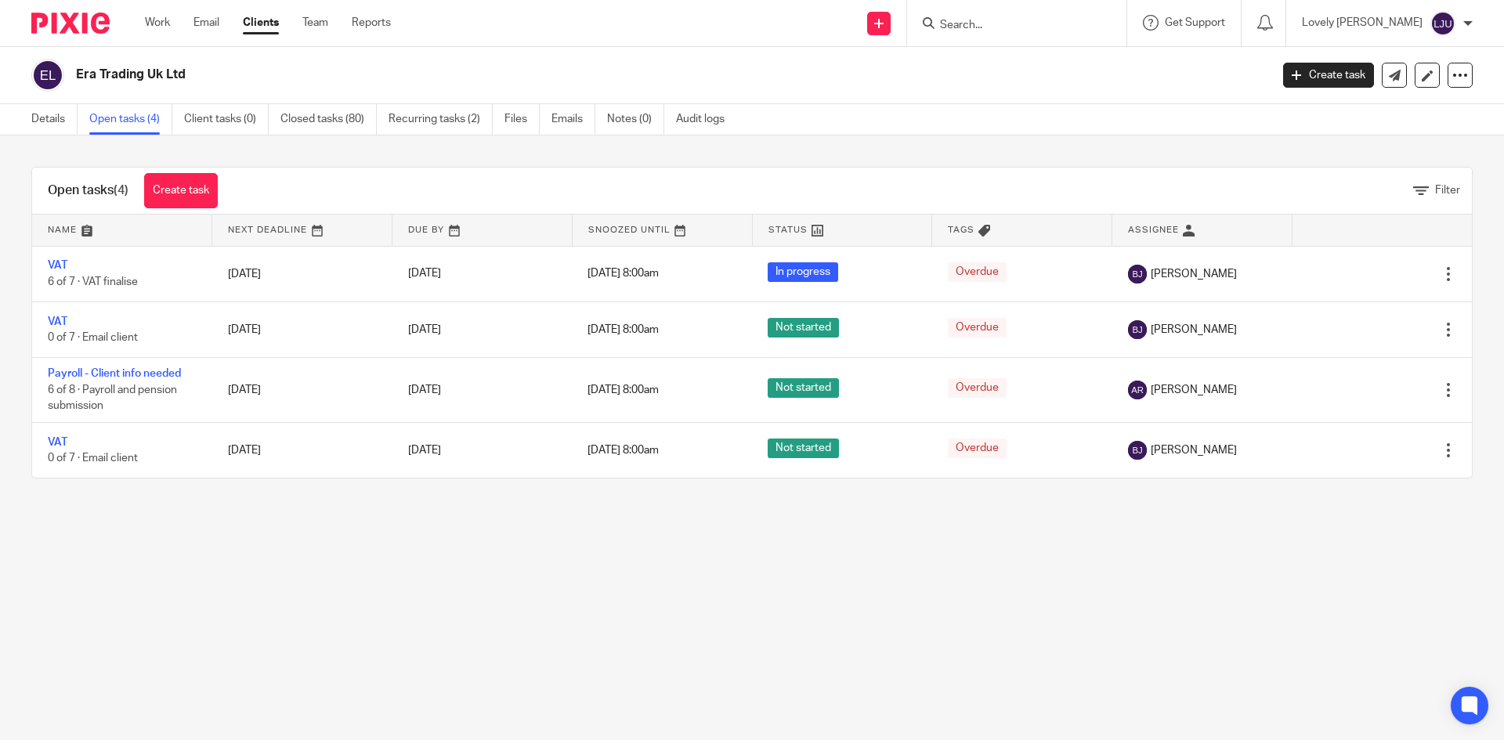
click at [994, 23] on input "Search" at bounding box center [1009, 26] width 141 height 14
type input "mama owl"
click button "submit" at bounding box center [0, 0] width 0 height 0
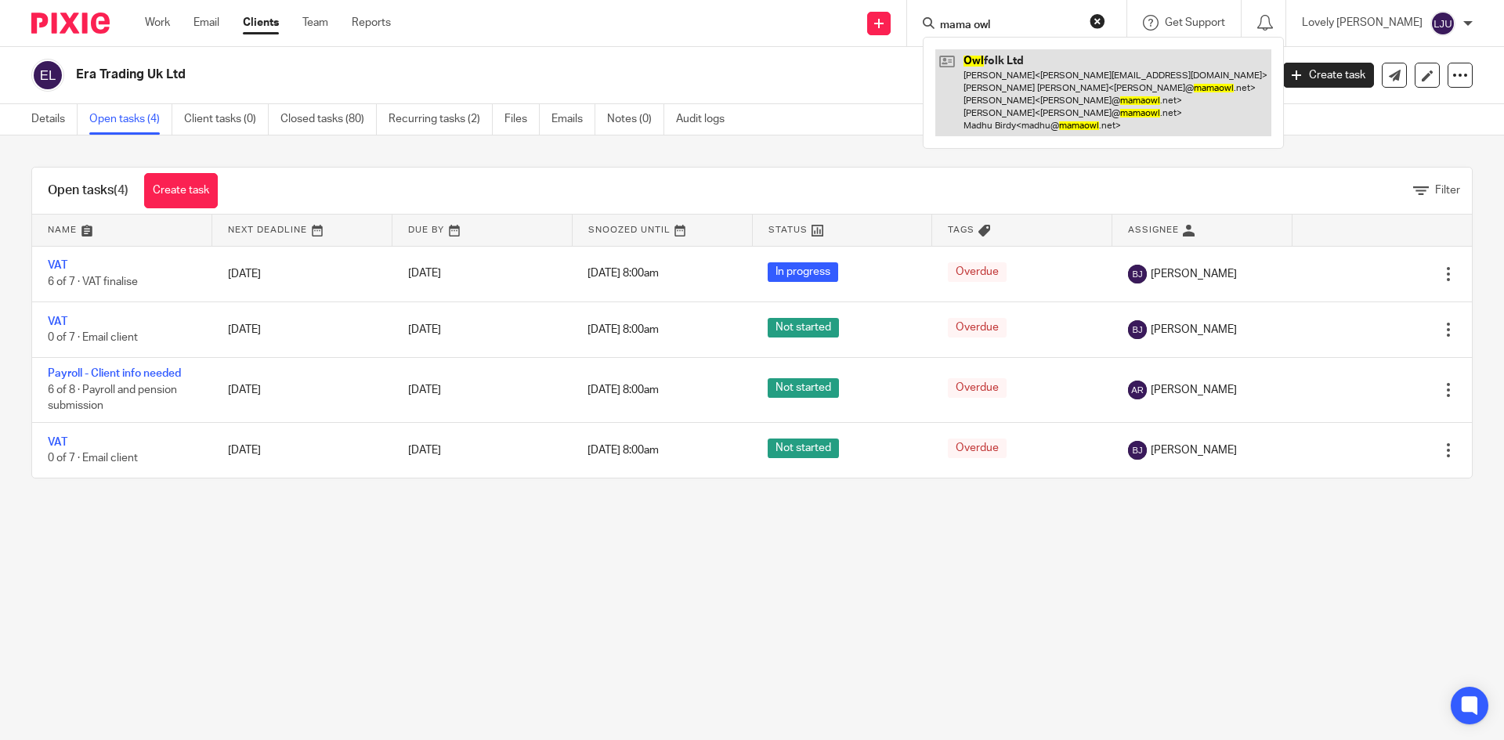
click at [1045, 99] on link at bounding box center [1103, 92] width 336 height 87
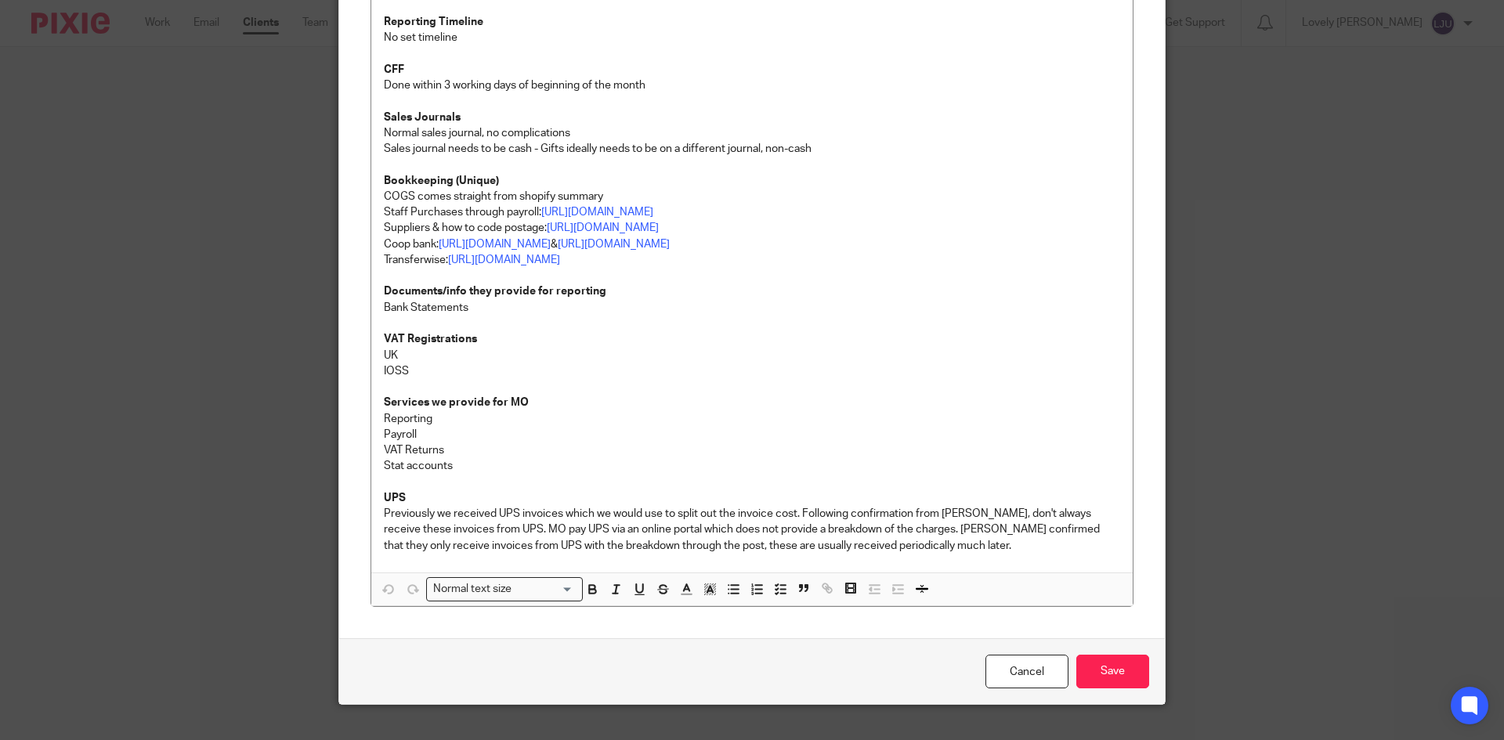
scroll to position [496, 0]
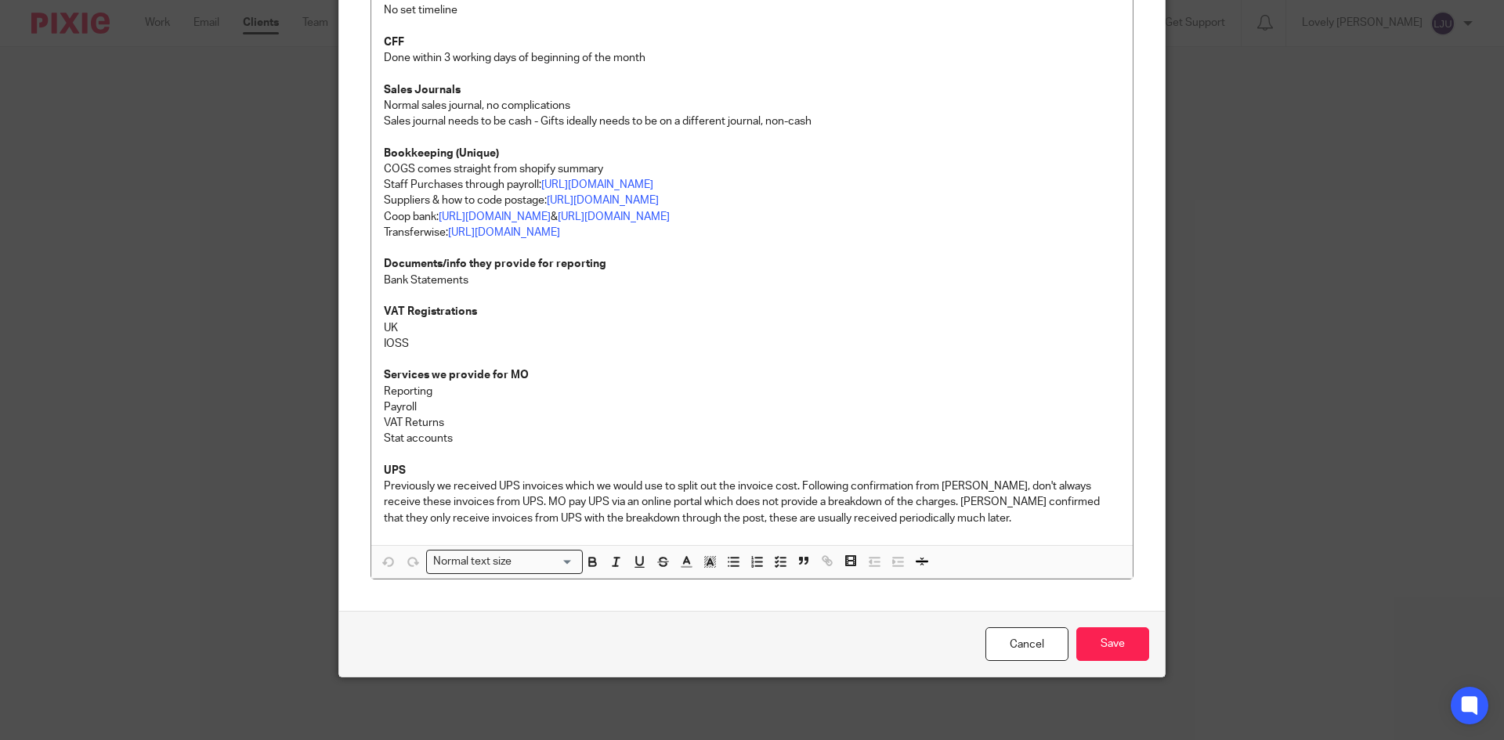
click at [452, 490] on p "Previously we received UPS invoices which we would use to split out the invoice…" at bounding box center [752, 503] width 736 height 48
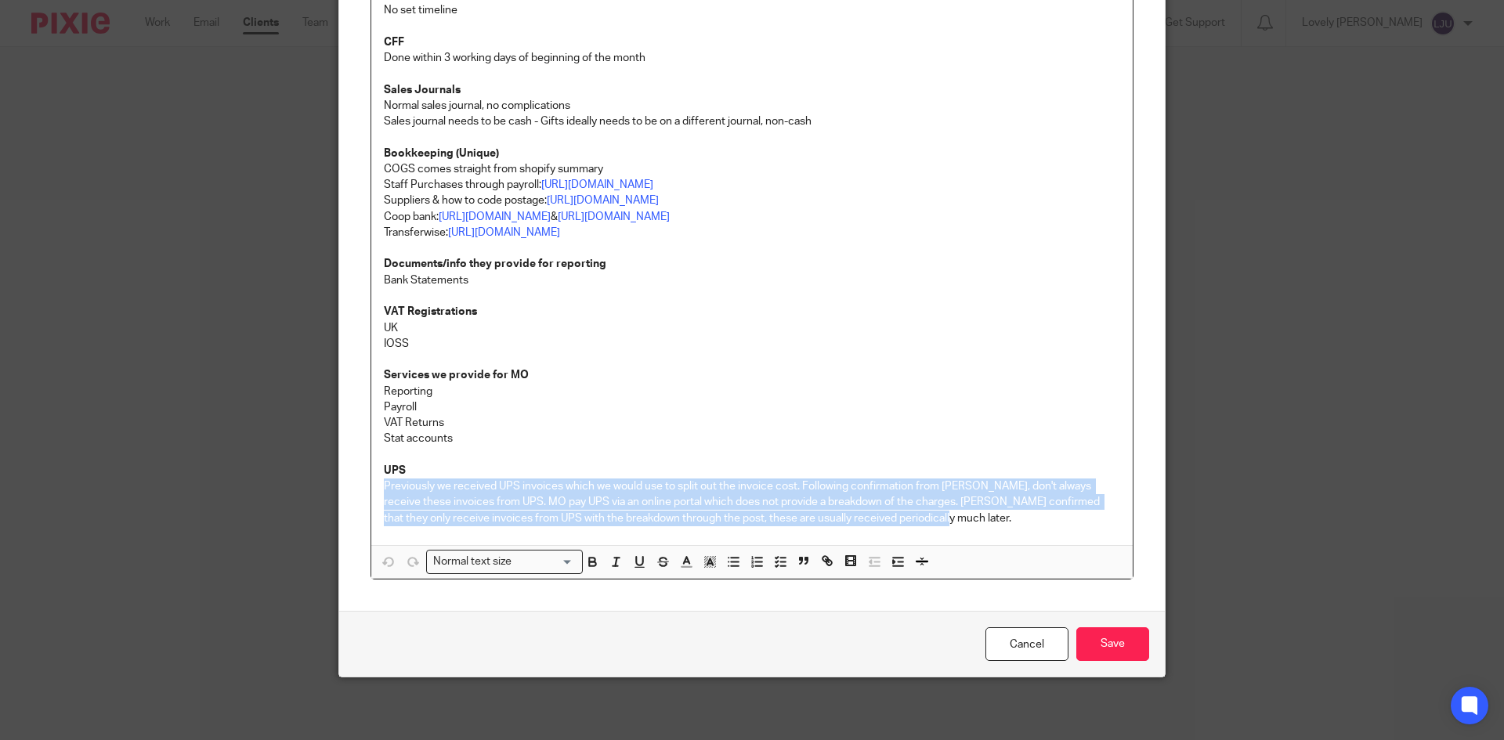
click at [452, 490] on p "Previously we received UPS invoices which we would use to split out the invoice…" at bounding box center [752, 503] width 736 height 48
click at [453, 490] on p "Previously we received UPS invoices which we would use to split out the invoice…" at bounding box center [752, 503] width 736 height 48
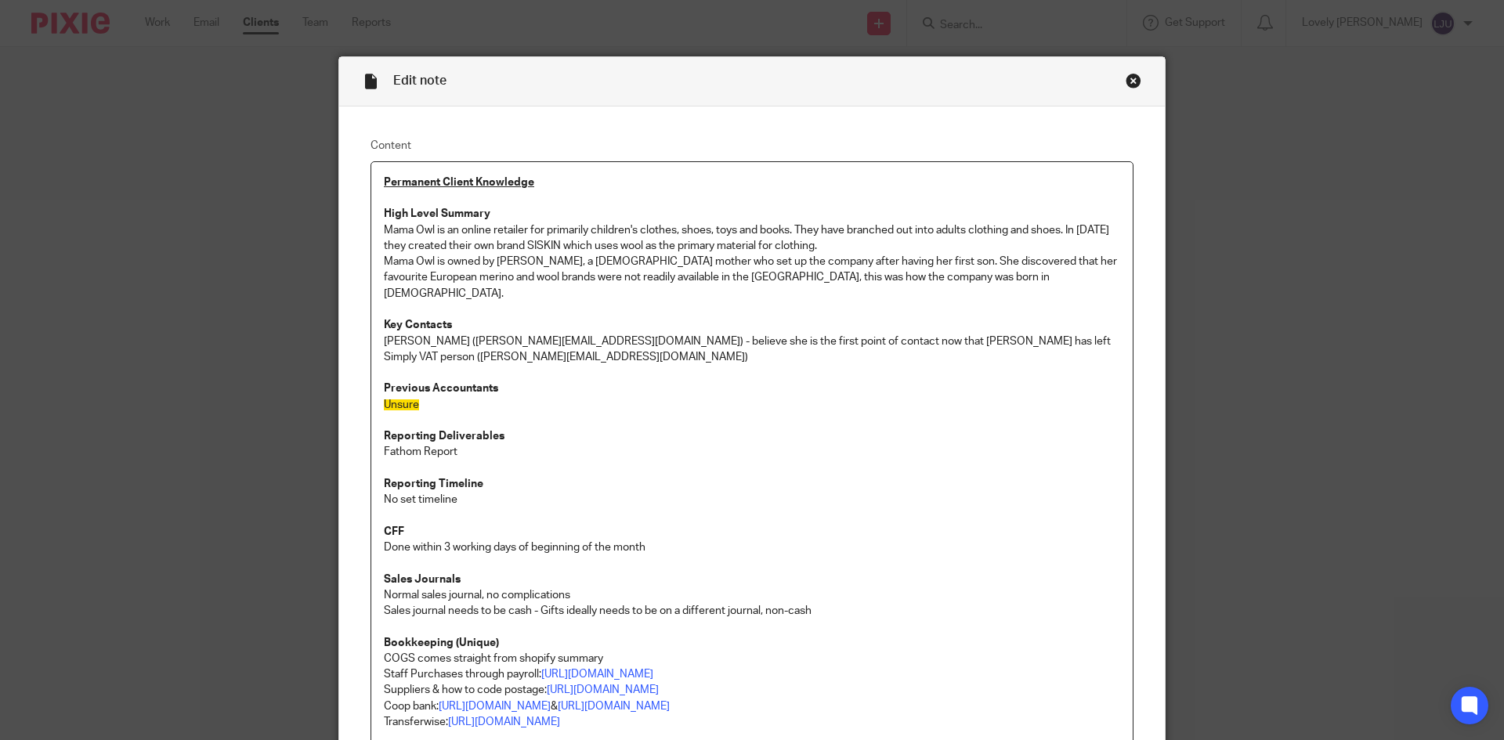
scroll to position [0, 0]
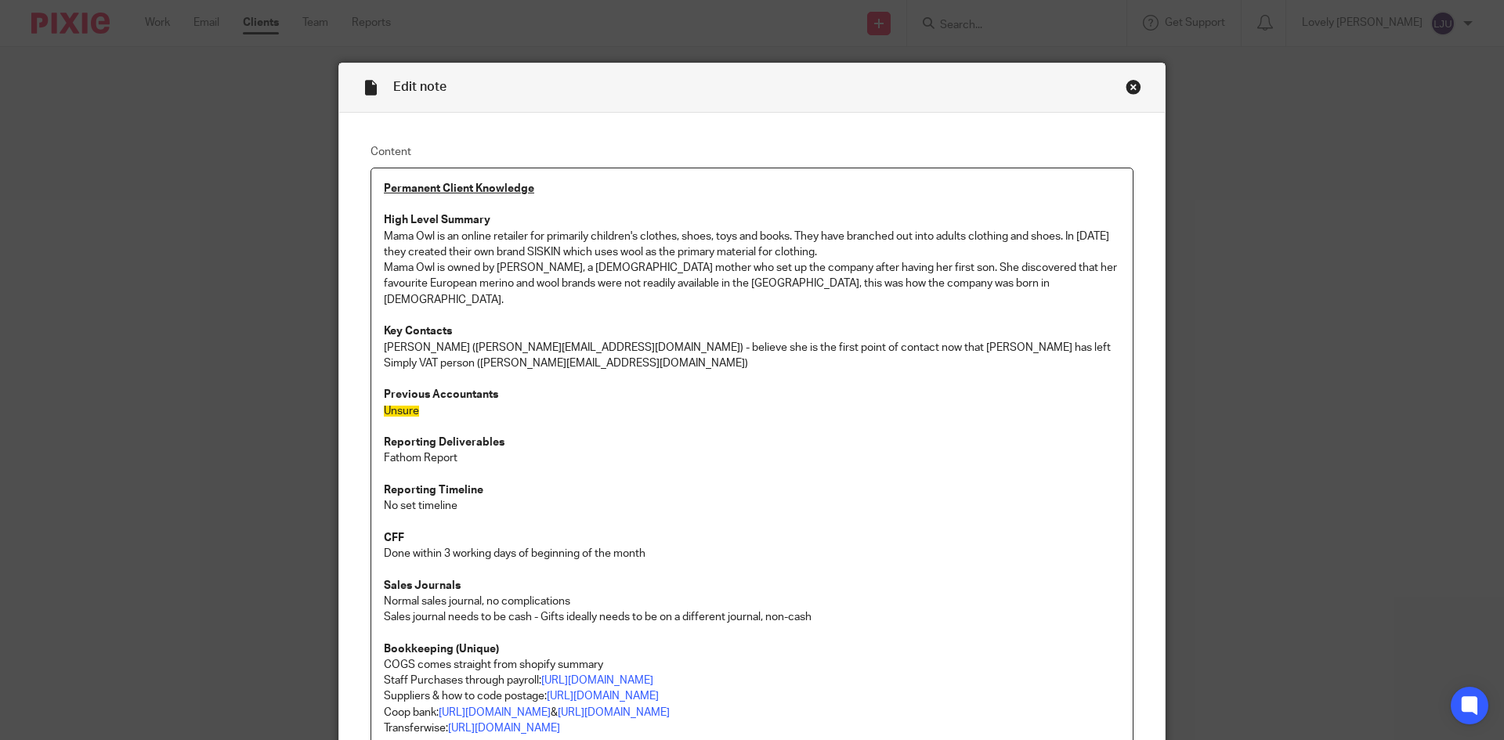
click at [1129, 92] on div "Close this dialog window" at bounding box center [1134, 87] width 16 height 16
click at [1131, 88] on div "Close this dialog window" at bounding box center [1134, 87] width 16 height 16
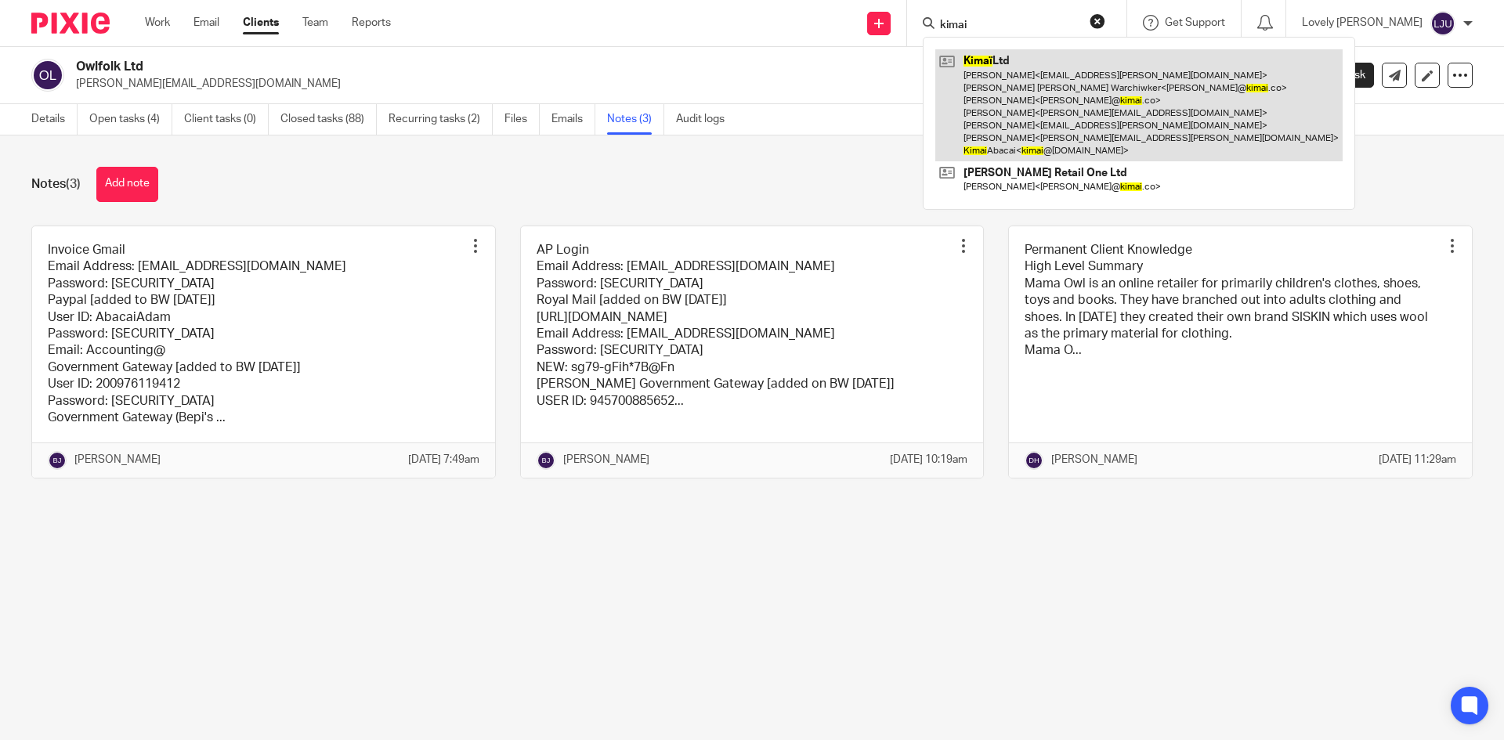
type input "kimai"
click at [1047, 82] on link at bounding box center [1138, 105] width 407 height 112
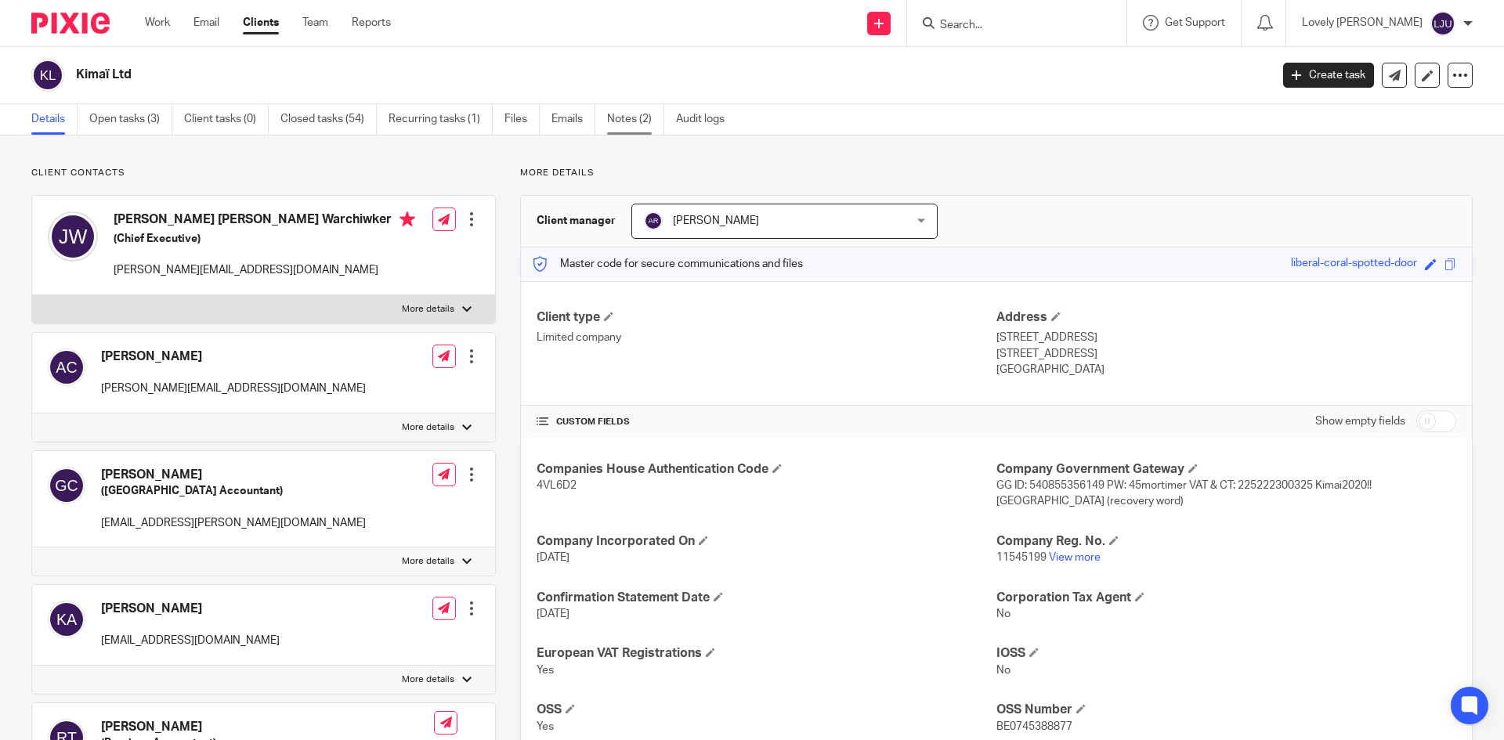
click at [619, 121] on link "Notes (2)" at bounding box center [635, 119] width 57 height 31
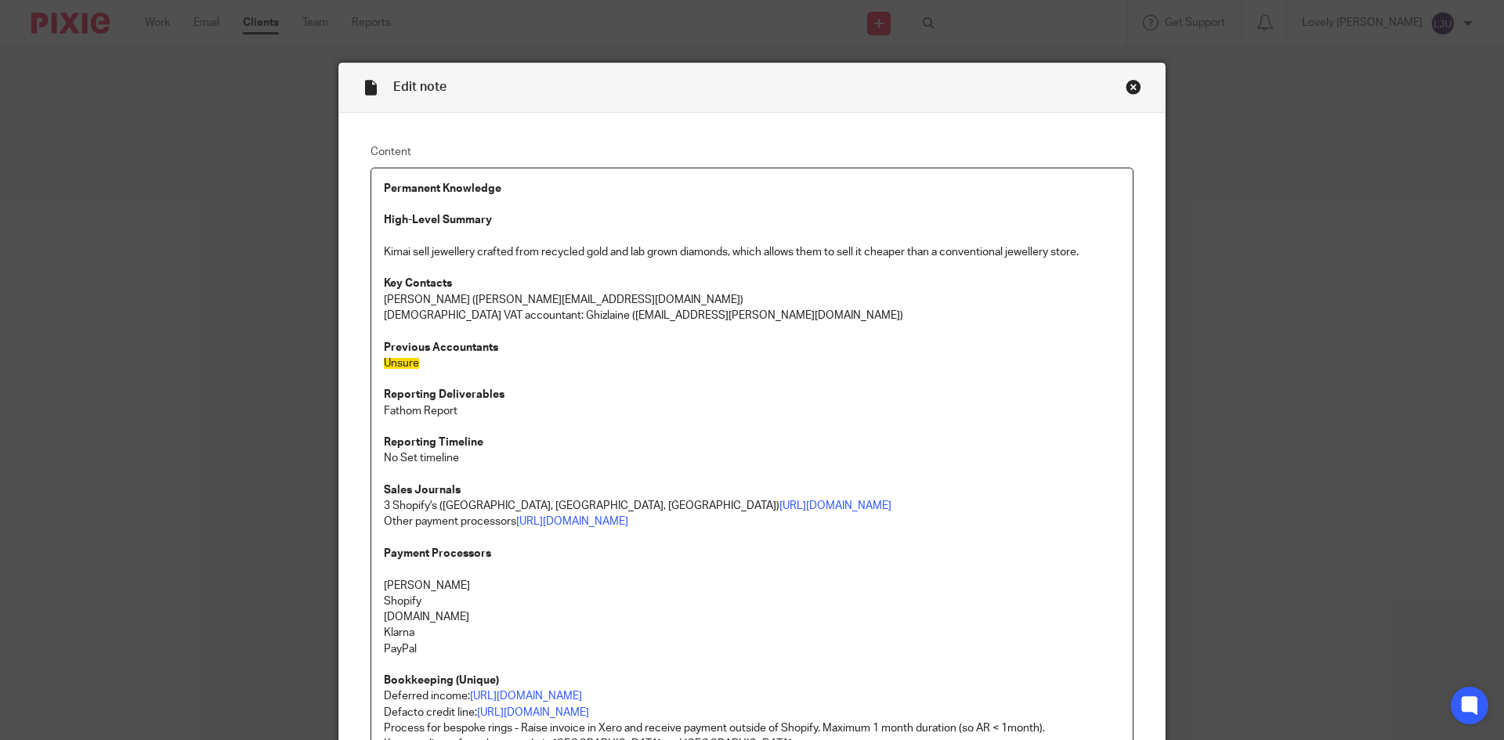
scroll to position [575, 0]
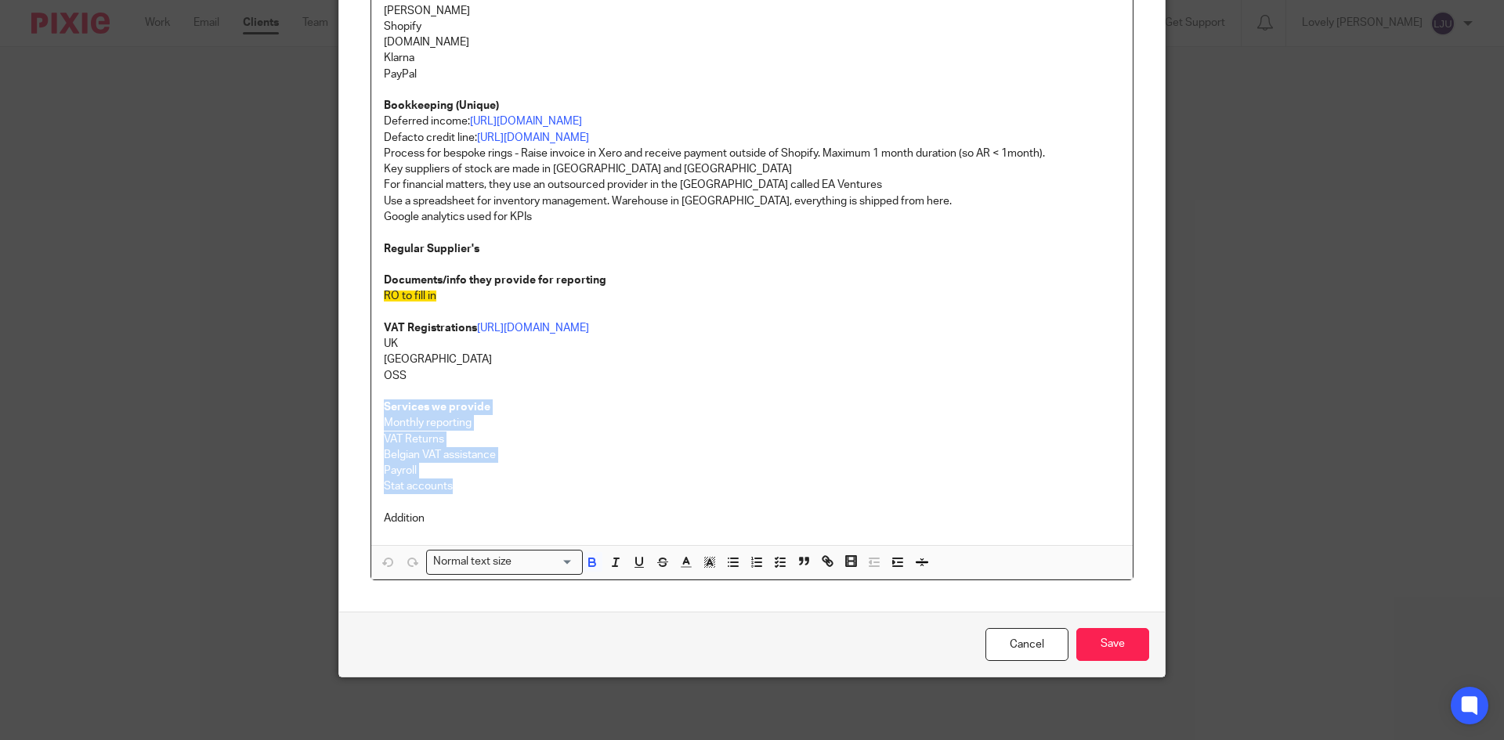
drag, startPoint x: 462, startPoint y: 483, endPoint x: 353, endPoint y: 413, distance: 130.4
click at [353, 413] on div "Content Permanent Knowledge High-Level Summary Kimai sell jewellery crafted fro…" at bounding box center [752, 75] width 826 height 1074
click at [384, 428] on p "Monthly reporting" at bounding box center [752, 423] width 736 height 16
drag, startPoint x: 458, startPoint y: 487, endPoint x: 371, endPoint y: 421, distance: 109.1
click at [371, 421] on div "Permanent Knowledge High-Level Summary Kimai sell jewellery crafted from recycl…" at bounding box center [752, 69] width 762 height 952
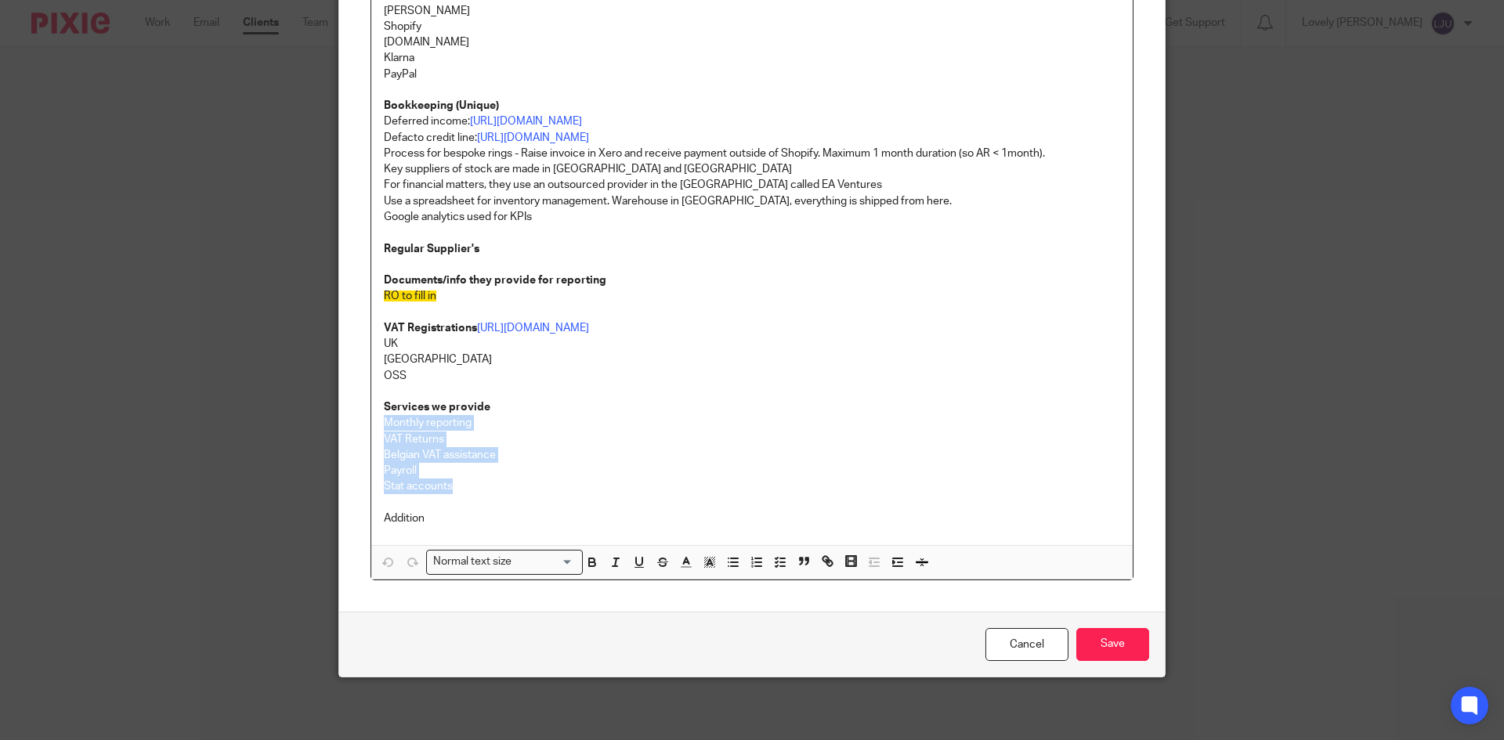
copy div "Monthly reporting VAT Returns Belgian VAT assistance Payroll Stat accounts"
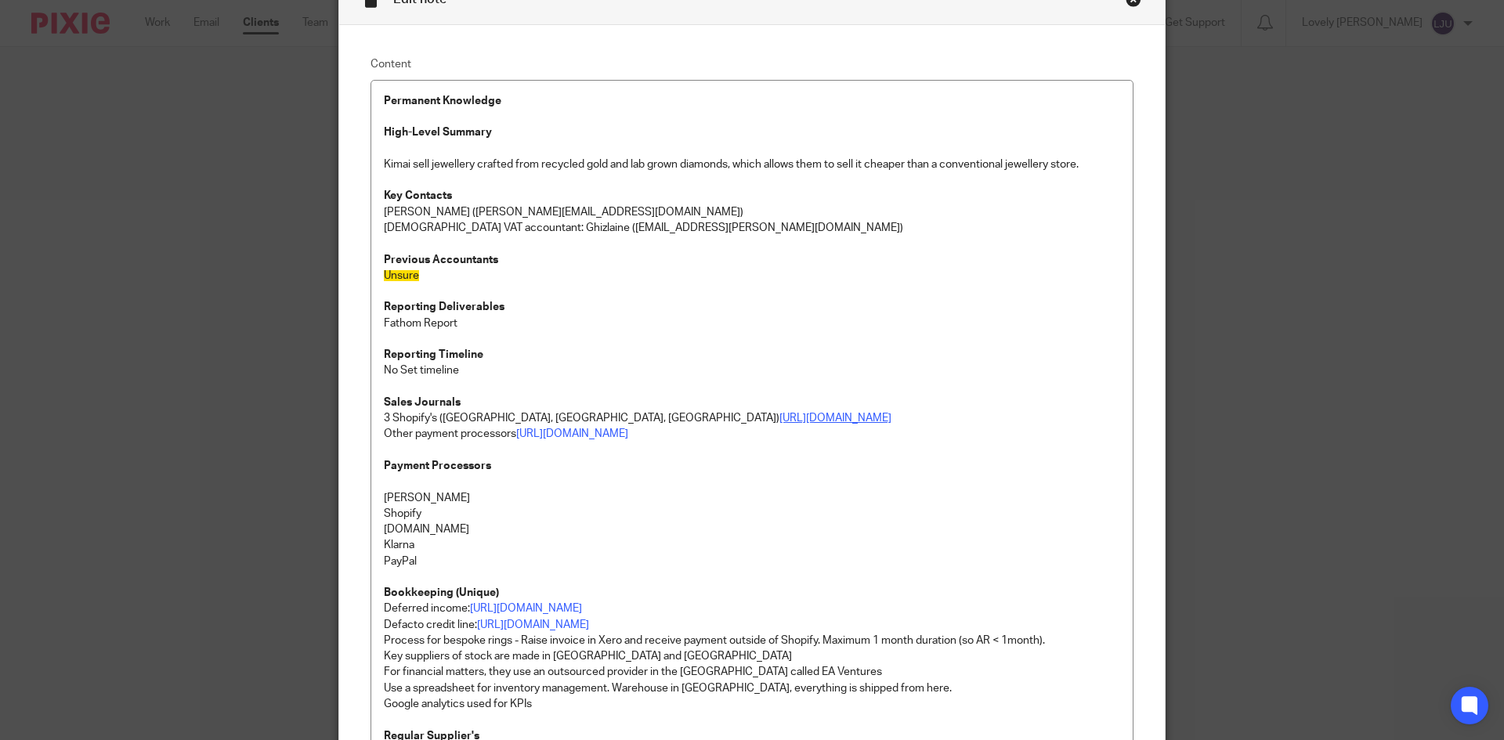
scroll to position [27, 0]
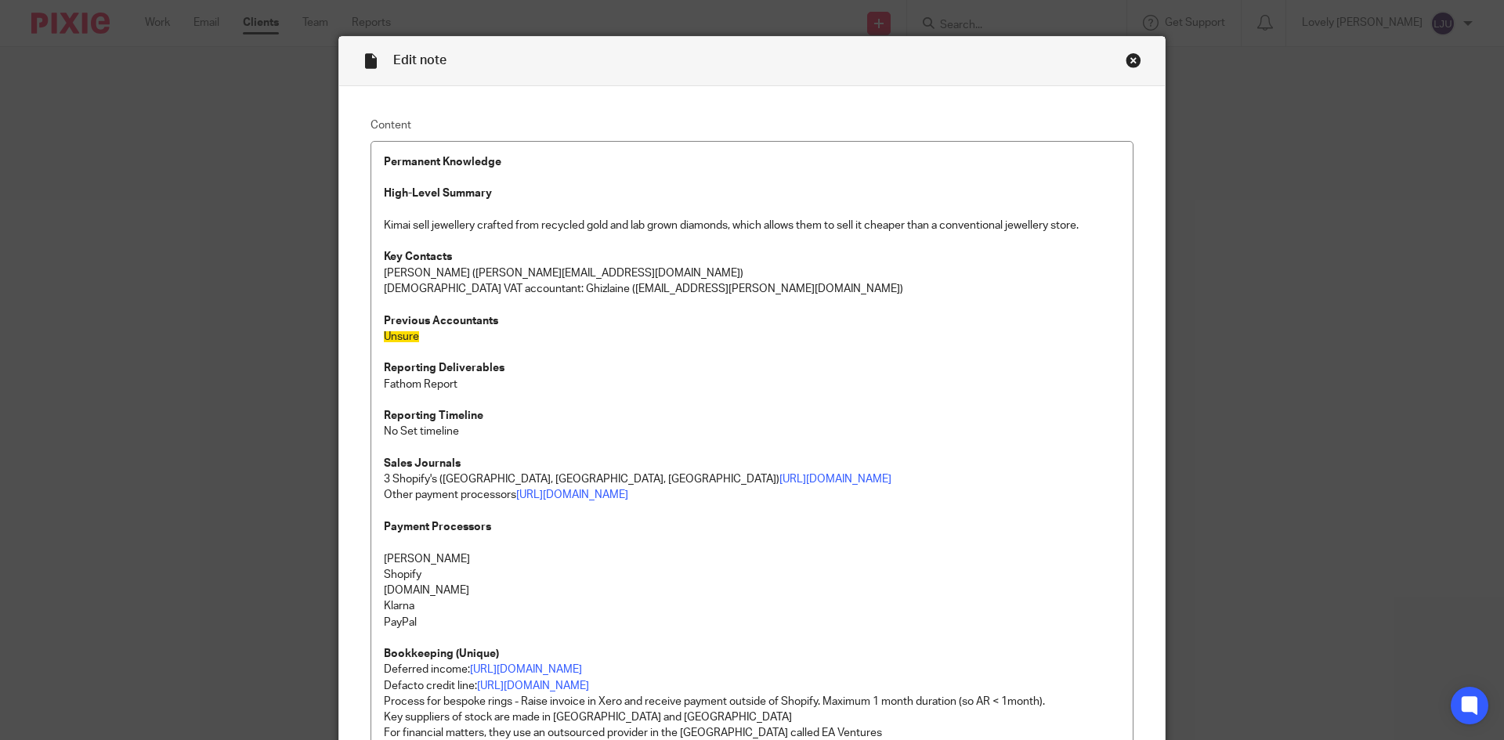
click at [1128, 63] on div "Close this dialog window" at bounding box center [1134, 60] width 16 height 16
click at [1128, 57] on div "Close this dialog window" at bounding box center [1134, 60] width 16 height 16
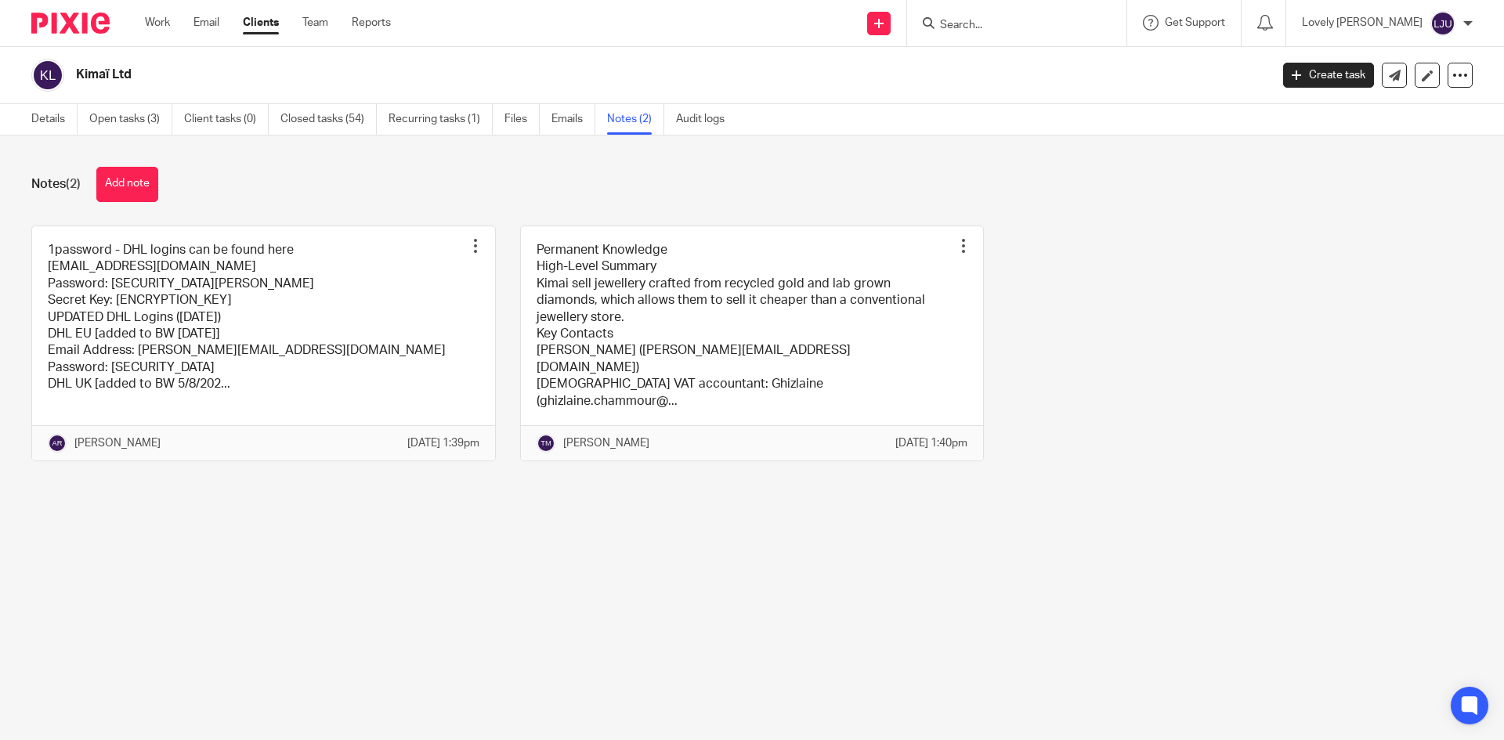
click at [1054, 27] on input "Search" at bounding box center [1009, 26] width 141 height 14
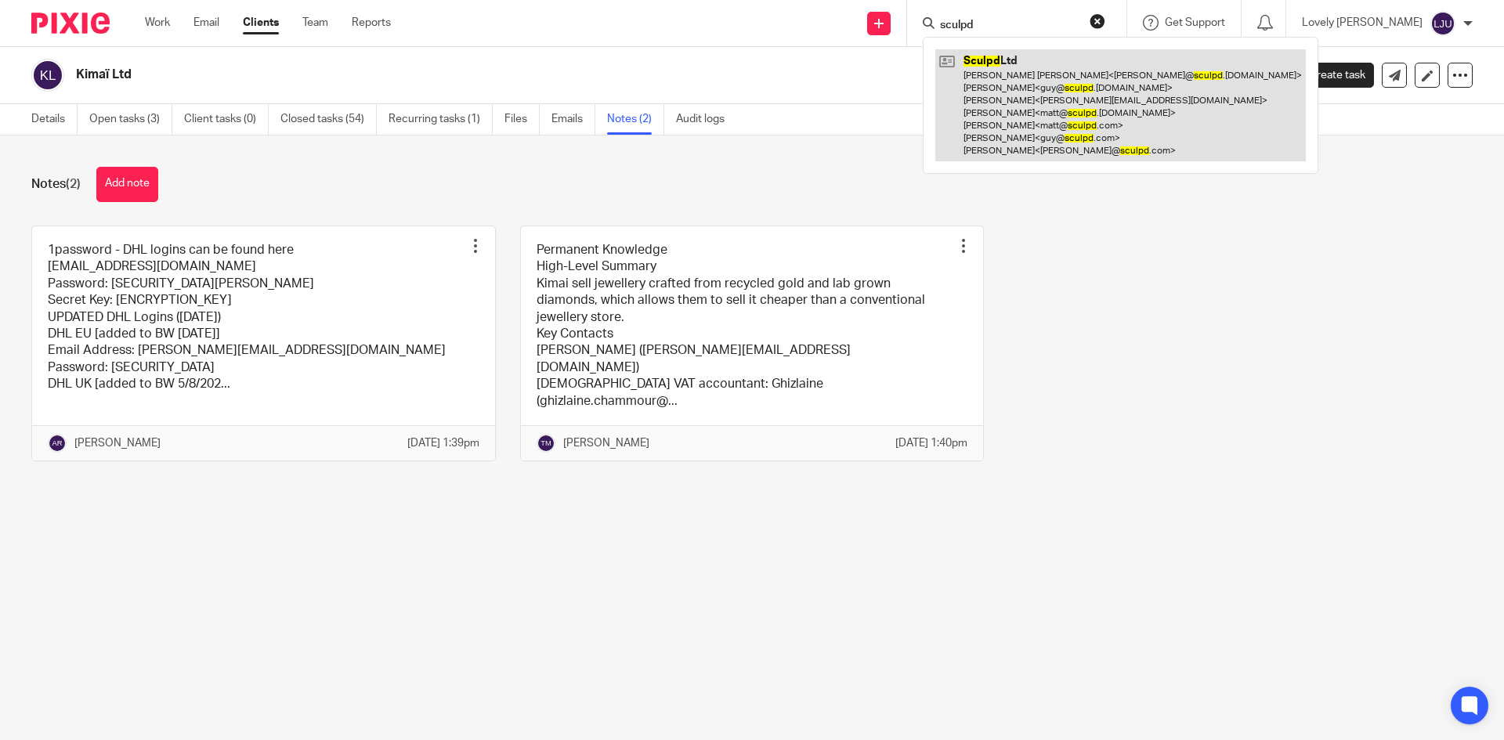
type input "sculpd"
click at [1075, 102] on link at bounding box center [1120, 105] width 371 height 112
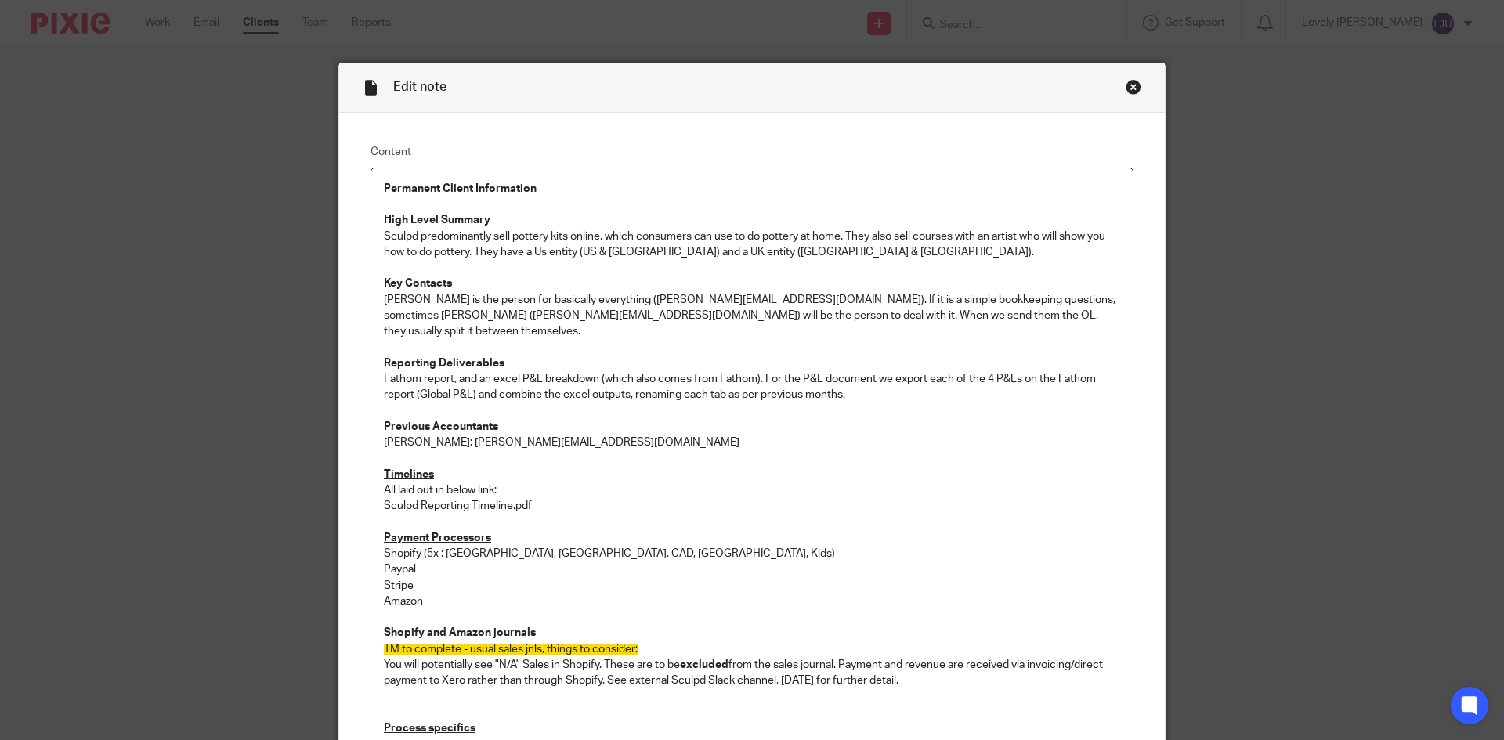
scroll to position [862, 0]
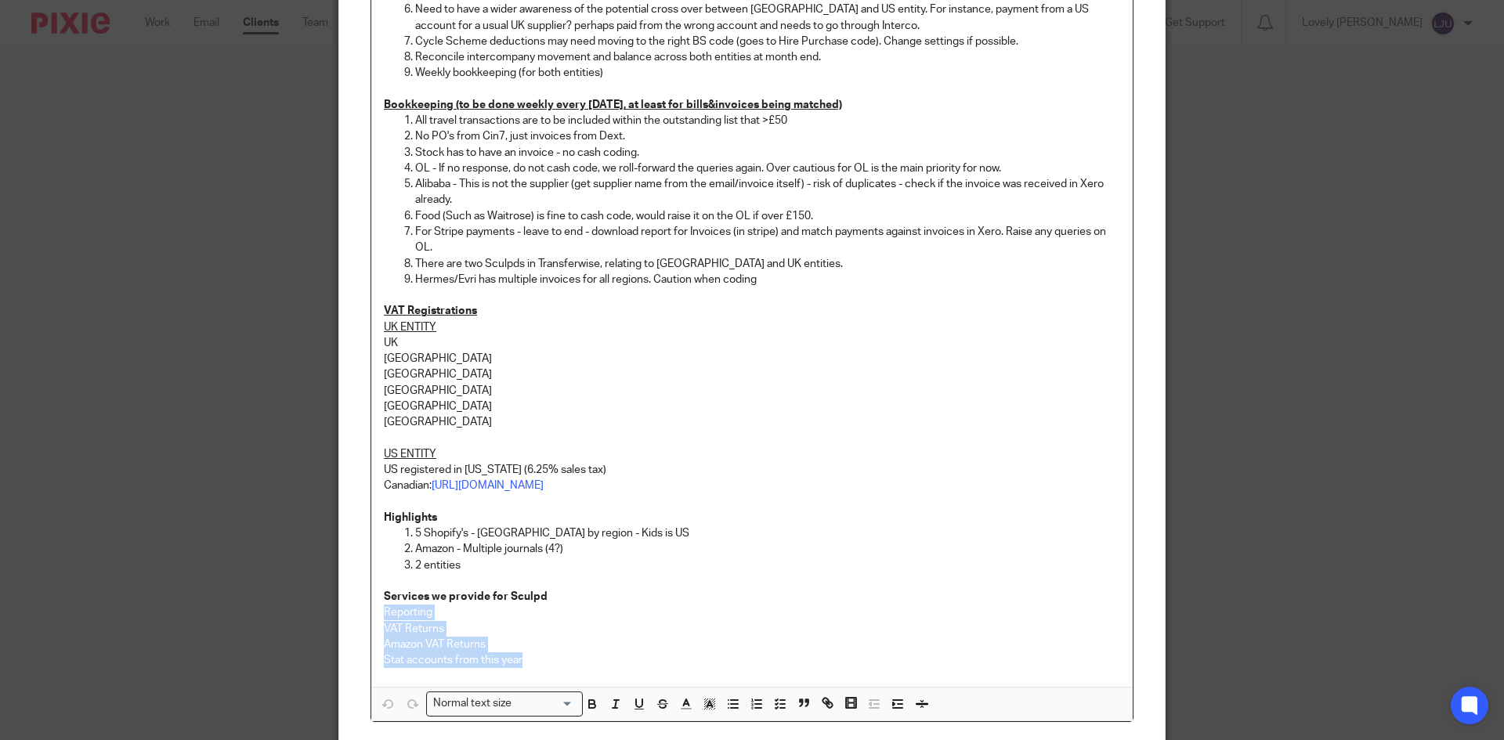
drag, startPoint x: 537, startPoint y: 648, endPoint x: 364, endPoint y: 596, distance: 180.0
click at [371, 596] on div "Permanent Client Information High Level Summary Sculpd predominantly sell potte…" at bounding box center [752, 14] width 763 height 1417
copy div "Reporting VAT Returns Amazon VAT Returns Stat accounts from this year"
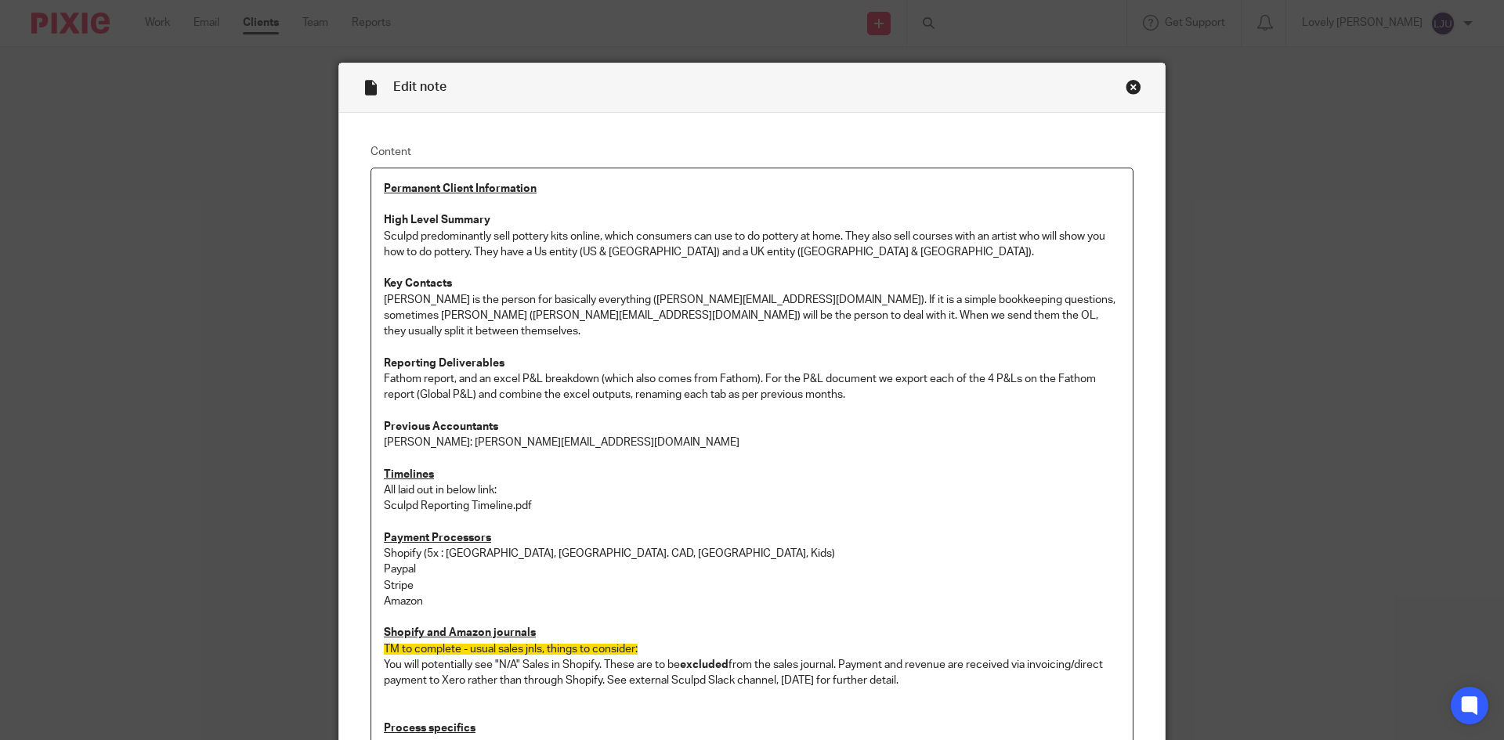
click at [1133, 89] on div "Close this dialog window" at bounding box center [1134, 87] width 16 height 16
